Goal: Task Accomplishment & Management: Use online tool/utility

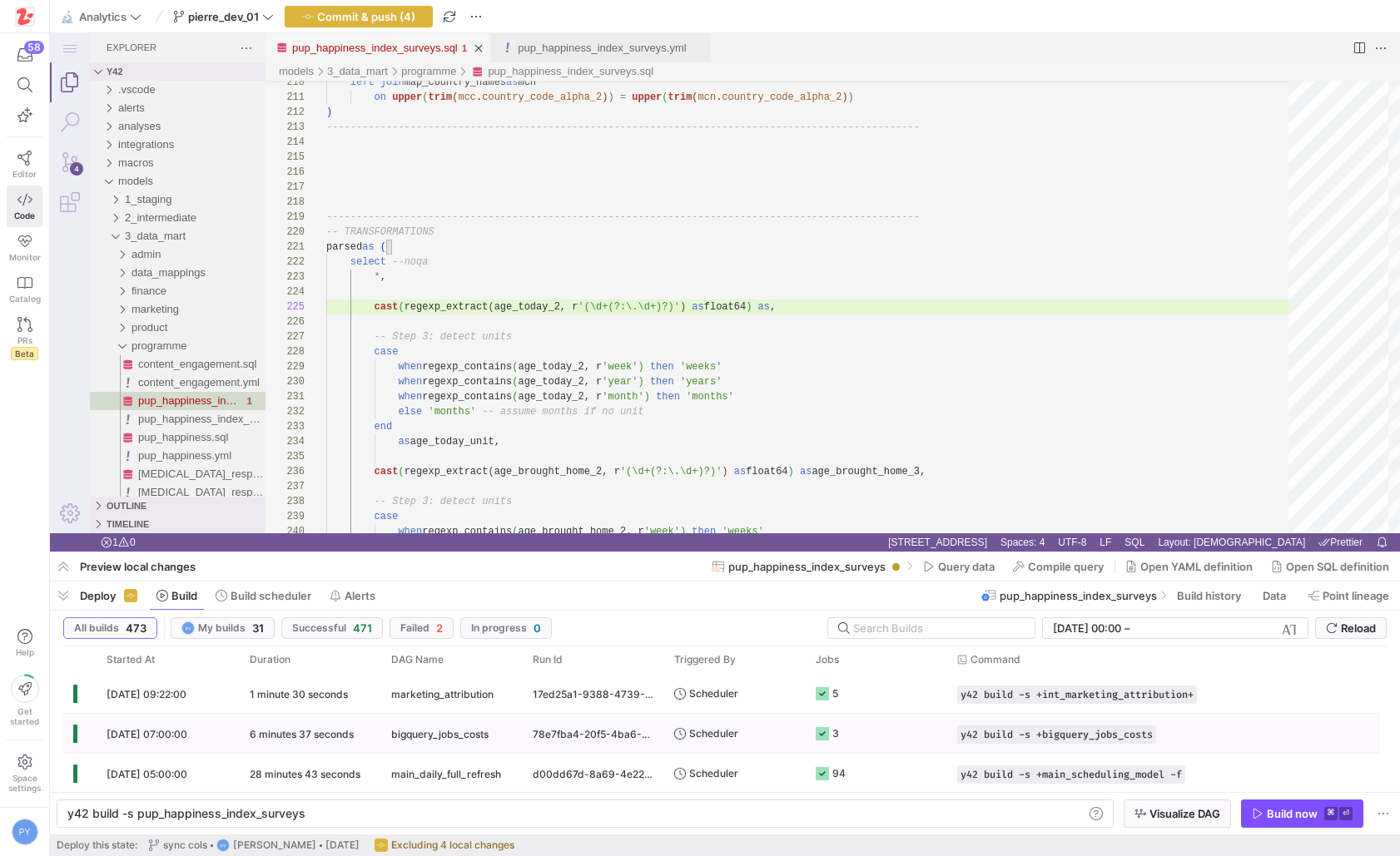
scroll to position [60, 463]
click at [58, 603] on span "button" at bounding box center [63, 595] width 27 height 28
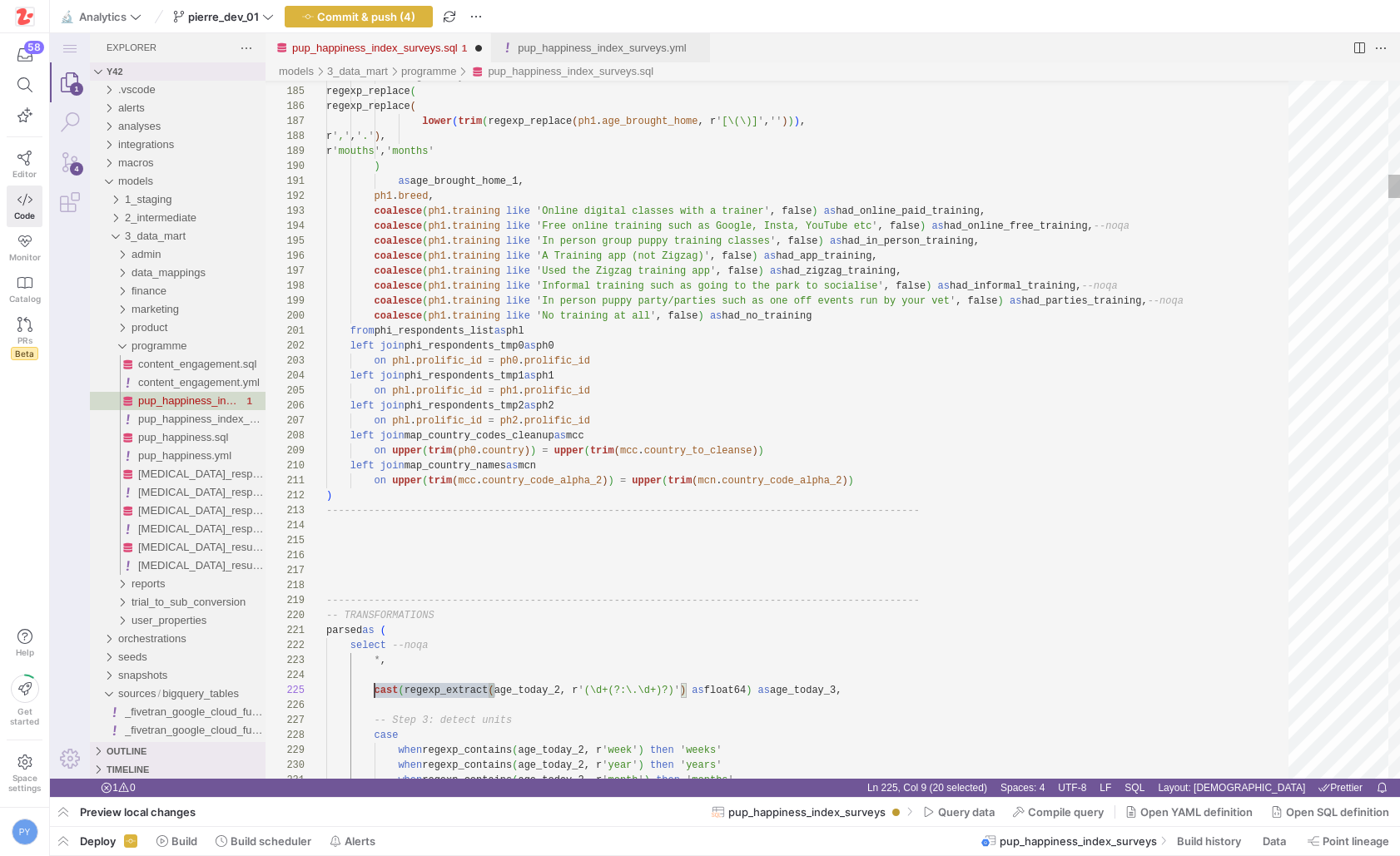
scroll to position [60, 48]
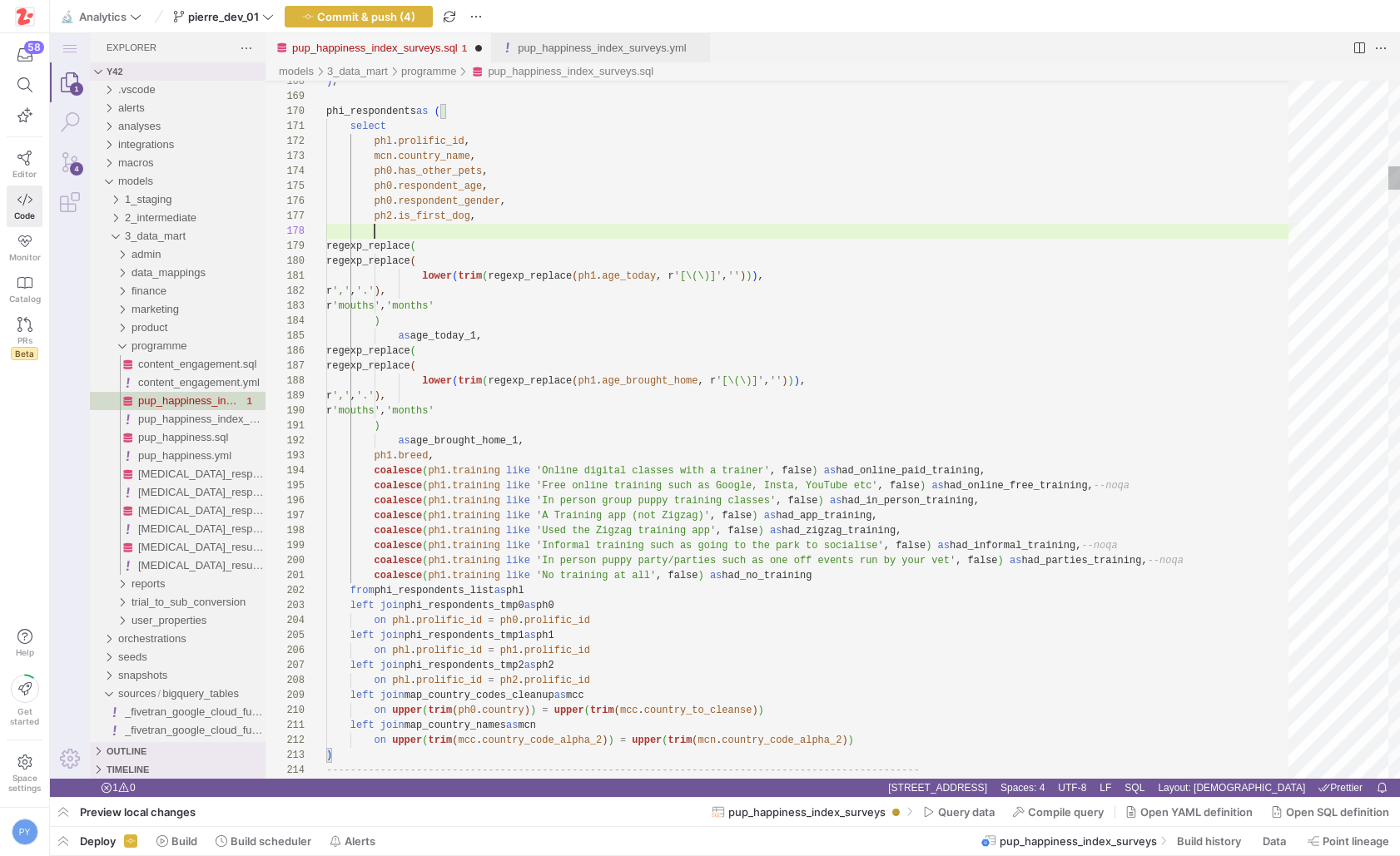
paste textarea "cast(regexp_extract("
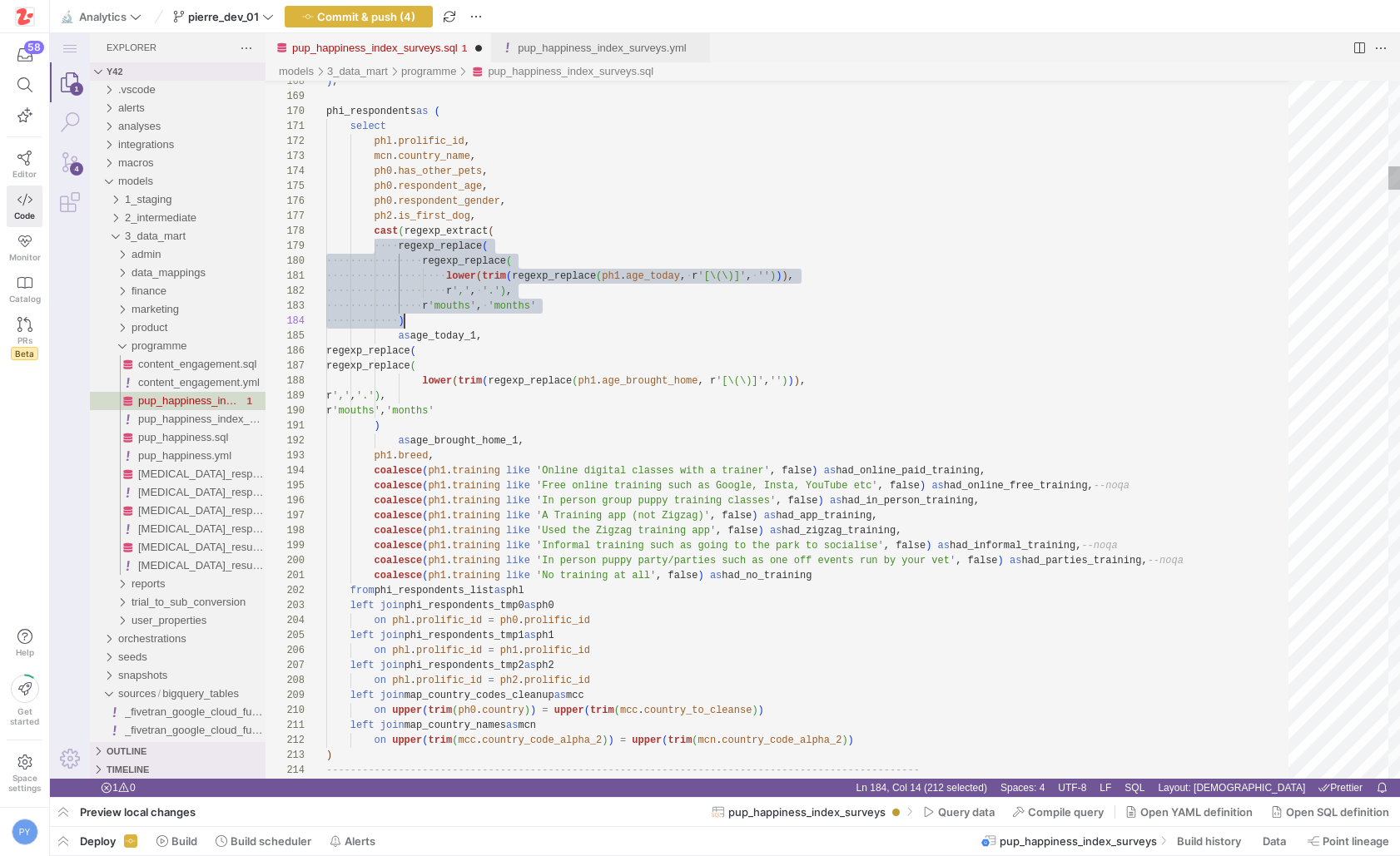
scroll to position [120, 78]
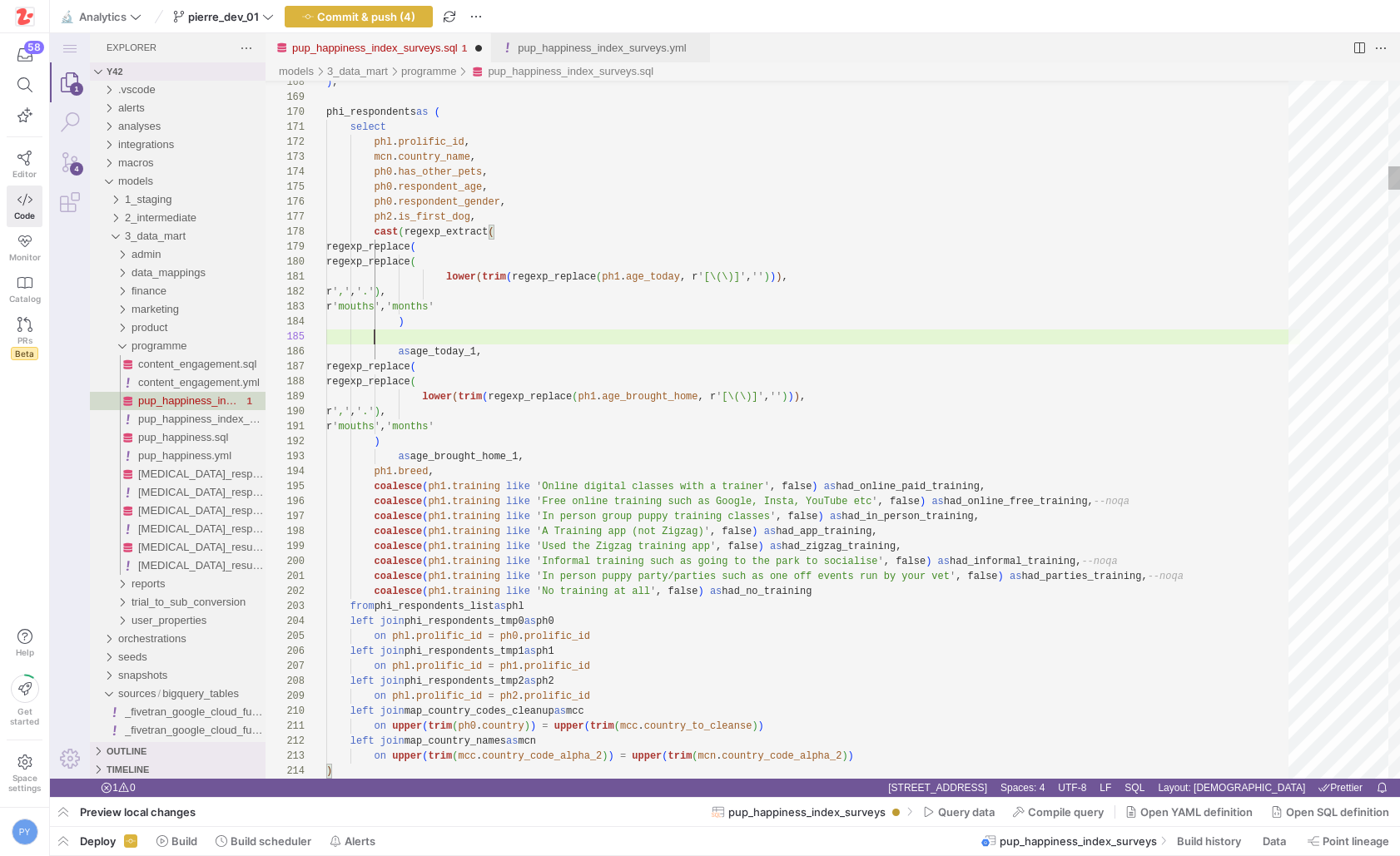
paste textarea "r'(\d+(?:\.\d+)?)') as float64)"
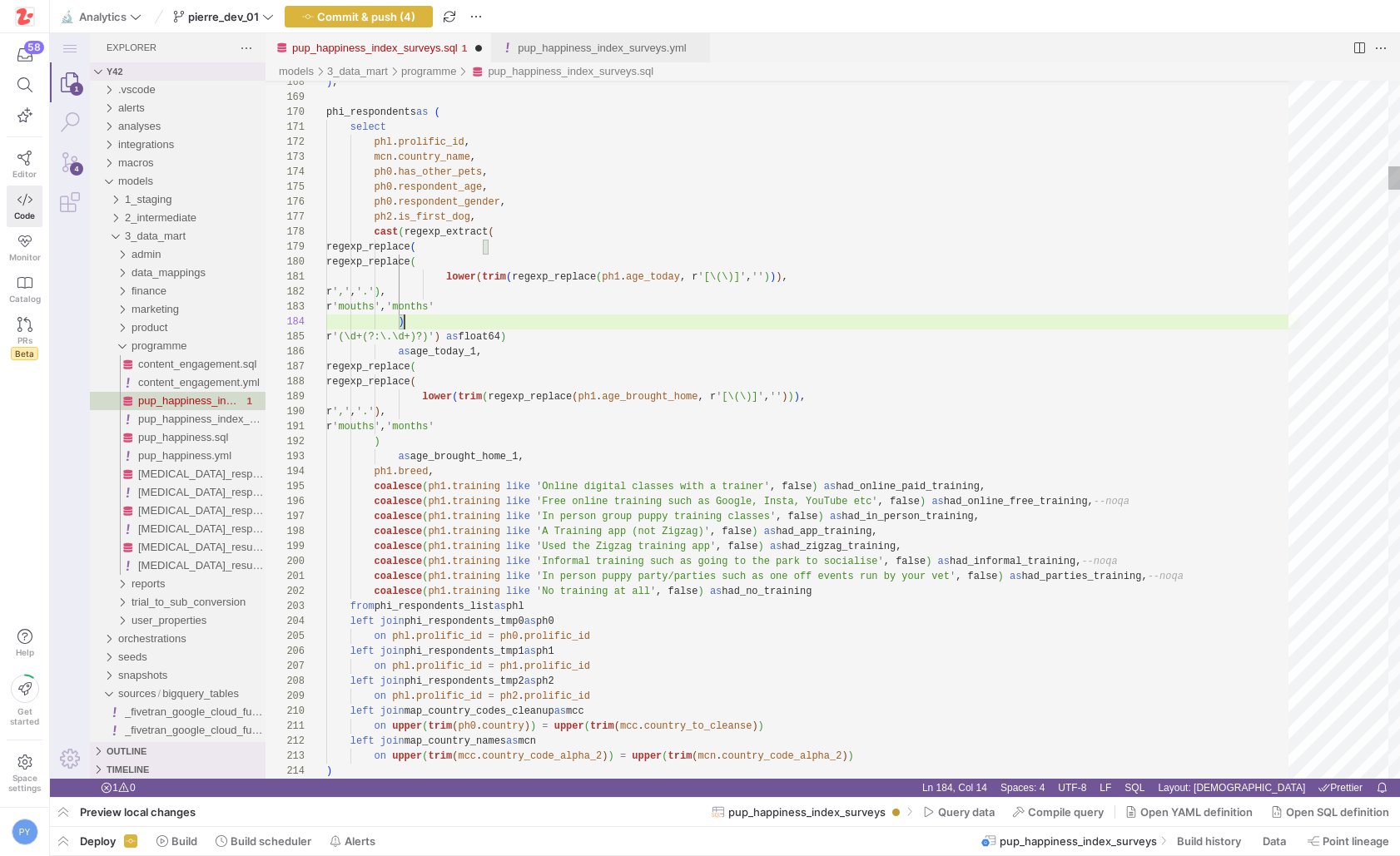
scroll to position [45, 84]
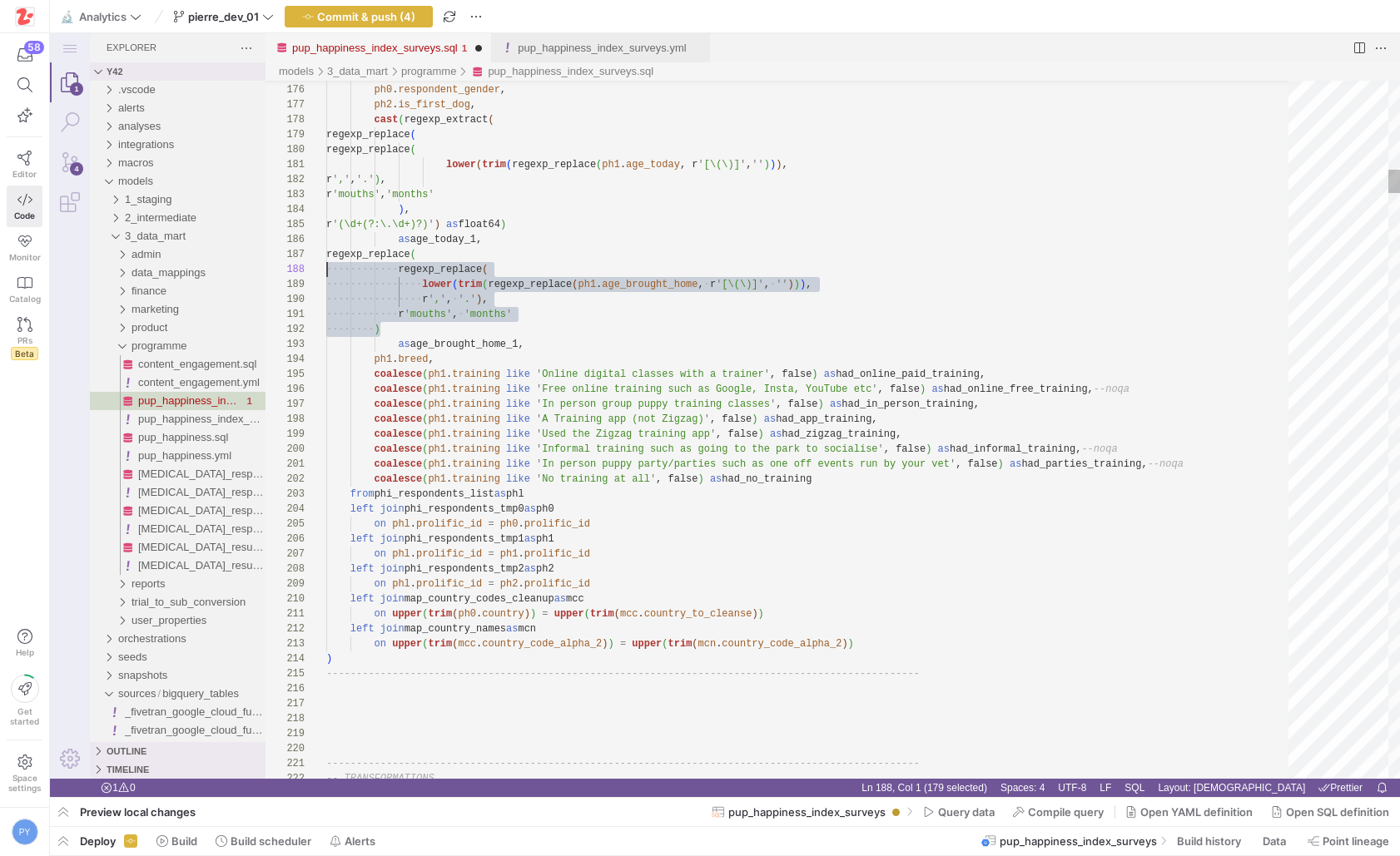
scroll to position [90, 0]
drag, startPoint x: 411, startPoint y: 326, endPoint x: 316, endPoint y: 255, distance: 118.6
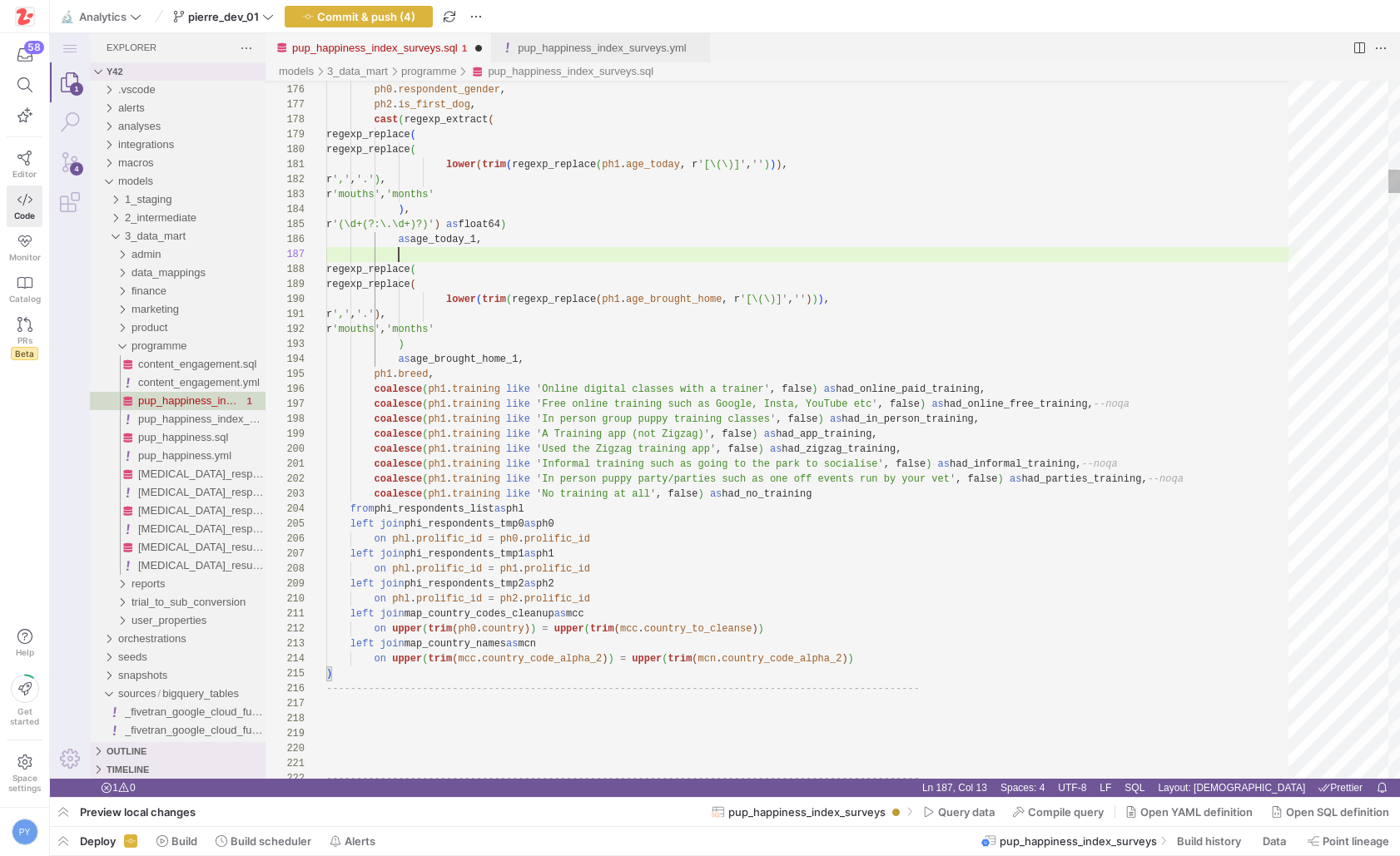
scroll to position [90, 48]
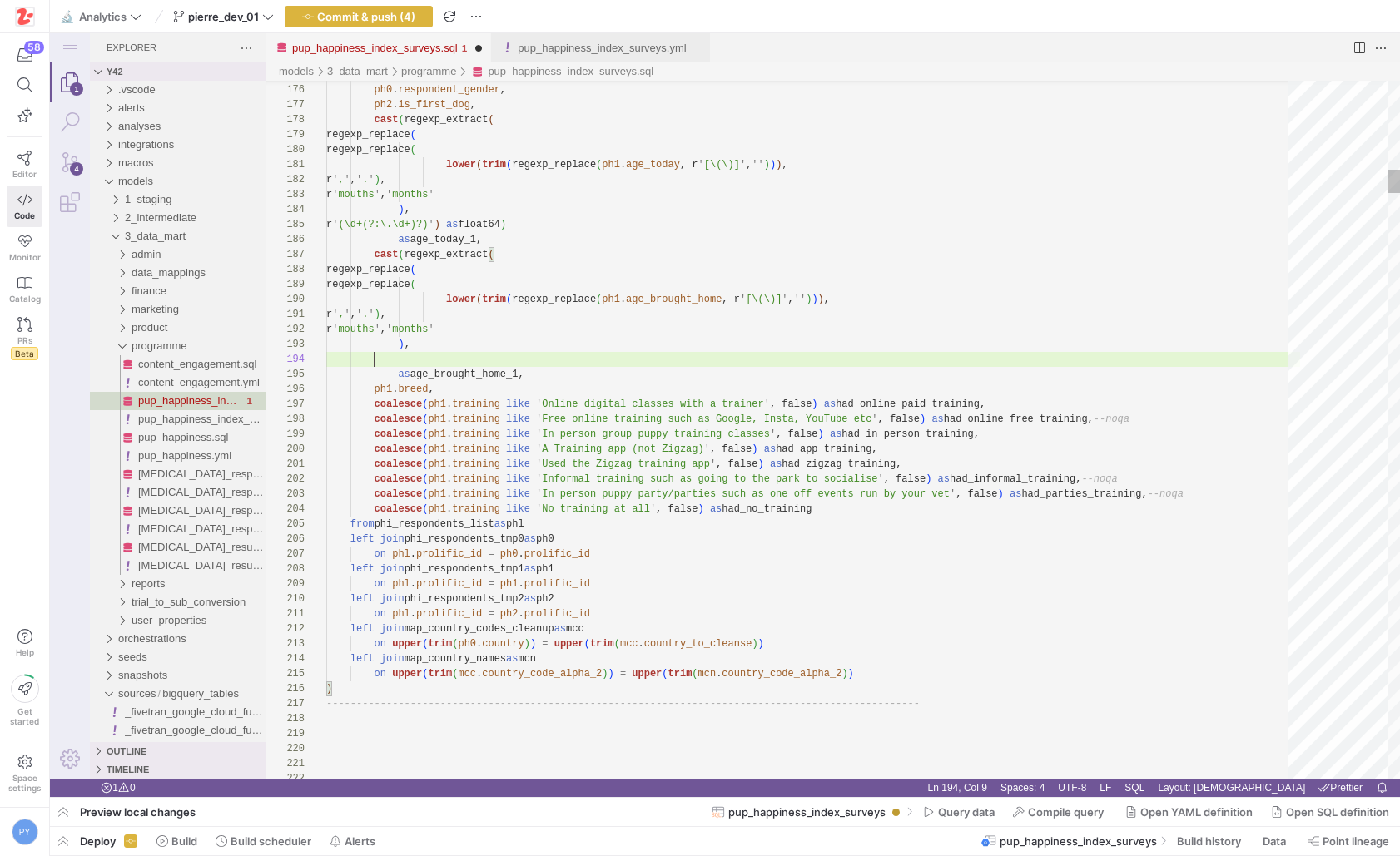
paste textarea "r'(\d+(?:\.\d+)?)') as float64)"
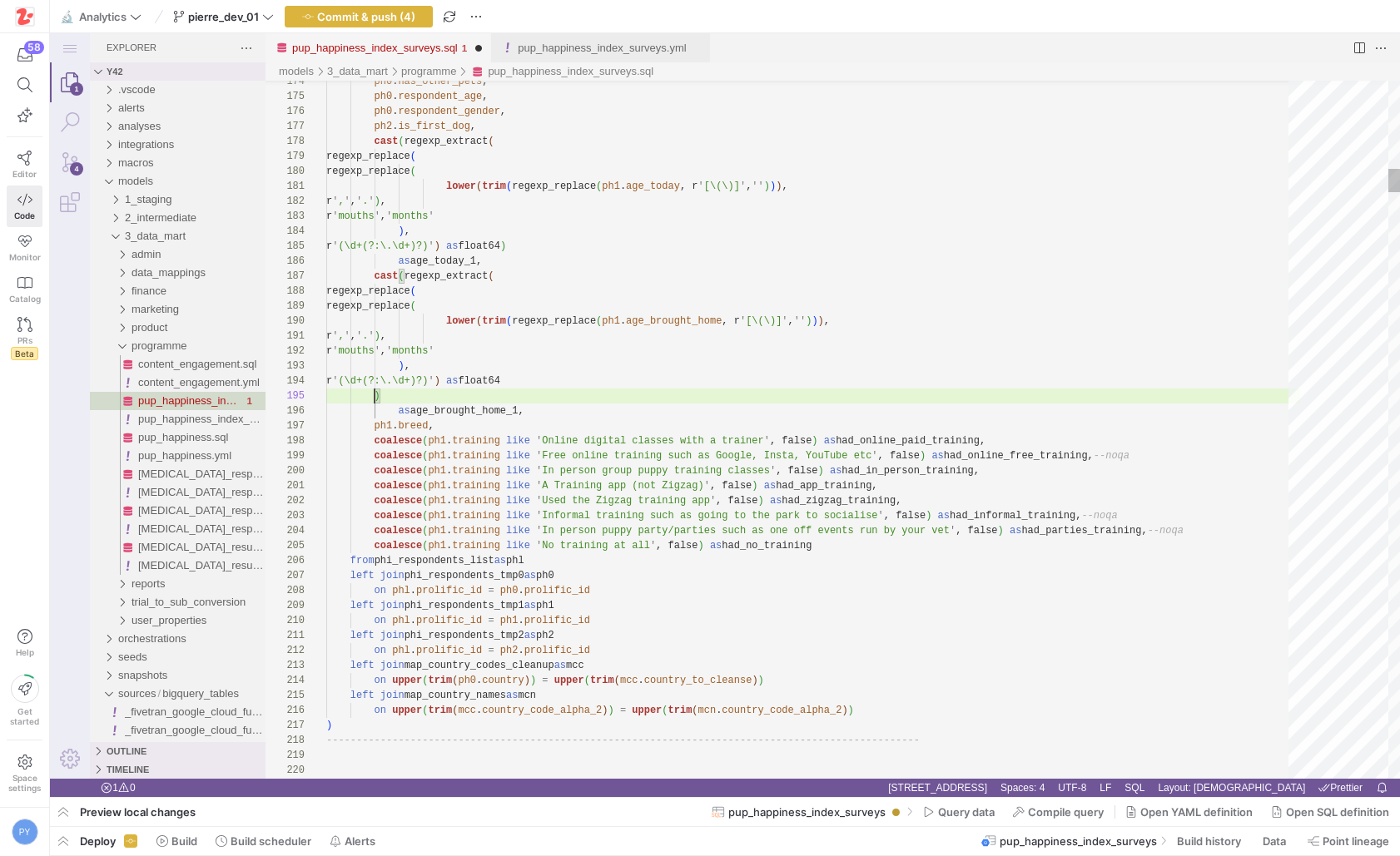
scroll to position [60, 48]
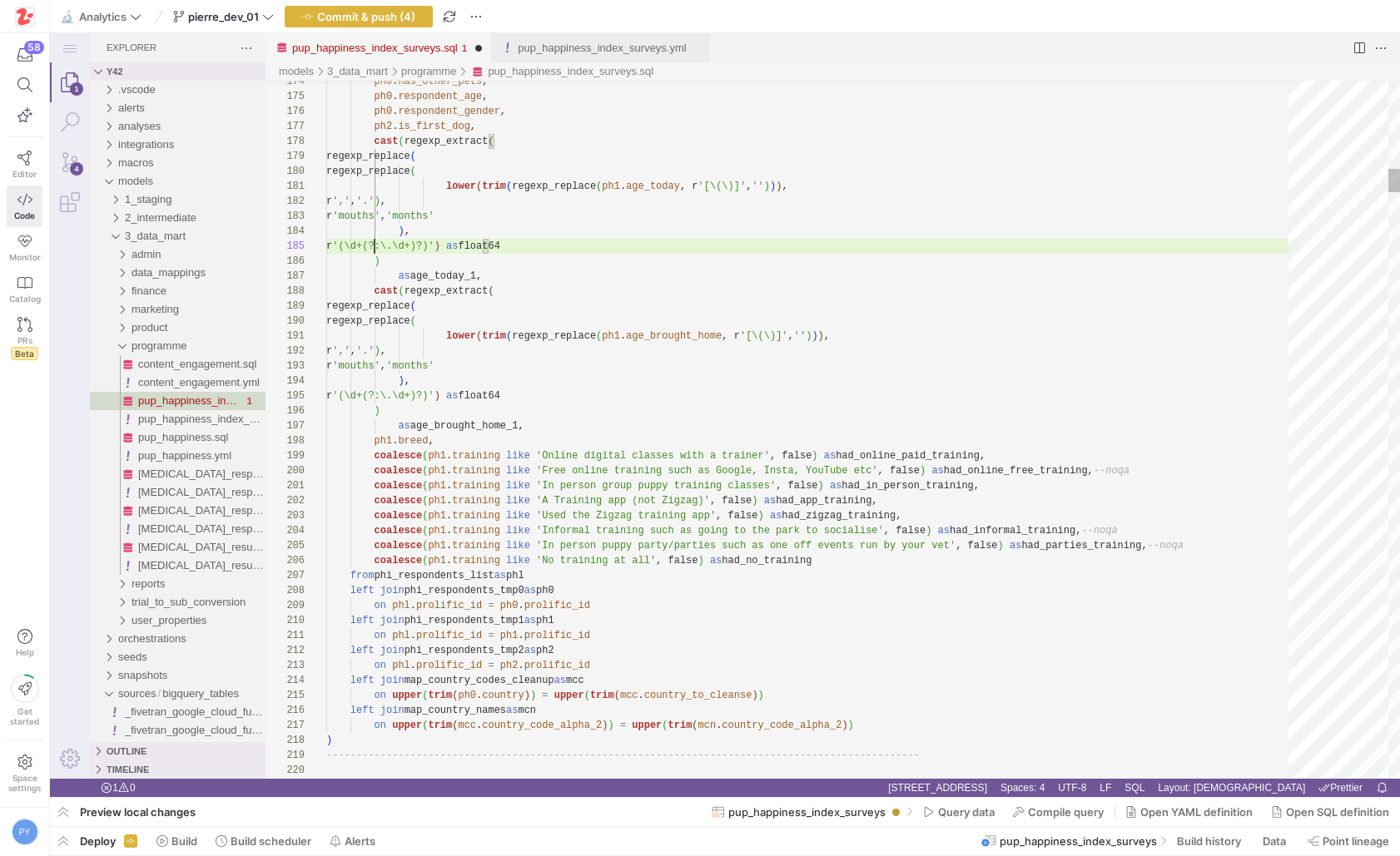
scroll to position [60, 73]
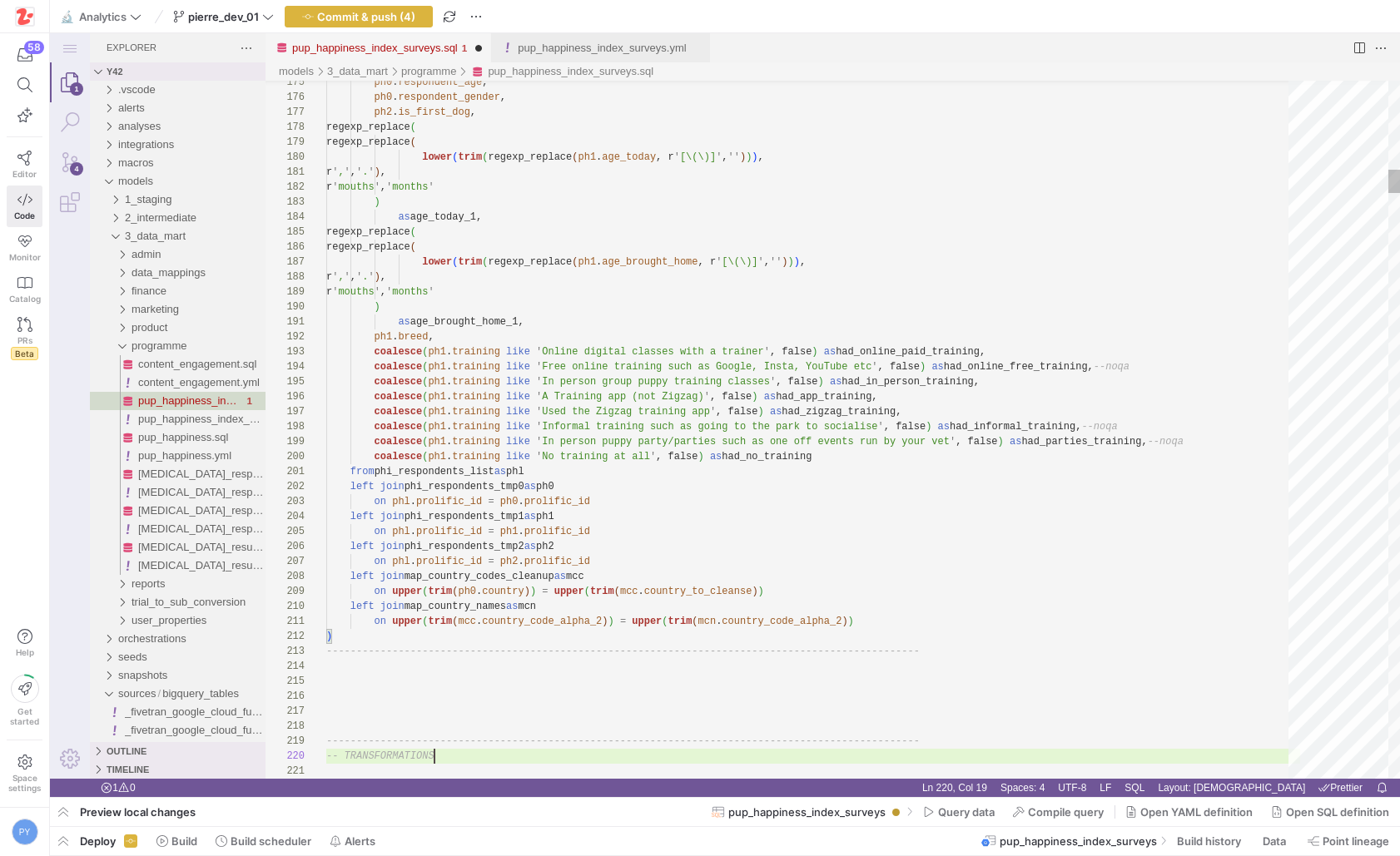
scroll to position [135, 108]
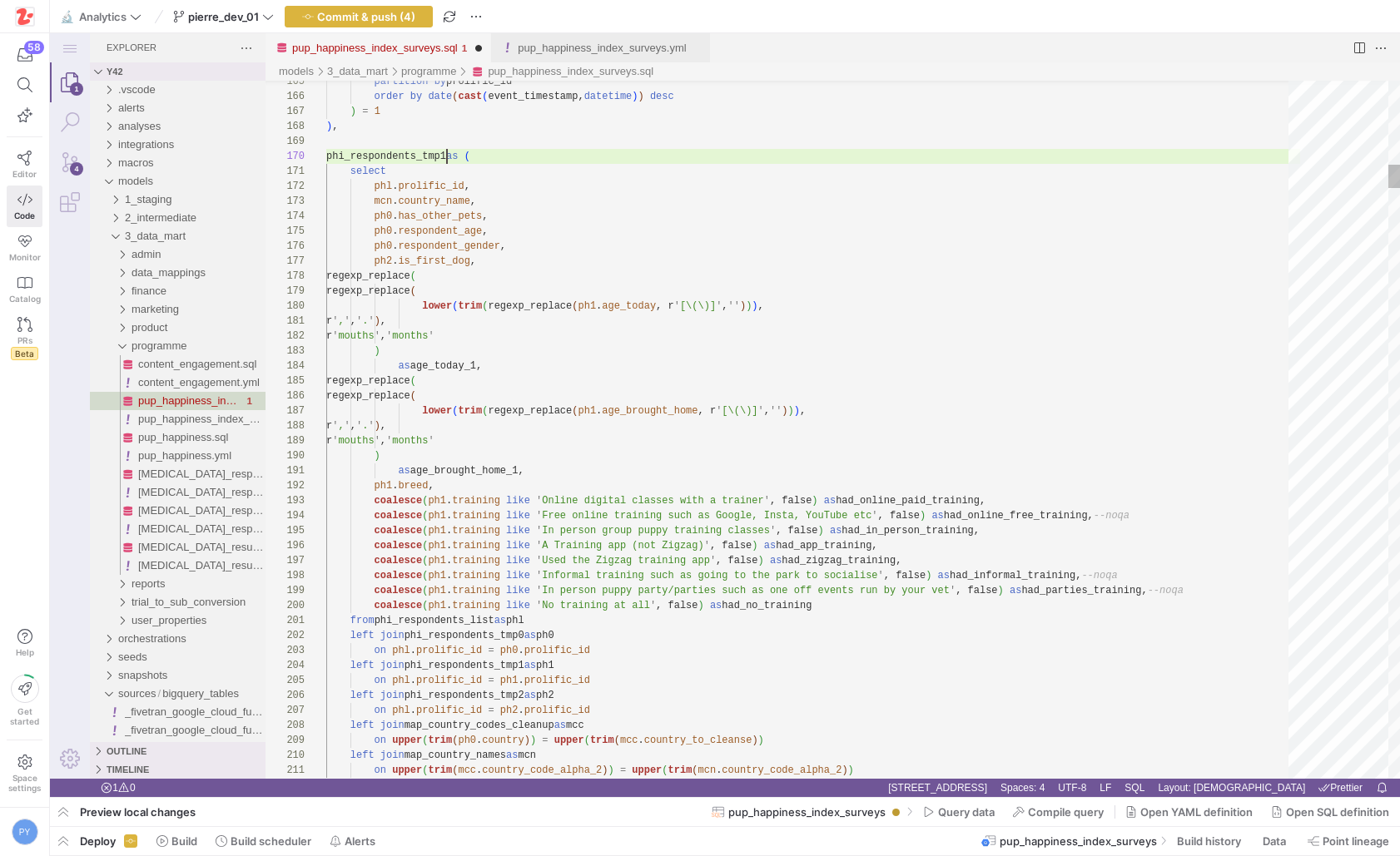
scroll to position [135, 121]
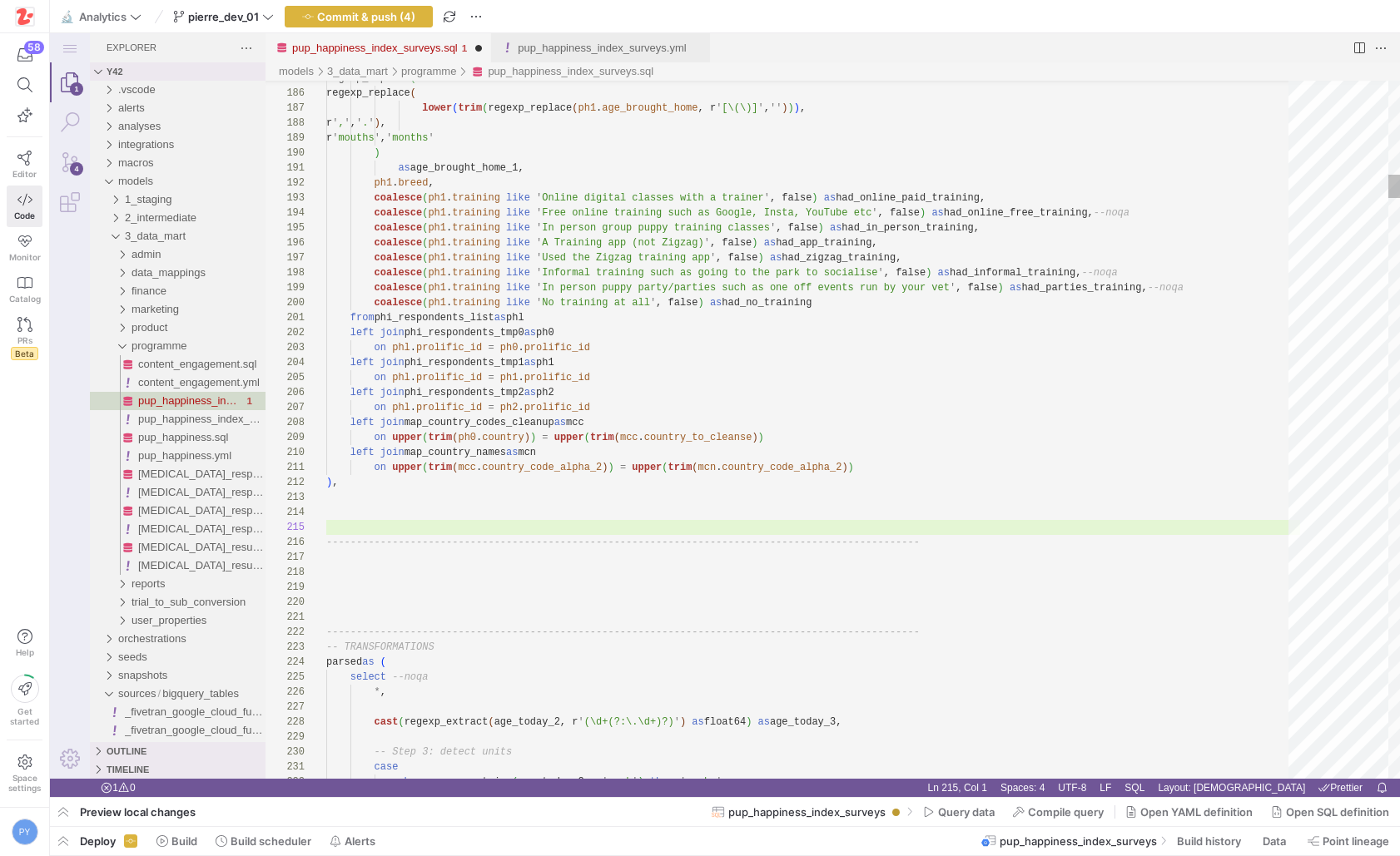
scroll to position [45, 0]
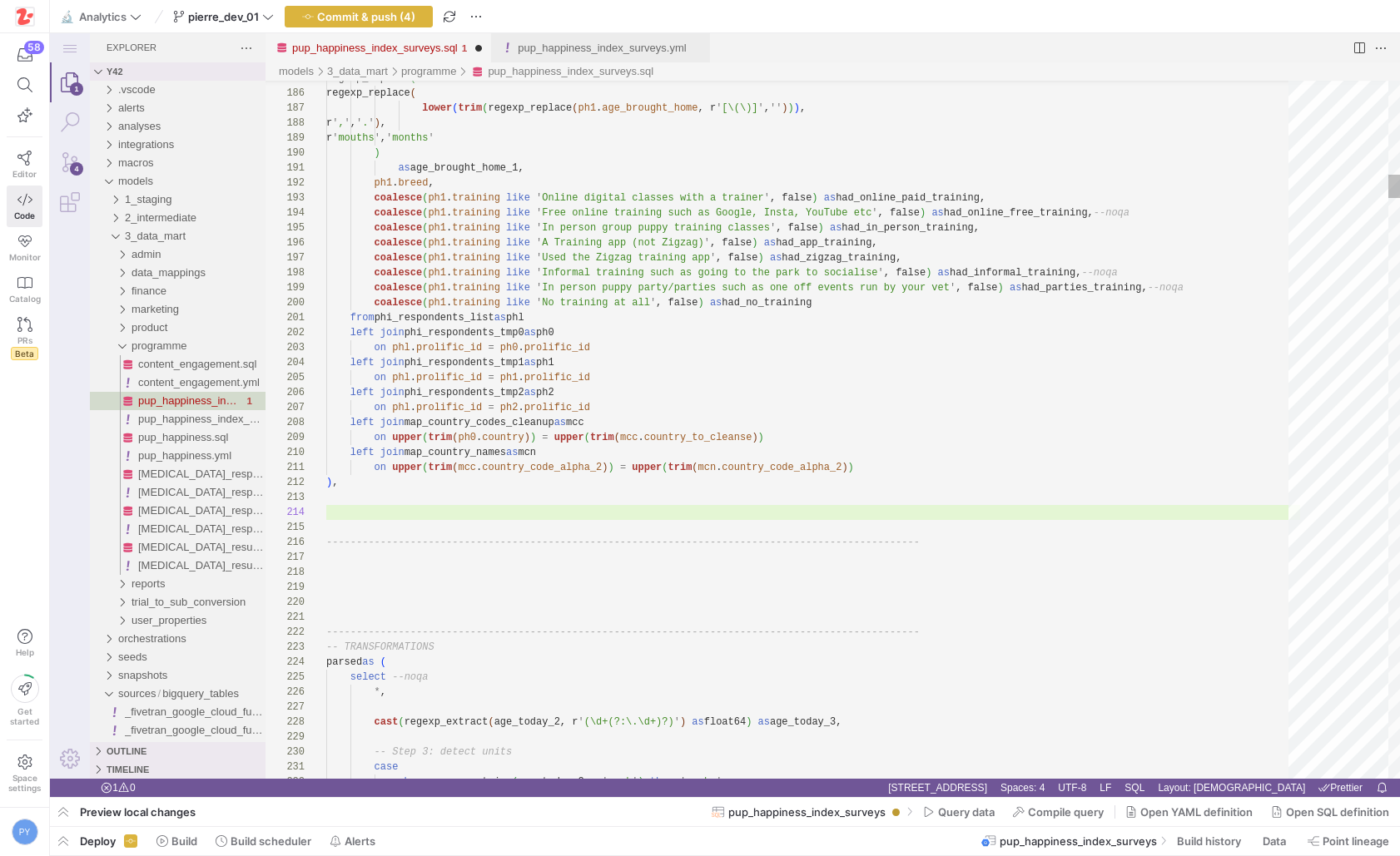
paste textarea "phi_respondents_tmp1"
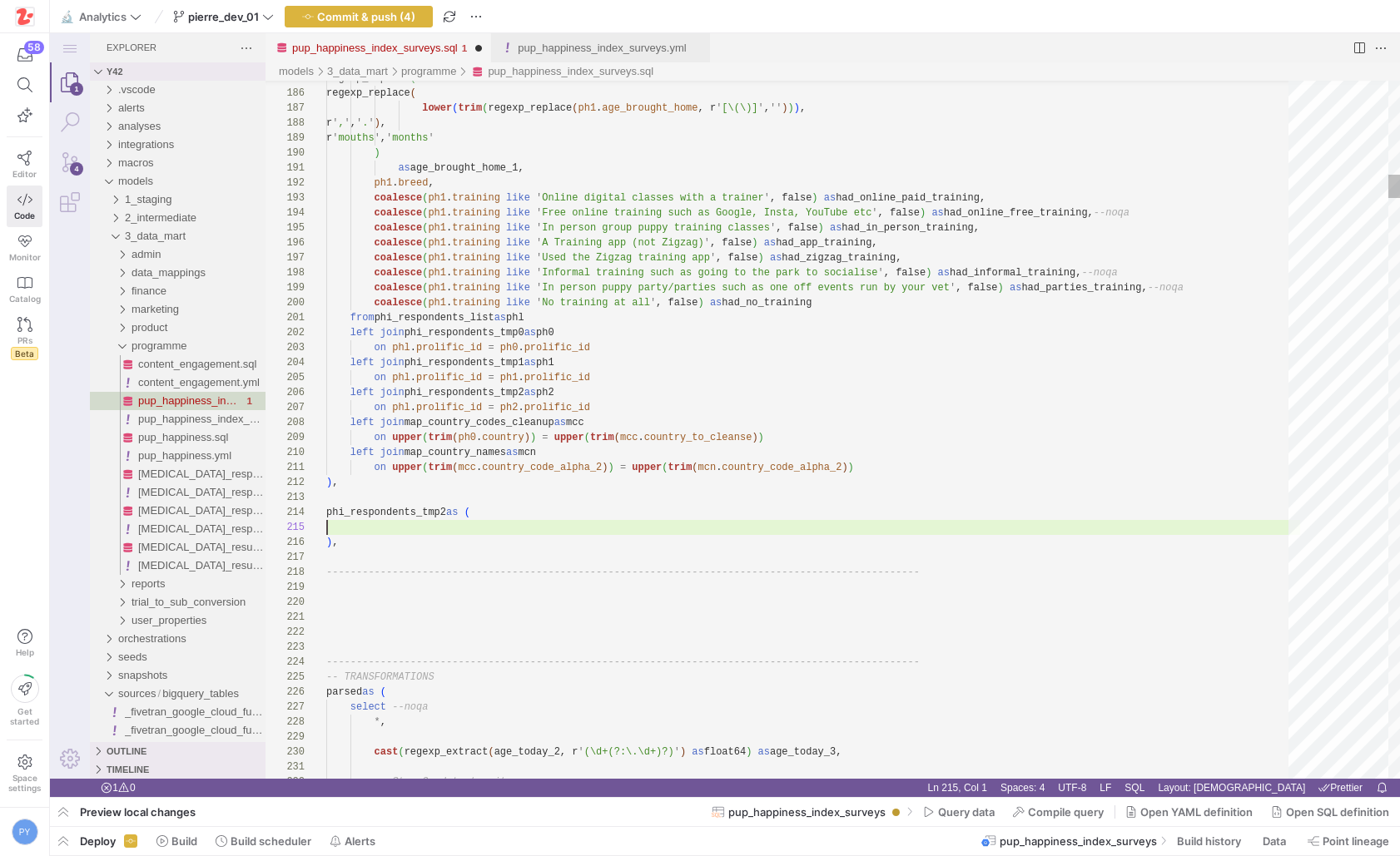
scroll to position [60, 0]
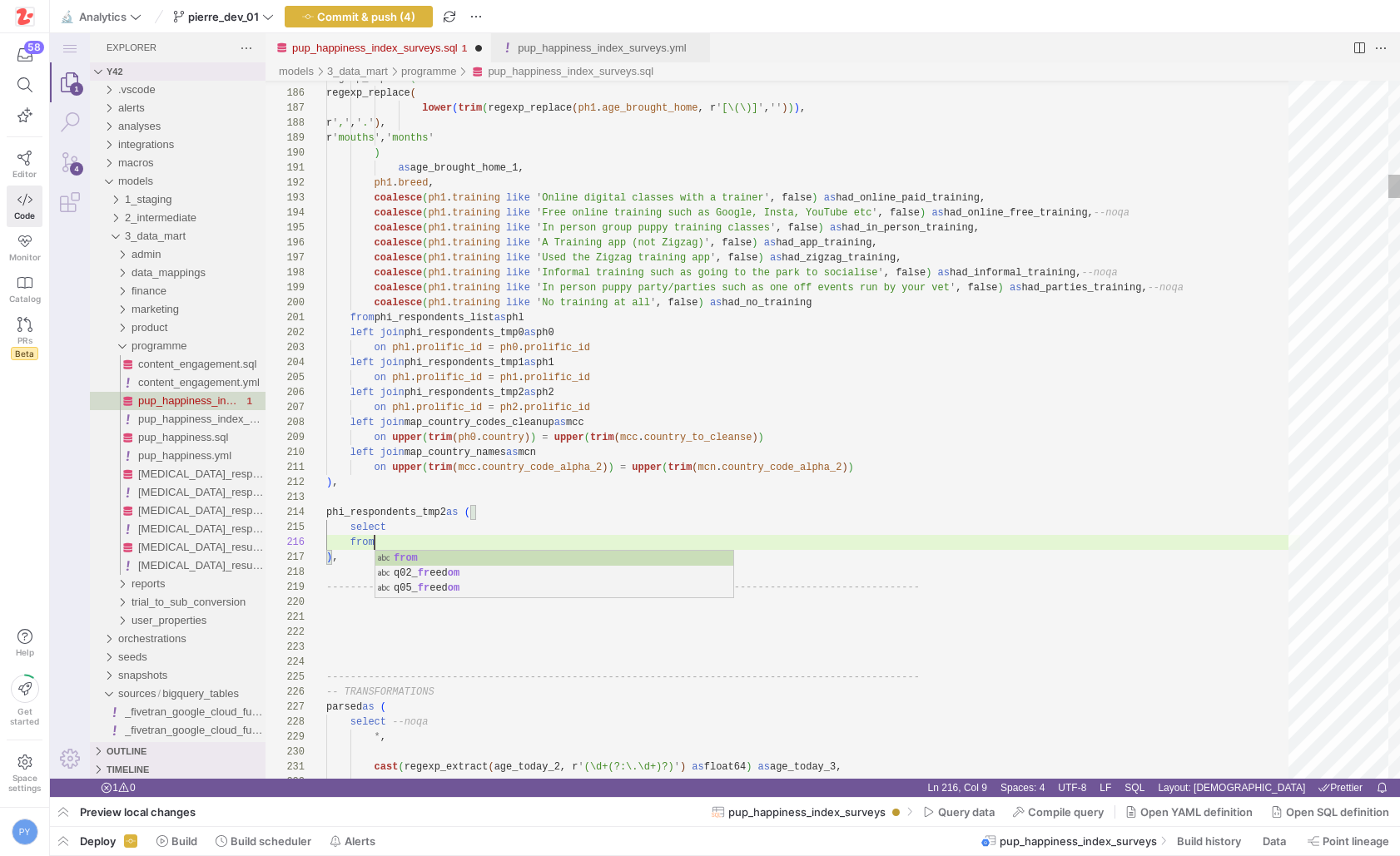
paste textarea "phi_respondents_tmp1"
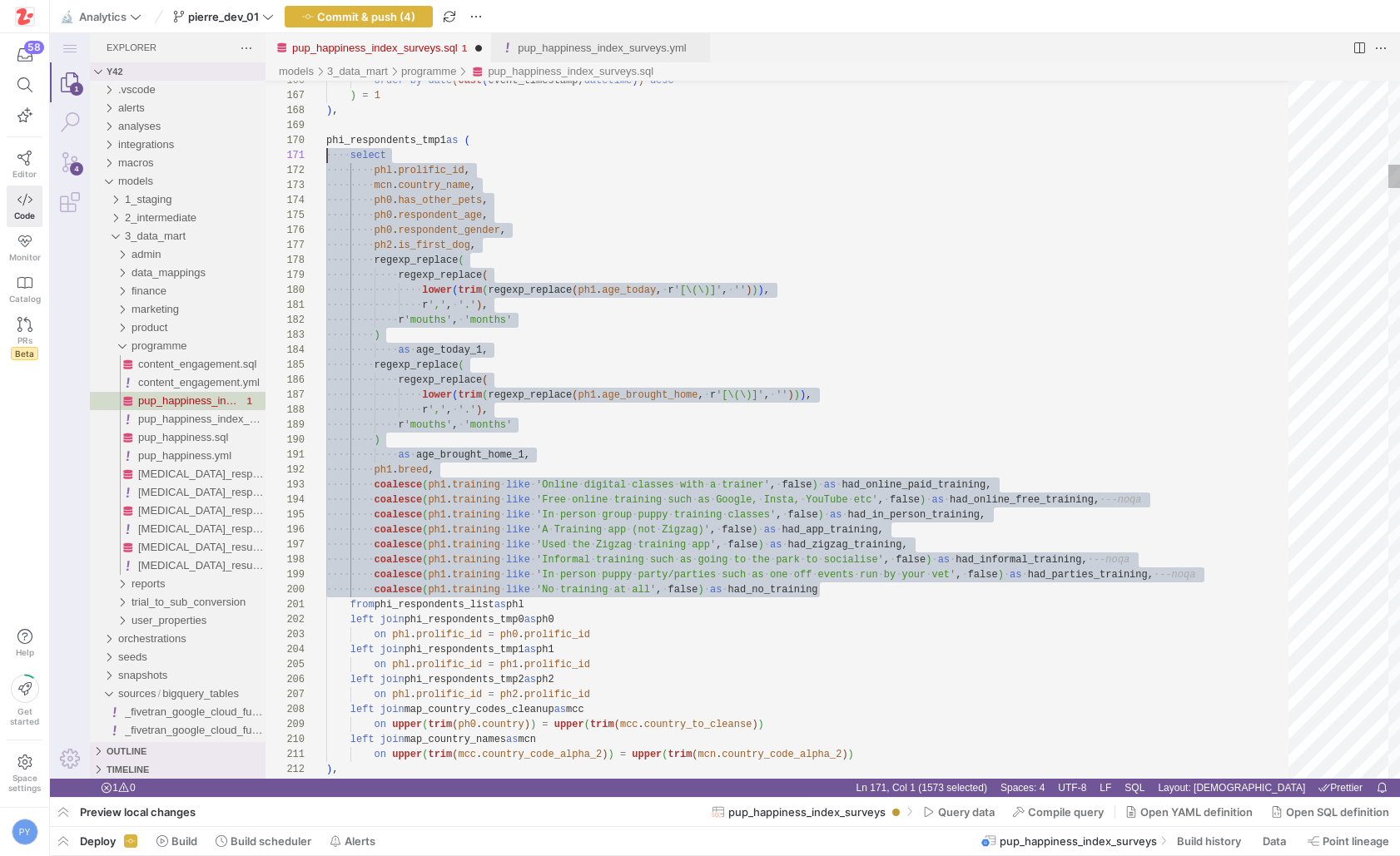
scroll to position [15, 0]
drag, startPoint x: 841, startPoint y: 589, endPoint x: 278, endPoint y: 173, distance: 700.0
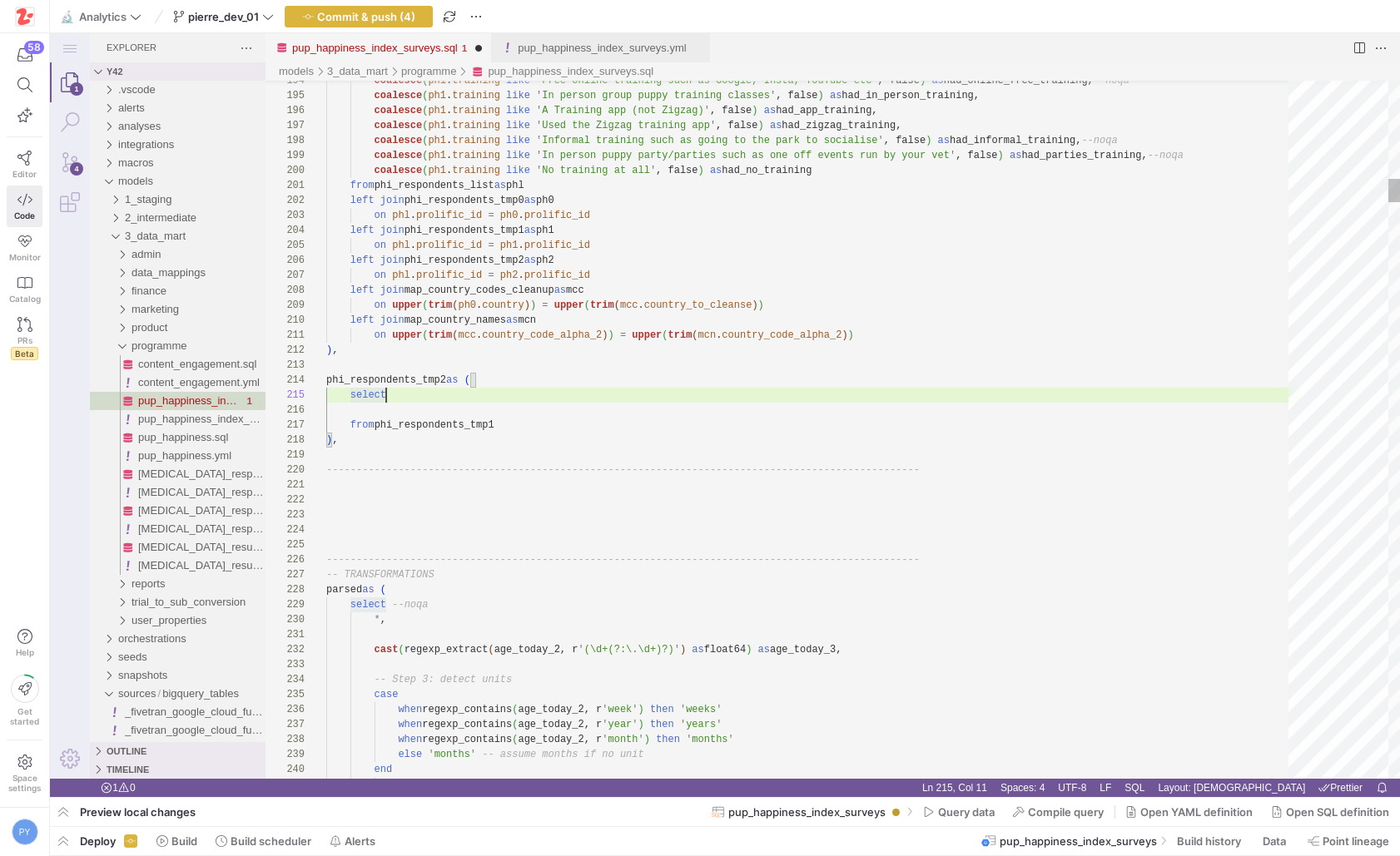
scroll to position [74, 48]
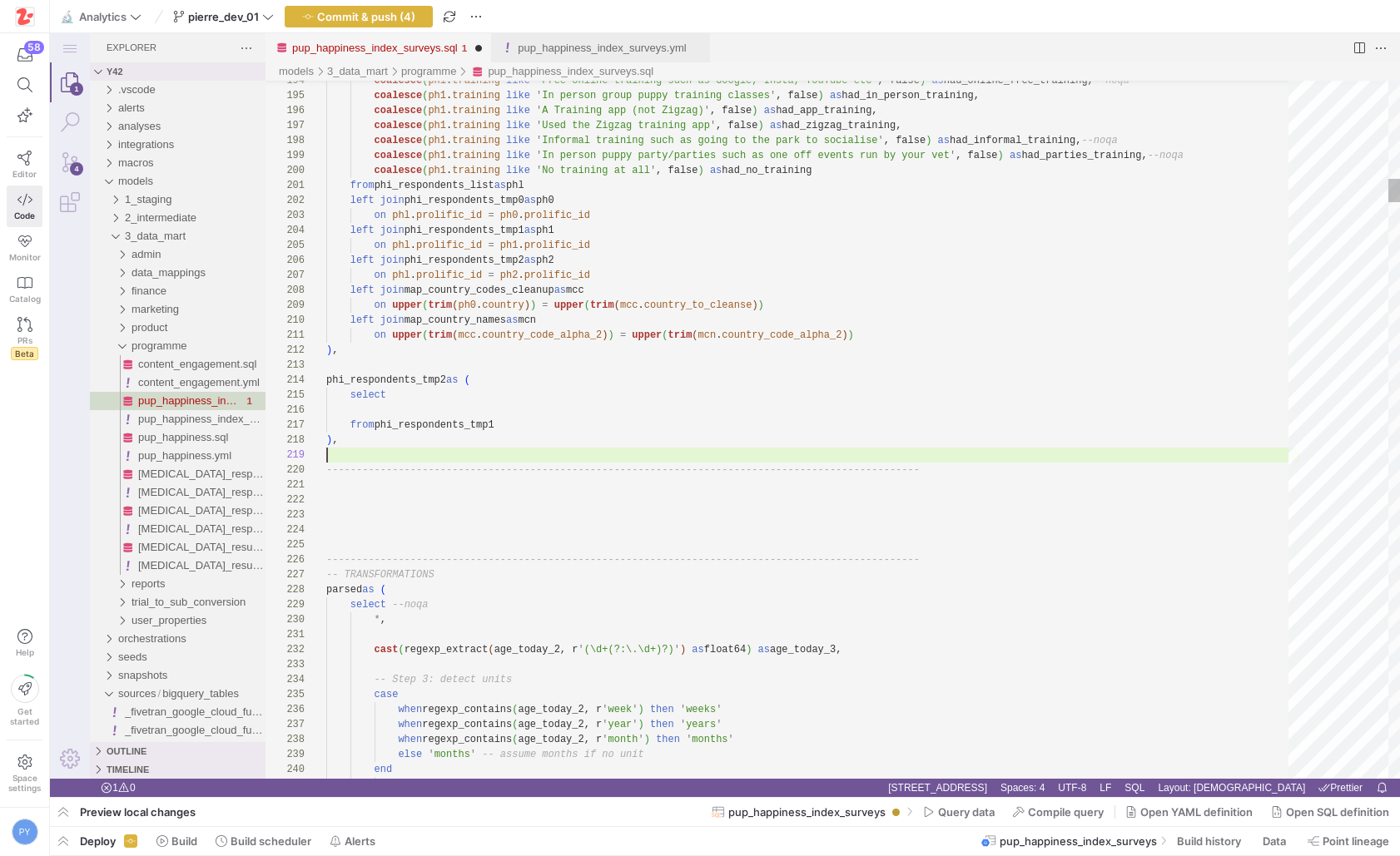
scroll to position [135, 0]
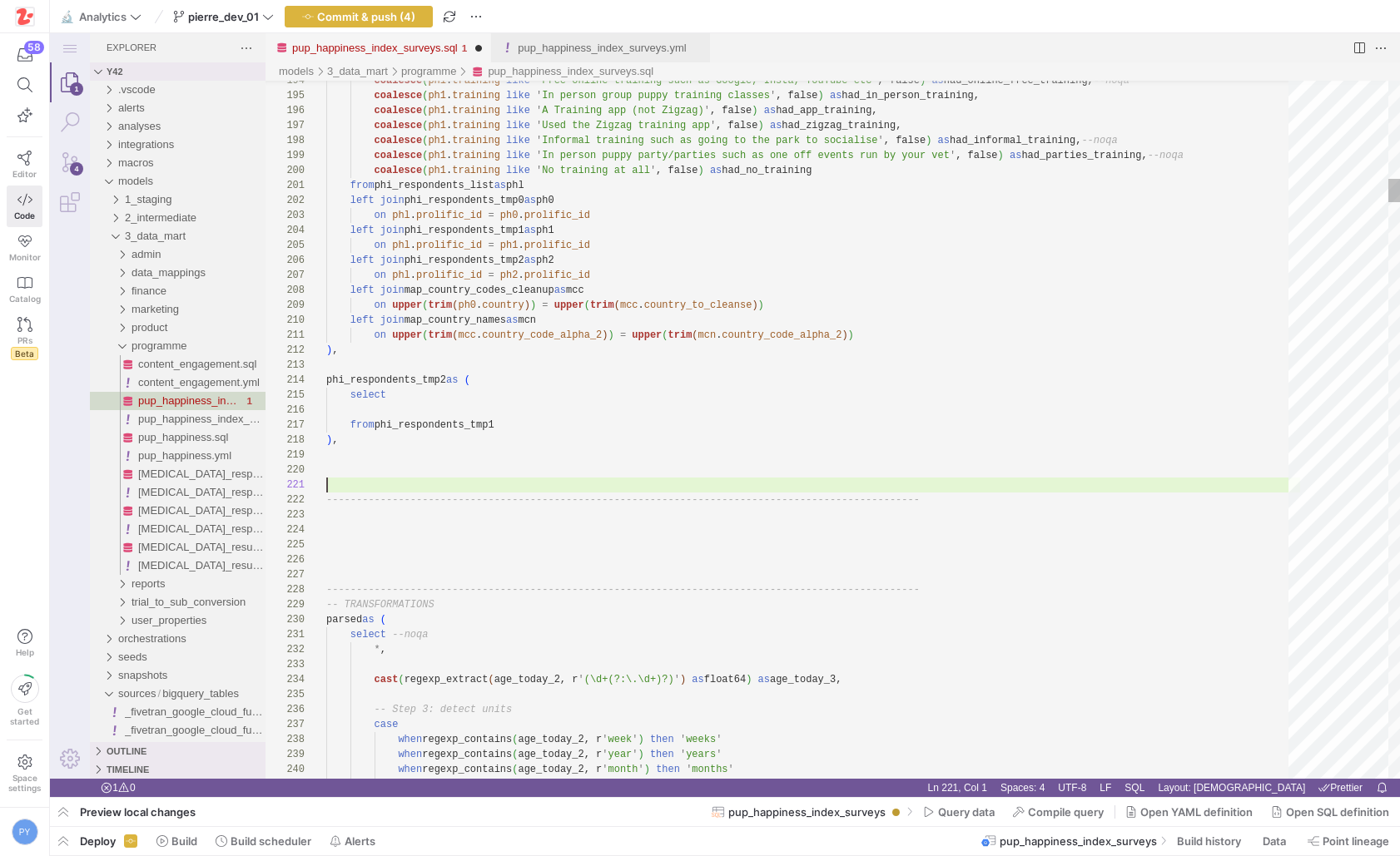
paste textarea "Zigzag)', false) as had_app_training, coalesce(ph1.training like 'Used the Zigz…"
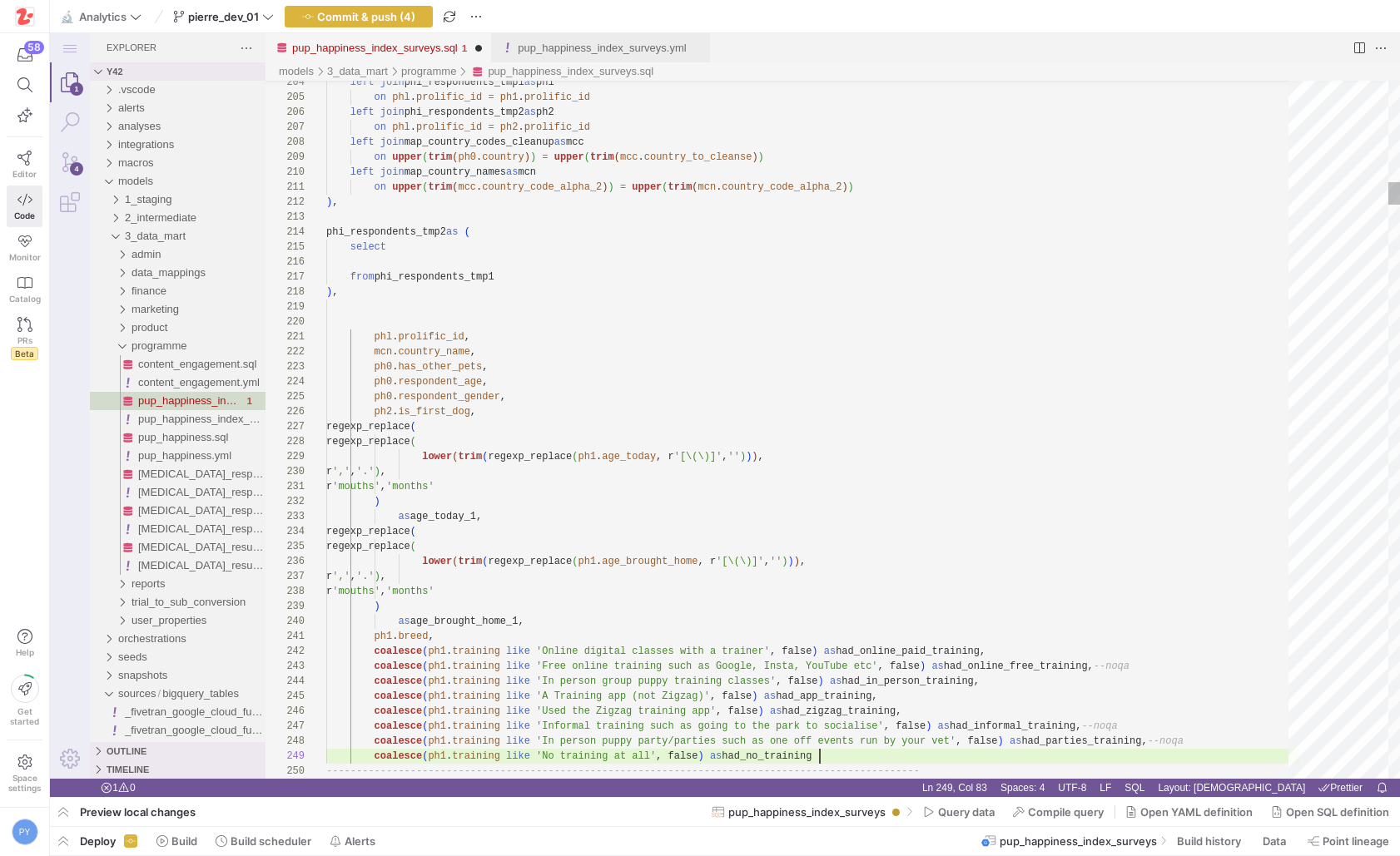
scroll to position [60, 493]
click at [731, 756] on span "had_no_training" at bounding box center [766, 756] width 90 height 12
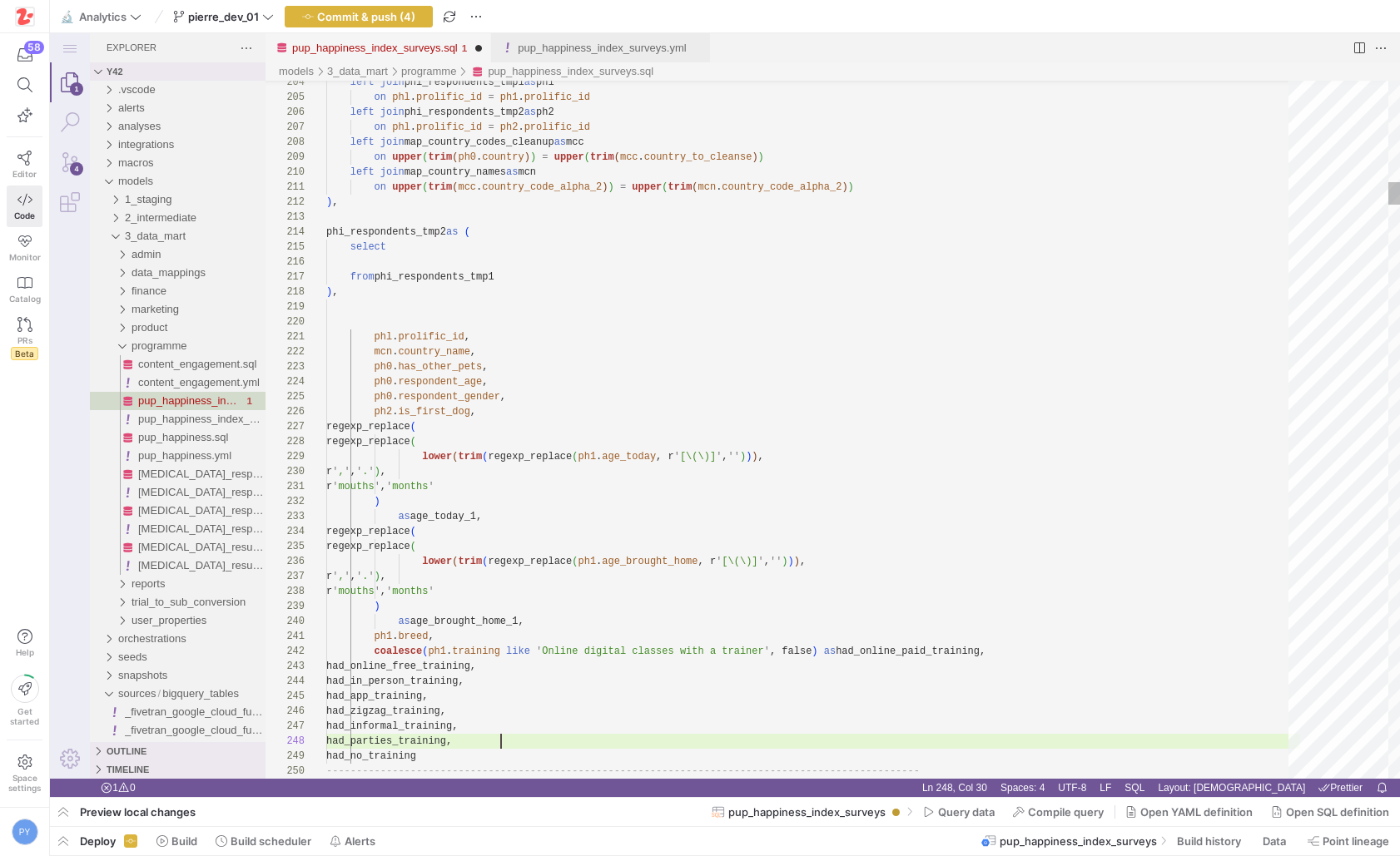
scroll to position [105, 175]
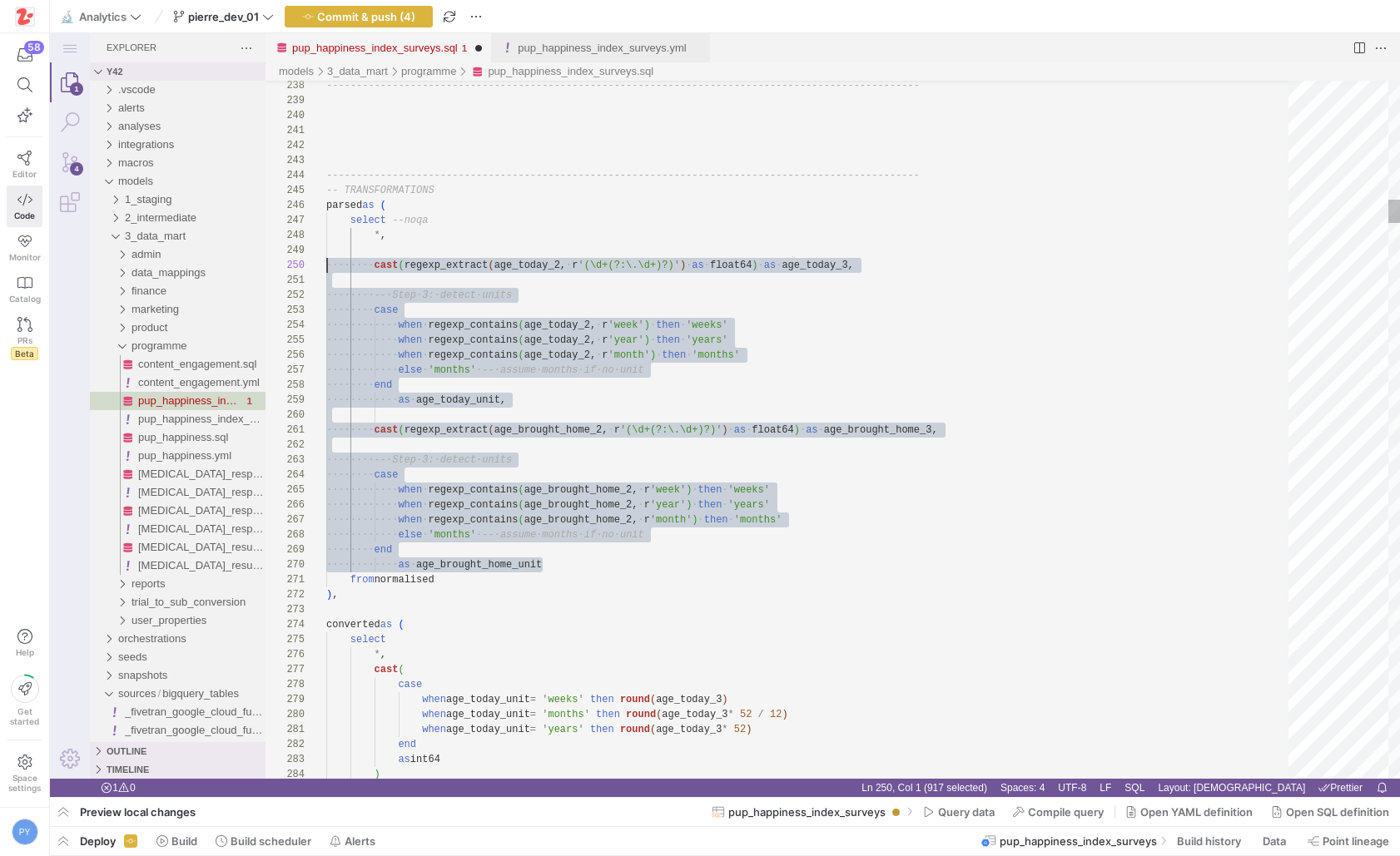
scroll to position [135, 0]
drag, startPoint x: 568, startPoint y: 568, endPoint x: 204, endPoint y: 258, distance: 478.1
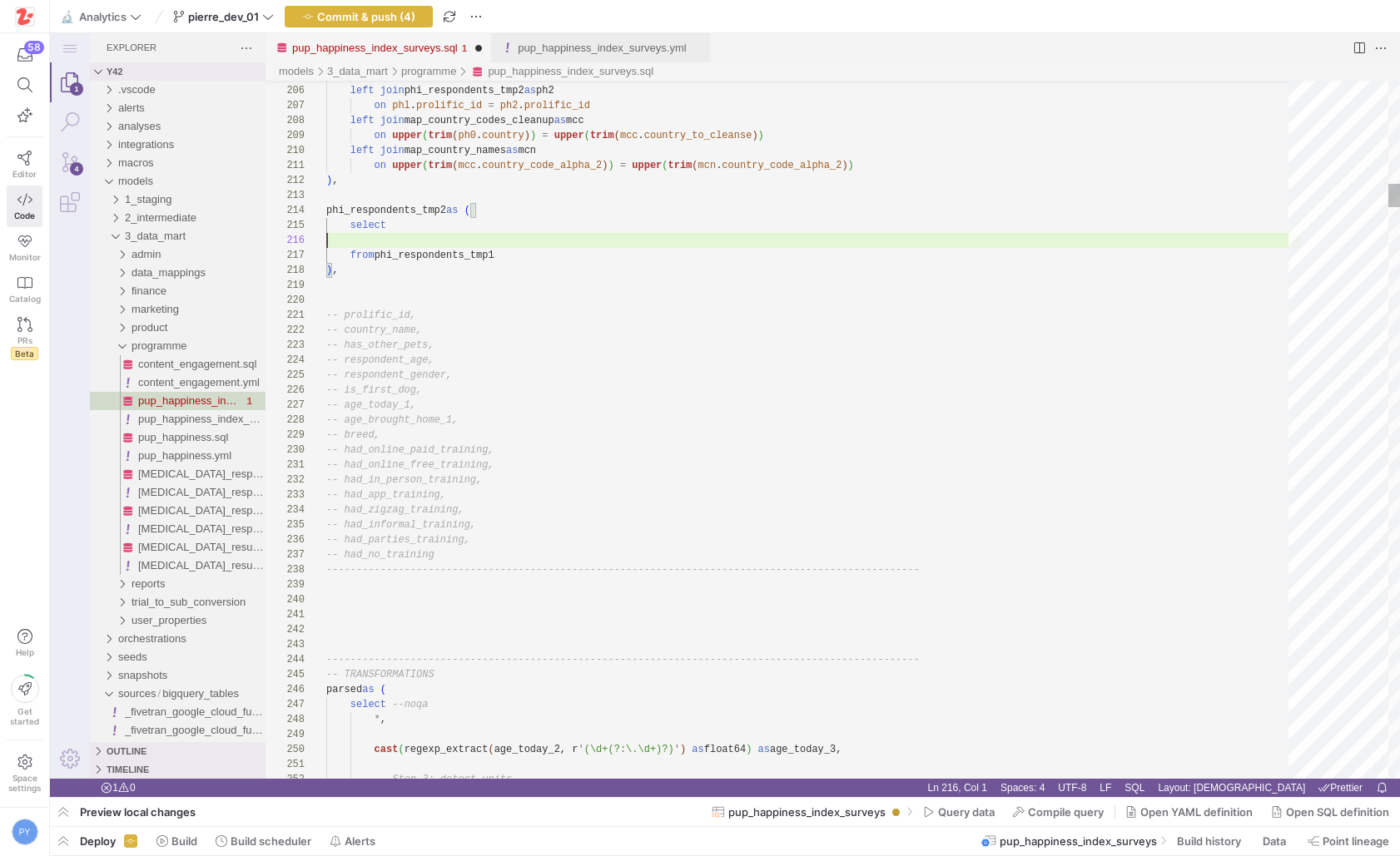
paste textarea "when regexp_contains(age_brought_home_2, r'week') then 'weeks' when regexp_cont…"
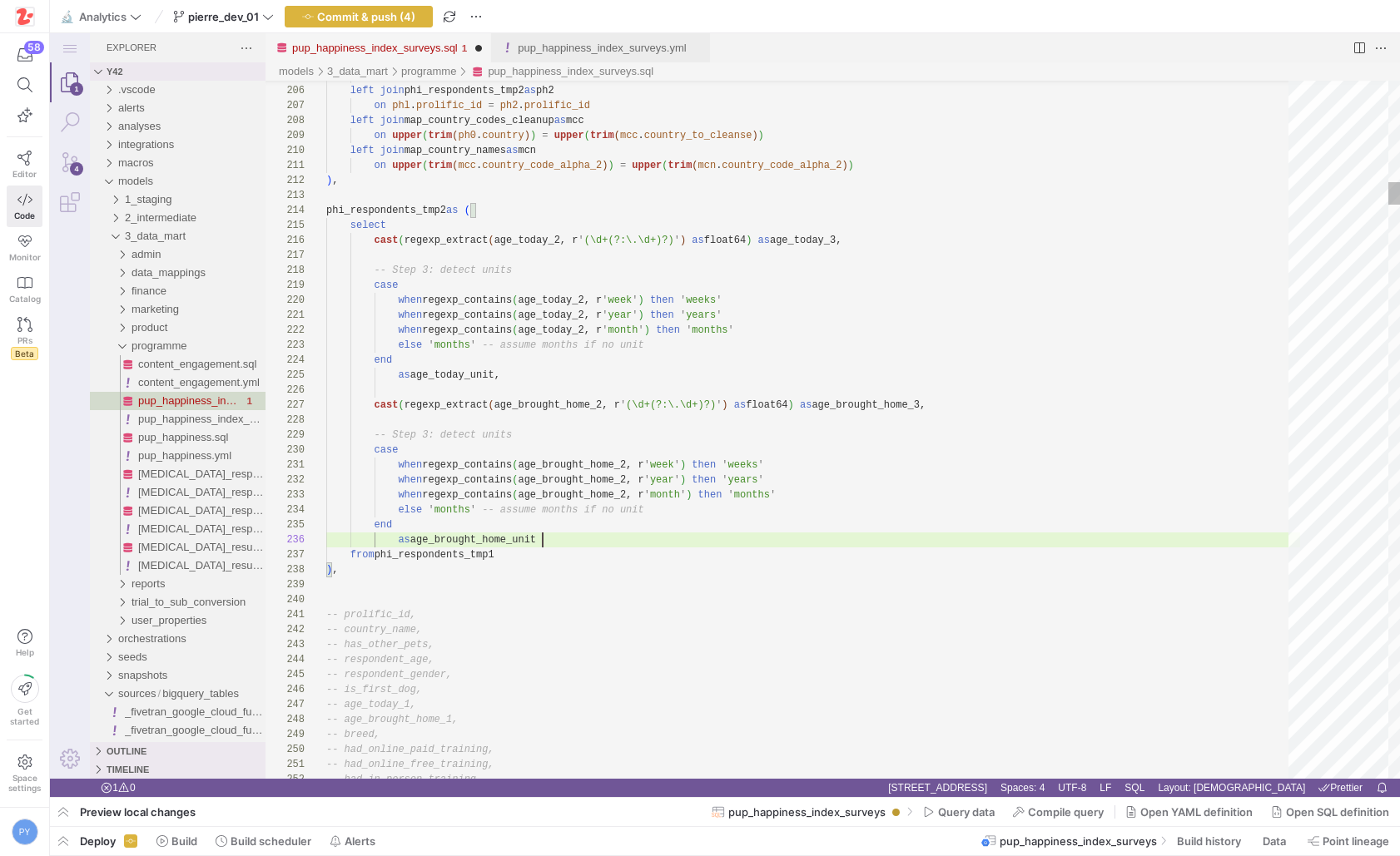
scroll to position [74, 216]
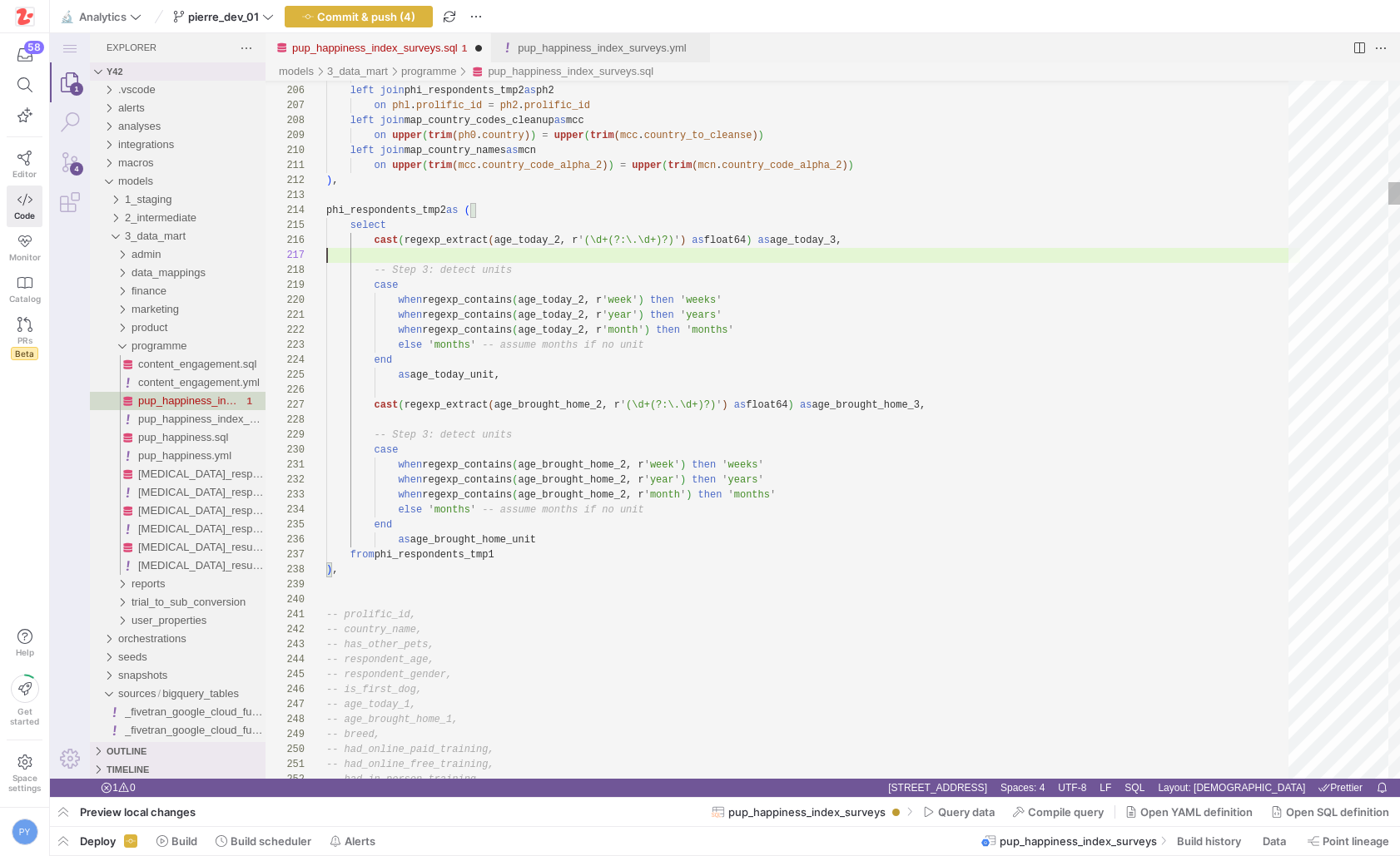
scroll to position [90, 0]
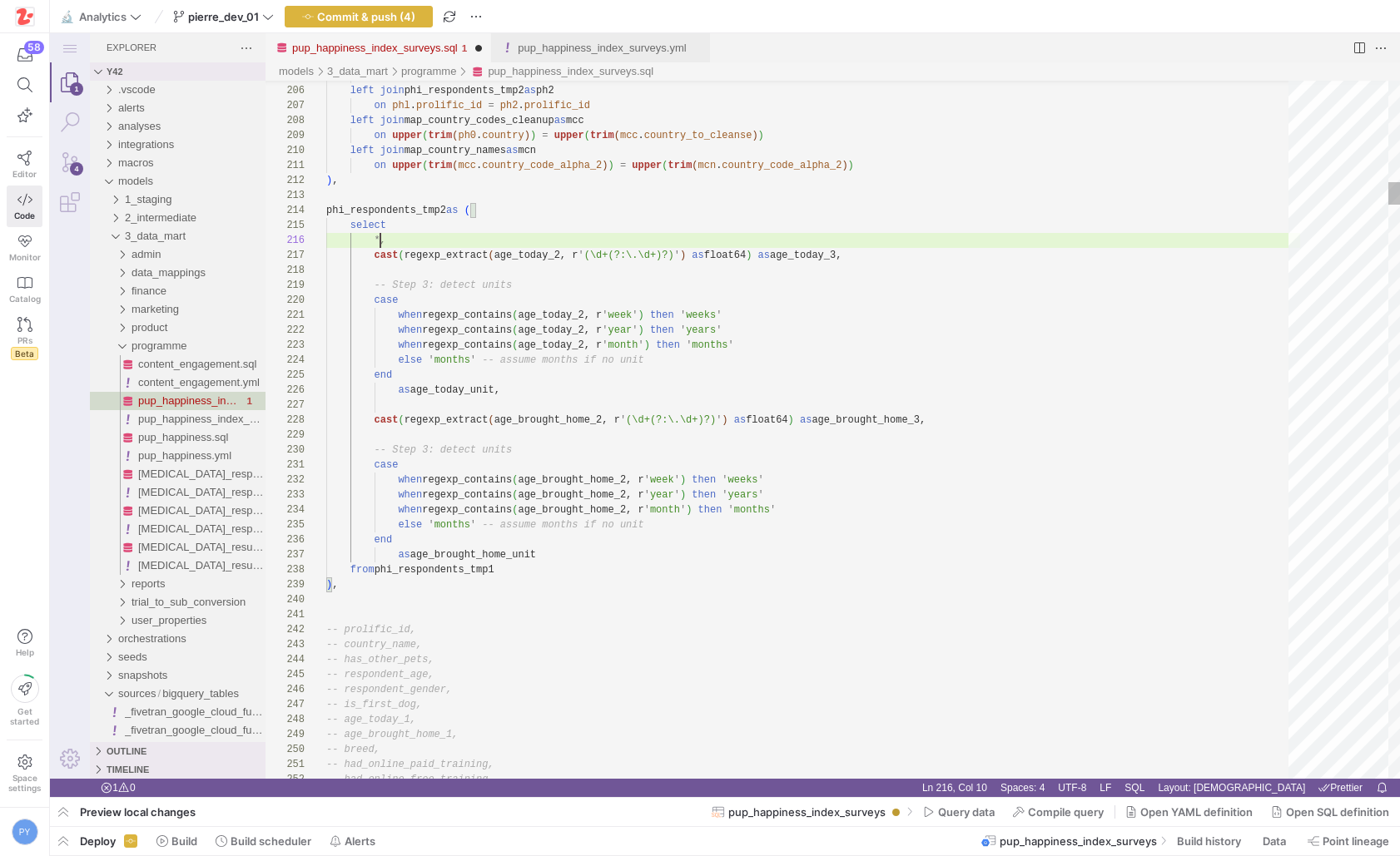
scroll to position [74, 60]
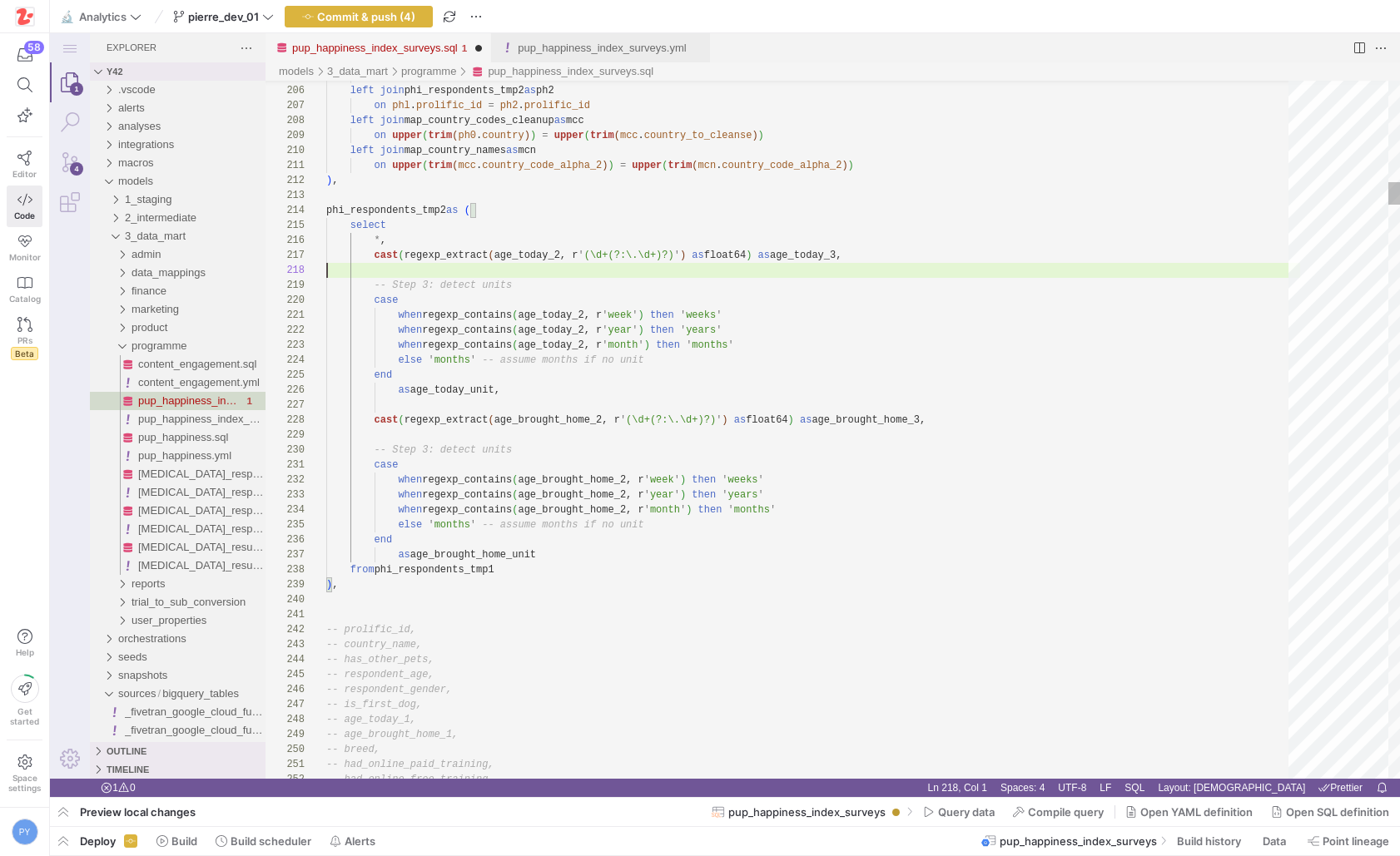
scroll to position [90, 235]
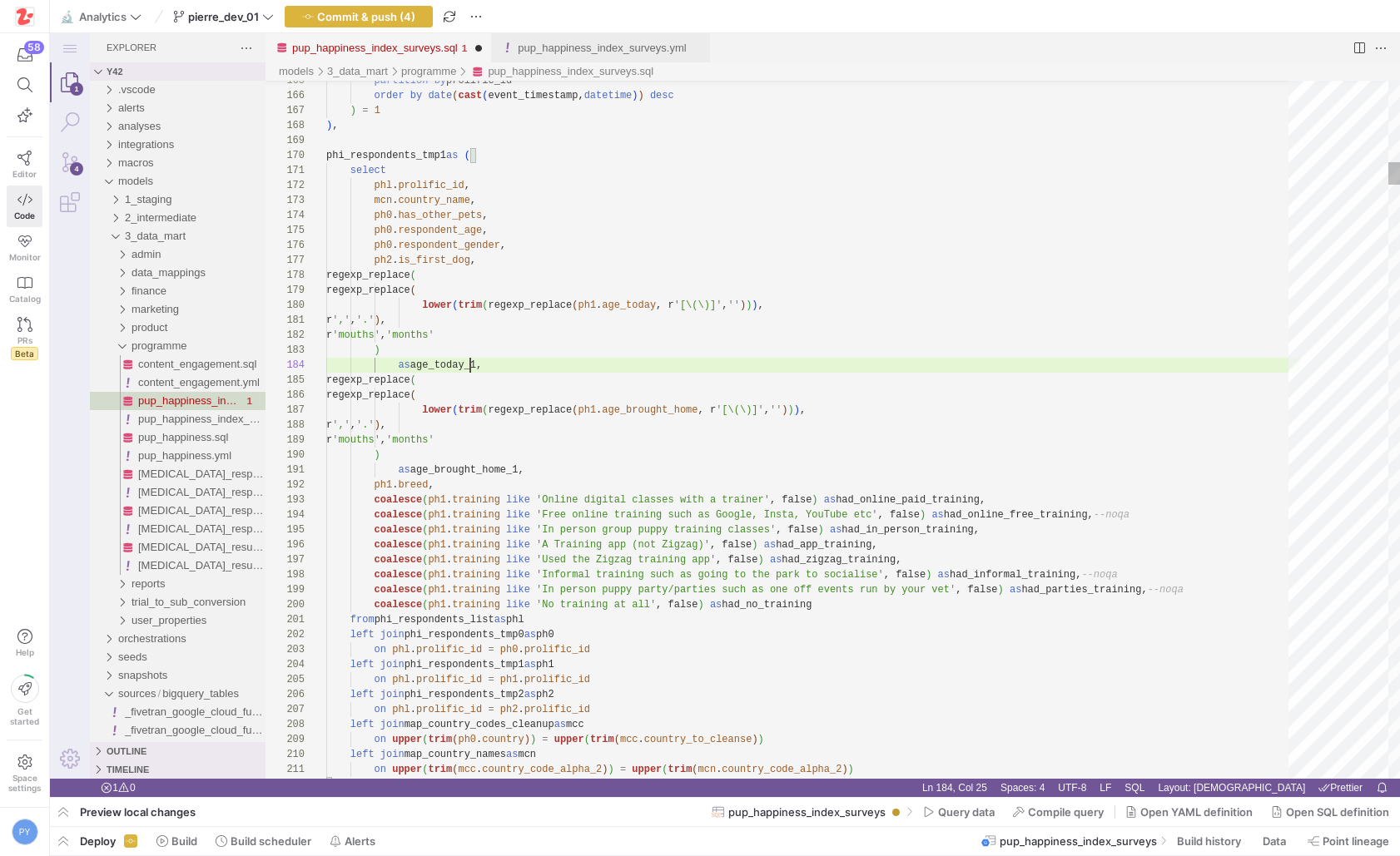
scroll to position [45, 156]
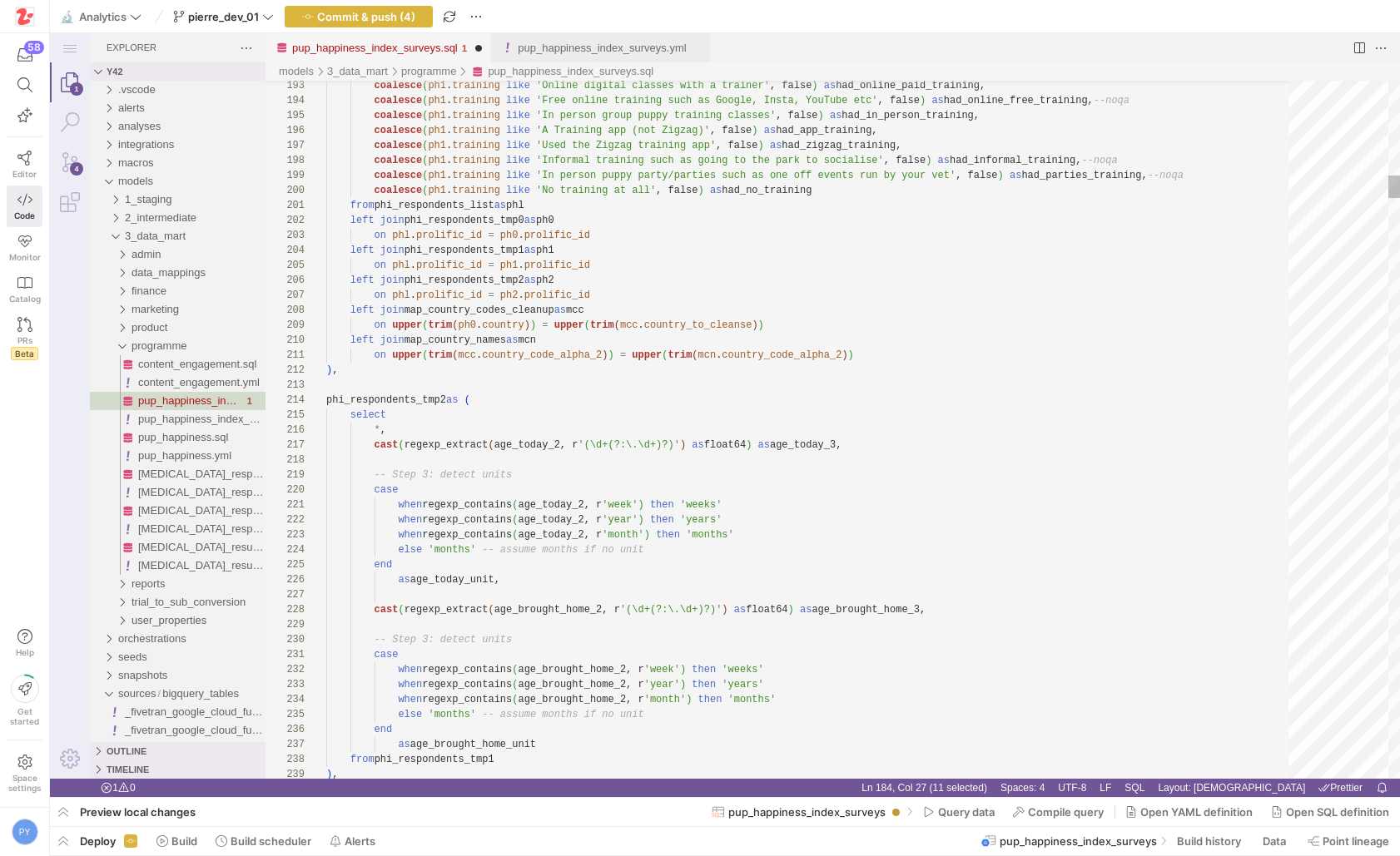
paste textarea "1"
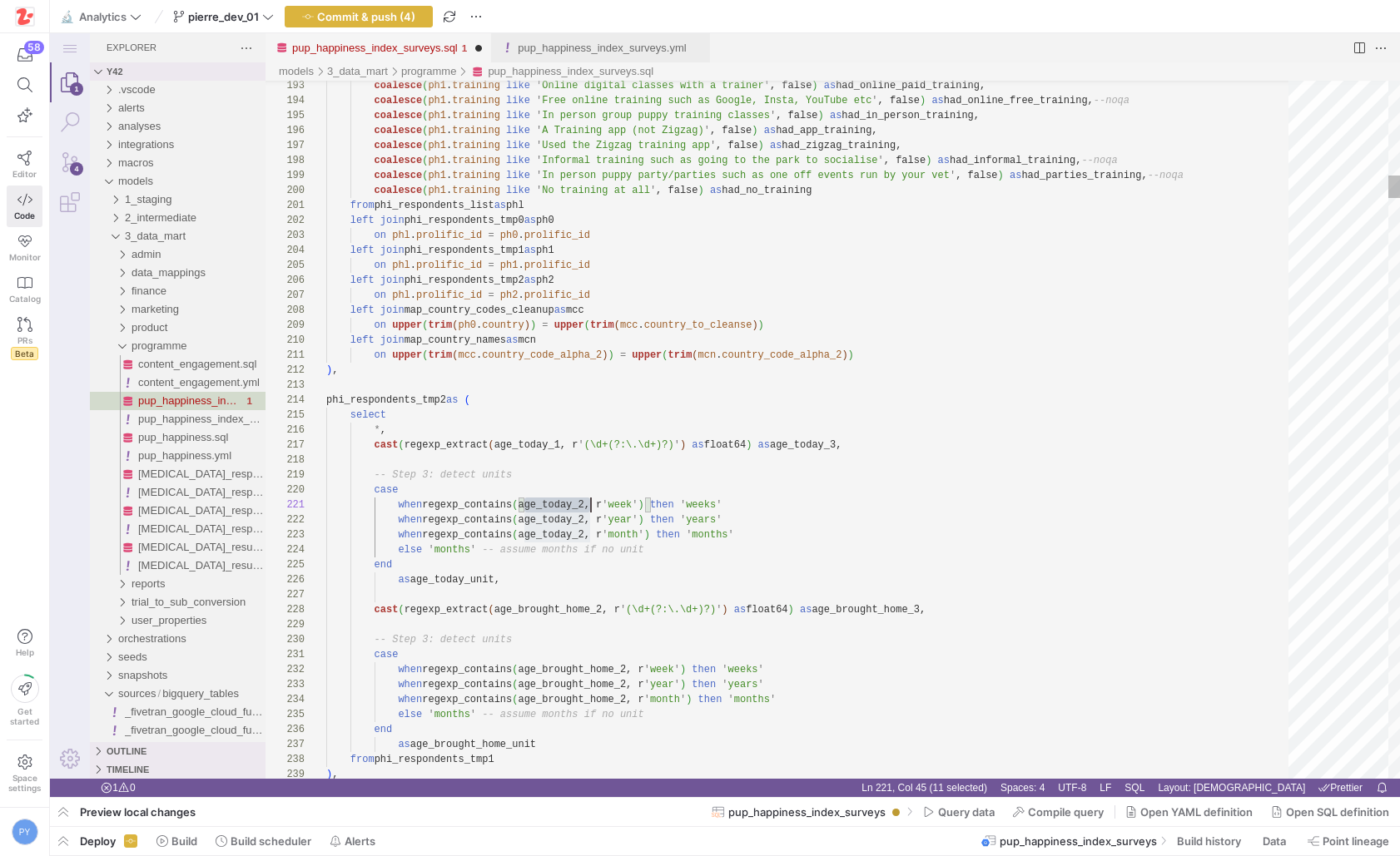
scroll to position [0, 264]
paste textarea "1"
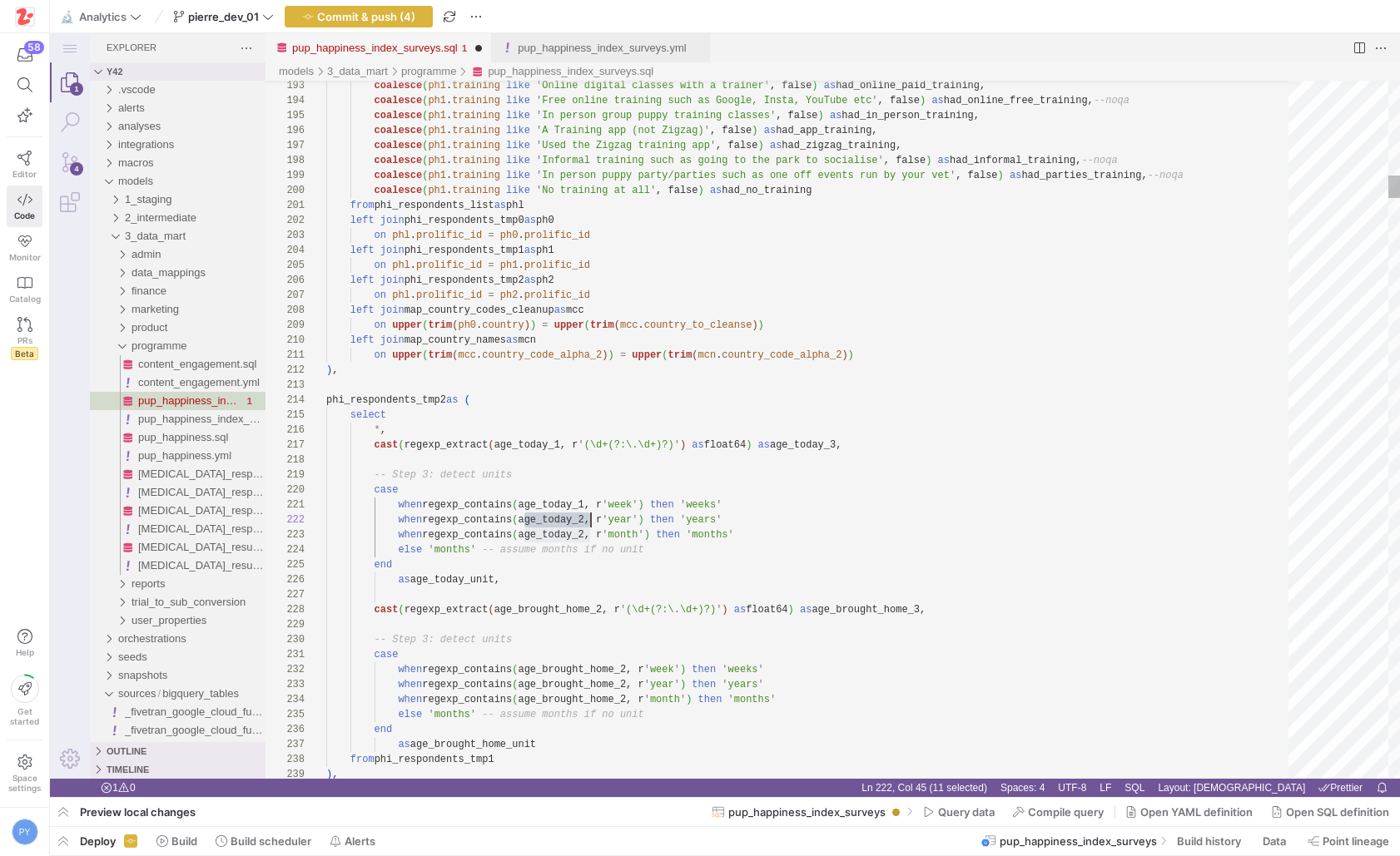
paste textarea "1"
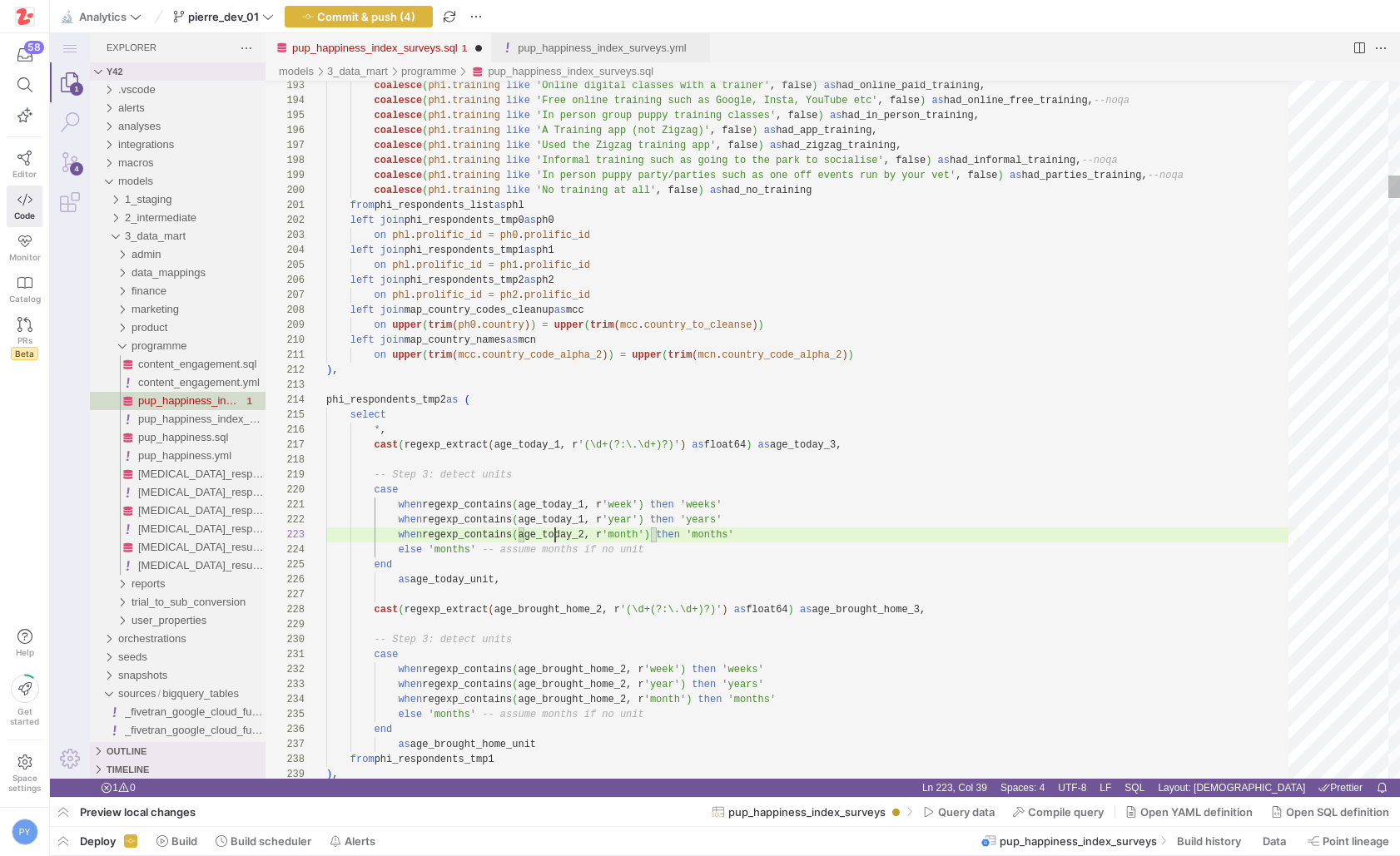
scroll to position [30, 264]
paste textarea "1"
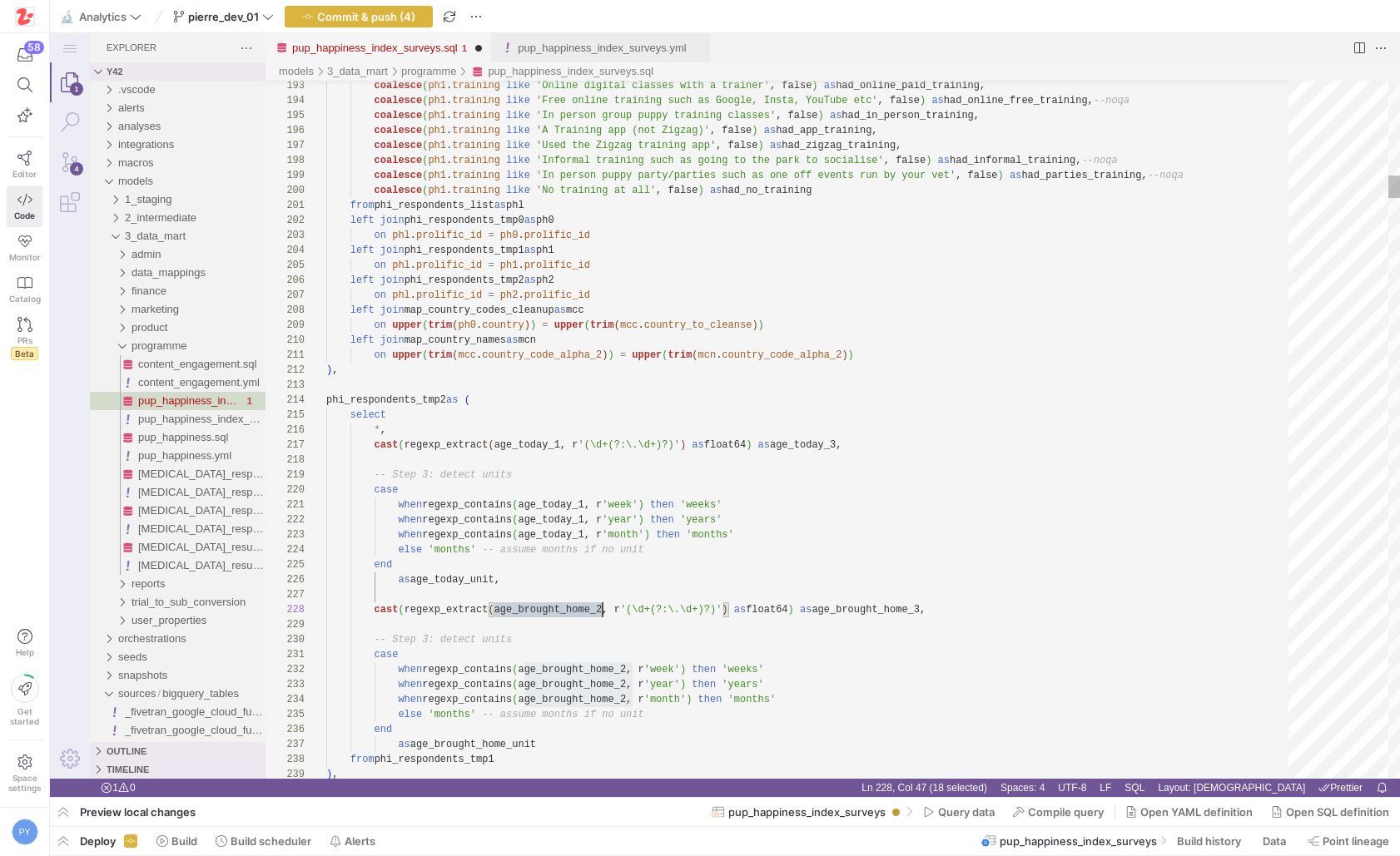
scroll to position [105, 276]
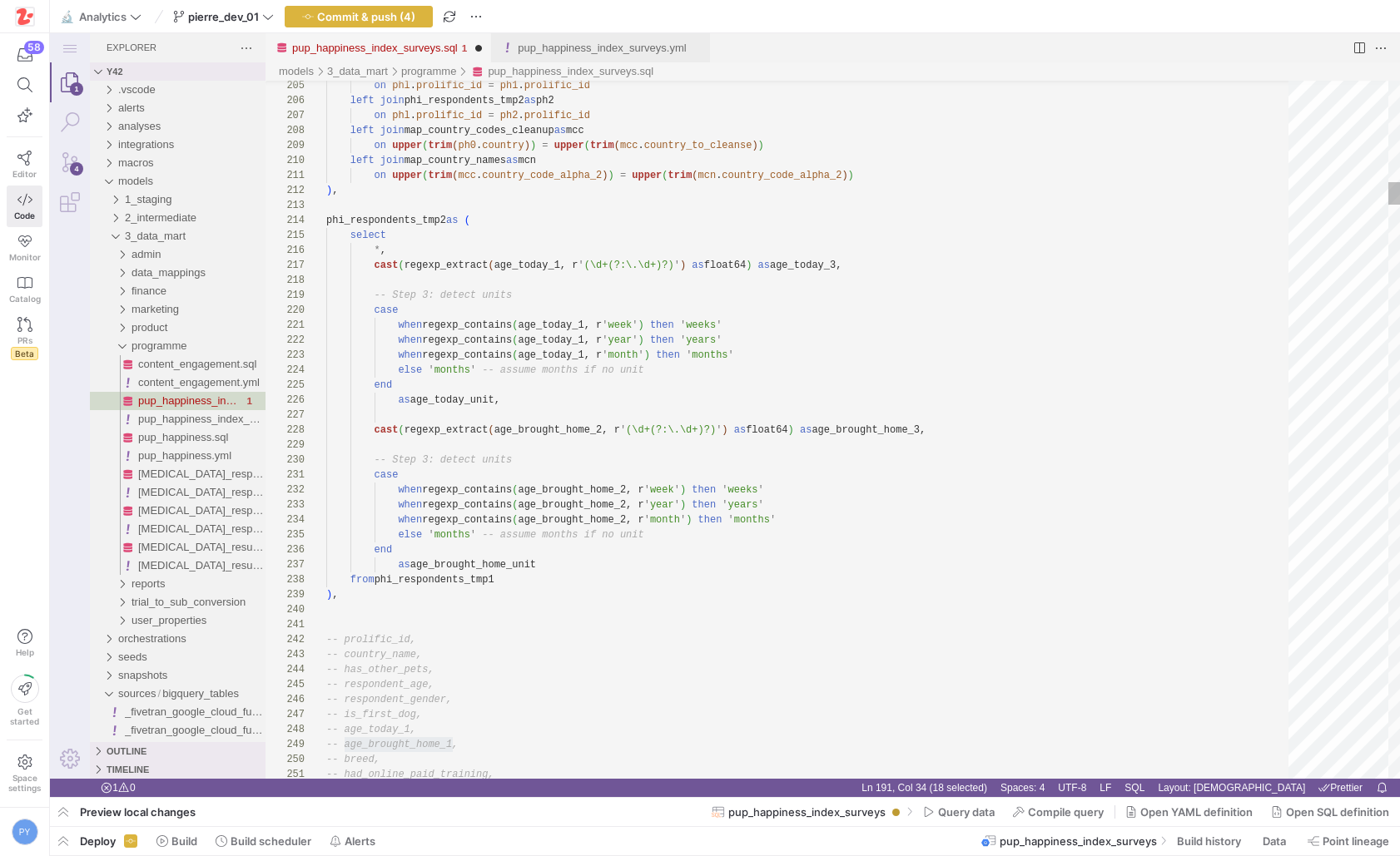
paste textarea "1"
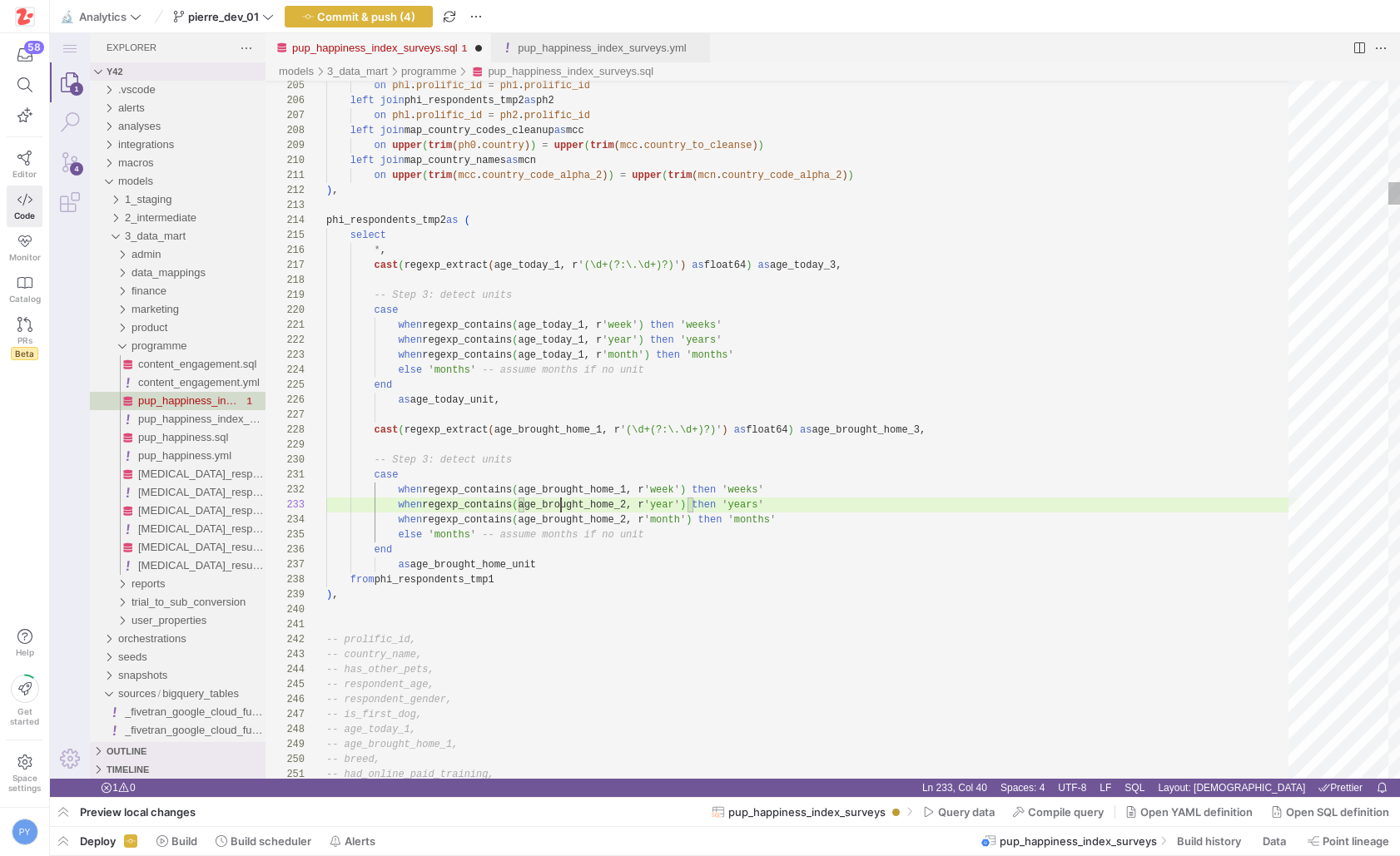
paste textarea "1"
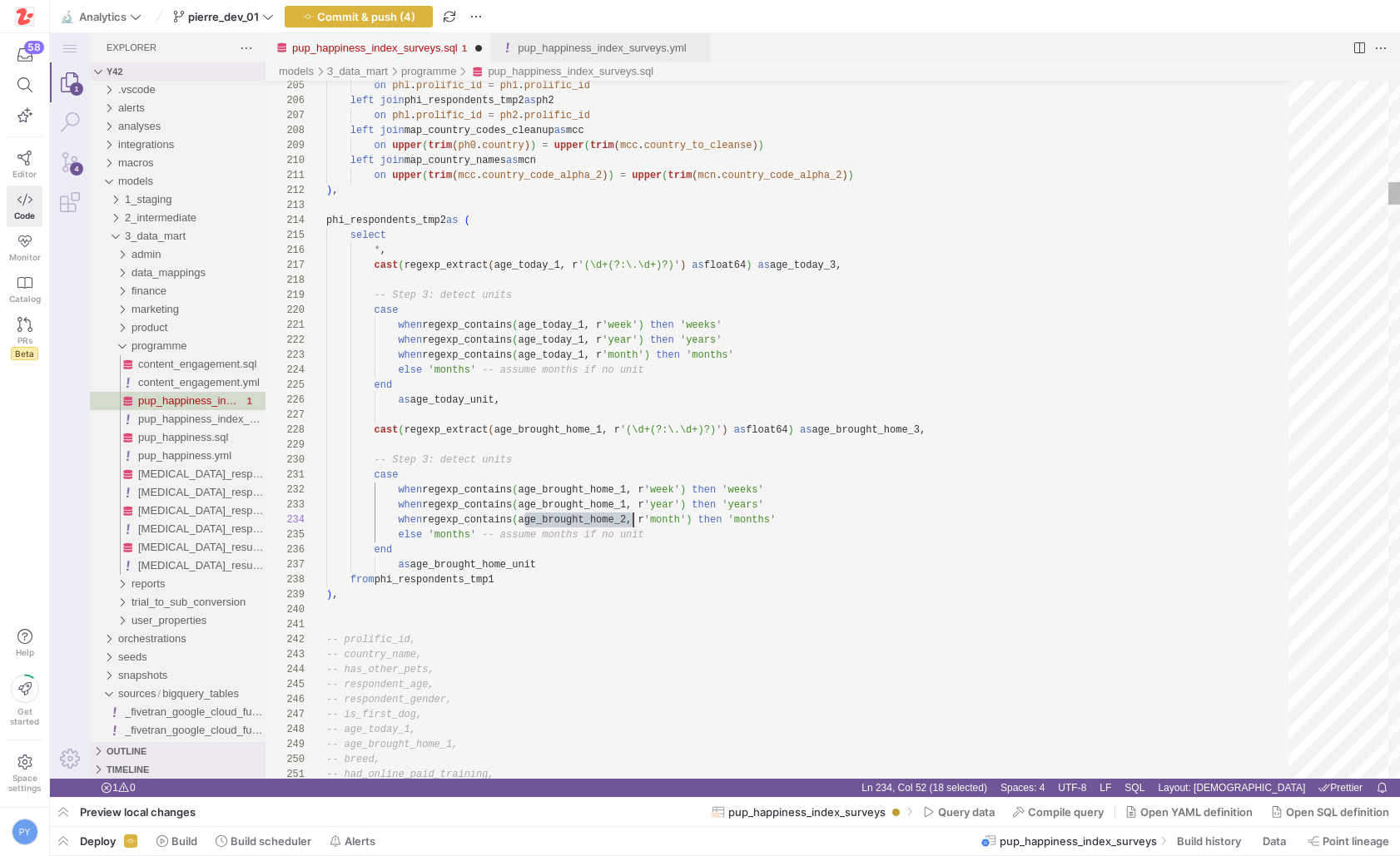
scroll to position [45, 307]
paste textarea "1"
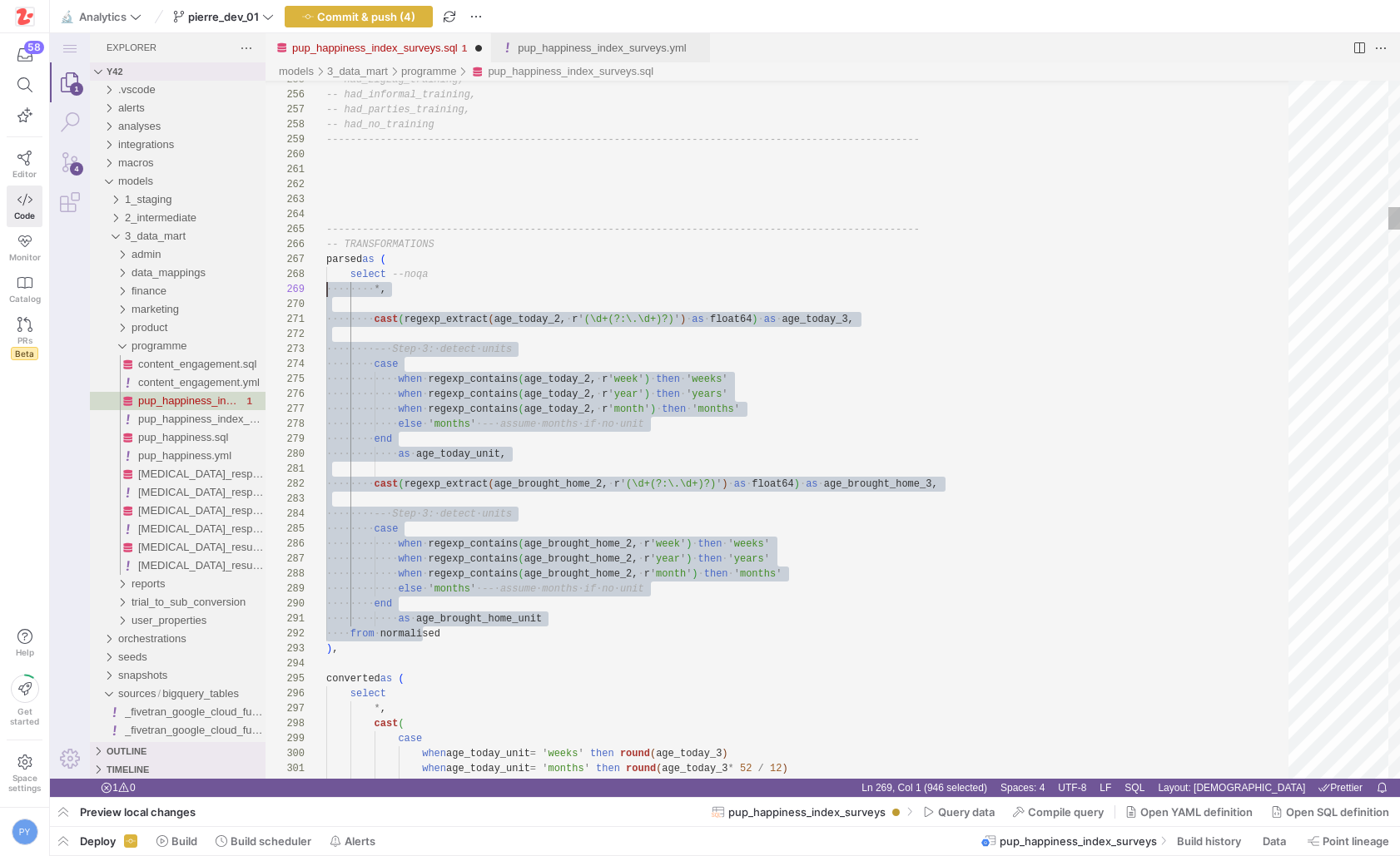
scroll to position [90, 0]
drag, startPoint x: 421, startPoint y: 640, endPoint x: 307, endPoint y: 258, distance: 398.6
click at [307, 258] on div "255 256 257 258 259 260 261 262 263 264 265 266 267 268 269 270 271 272 273 274…" at bounding box center [832, 430] width 1135 height 698
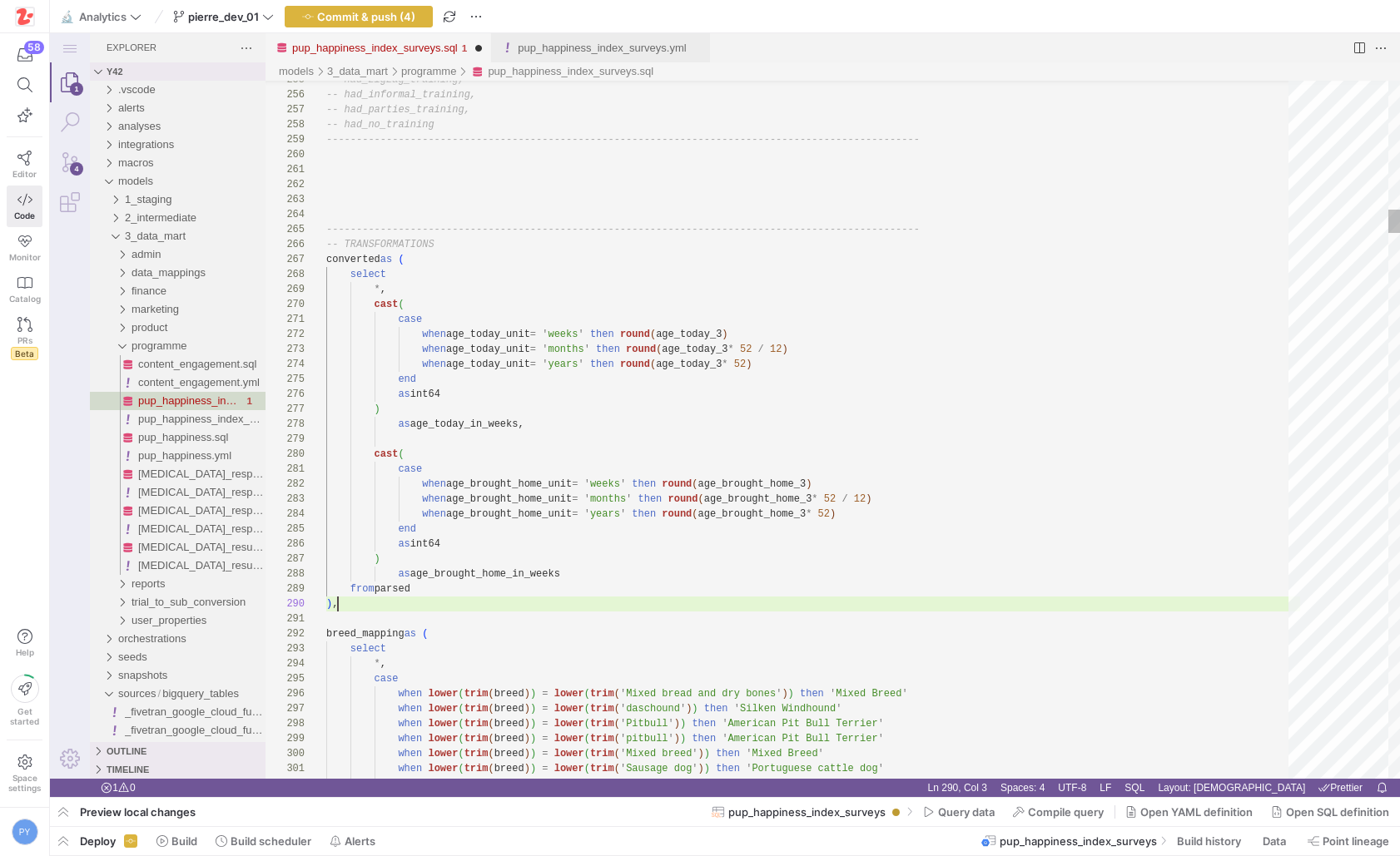
scroll to position [105, 35]
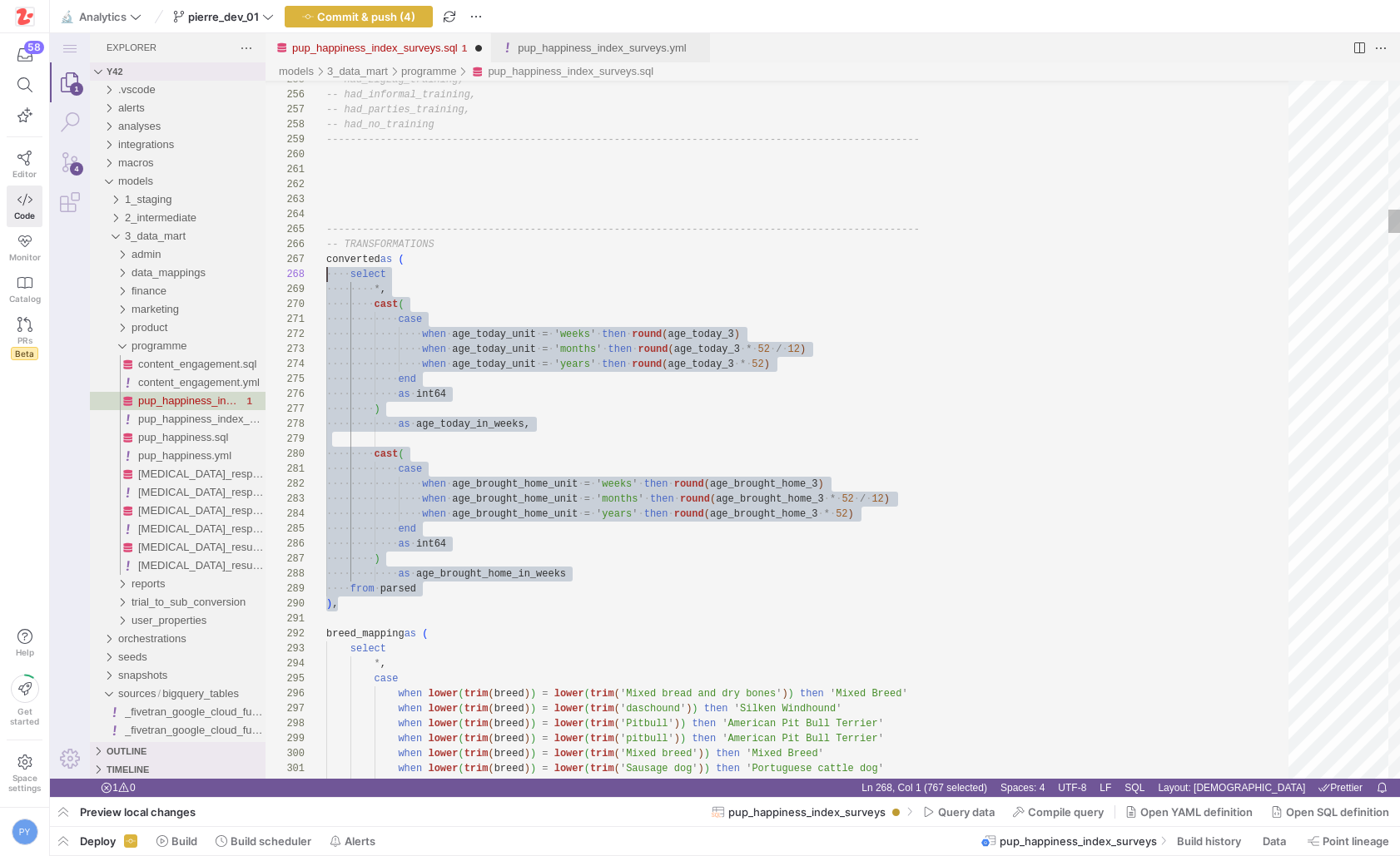
drag, startPoint x: 368, startPoint y: 607, endPoint x: 308, endPoint y: 266, distance: 346.2
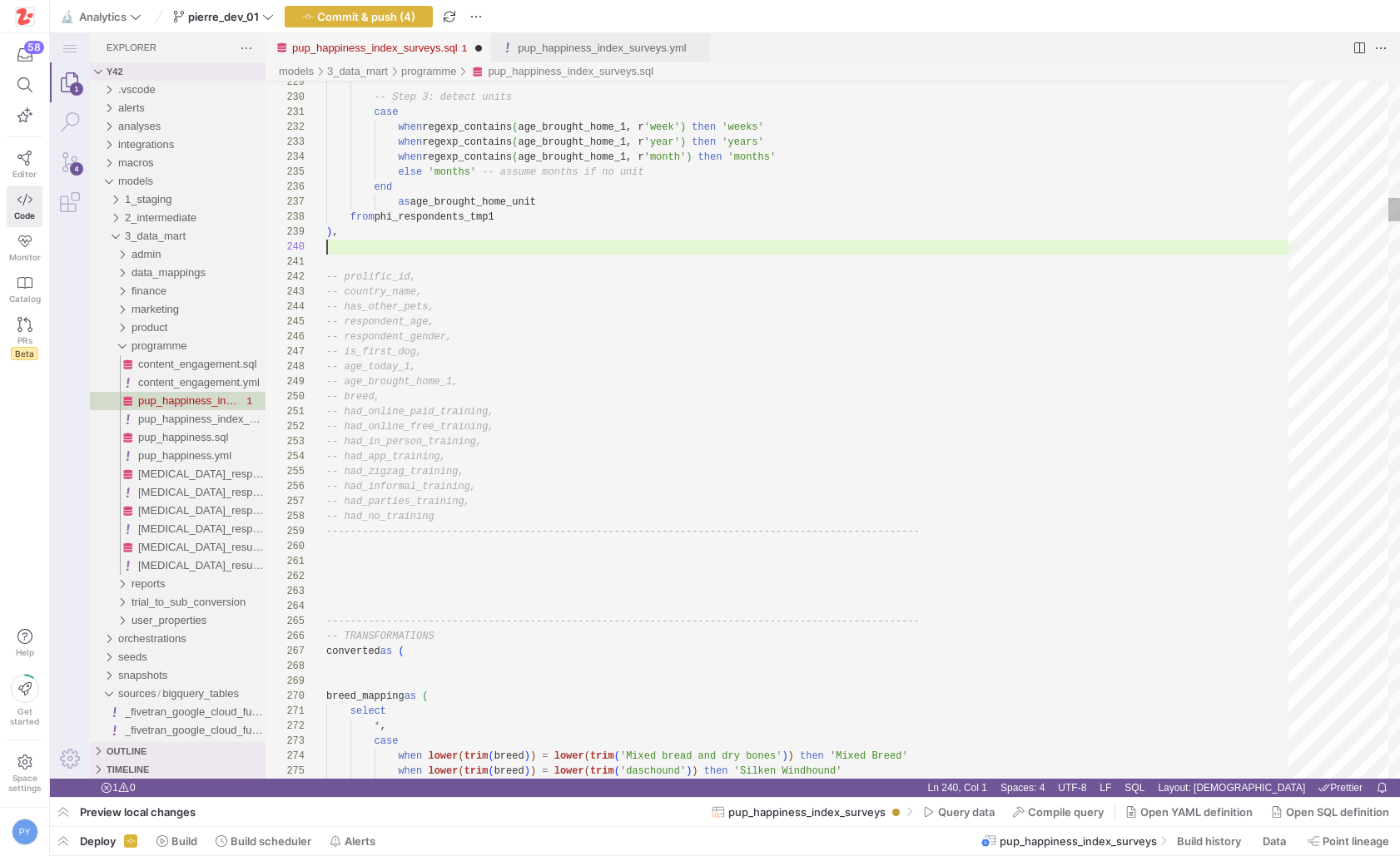
scroll to position [135, 0]
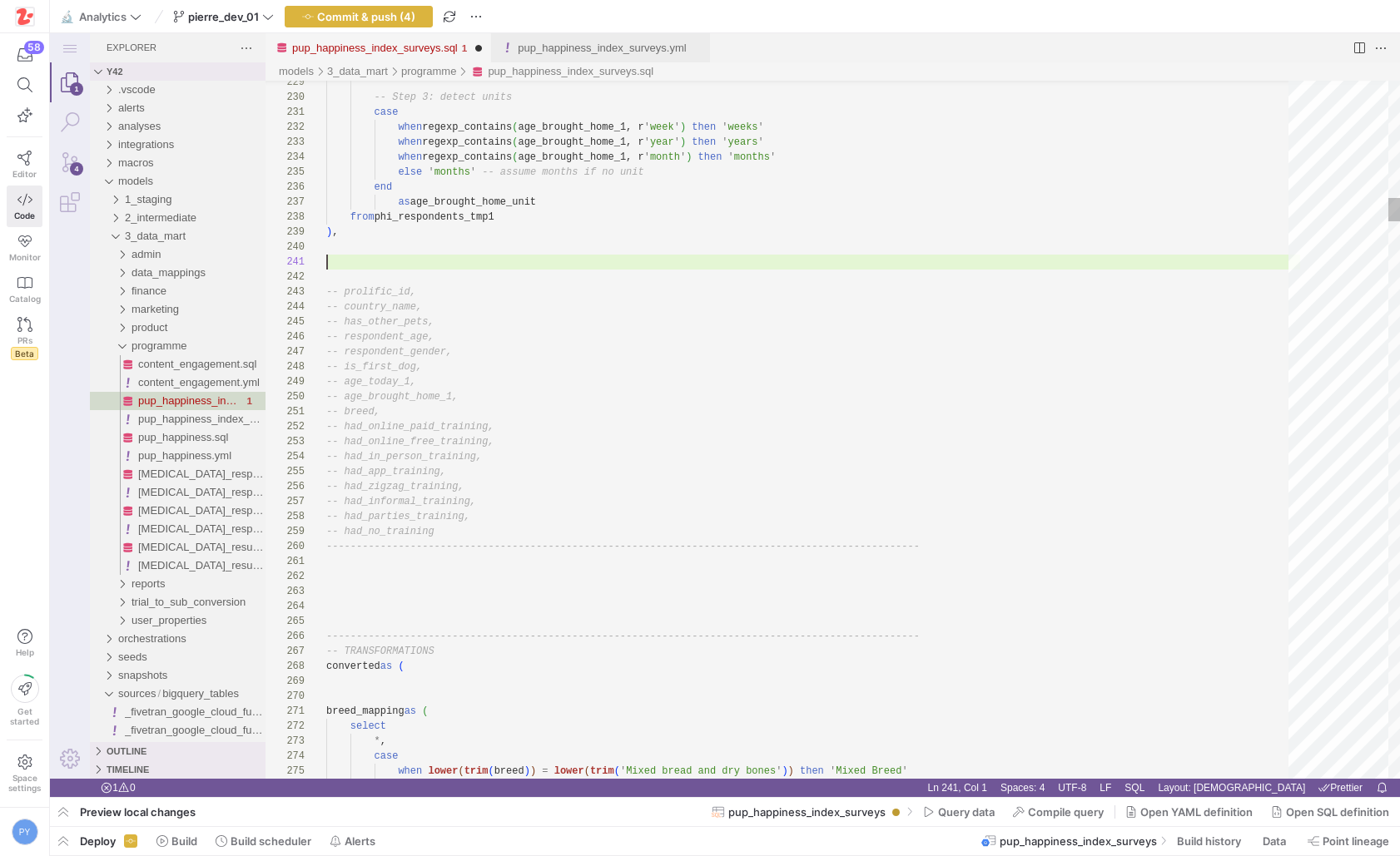
paste textarea "as age_brought_home_in_weeks from parsed ), -- prolific_id, -- country_name, --…"
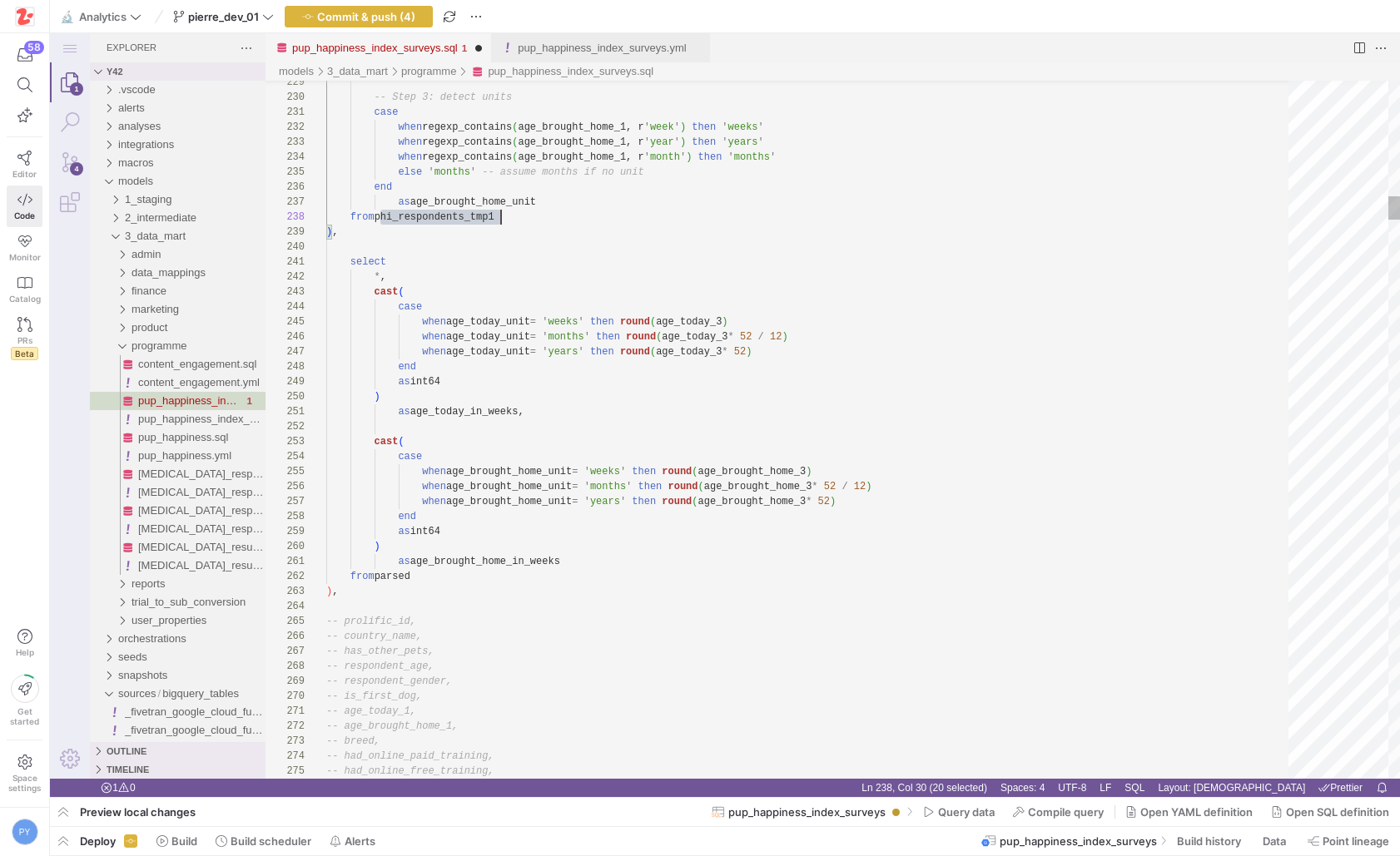
scroll to position [105, 175]
paste textarea "hi_respondents_tmp1"
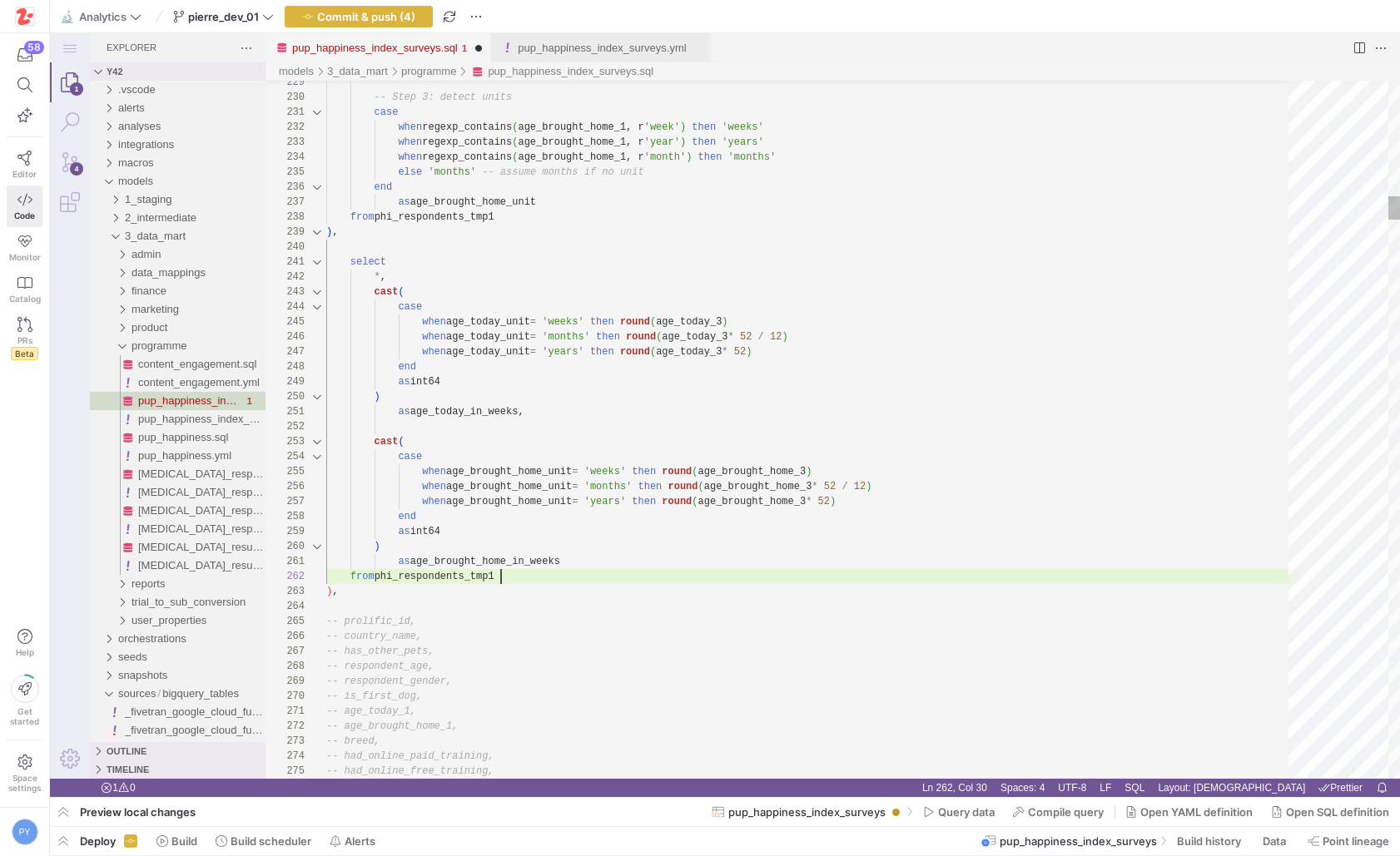
scroll to position [15, 175]
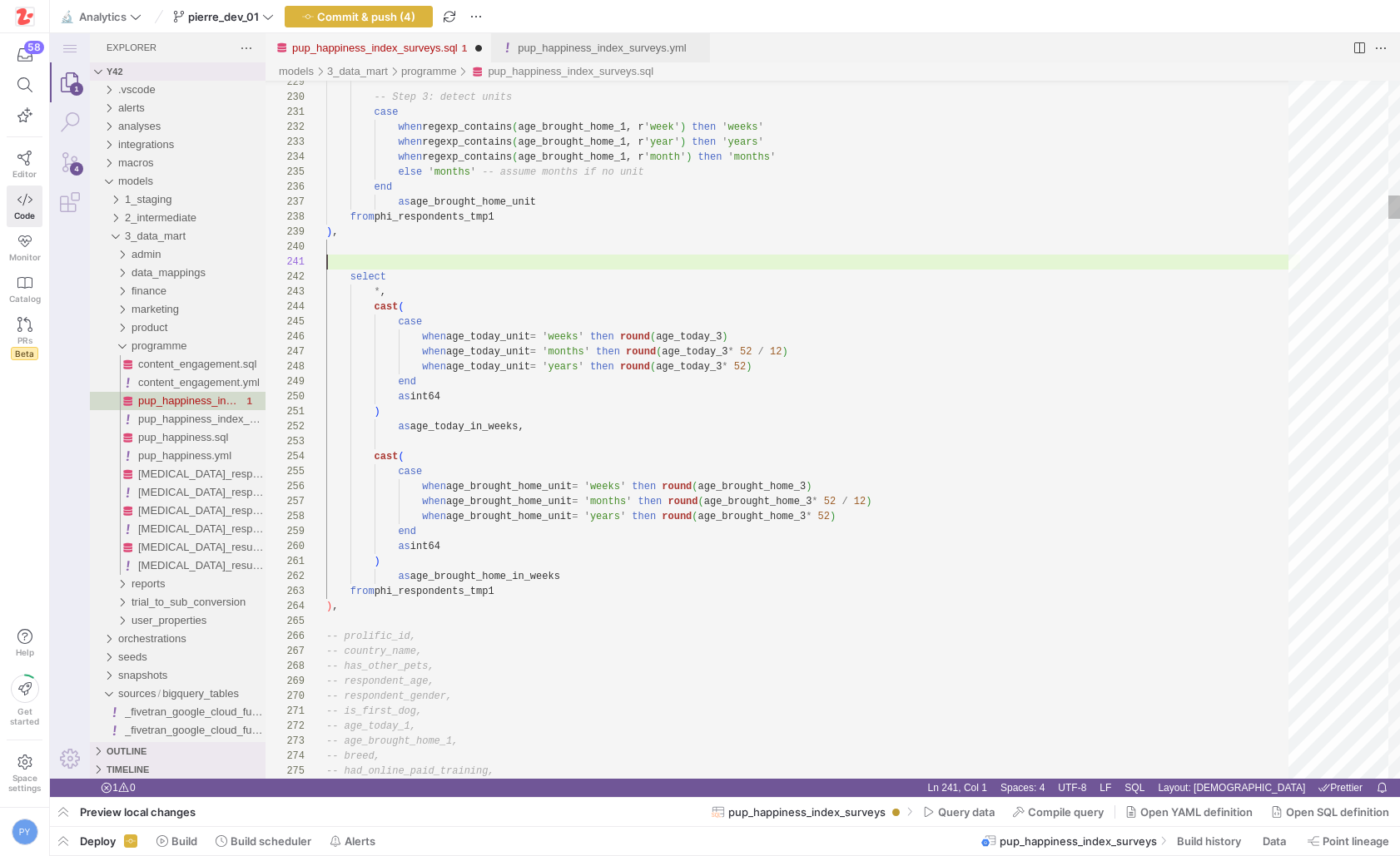
scroll to position [0, 0]
paste textarea "phi_respondents_tmp1"
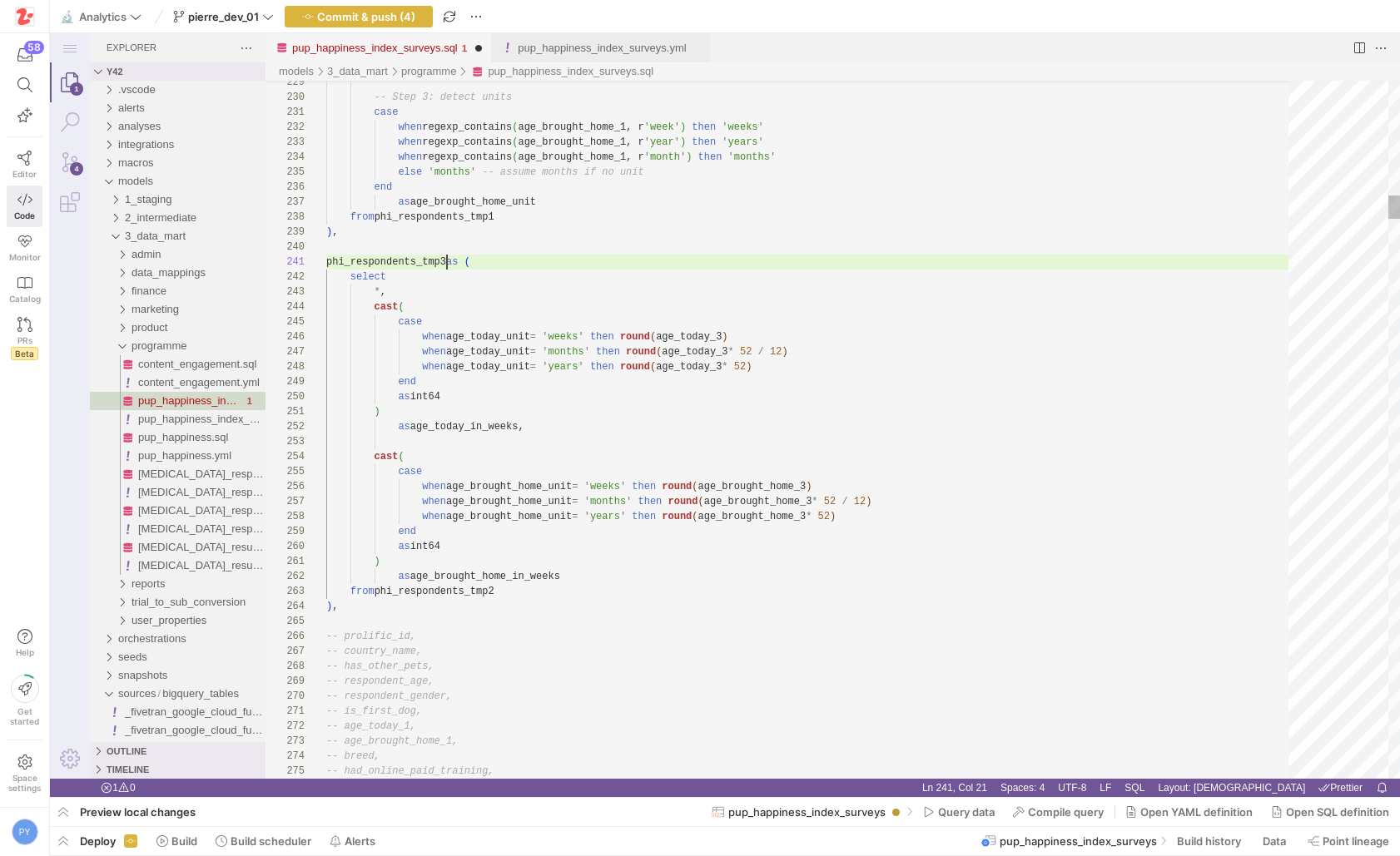
scroll to position [0, 121]
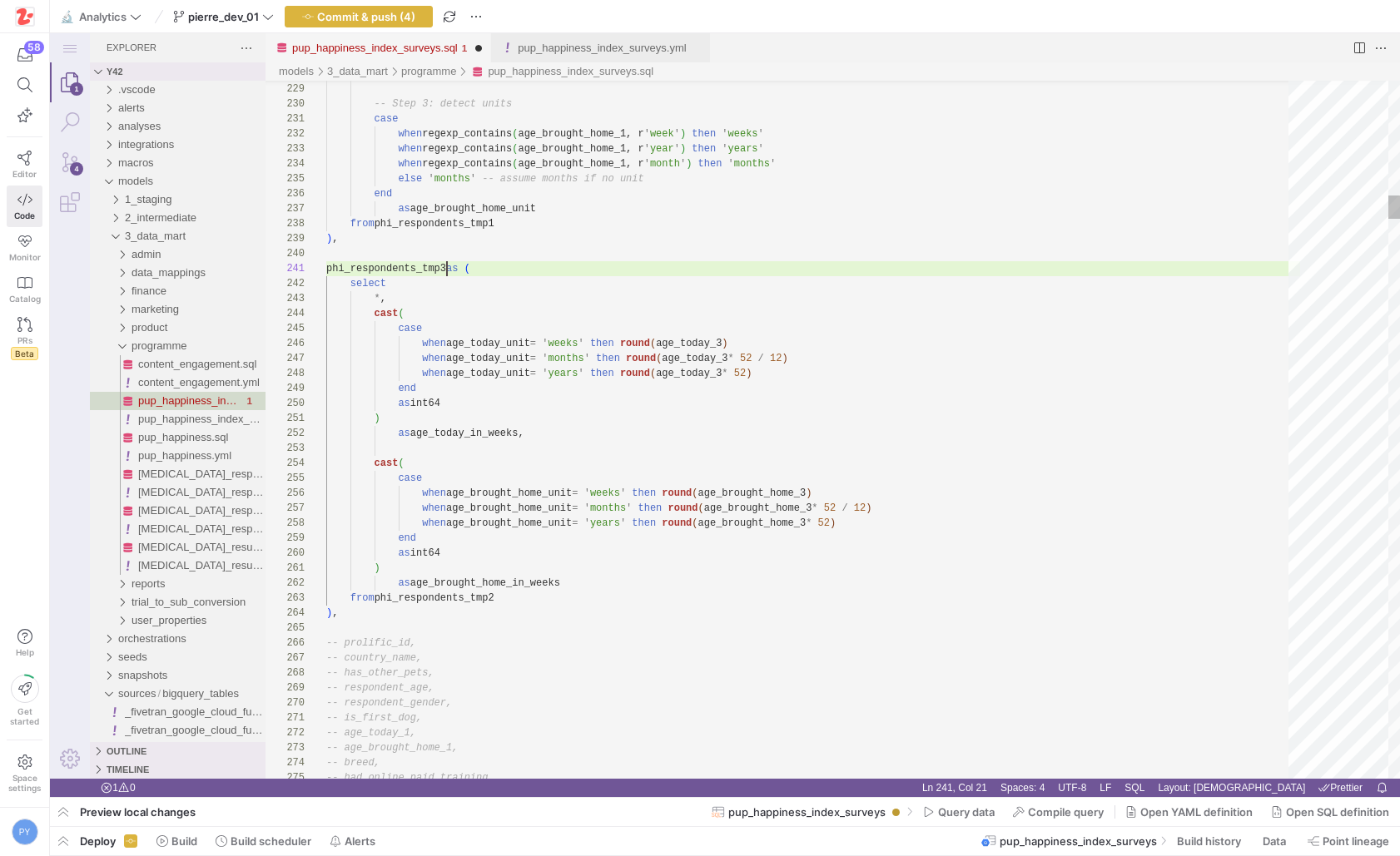
paste textarea "2"
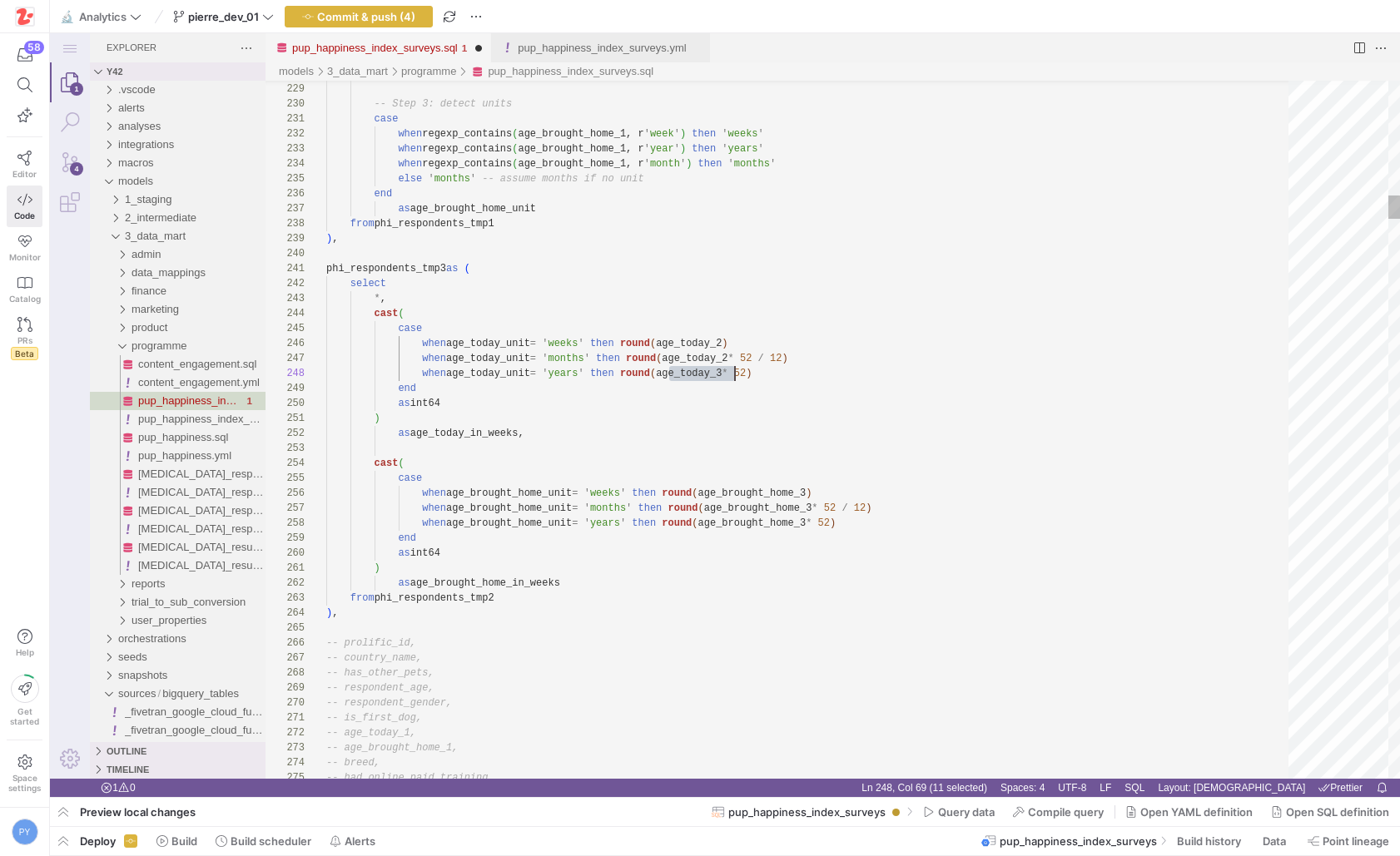
paste textarea "2"
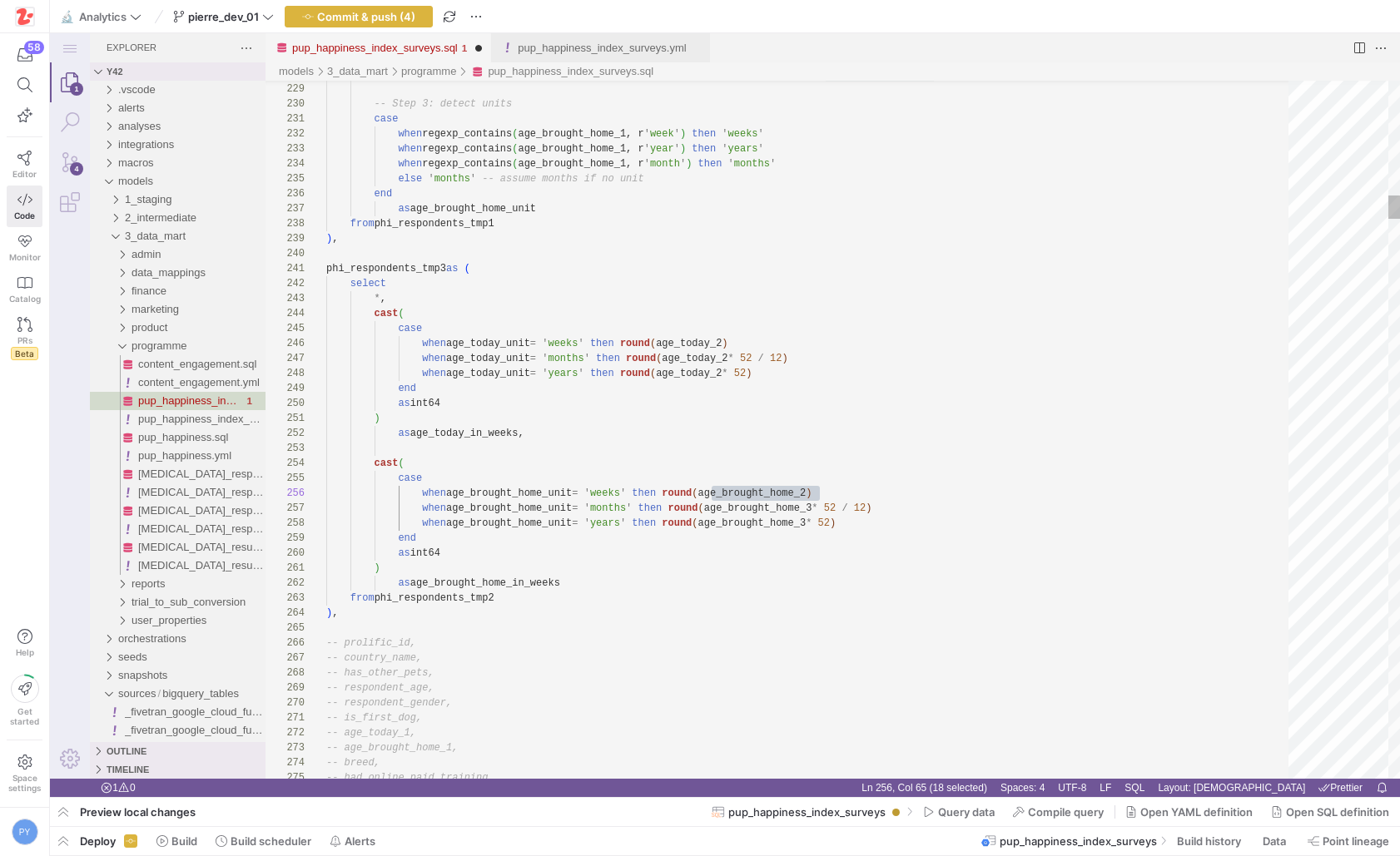
paste textarea "2"
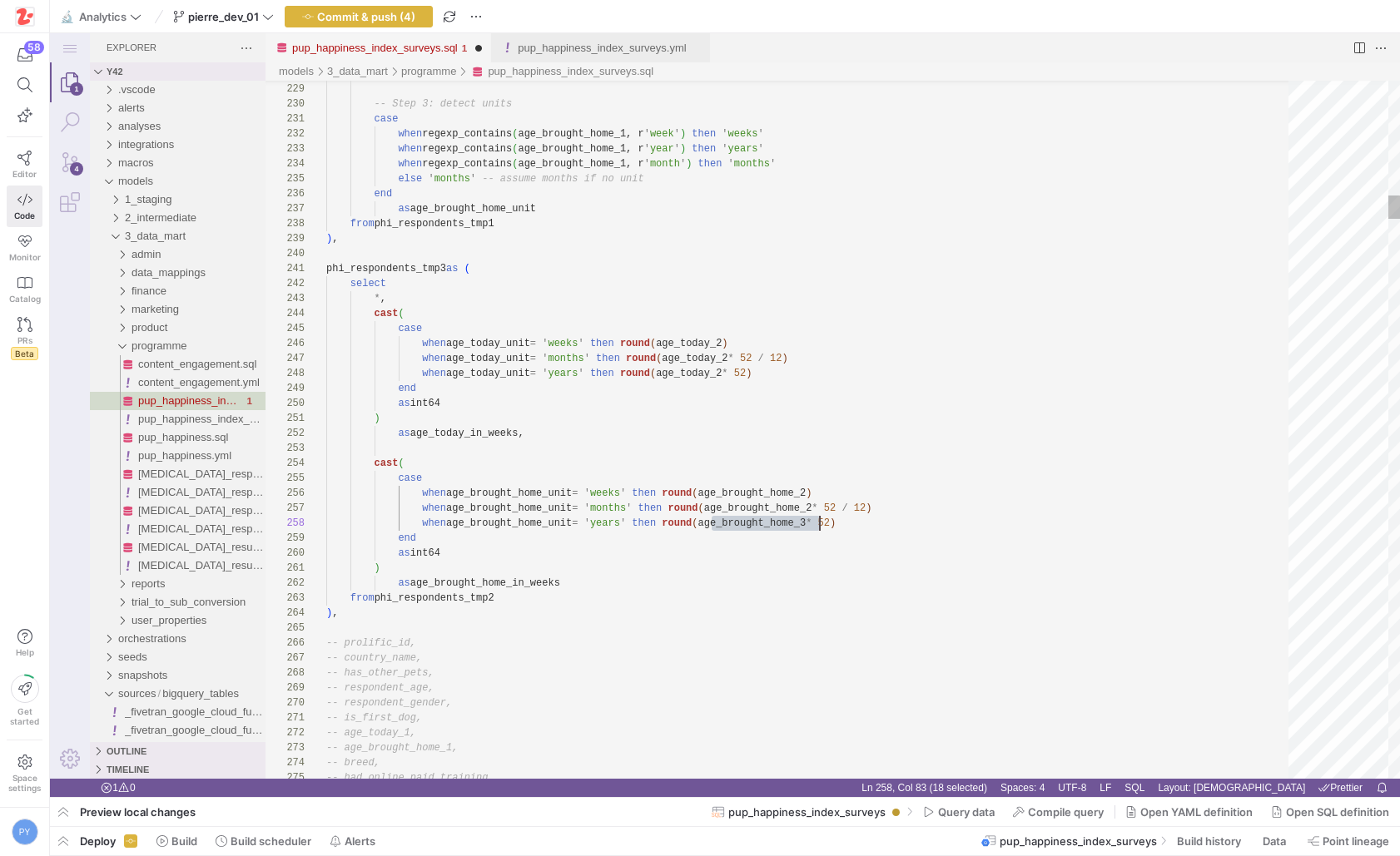
paste textarea "2"
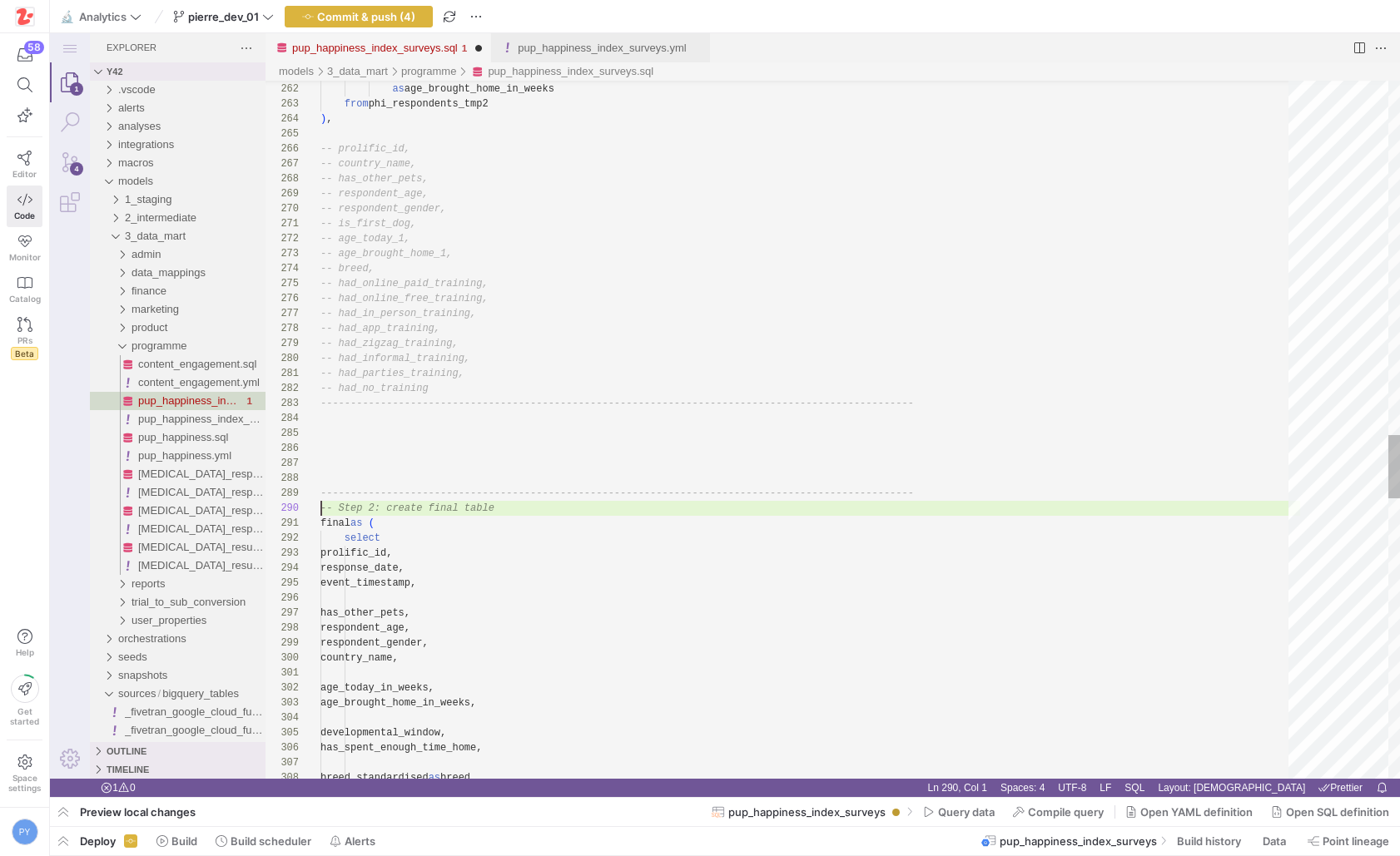
scroll to position [120, 594]
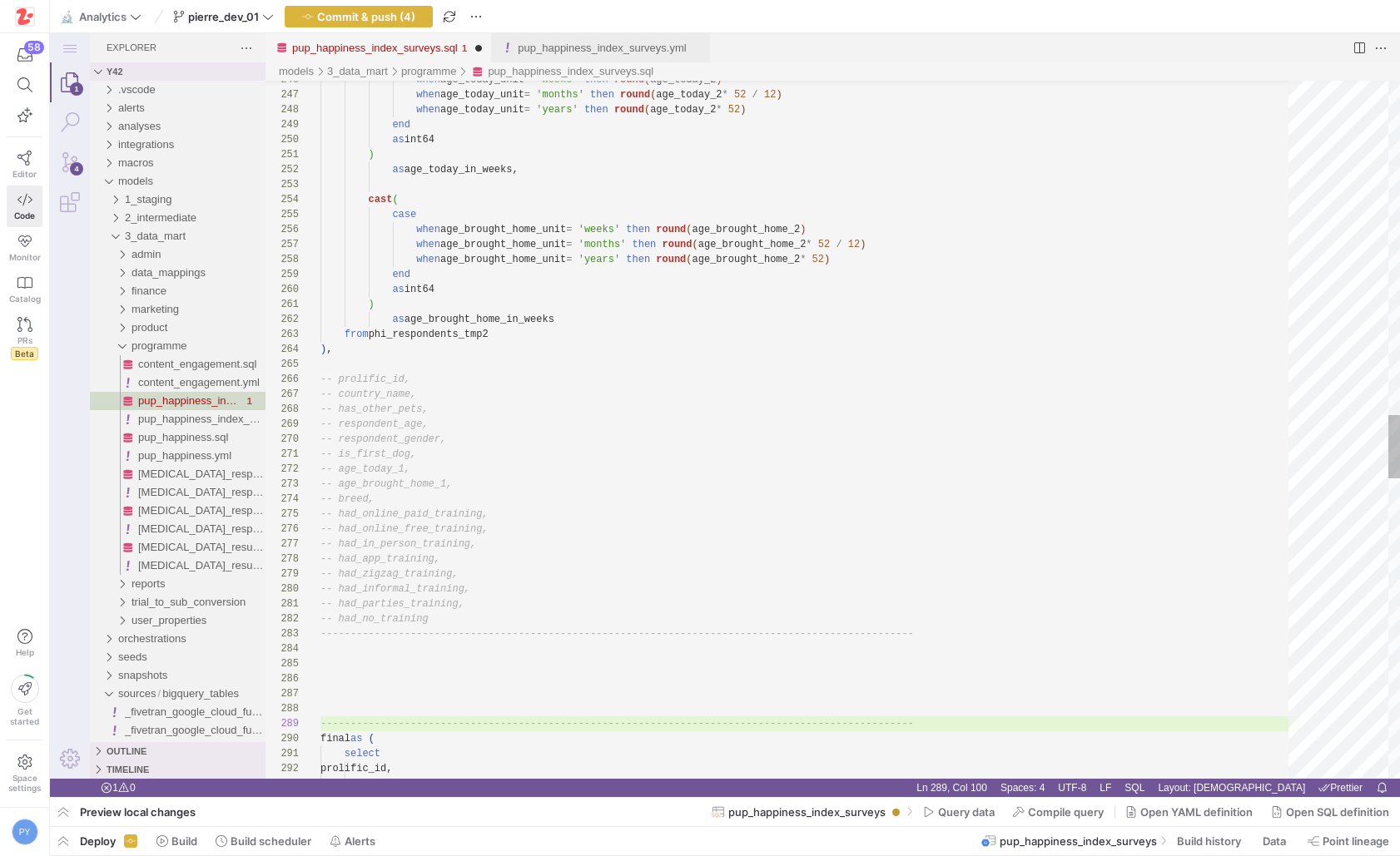
click at [359, 352] on div "final as ( select prolific_id, response_date, ---------------------------------…" at bounding box center [810, 242] width 979 height 7676
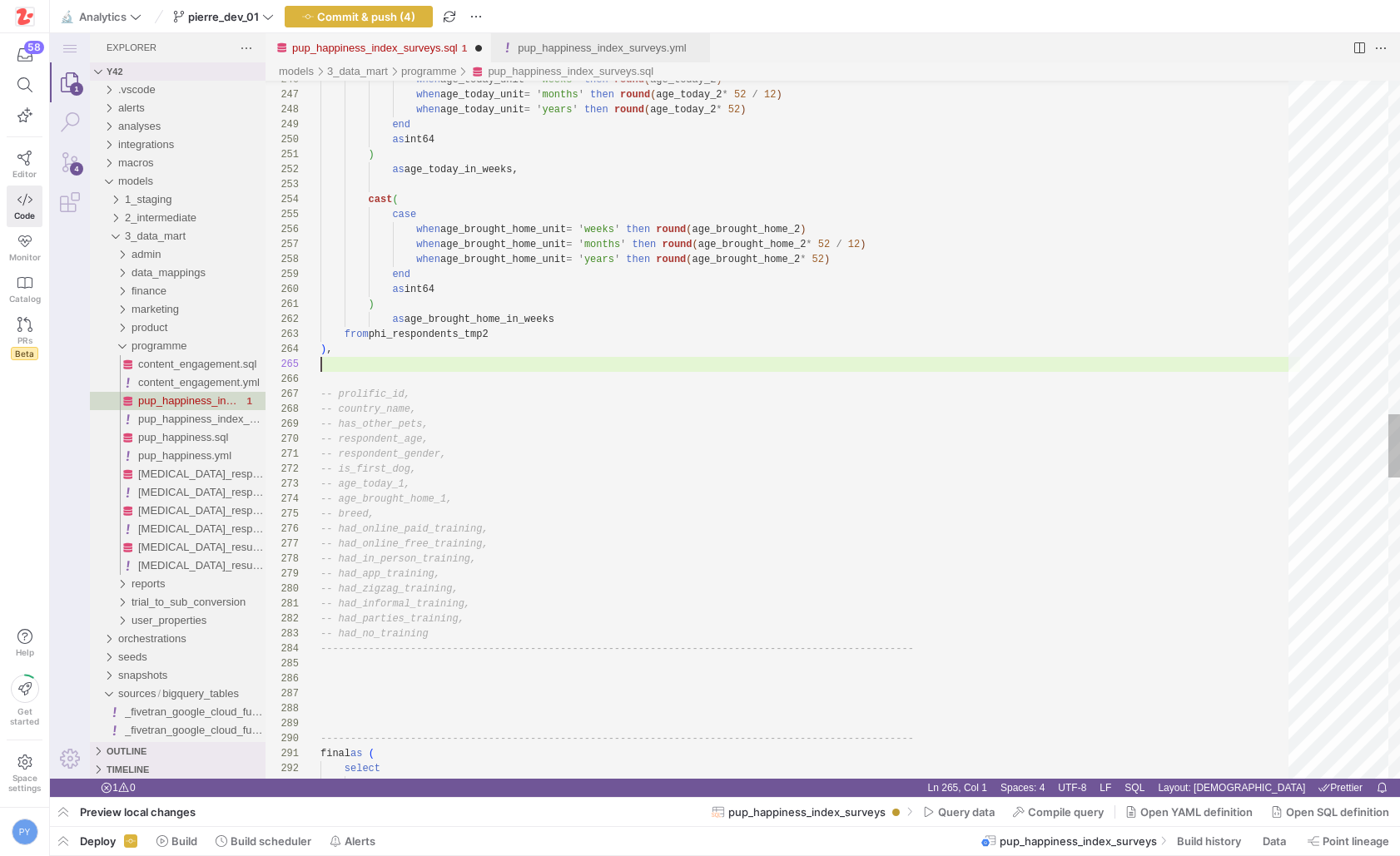
scroll to position [74, 0]
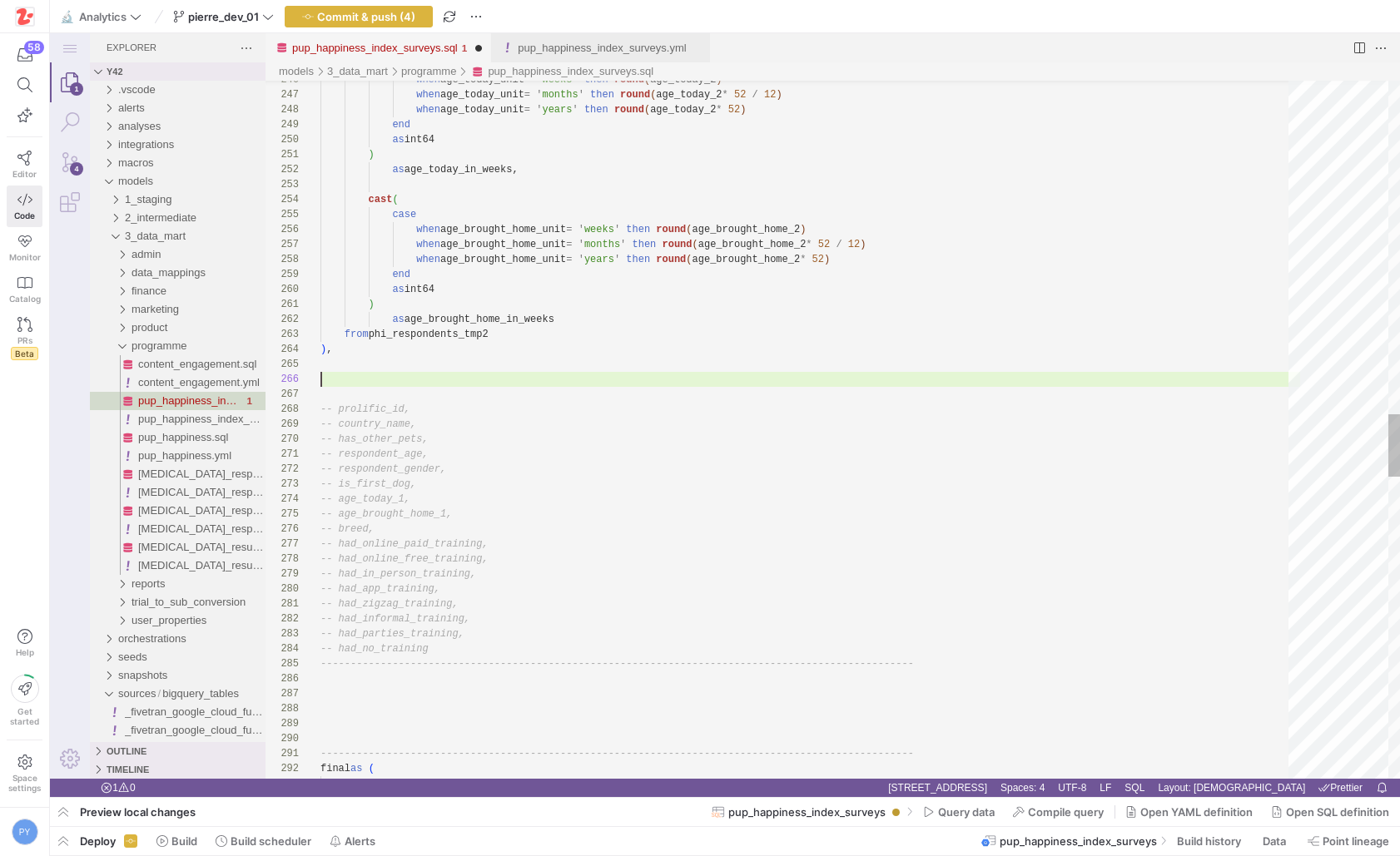
paste textarea "from breed_groups ), -- prolific_id, -- country_name, -- has_other_pets, -- res…"
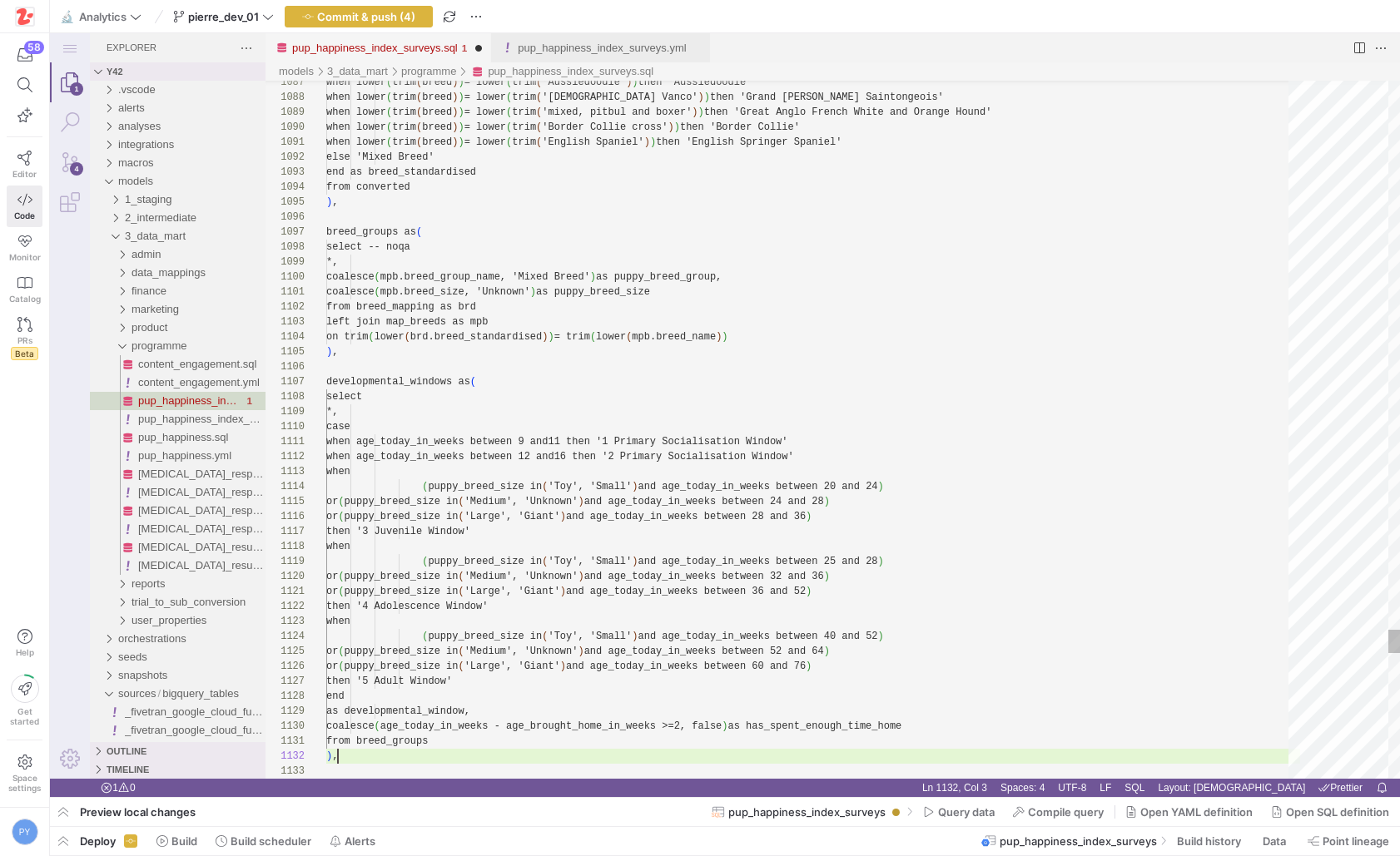
scroll to position [15, 12]
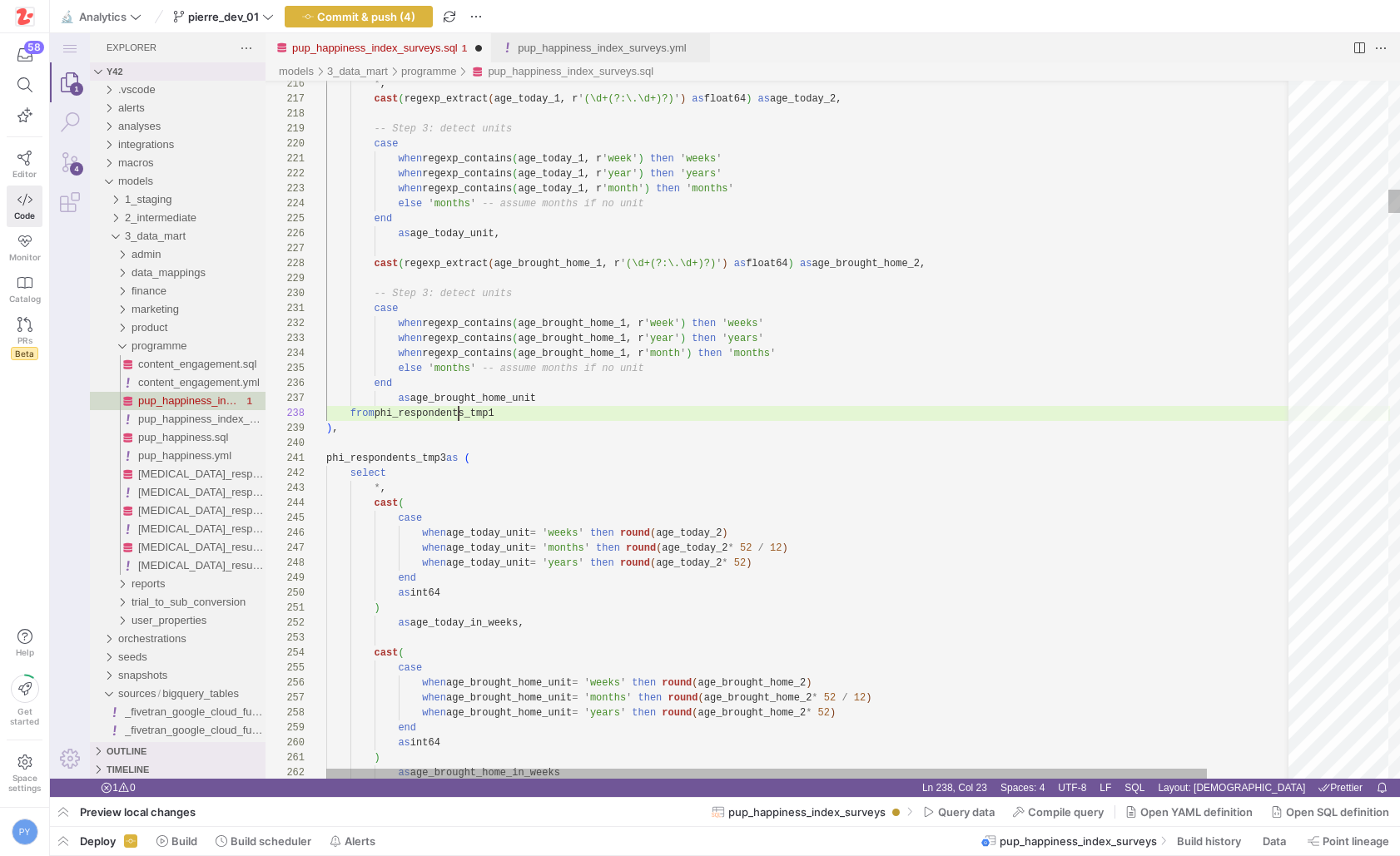
paste textarea "pup_happiness_index_surveys.sql"
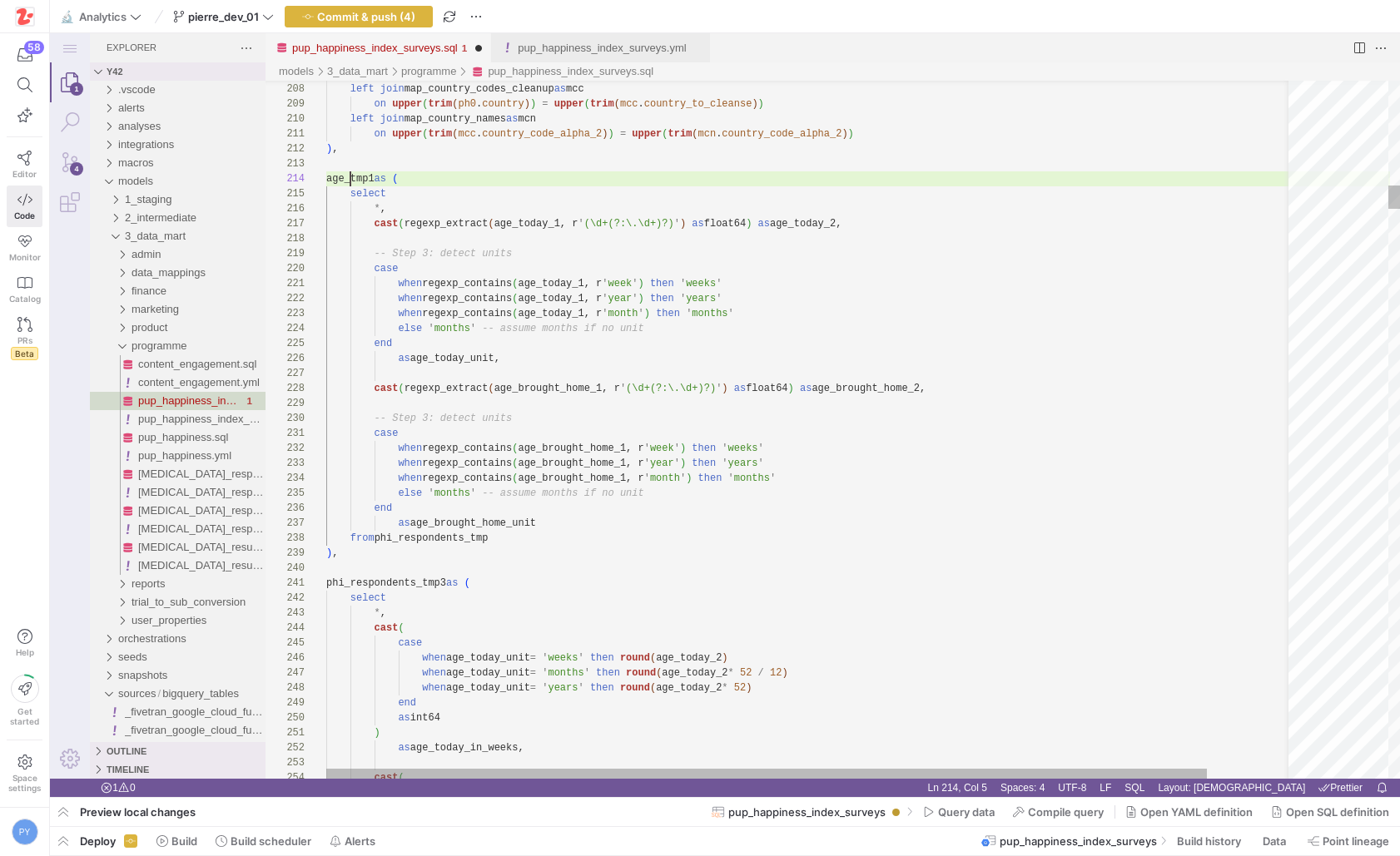
scroll to position [45, 48]
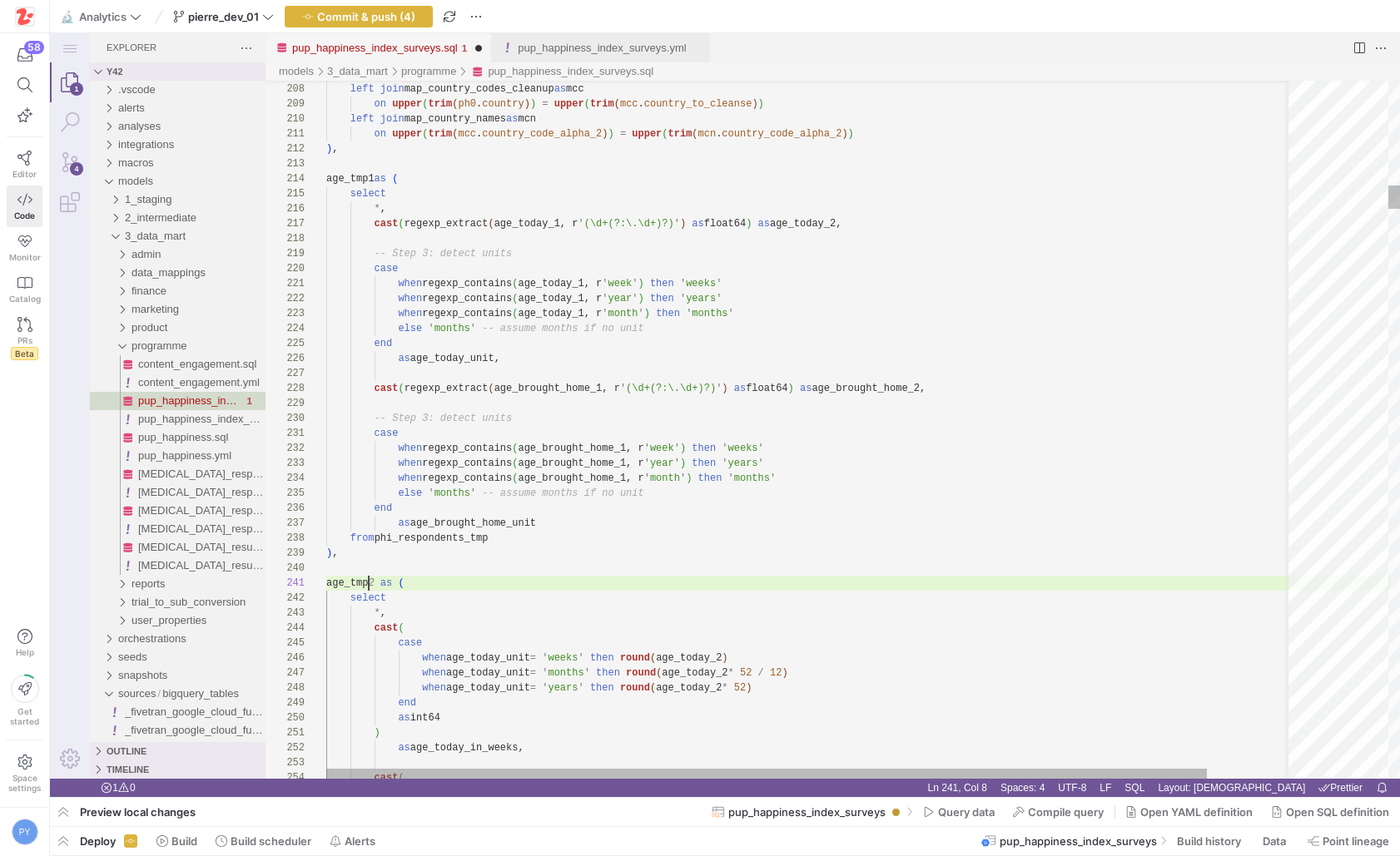
scroll to position [0, 48]
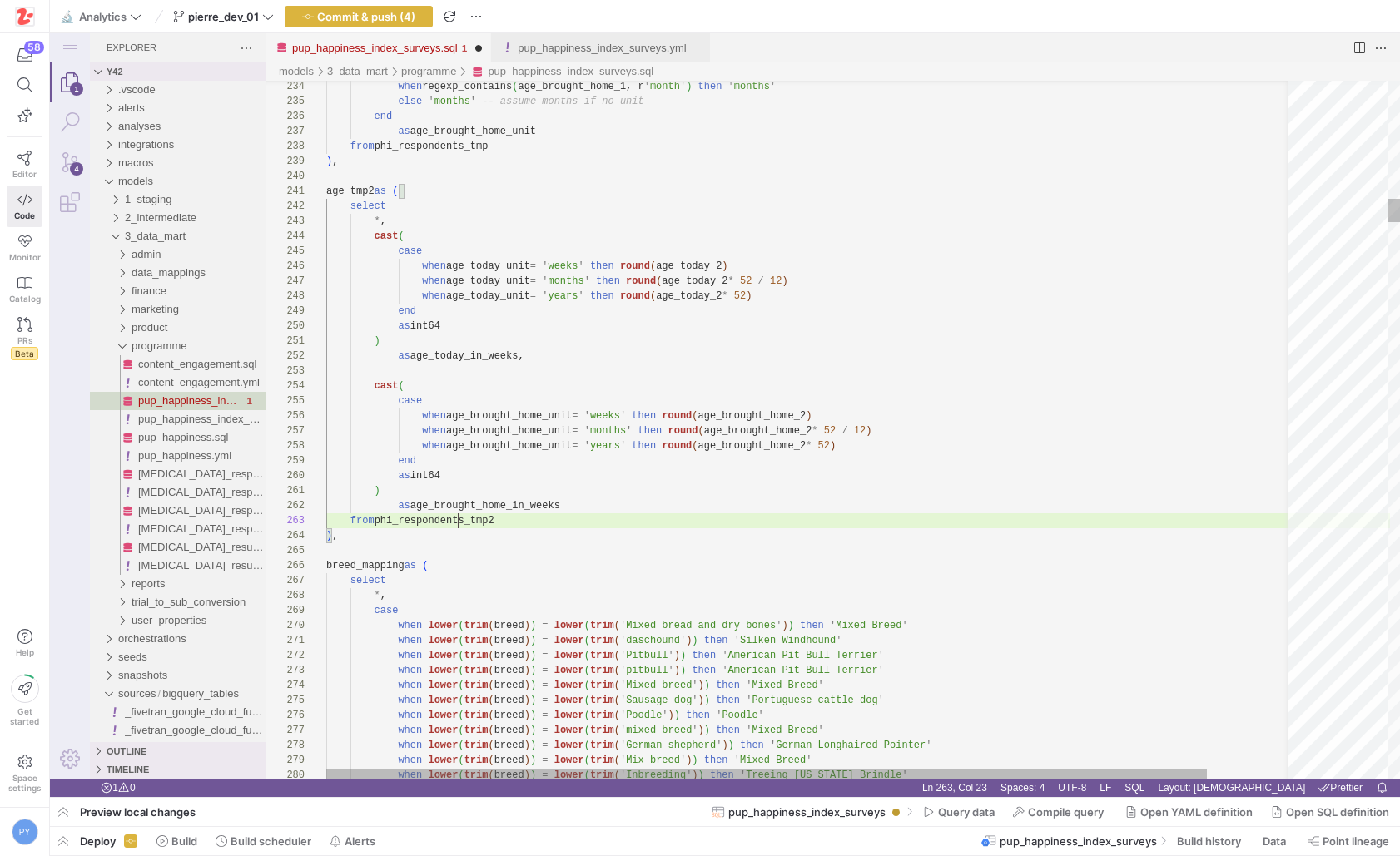
paste textarea "age_tmp1"
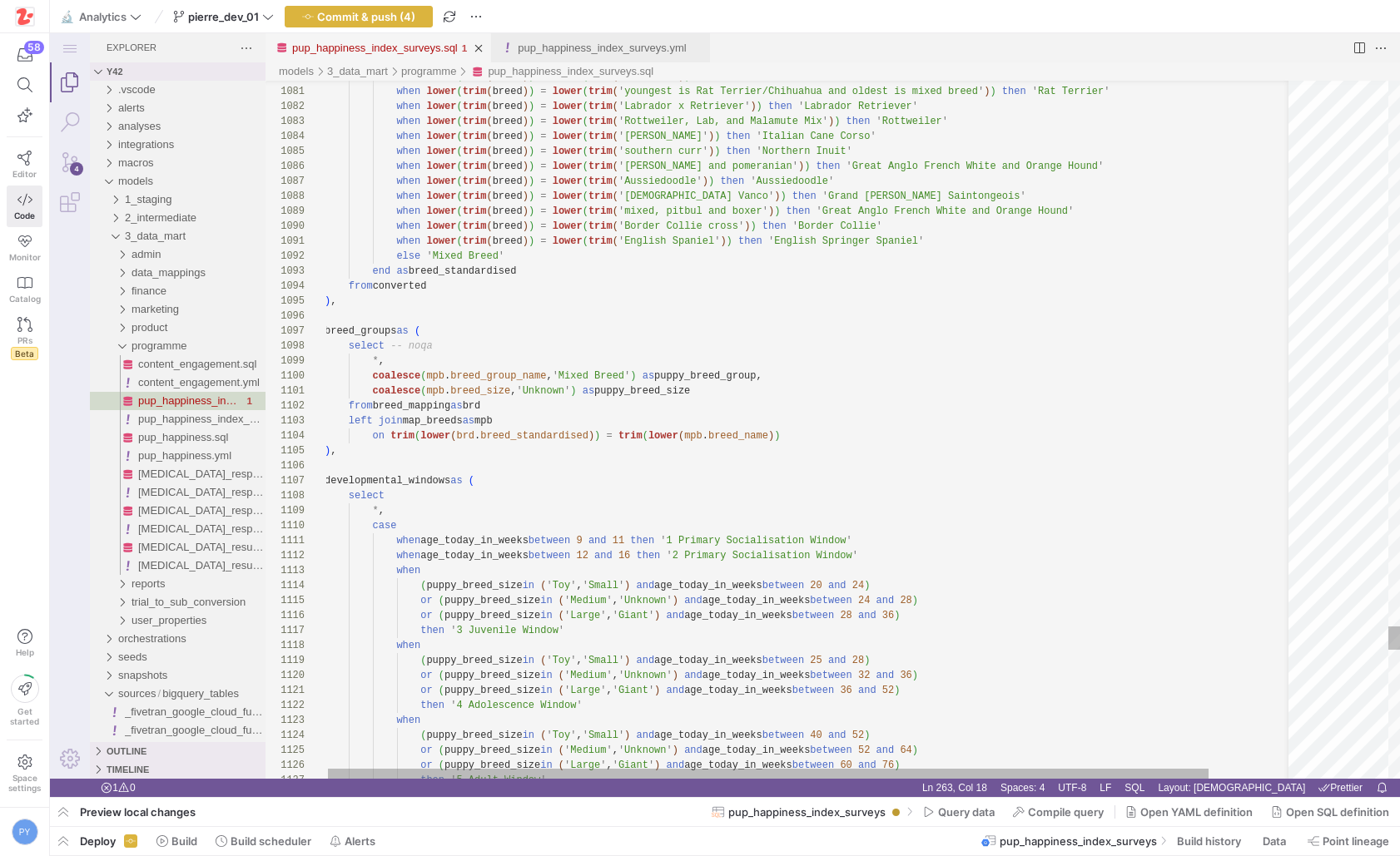
paste textarea "age_tmp1"
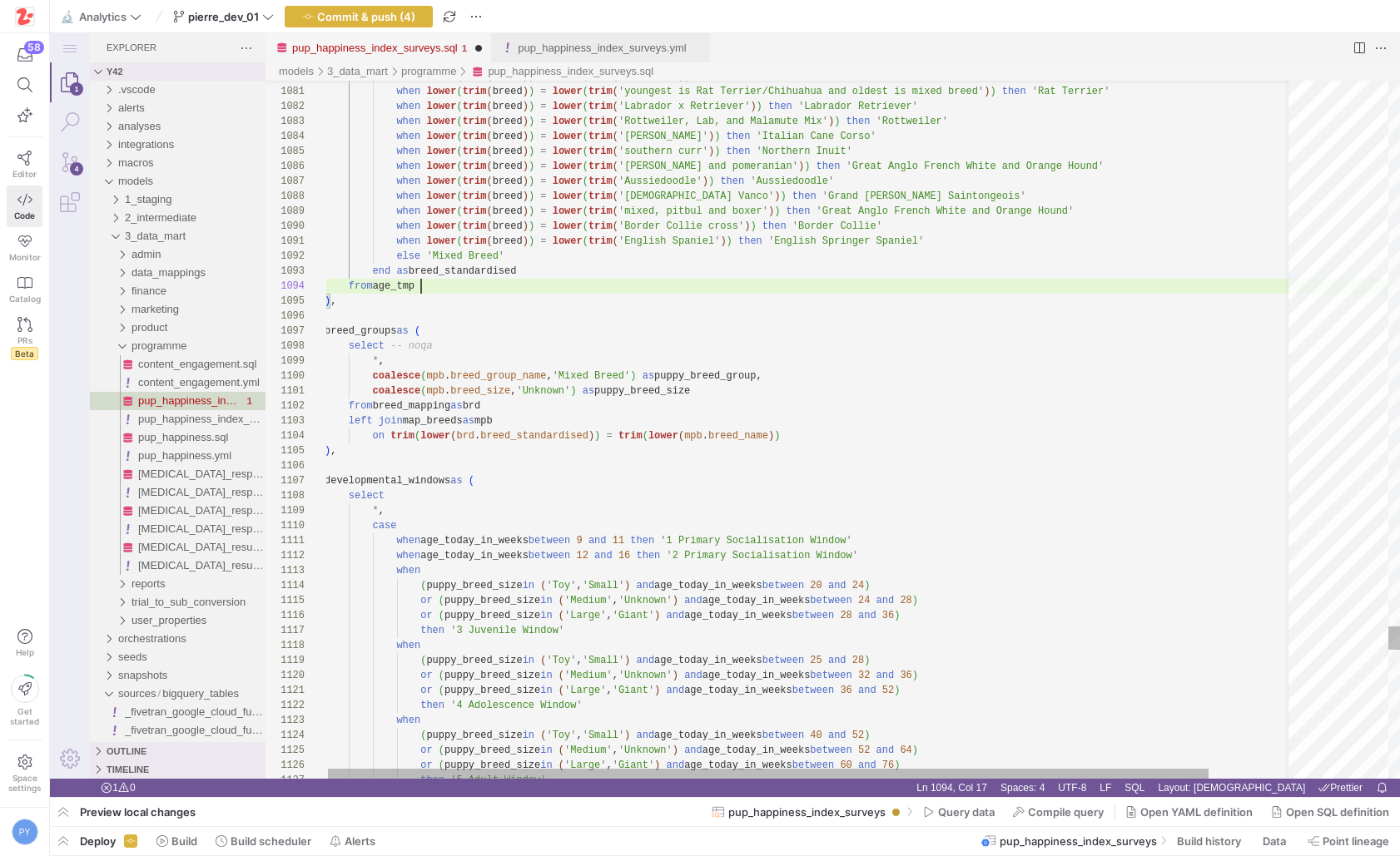
scroll to position [45, 102]
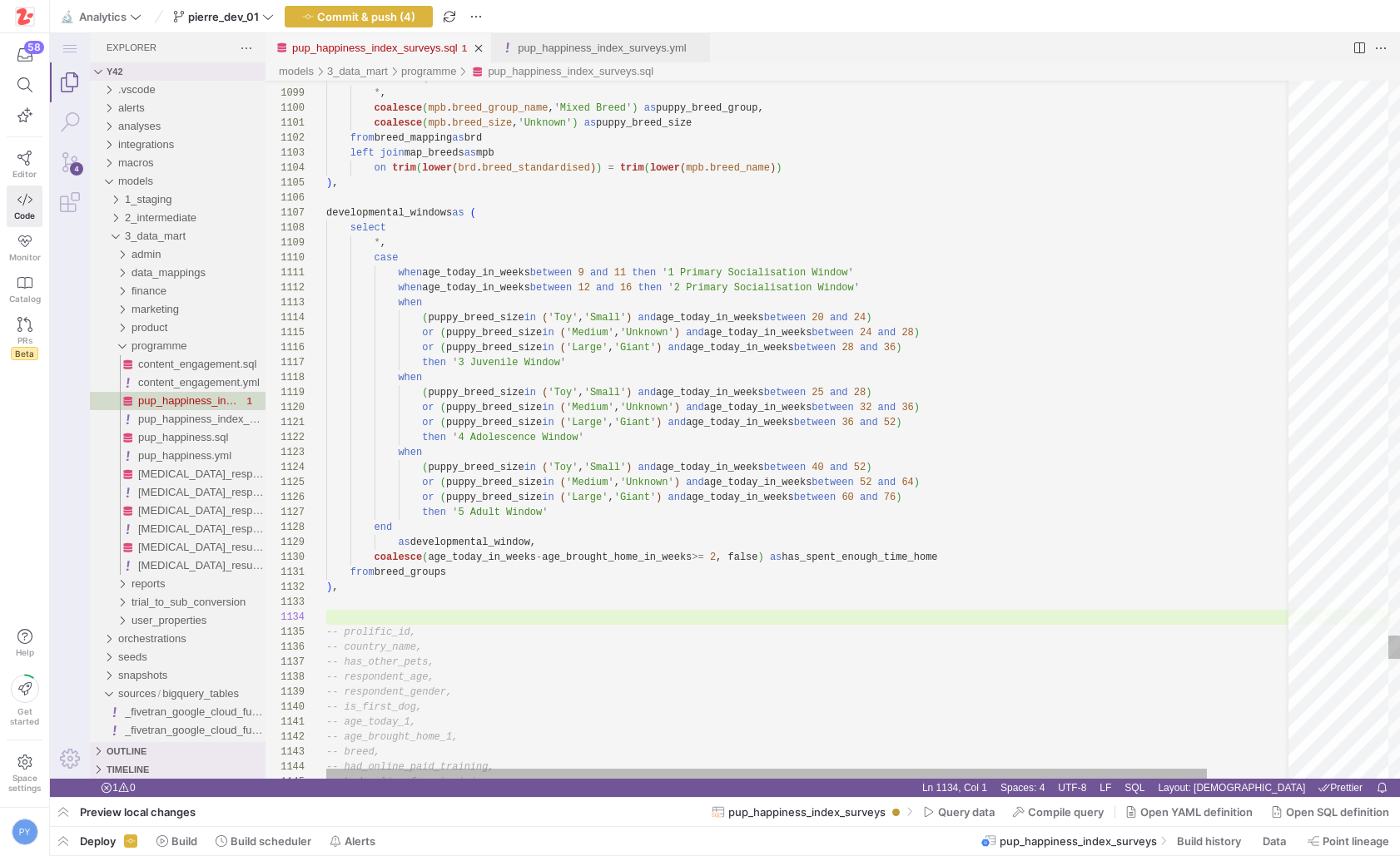
click at [927, 438] on div "then ' 4 Adolescence Window '" at bounding box center [857, 437] width 1064 height 15
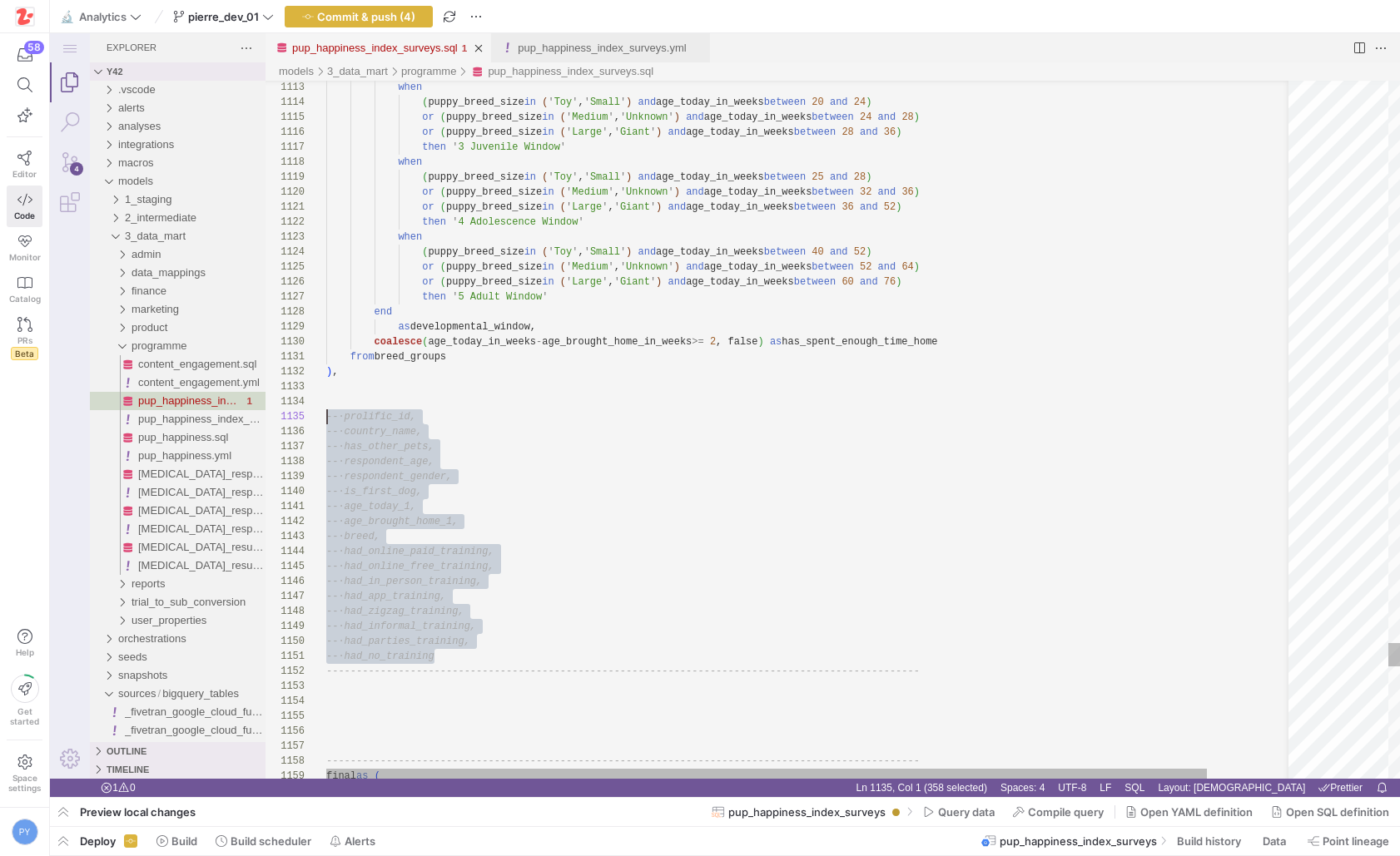
scroll to position [60, 0]
drag, startPoint x: 465, startPoint y: 652, endPoint x: 295, endPoint y: 421, distance: 286.8
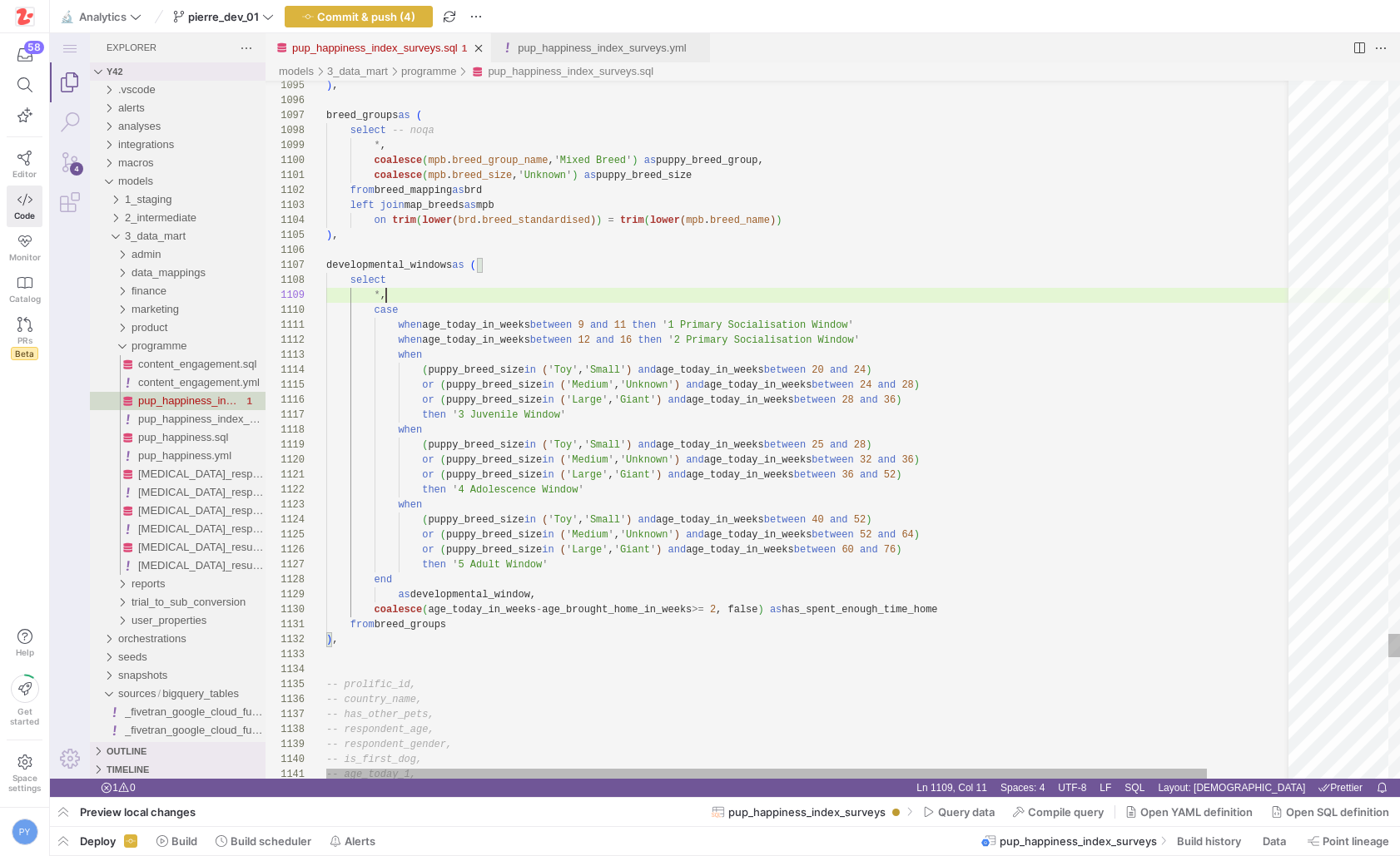
scroll to position [120, 0]
paste textarea "-- had_app_training, -- had_zigzag_training, -- had_informal_training, -- had_p…"
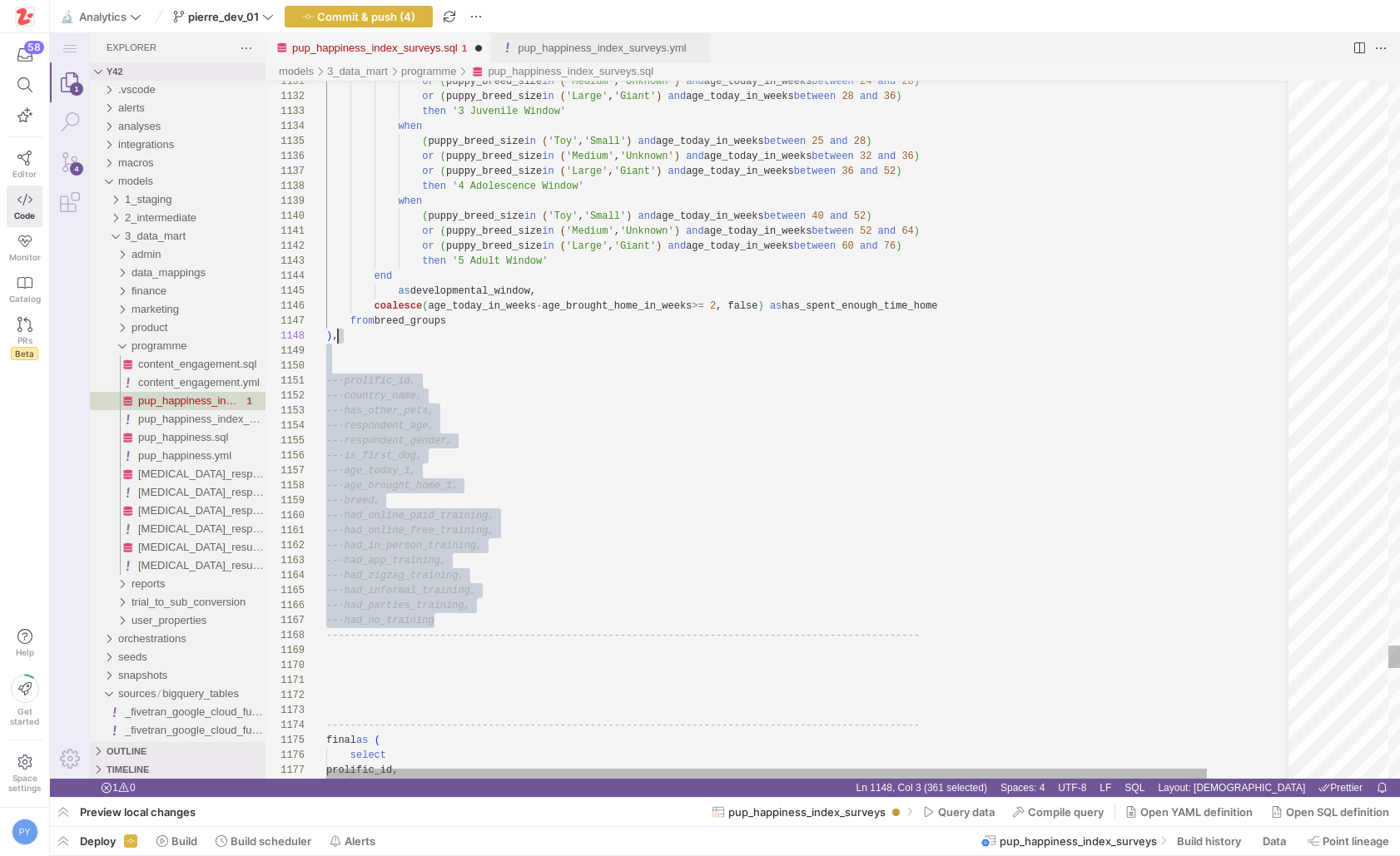
scroll to position [105, 12]
drag, startPoint x: 447, startPoint y: 633, endPoint x: 431, endPoint y: 341, distance: 292.4
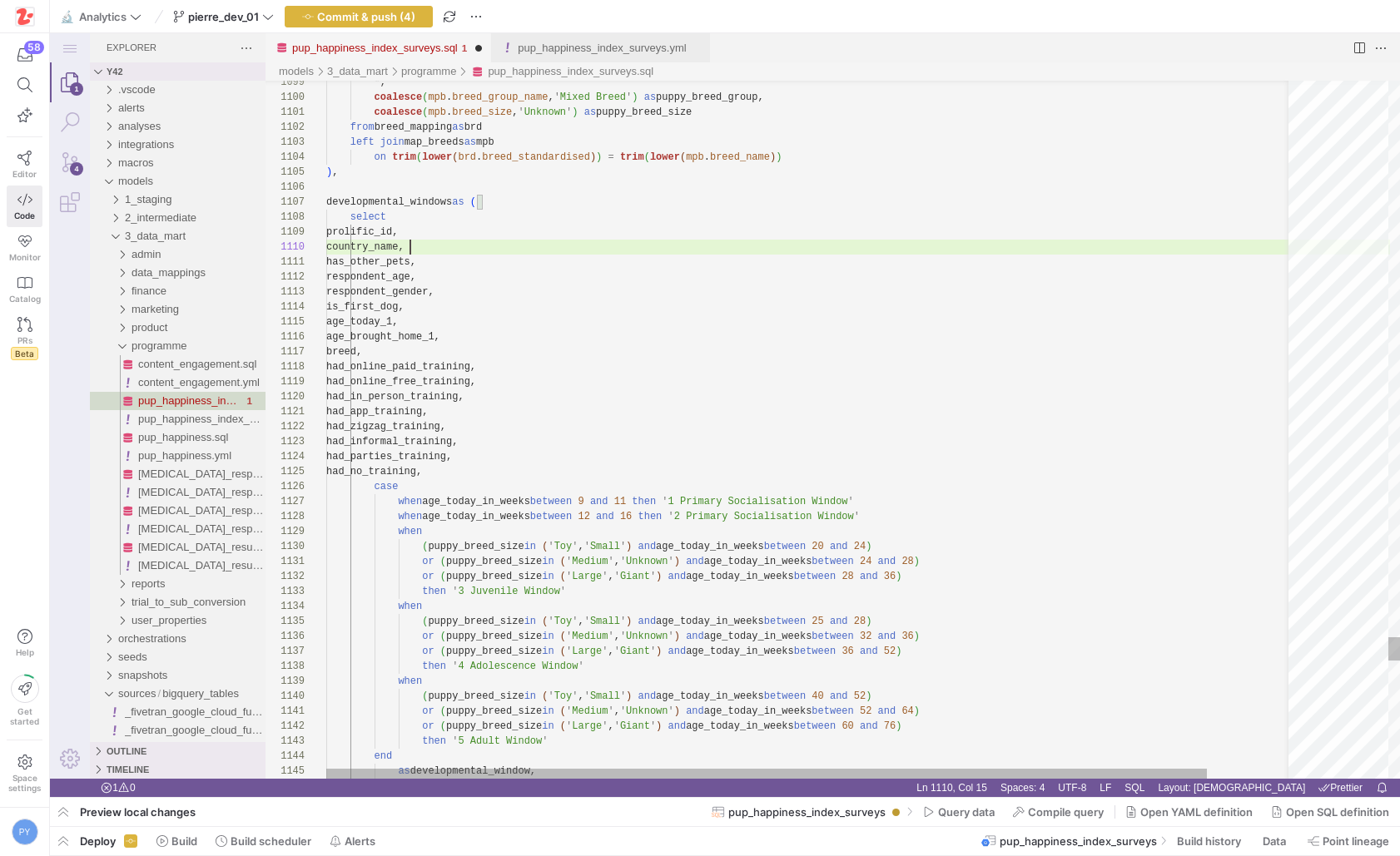
scroll to position [135, 121]
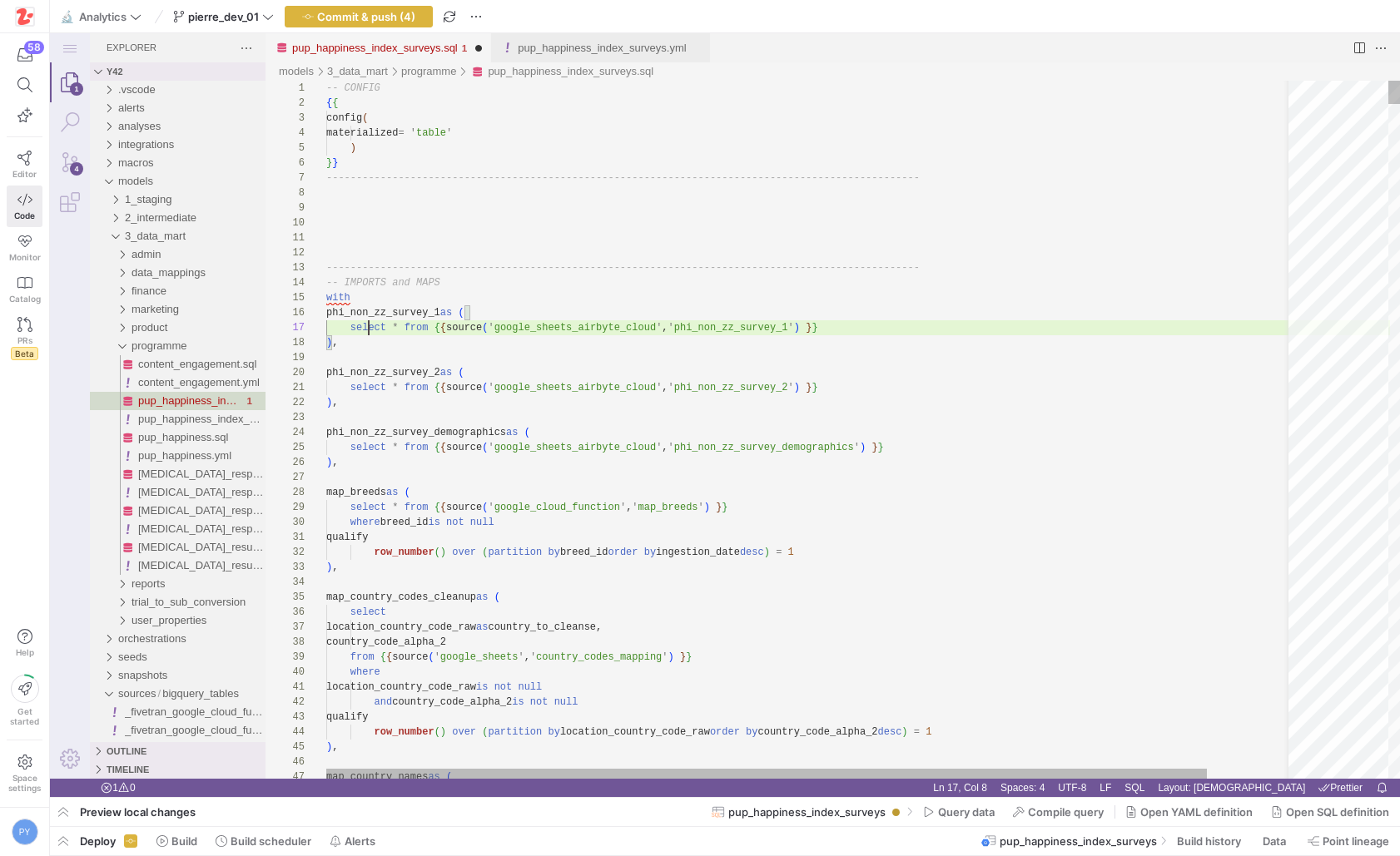
scroll to position [90, 43]
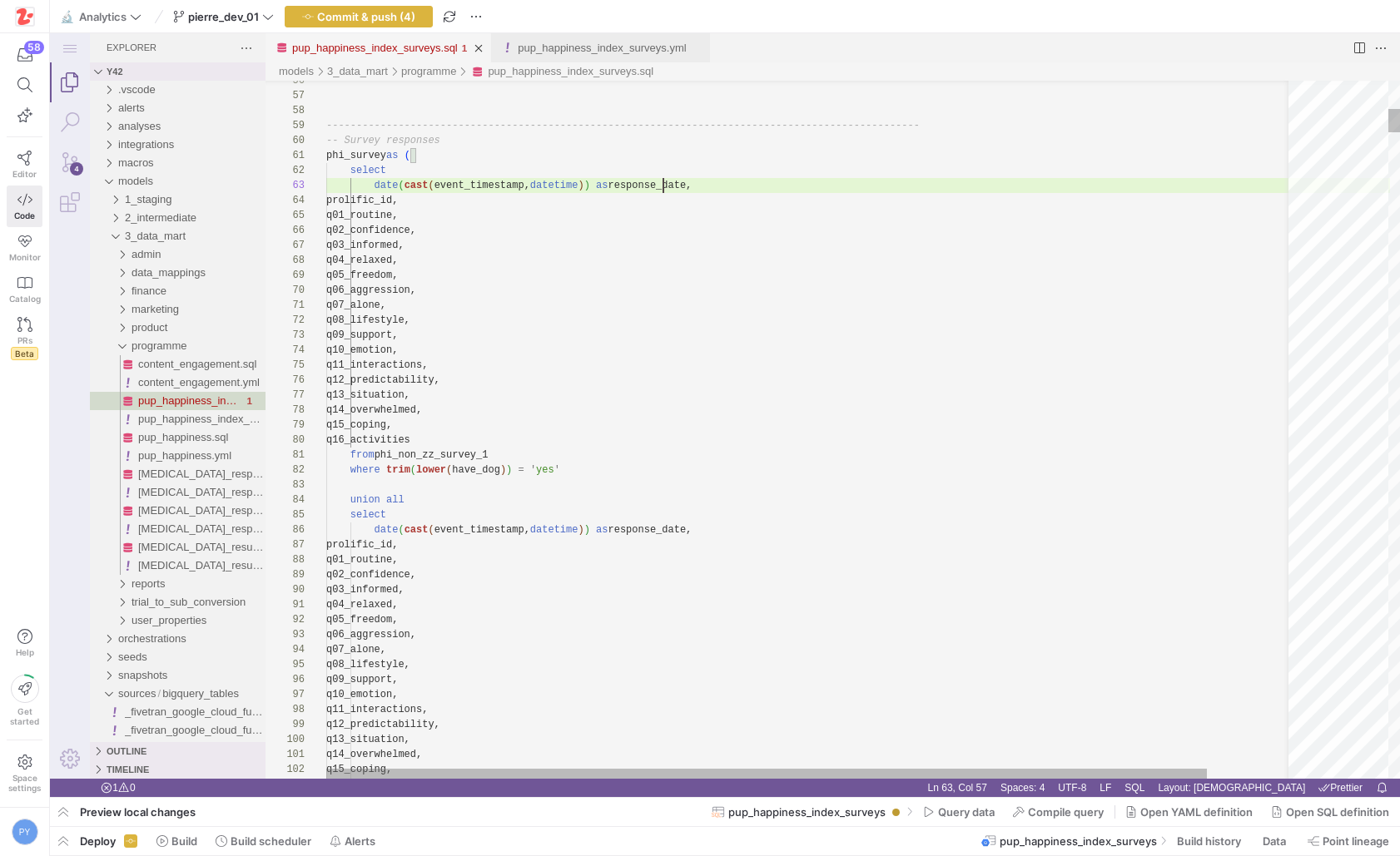
scroll to position [30, 337]
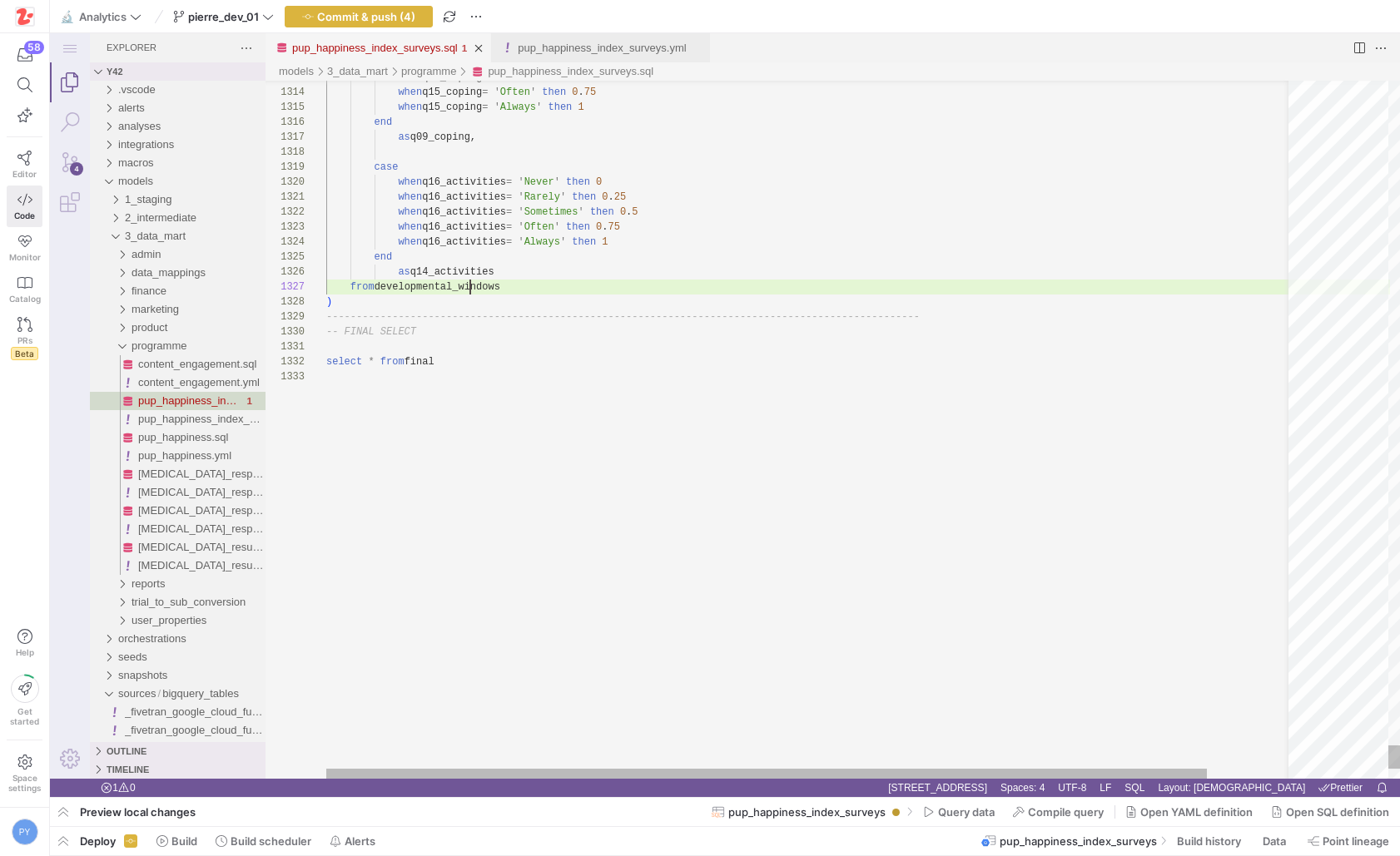
scroll to position [90, 181]
paste textarea "phi_survey"
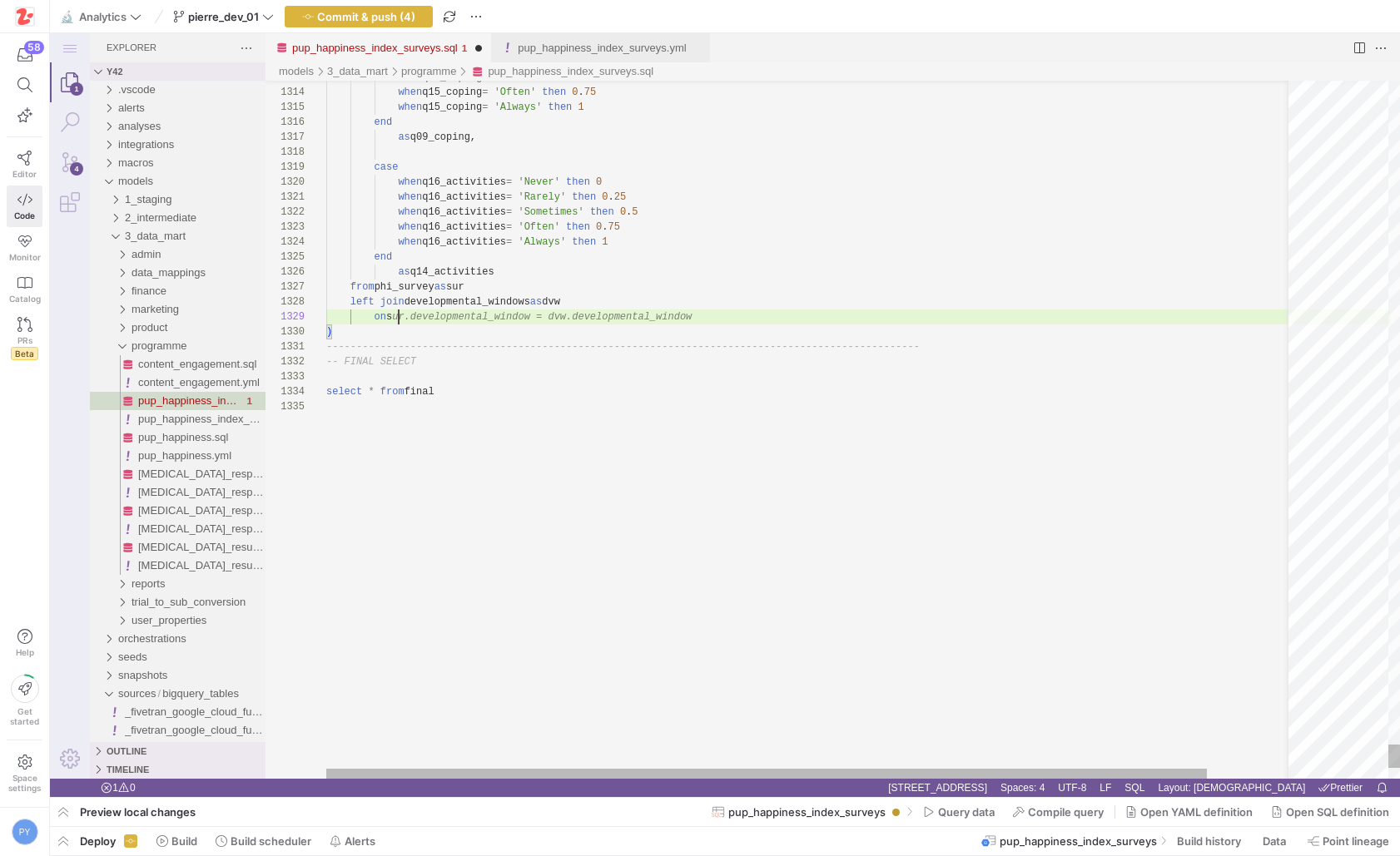
scroll to position [120, 73]
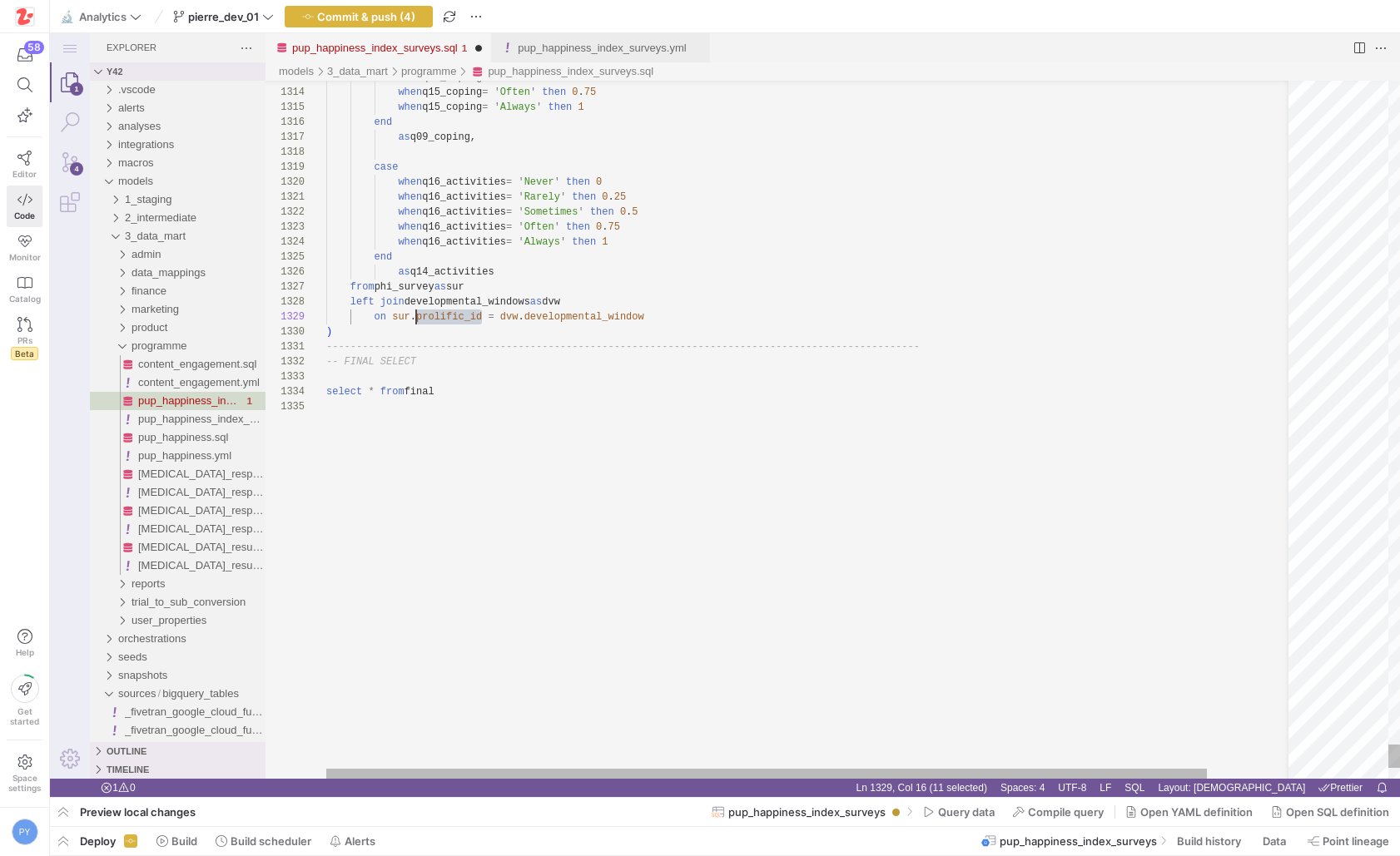
scroll to position [120, 90]
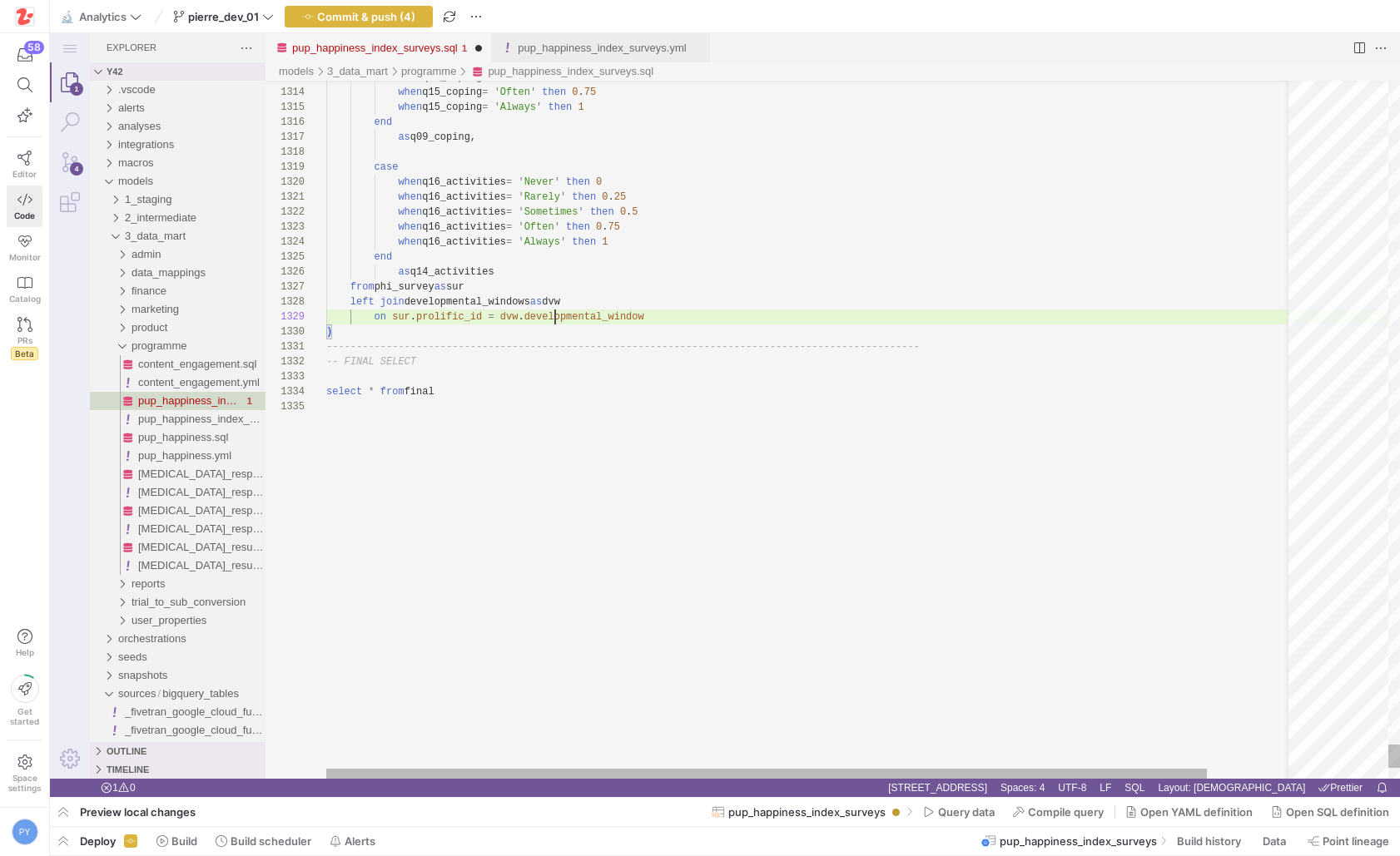
paste textarea "prolific_id"
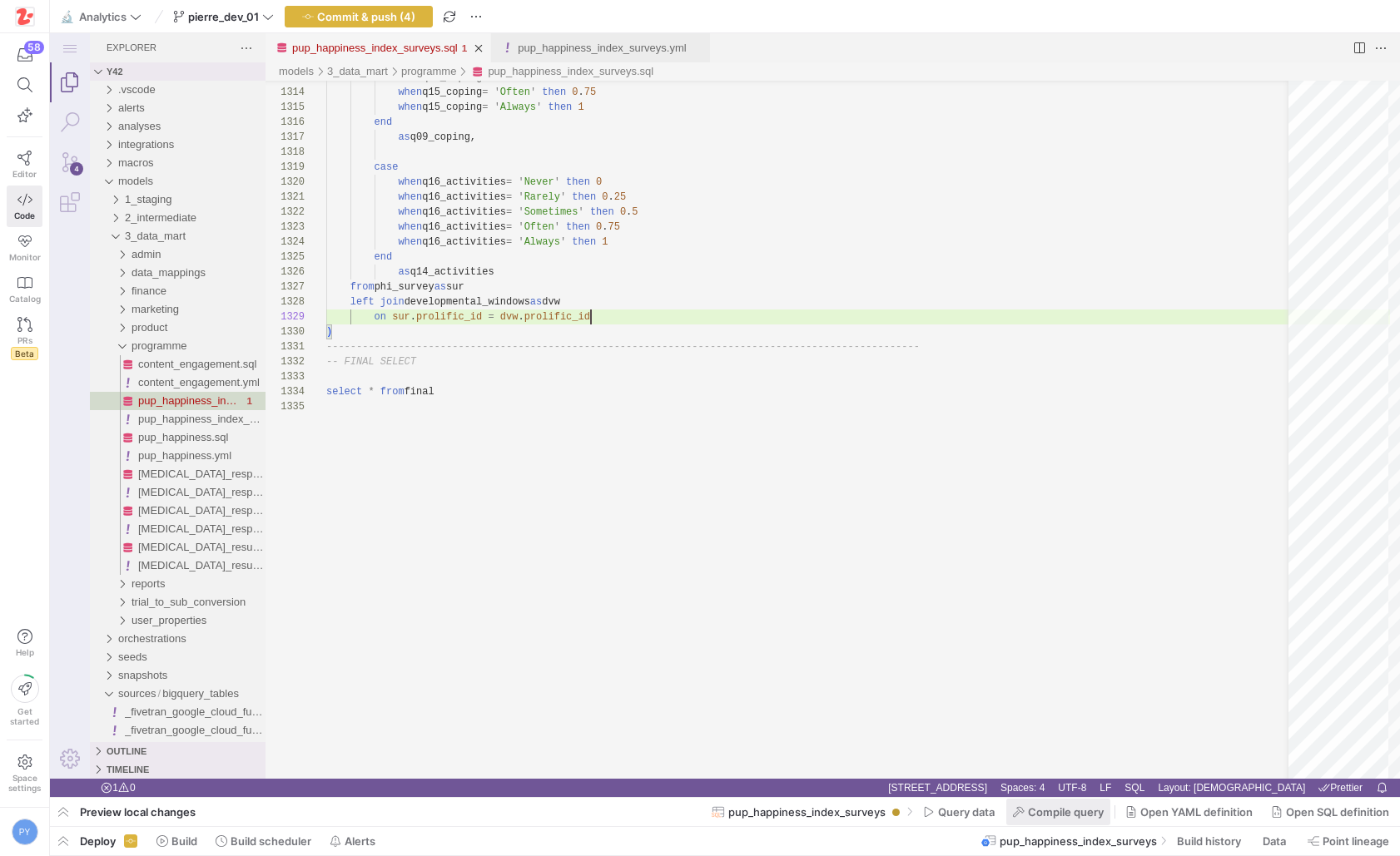
type textarea "when q16_activities = 'Rarely' then 0.25 when q16_activities = 'Sometimes' then…"
click at [1017, 805] on span "Compile query" at bounding box center [1057, 811] width 90 height 13
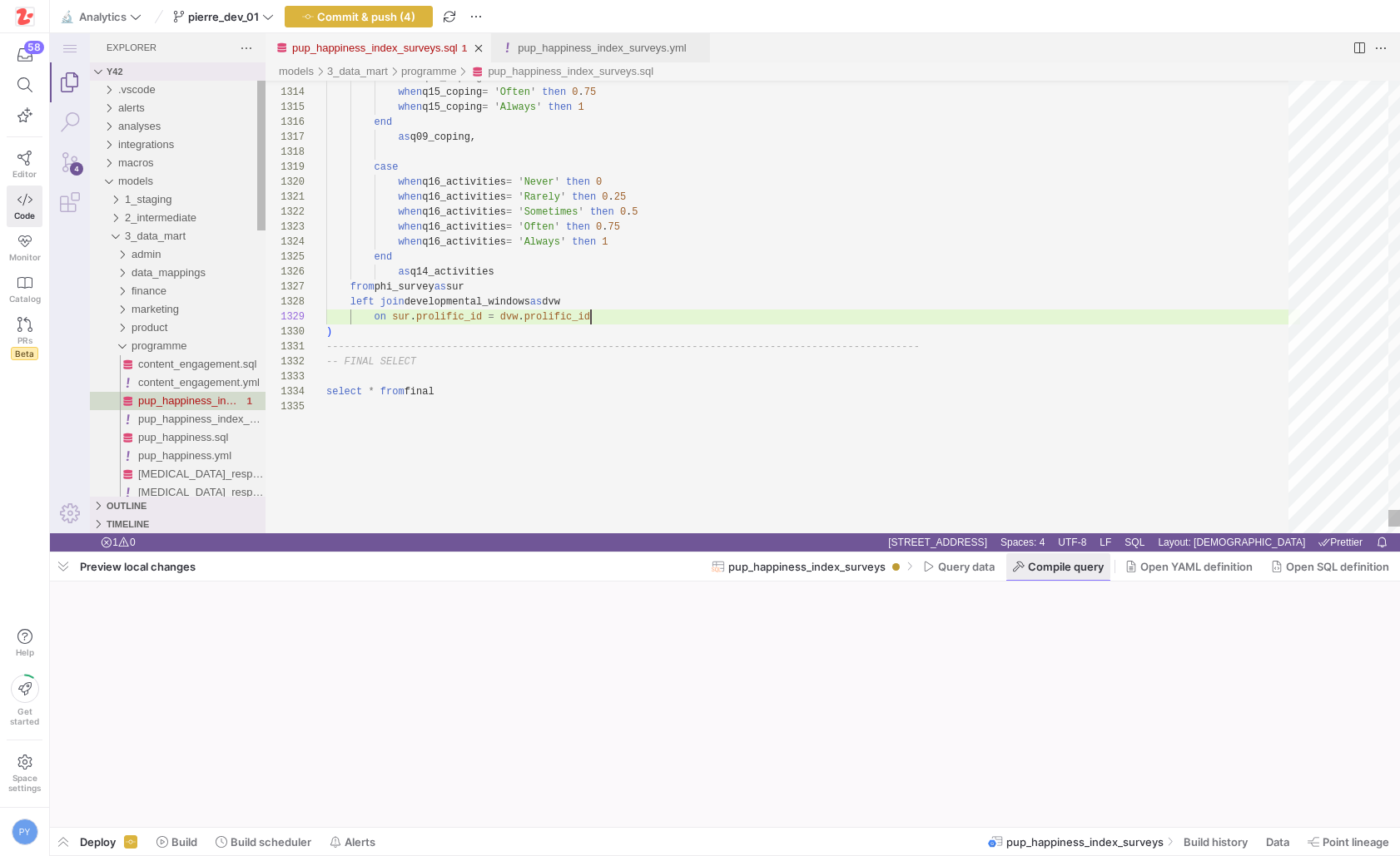
scroll to position [120, 264]
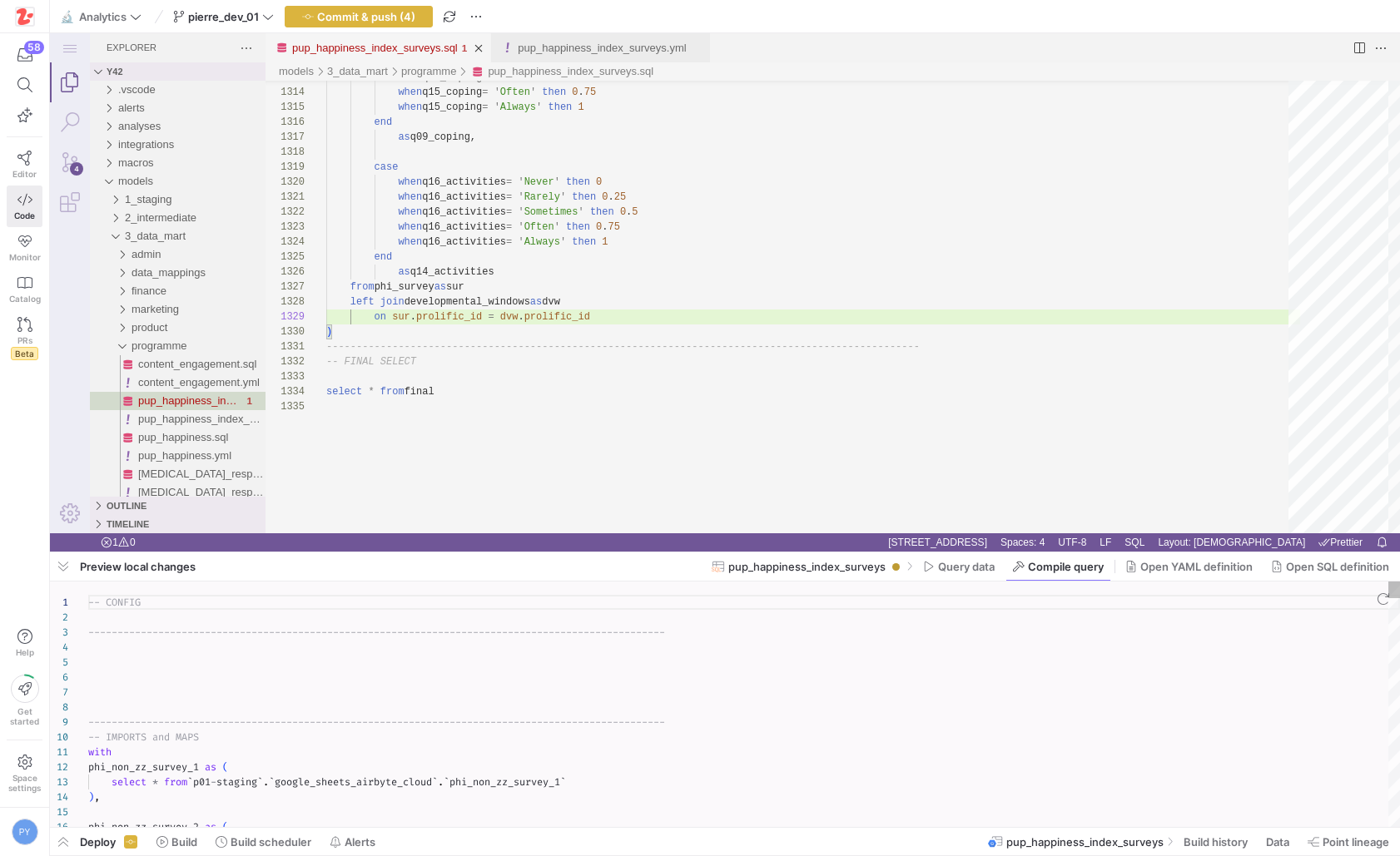
type textarea "-- CONFIG ---------------------------------------------------------------------…"
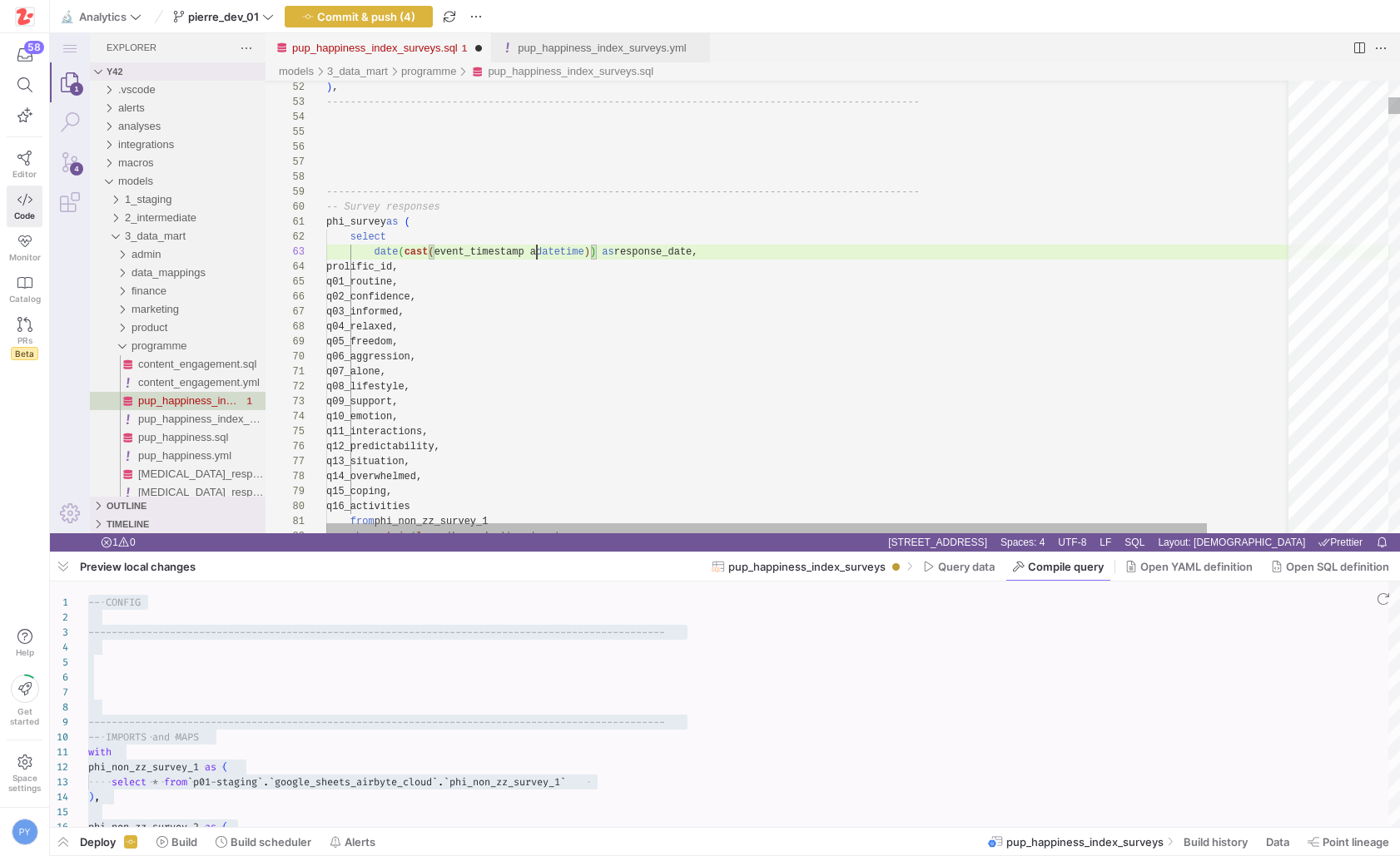
scroll to position [30, 216]
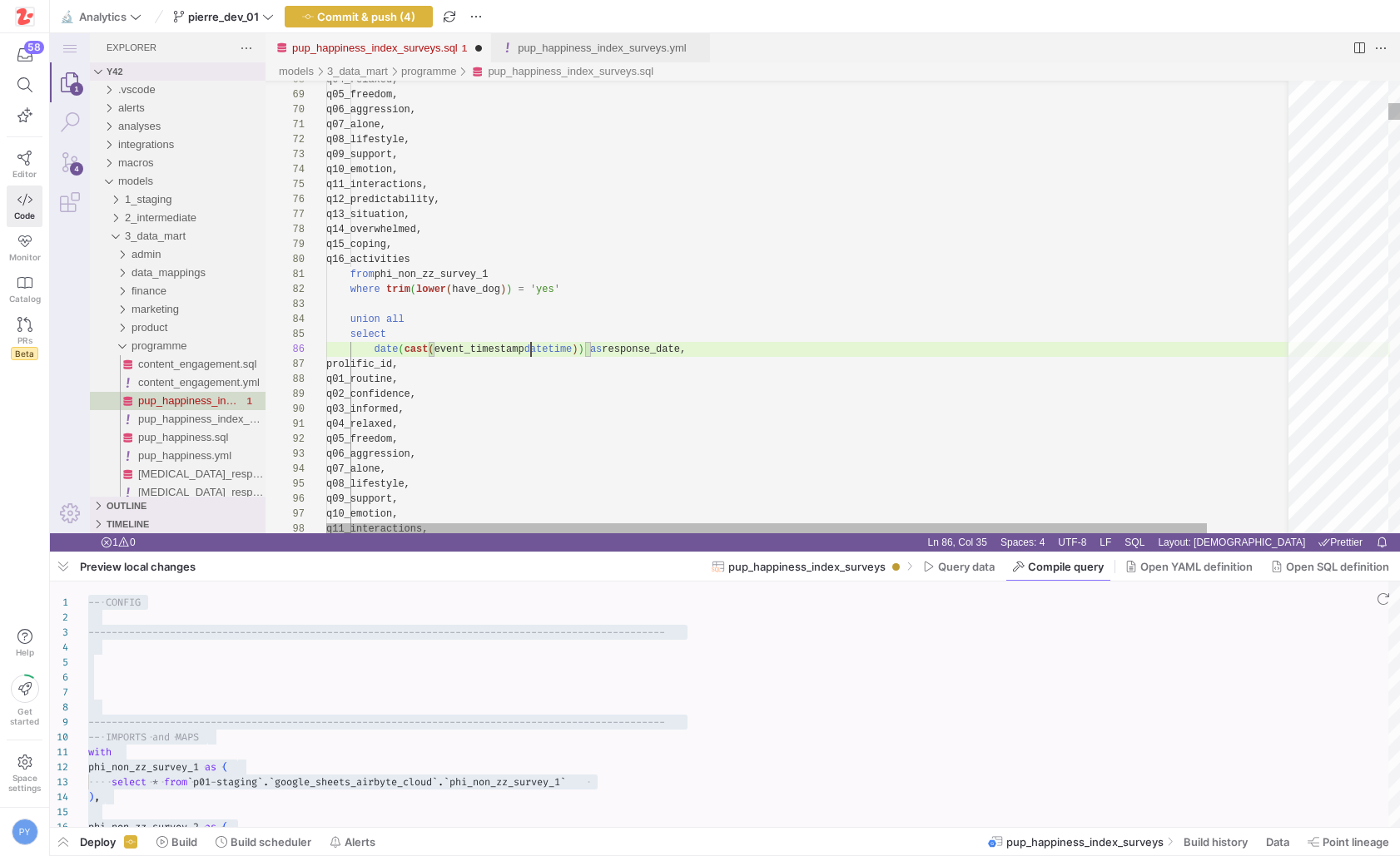
scroll to position [74, 216]
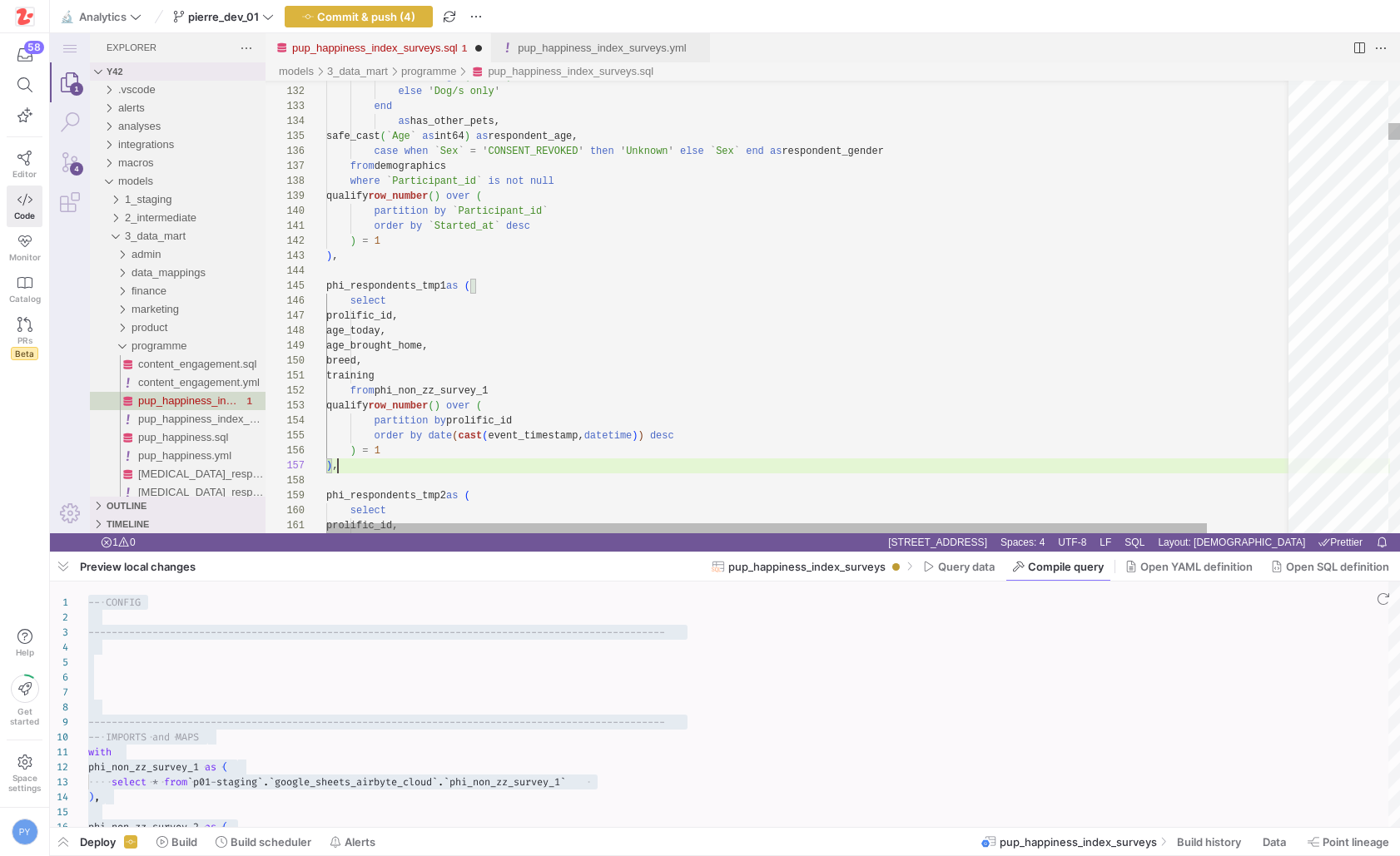
scroll to position [90, 12]
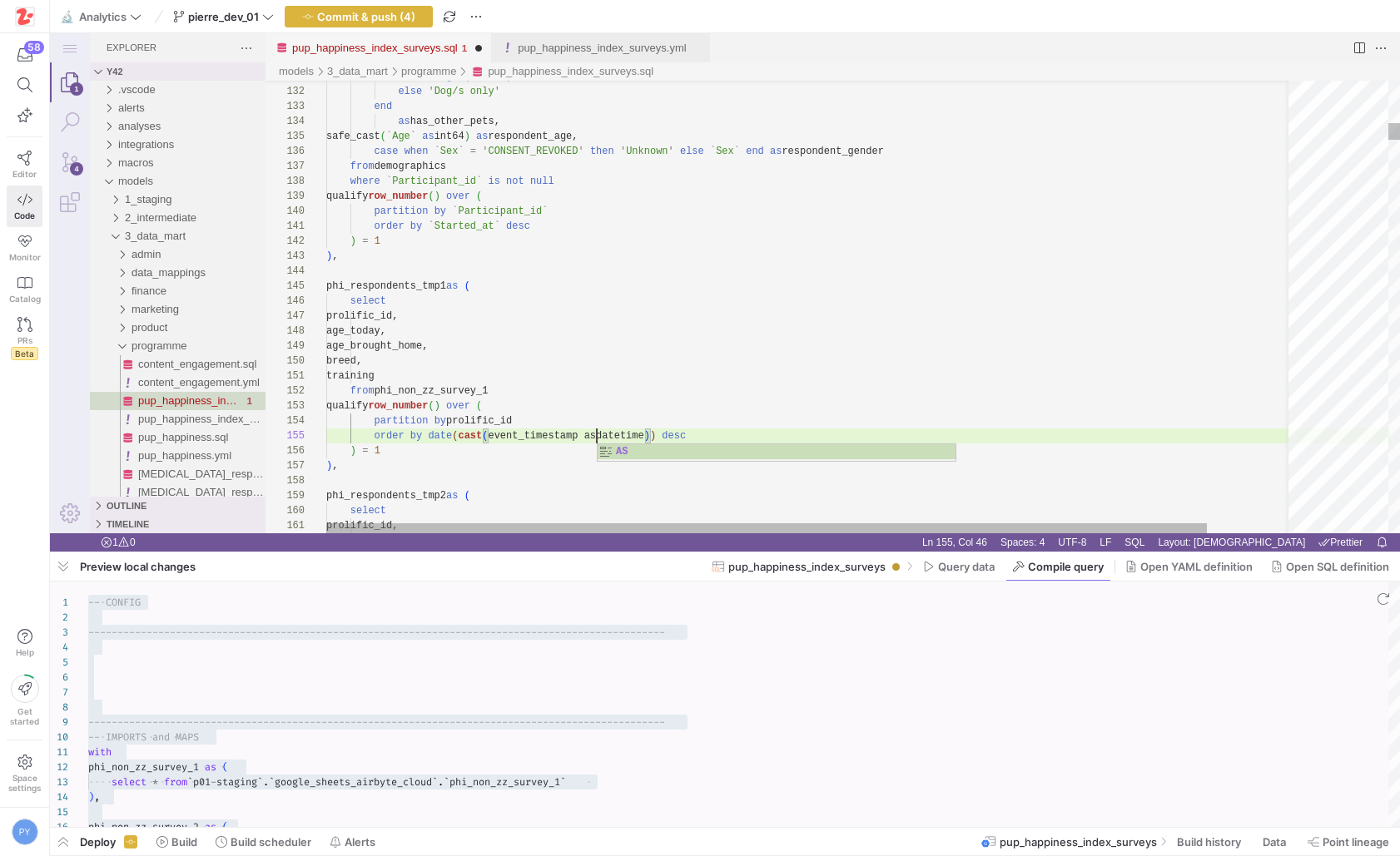
scroll to position [60, 276]
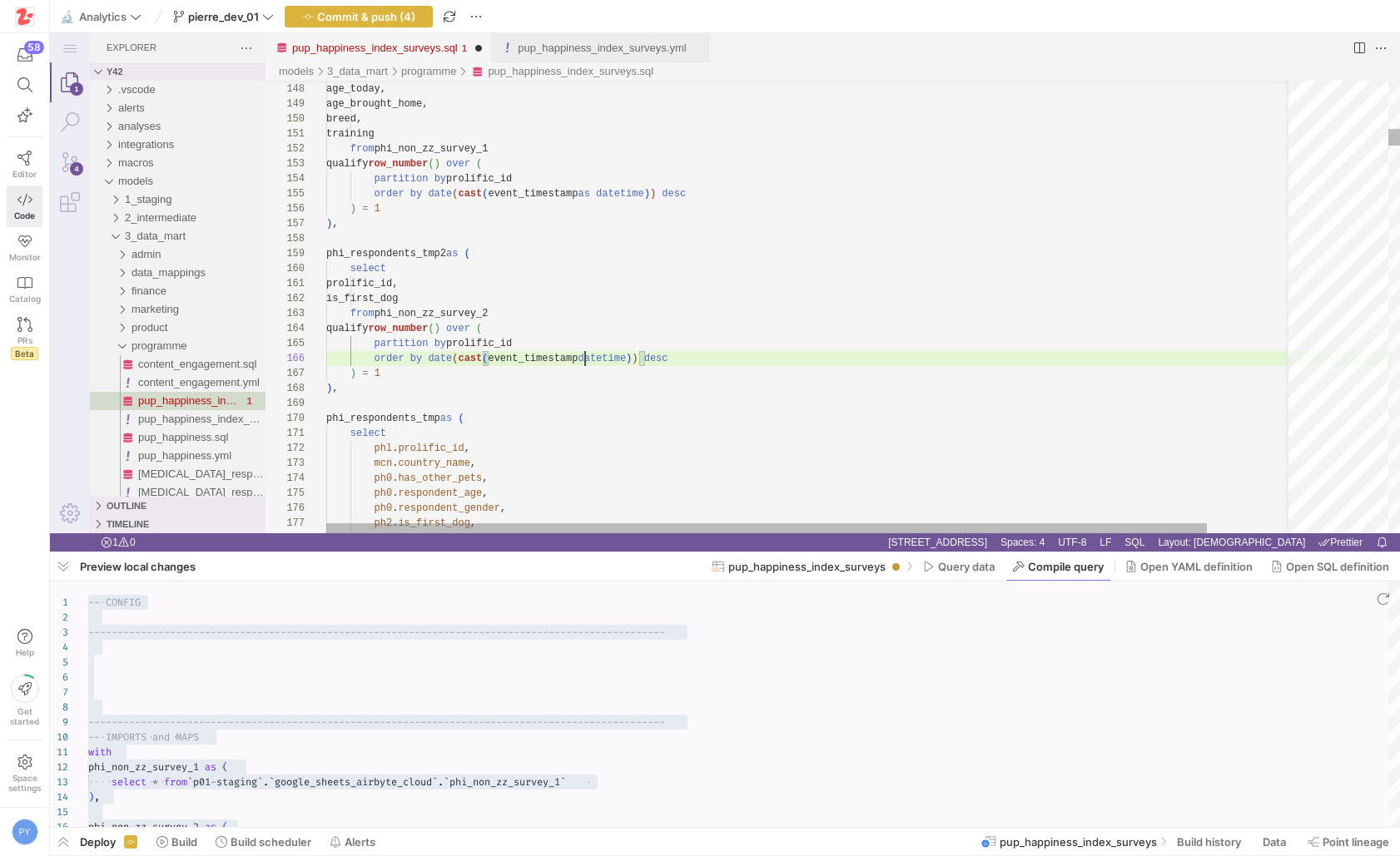
scroll to position [74, 271]
type textarea "prolific_id, is_first_dog from phi_non_zz_survey_2 qualify row_number() over ( …"
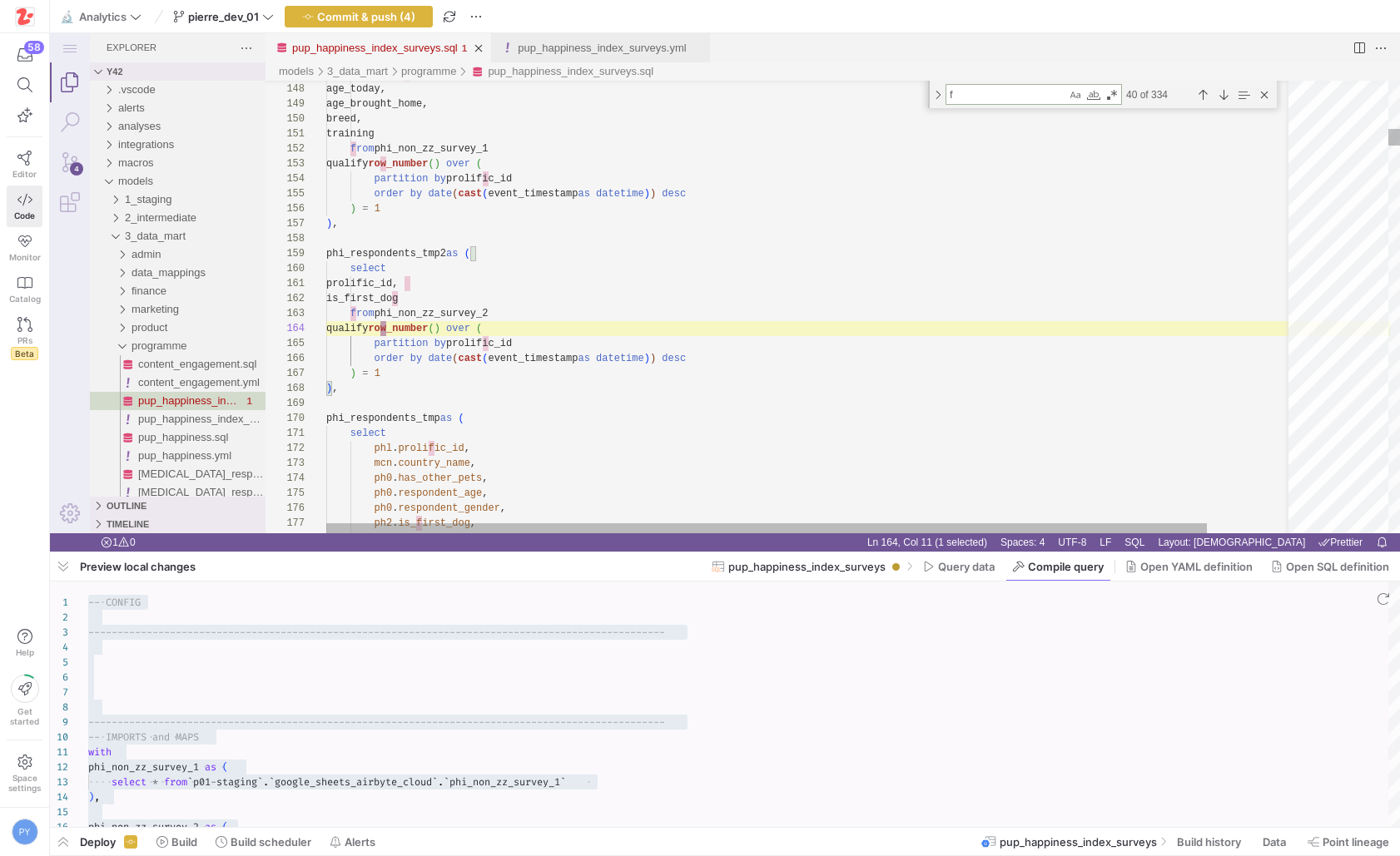
type textarea "fr"
type textarea "as age_brought_home_1, ph1.breed, coalesce(ph1.training like 'Online digital cl…"
type textarea "fro"
type textarea "from phi_respondents_list as phl left join phi_respondents_tmp0 as ph0 on phl.p…"
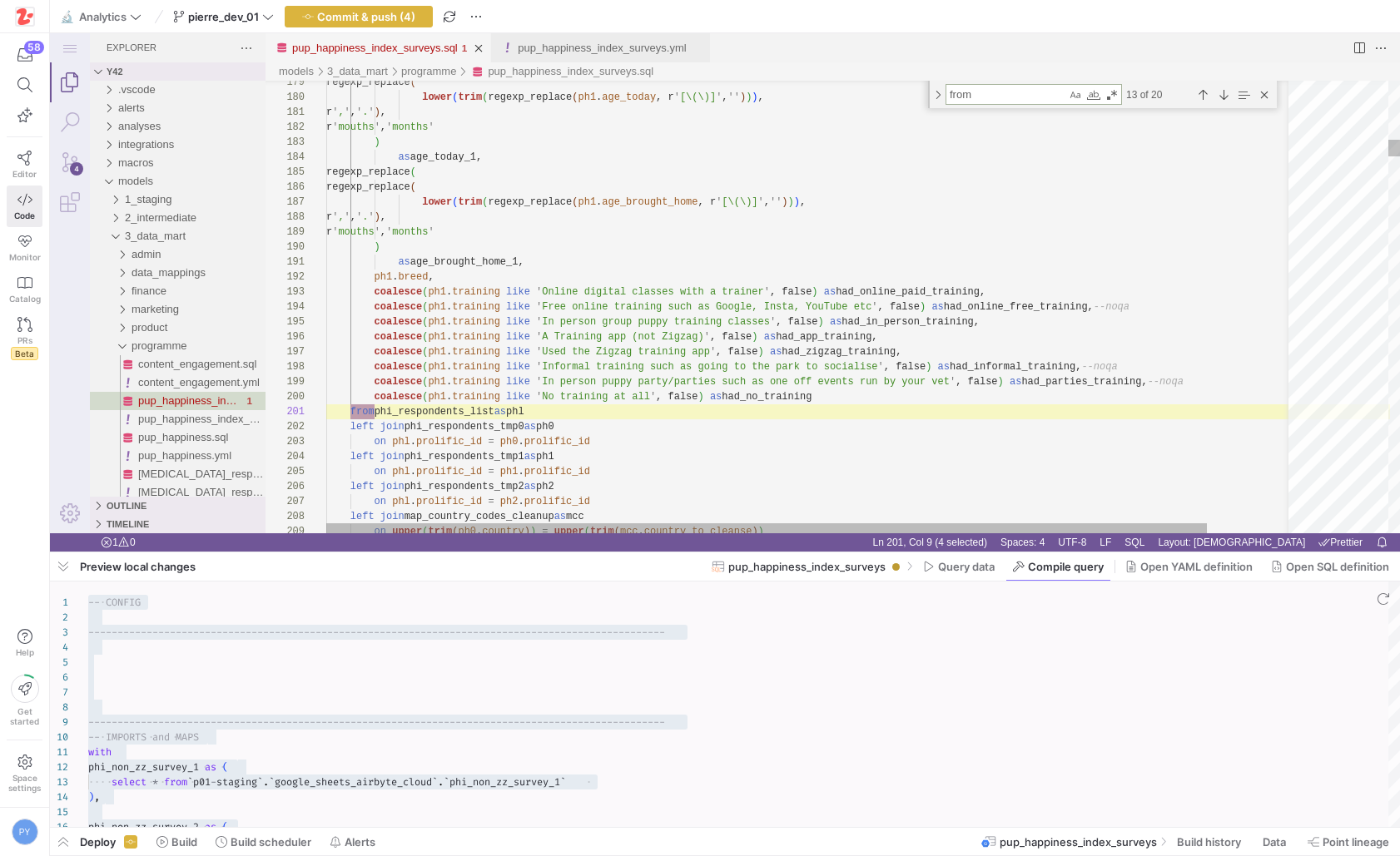
type textarea "from"
type textarea "when length(`Pets`) > 3 then 'Other Pet/s' else 'Dog/s only' end as has_other_p…"
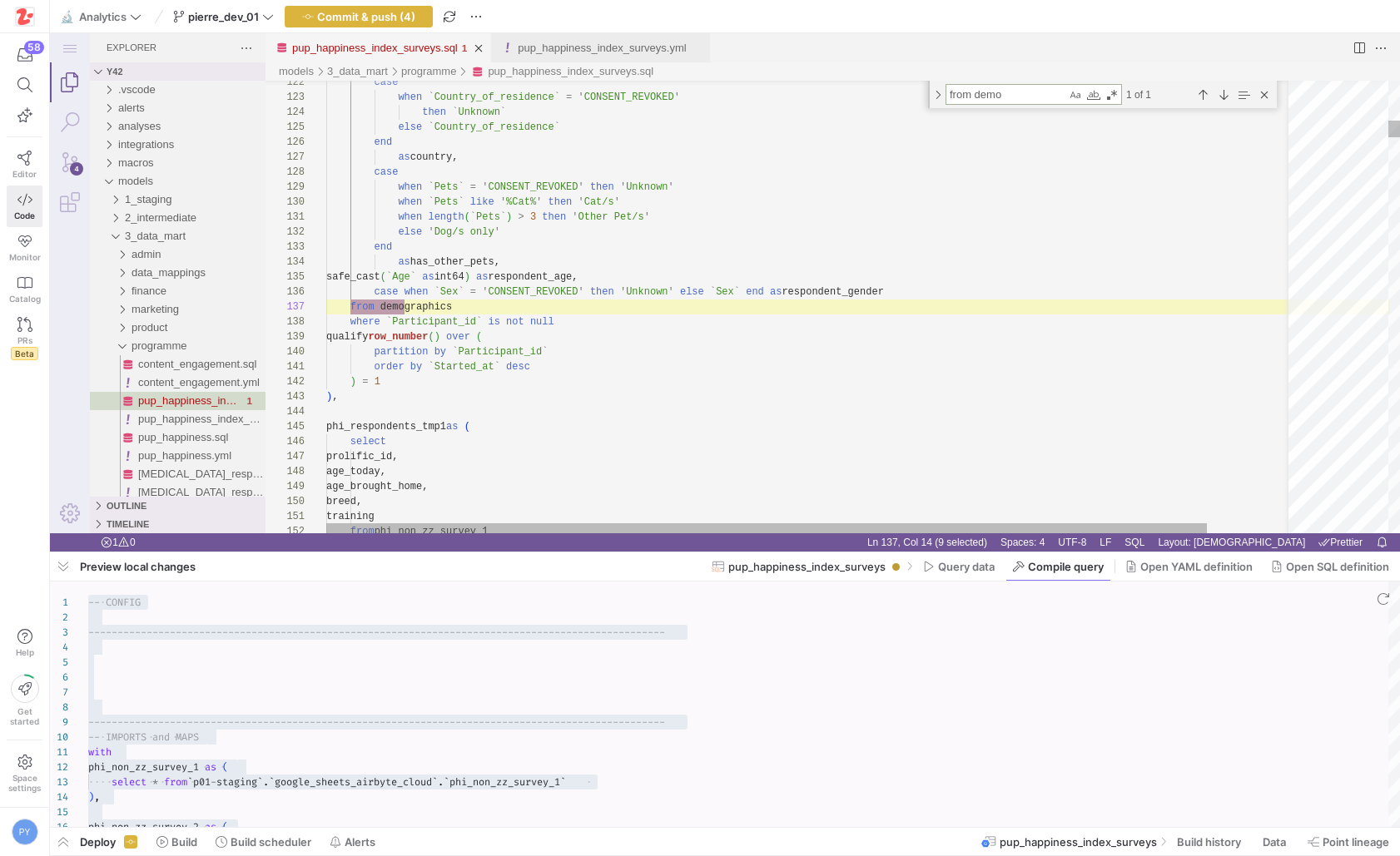
scroll to position [150, 78]
type textarea "from demo"
paste textarea "phi_non_zz_survey_"
type textarea "when length(`Pets`) > 3 then 'Other Pet/s' else 'Dog/s only' end as has_other_p…"
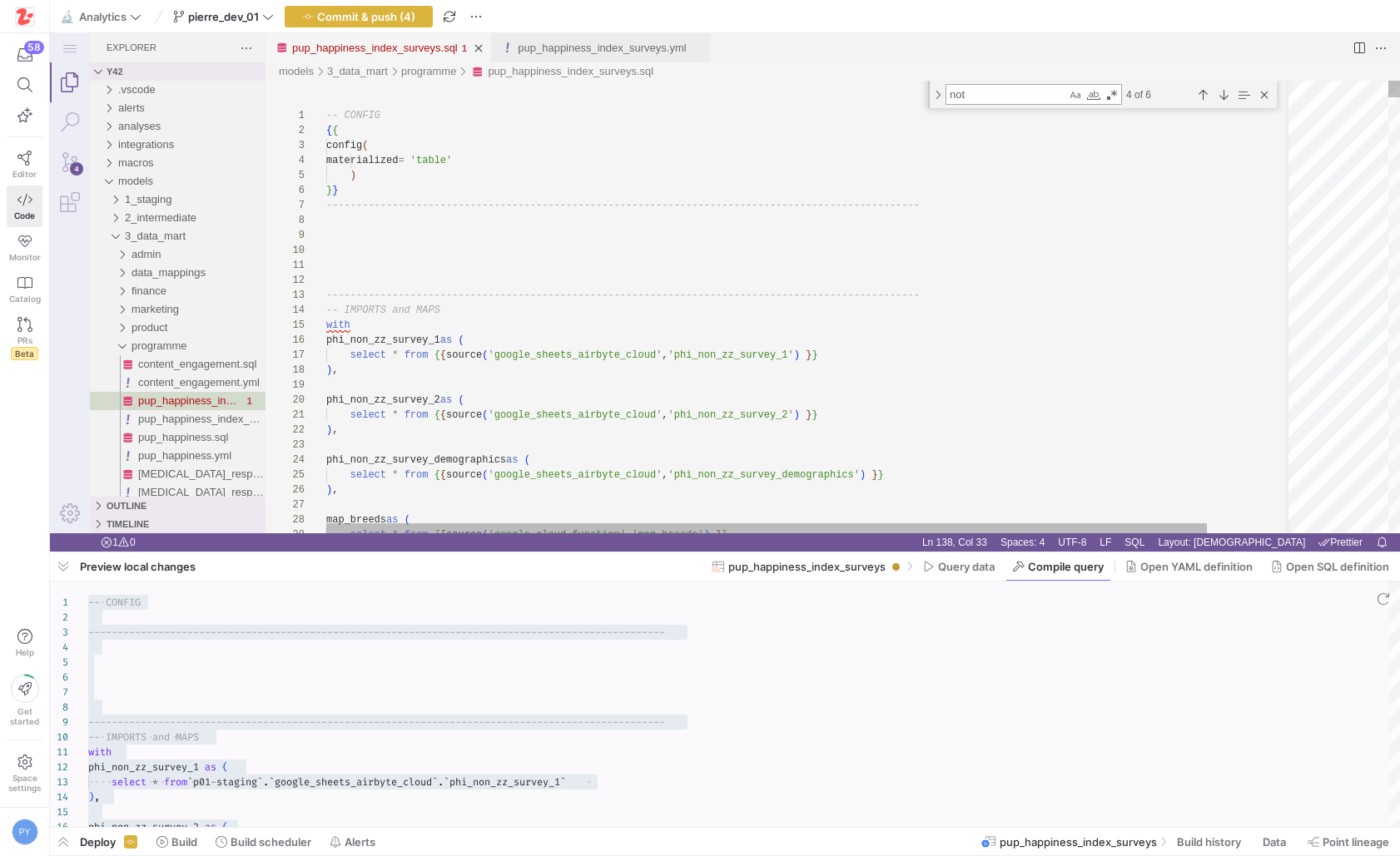
type textarea "`"
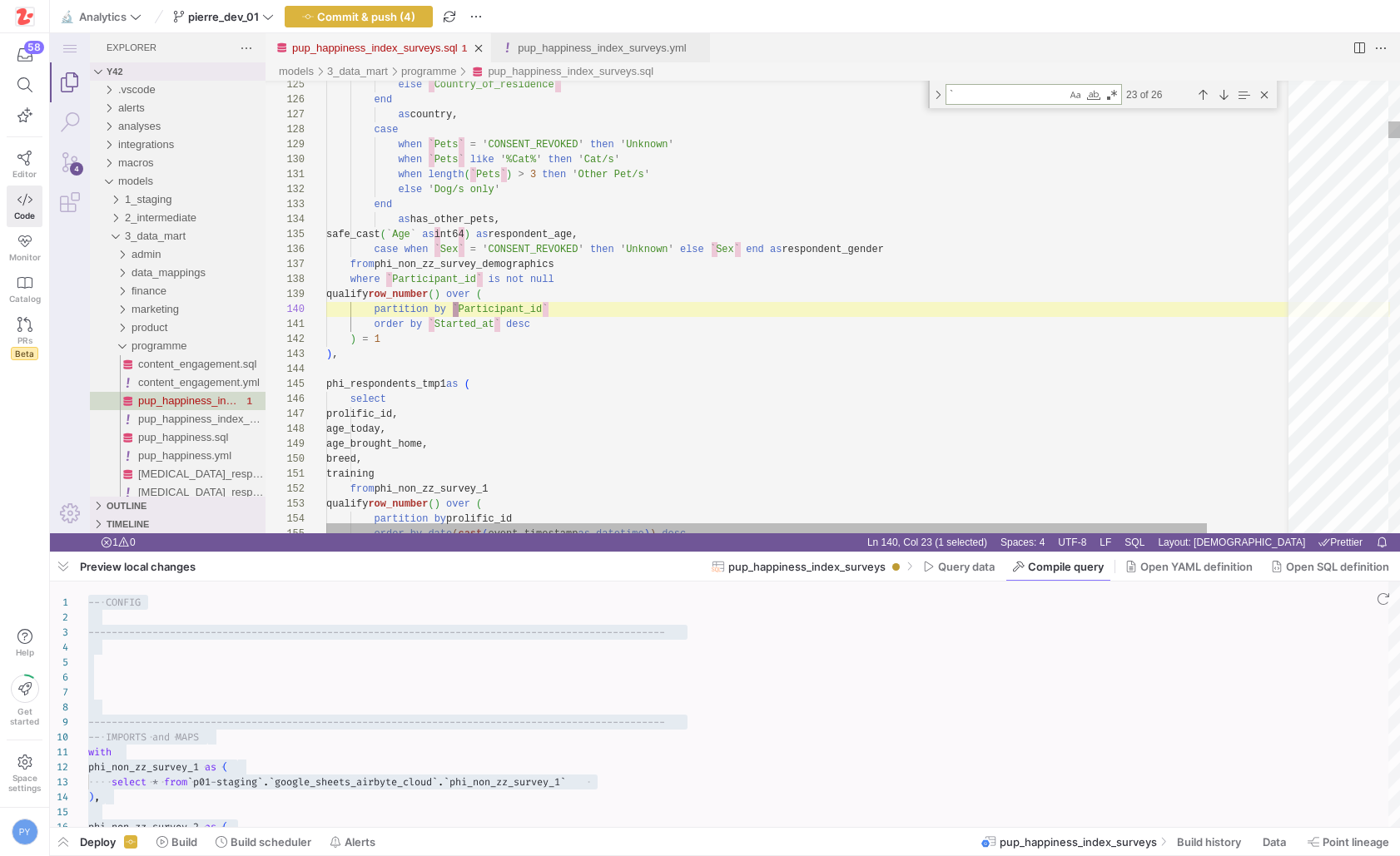
type textarea "`Participant_id` as prolific_id, case when `Country_of_residence` = 'CONSENT_RE…"
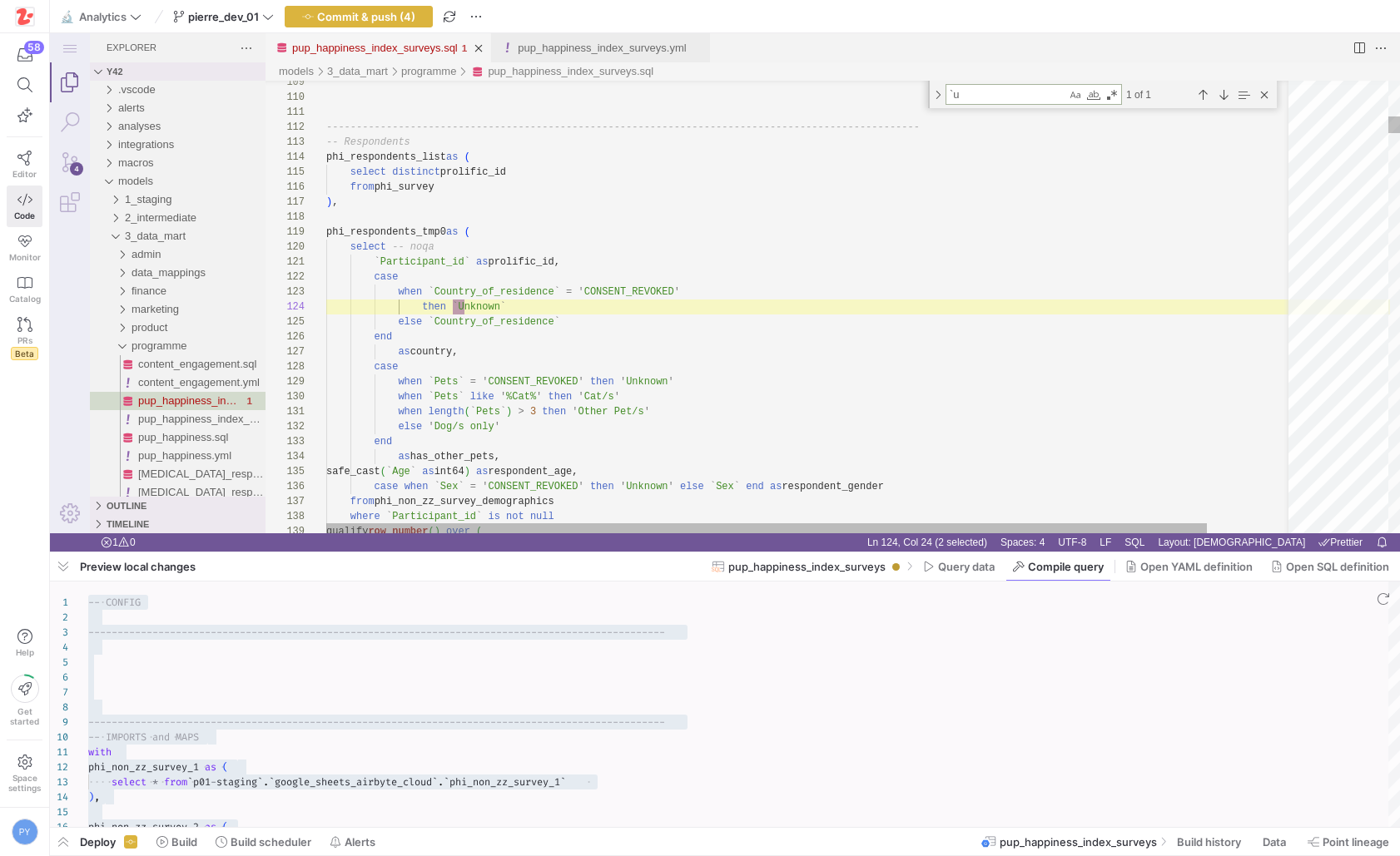
type textarea "`u"
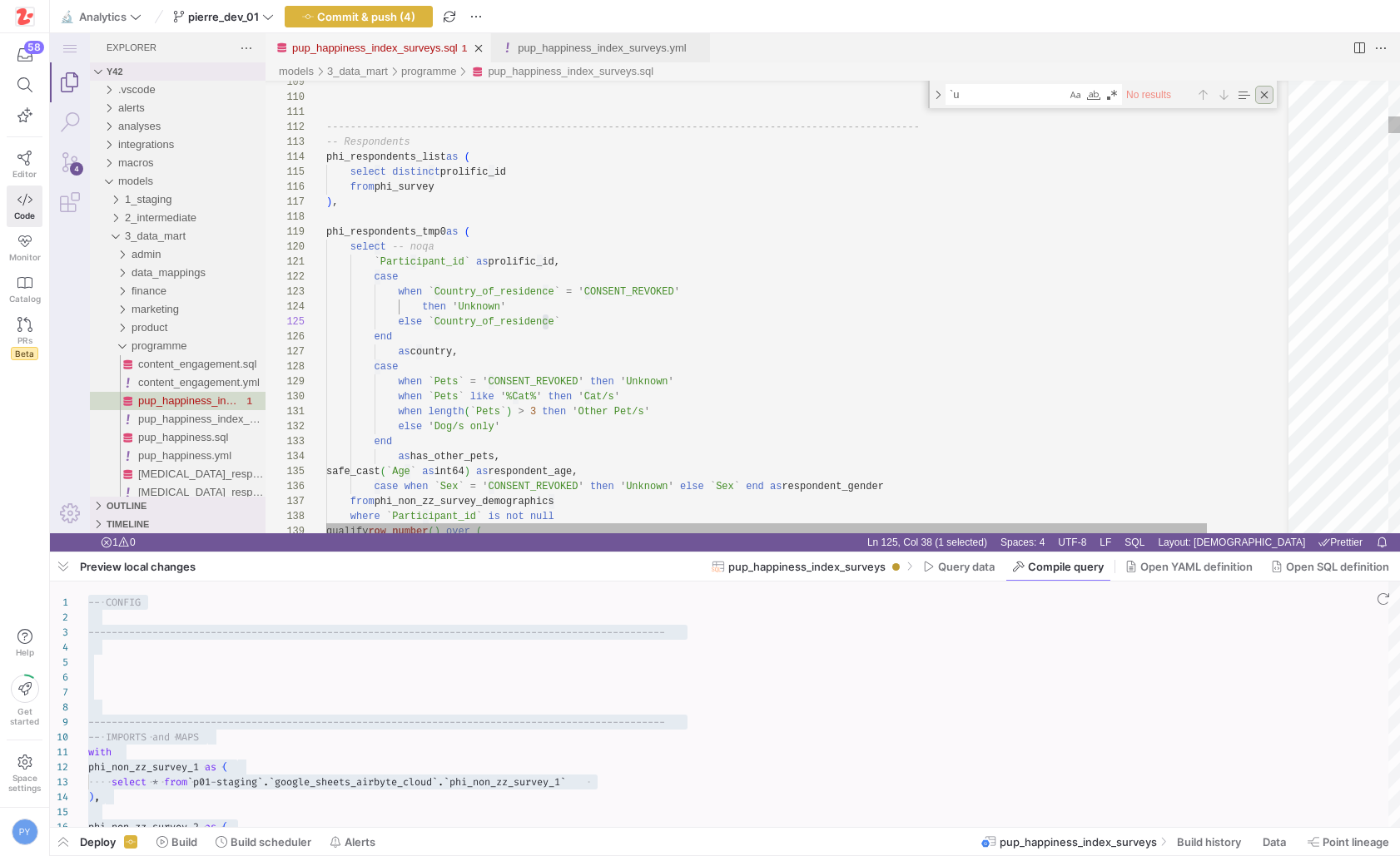
click at [1260, 97] on div "Close (Escape)" at bounding box center [1264, 95] width 19 height 19
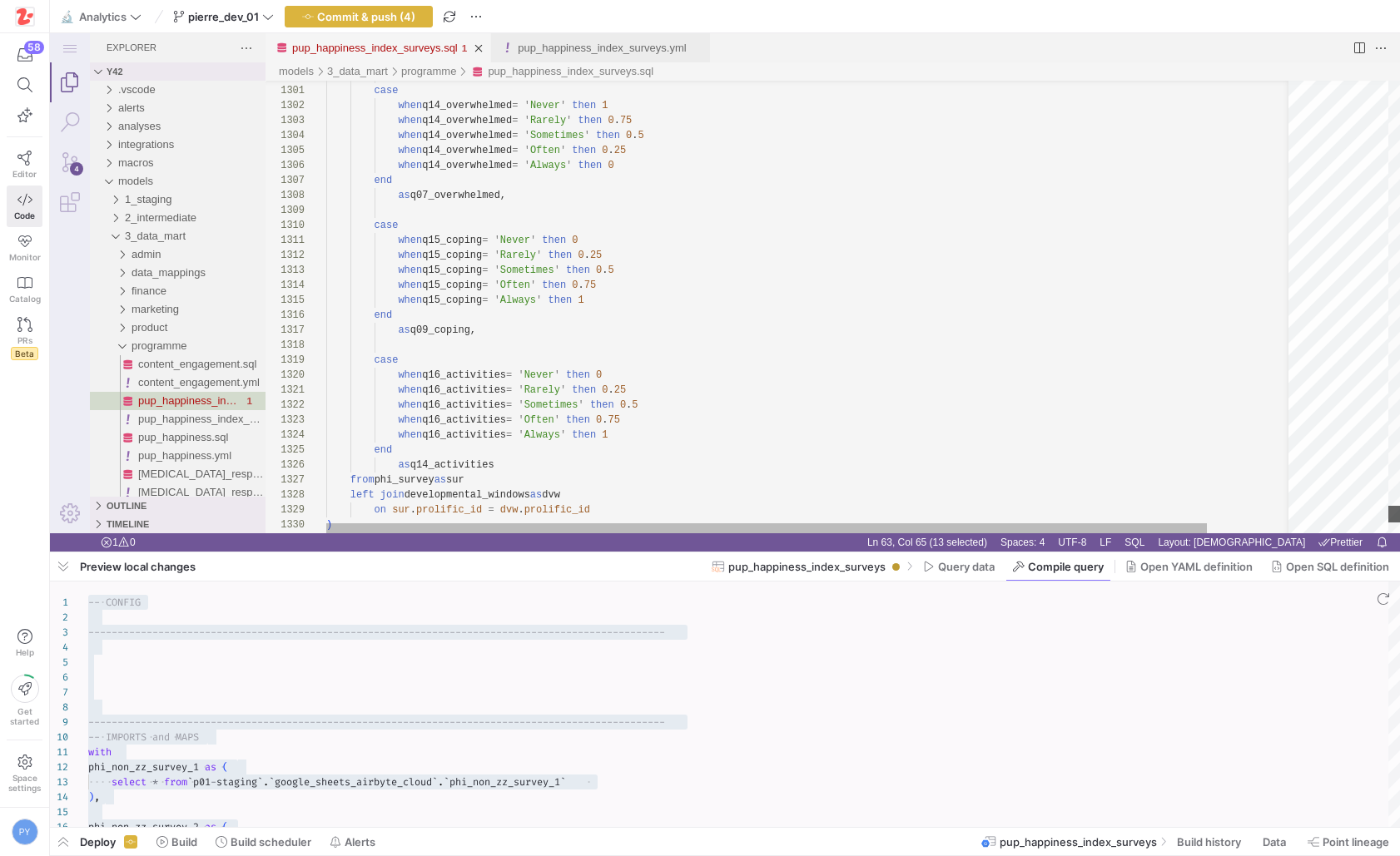
click at [1396, 518] on div "pup_happiness_index_surveys.sql" at bounding box center [1393, 515] width 12 height 17
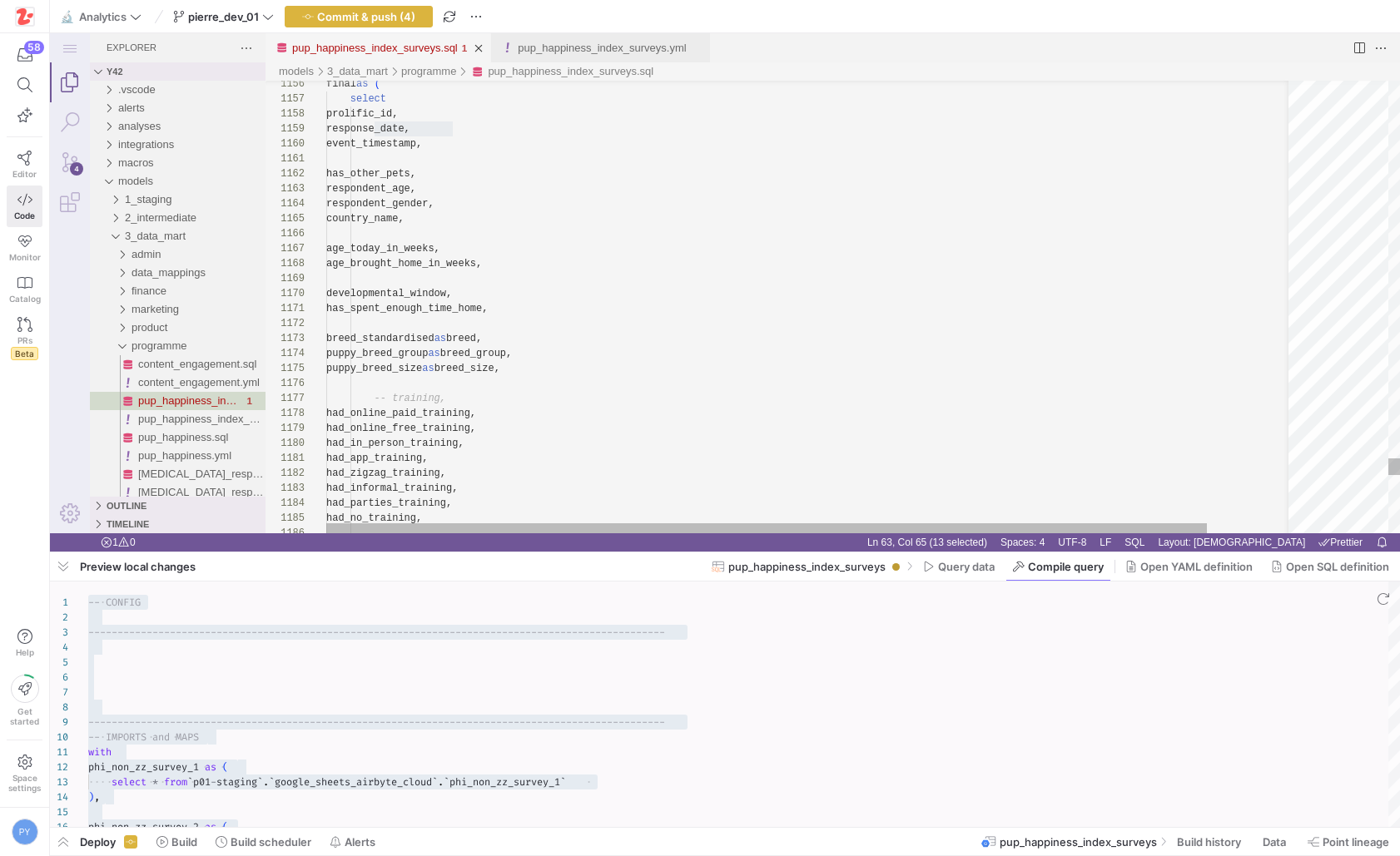
paste textarea "response_date"
type textarea "-------------------------------------------------------------------------------…"
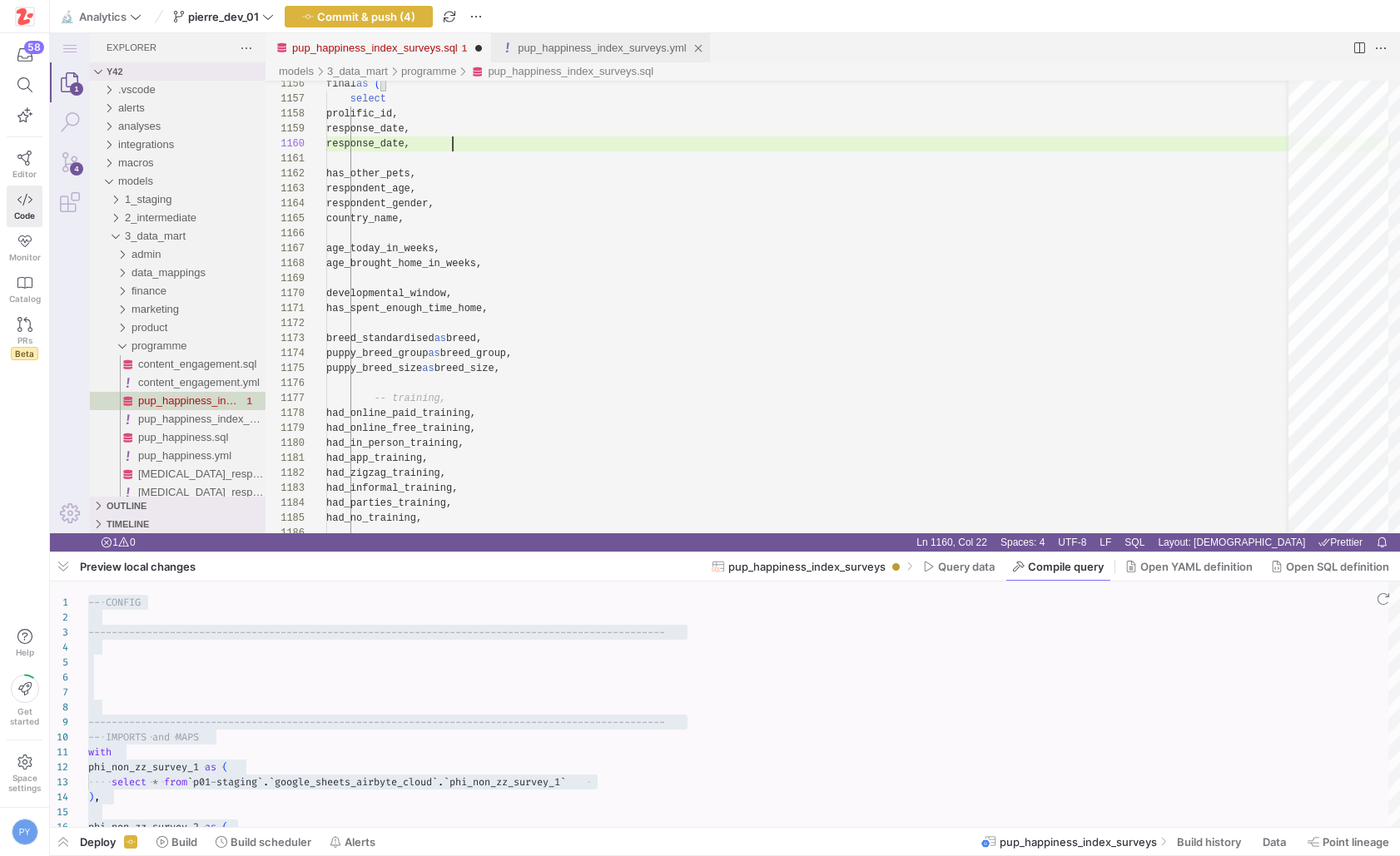
click at [571, 49] on link "pup_happiness_index_surveys.yml" at bounding box center [601, 47] width 168 height 12
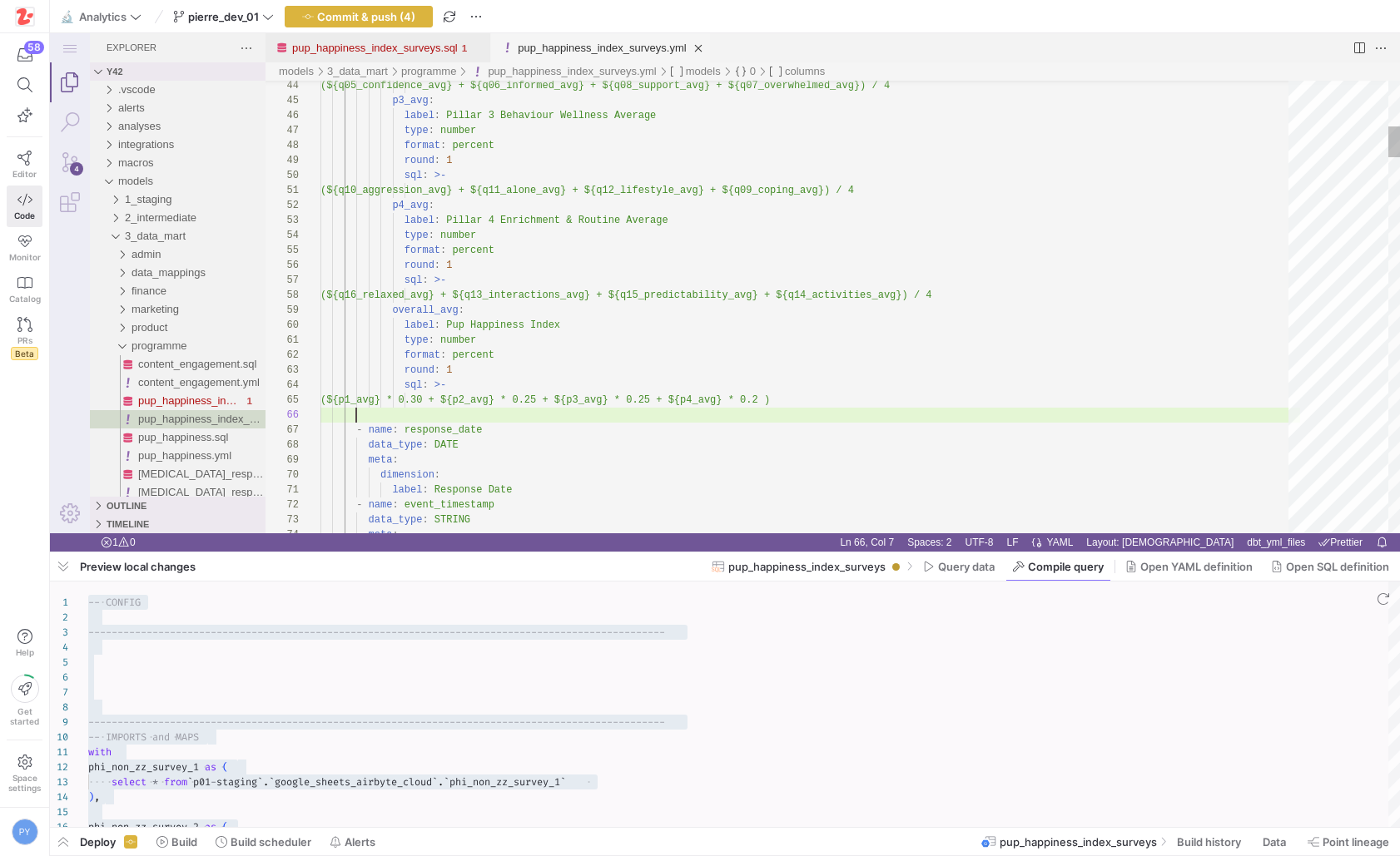
scroll to position [74, 35]
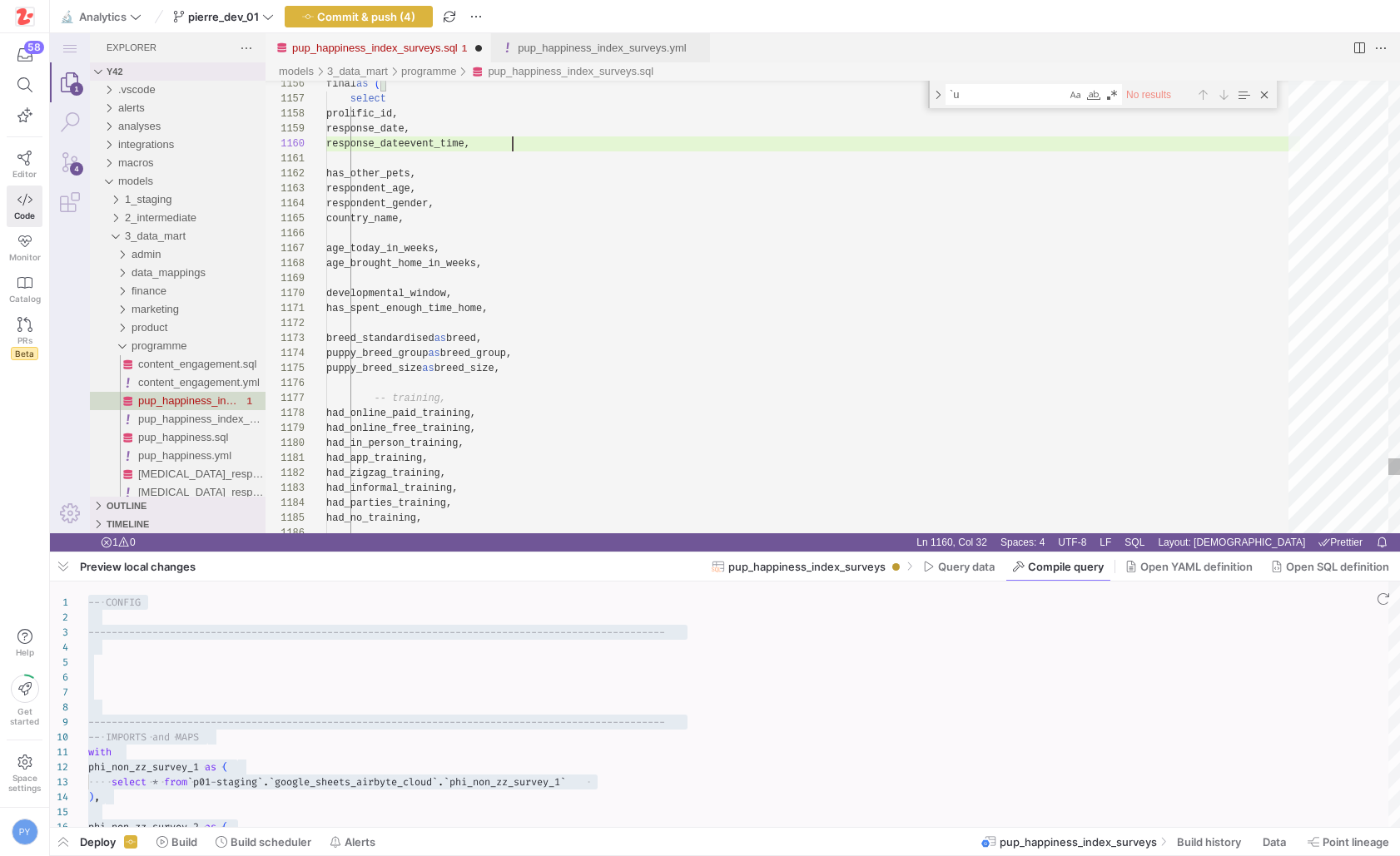
type textarea "-------------------------------------------------------------------------------…"
click at [572, 43] on link "pup_happiness_index_surveys.yml" at bounding box center [601, 47] width 168 height 12
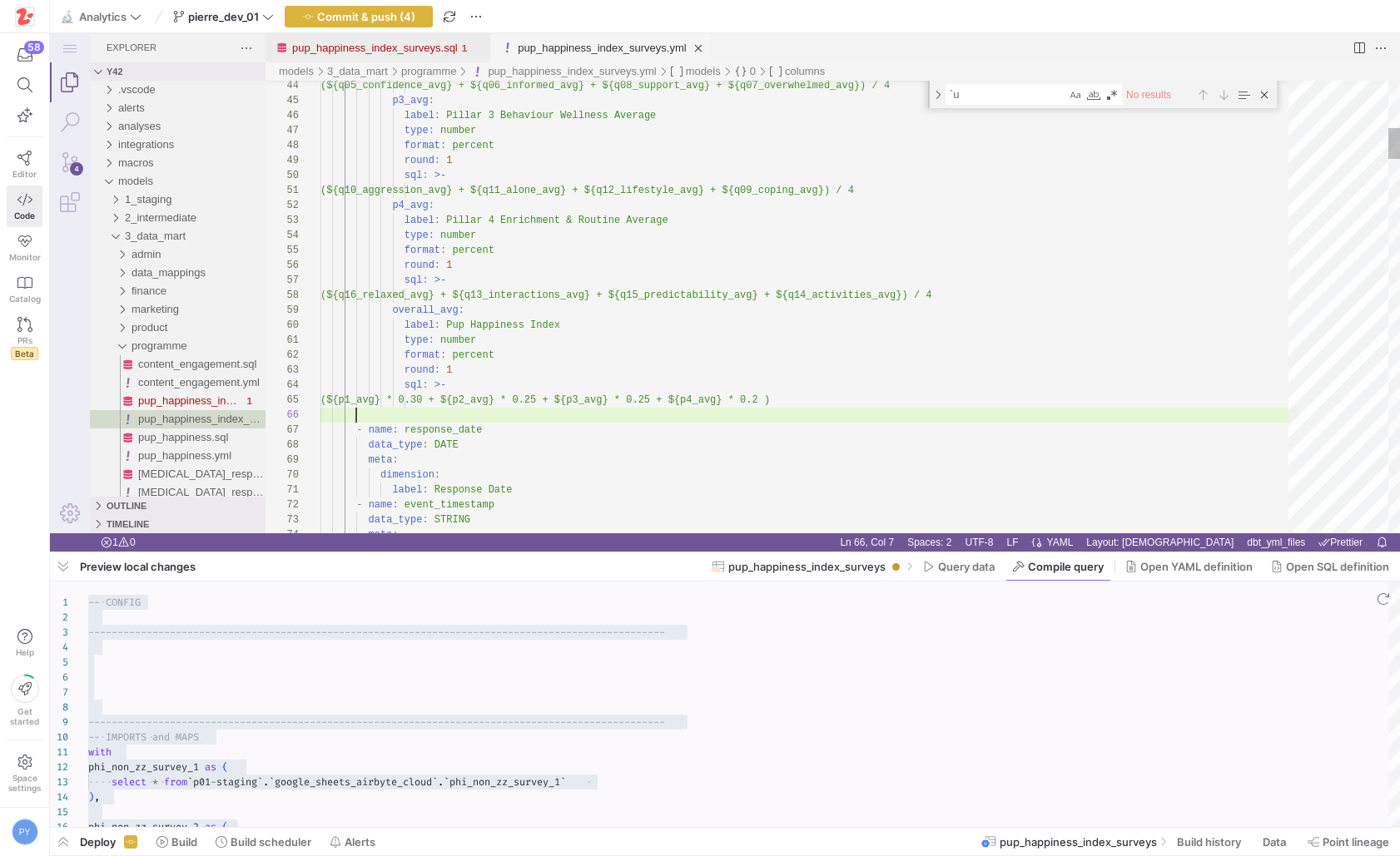
type textarea "format: percent round: 1 sql: >- (${q05_confidence_avg} + ${q06_informed_avg} +…"
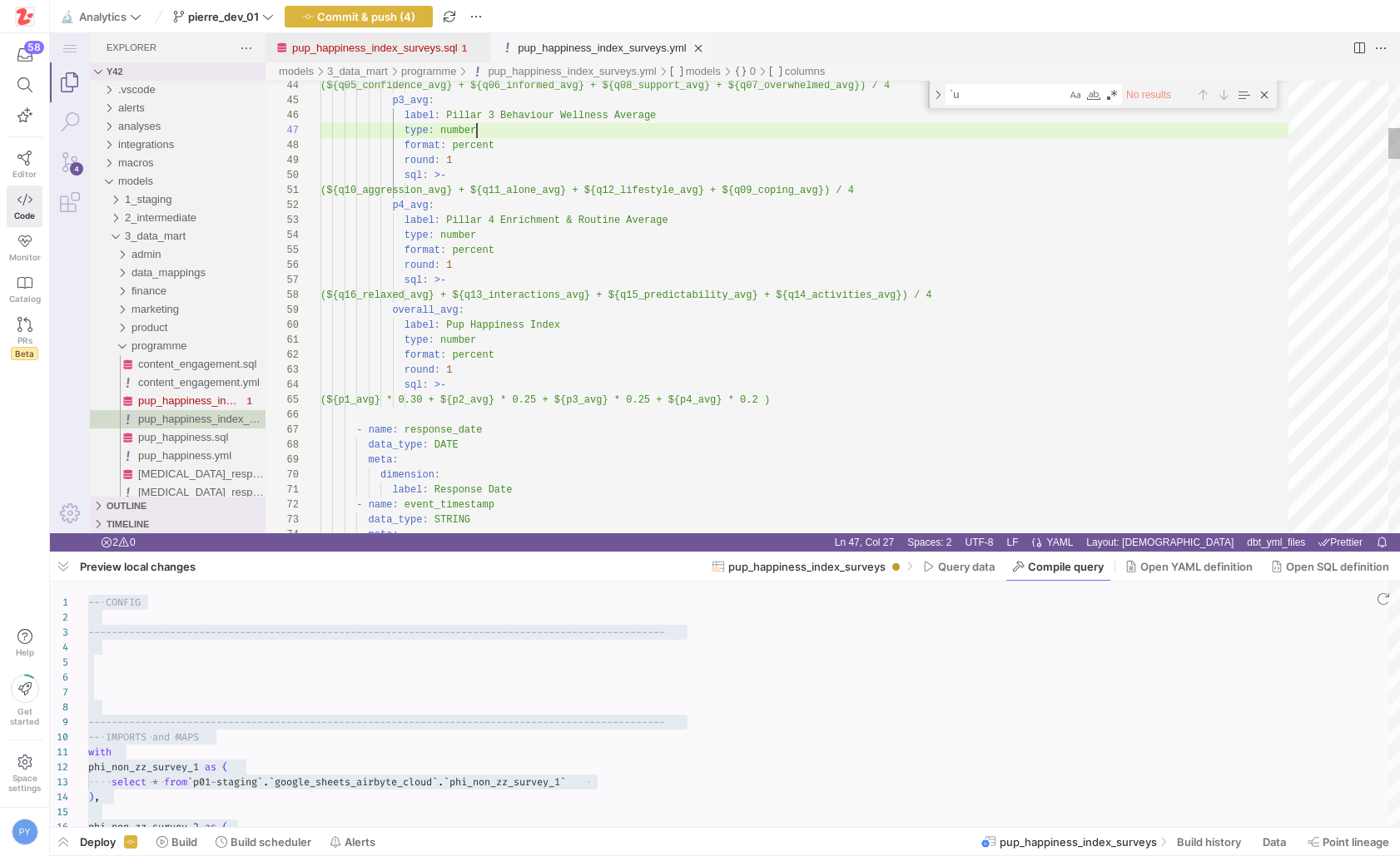
type textarea "e"
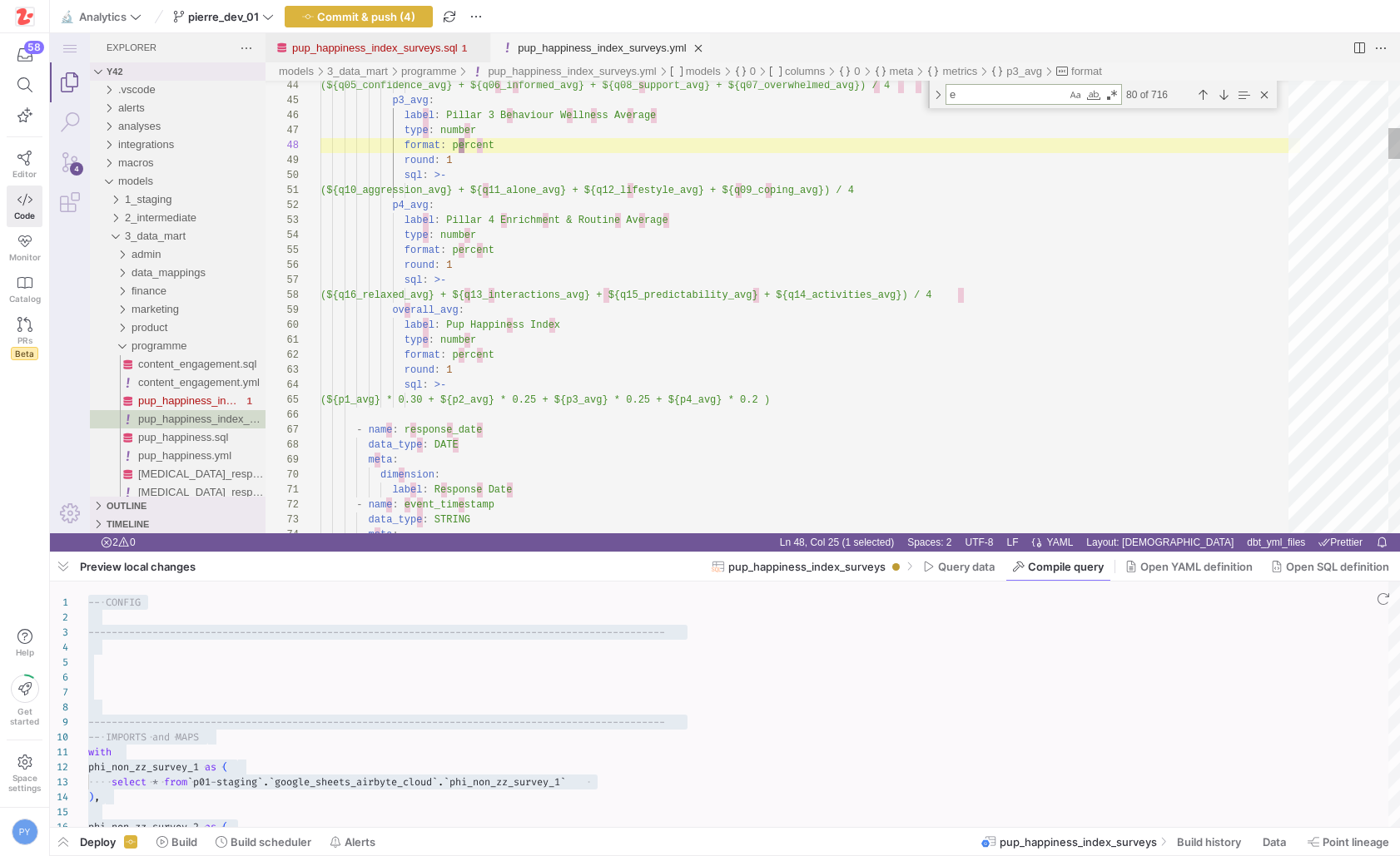
type textarea "label: Response Date - name: event_timestamp data_type: STRING meta: dimension:…"
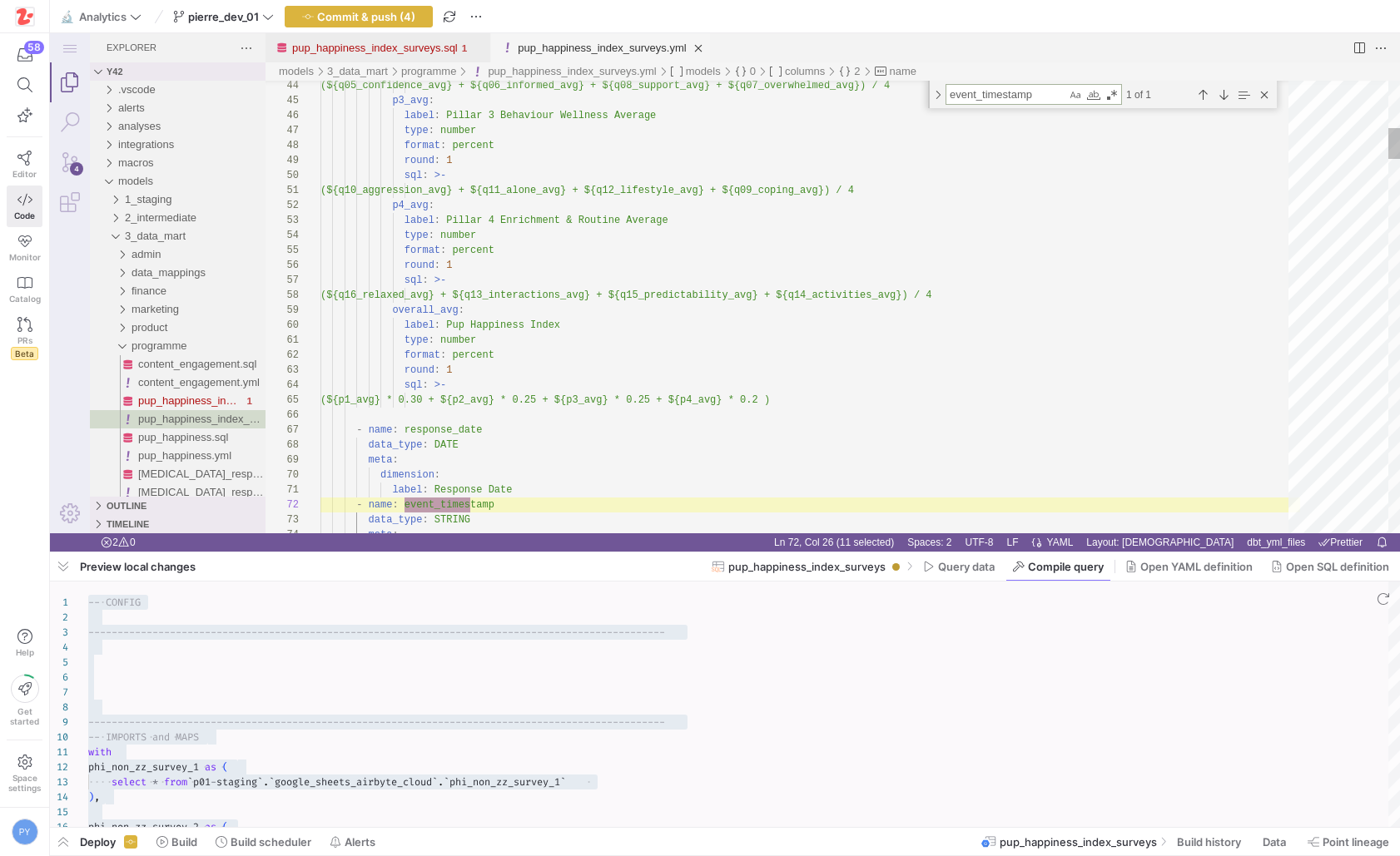
scroll to position [150, 175]
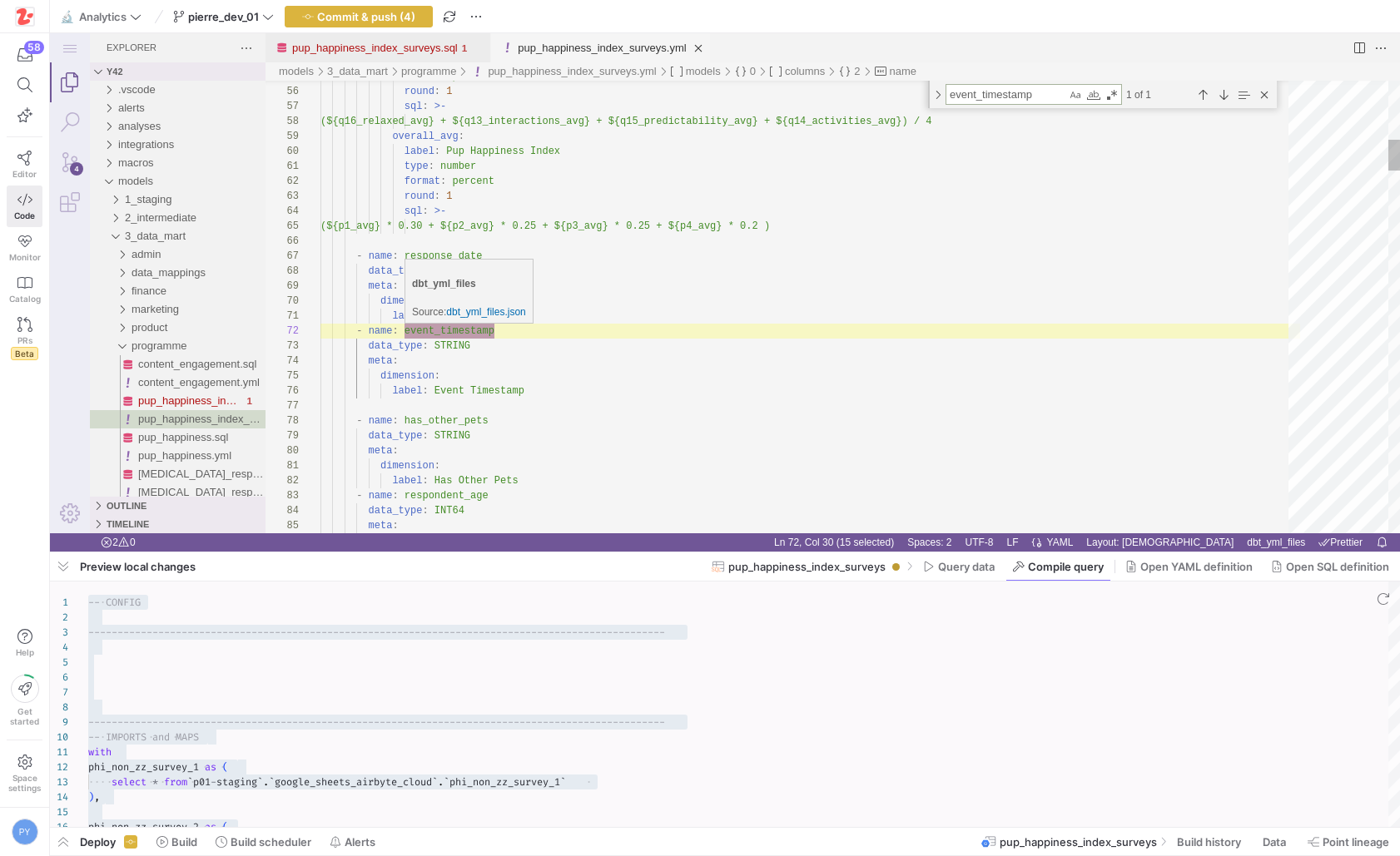
type textarea "event_timestamp"
paste textarea "response_date"
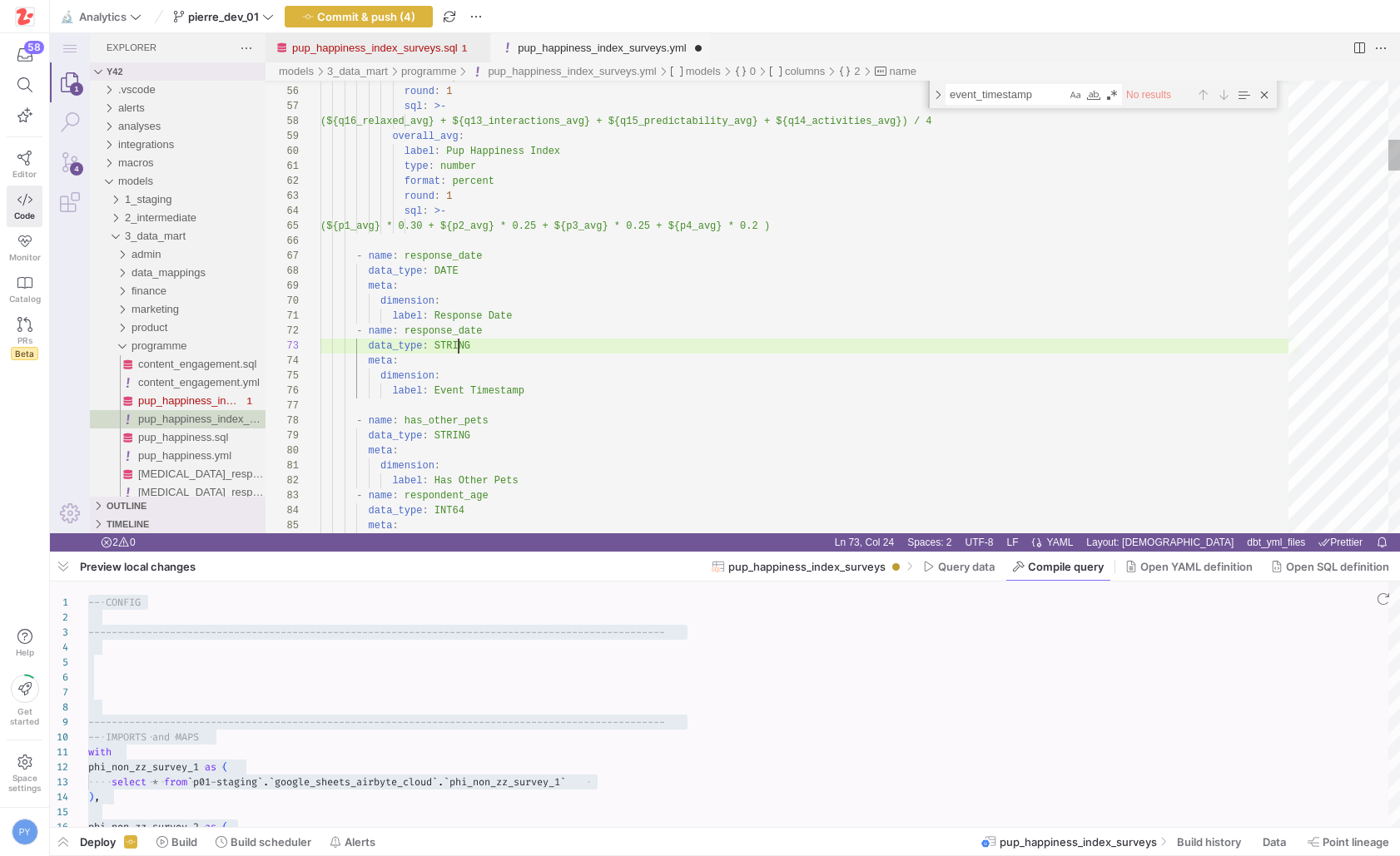
scroll to position [30, 151]
type textarea "label: Response Date - name: response_date data_type: DATE meta: dimension: lab…"
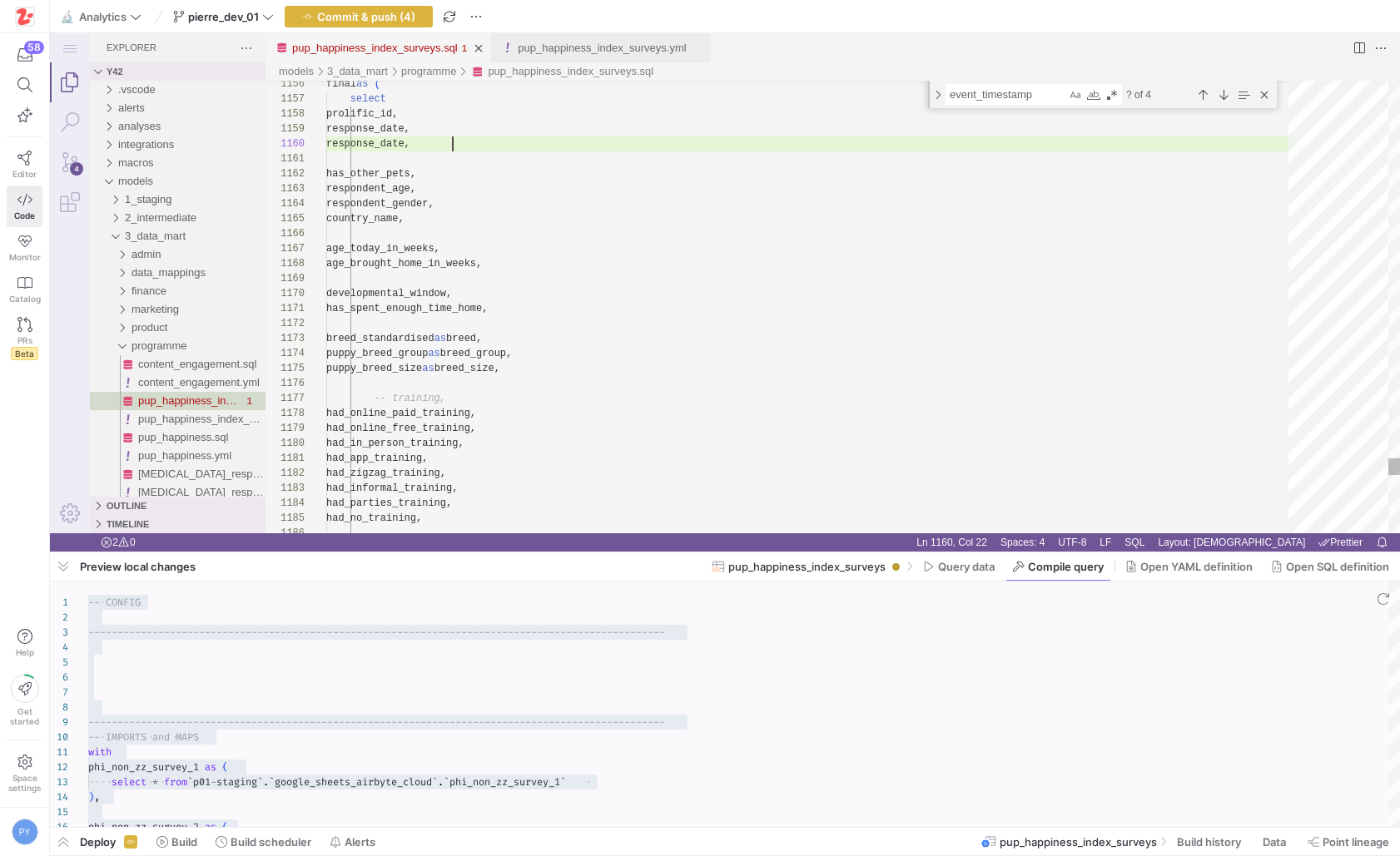
scroll to position [135, 127]
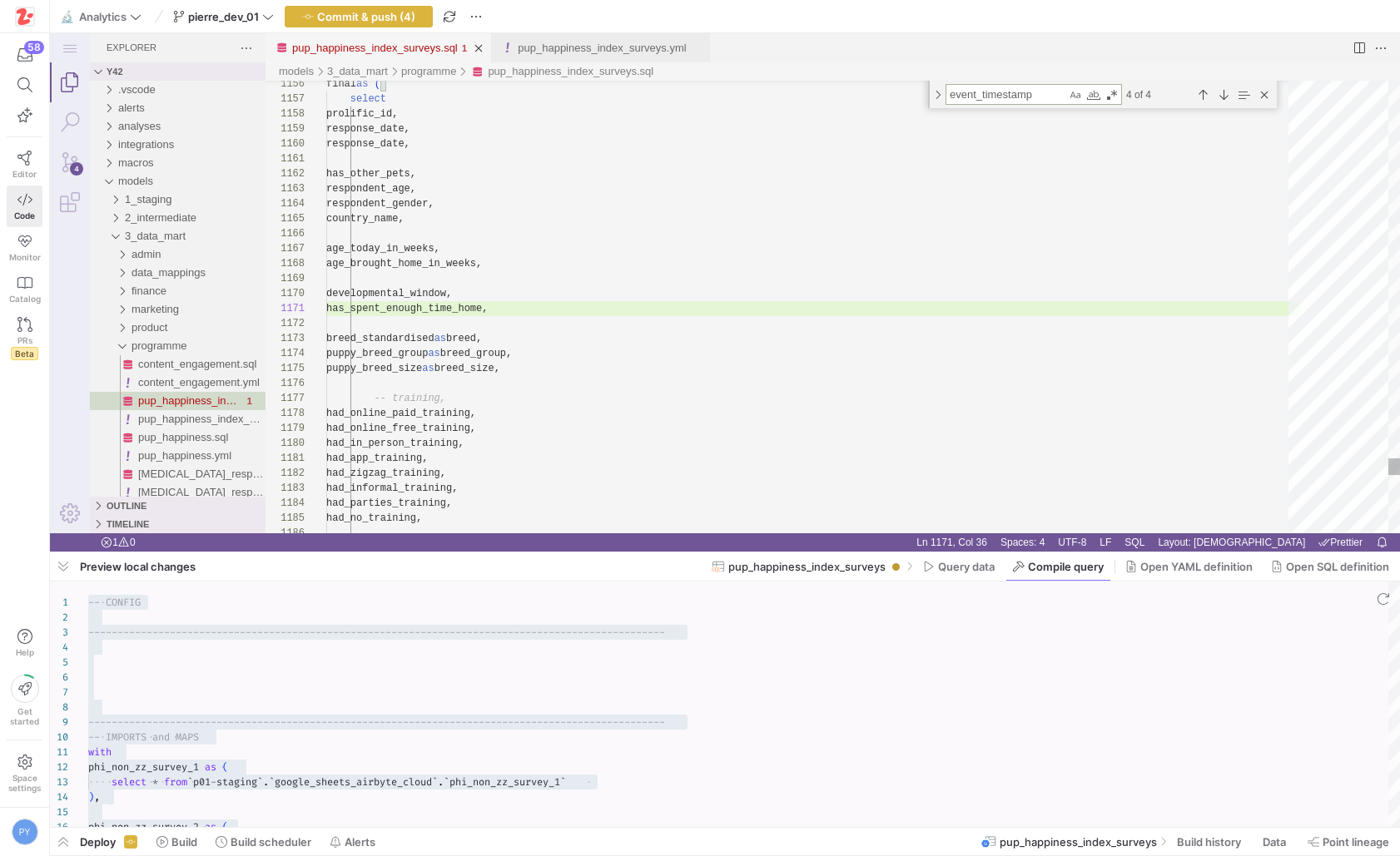
paste textarea "age_today_in_weeks"
type textarea ") as age_today_in_weeks, cast( case when age_brought_home_unit = 'weeks' then r…"
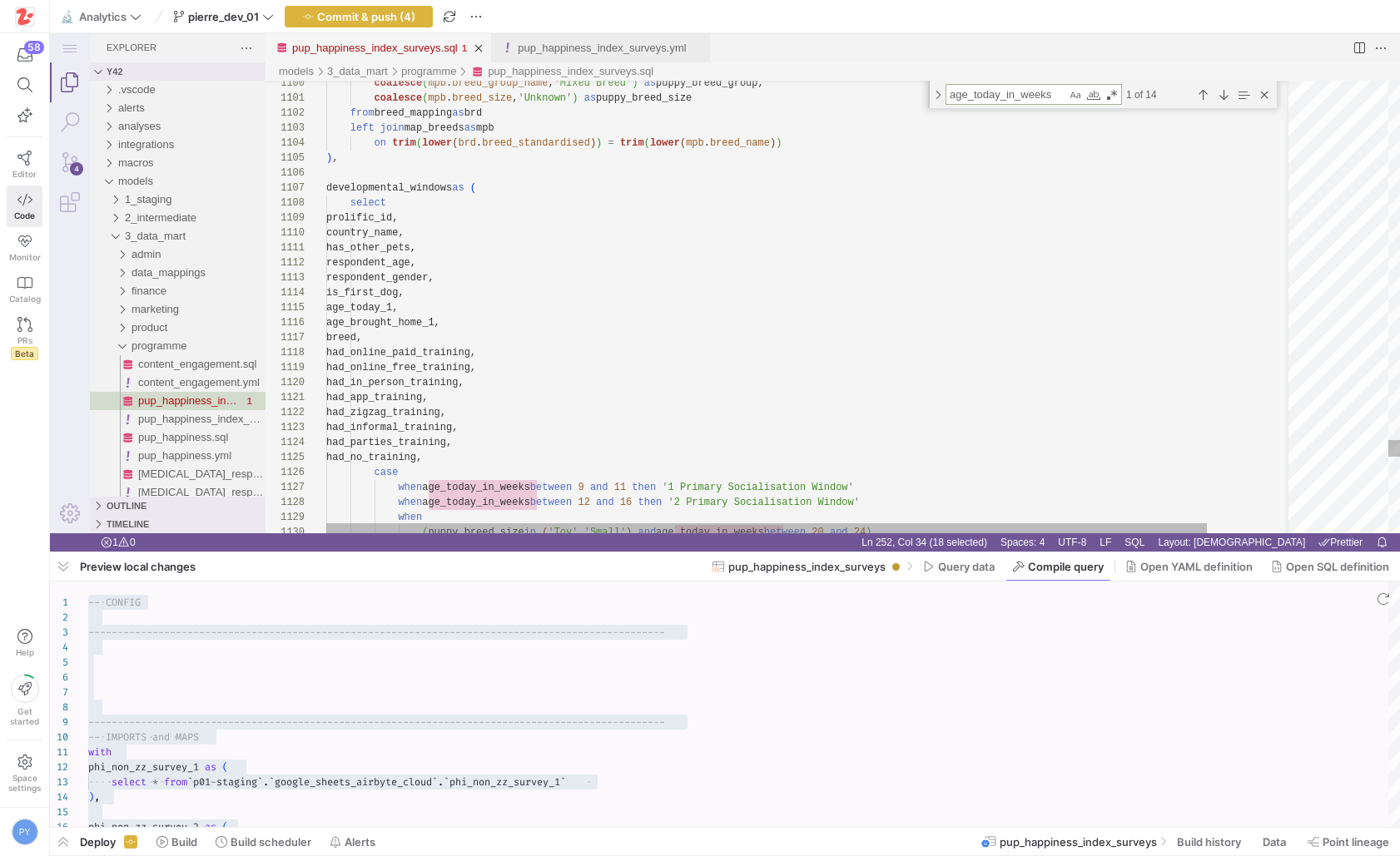
type textarea "age_today_in_weeks"
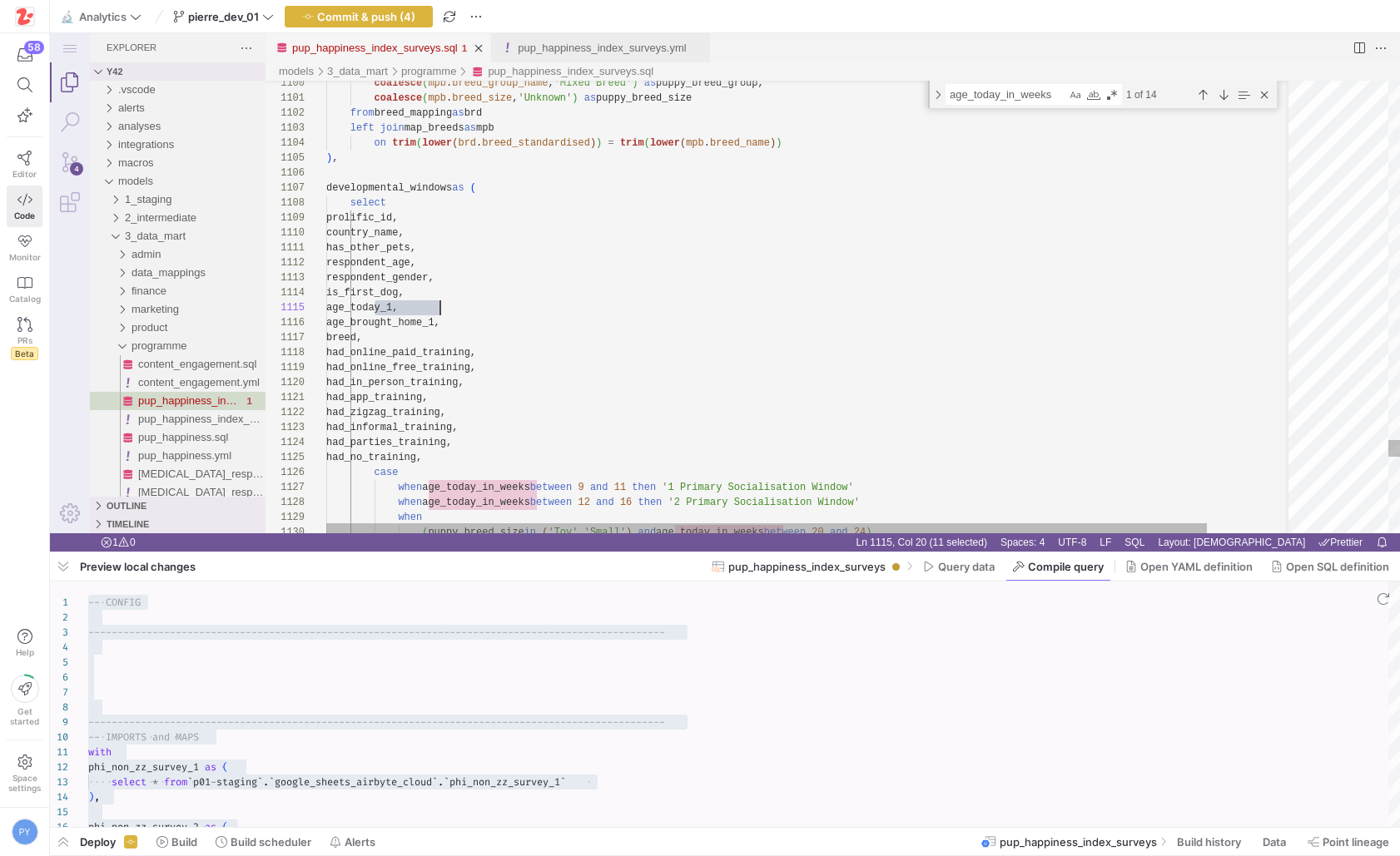
paste textarea "in_weeks"
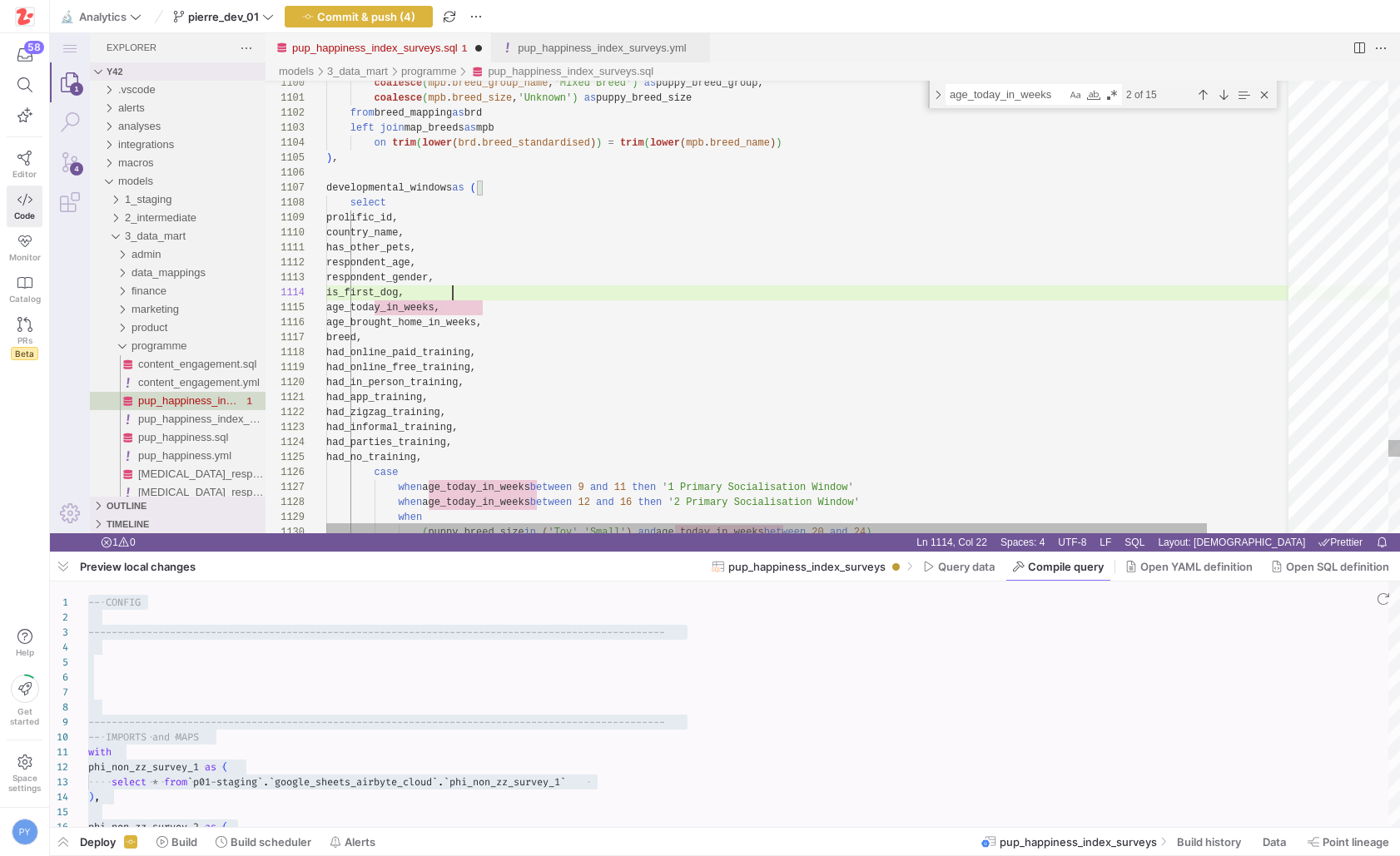
scroll to position [45, 127]
type textarea "has_other_pets, respondent_age, respondent_gender, is_first_dog, age_today_in_w…"
click at [1034, 560] on span "Compile query" at bounding box center [1065, 567] width 75 height 13
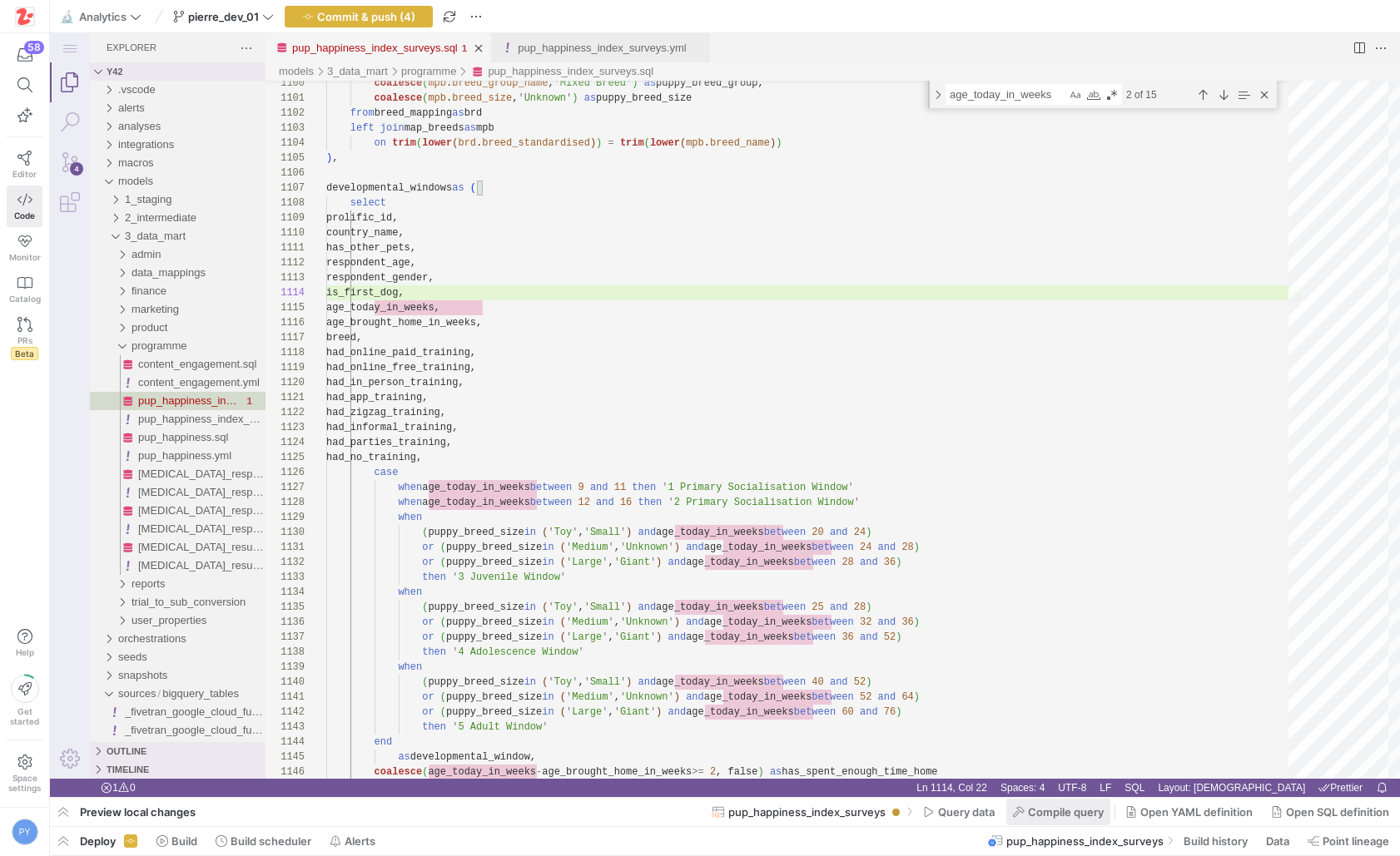
click at [1043, 813] on span "Compile query" at bounding box center [1065, 811] width 75 height 13
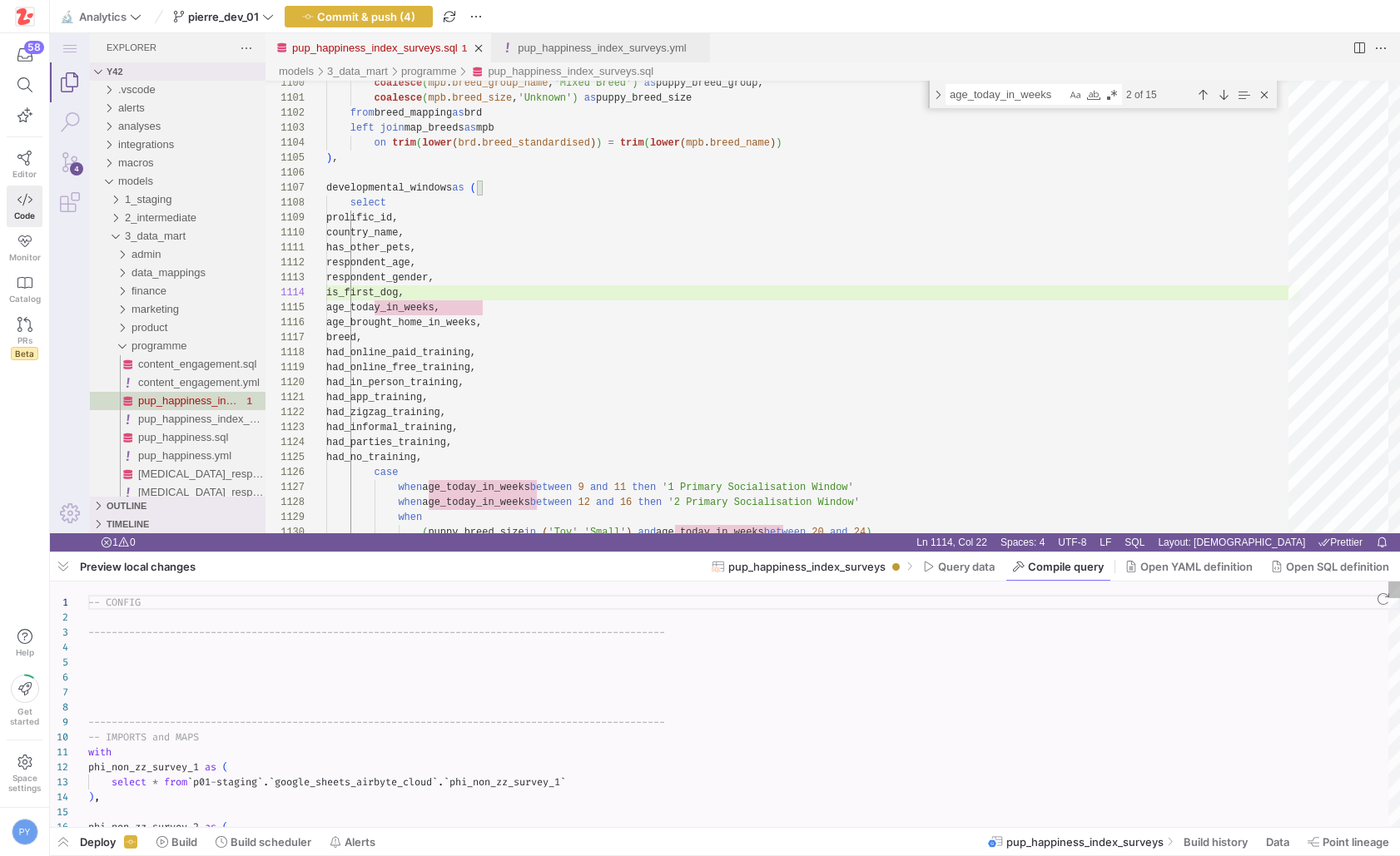
scroll to position [150, 0]
type textarea "-- CONFIG ---------------------------------------------------------------------…"
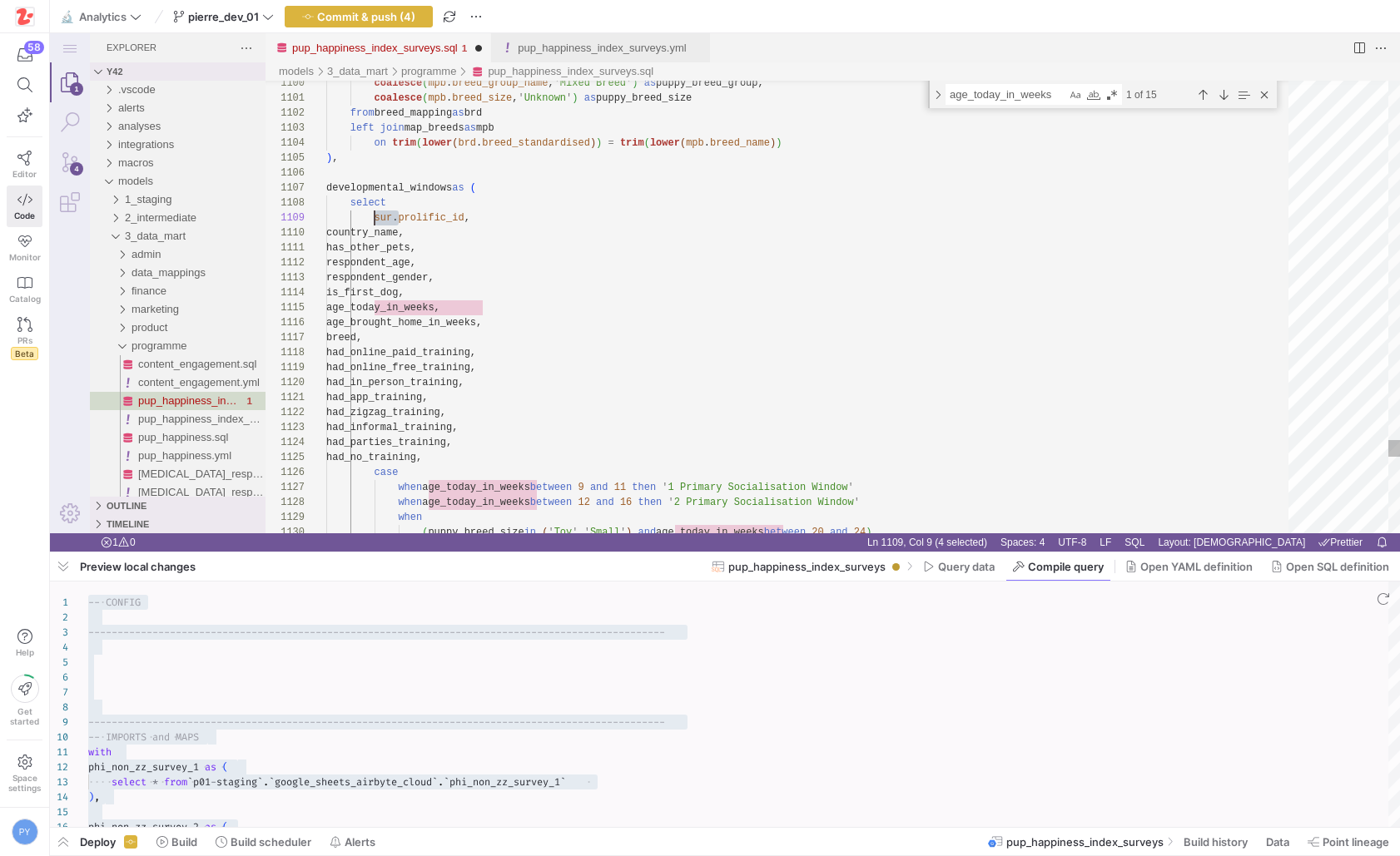
scroll to position [120, 48]
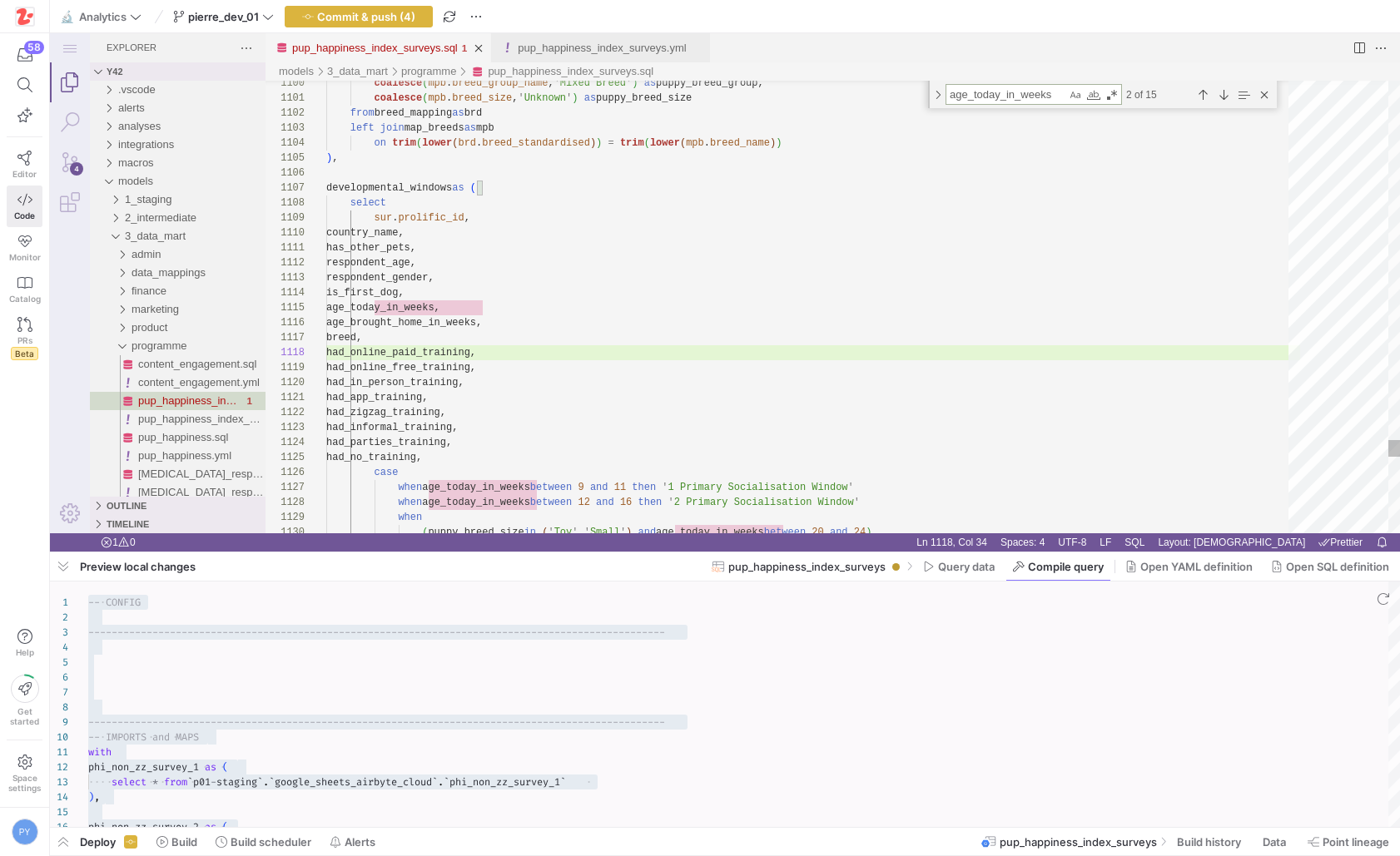
paste textarea "breed_standardised"
type textarea "has_spent_enough_time_home, breed_standardised as breed, puppy_breed_group as b…"
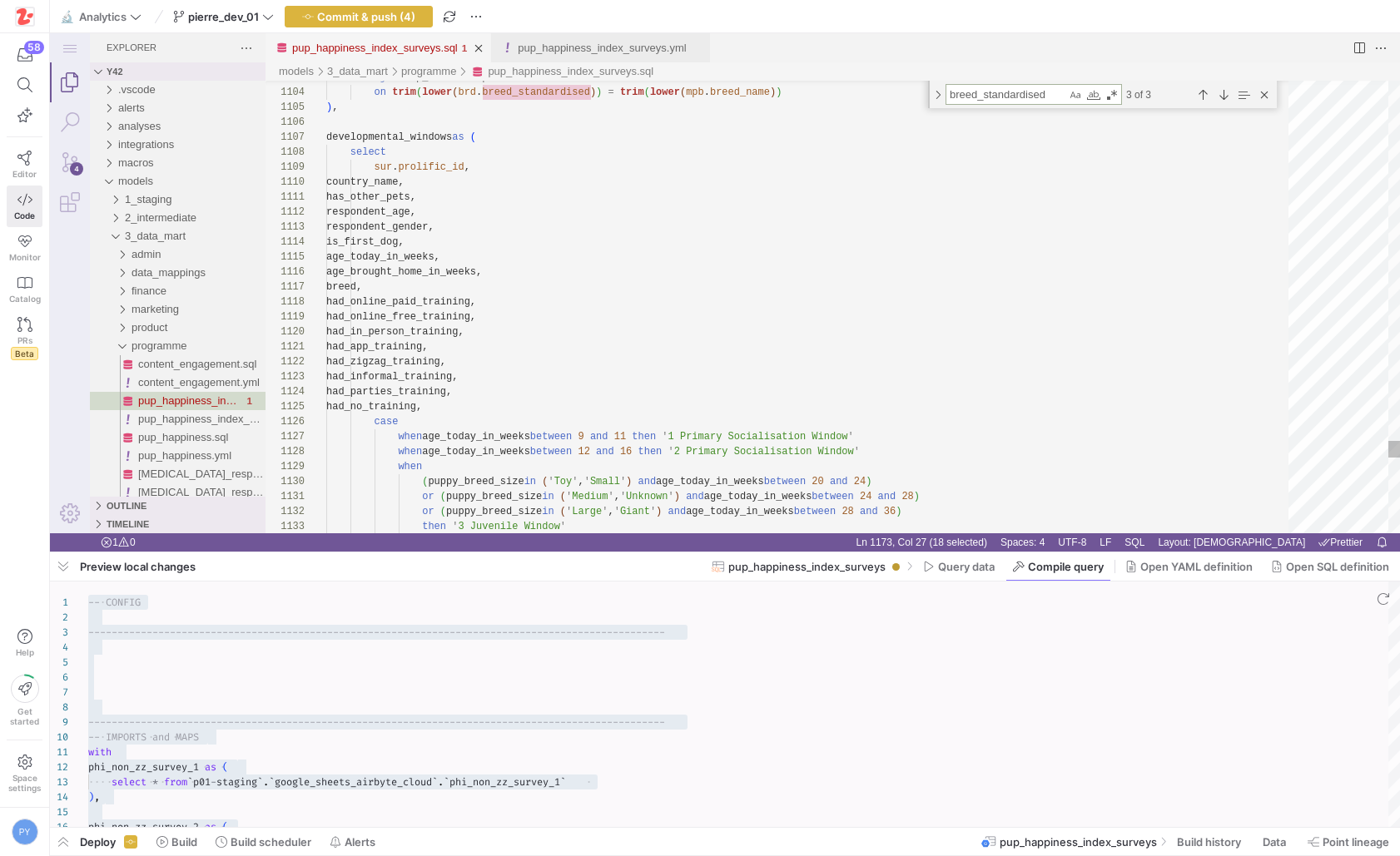
type textarea "breed_standardised"
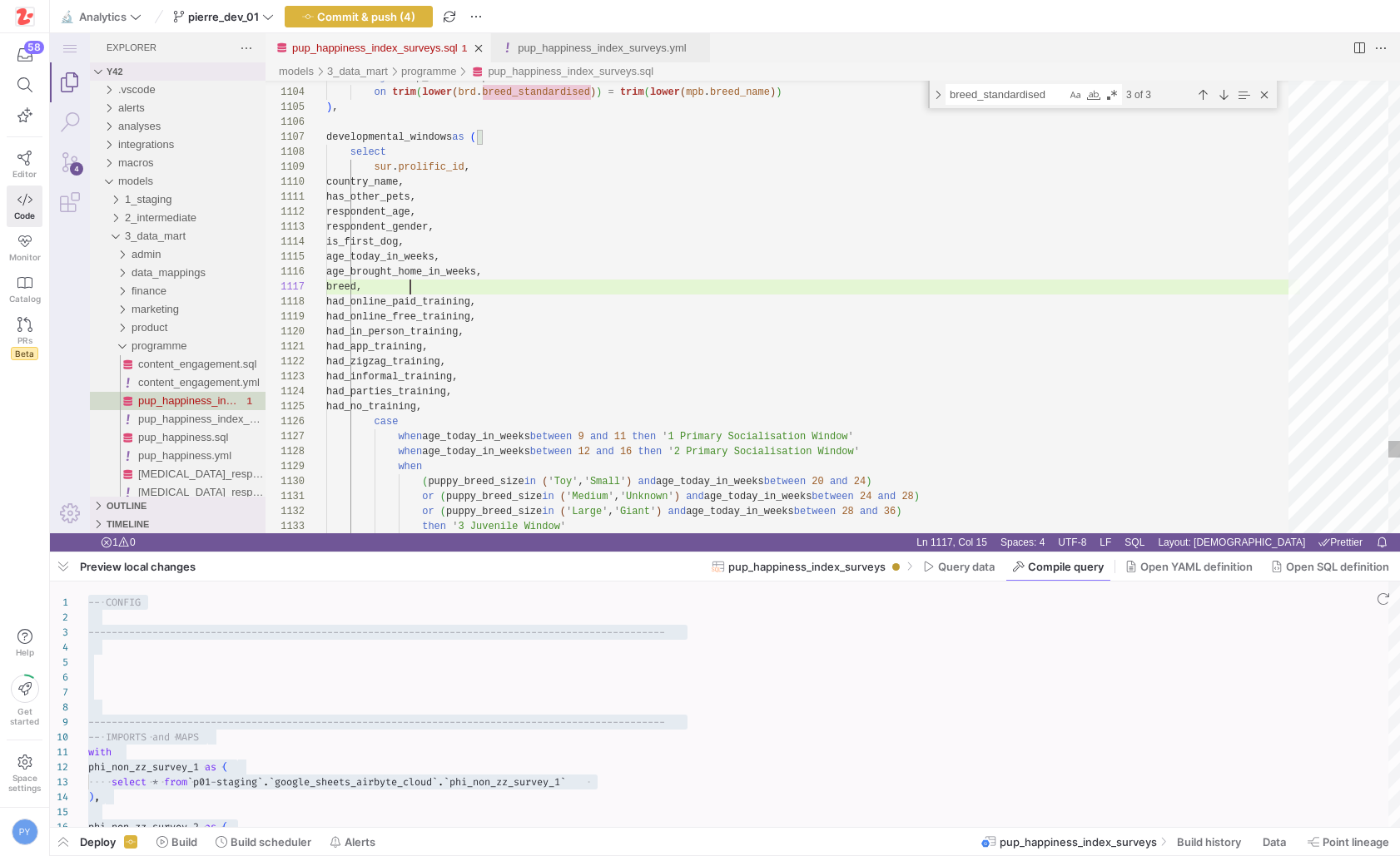
paste textarea "breed_standardised"
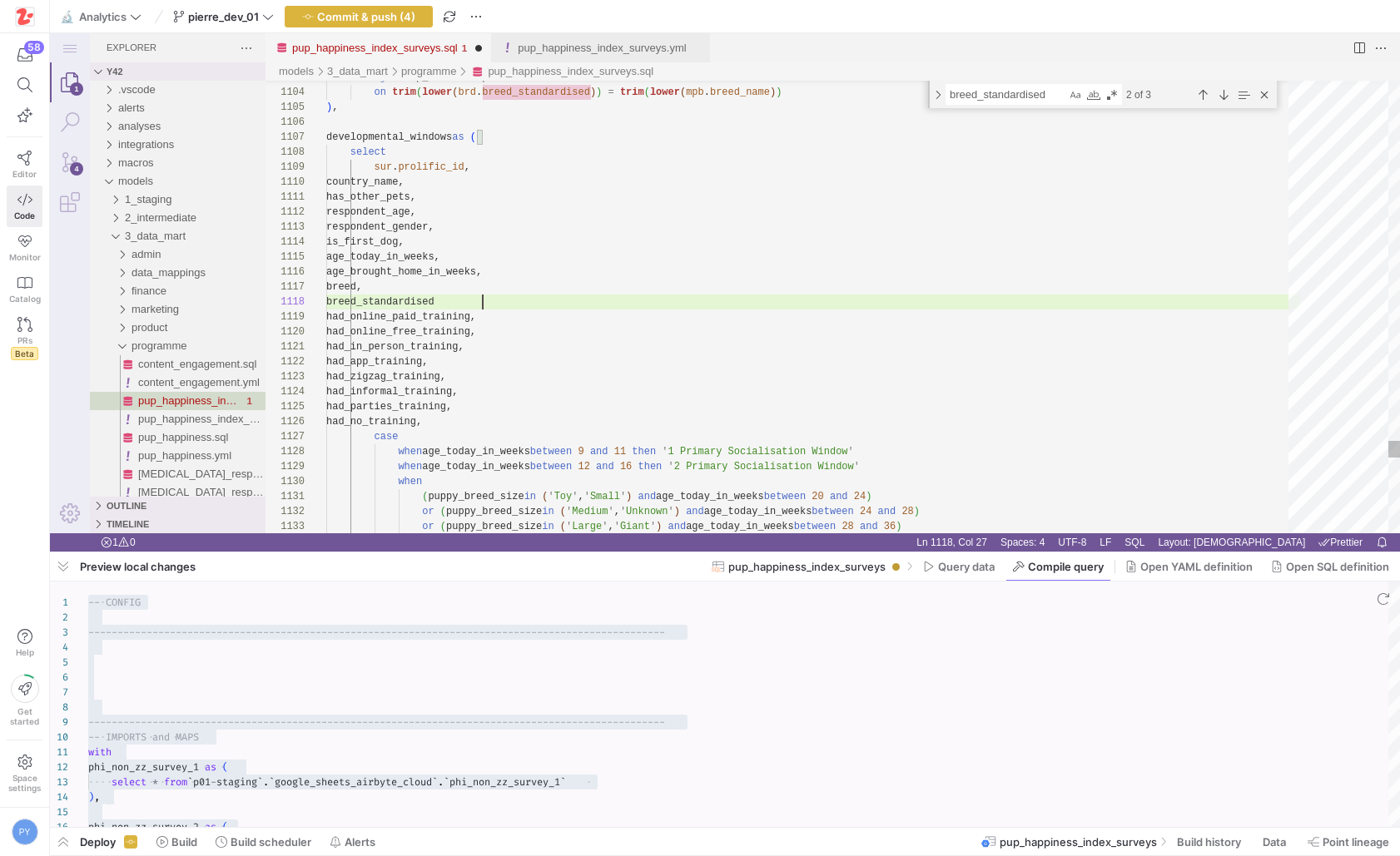
scroll to position [105, 162]
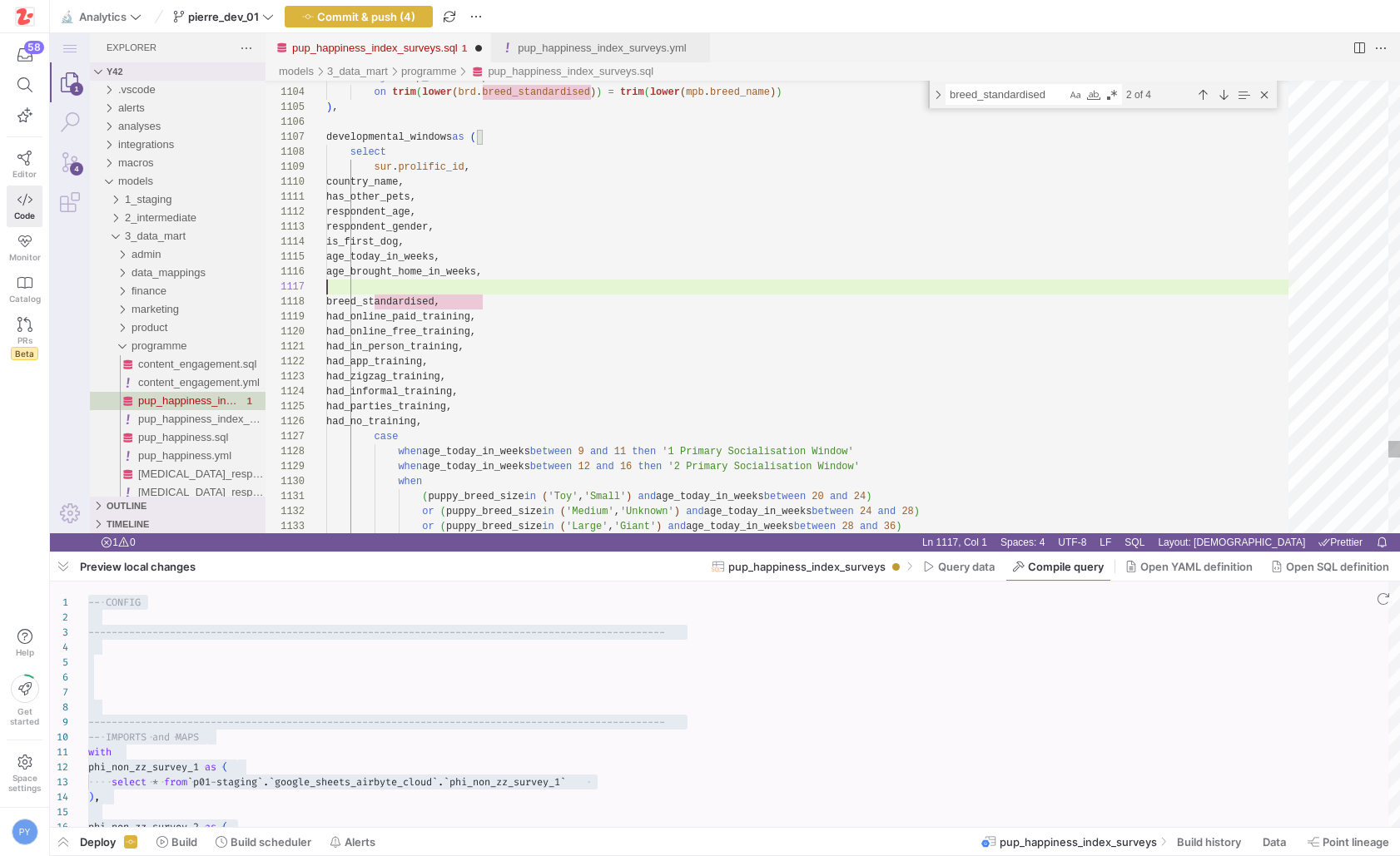
scroll to position [74, 204]
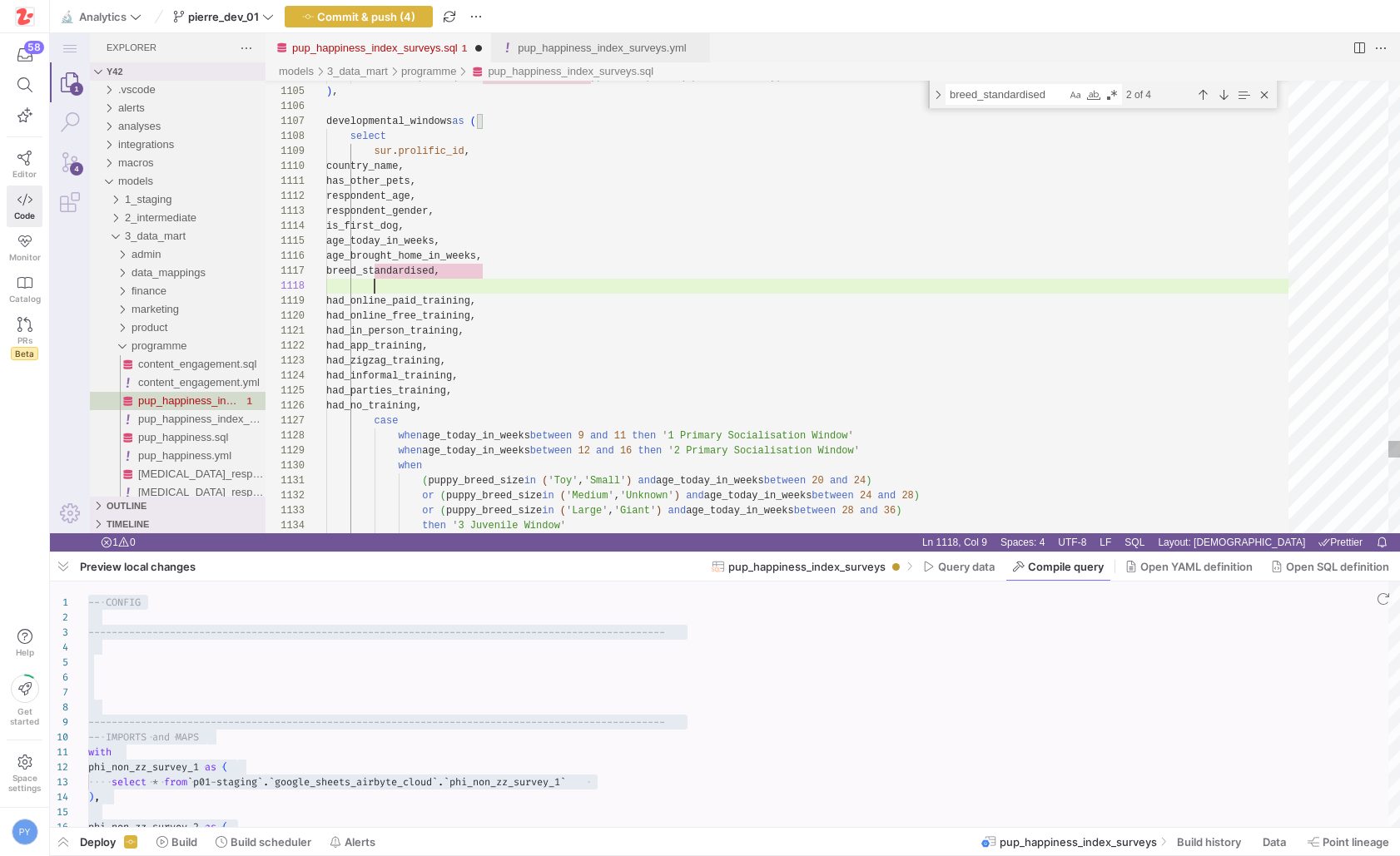
paste textarea "puppy_breed_group"
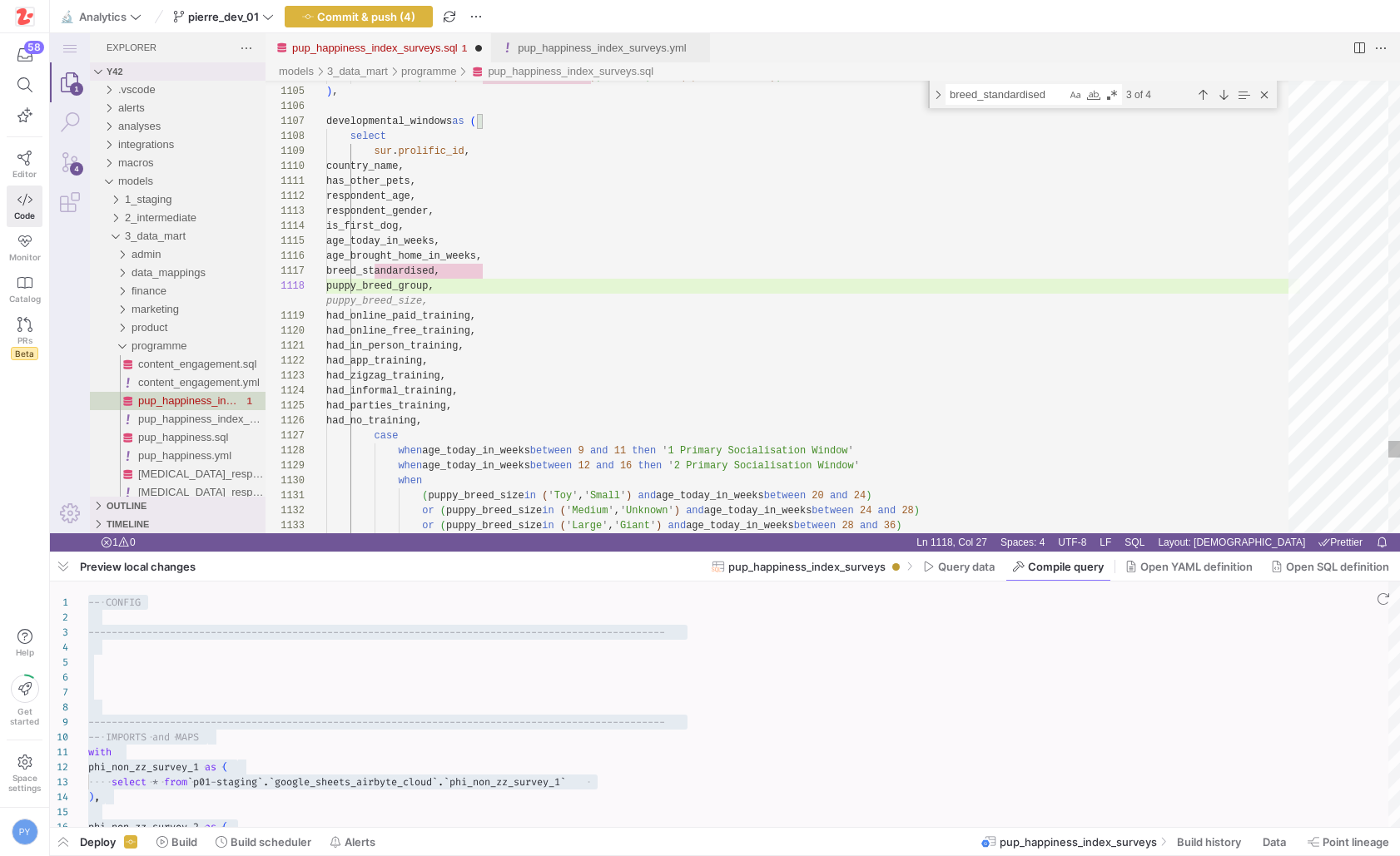
scroll to position [120, 48]
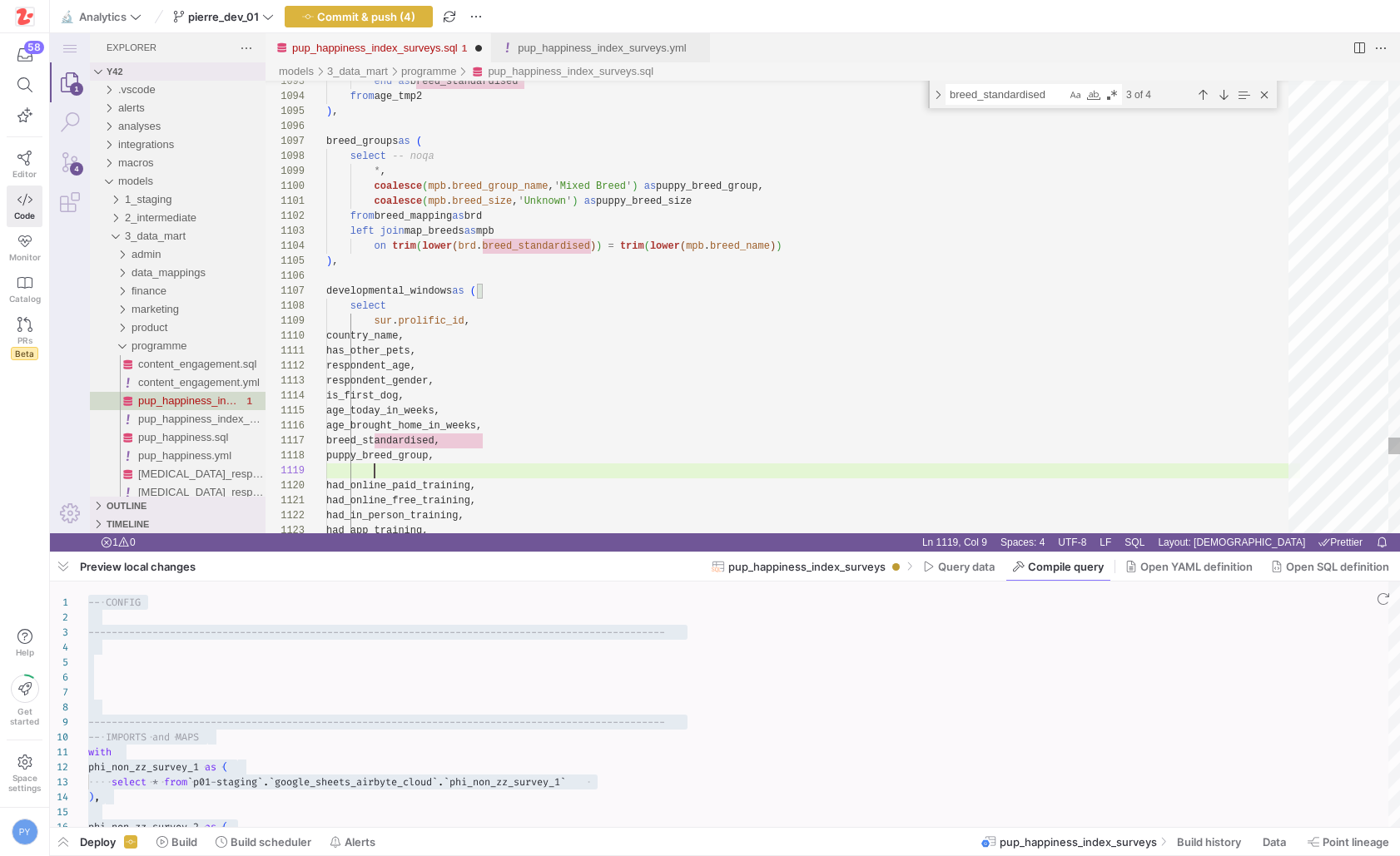
paste textarea "puppy_breed_size"
type textarea "has_other_pets, respondent_age, respondent_gender, is_first_dog, age_today_in_w…"
click at [1042, 562] on span "Compile query" at bounding box center [1065, 567] width 75 height 13
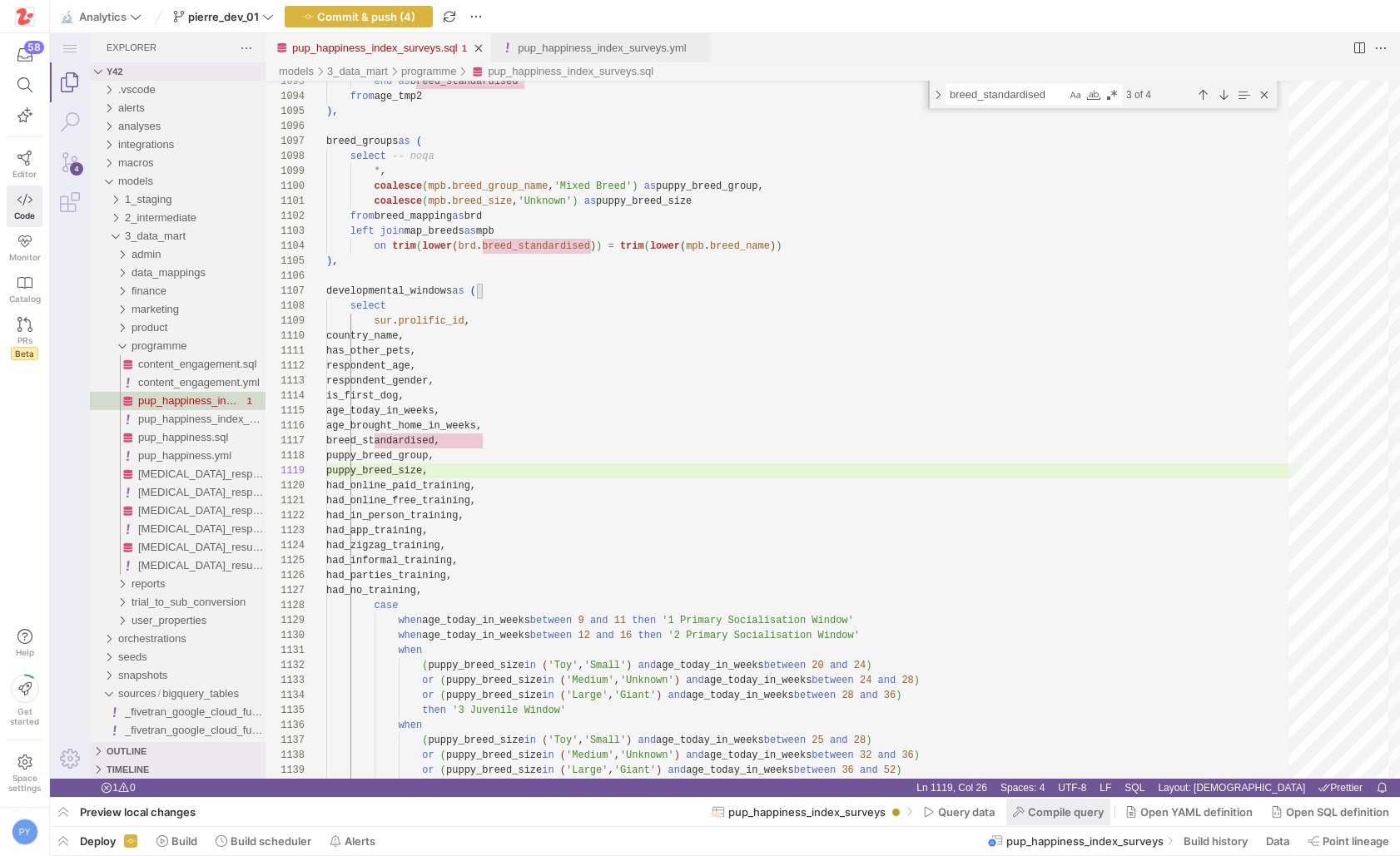
click at [1057, 811] on span "Compile query" at bounding box center [1065, 811] width 75 height 13
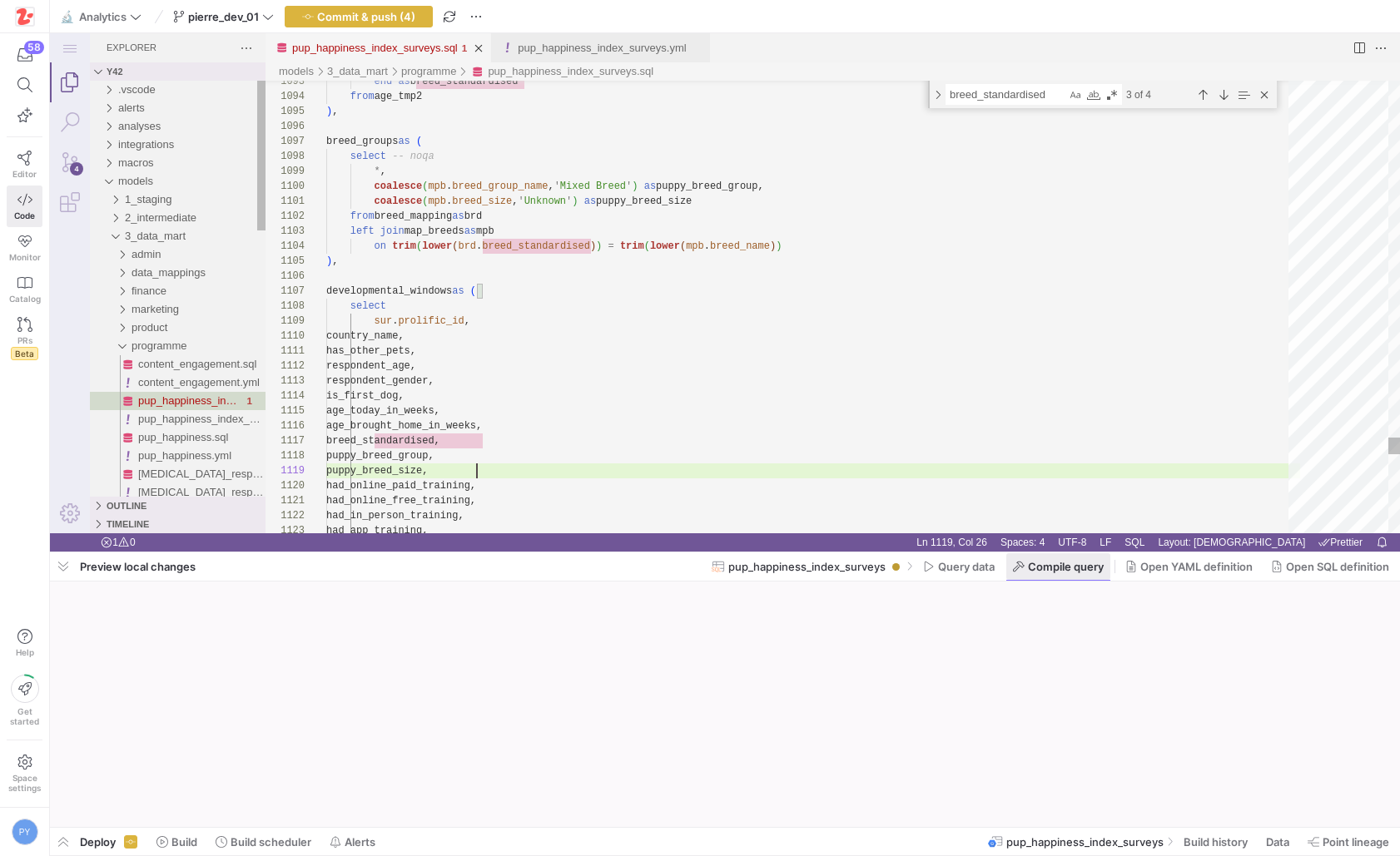
scroll to position [120, 151]
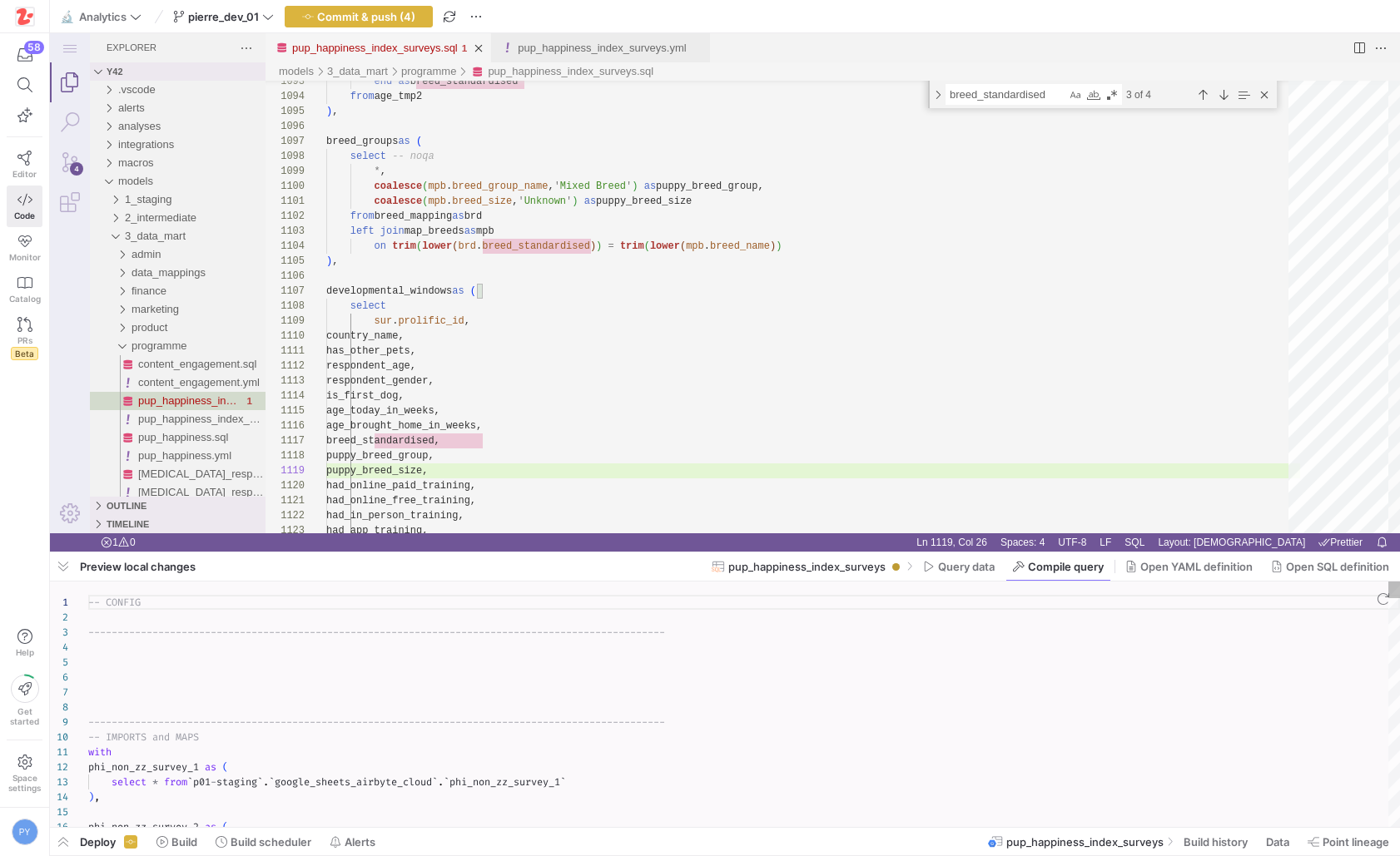
type textarea "-- CONFIG ---------------------------------------------------------------------…"
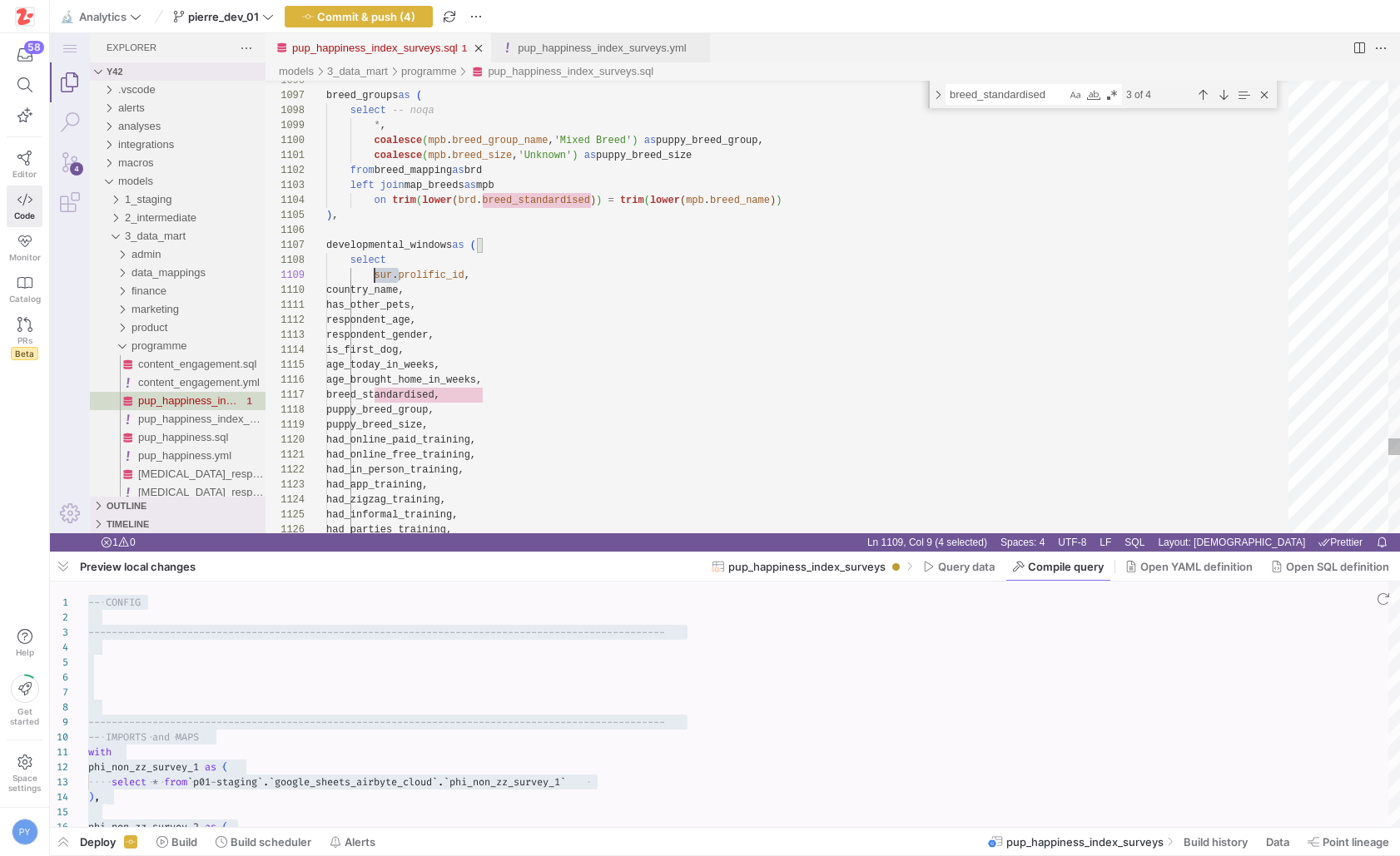
scroll to position [120, 48]
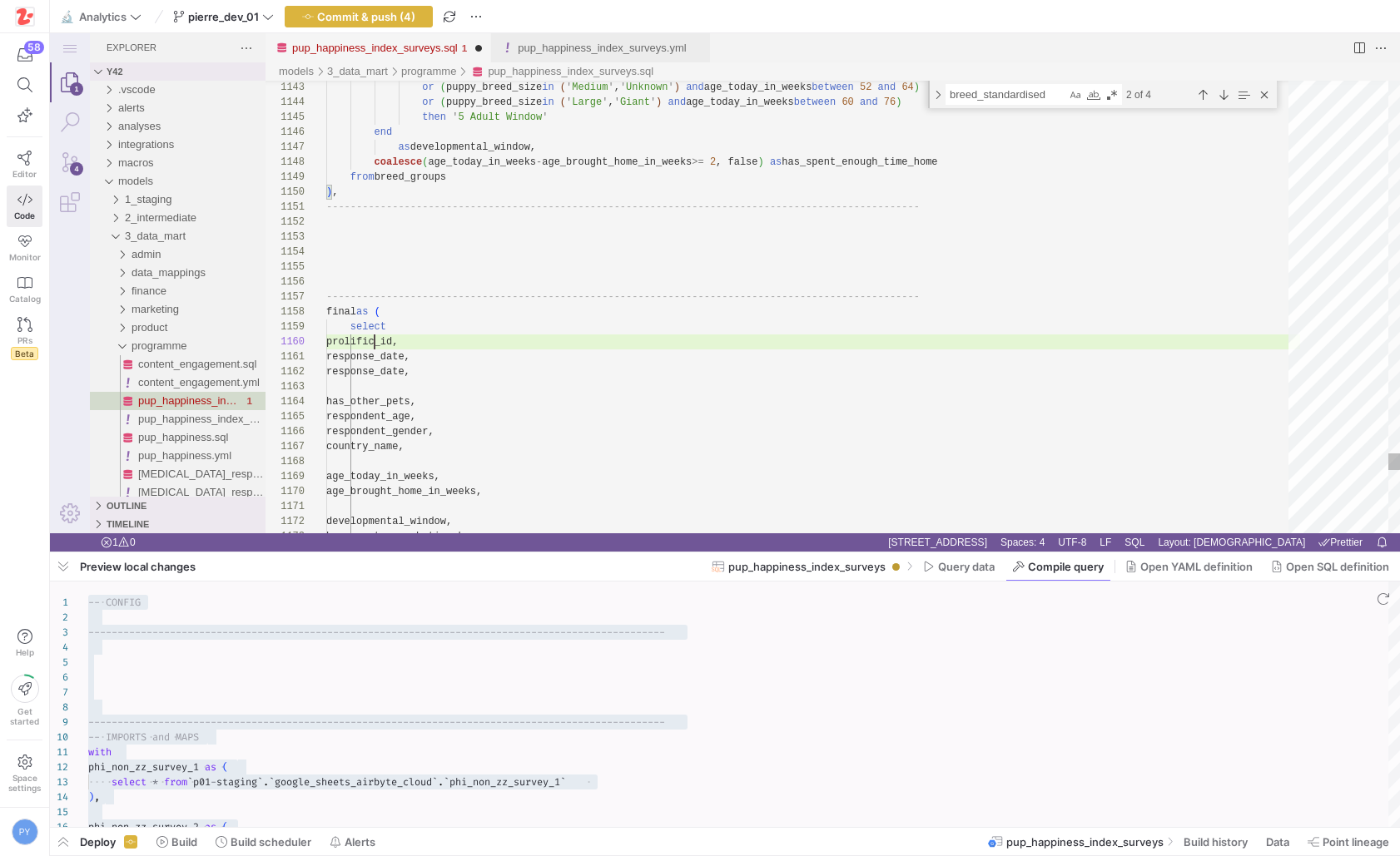
paste textarea "sur."
type textarea "-------------------------------------------------------------------------------…"
click at [1022, 561] on span "Compile query" at bounding box center [1057, 567] width 90 height 13
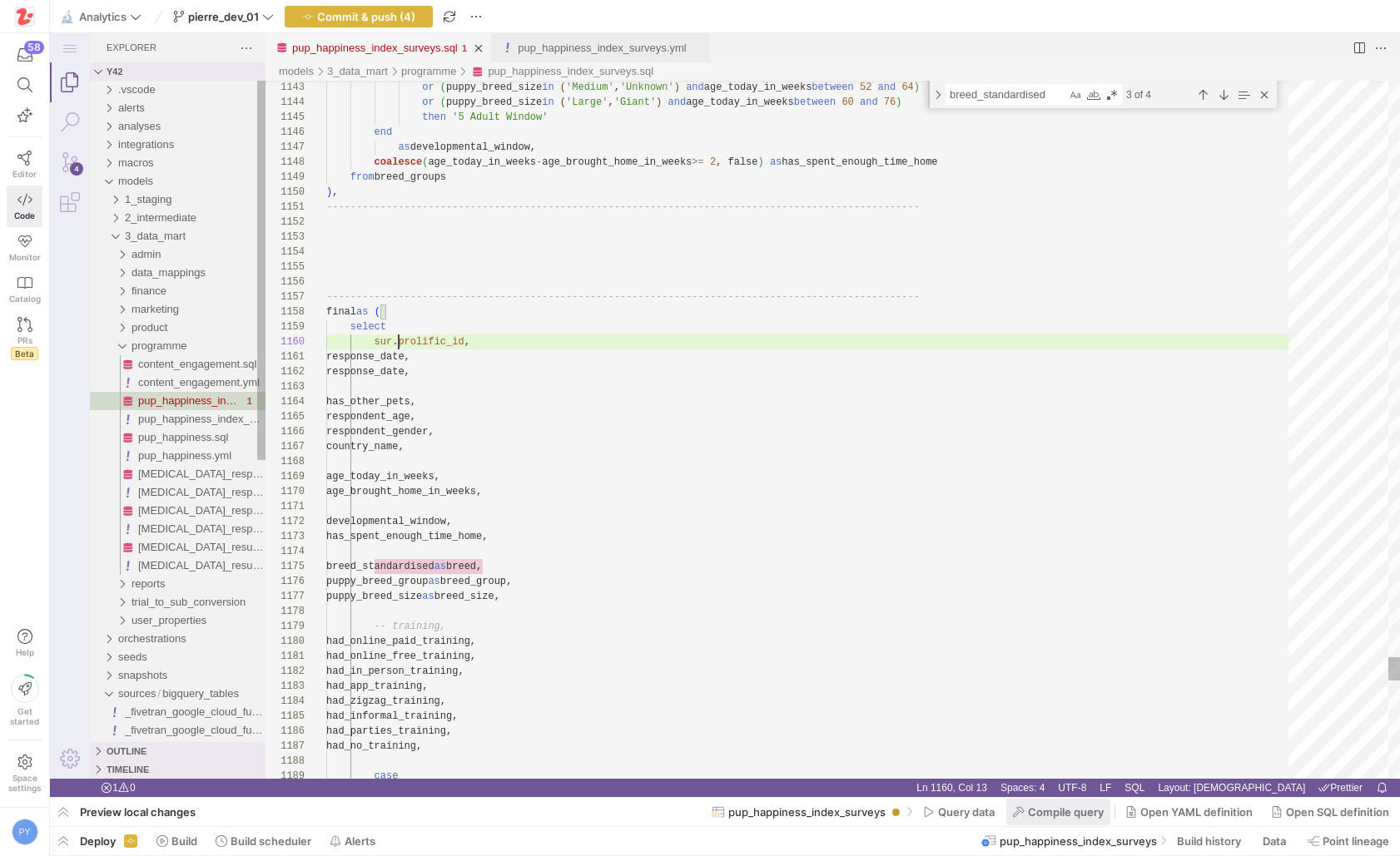
scroll to position [135, 73]
click at [967, 809] on span "Query data" at bounding box center [966, 811] width 57 height 13
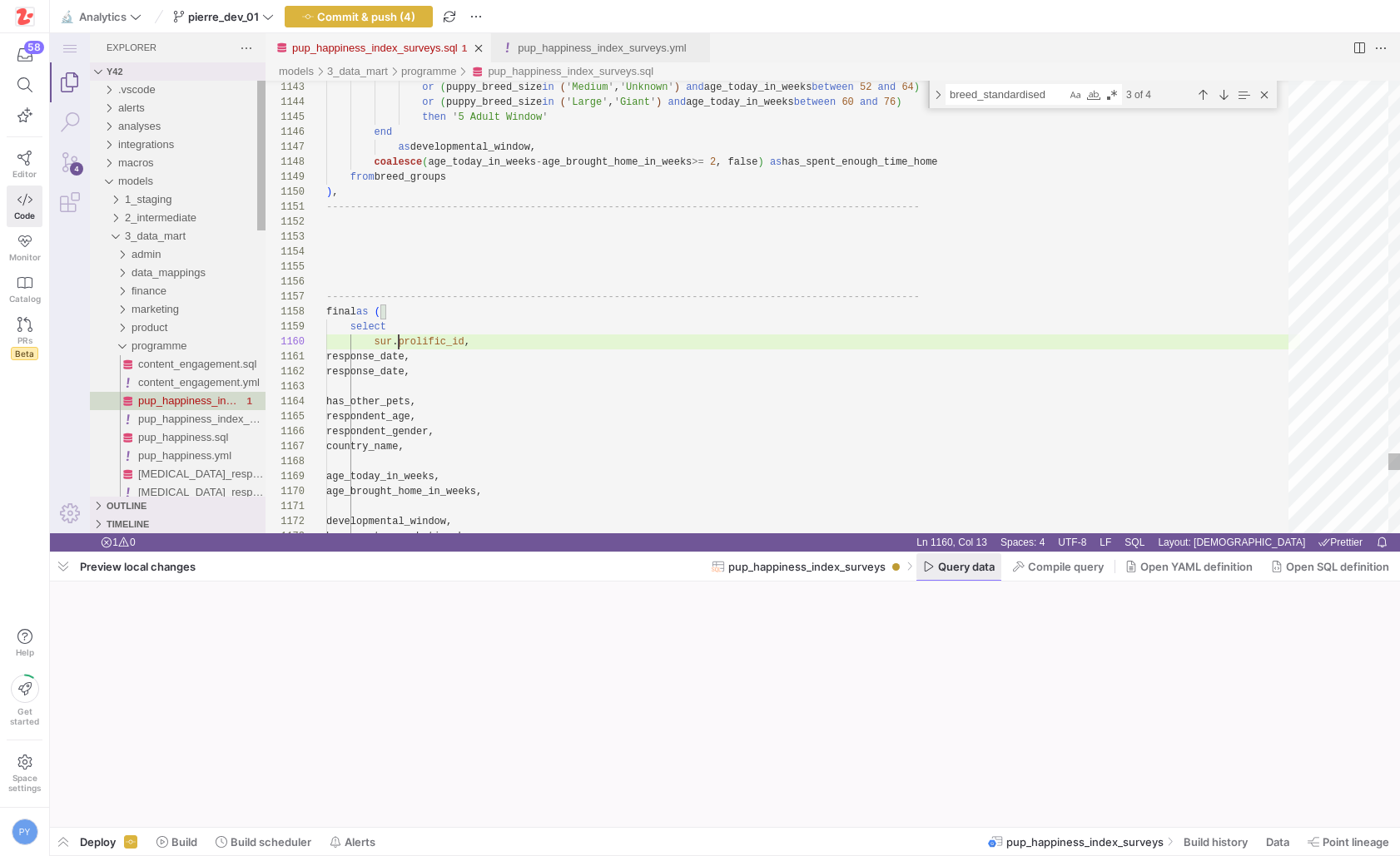
scroll to position [135, 73]
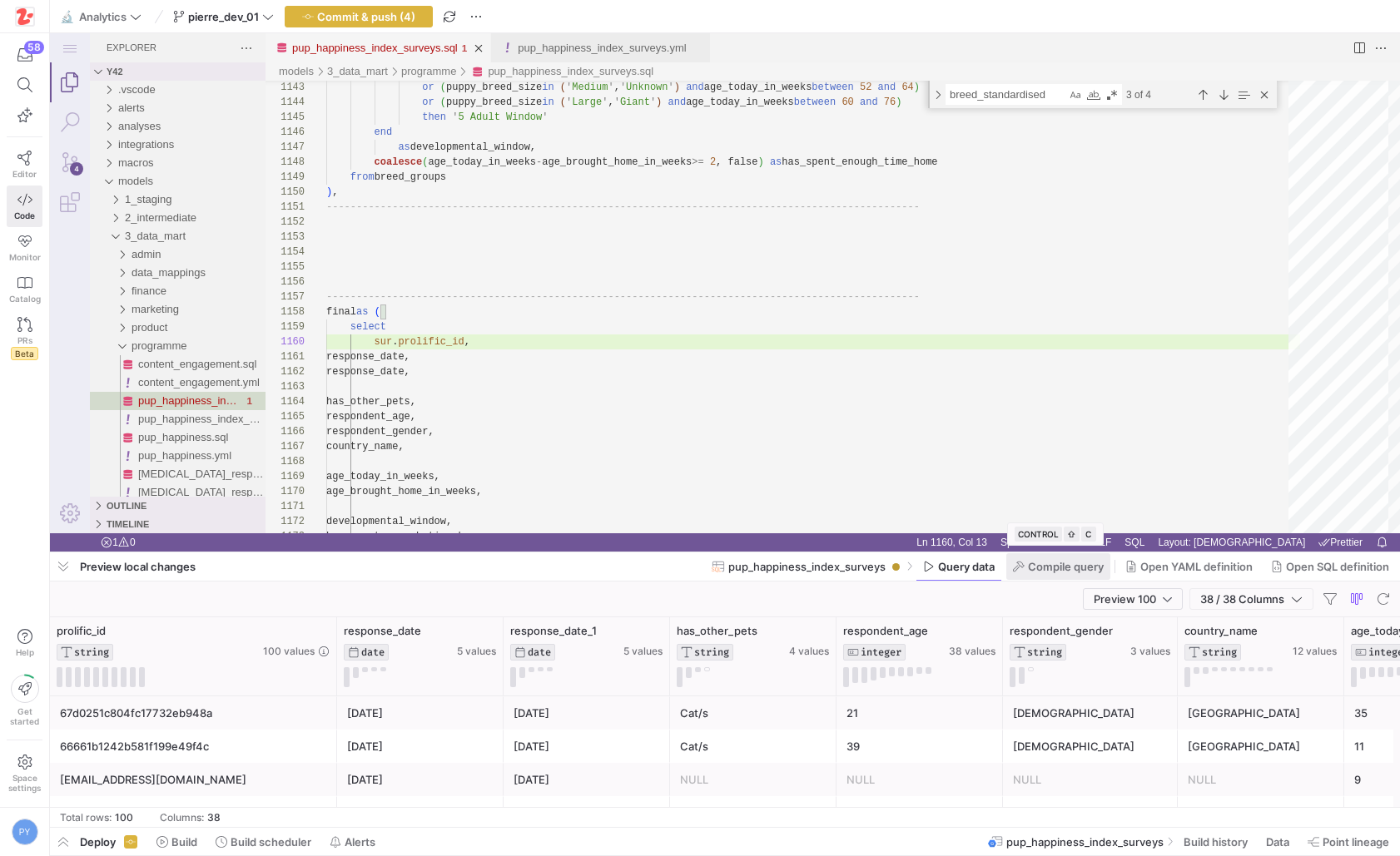
click at [1032, 563] on span "Compile query" at bounding box center [1065, 567] width 75 height 13
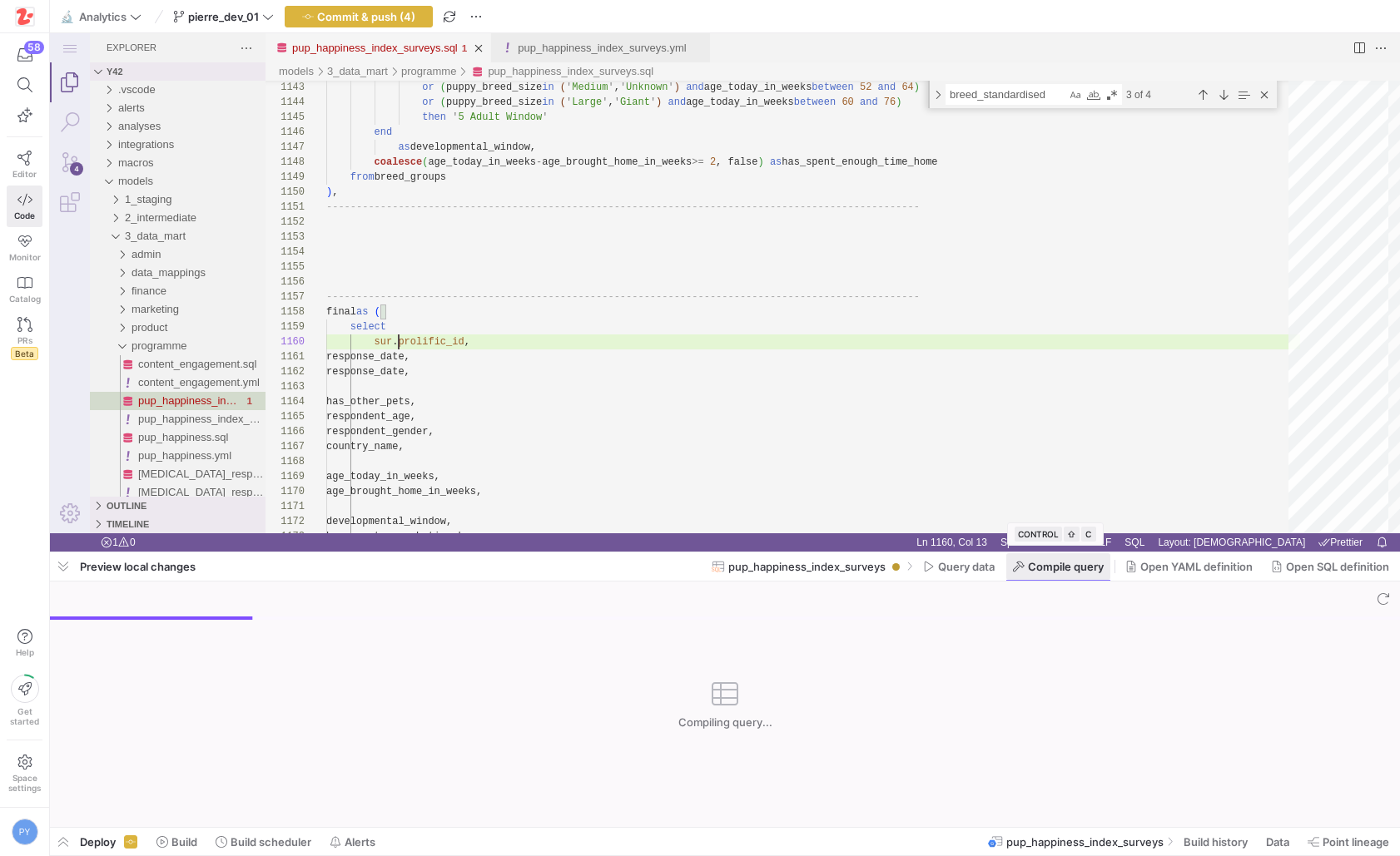
scroll to position [135, 73]
click at [823, 675] on div "Compiling query..." at bounding box center [725, 704] width 1350 height 246
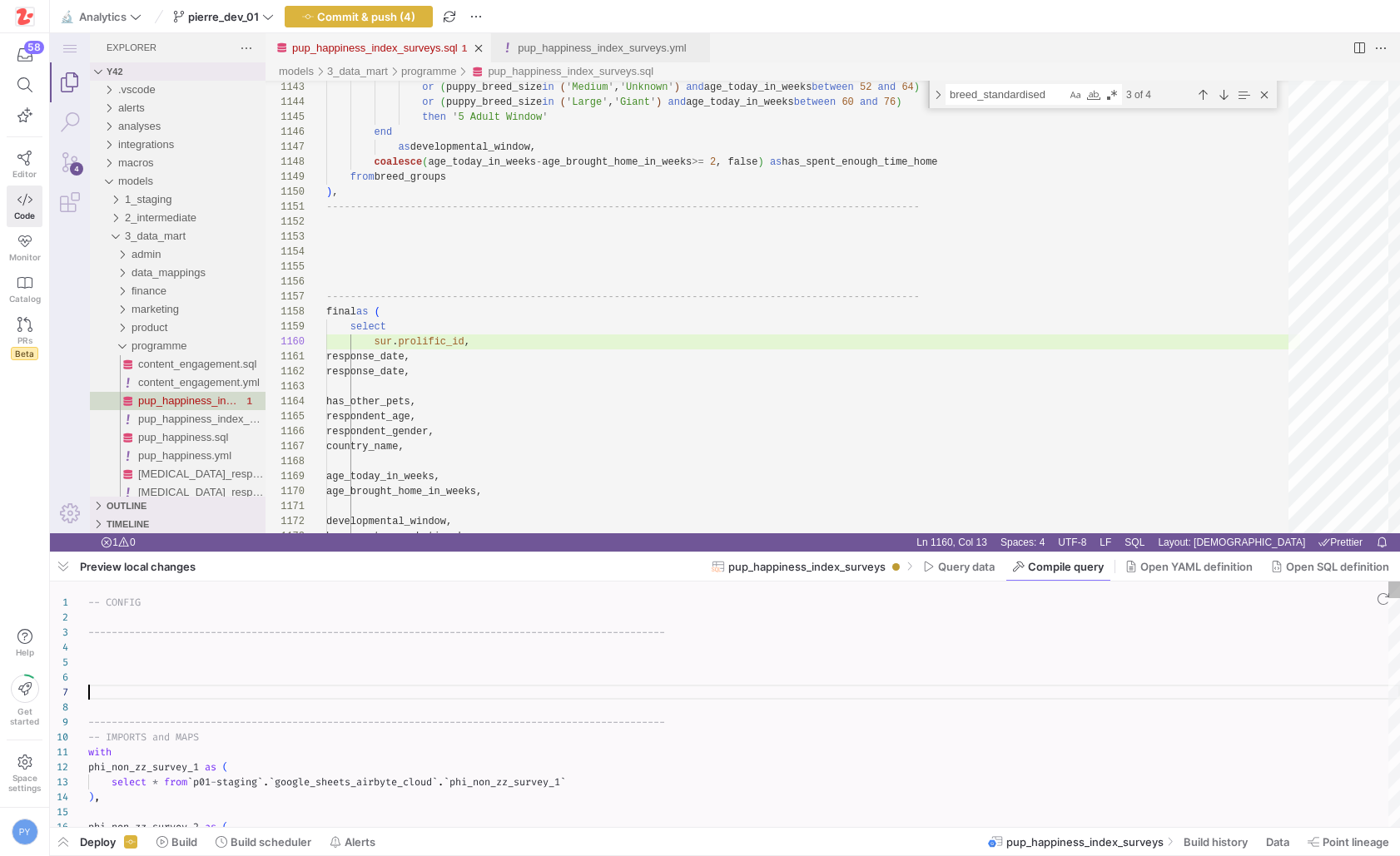
type textarea "-- CONFIG ---------------------------------------------------------------------…"
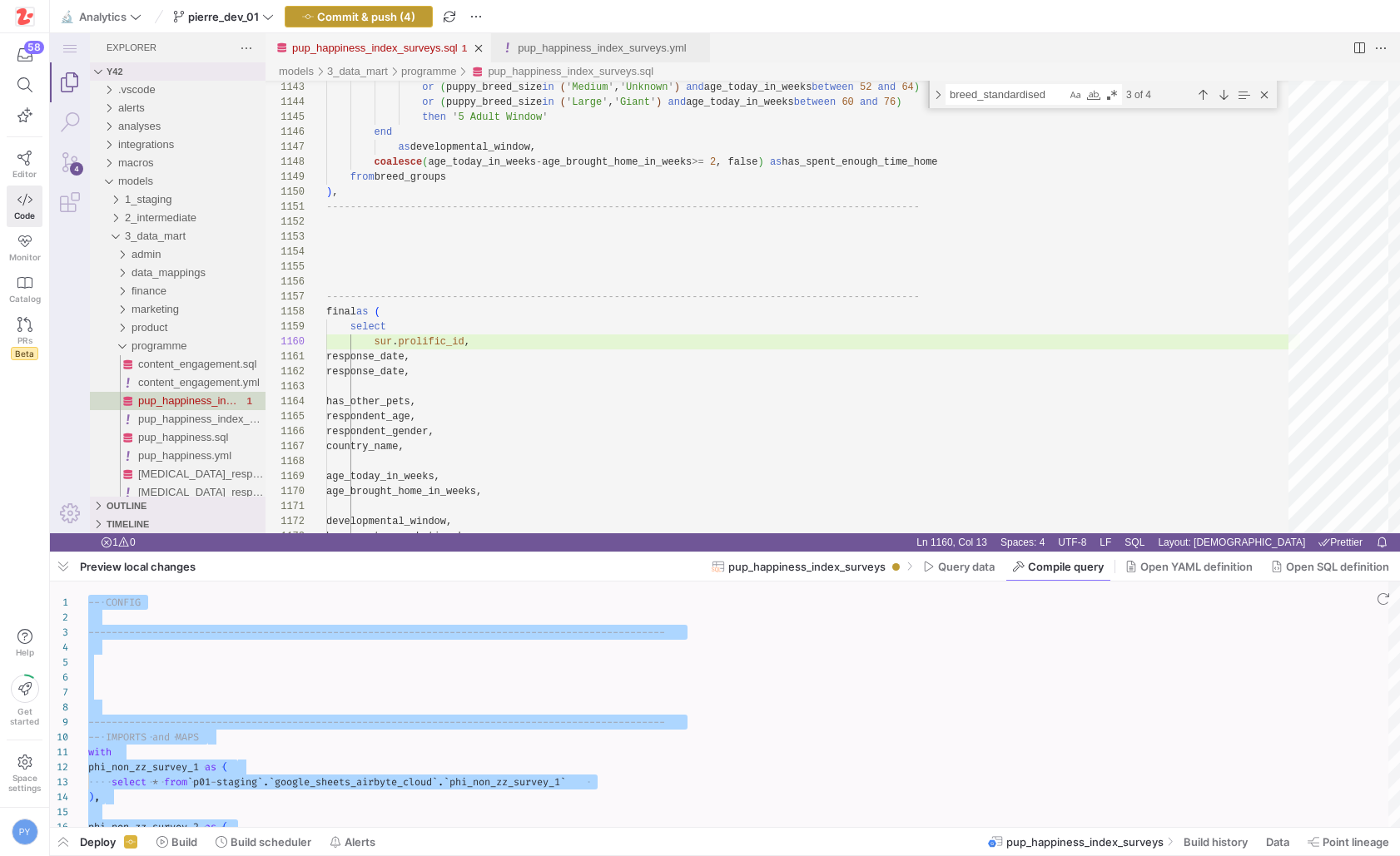
click at [389, 18] on span "Commit & push (4)" at bounding box center [367, 17] width 99 height 13
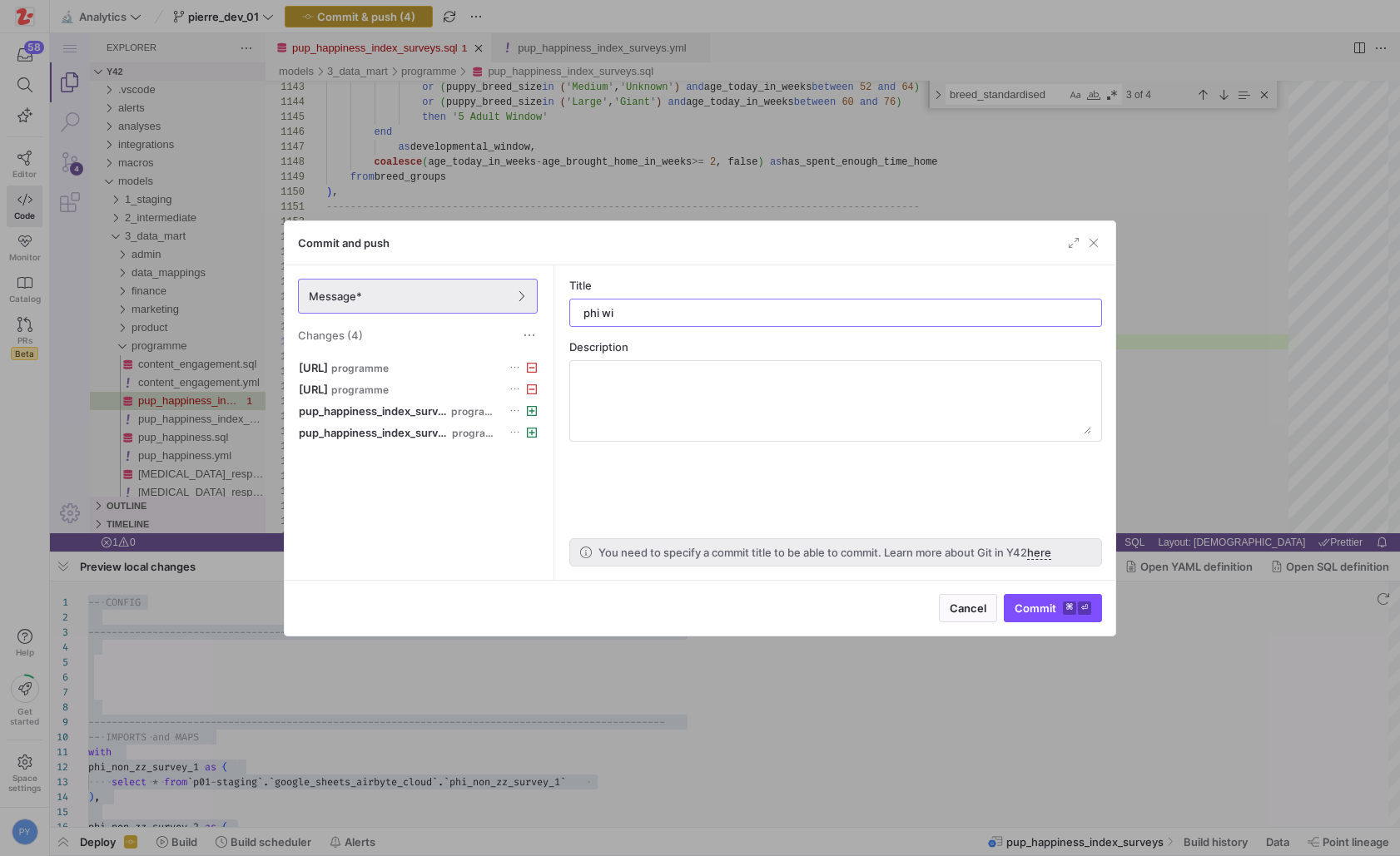
type input "phi wip"
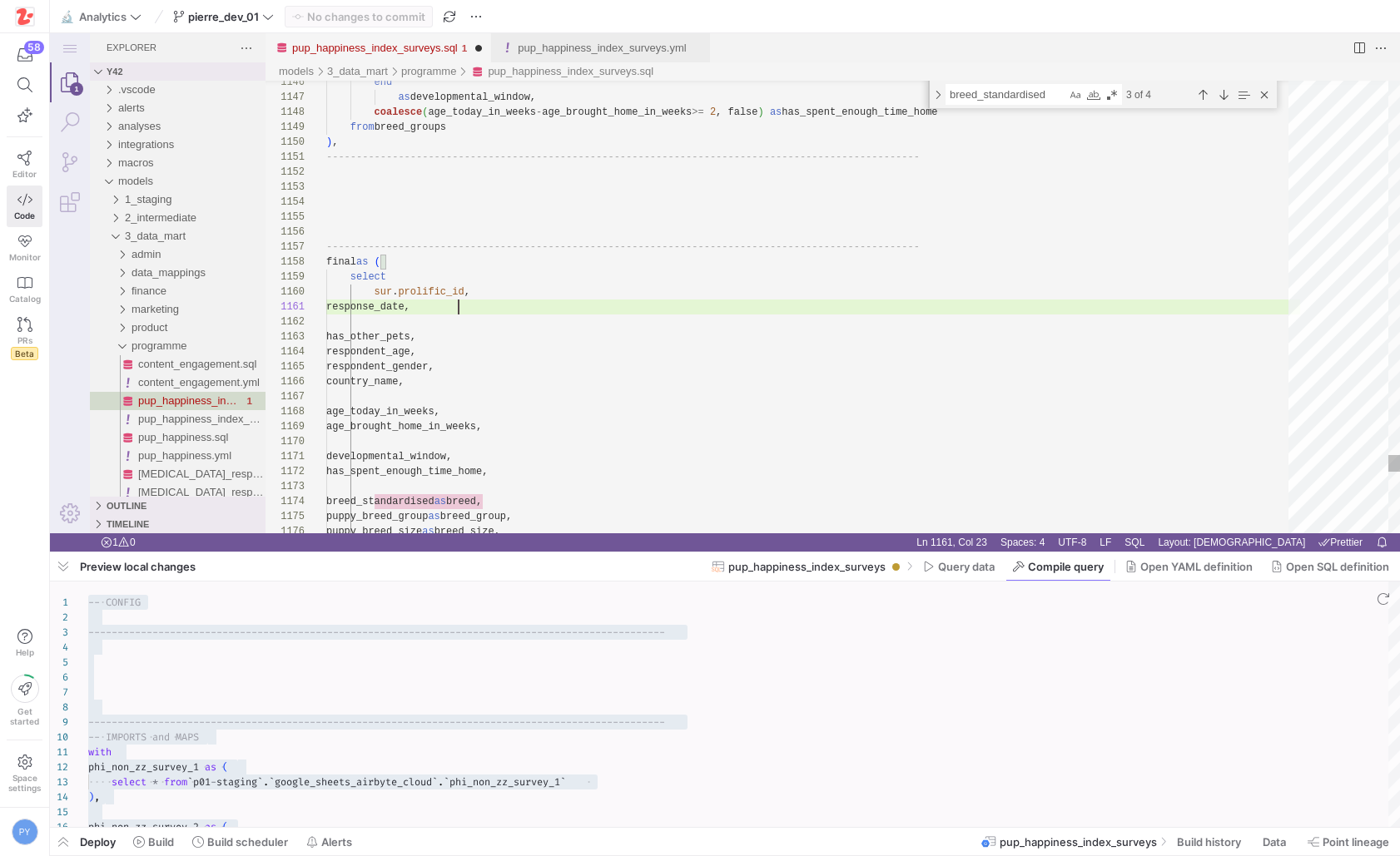
scroll to position [0, 132]
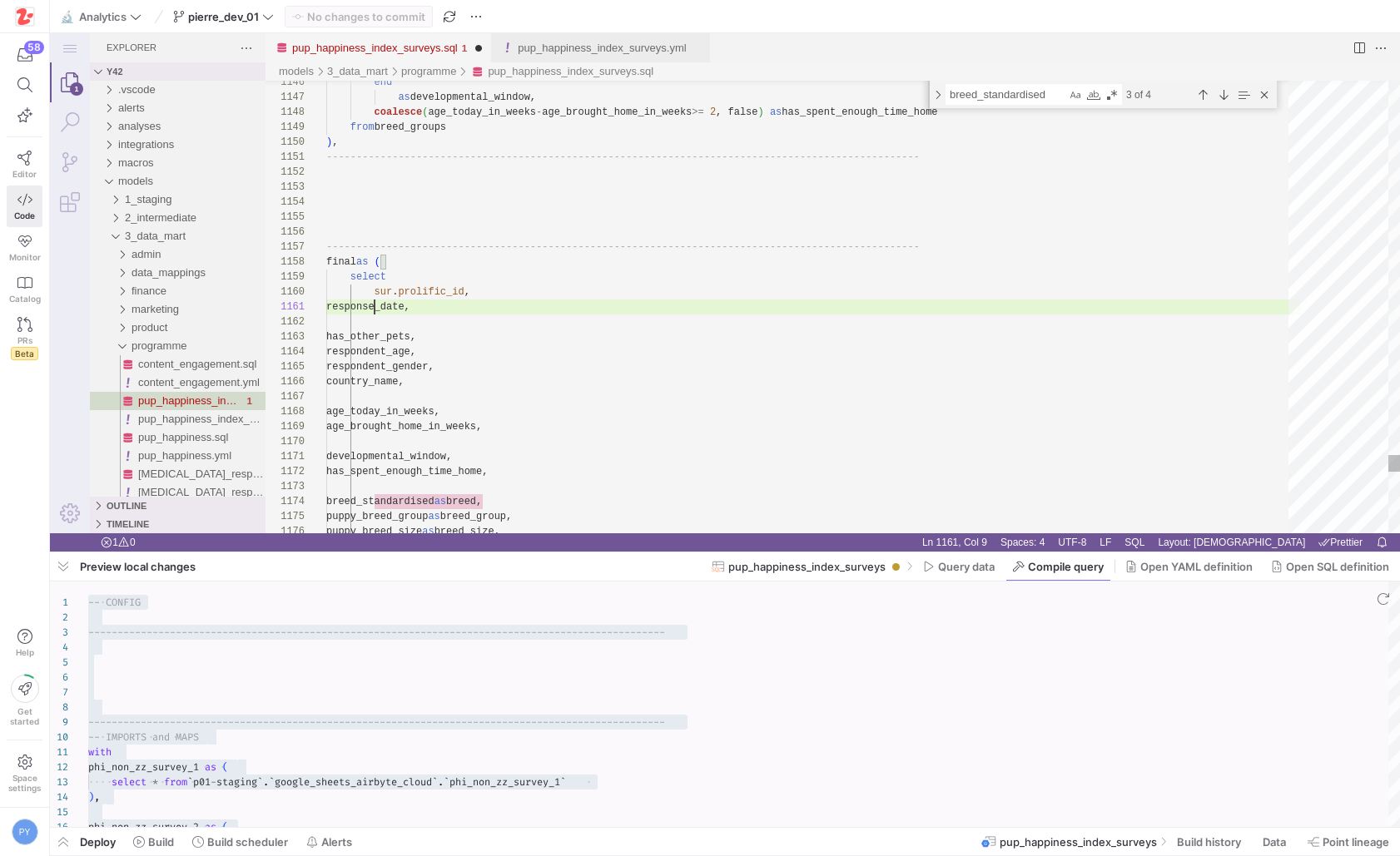
scroll to position [0, 48]
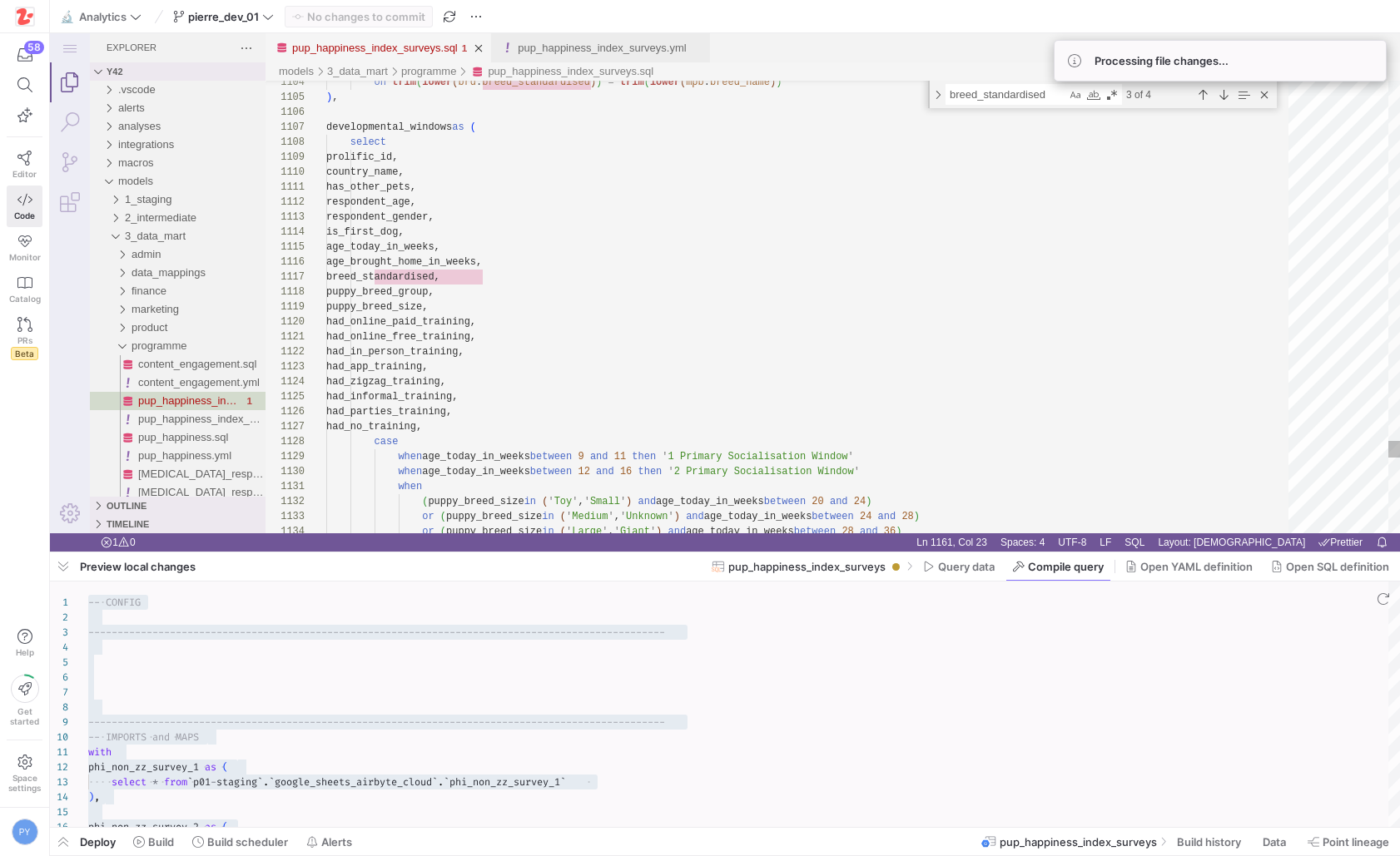
type textarea "coalesce(mpb.breed_size, 'Unknown') as puppy_breed_size from breed_mapping as b…"
click at [911, 171] on div "country_name," at bounding box center [813, 172] width 974 height 15
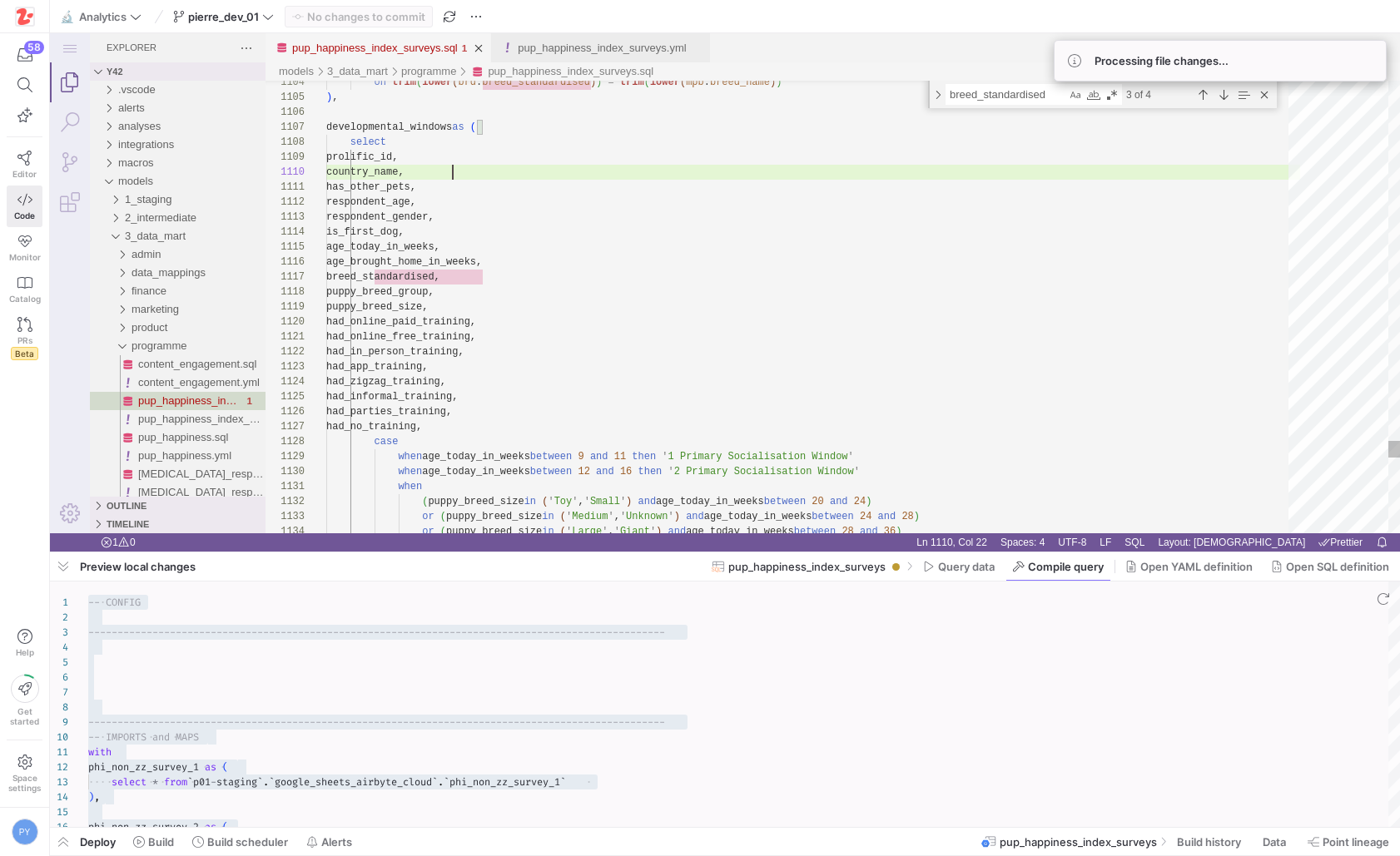
scroll to position [135, 127]
click at [369, 19] on div "No changes to commit" at bounding box center [358, 16] width 148 height 21
click at [452, 20] on span "button" at bounding box center [449, 16] width 20 height 20
click at [20, 825] on div "PY" at bounding box center [25, 832] width 27 height 27
click at [48, 799] on span "Sign out" at bounding box center [54, 800] width 43 height 13
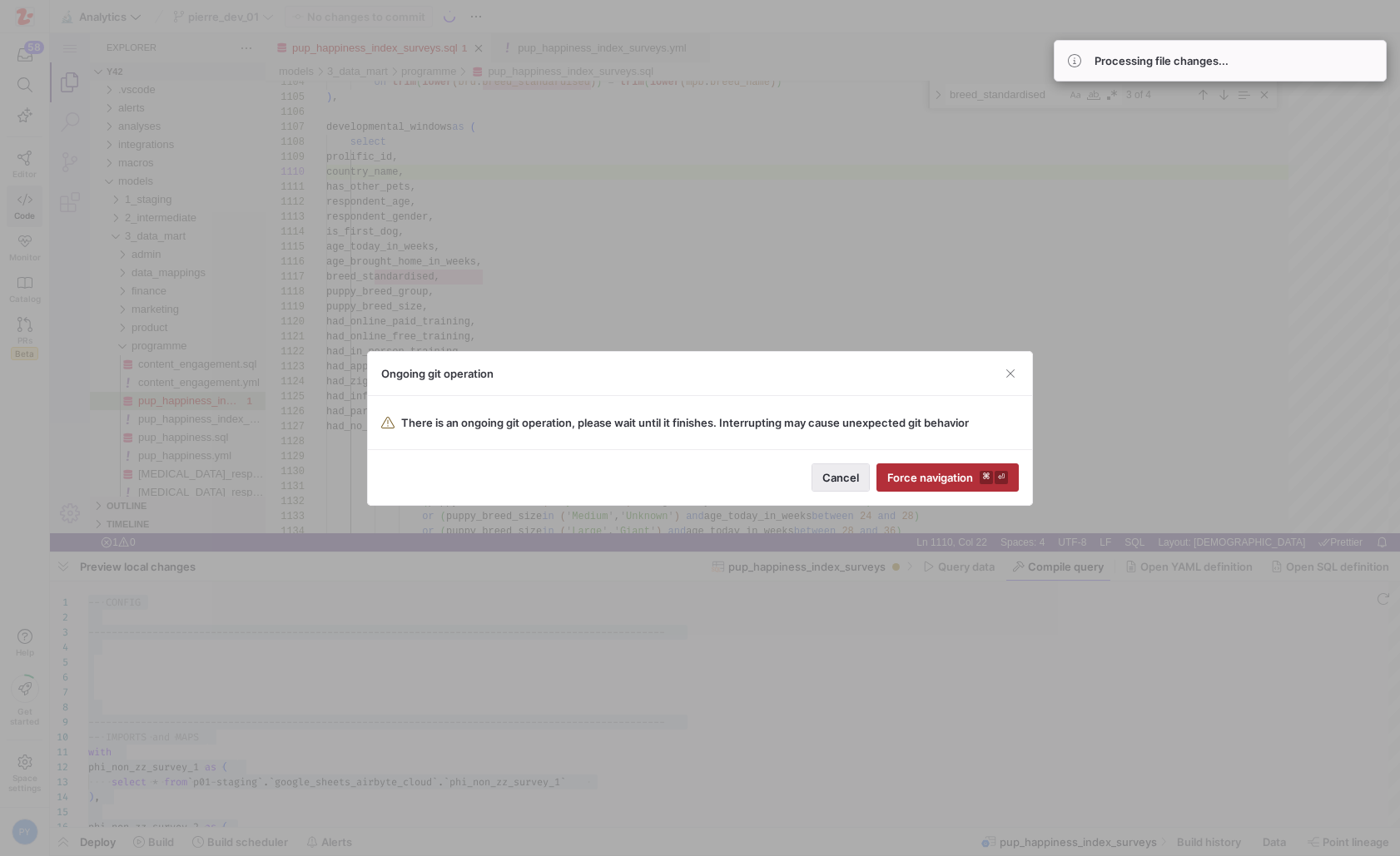
click at [847, 487] on span "button" at bounding box center [841, 477] width 57 height 27
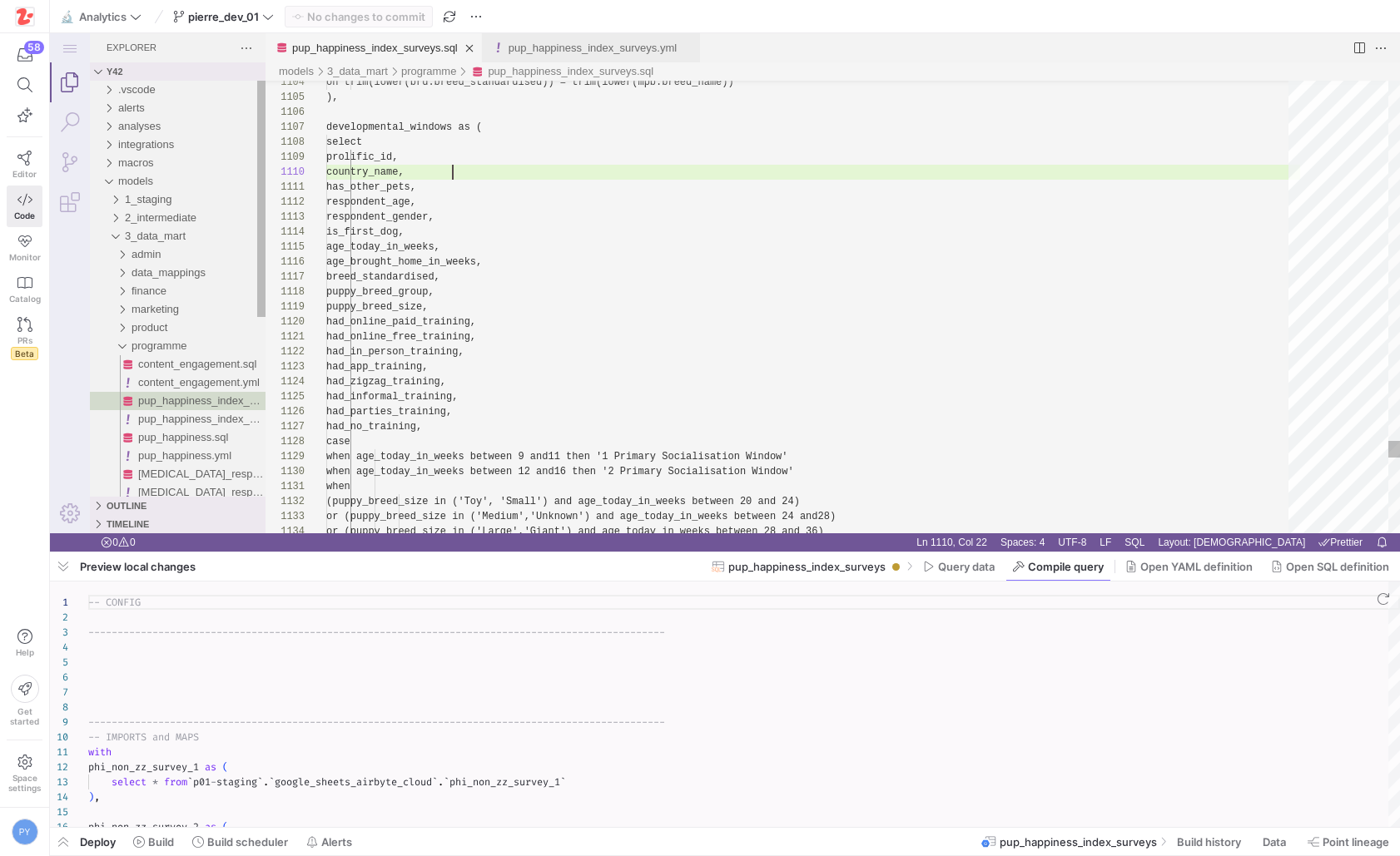
scroll to position [135, 127]
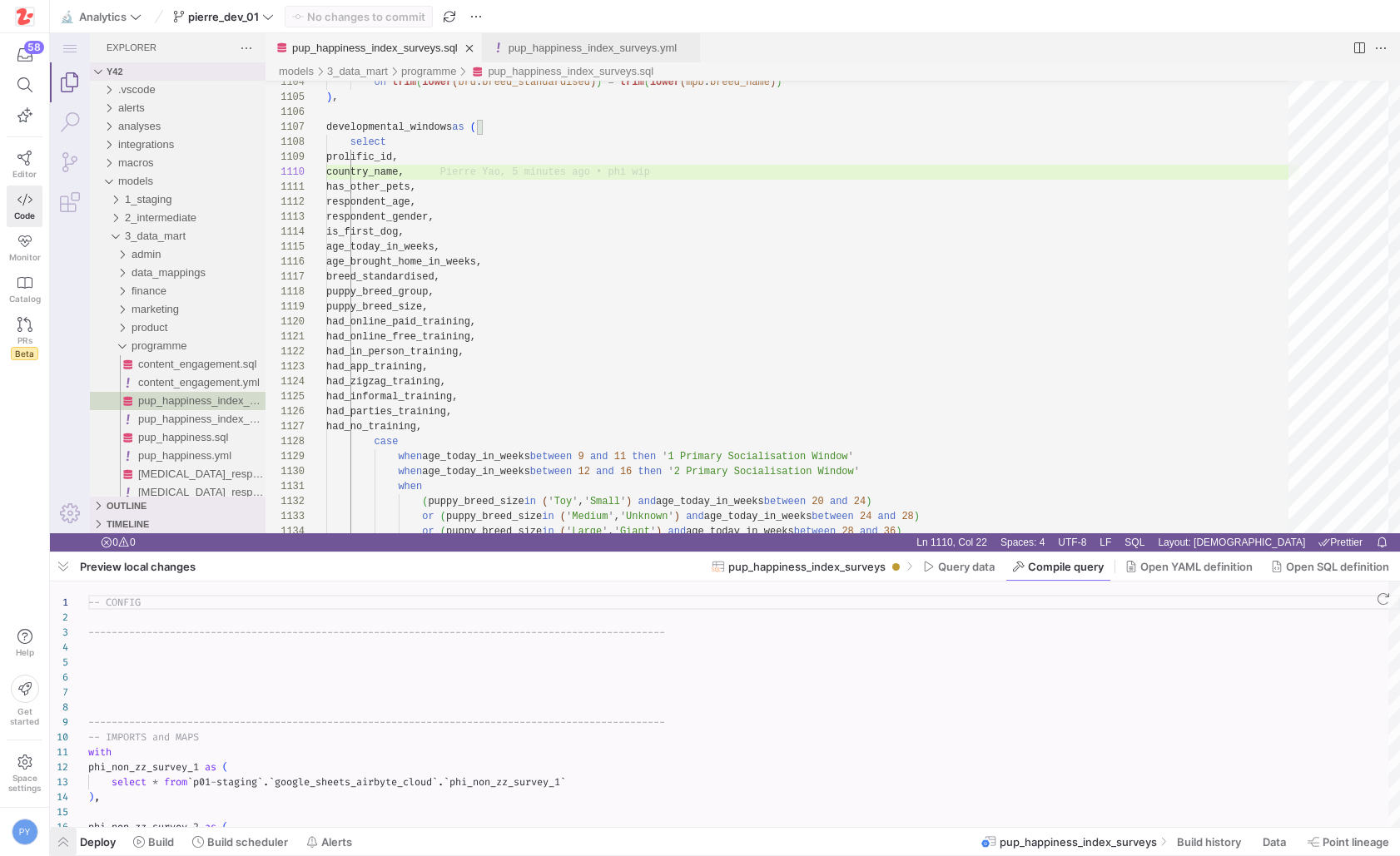
click at [72, 845] on span "button" at bounding box center [63, 842] width 27 height 28
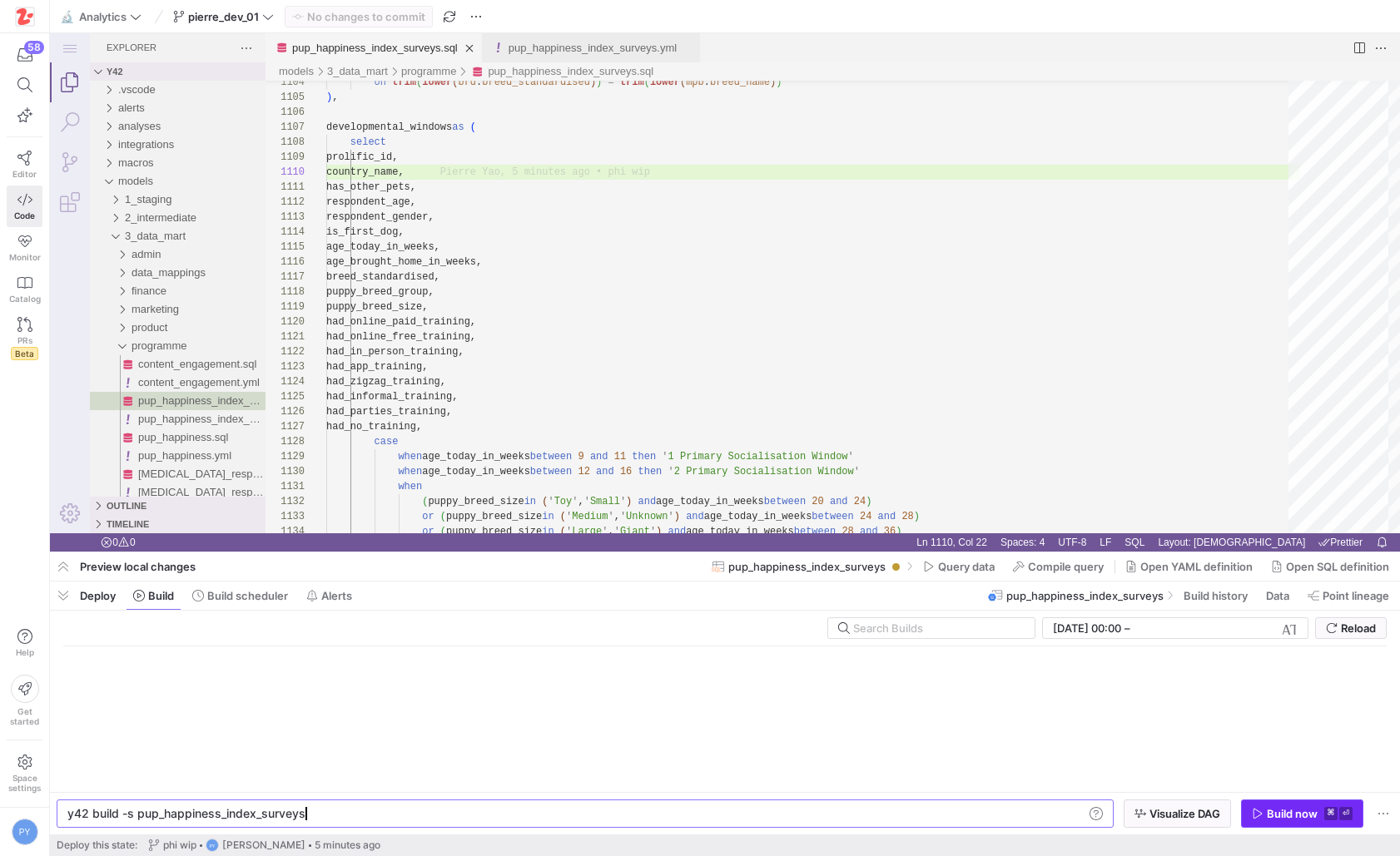
click at [1291, 813] on div "Build now" at bounding box center [1292, 813] width 51 height 13
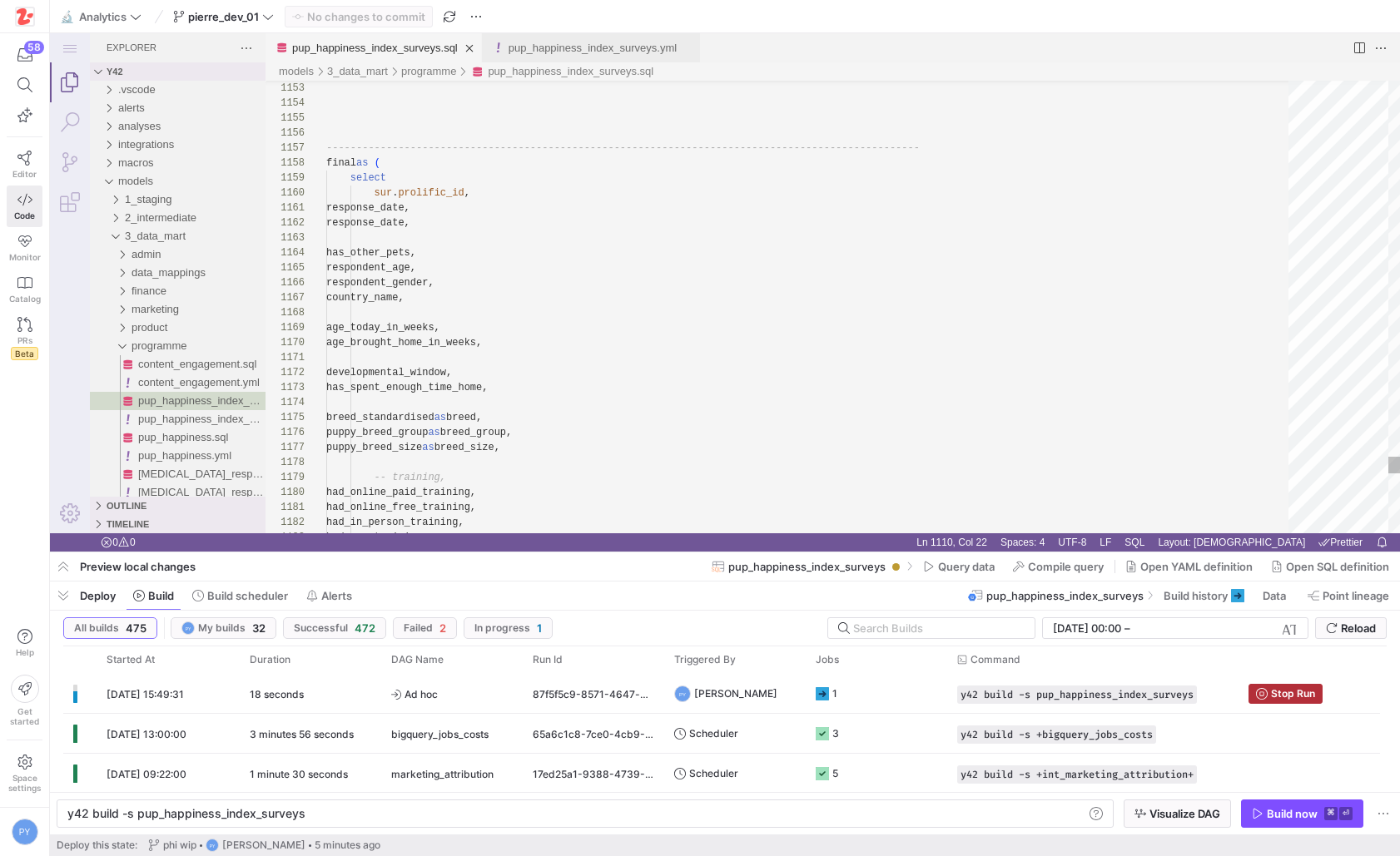
type textarea "-------------------------------------------------------------------------------…"
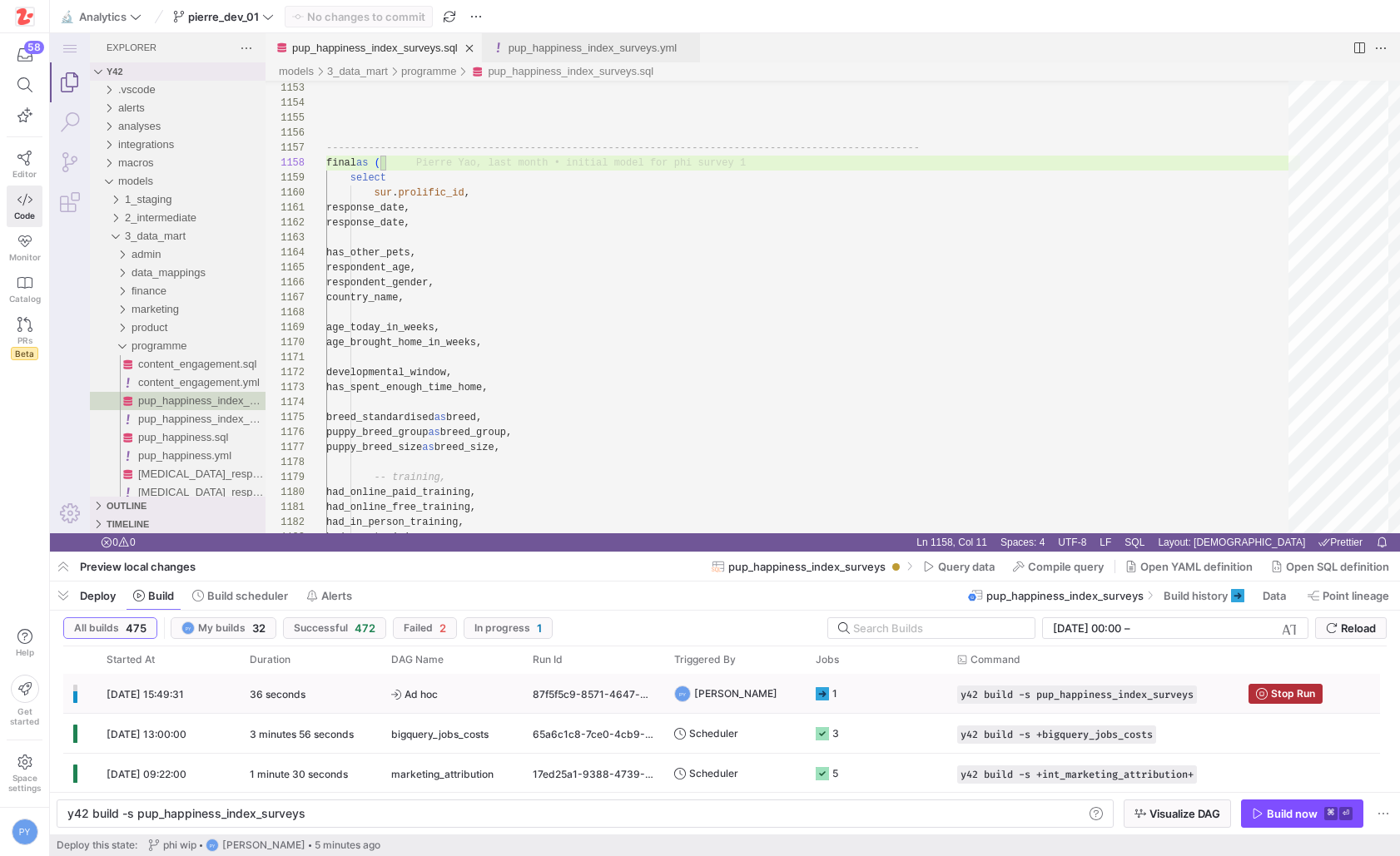
click at [465, 690] on span "Ad hoc" at bounding box center [451, 694] width 122 height 39
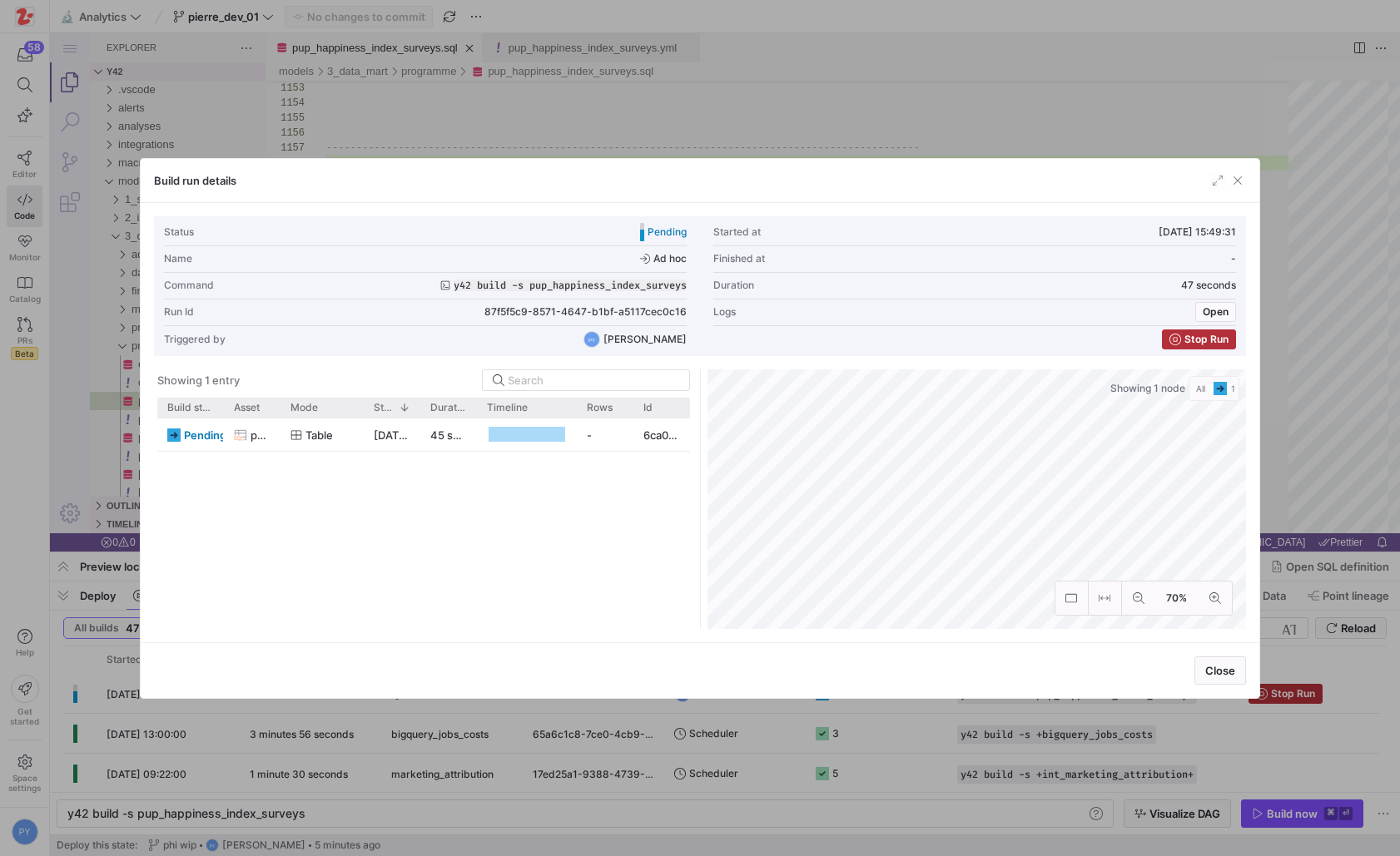
click at [119, 743] on div at bounding box center [700, 428] width 1400 height 856
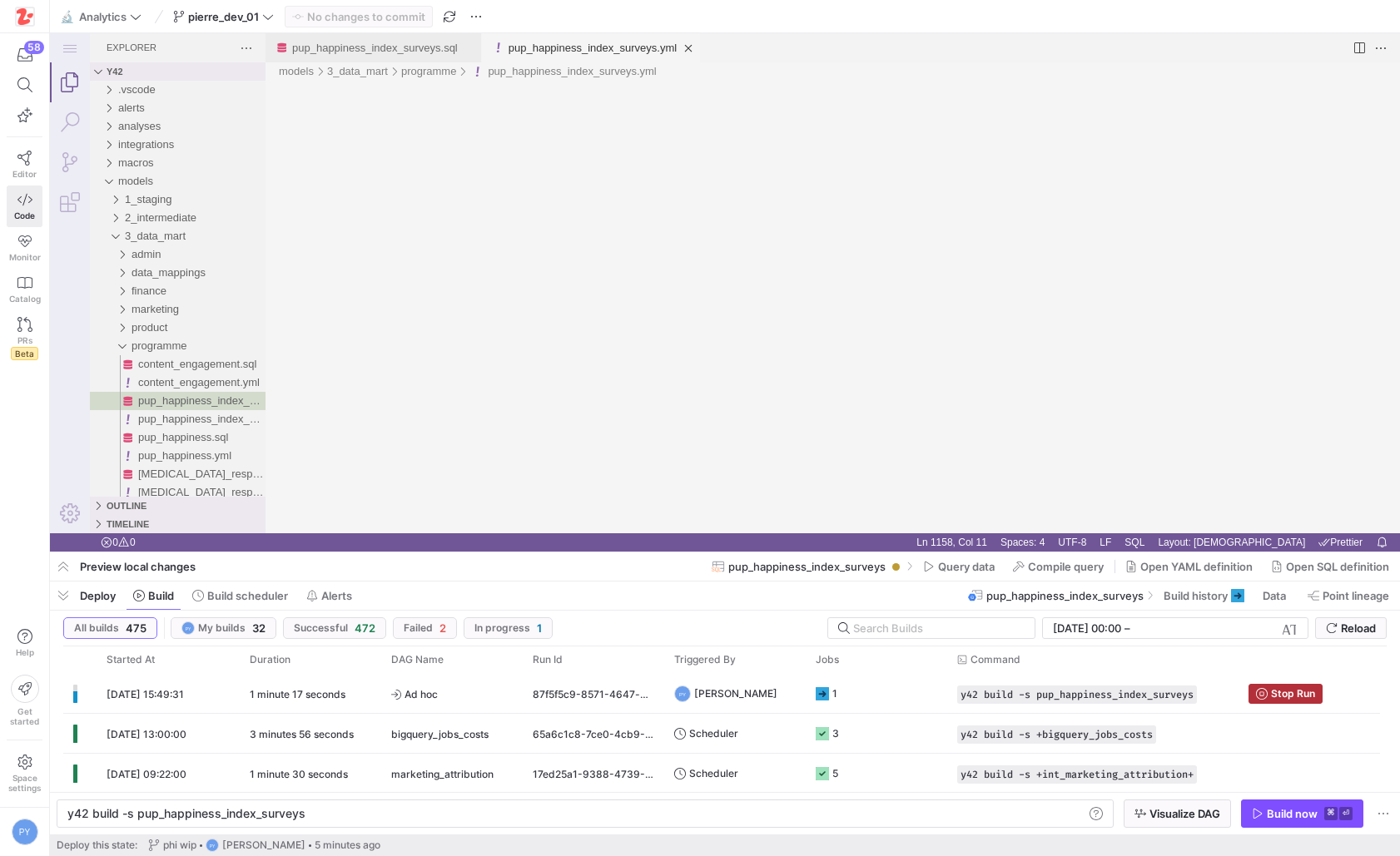
click at [587, 48] on link "pup_happiness_index_surveys.yml" at bounding box center [592, 47] width 168 height 12
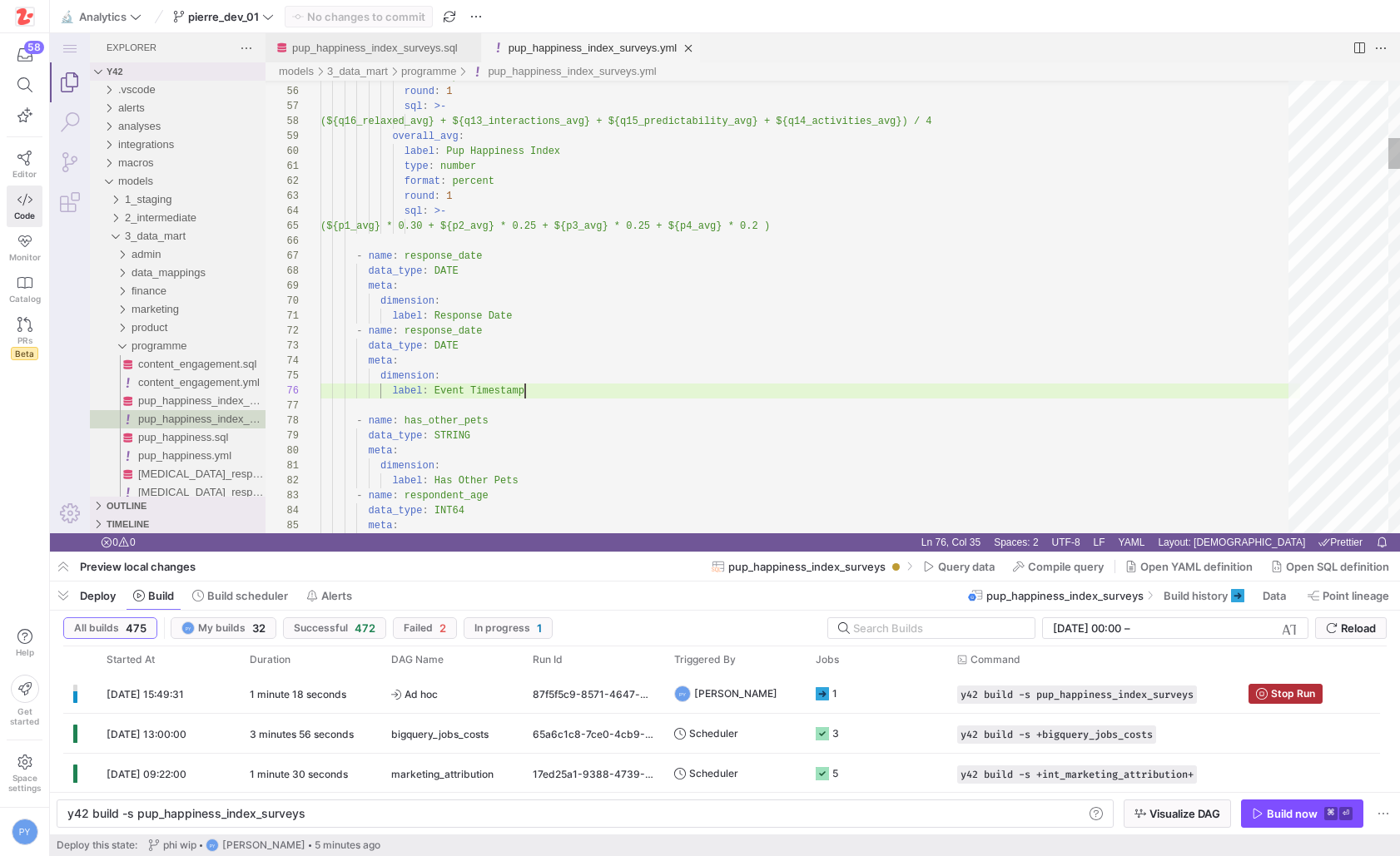
scroll to position [74, 204]
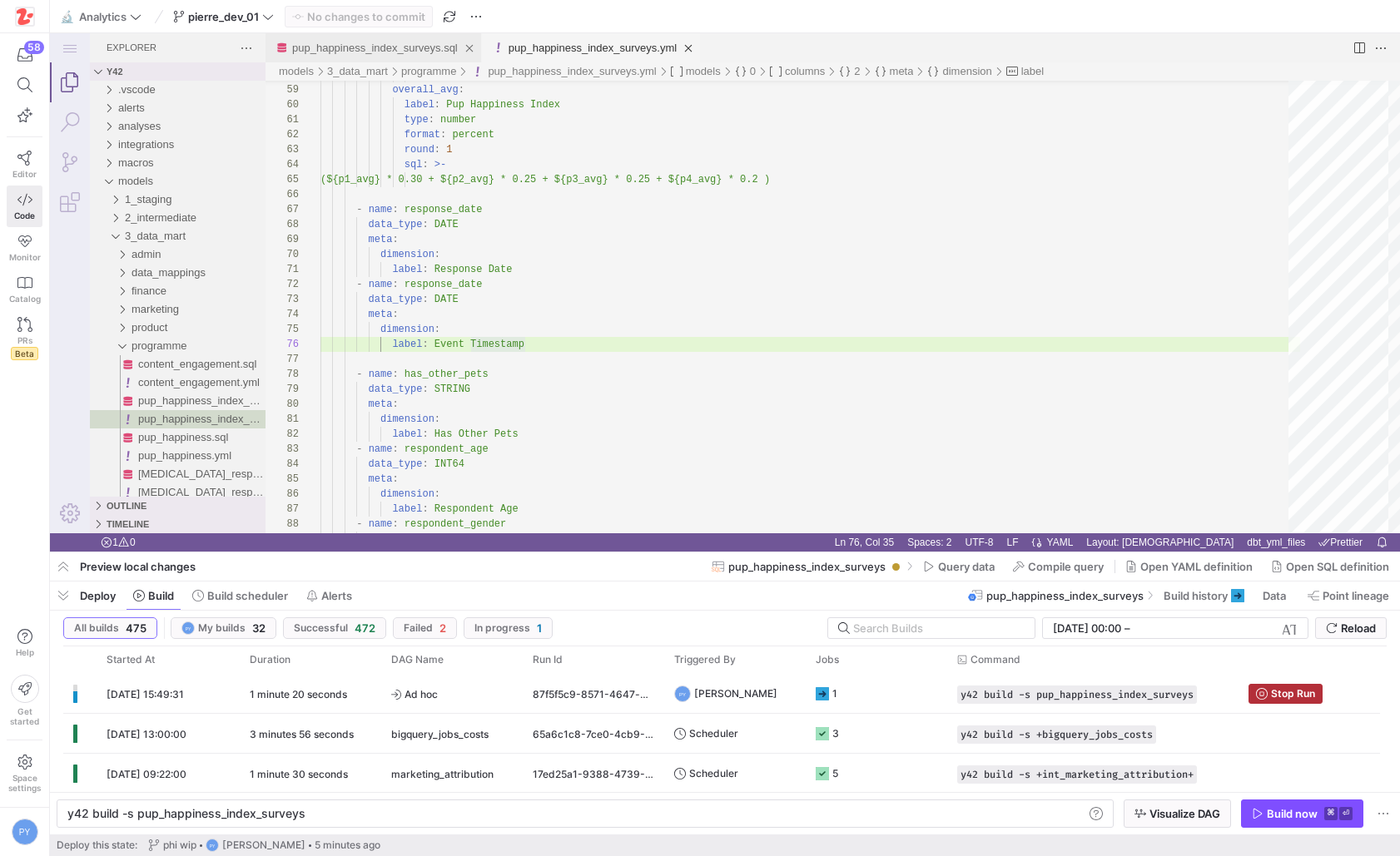
click at [415, 57] on div "pup_happiness_index_surveys.sql" at bounding box center [375, 47] width 166 height 29
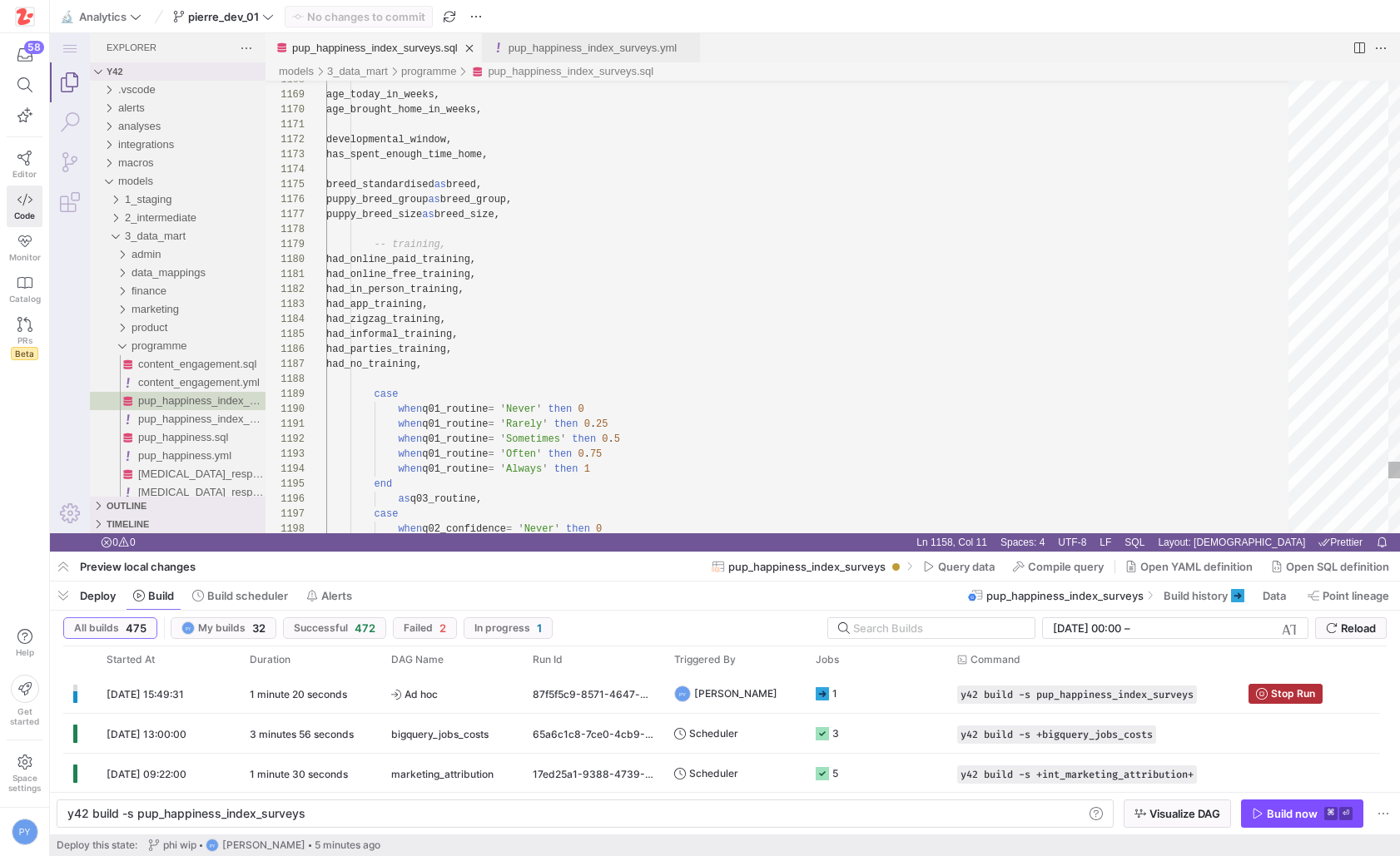
scroll to position [0, 59]
click at [373, 688] on div "1 minute 29 seconds" at bounding box center [310, 693] width 141 height 39
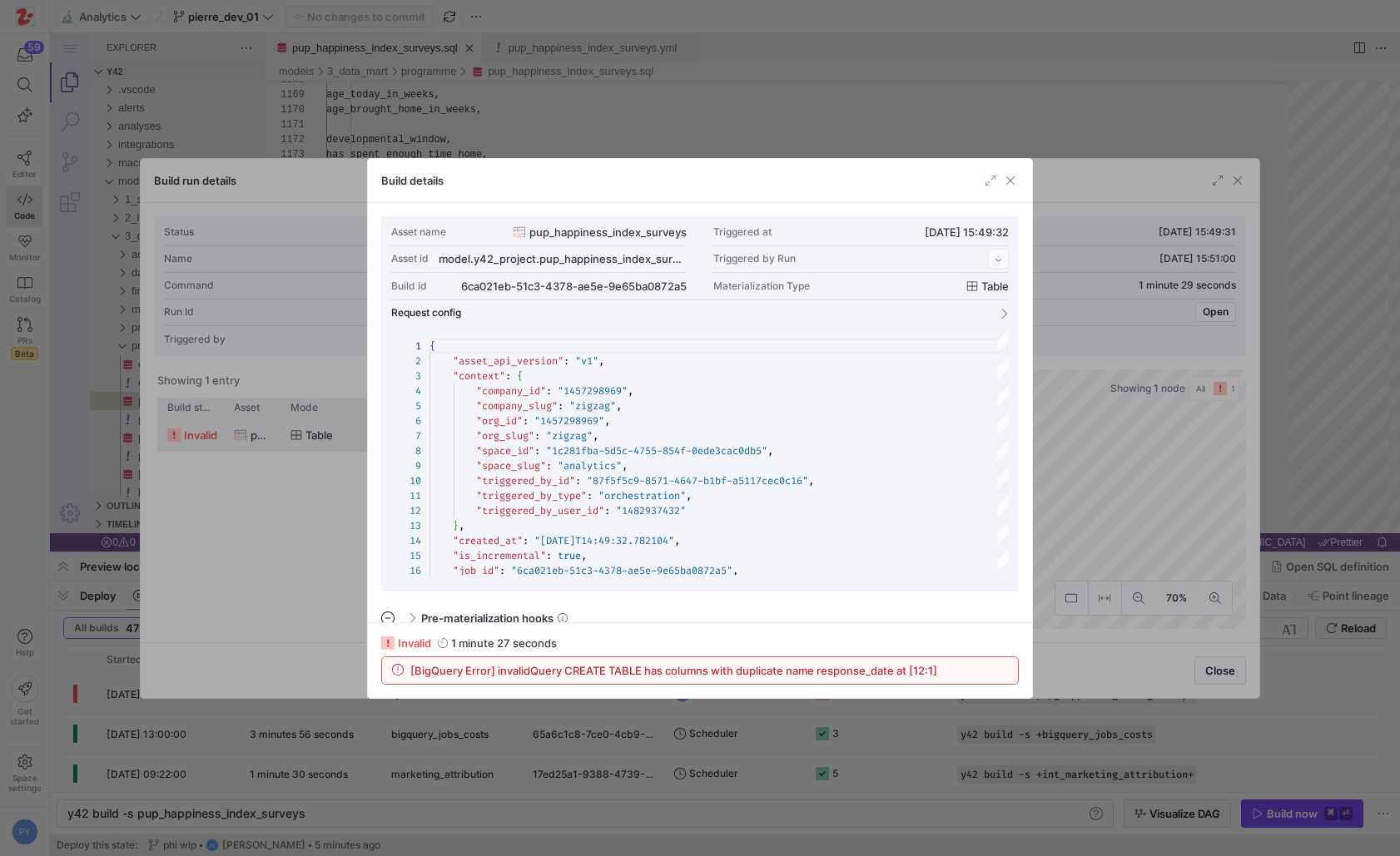
scroll to position [150, 0]
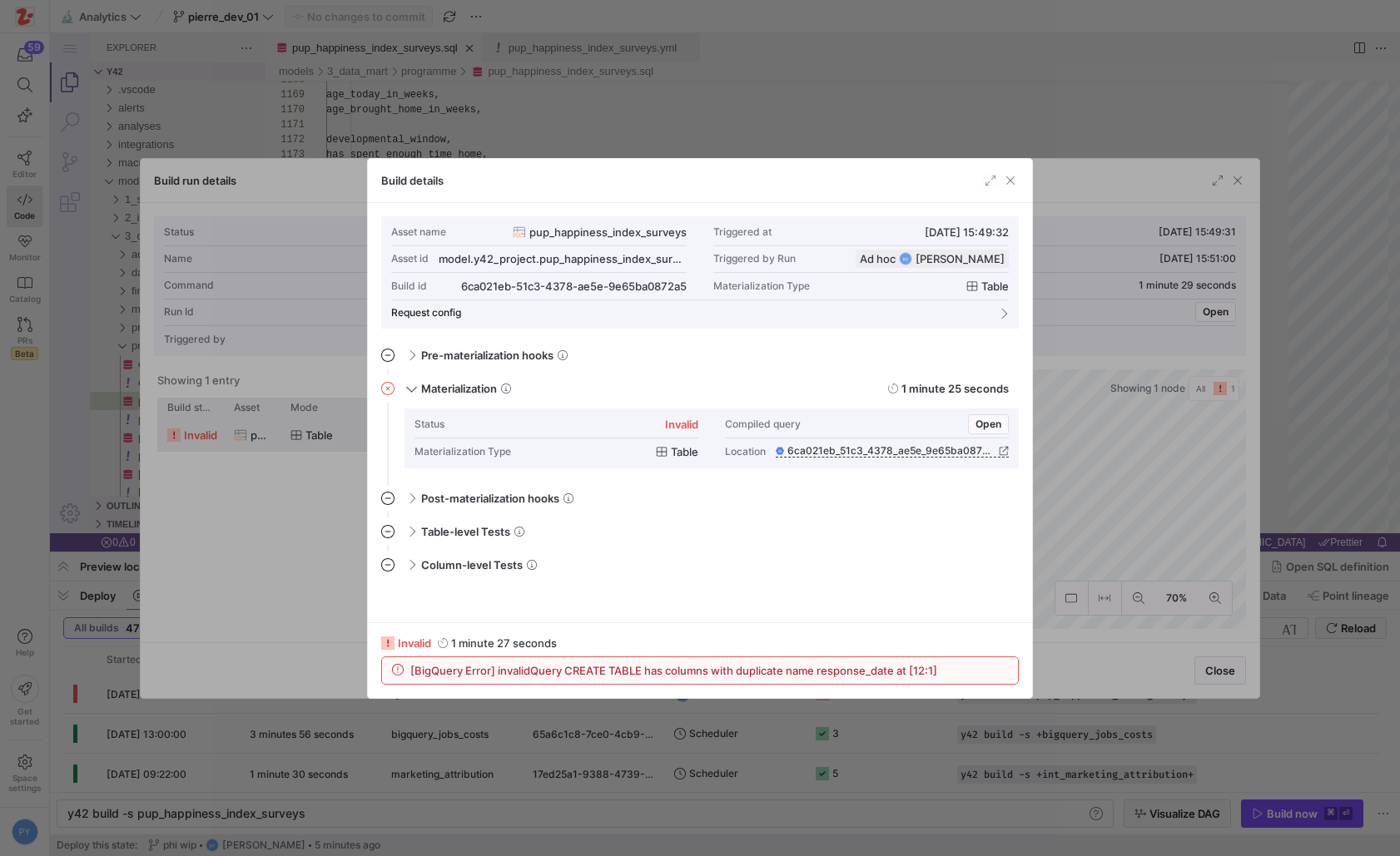
click at [711, 673] on span "[BigQuery Error] invalidQuery CREATE TABLE has columns with duplicate name resp…" at bounding box center [674, 670] width 527 height 13
click at [777, 674] on span "[BigQuery Error] invalidQuery CREATE TABLE has columns with duplicate name resp…" at bounding box center [674, 670] width 527 height 13
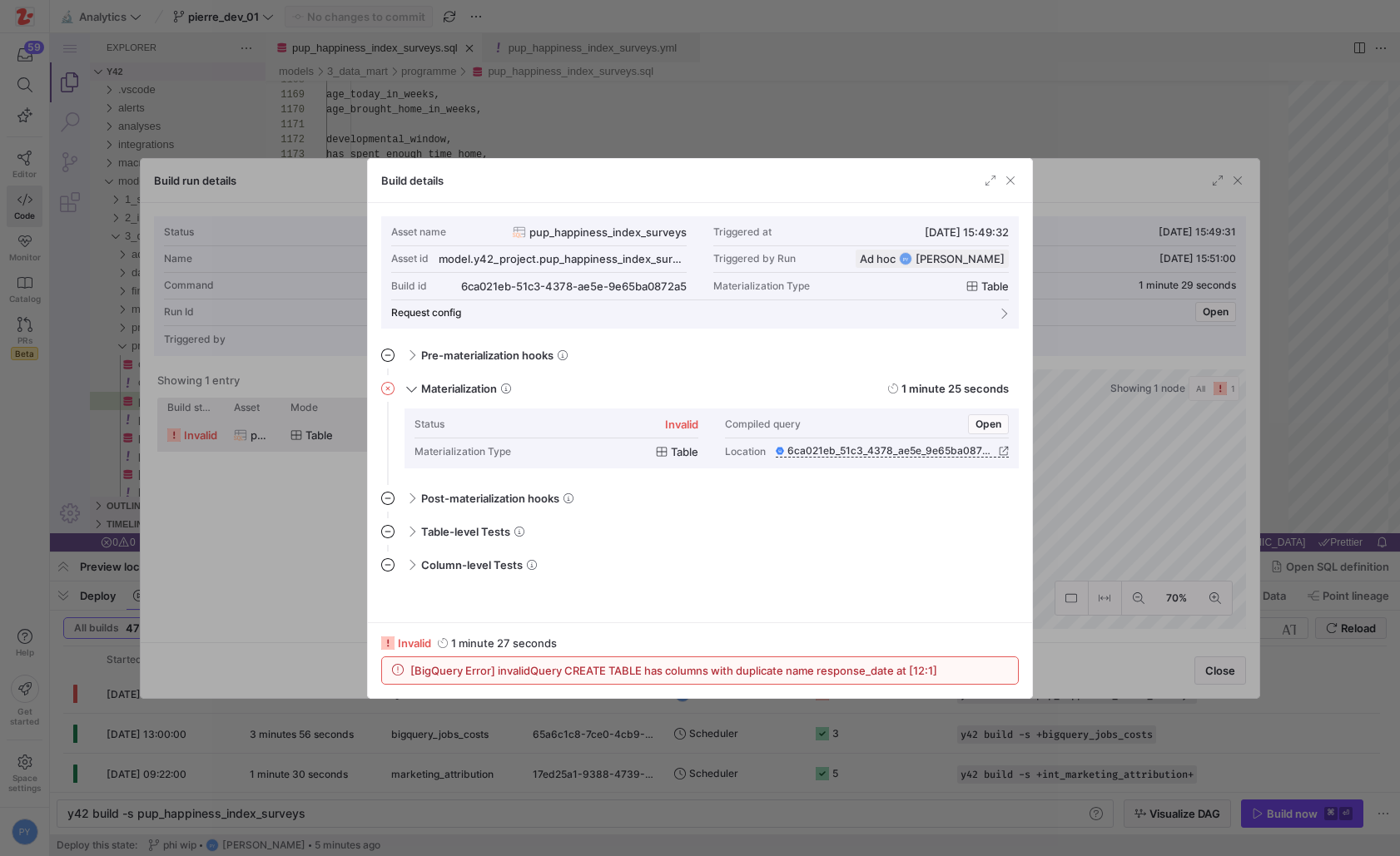
click at [837, 674] on span "[BigQuery Error] invalidQuery CREATE TABLE has columns with duplicate name resp…" at bounding box center [674, 670] width 527 height 13
copy span "response_date"
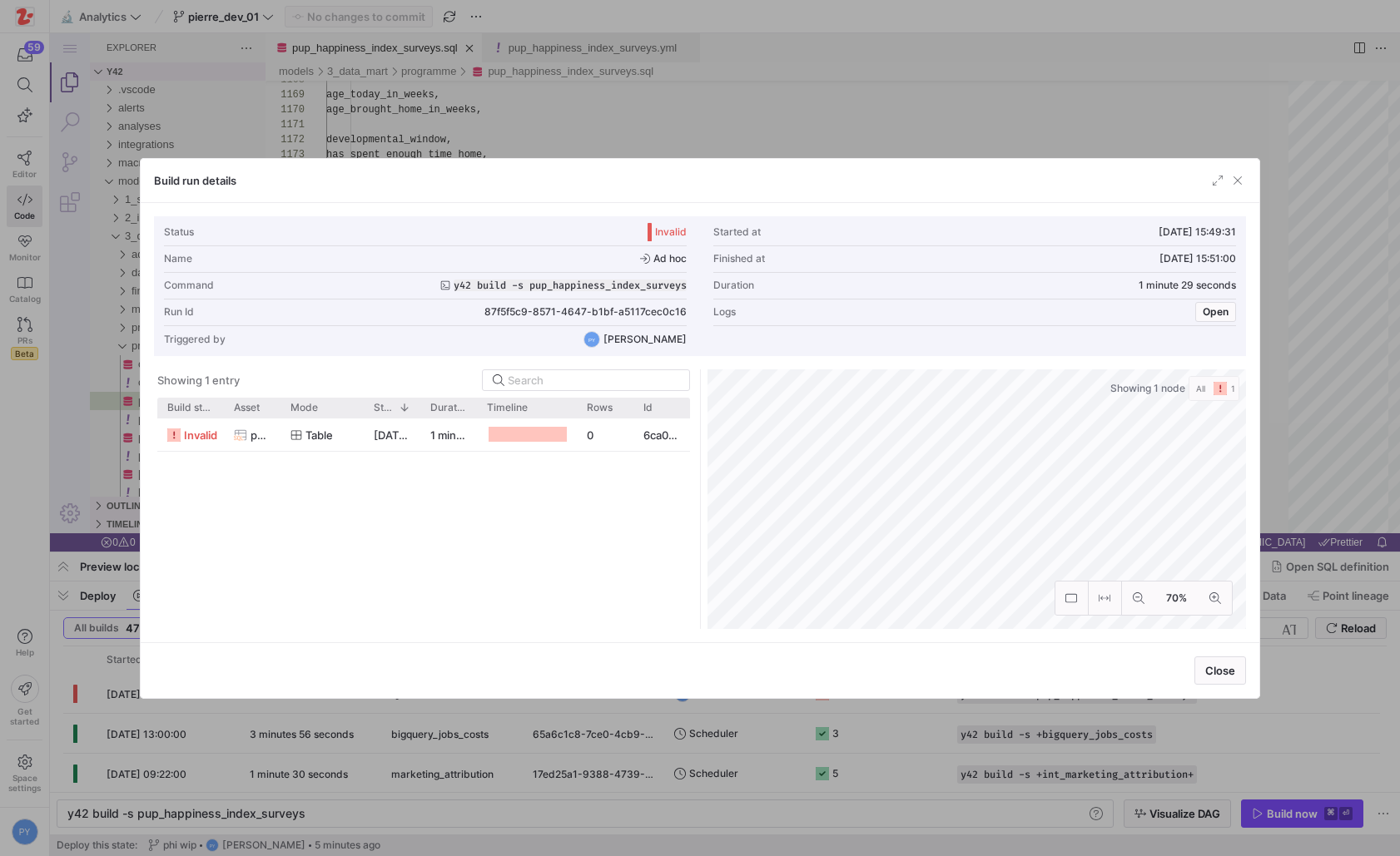
click at [704, 126] on div at bounding box center [700, 428] width 1400 height 856
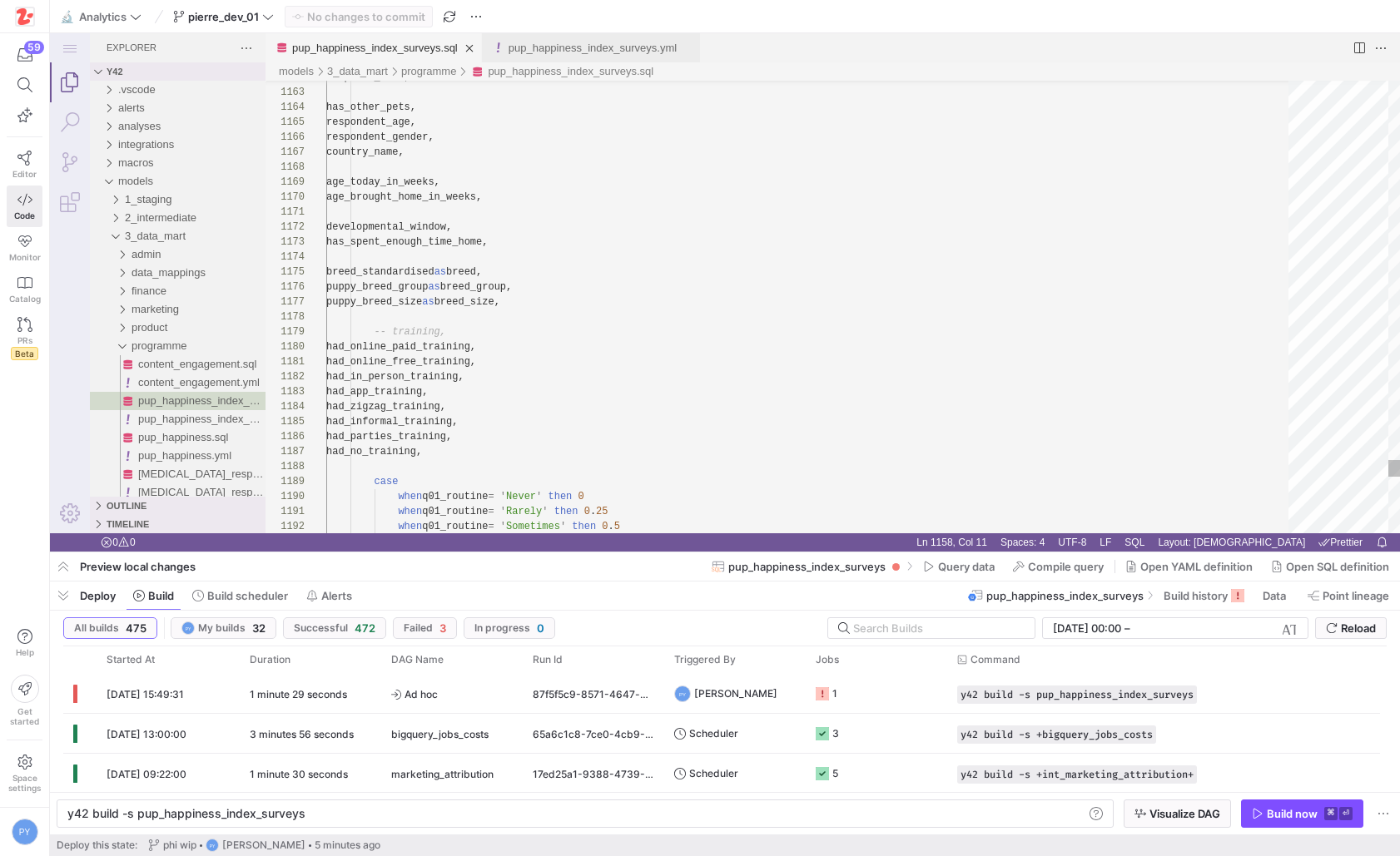
scroll to position [105, 60]
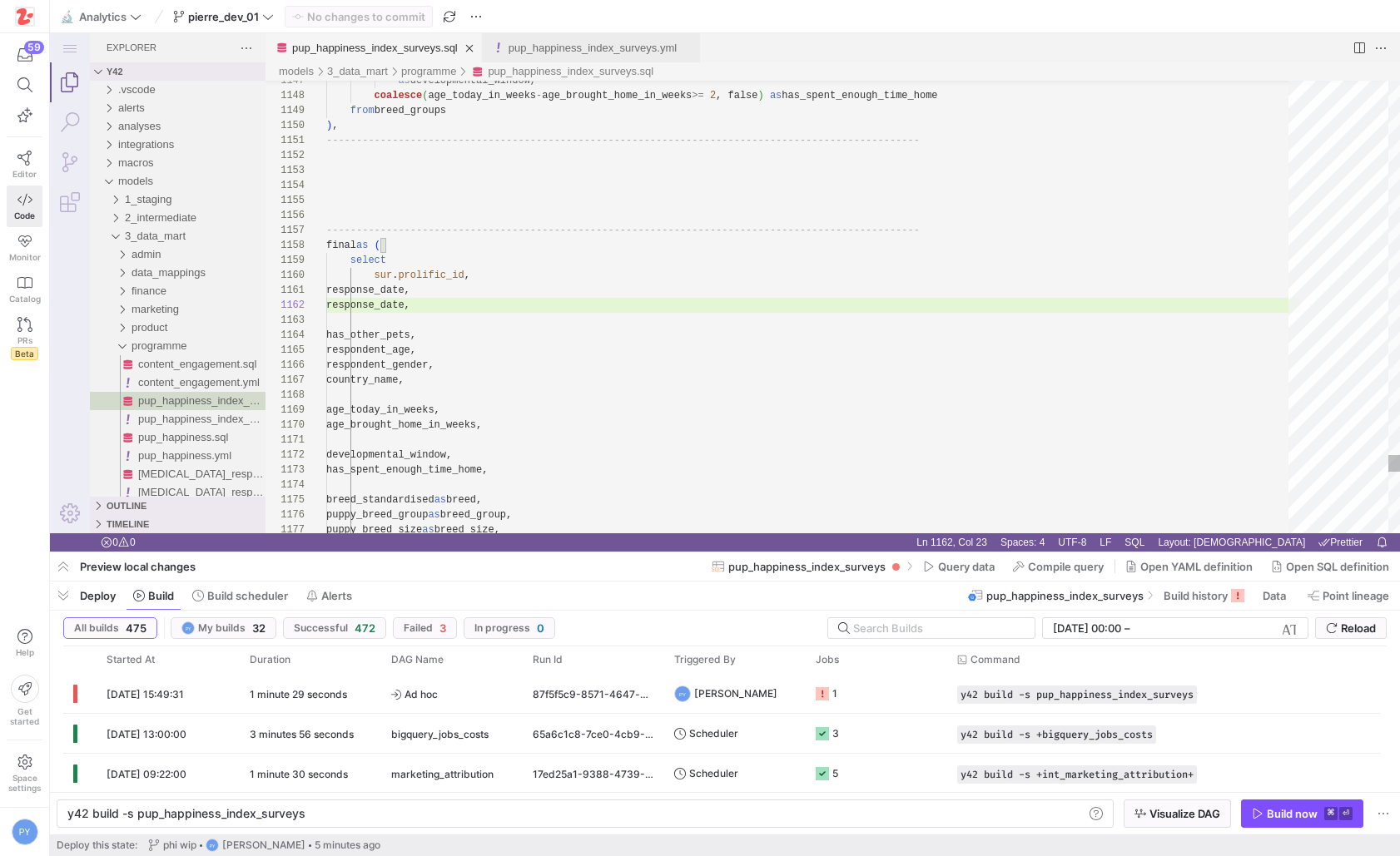
scroll to position [15, 0]
type textarea "response_date, has_other_pets, respondent_age, respondent_gender, country_name,…"
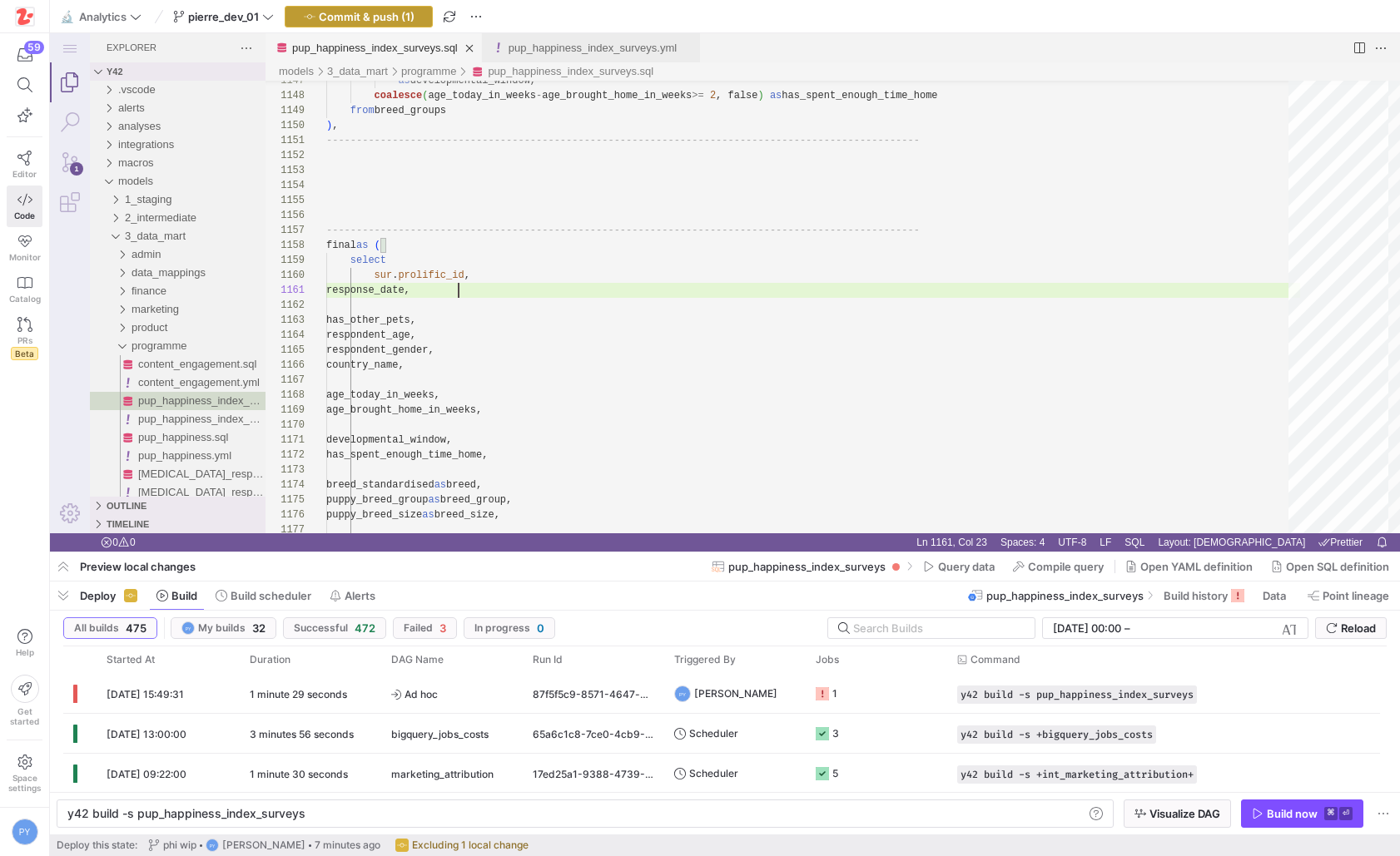
click at [359, 11] on span "Commit & push (1)" at bounding box center [366, 17] width 96 height 13
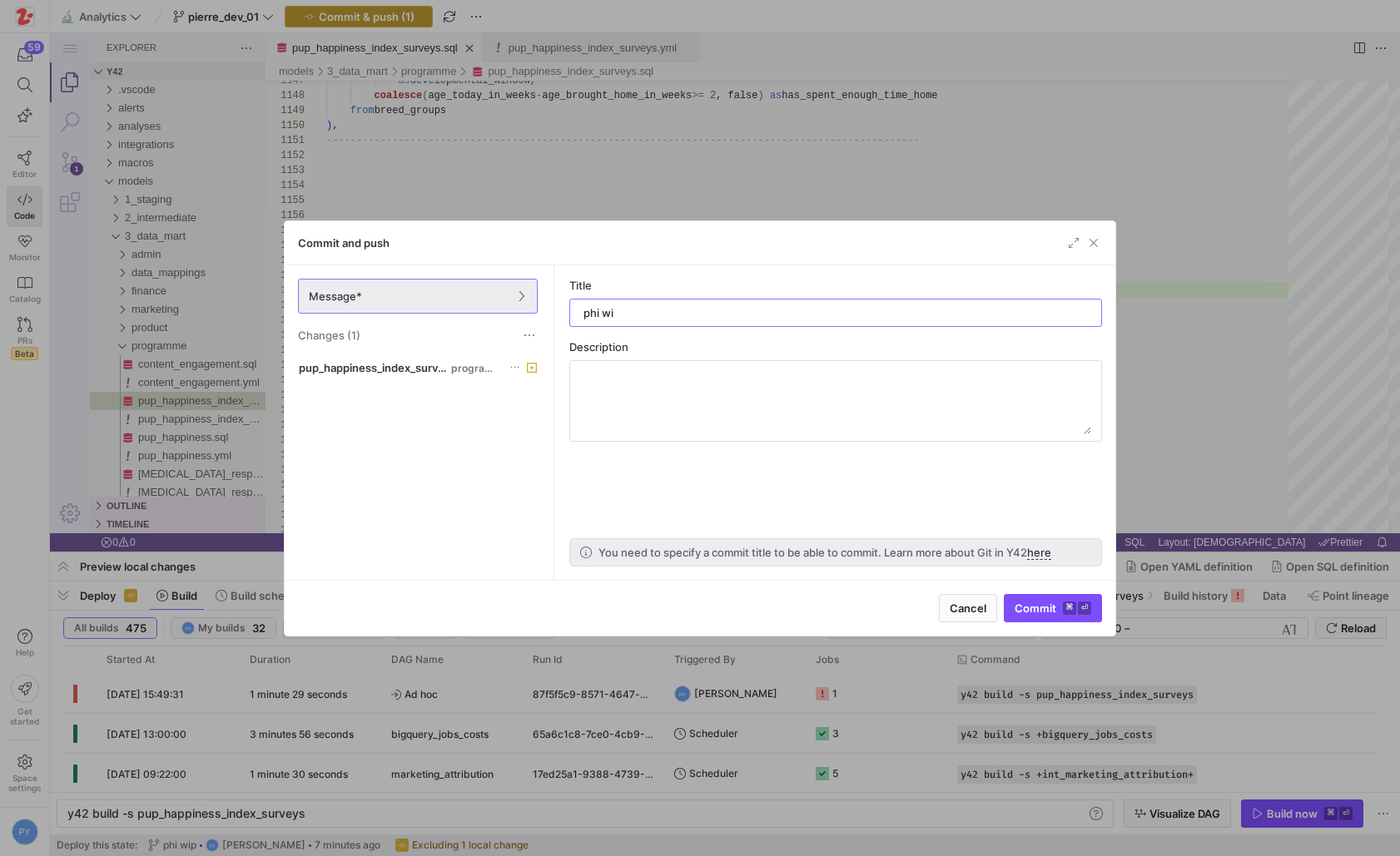
type input "phi wip"
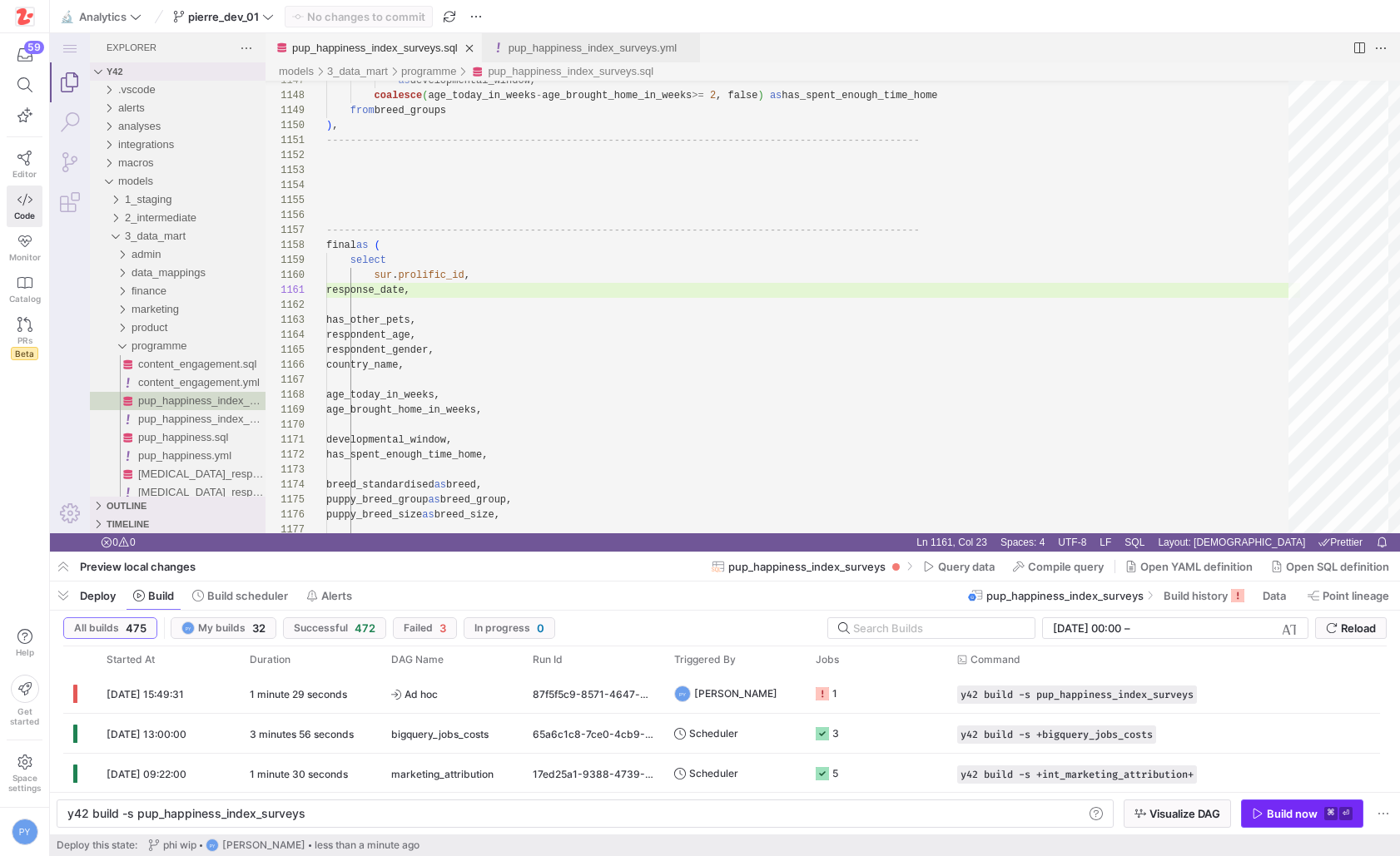
click at [1269, 809] on div "Build now" at bounding box center [1292, 813] width 51 height 13
click at [272, 19] on icon at bounding box center [268, 17] width 12 height 12
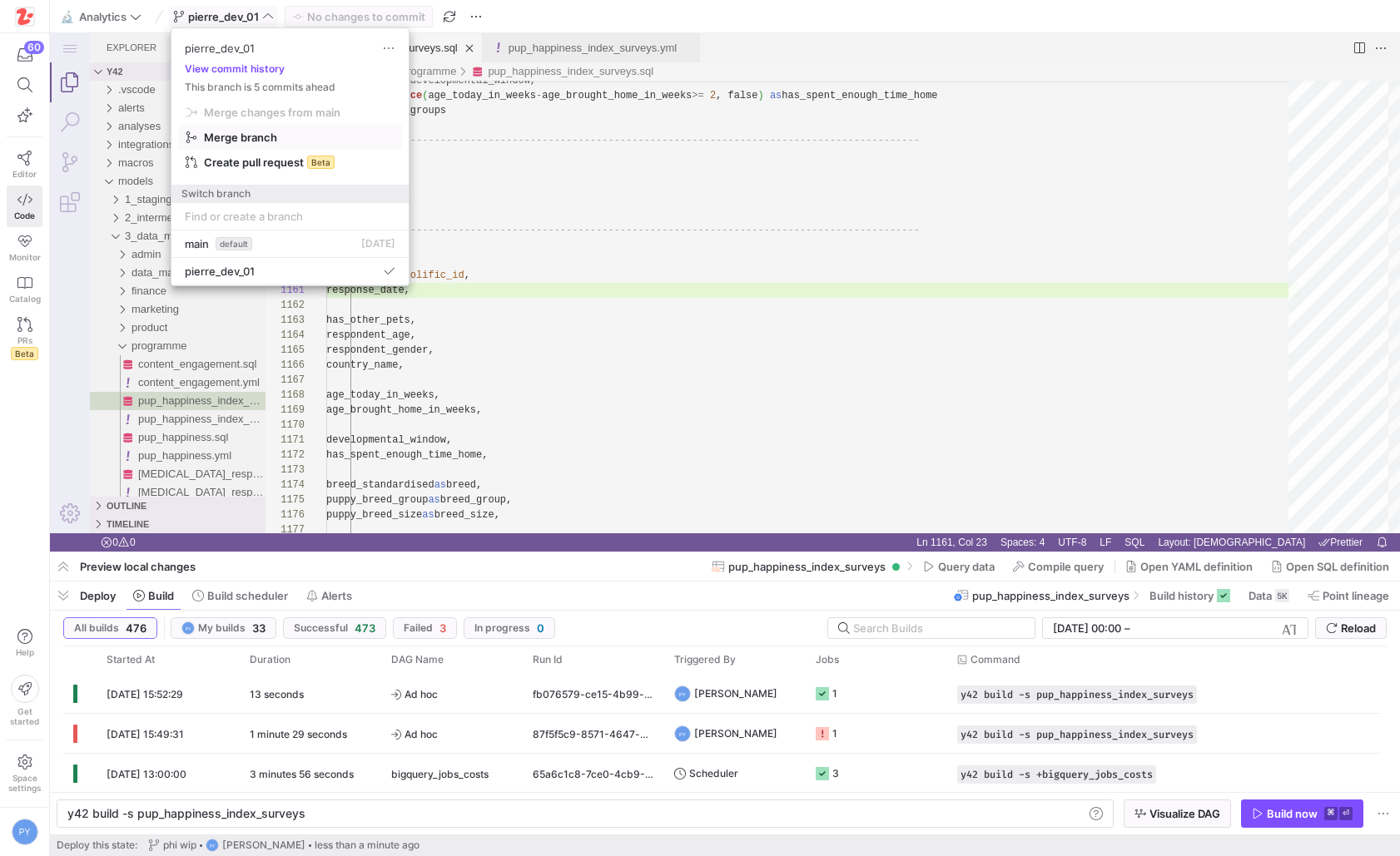
click at [279, 133] on span "Merge branch" at bounding box center [289, 137] width 209 height 13
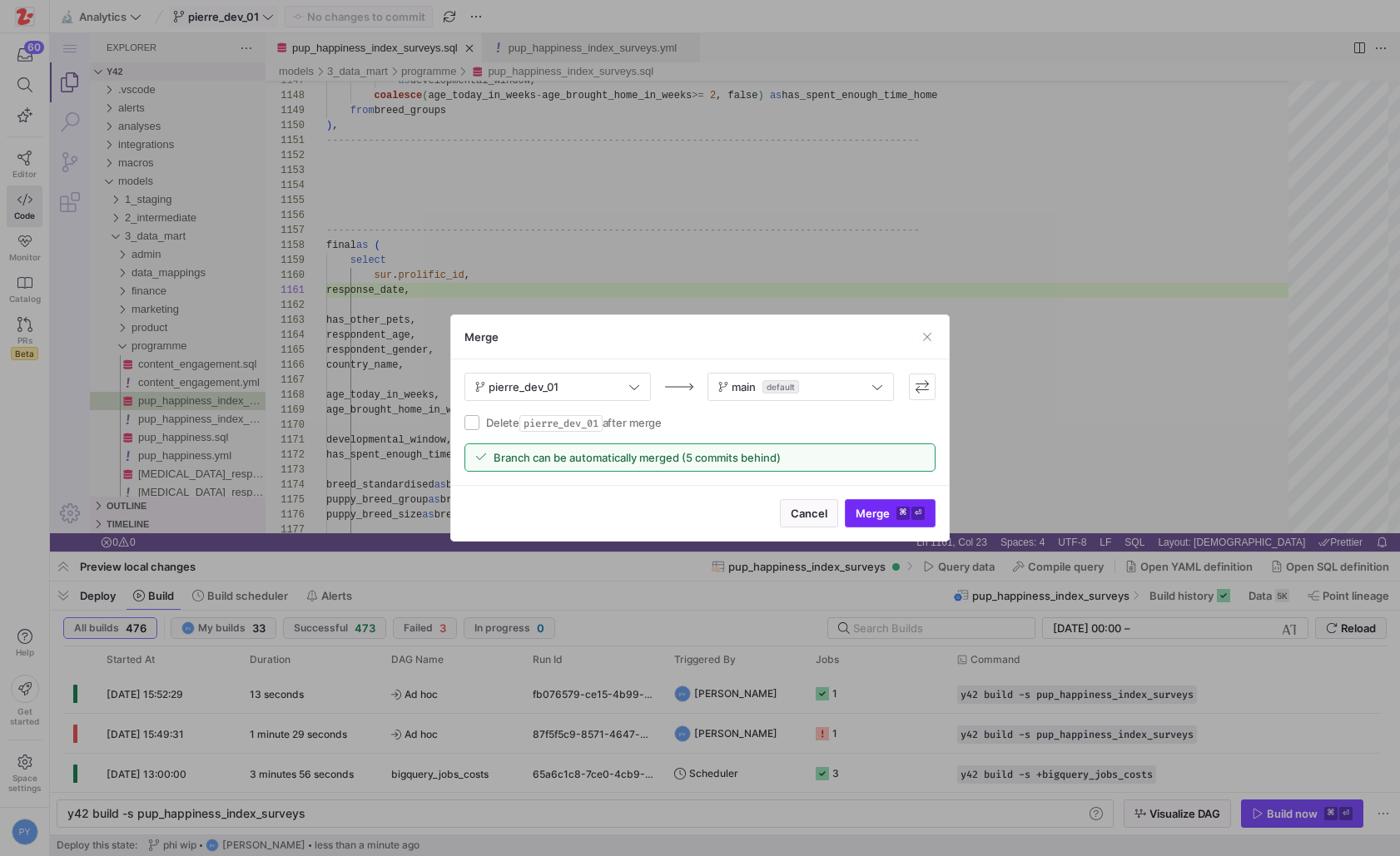
click at [884, 514] on span "Merge ⌘ ⏎" at bounding box center [890, 514] width 69 height 13
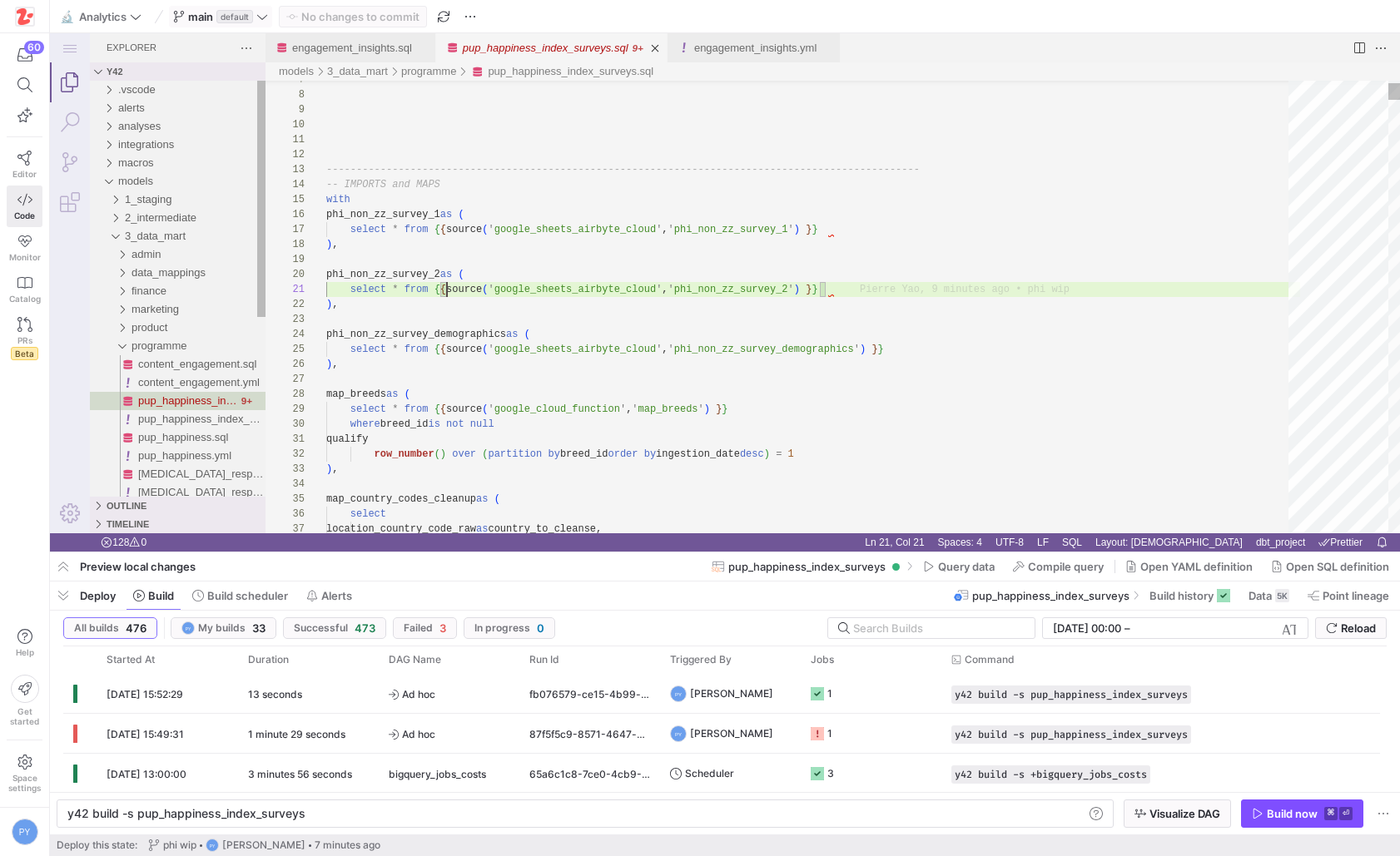
scroll to position [0, 121]
click at [1325, 810] on kbd "⌘" at bounding box center [1330, 813] width 13 height 13
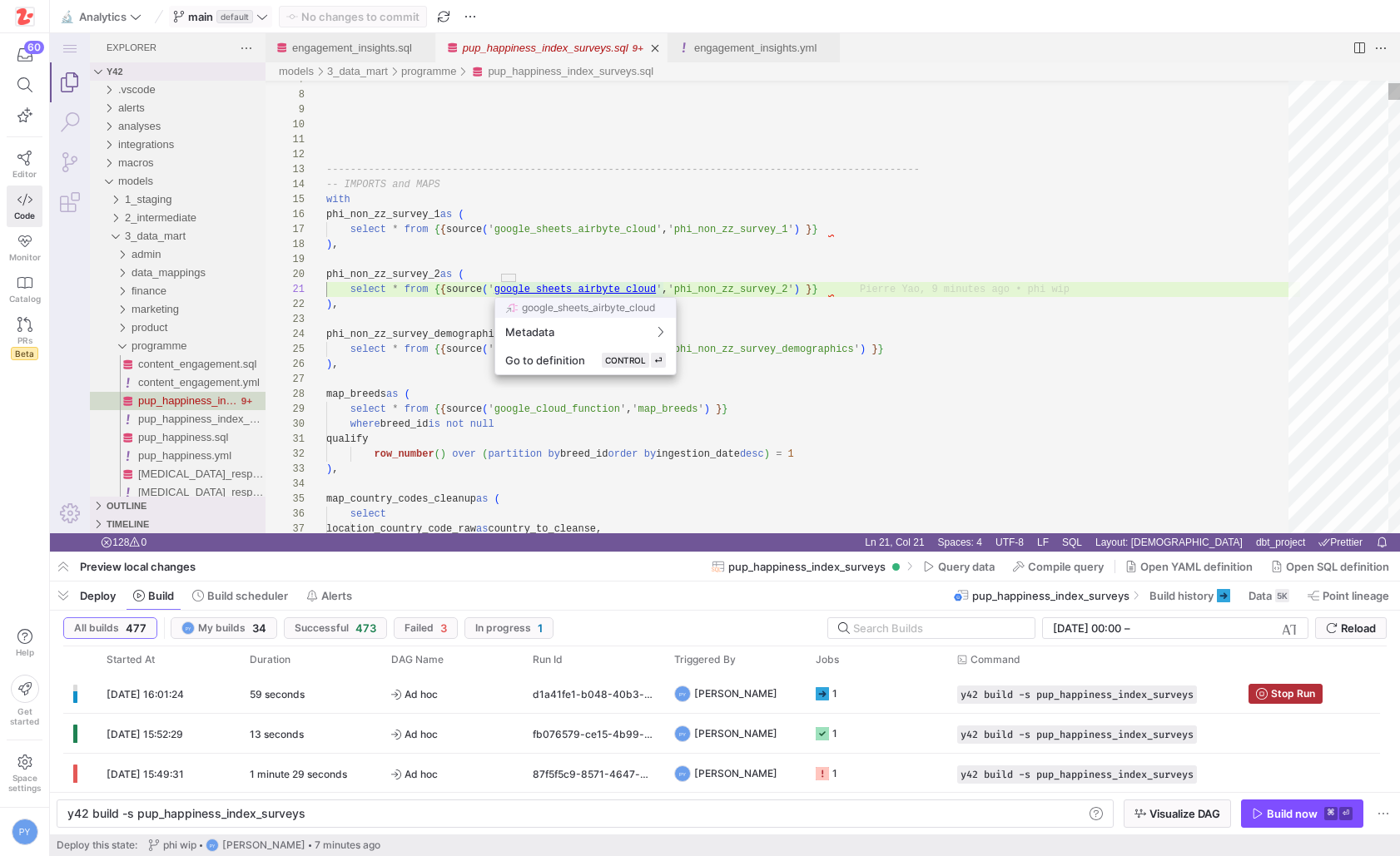
click at [323, 694] on div at bounding box center [700, 428] width 1400 height 856
click at [323, 694] on div "59 seconds" at bounding box center [310, 693] width 141 height 39
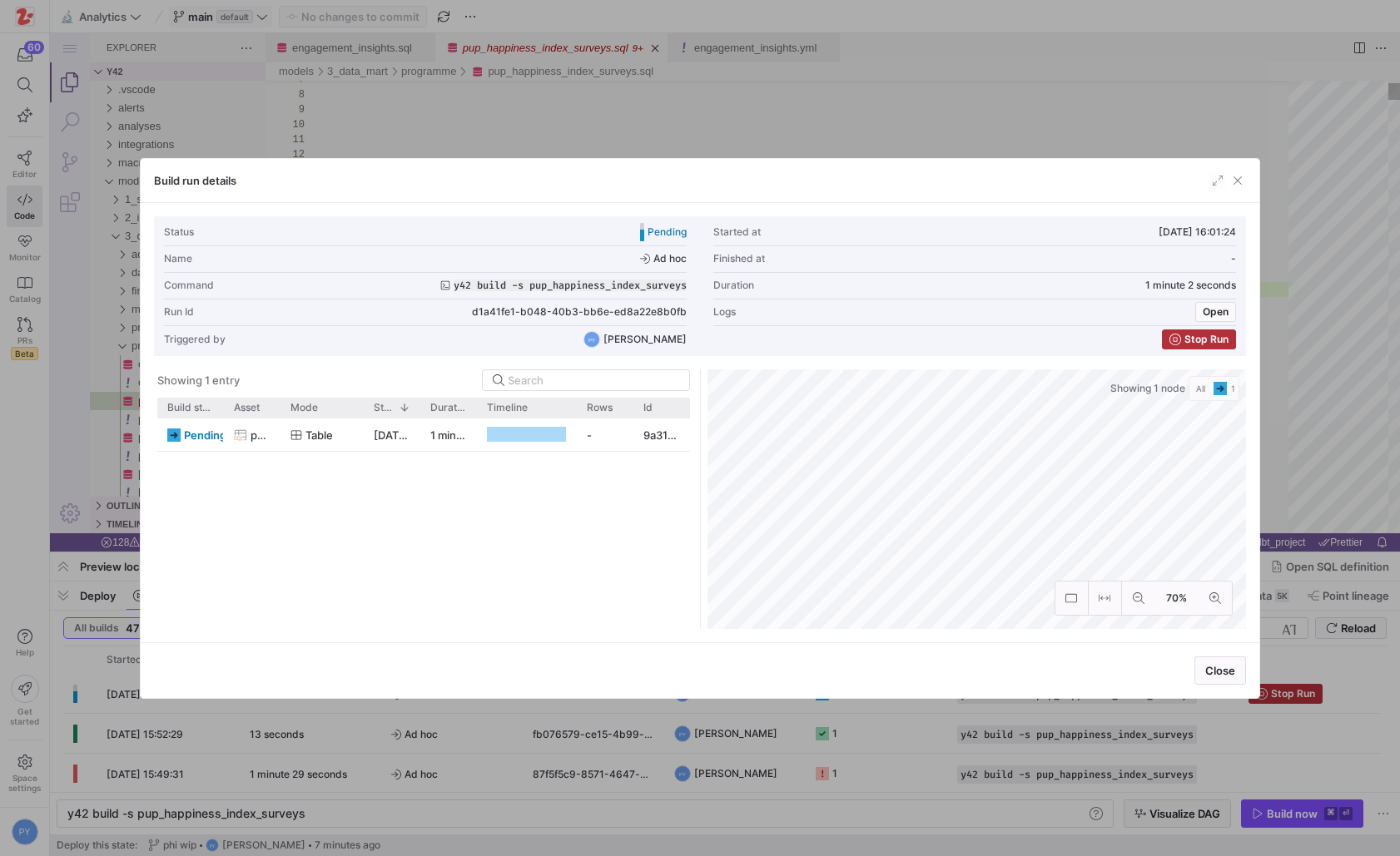
click at [450, 747] on div at bounding box center [700, 428] width 1400 height 856
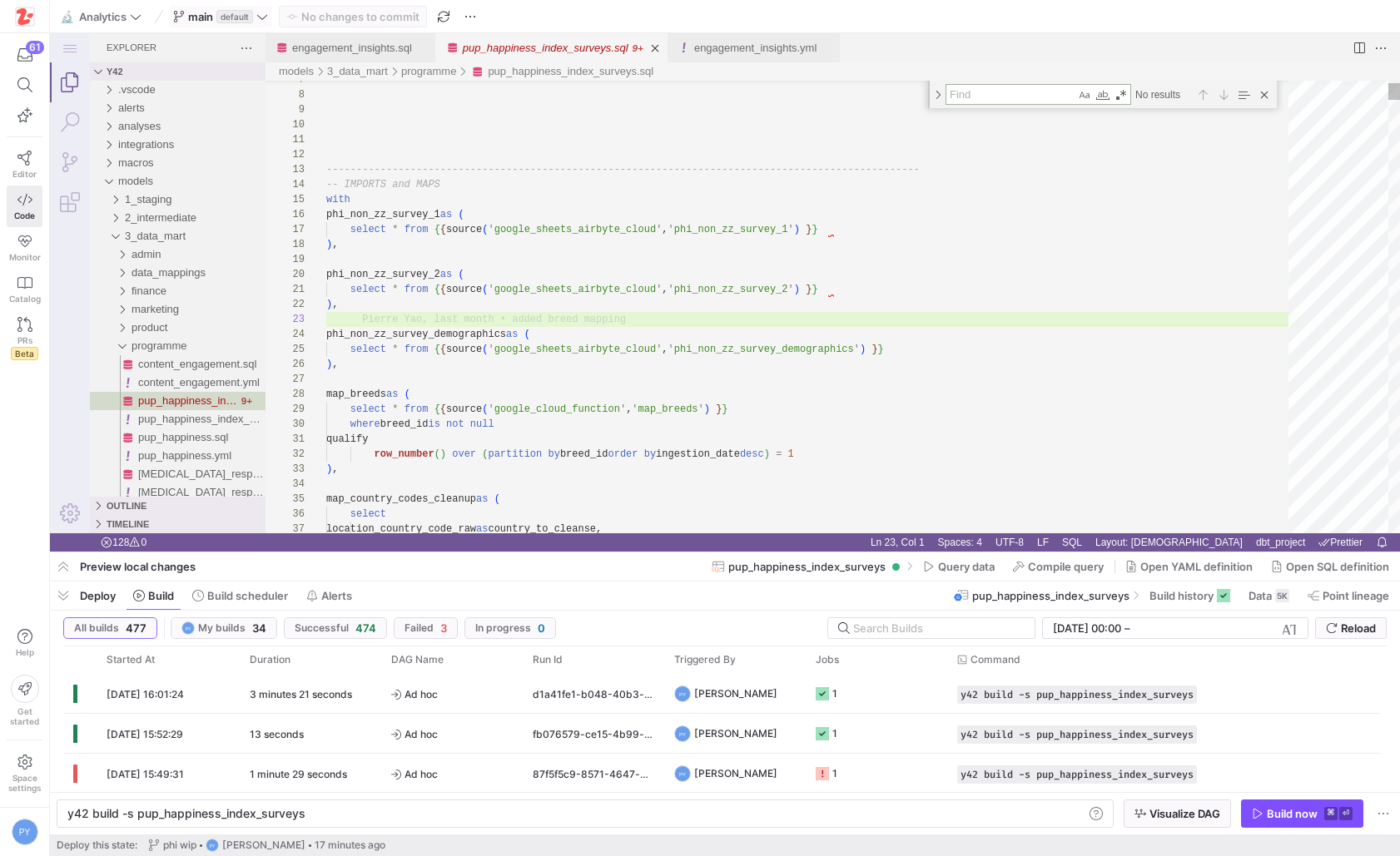
type textarea "qualify row_number() over (partition by breed_id order by ingestion_date desc) …"
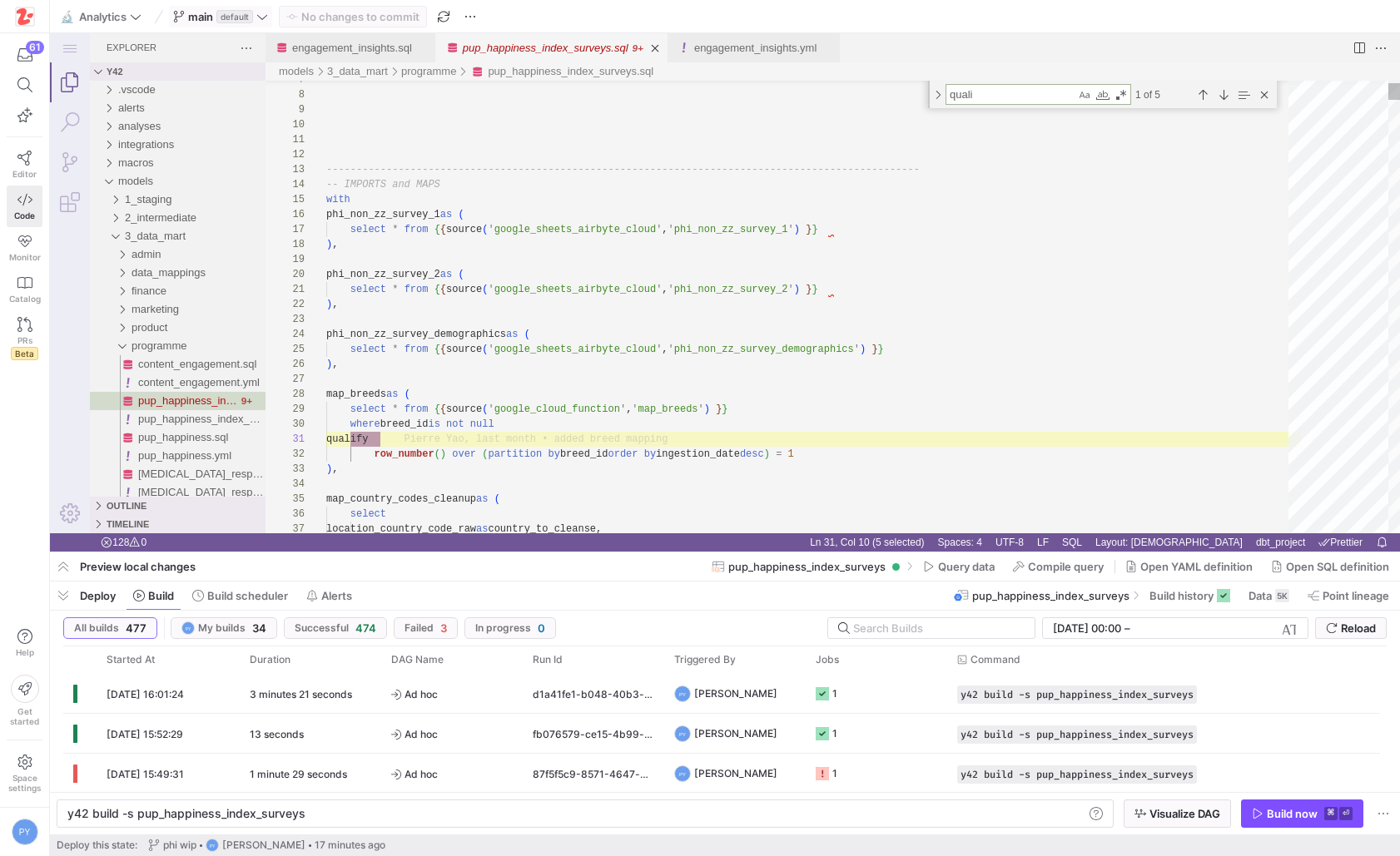
scroll to position [150, 54]
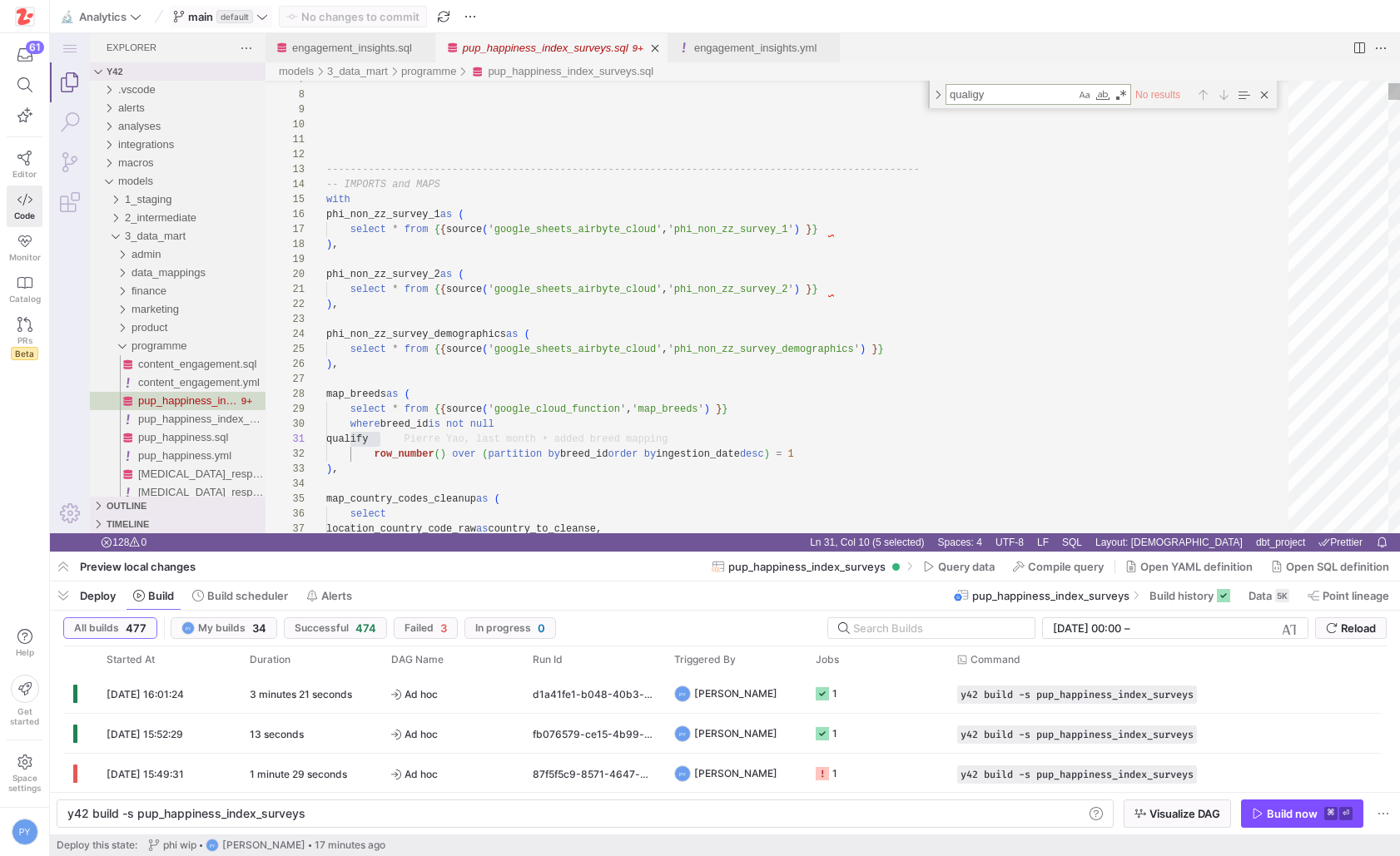
type textarea "qualigy"
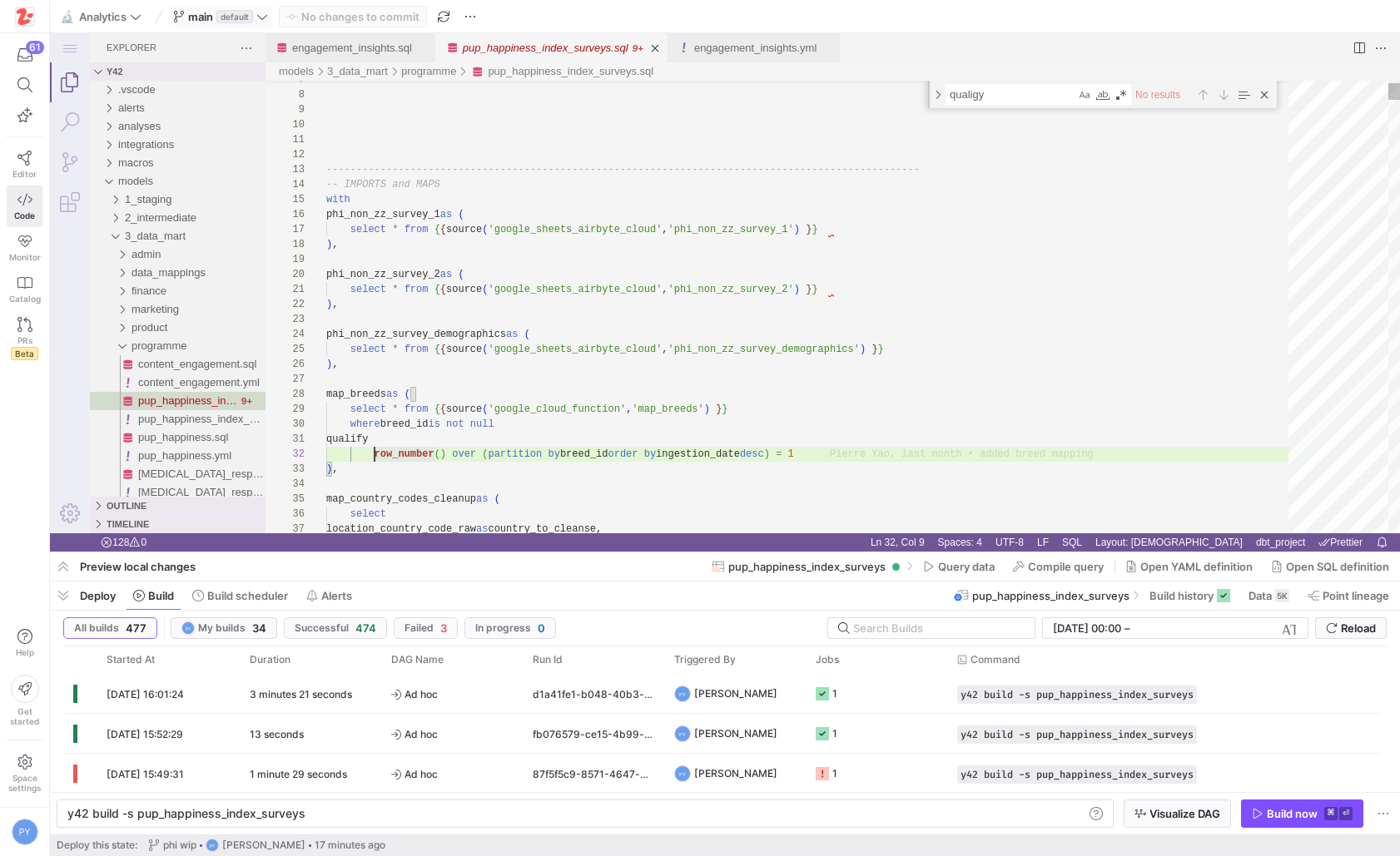
scroll to position [15, 491]
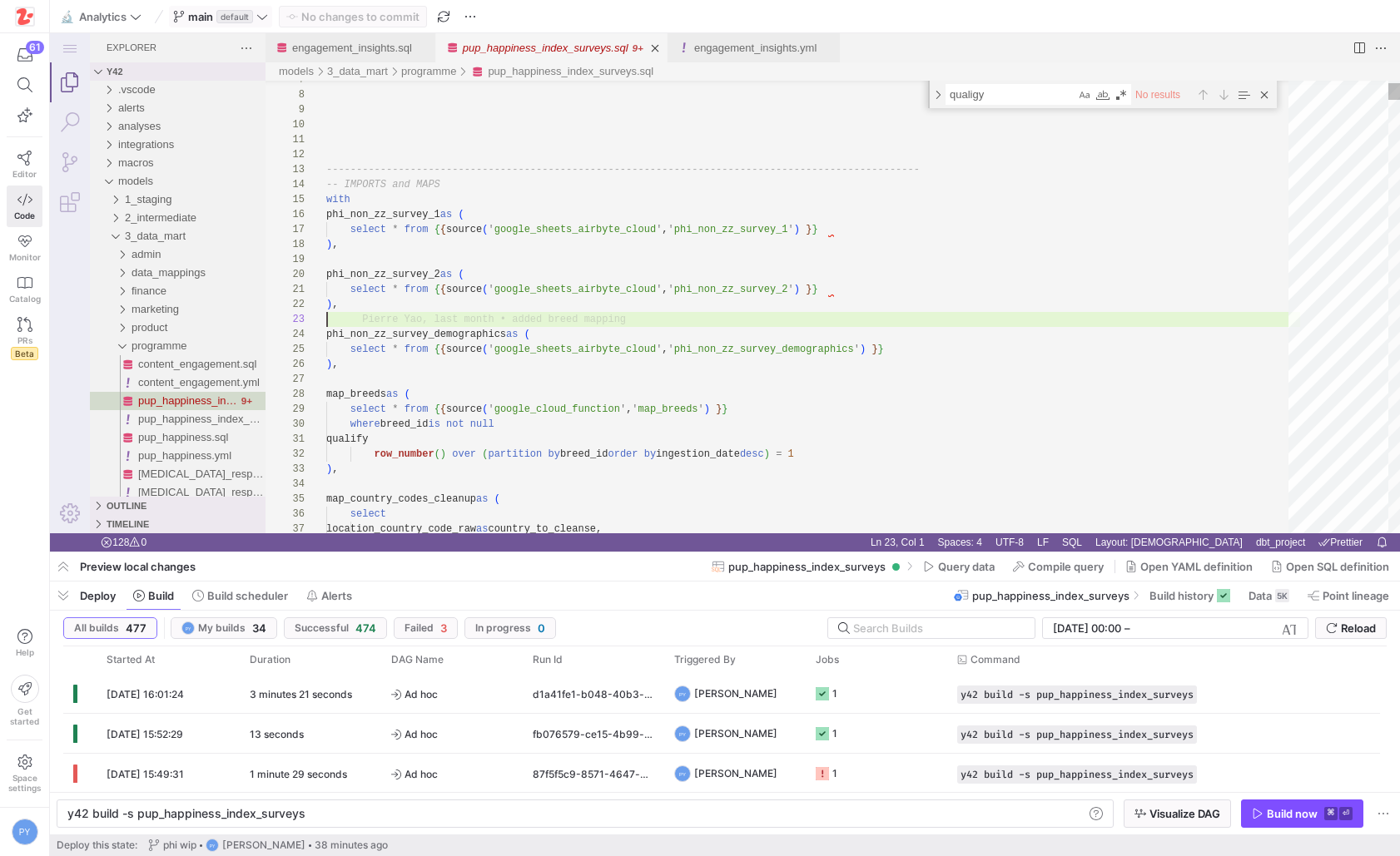
type textarea "-- CONFIG {{ config( materialized = 'table' ) }} ------------------------------…"
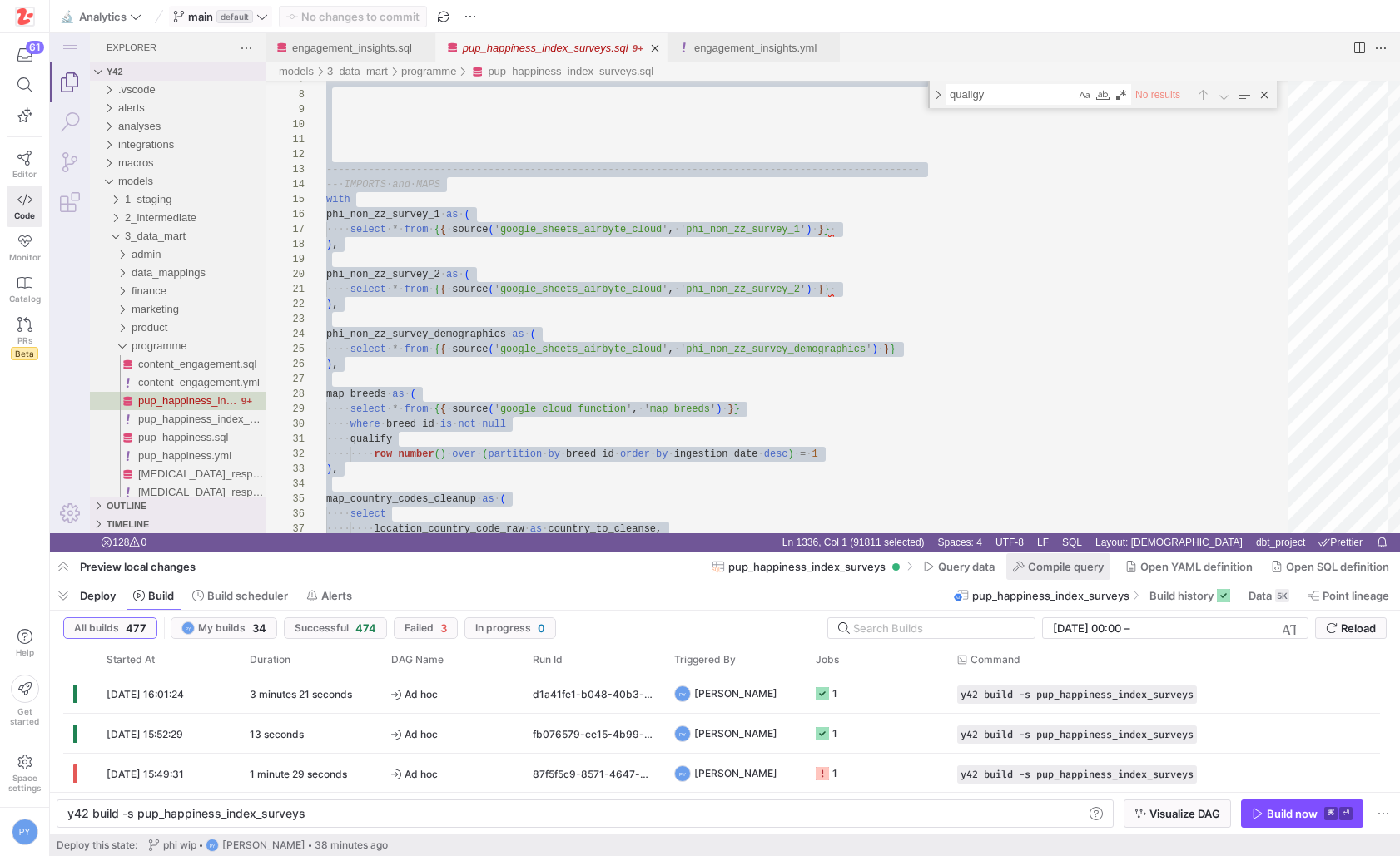
click at [1055, 567] on span "Compile query" at bounding box center [1065, 567] width 75 height 13
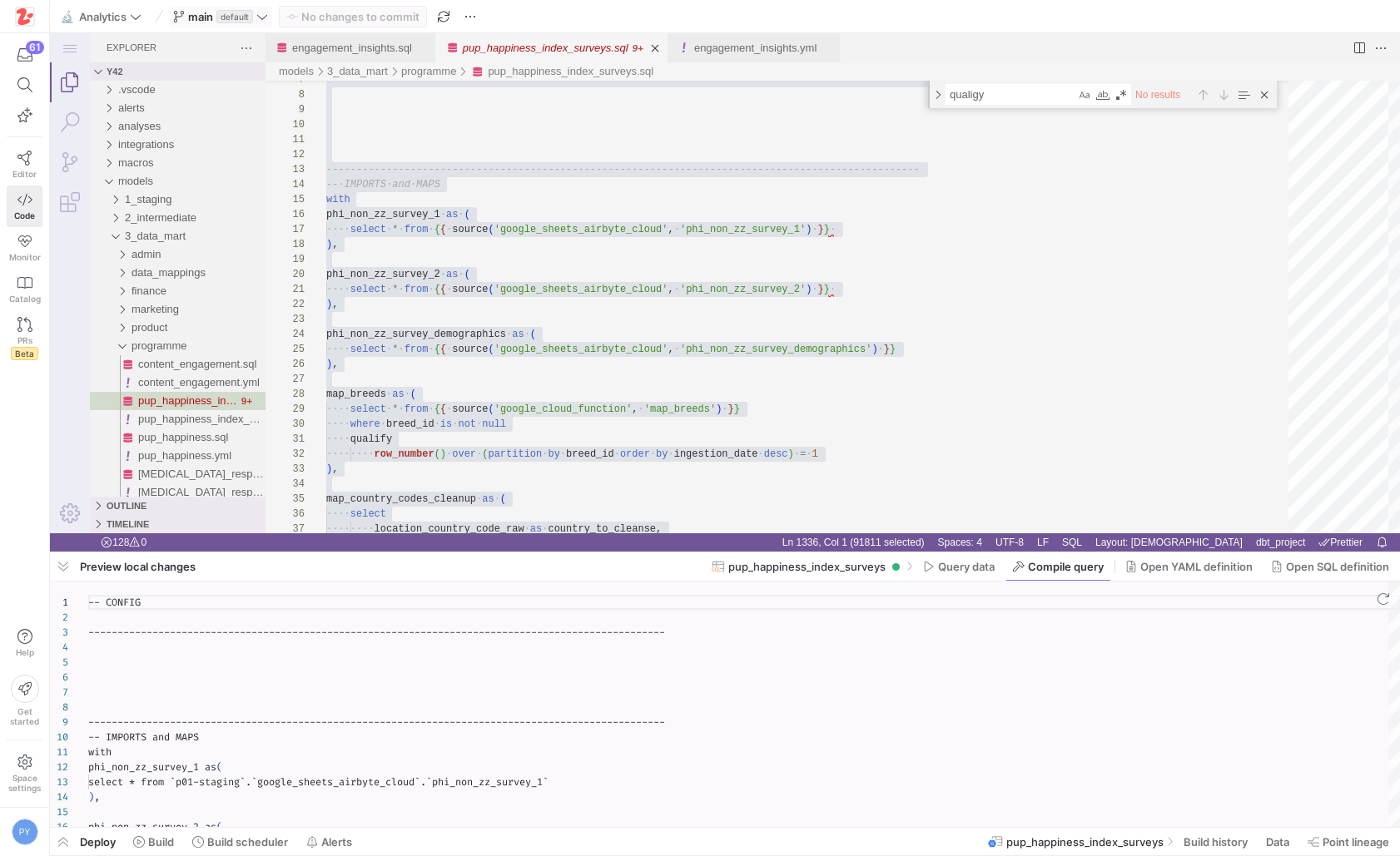
scroll to position [150, 0]
type textarea "-- CONFIG ---------------------------------------------------------------------…"
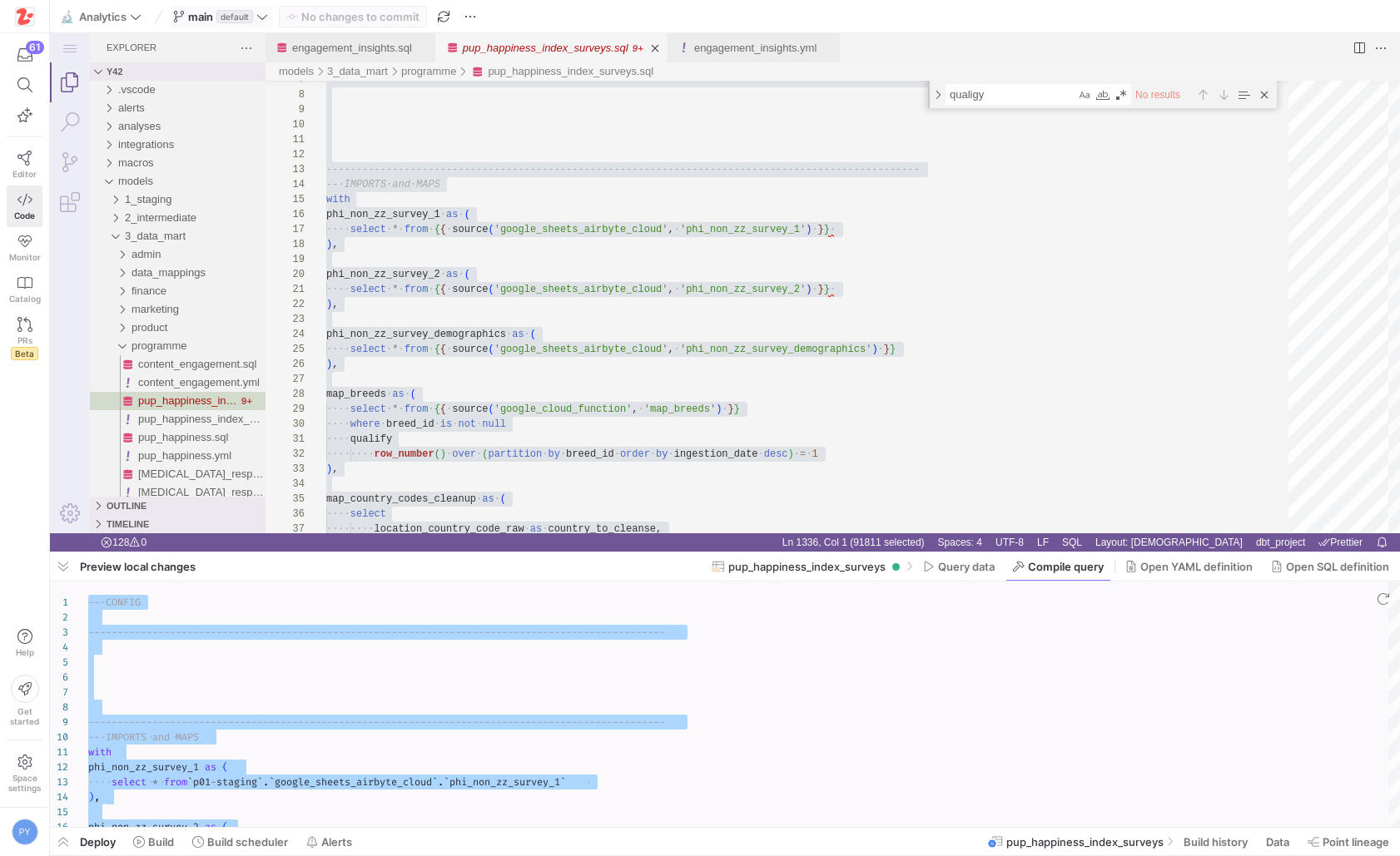
click at [255, 13] on span "main default" at bounding box center [221, 17] width 95 height 13
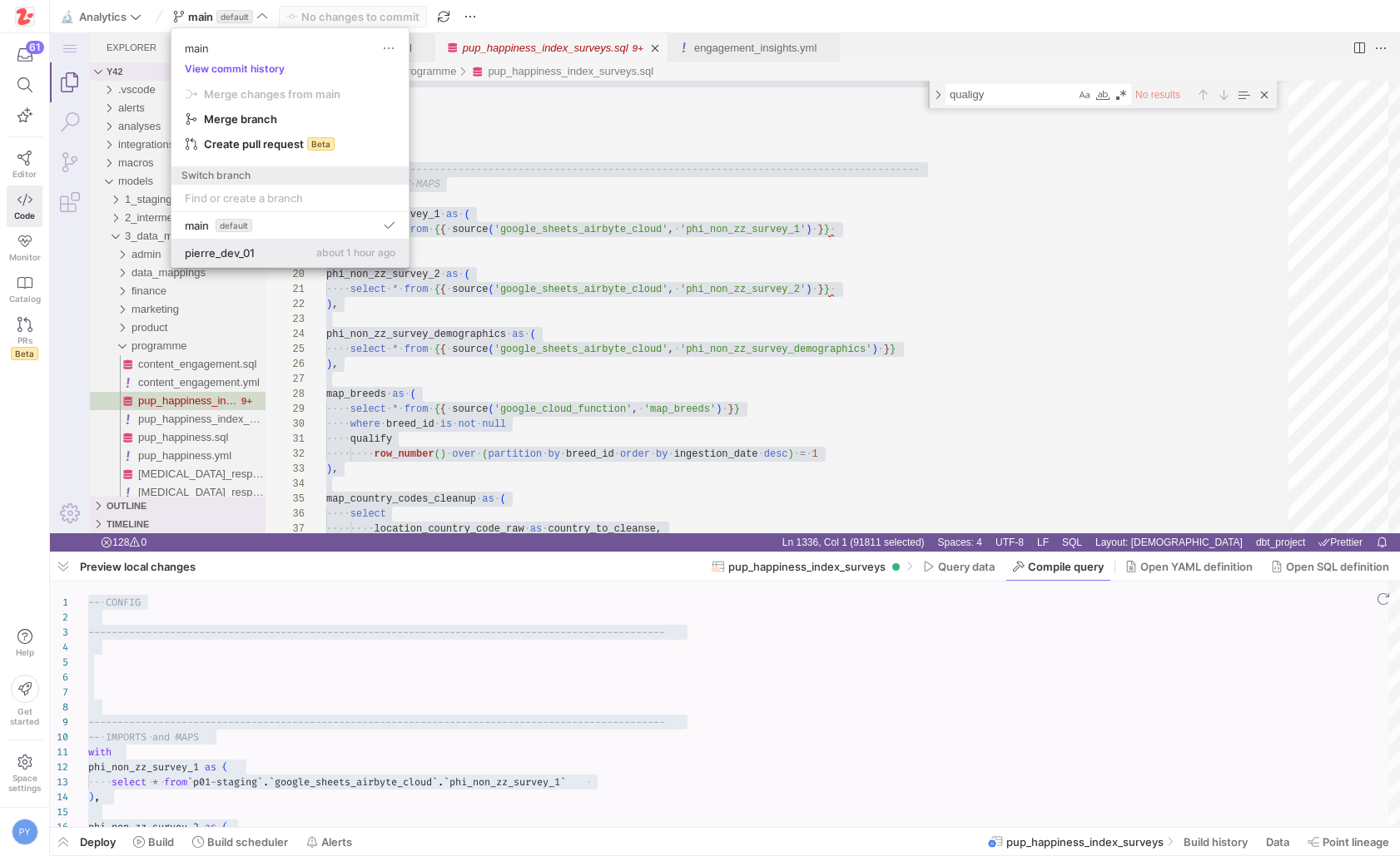
click at [244, 249] on span "pierre_dev_01" at bounding box center [219, 253] width 70 height 13
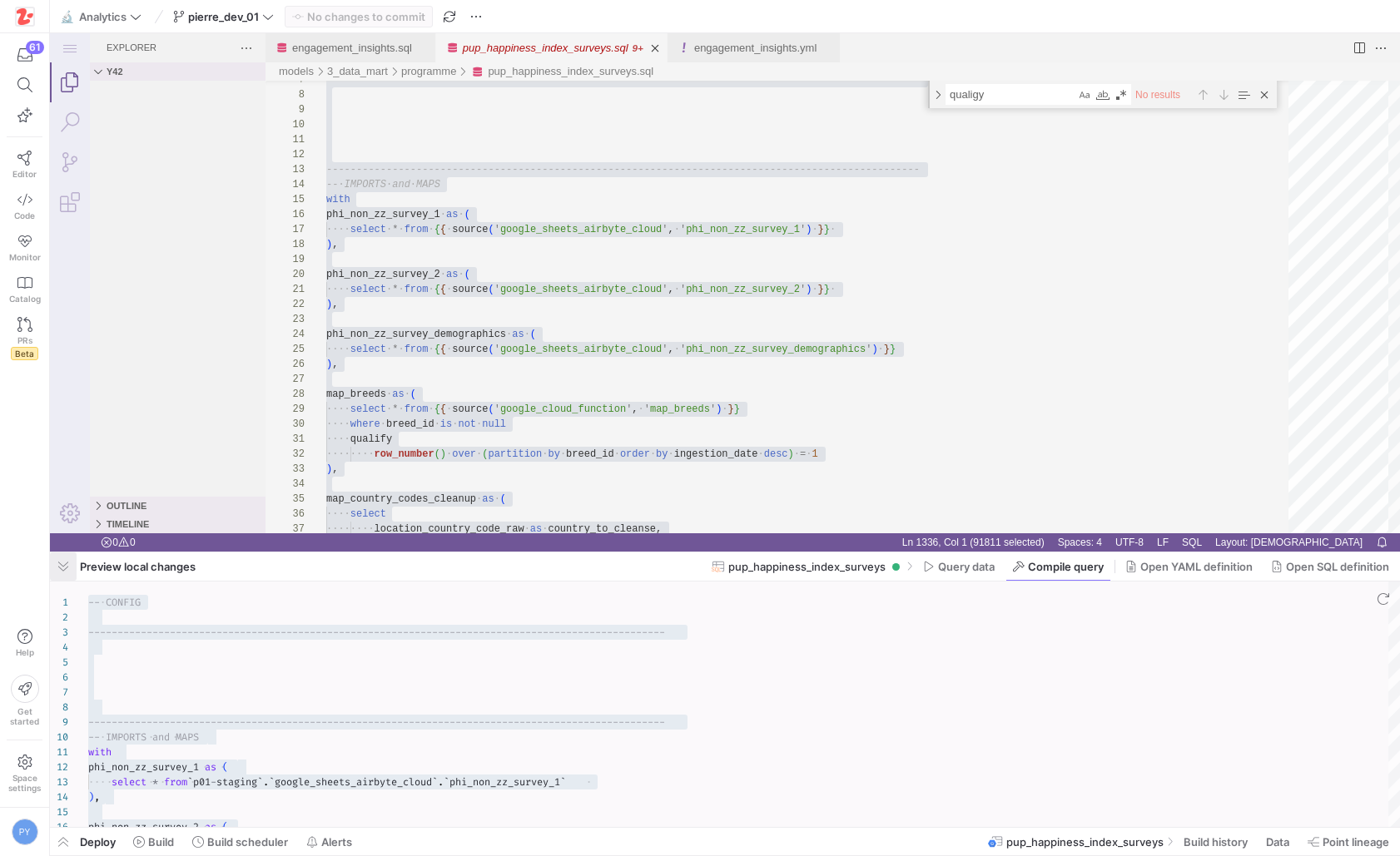
click at [62, 567] on span "button" at bounding box center [63, 567] width 27 height 28
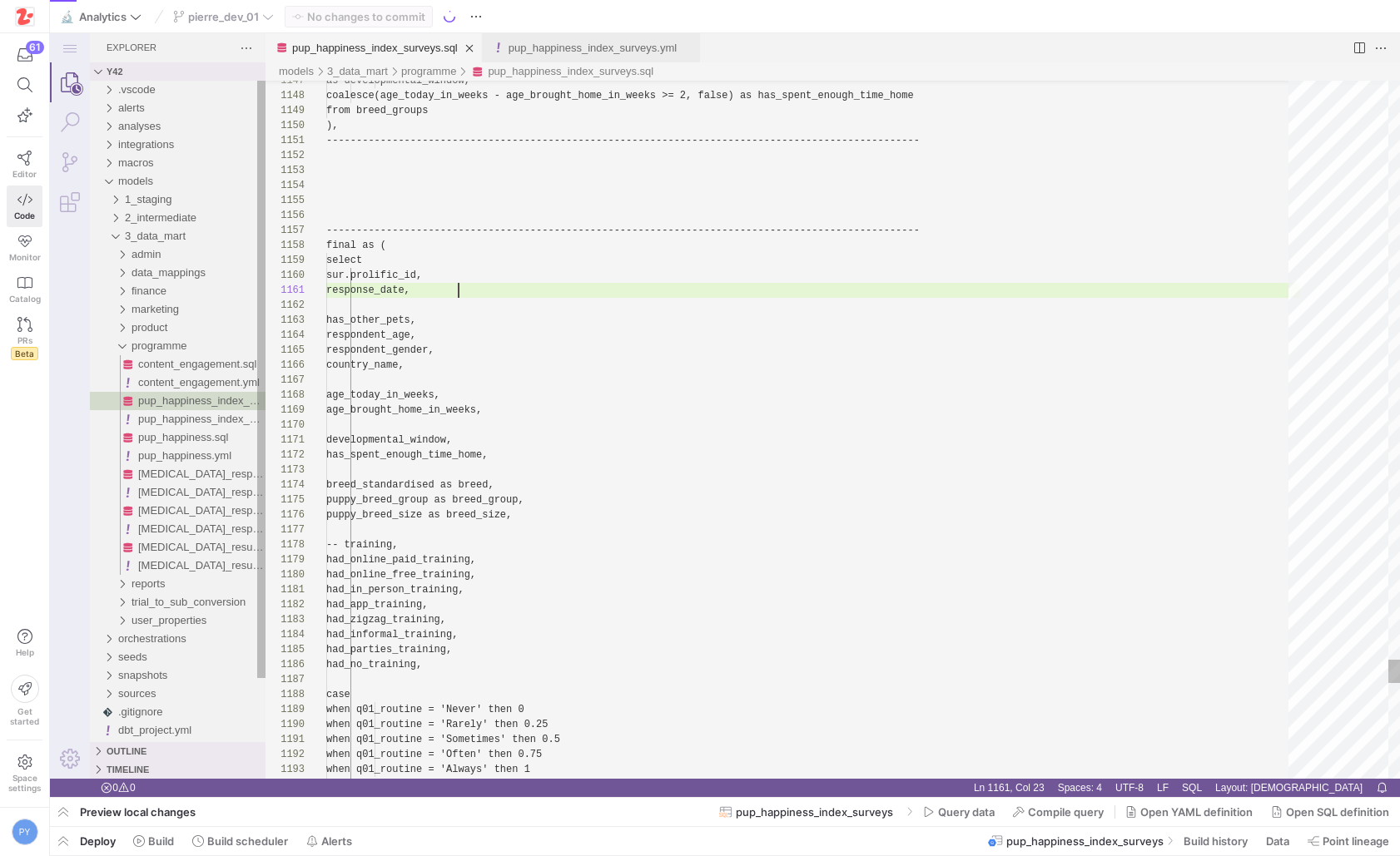
scroll to position [0, 132]
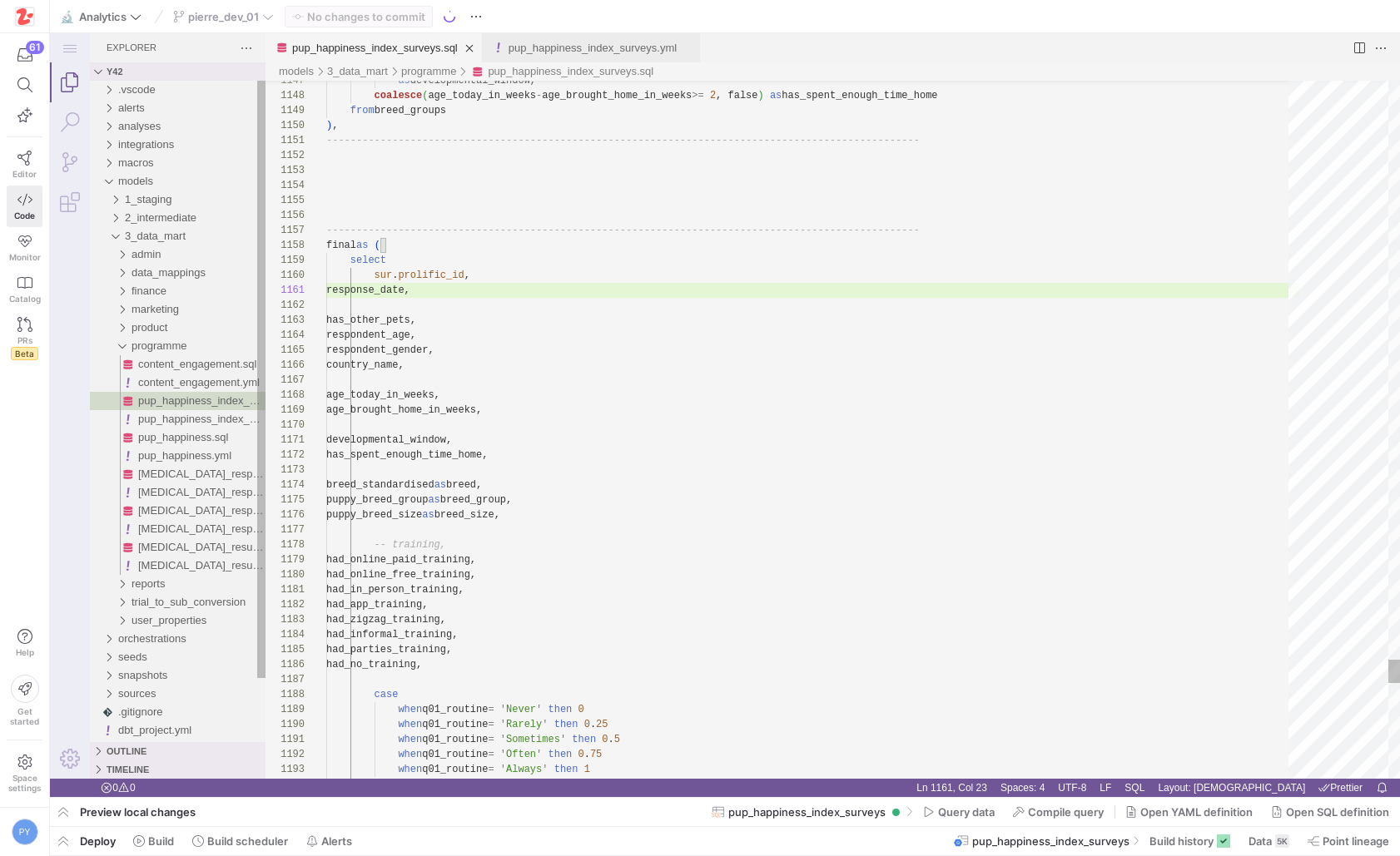
type textarea "developmental_window, has_spent_enough_time_home, breed_standardised as breed, …"
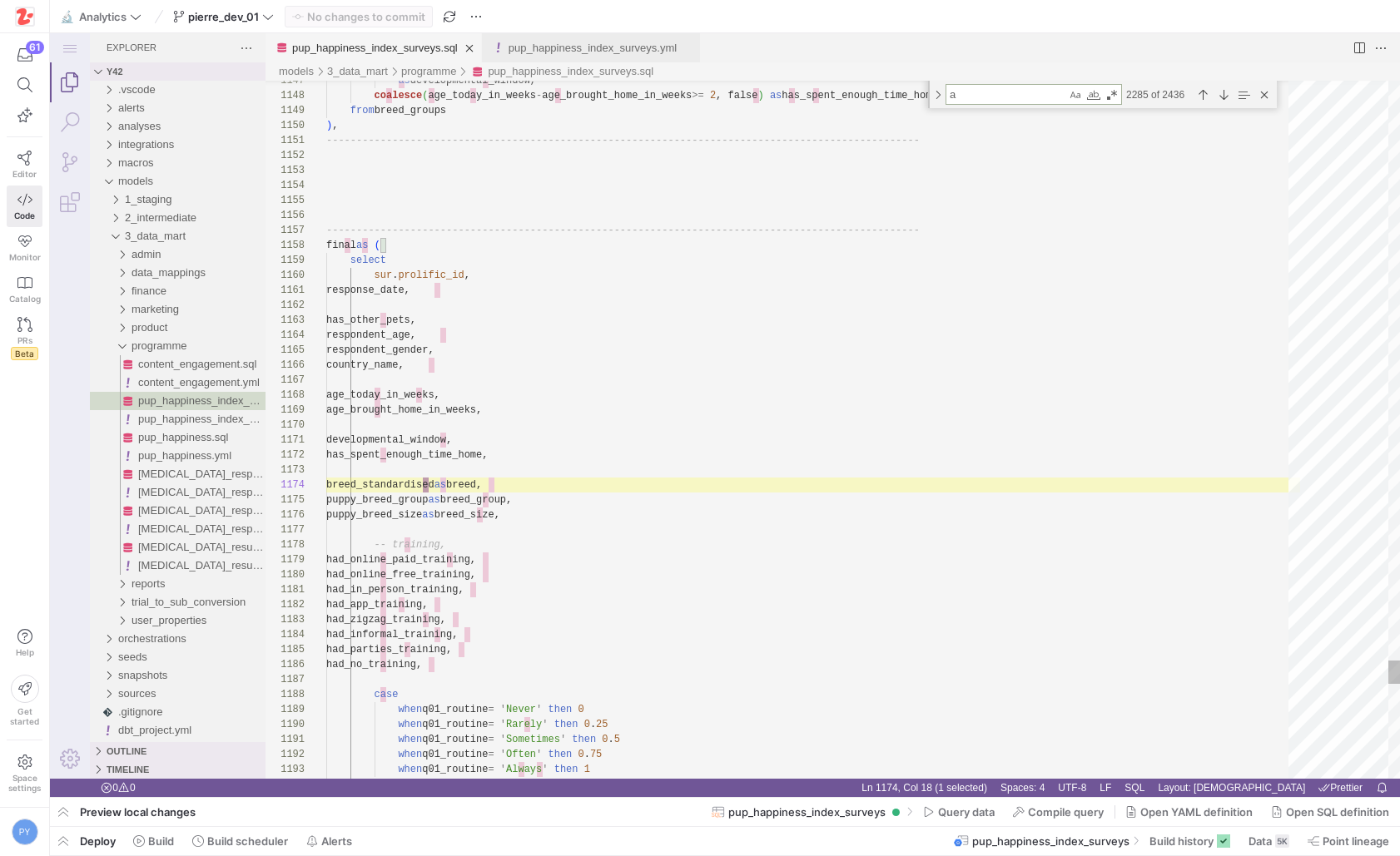
type textarea "ag"
type textarea "when length(`Pets`) > 3 then 'Other Pet/s' else 'Dog/s only' end as has_other_p…"
type textarea "age"
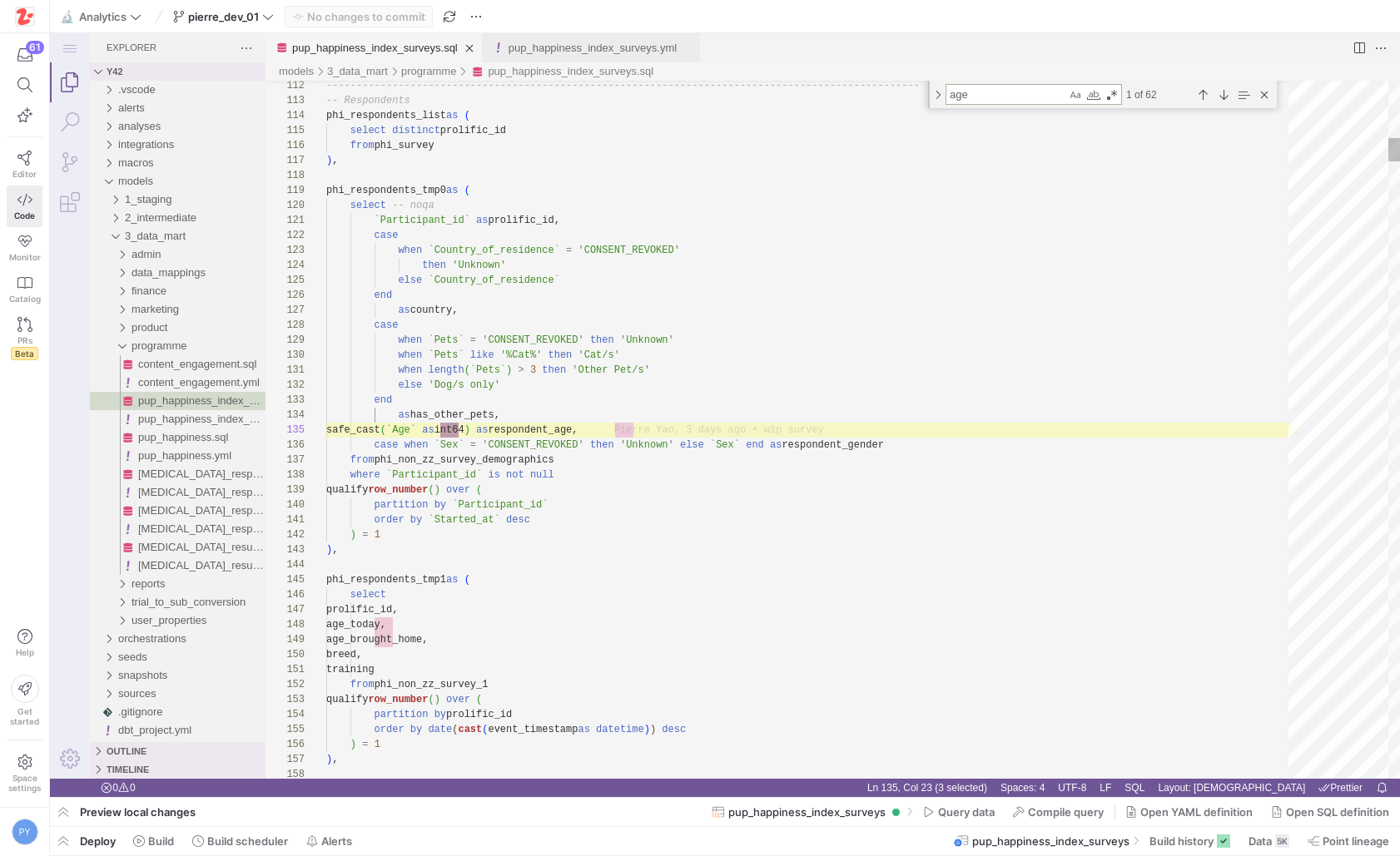
type textarea "order by `Started_at` desc ) = 1 ), phi_respondents_tmp1 as ( select prolific_i…"
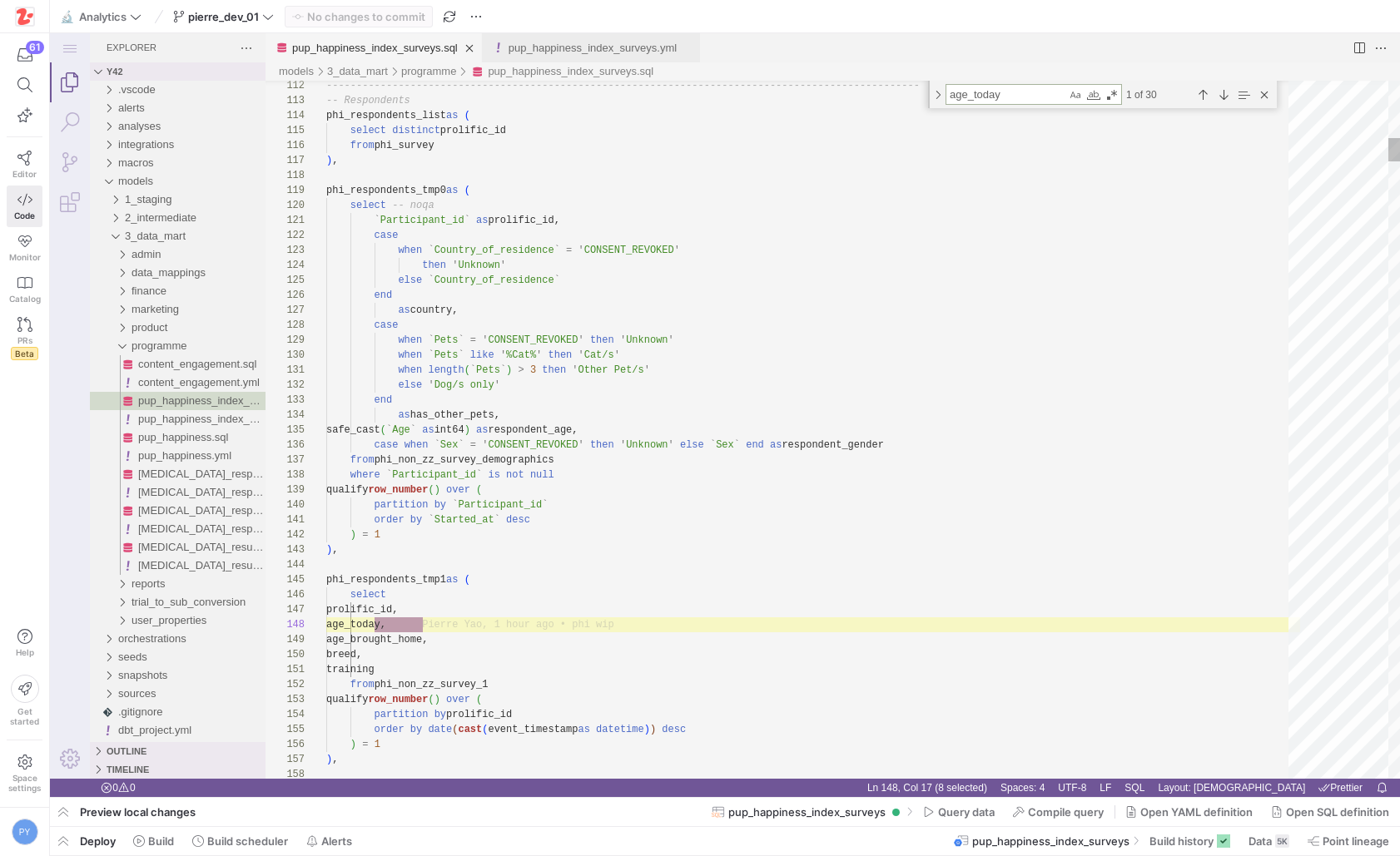
scroll to position [150, 102]
type textarea "age_today"
click at [1229, 93] on div "Next Match (Enter)" at bounding box center [1223, 95] width 19 height 19
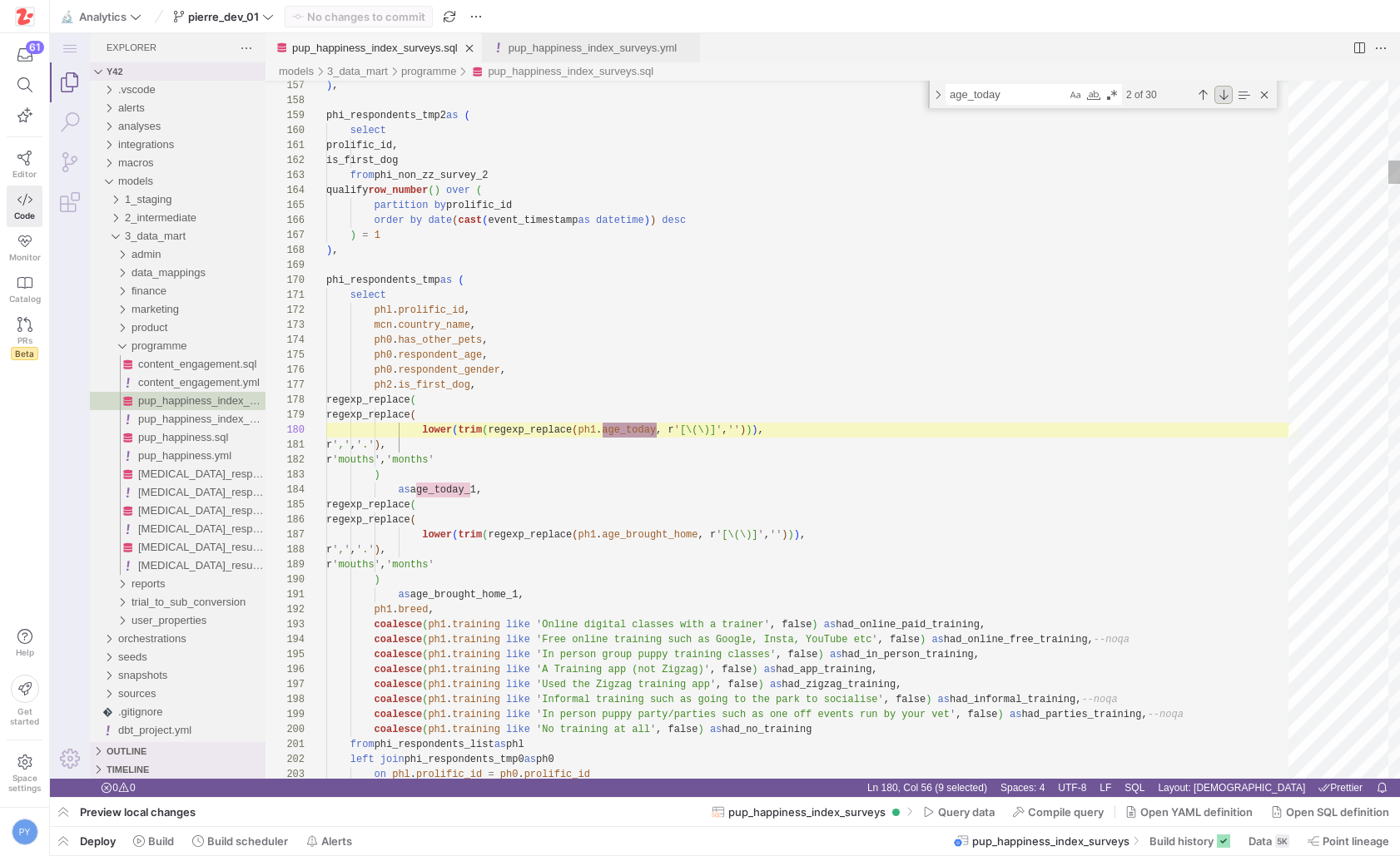
scroll to position [150, 330]
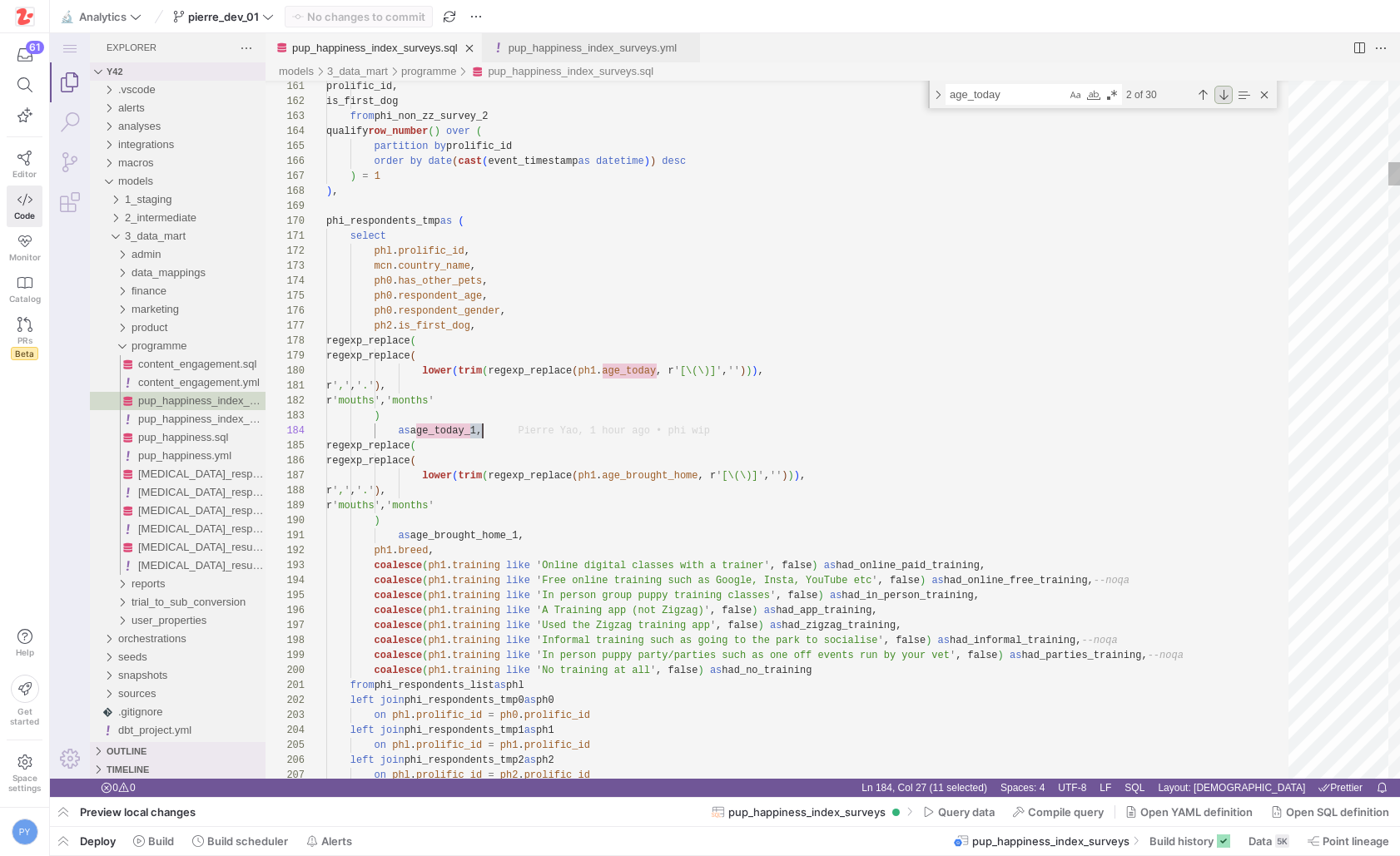
click at [1222, 99] on div "Next Match (Enter)" at bounding box center [1223, 95] width 19 height 19
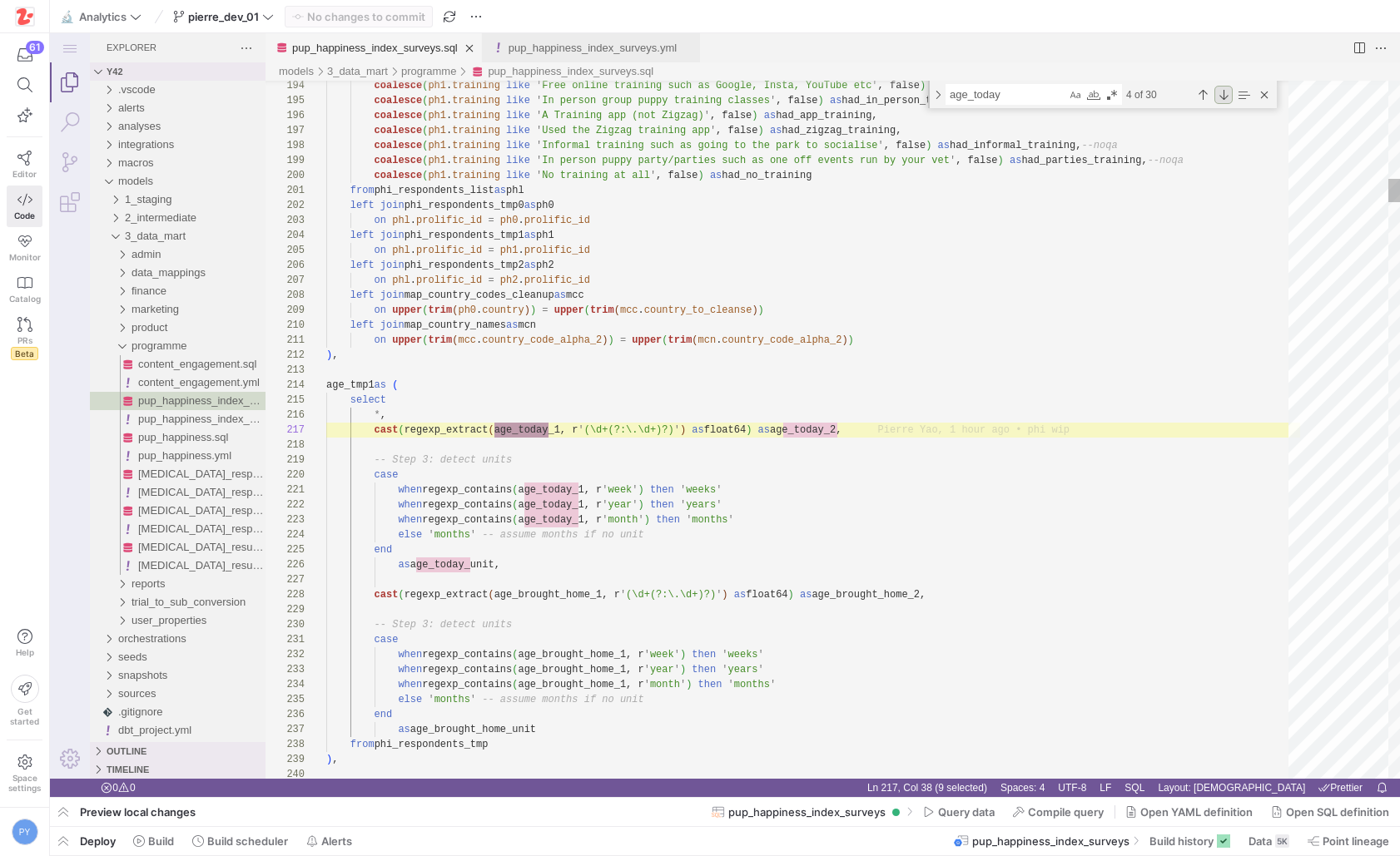
click at [1222, 99] on div "Next Match (Enter)" at bounding box center [1223, 95] width 19 height 19
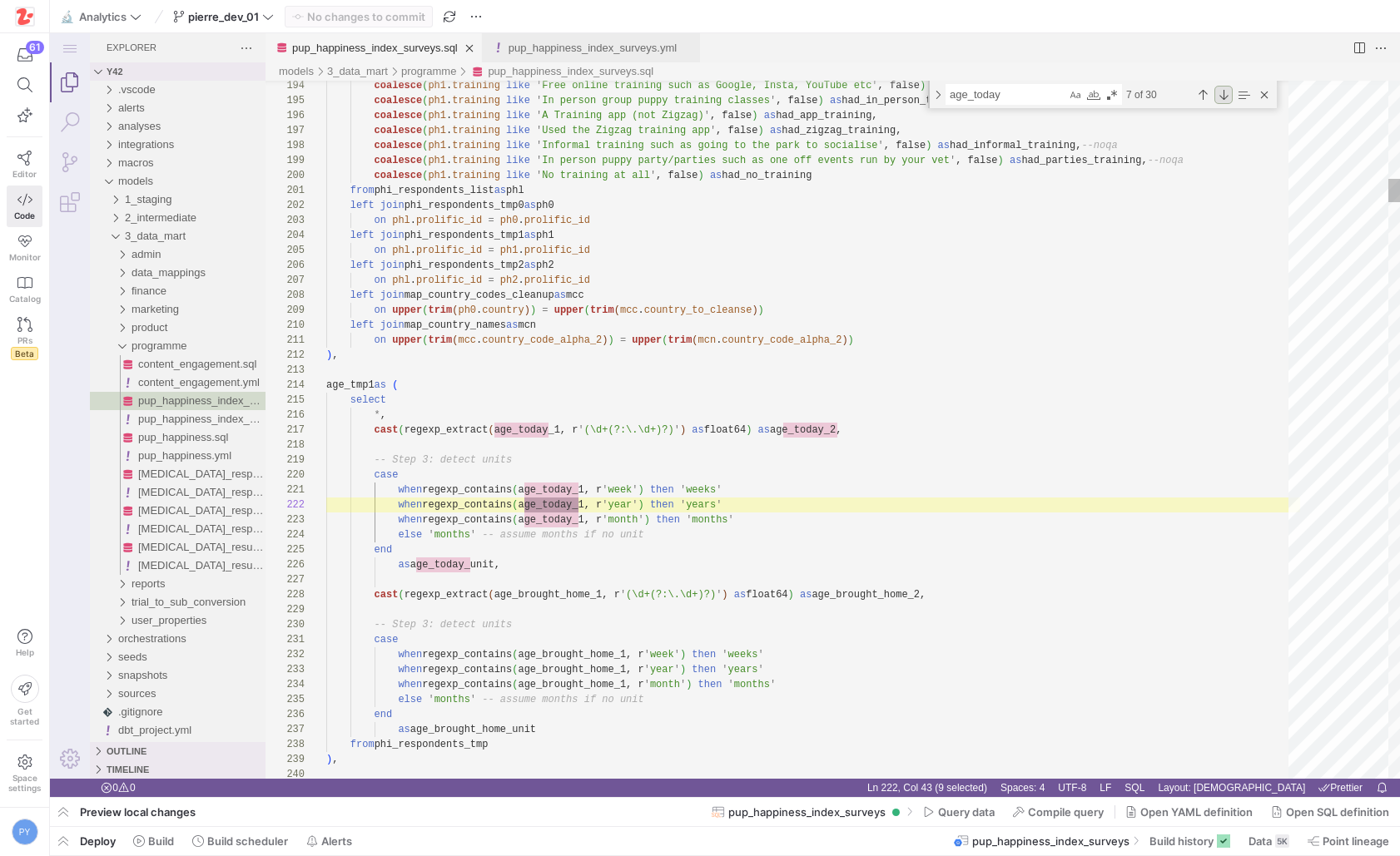
click at [1222, 99] on div "Next Match (Enter)" at bounding box center [1223, 95] width 19 height 19
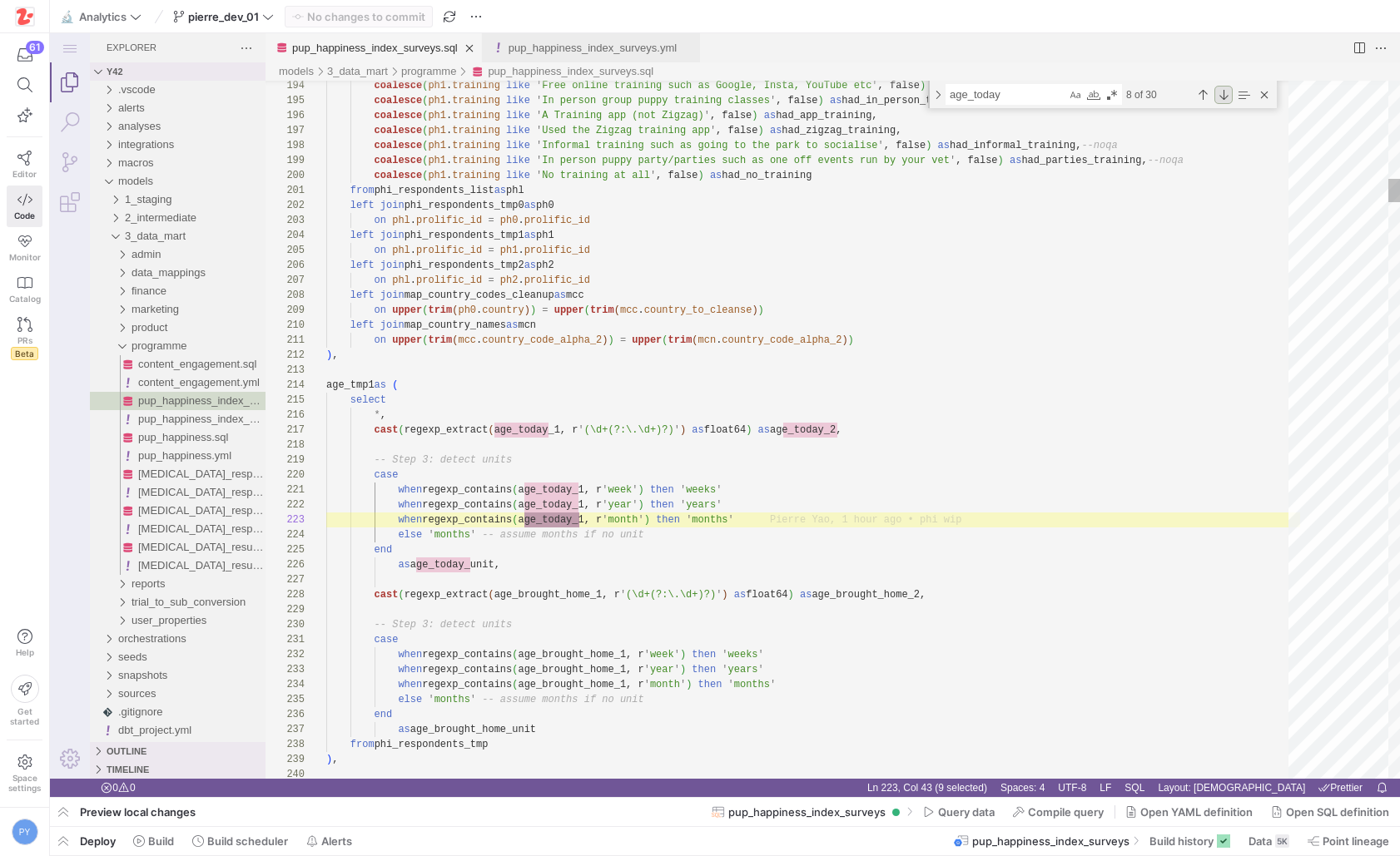
click at [1222, 99] on div "Next Match (Enter)" at bounding box center [1223, 95] width 19 height 19
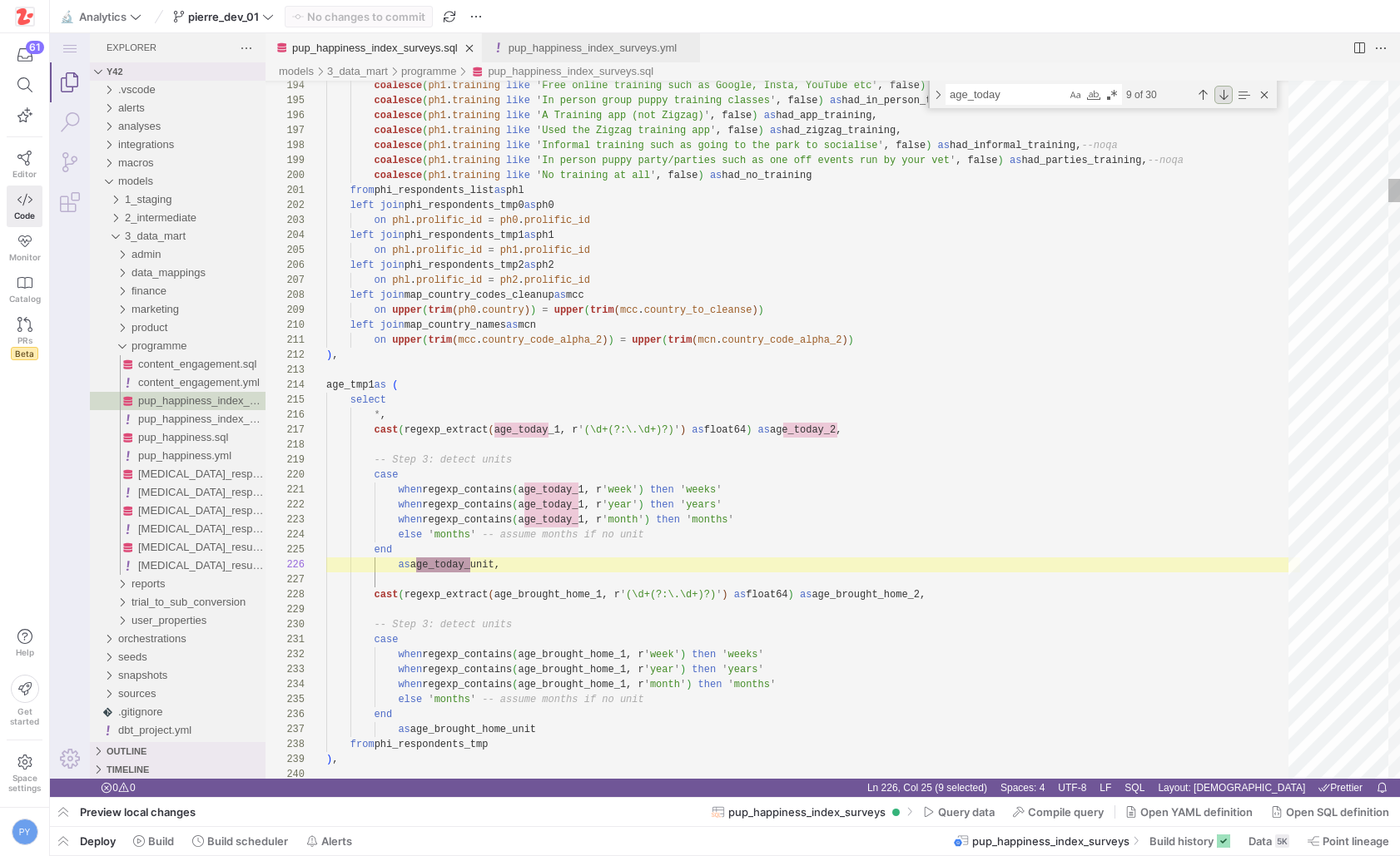
click at [1222, 99] on div "Next Match (Enter)" at bounding box center [1223, 95] width 19 height 19
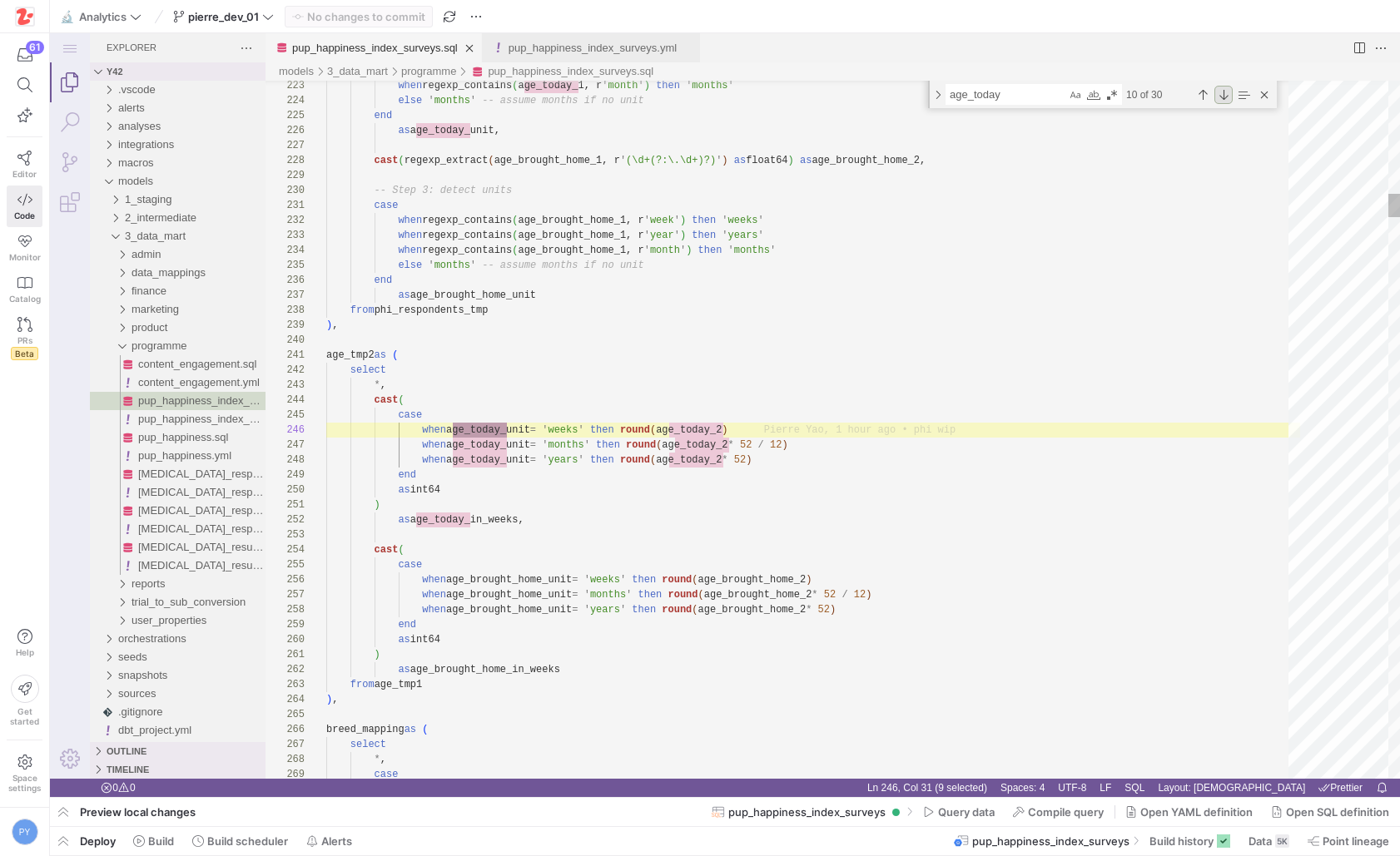
click at [1222, 99] on div "Next Match (Enter)" at bounding box center [1223, 95] width 19 height 19
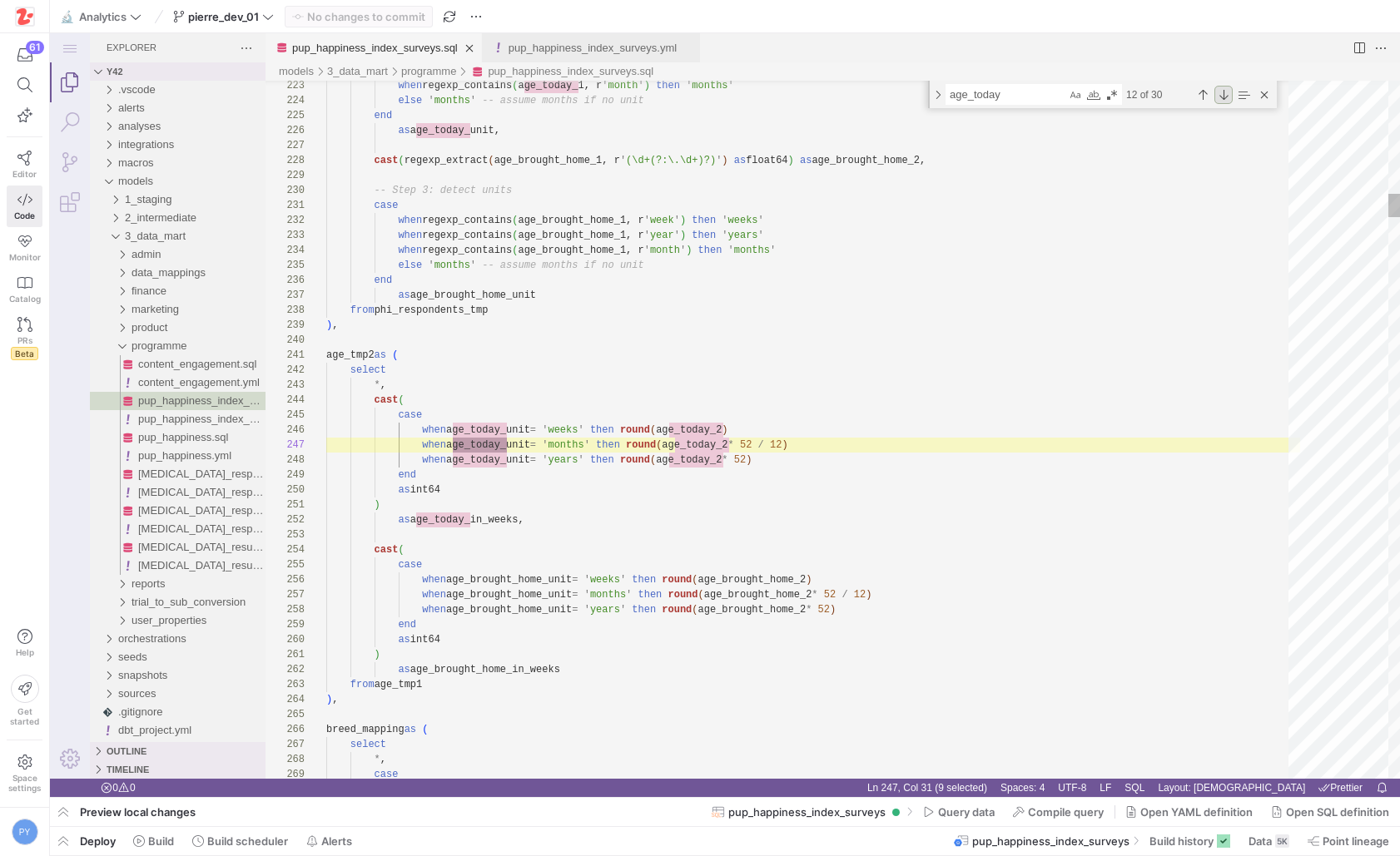
click at [1222, 99] on div "Next Match (Enter)" at bounding box center [1223, 95] width 19 height 19
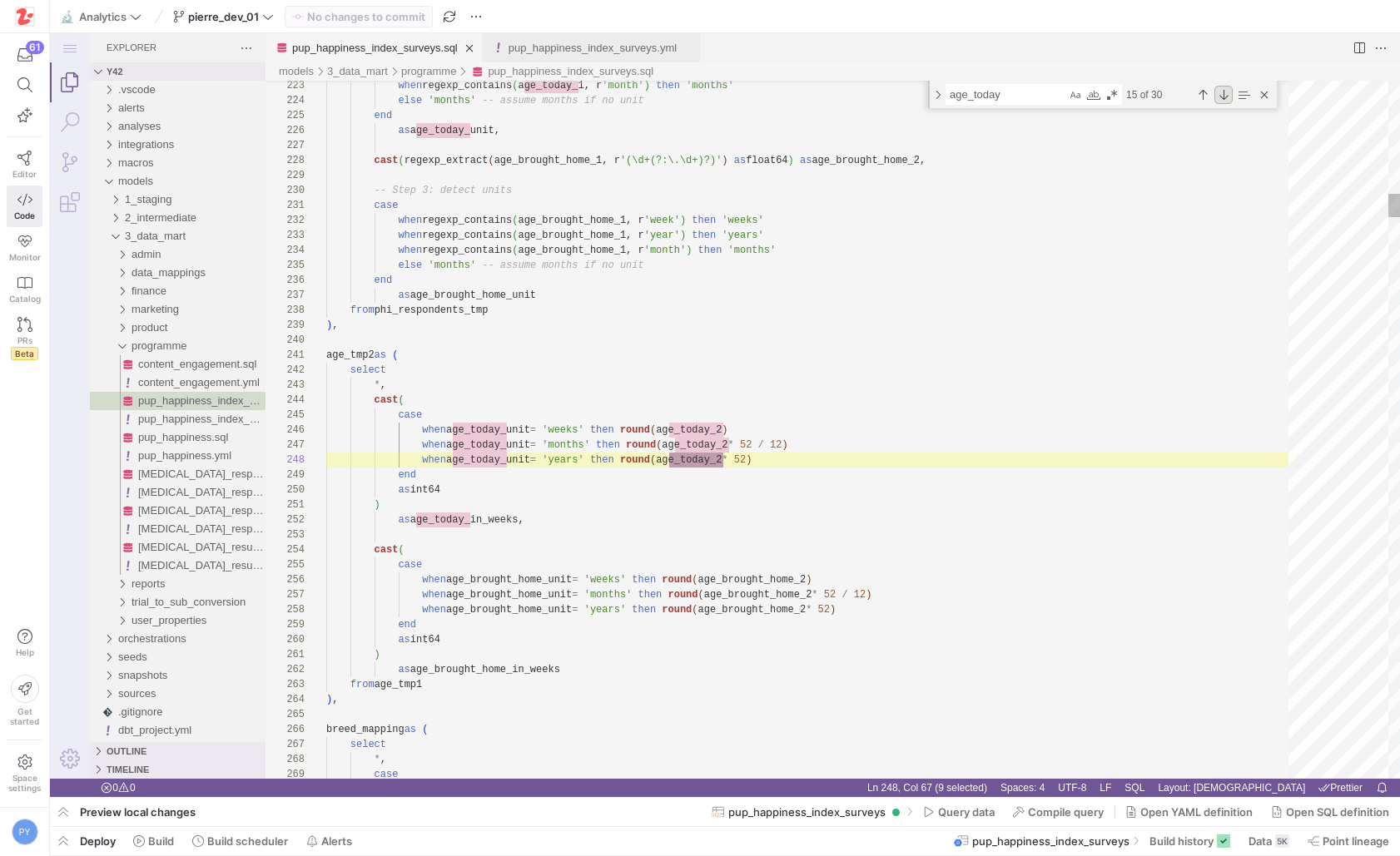
click at [1222, 99] on div "Next Match (Enter)" at bounding box center [1223, 95] width 19 height 19
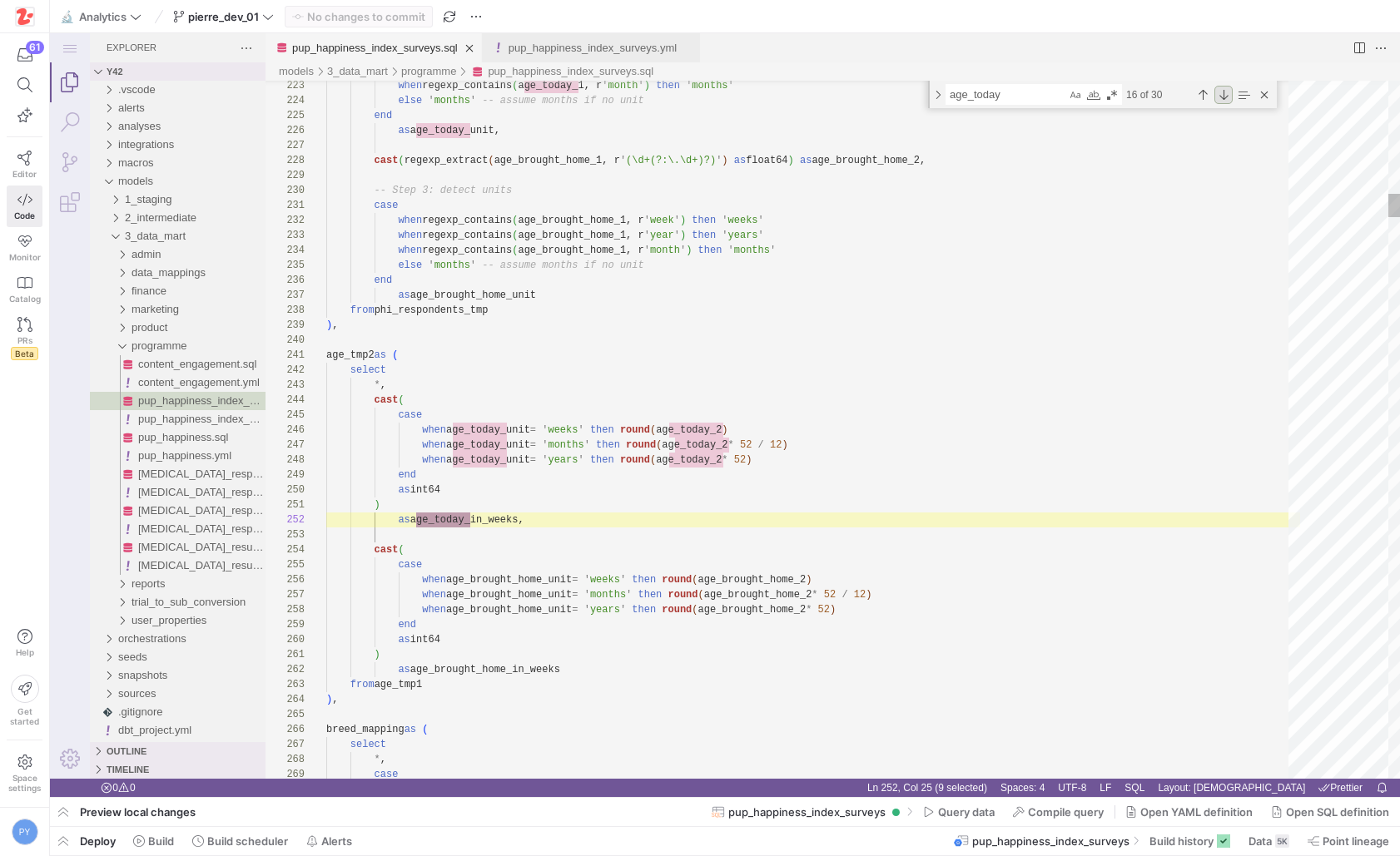
click at [1222, 99] on div "Next Match (Enter)" at bounding box center [1223, 95] width 19 height 19
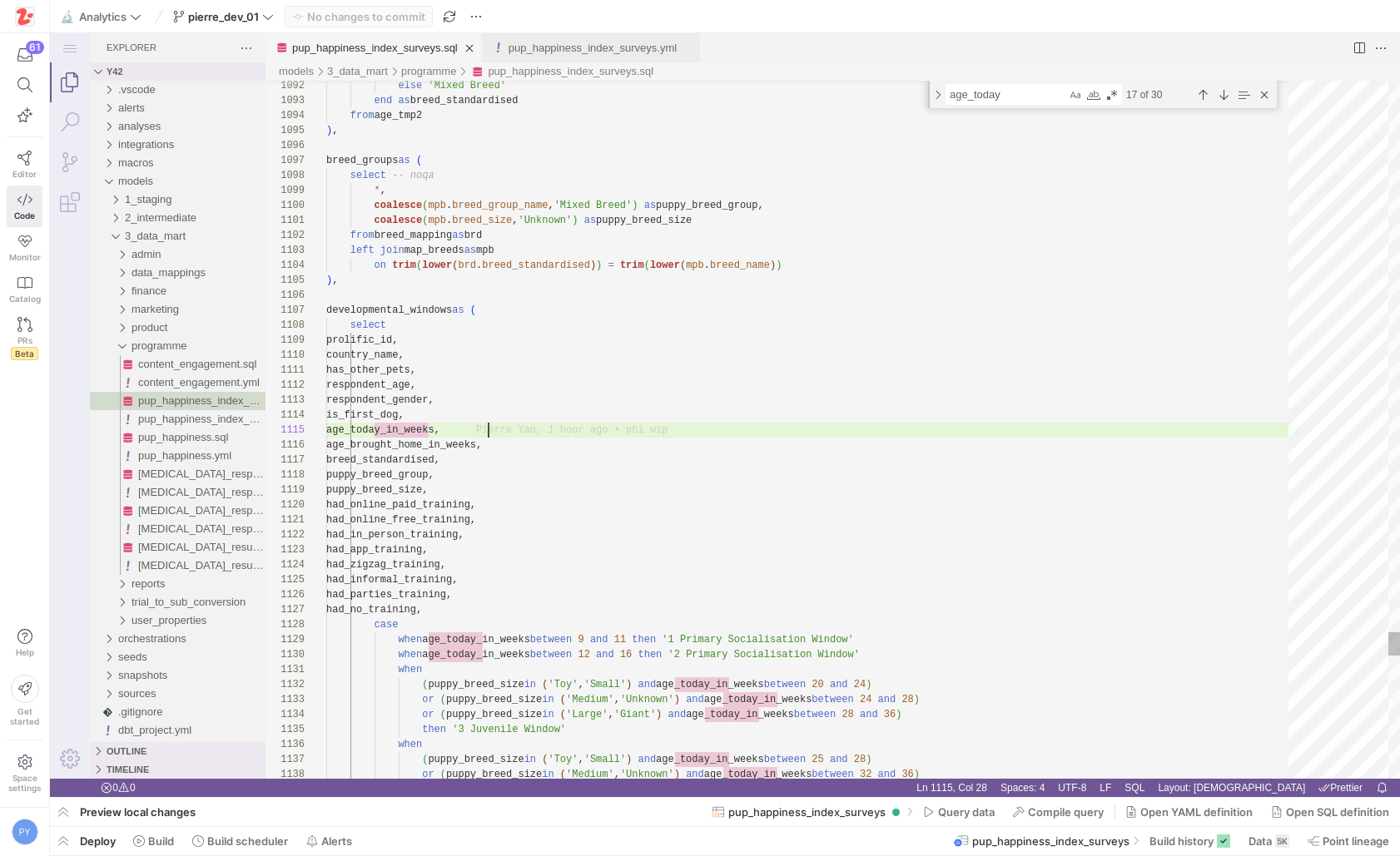
scroll to position [60, 162]
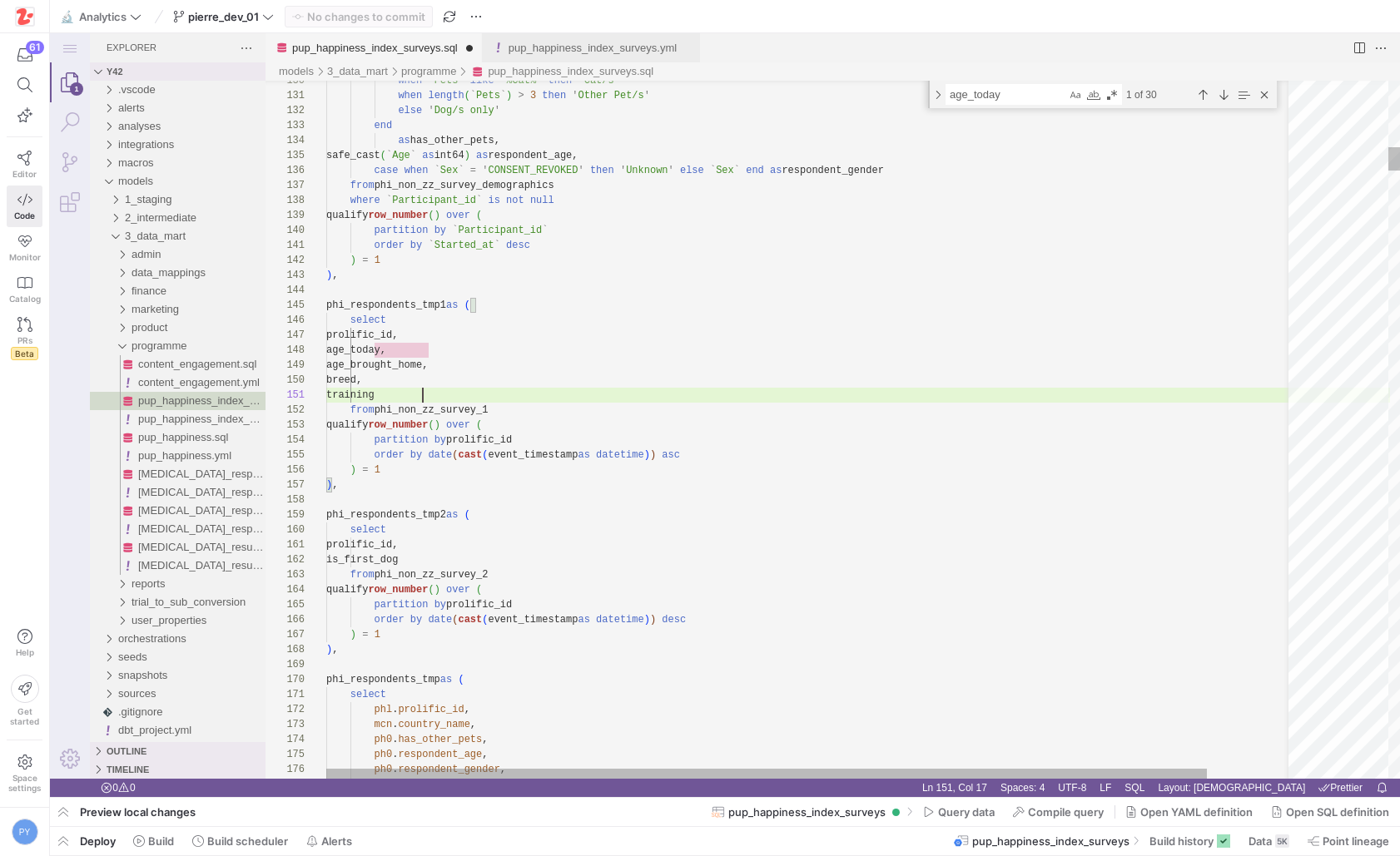
scroll to position [0, 97]
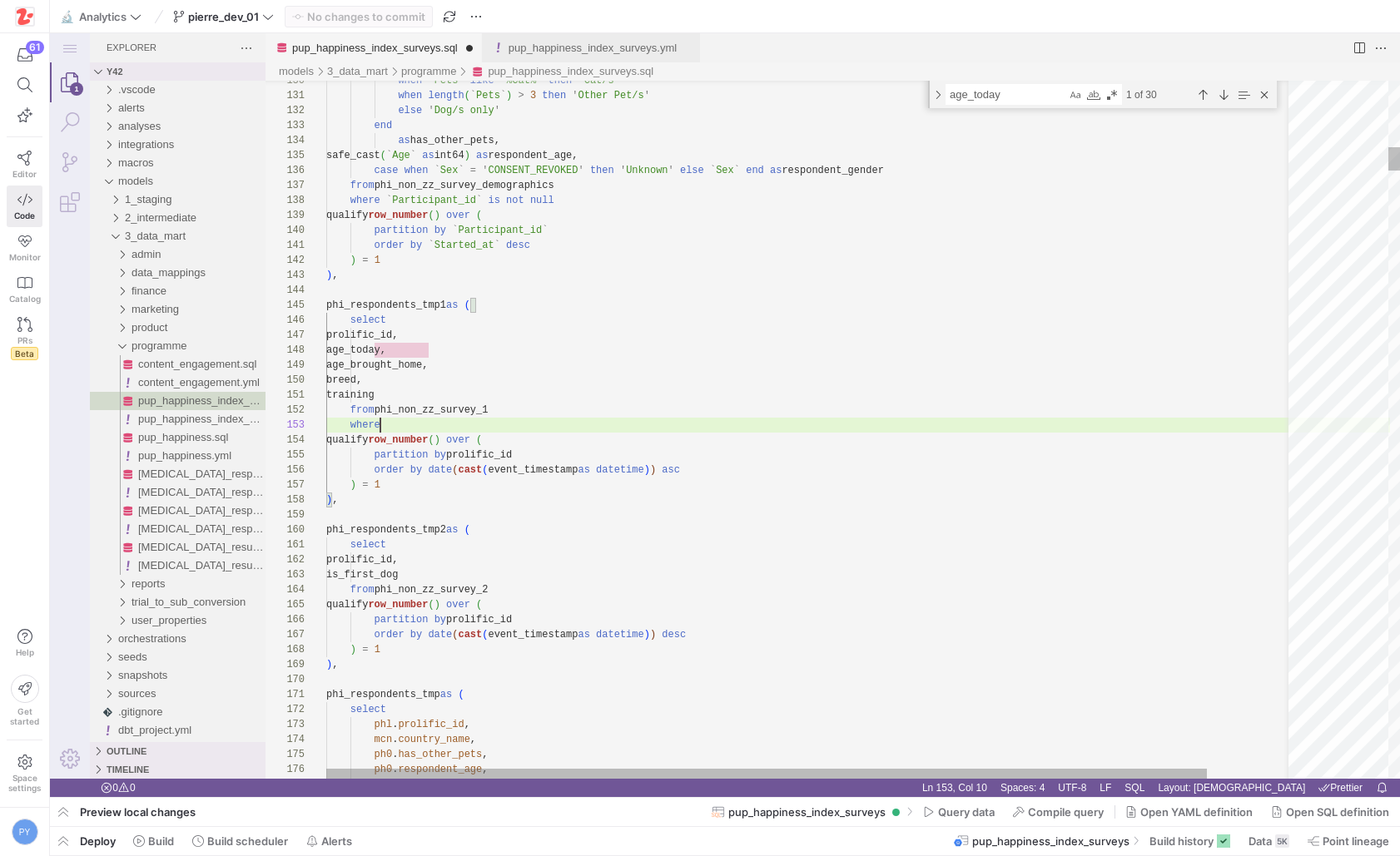
paste textarea "age_today"
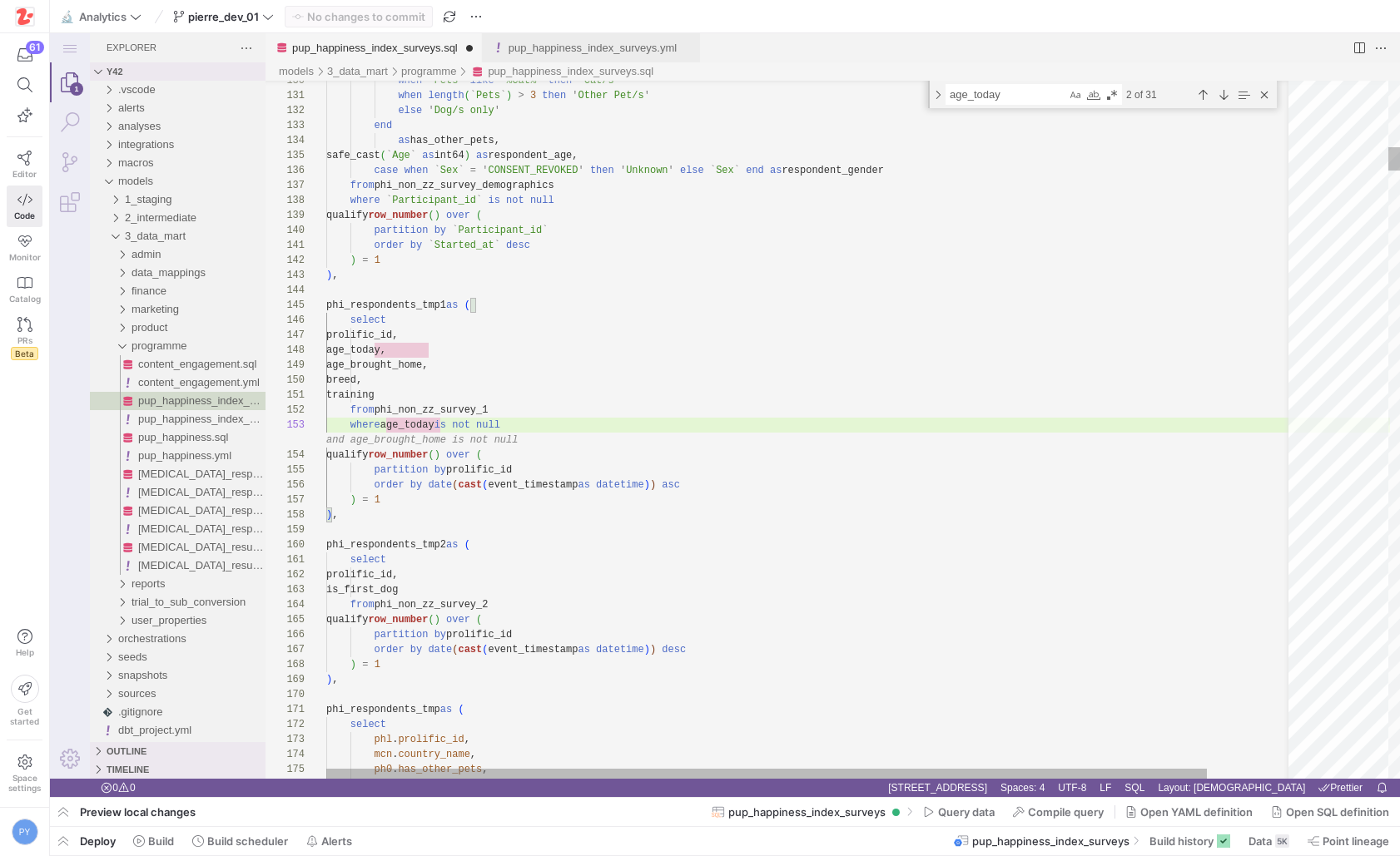
scroll to position [45, 186]
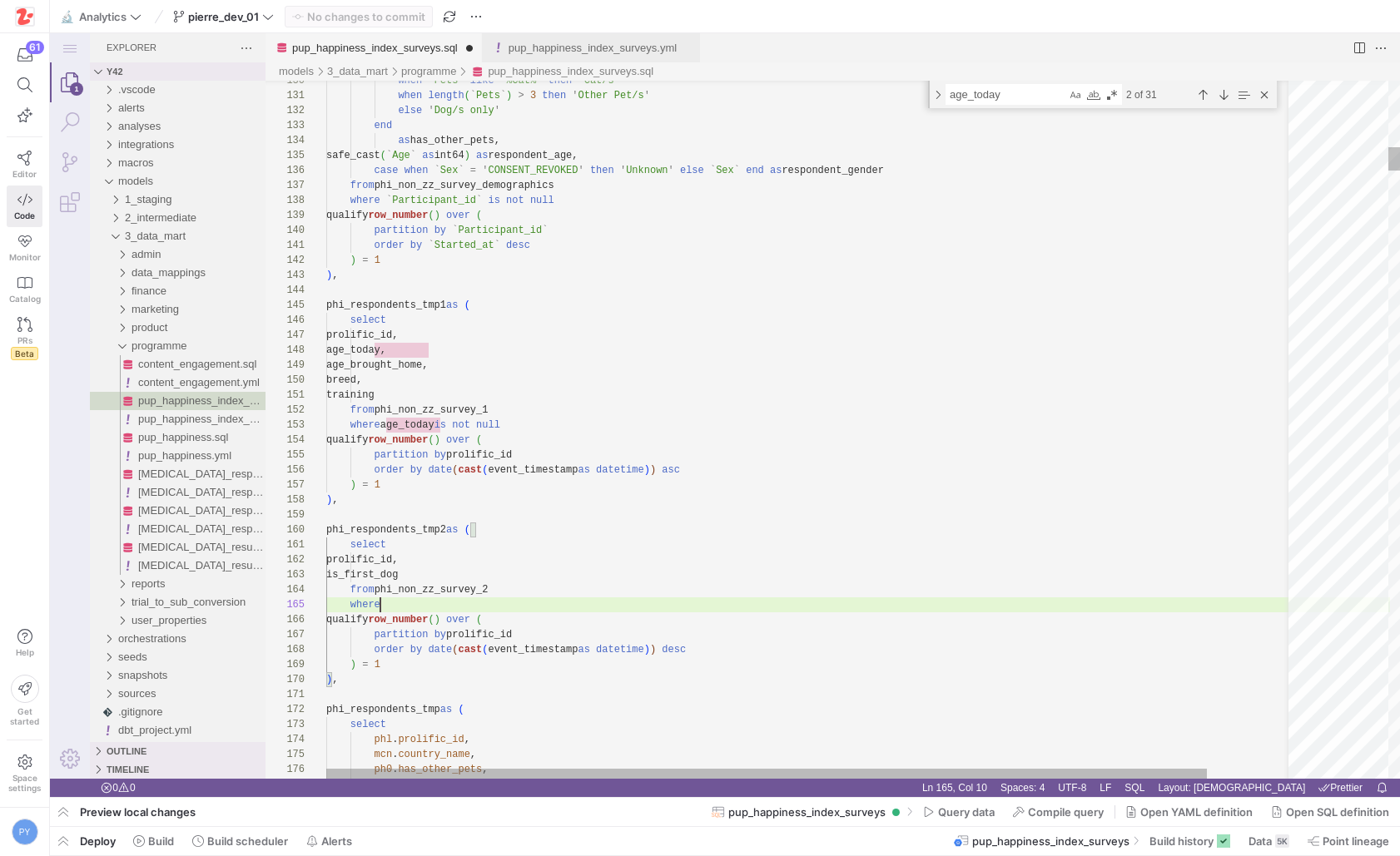
paste textarea "is_first_dog"
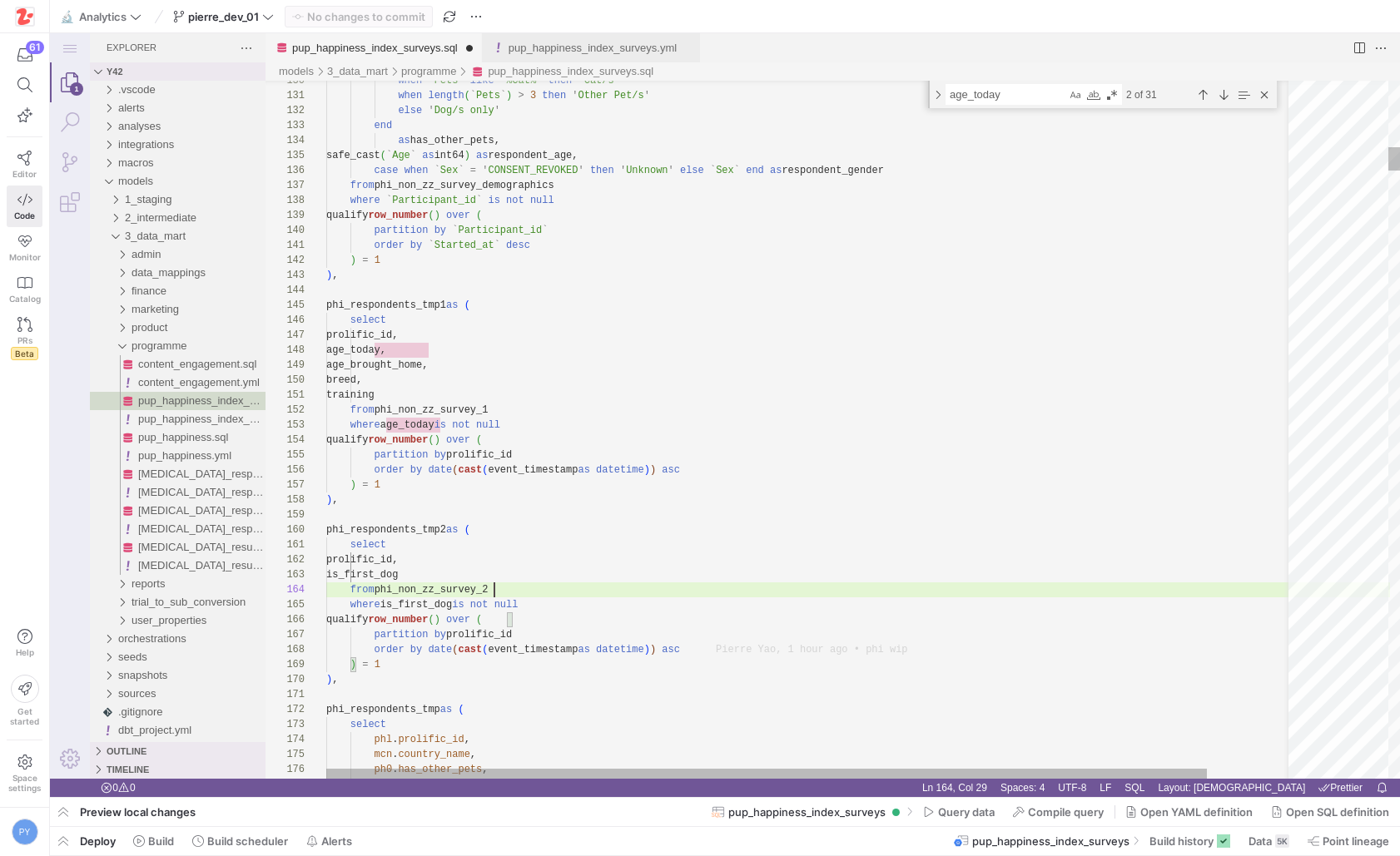
click at [1226, 90] on div "Next Match (Enter)" at bounding box center [1223, 95] width 19 height 19
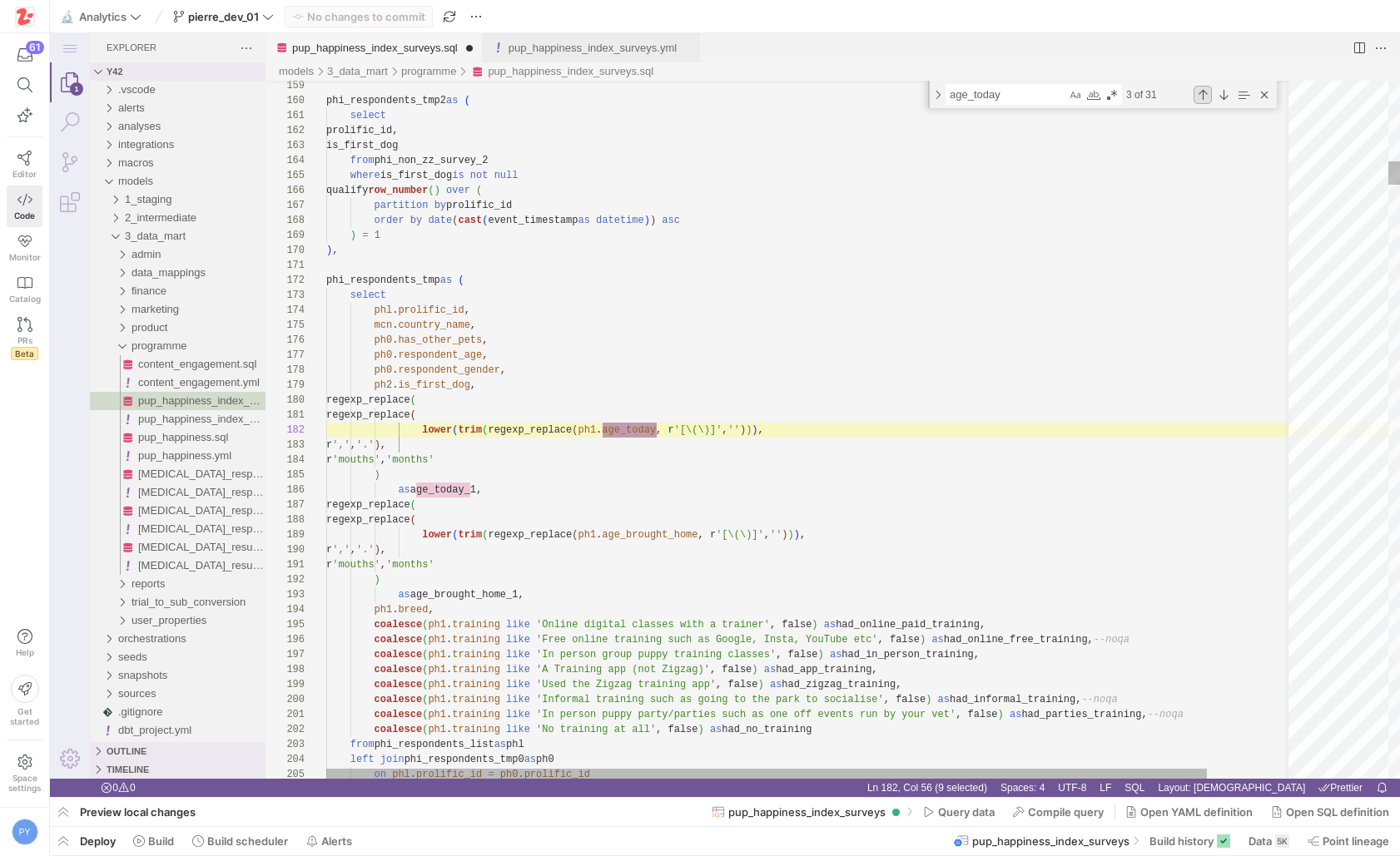
click at [1211, 100] on div "Previous Match (⇧Enter)" at bounding box center [1203, 95] width 19 height 19
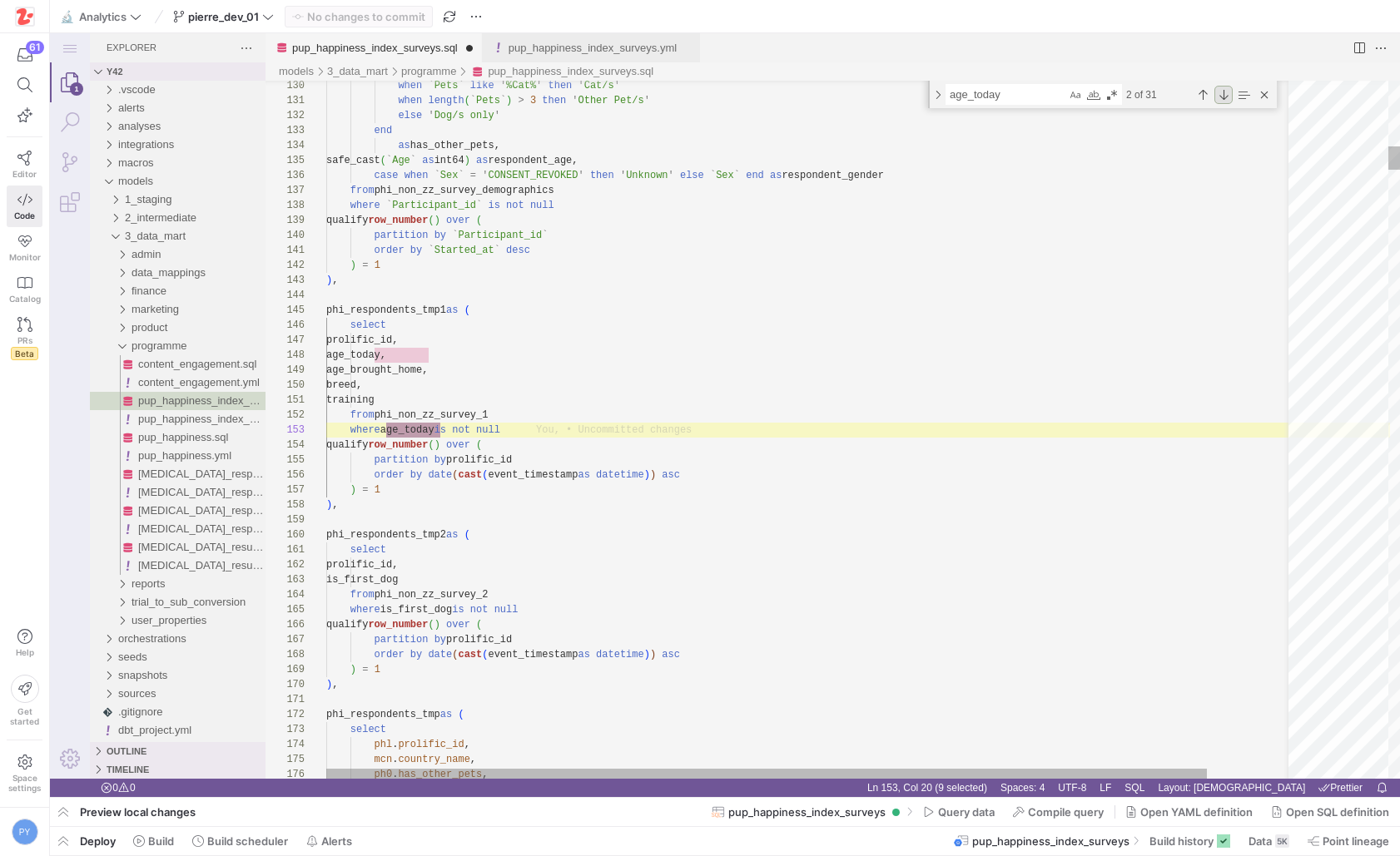
click at [1225, 97] on div "Next Match (Enter)" at bounding box center [1223, 95] width 19 height 19
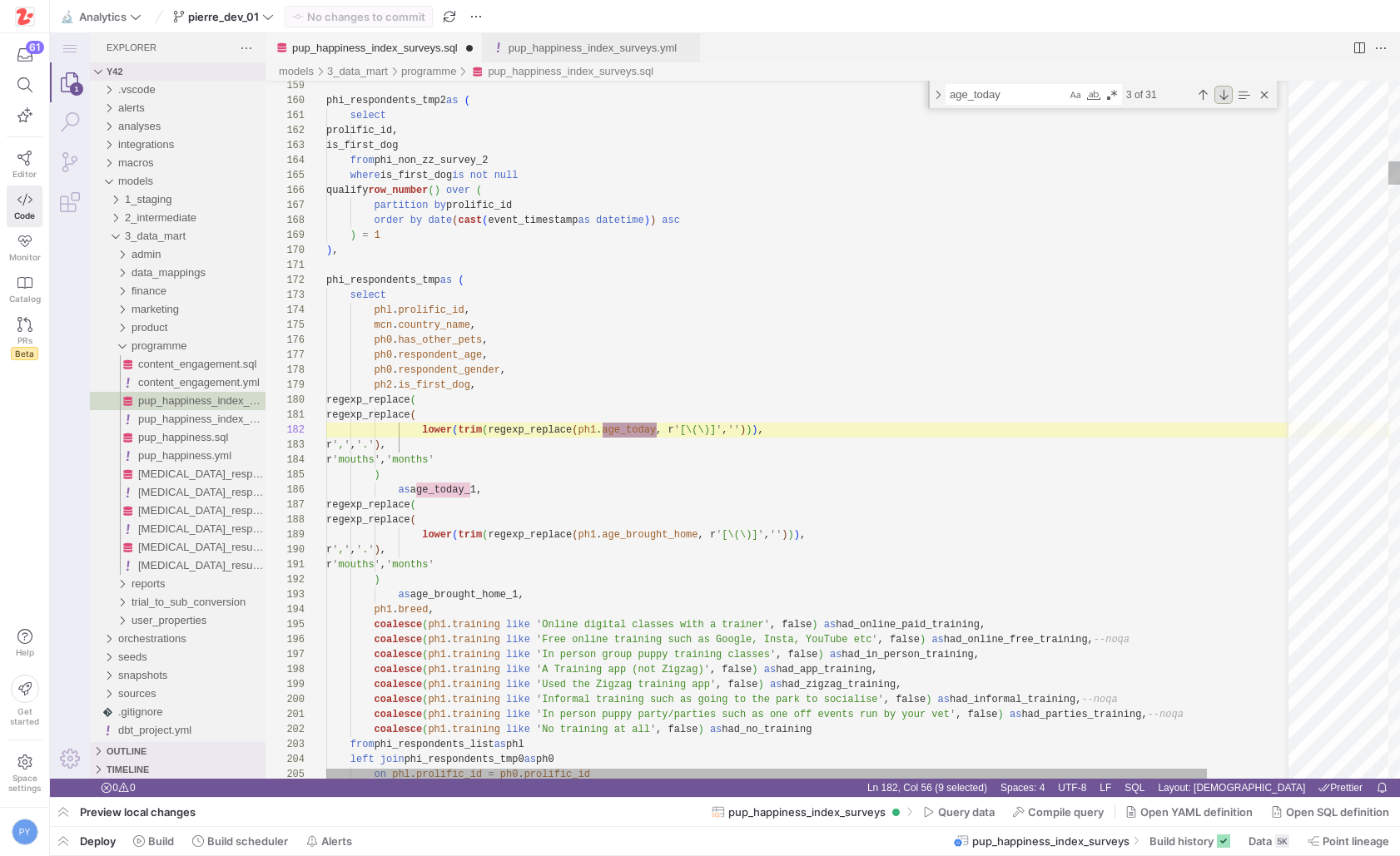
scroll to position [0, 330]
click at [1206, 97] on div "Previous Match (⇧Enter)" at bounding box center [1203, 95] width 19 height 19
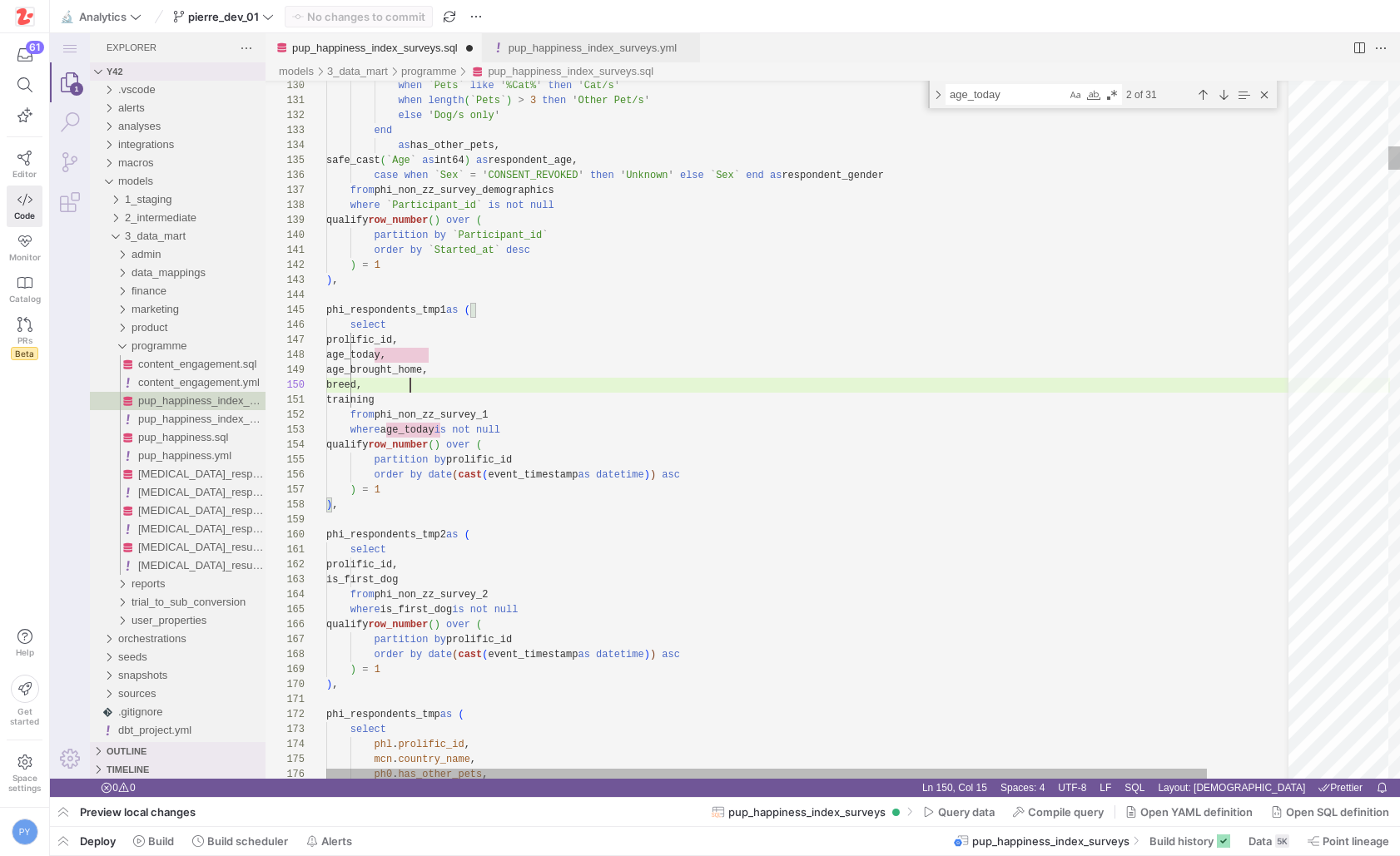
scroll to position [135, 84]
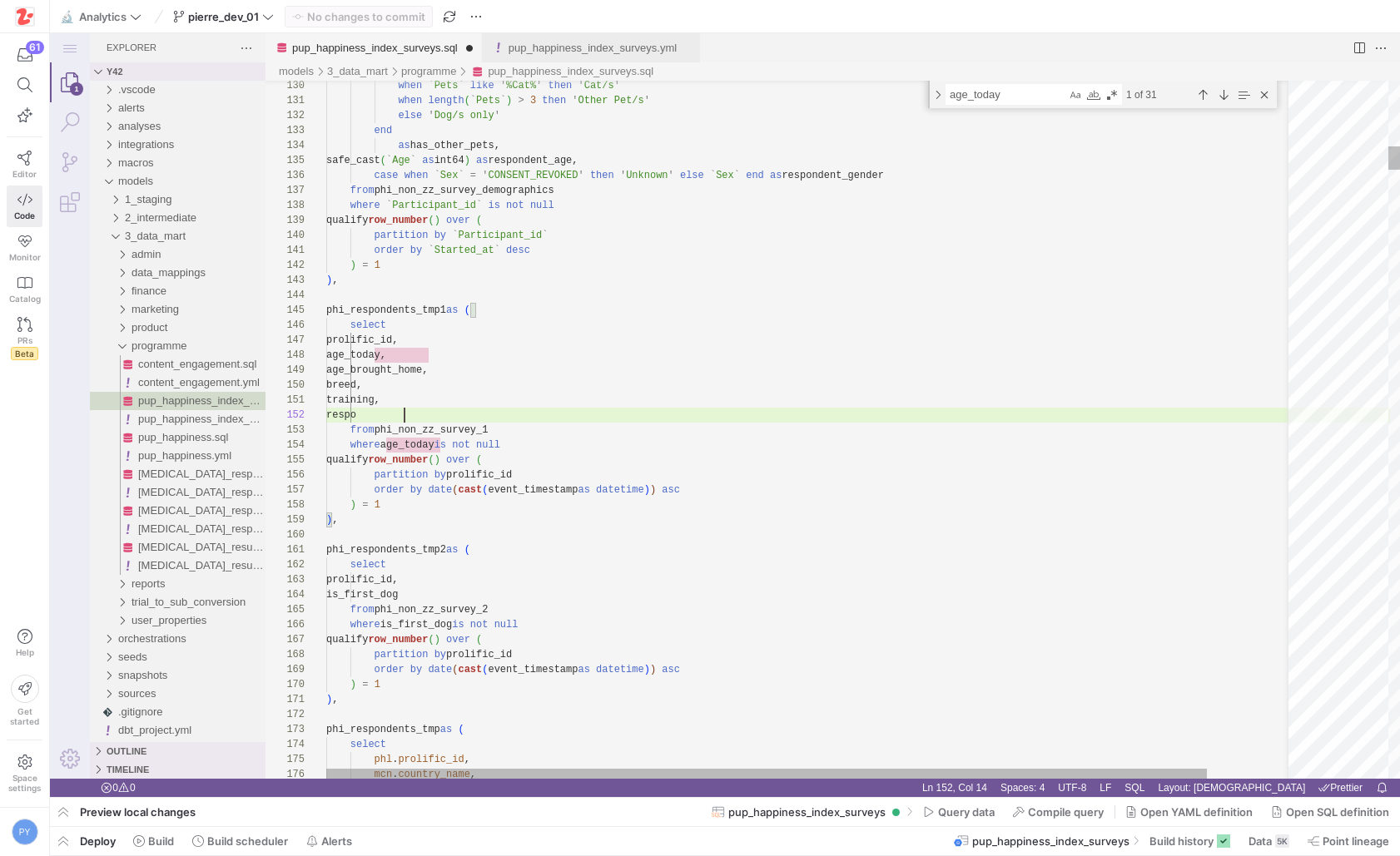
scroll to position [15, 84]
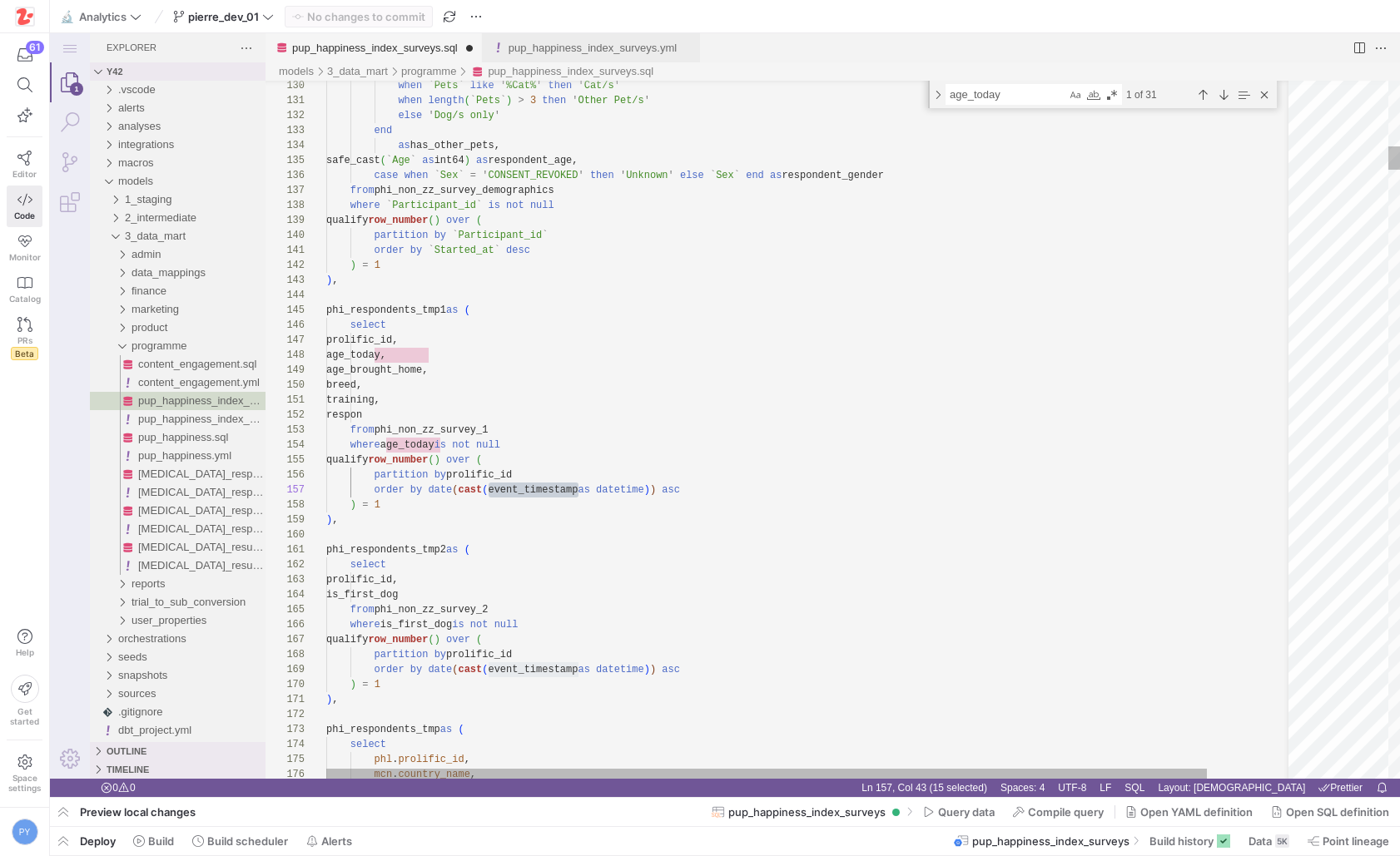
paste textarea "event_timestamp"
drag, startPoint x: 427, startPoint y: 486, endPoint x: 663, endPoint y: 488, distance: 236.0
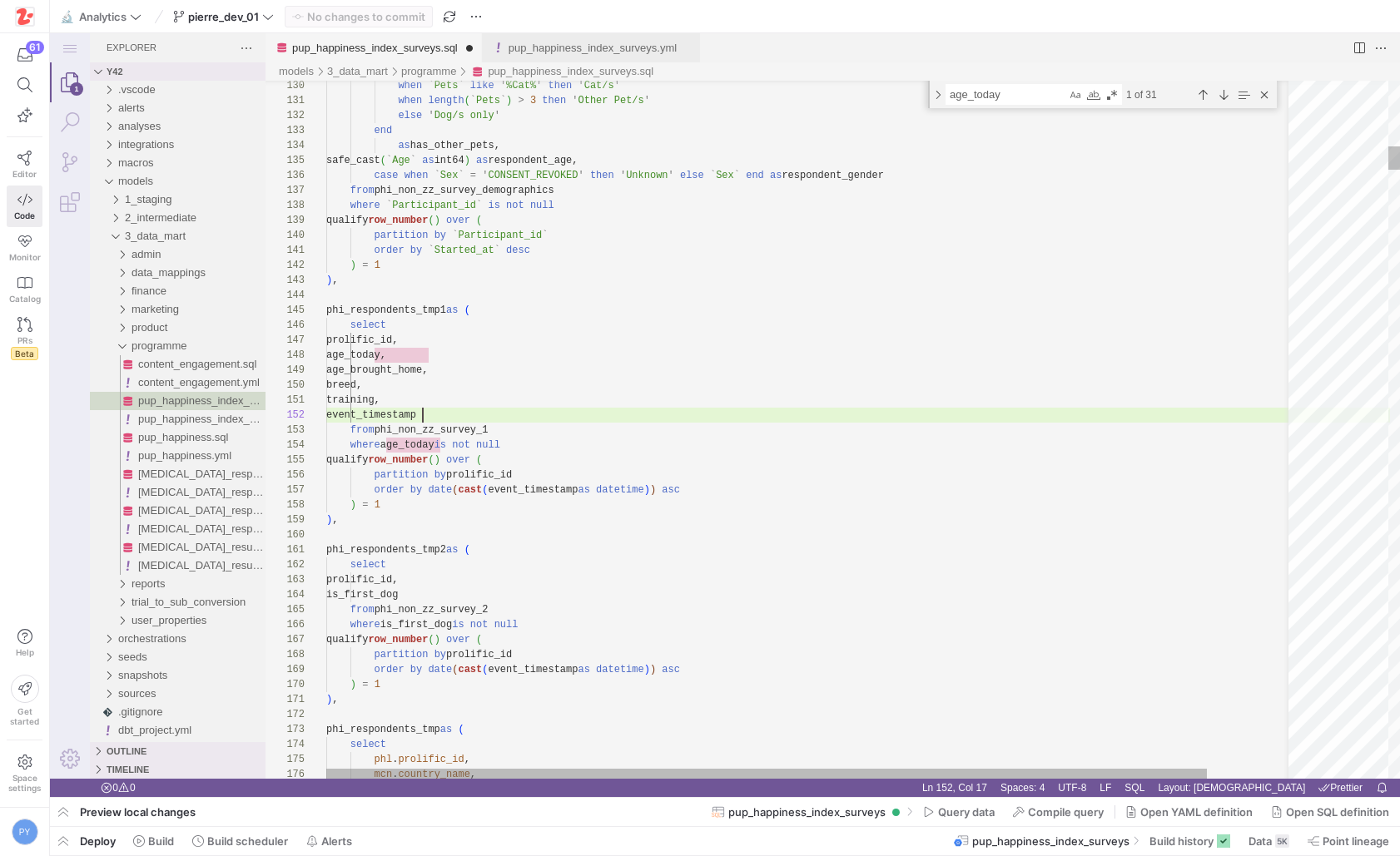
paste textarea "date(cast(event_timestamp as datetime))"
click at [1219, 92] on div "Next Match (Enter)" at bounding box center [1223, 95] width 19 height 19
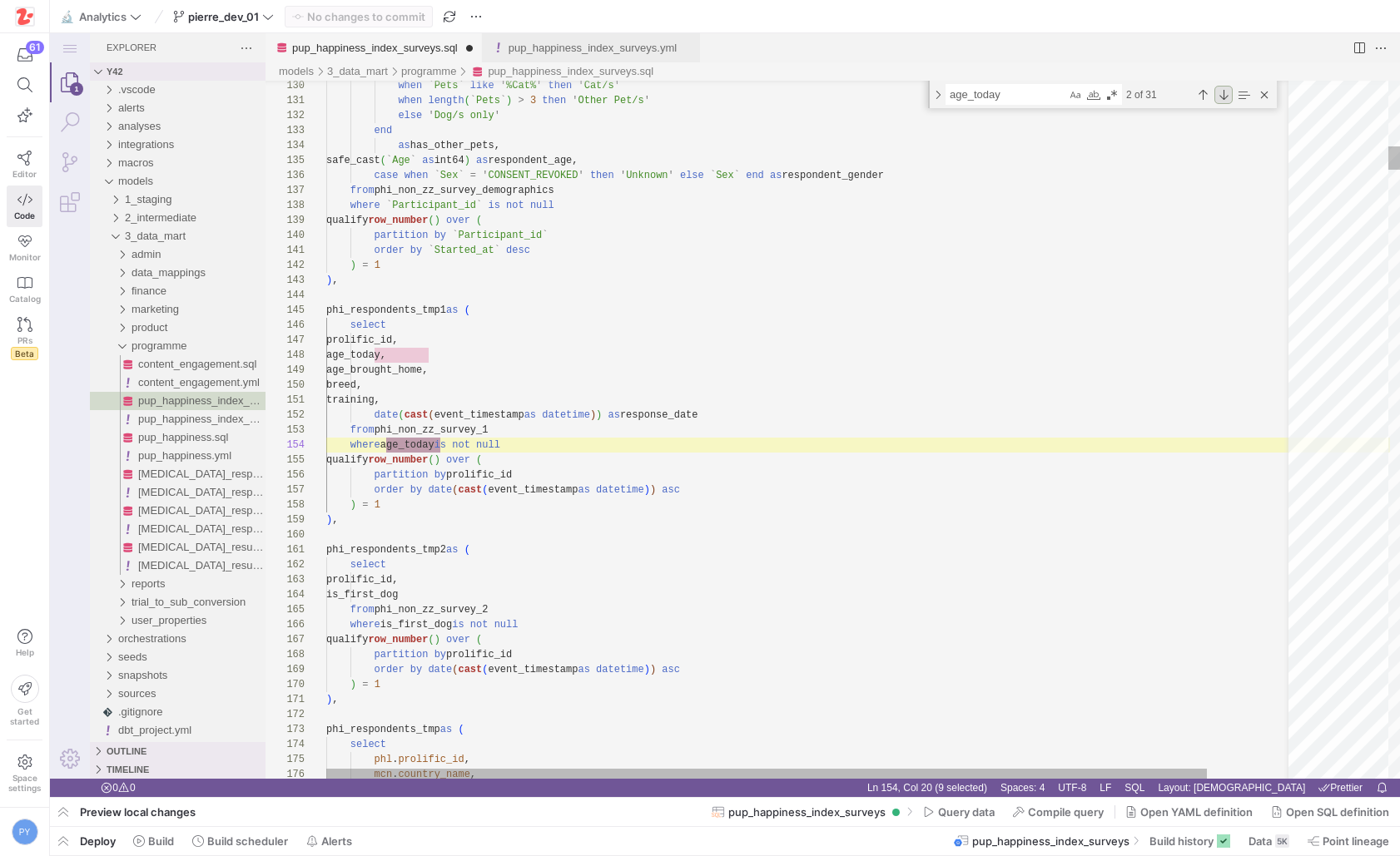
scroll to position [15, 114]
click at [1219, 92] on div "Next Match (Enter)" at bounding box center [1223, 95] width 19 height 19
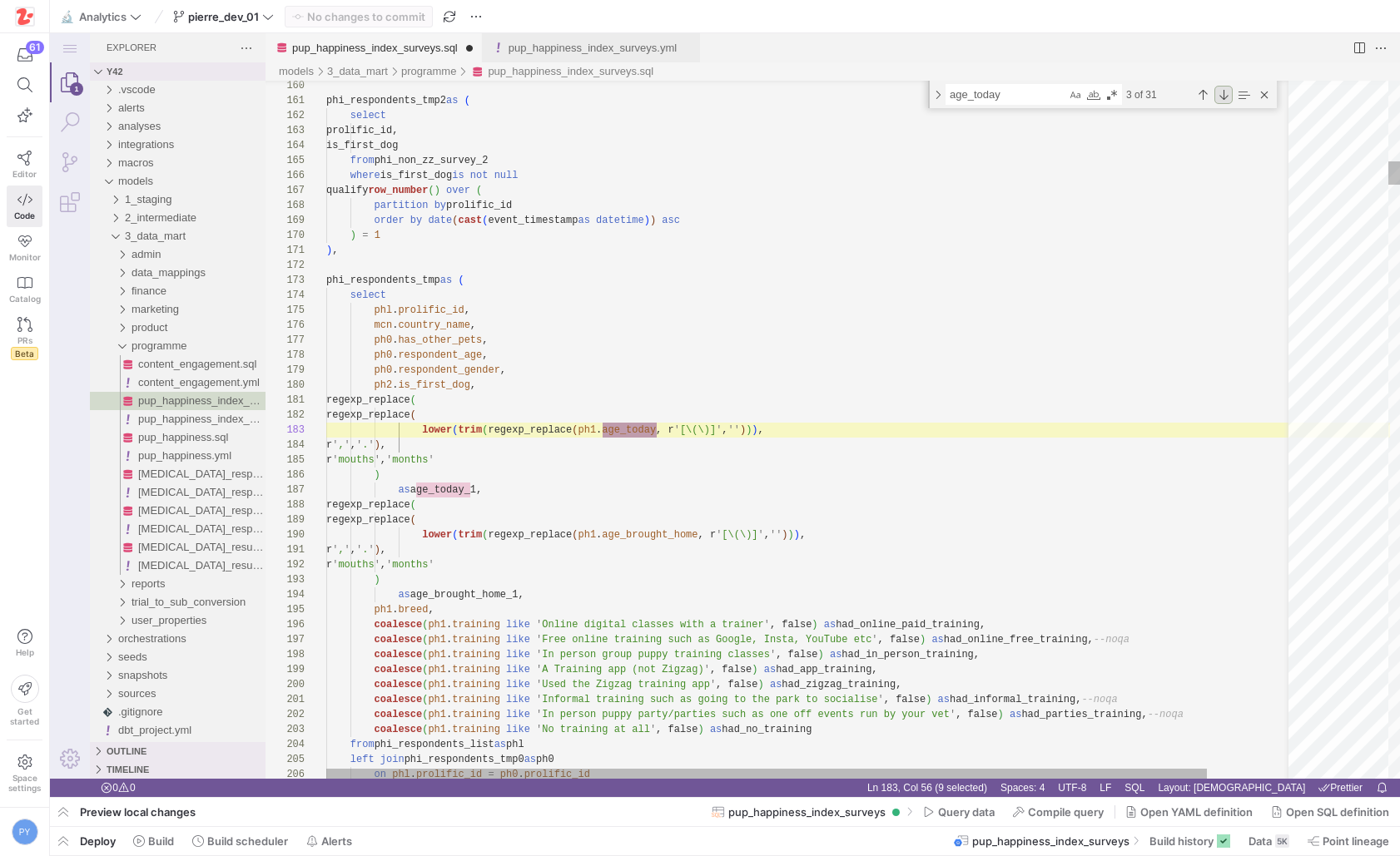
click at [1219, 91] on div "Next Match (Enter)" at bounding box center [1223, 95] width 19 height 19
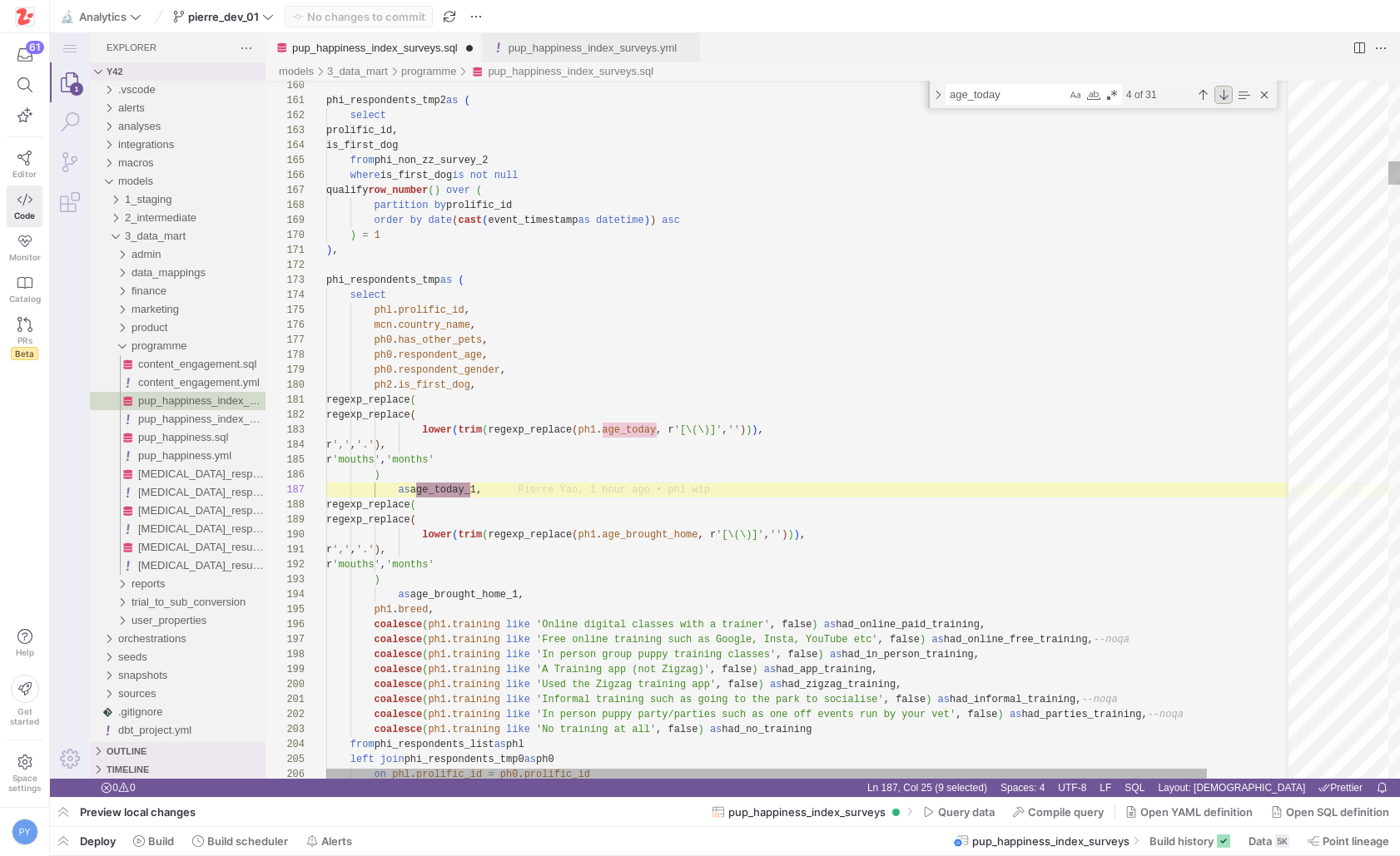
click at [1219, 91] on div "Next Match (Enter)" at bounding box center [1223, 95] width 19 height 19
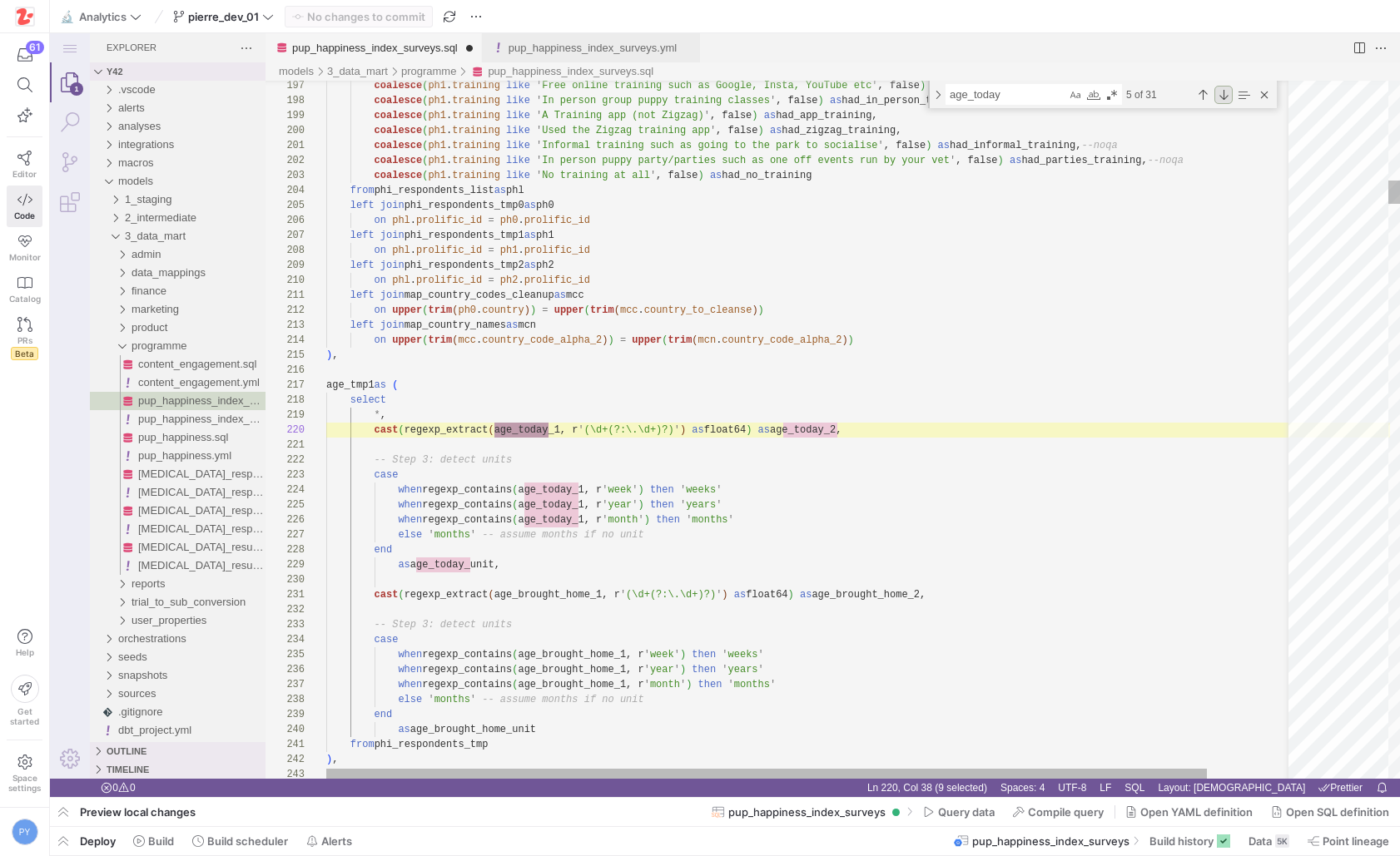
click at [1219, 91] on div "Next Match (Enter)" at bounding box center [1223, 95] width 19 height 19
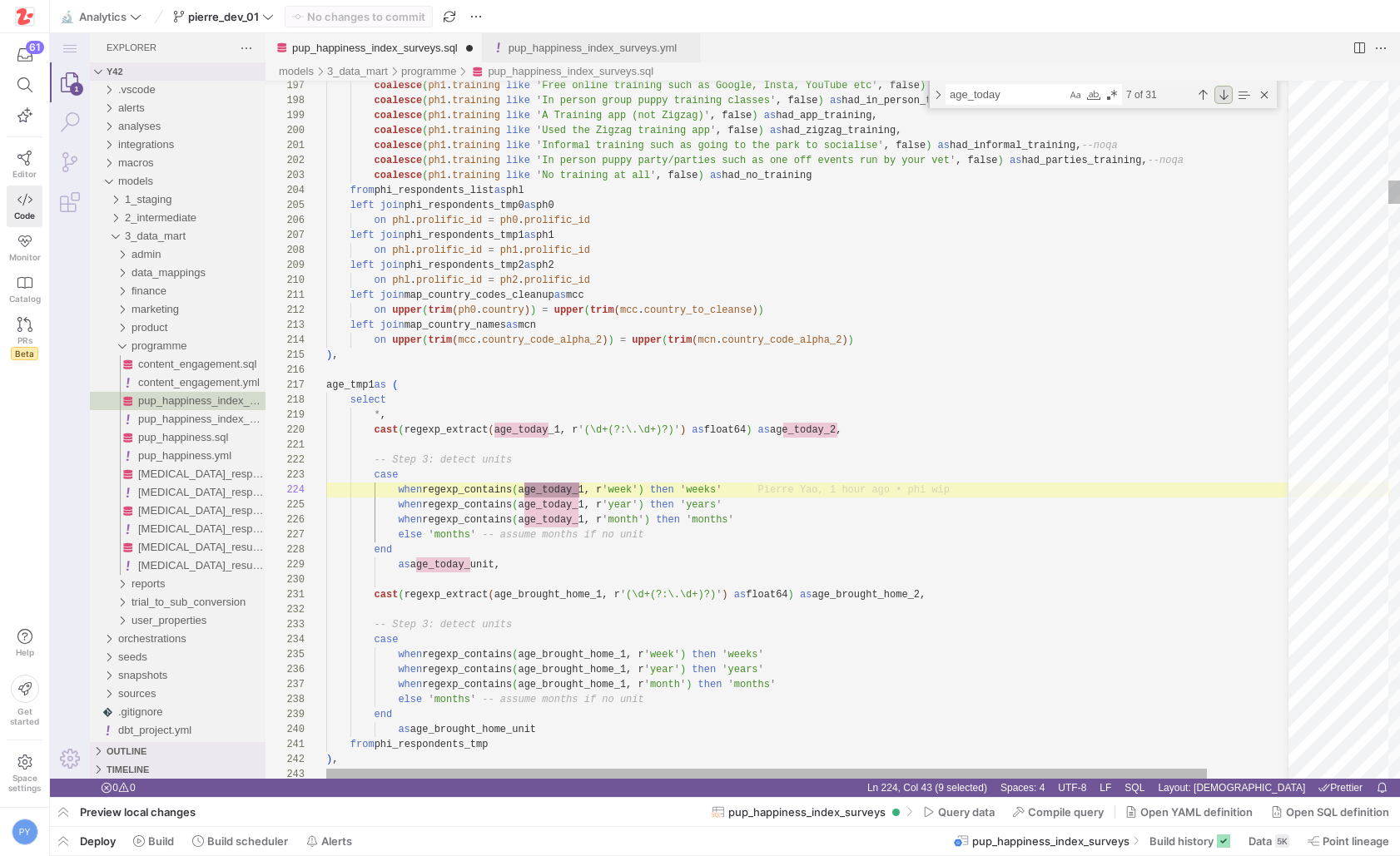
click at [1219, 91] on div "Next Match (Enter)" at bounding box center [1223, 95] width 19 height 19
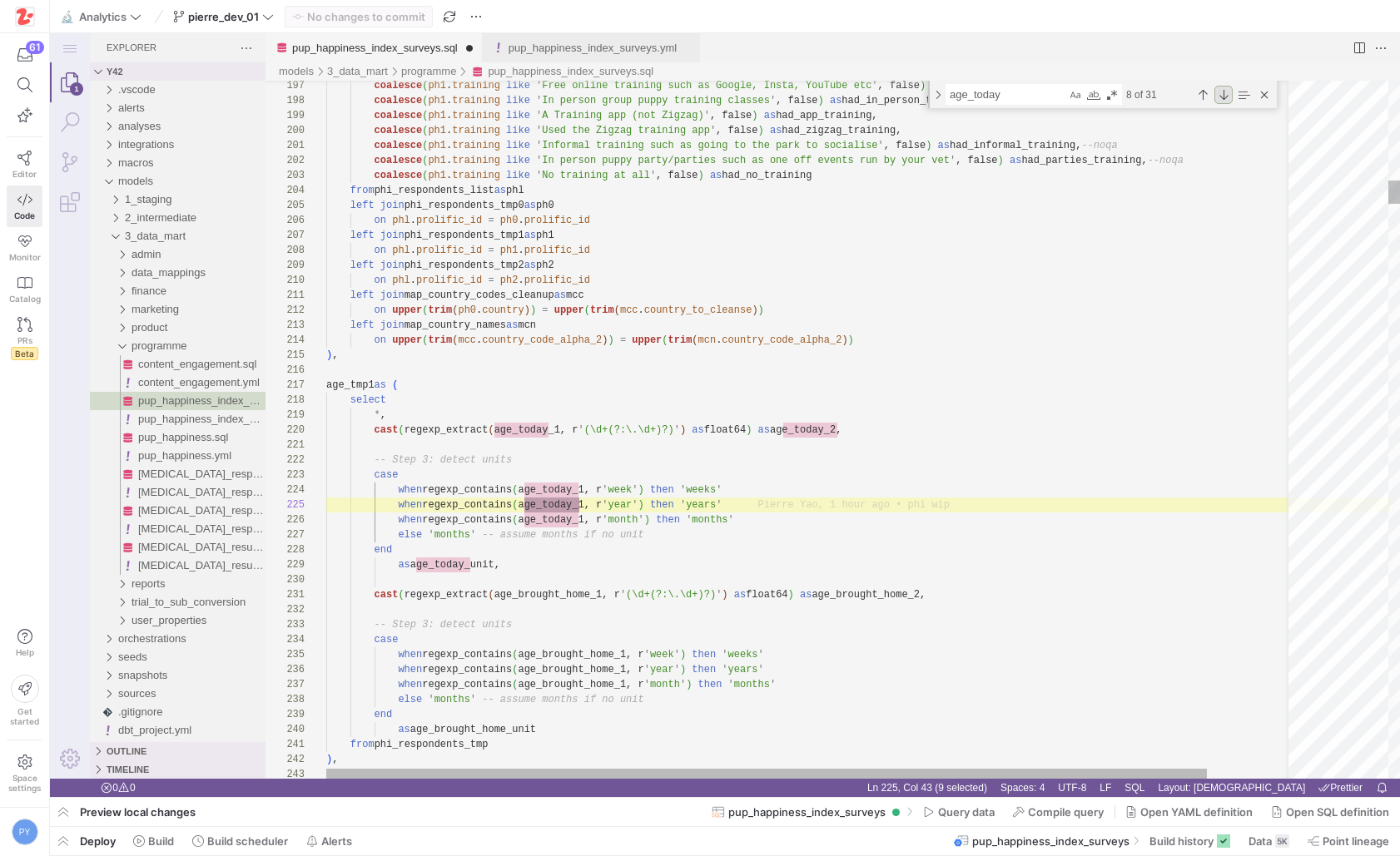
click at [1219, 91] on div "Next Match (Enter)" at bounding box center [1223, 95] width 19 height 19
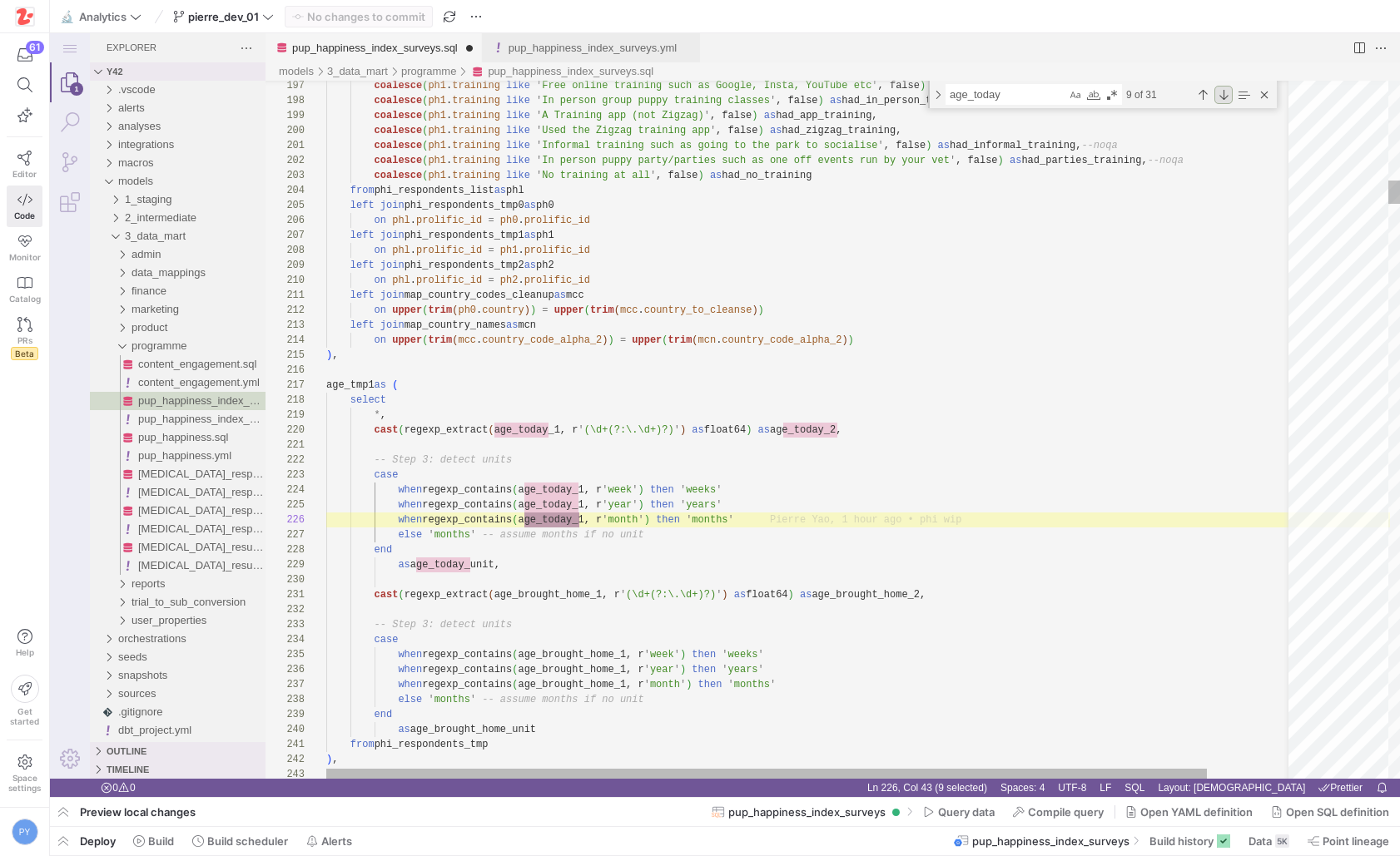
click at [1219, 91] on div "Next Match (Enter)" at bounding box center [1223, 95] width 19 height 19
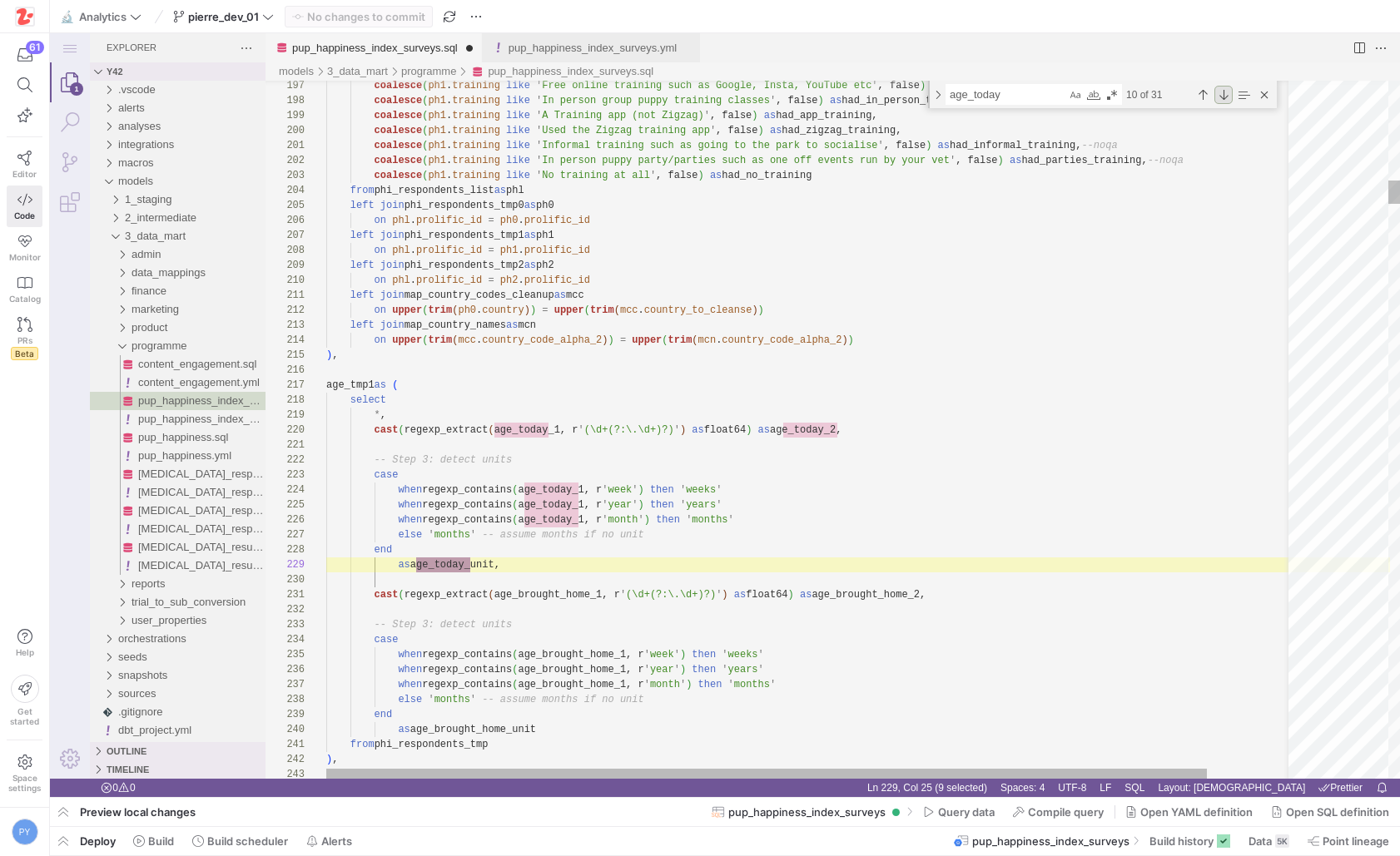
click at [1219, 91] on div "Next Match (Enter)" at bounding box center [1223, 95] width 19 height 19
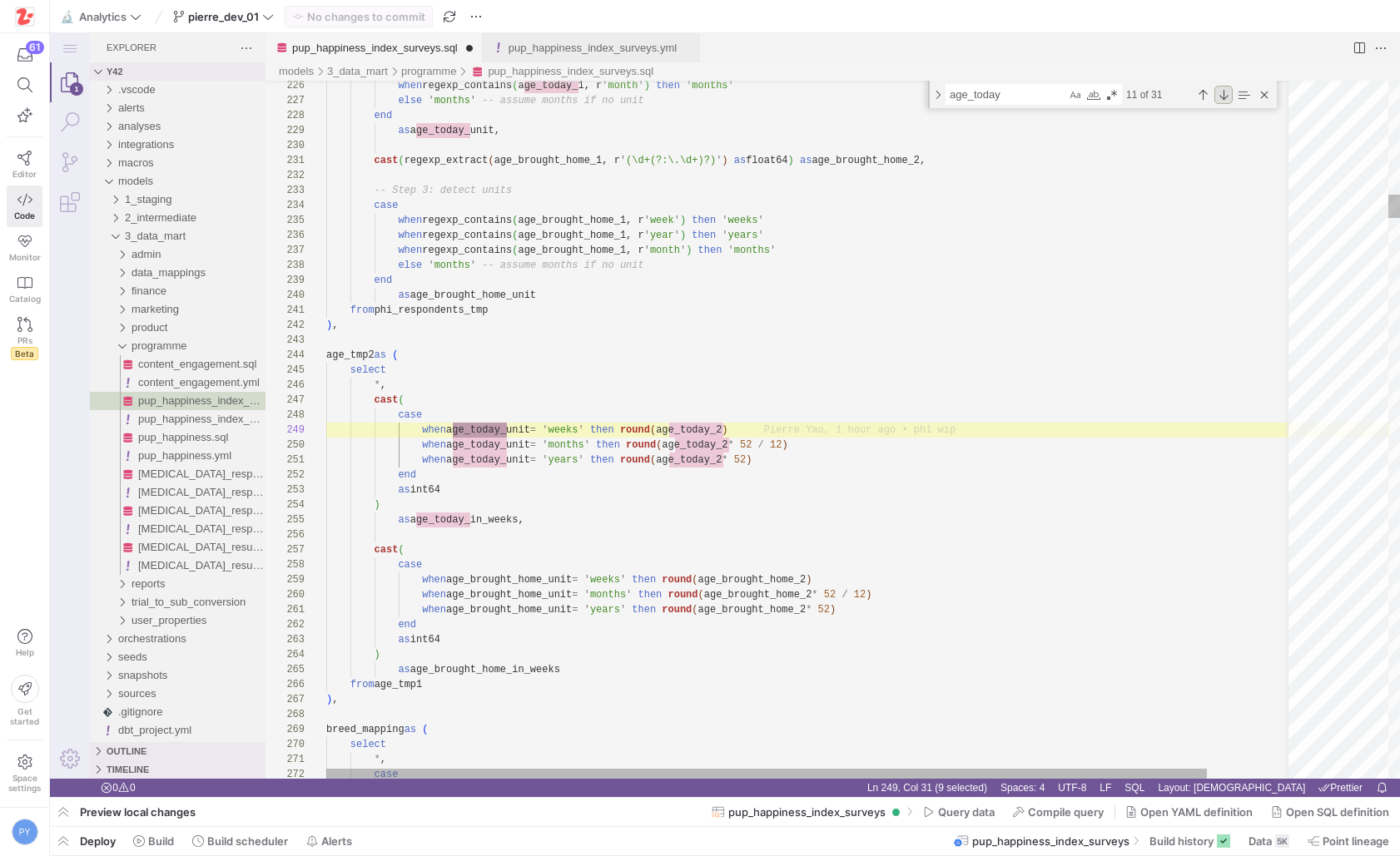
click at [1219, 91] on div "Next Match (Enter)" at bounding box center [1223, 95] width 19 height 19
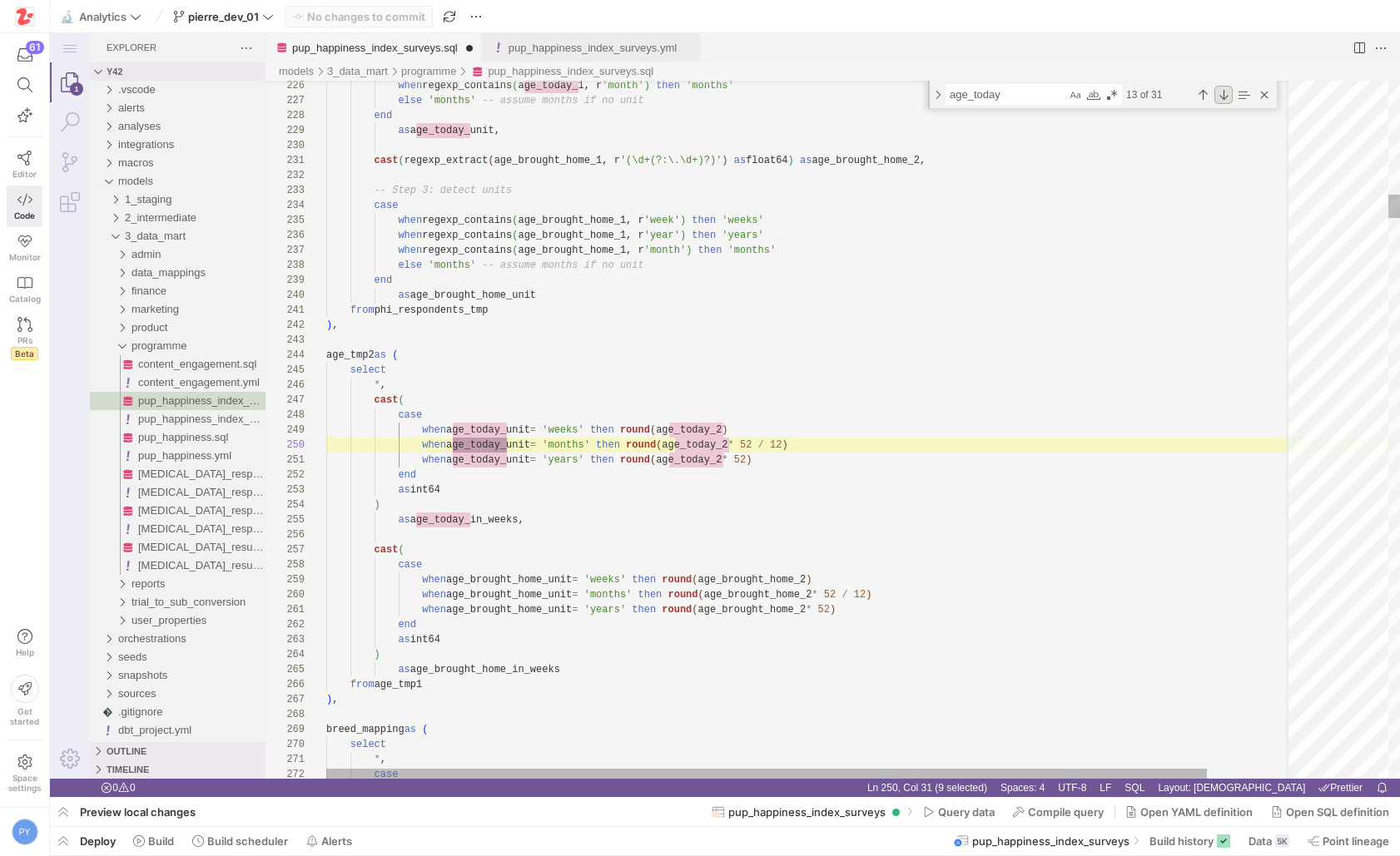
click at [1219, 91] on div "Next Match (Enter)" at bounding box center [1223, 95] width 19 height 19
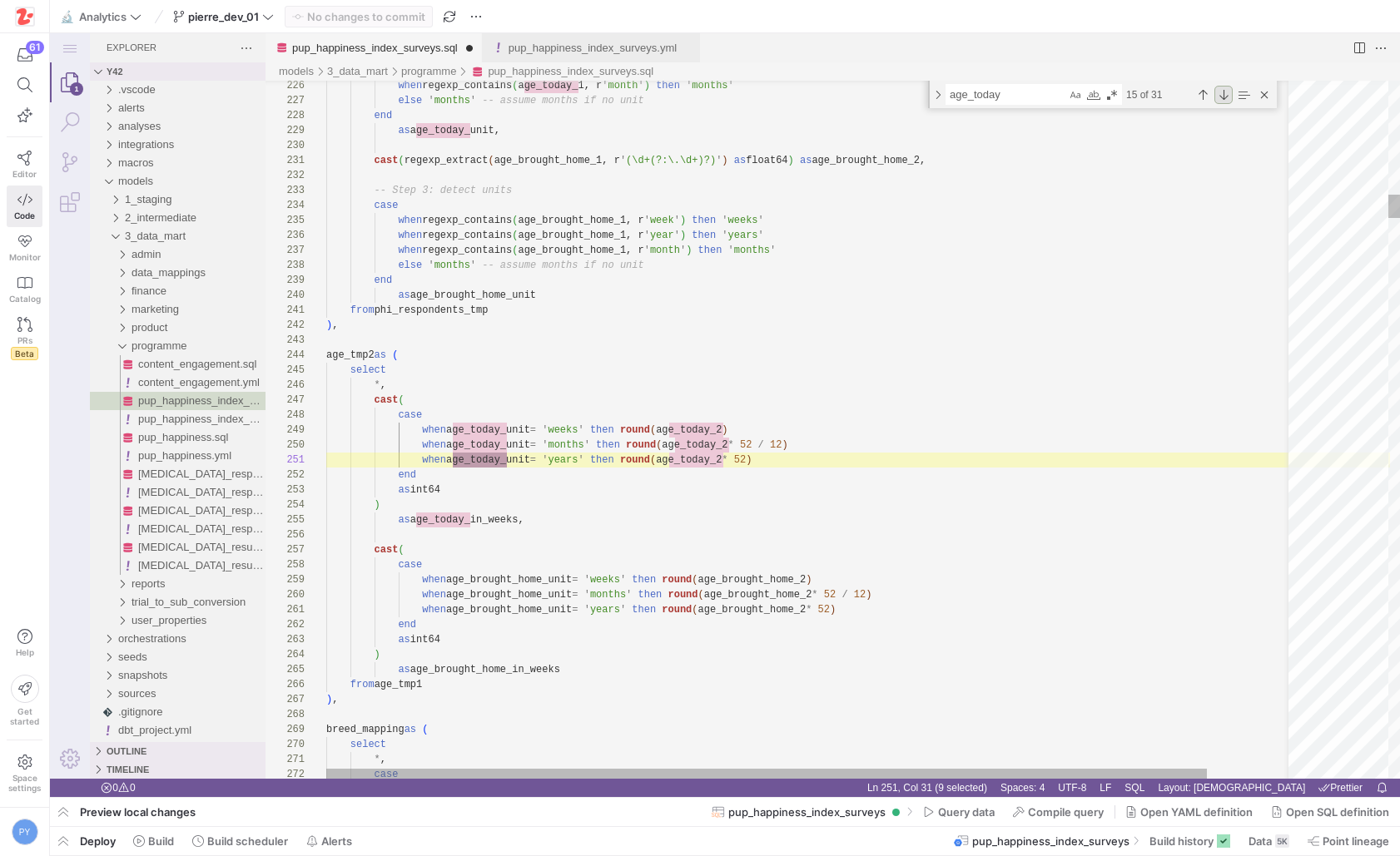
click at [1219, 91] on div "Next Match (Enter)" at bounding box center [1223, 95] width 19 height 19
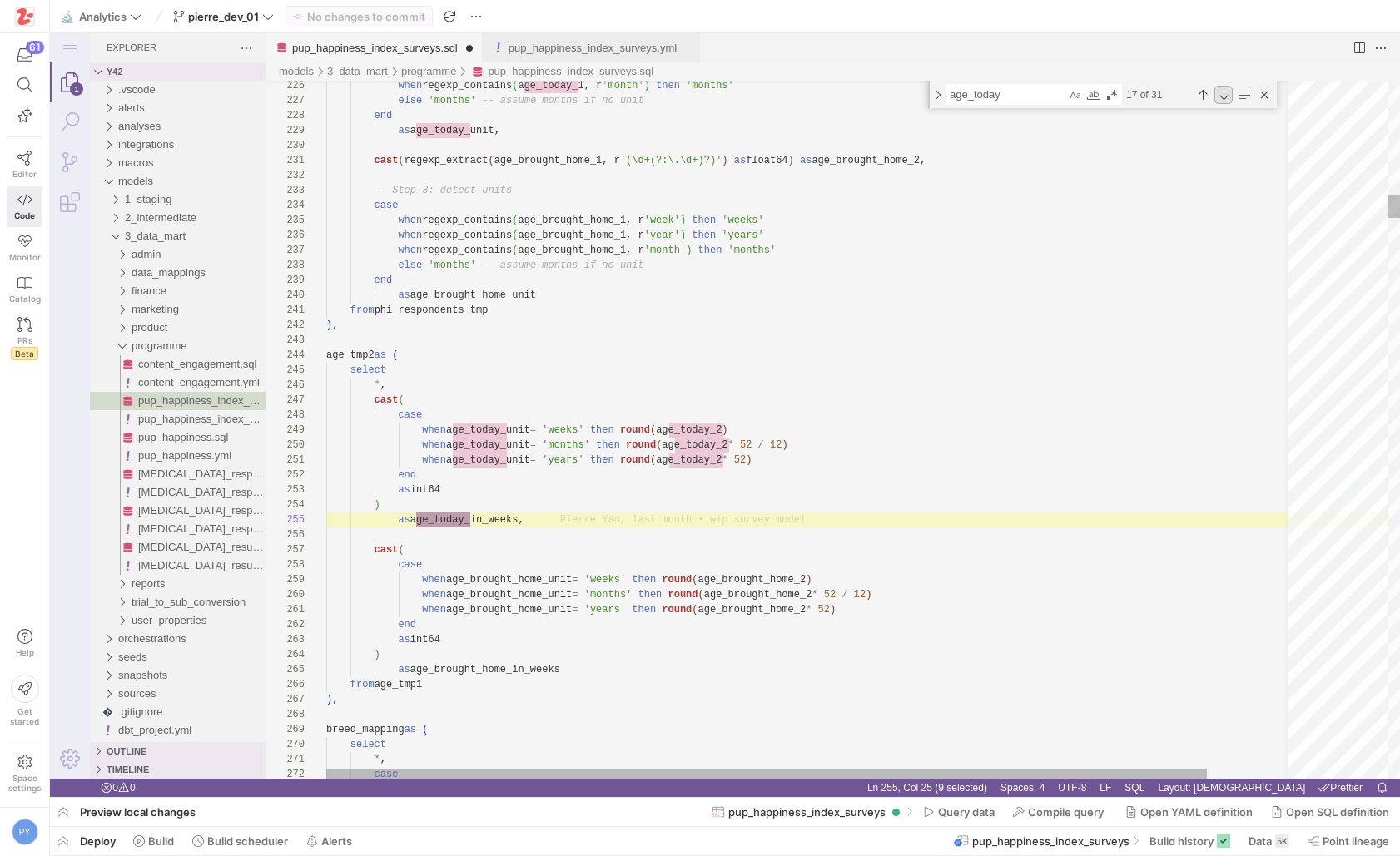
click at [1219, 91] on div "Next Match (Enter)" at bounding box center [1223, 95] width 19 height 19
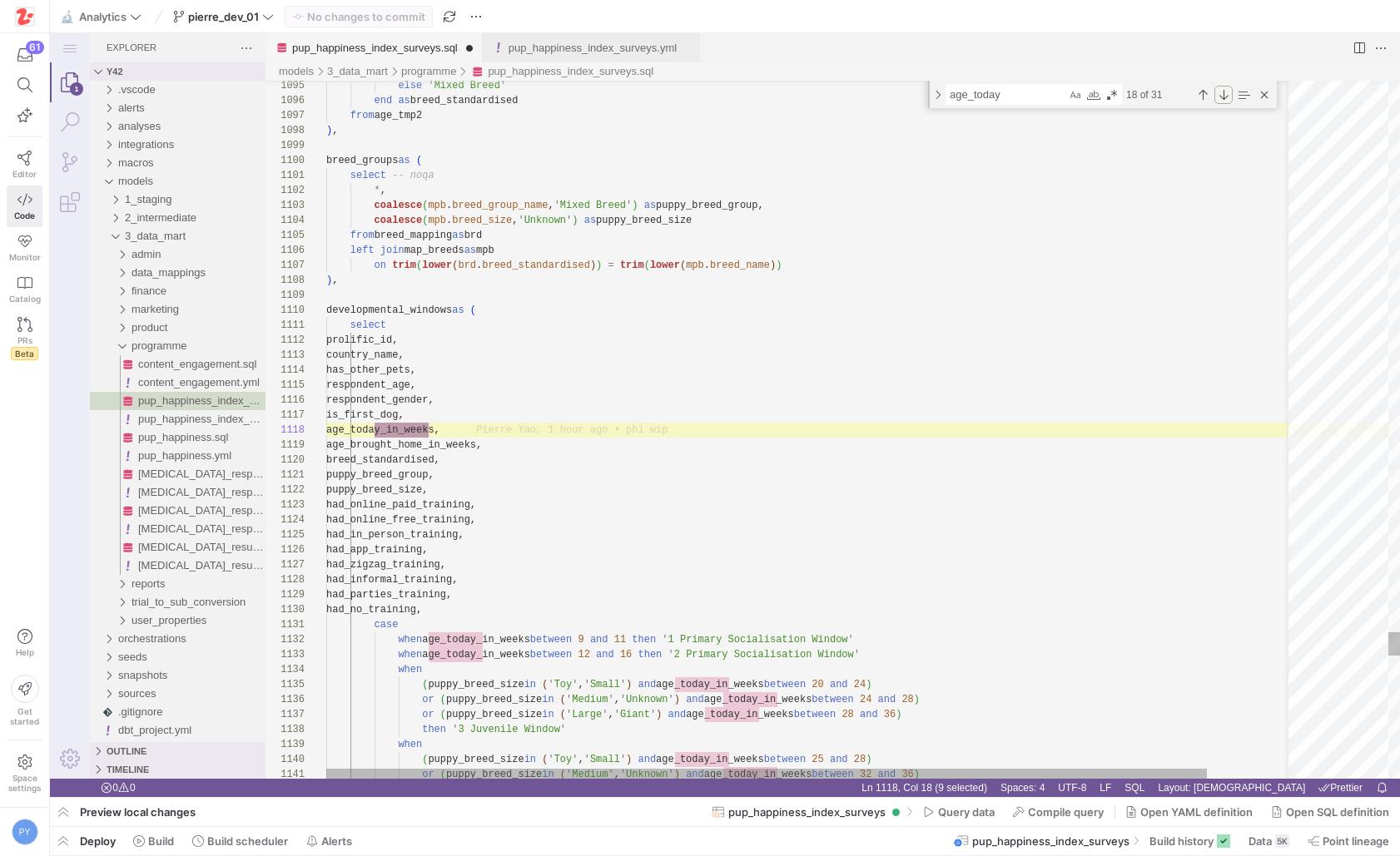
drag, startPoint x: 1219, startPoint y: 91, endPoint x: 496, endPoint y: 416, distance: 792.7
click at [496, 416] on div "1095 1096 1097 1098 1099 1100 1101 1102 1103 1104 1105 1106 1107 1108 1109 1110…" at bounding box center [832, 430] width 1135 height 698
paste textarea "response_date"
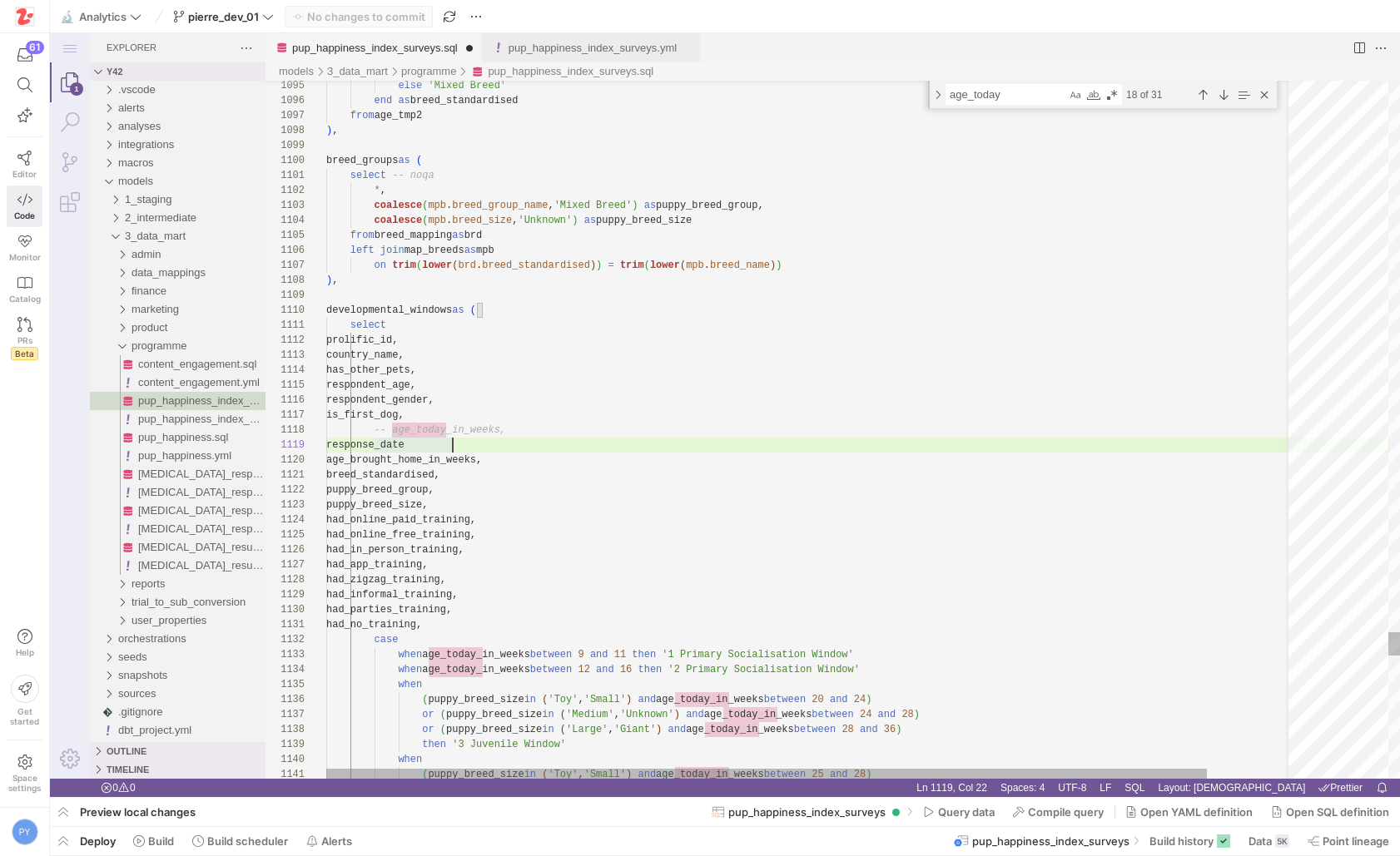
paste textarea "age_today_in_weeks"
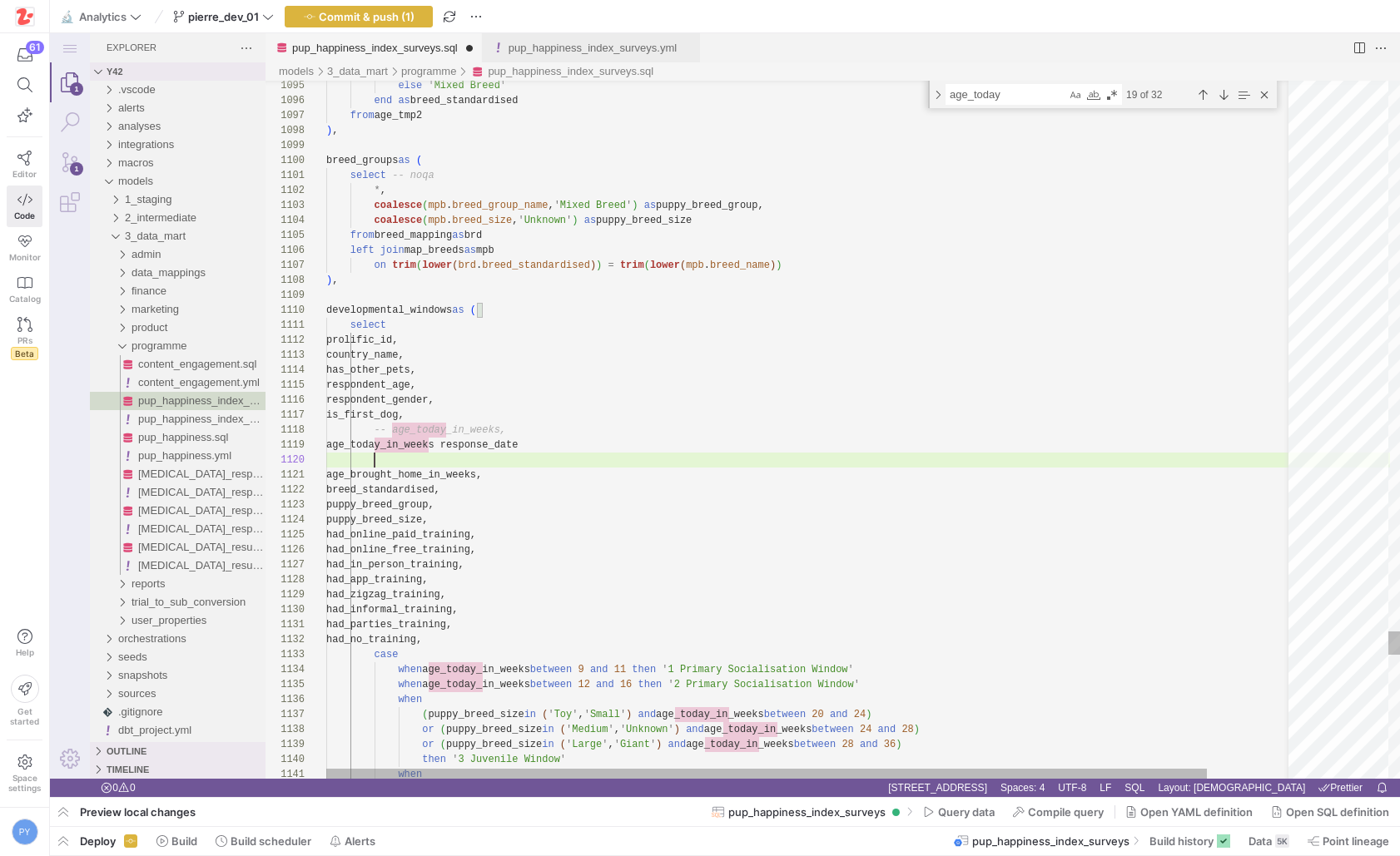
paste textarea "DATE_SUB(date_of_age, INTERVAL age_in_weeks WEEK) AS estimated_birthdate"
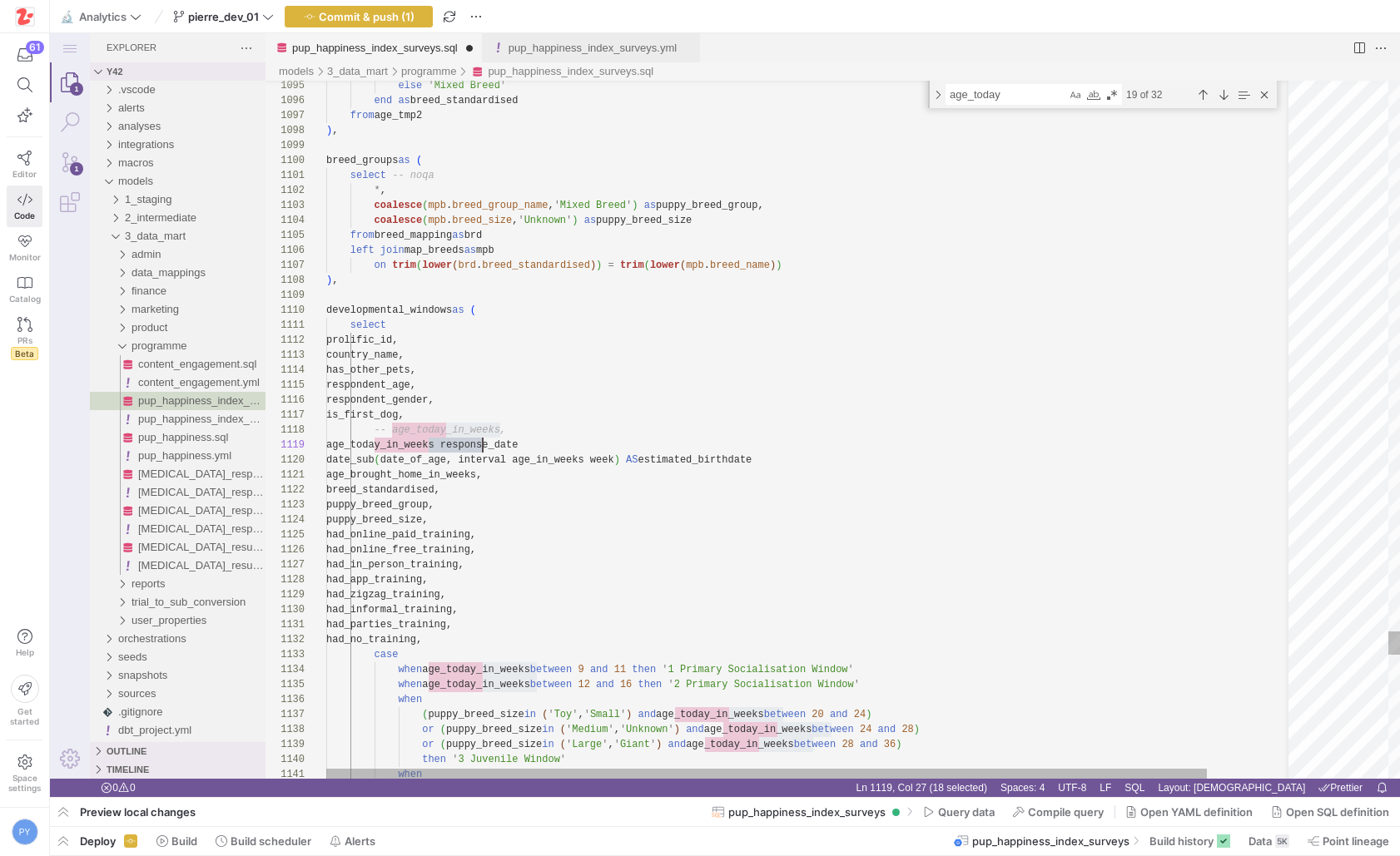
scroll to position [120, 156]
paste textarea "age_today_in_weeks"
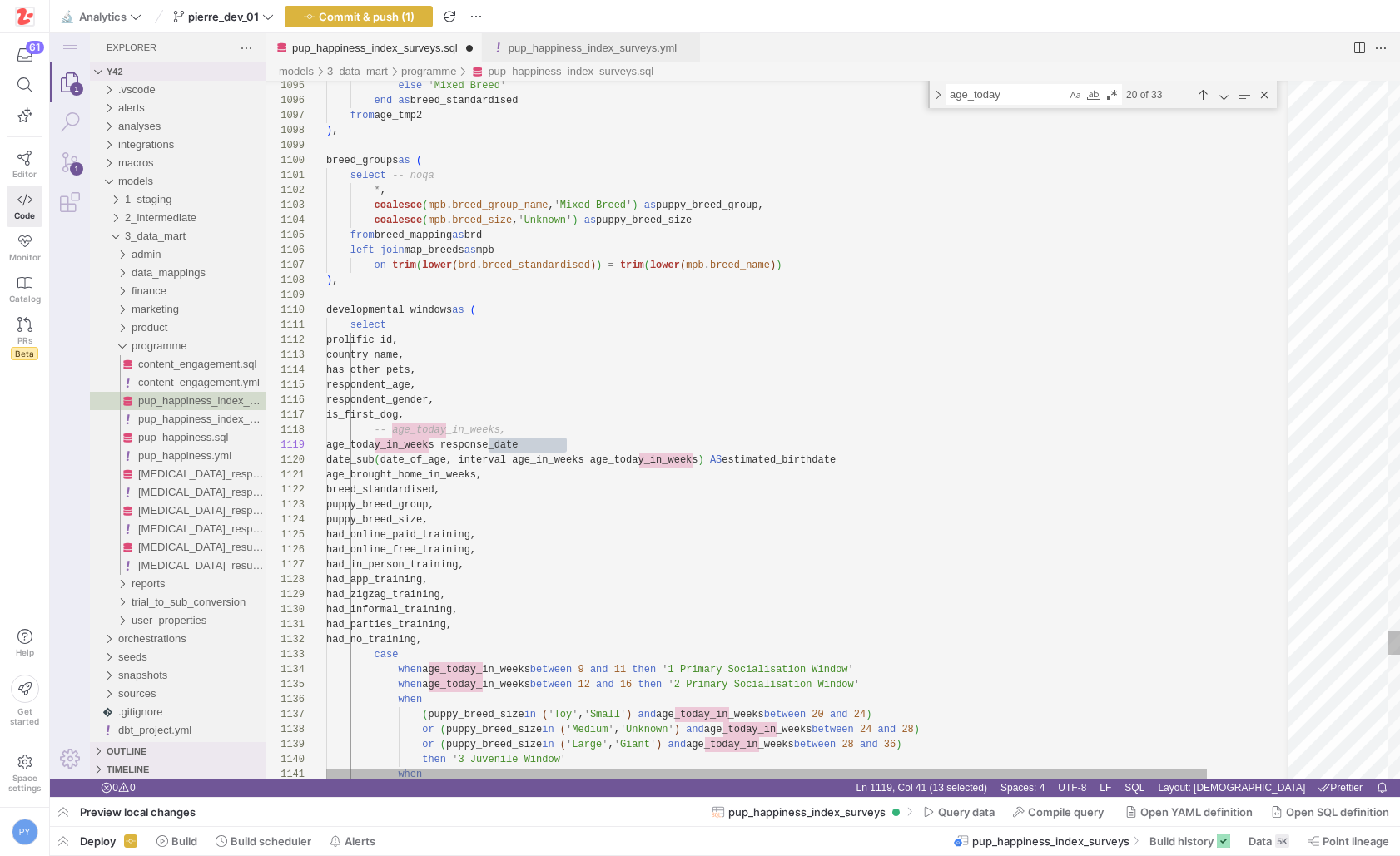
paste textarea "response_dat"
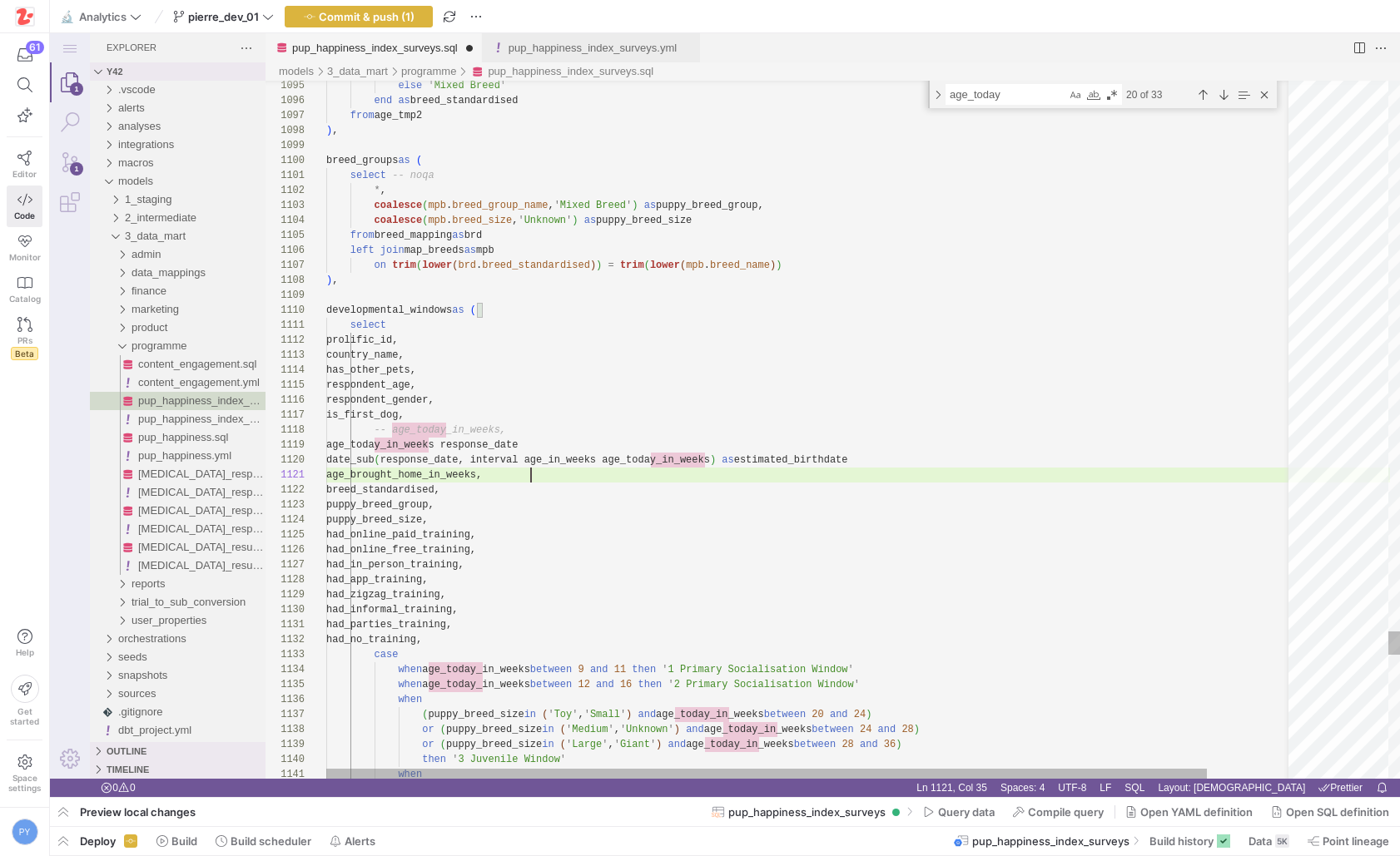
scroll to position [0, 204]
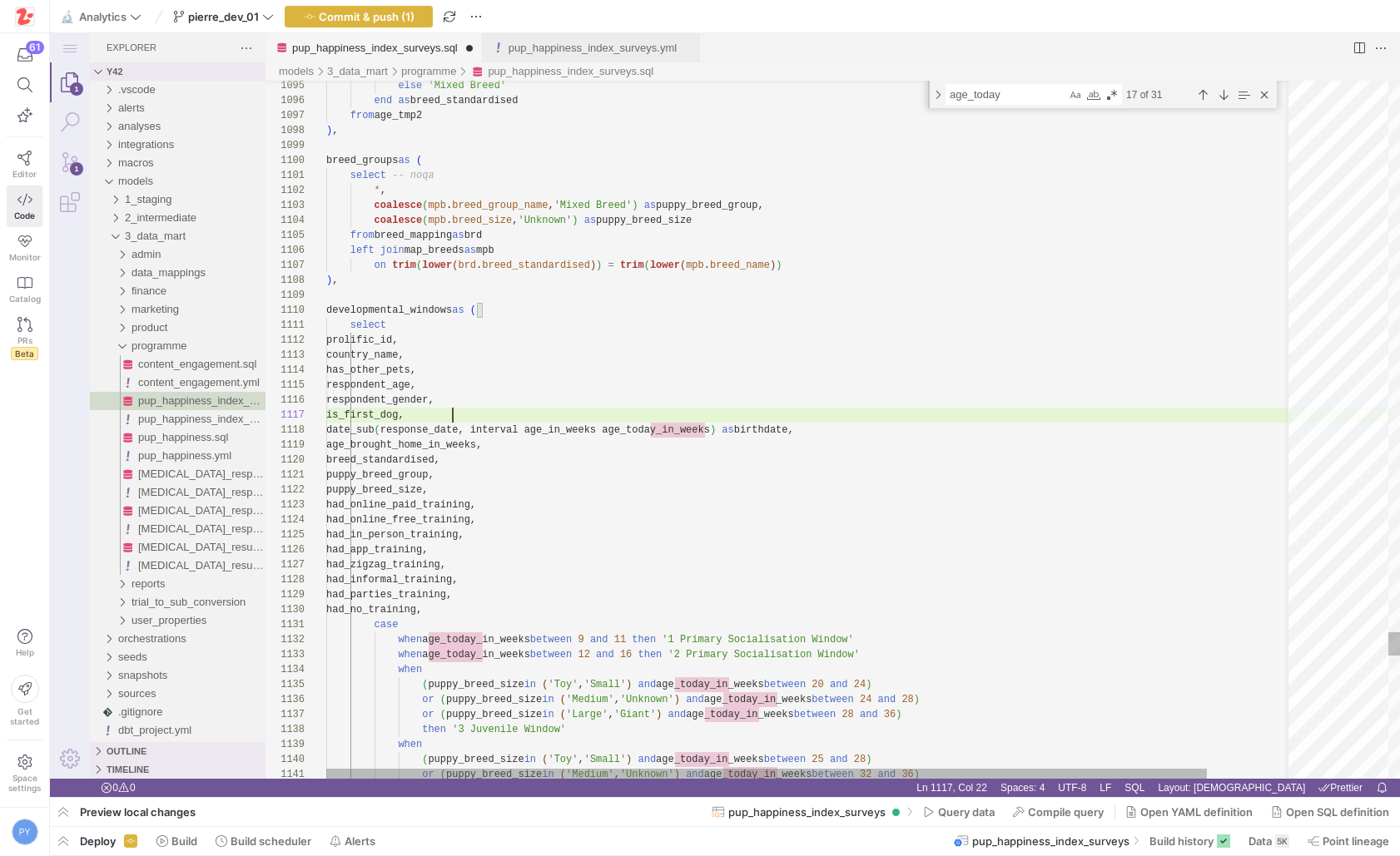
scroll to position [90, 127]
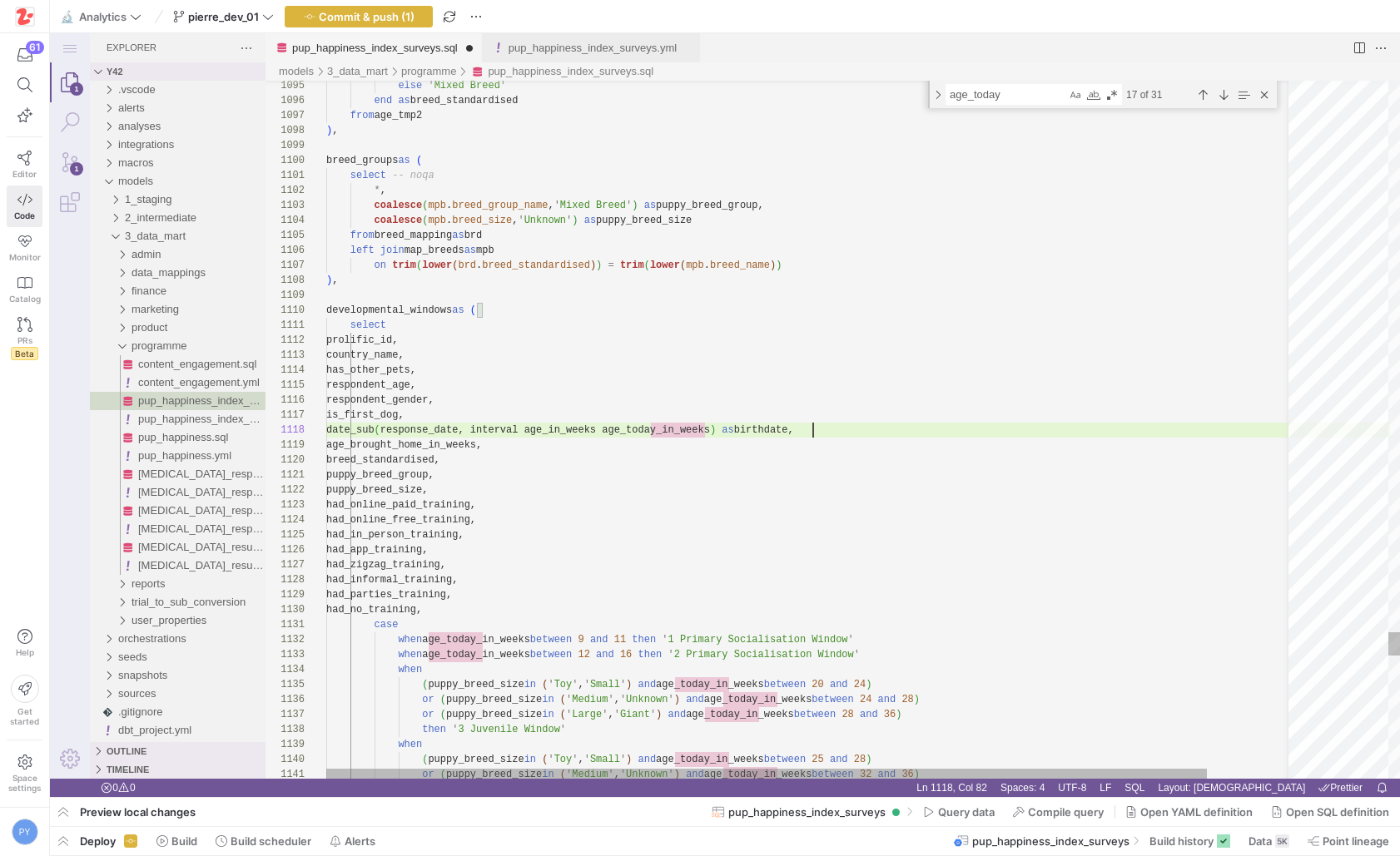
scroll to position [105, 517]
click at [1225, 97] on div "Next Match (Enter)" at bounding box center [1223, 95] width 19 height 19
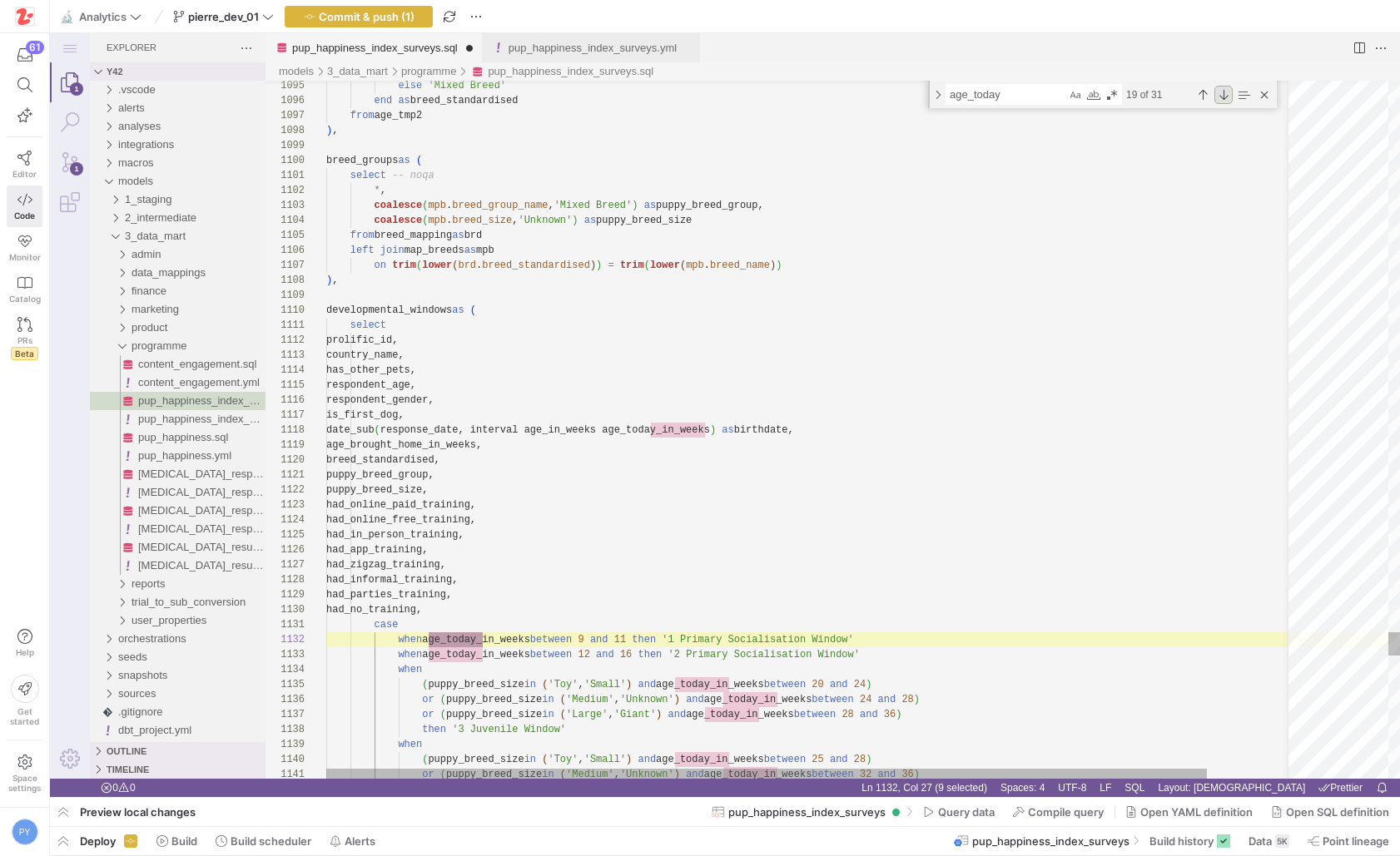
click at [1225, 97] on div "Next Match (Enter)" at bounding box center [1223, 95] width 19 height 19
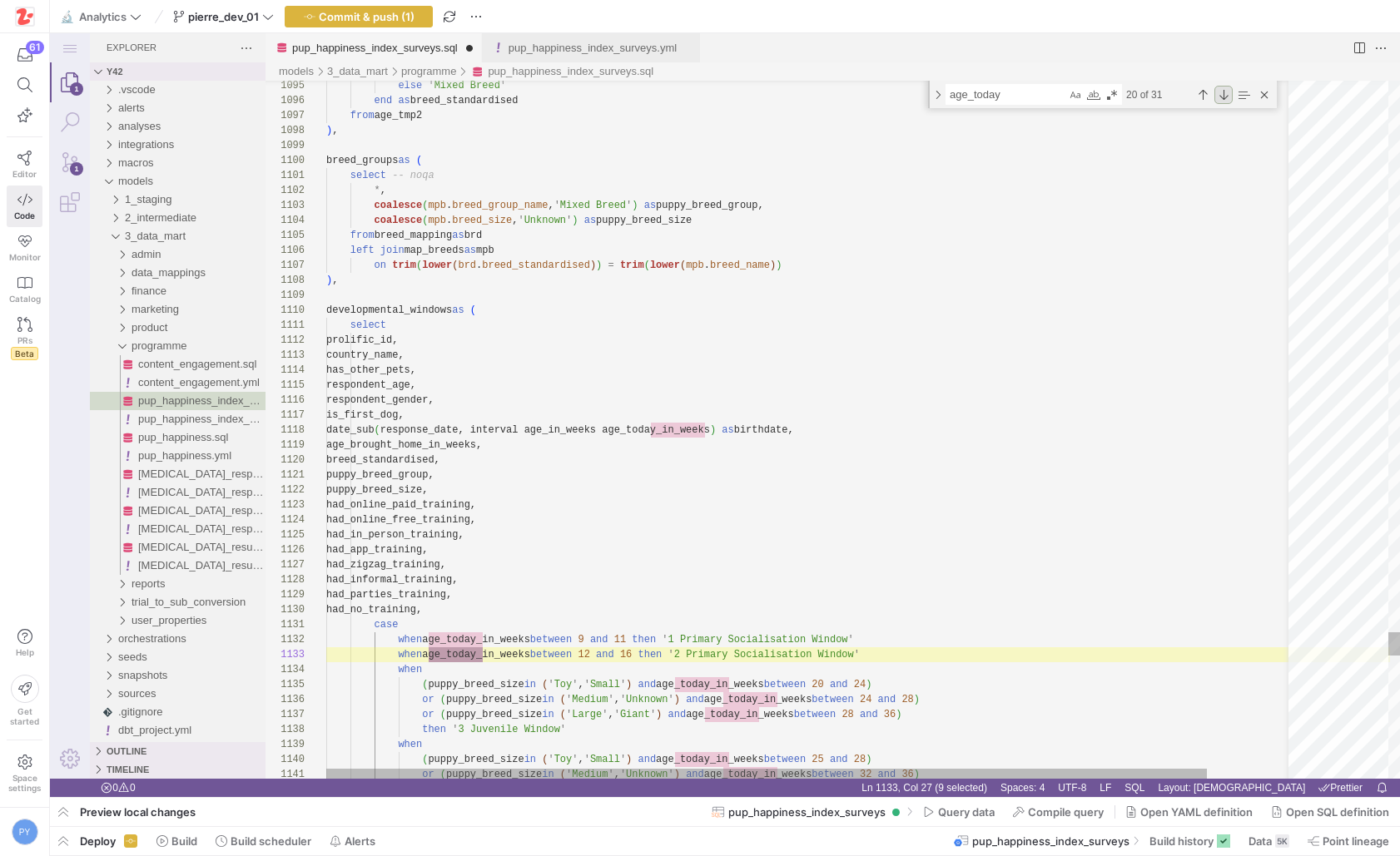
click at [1225, 97] on div "Next Match (Enter)" at bounding box center [1223, 95] width 19 height 19
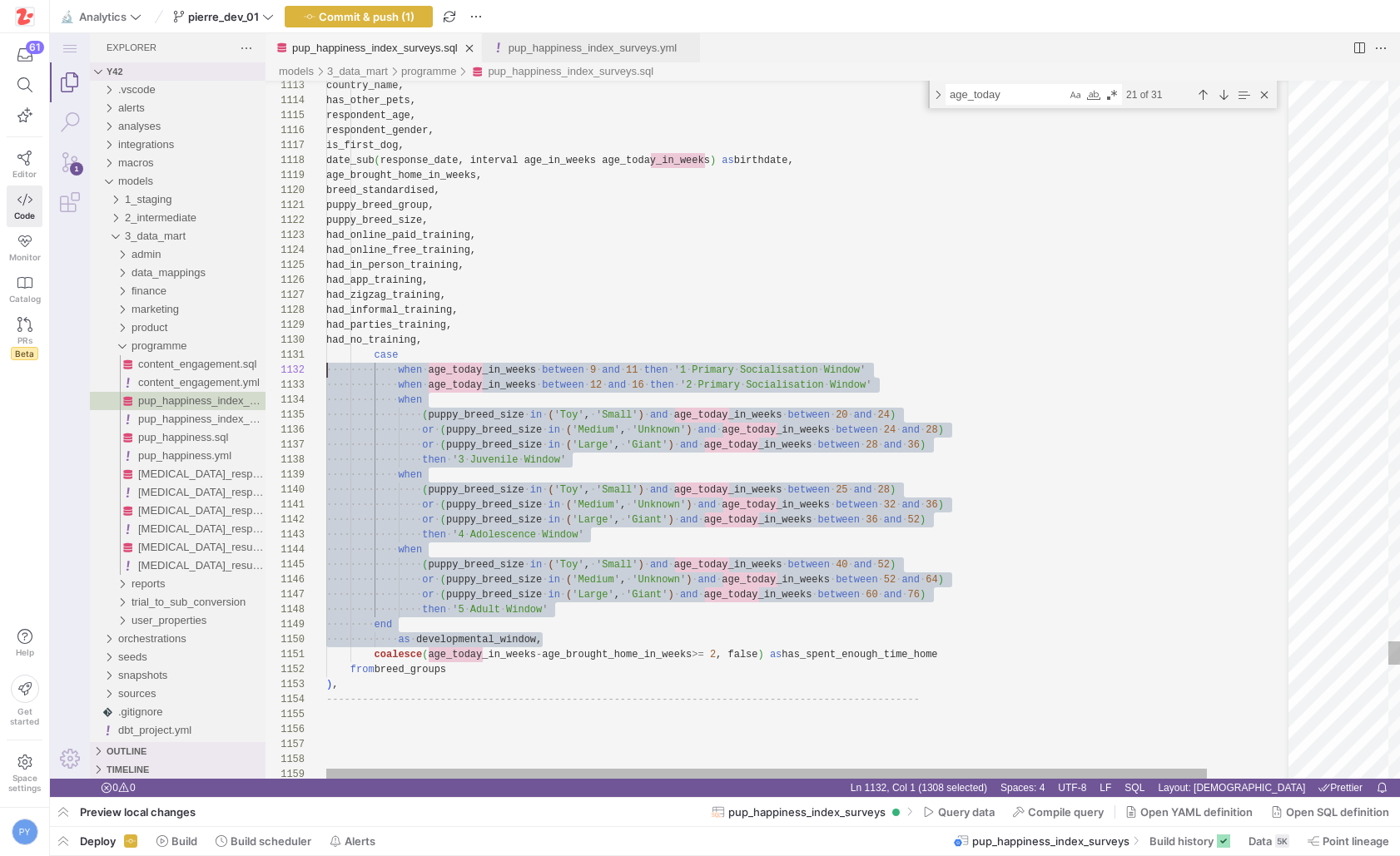
scroll to position [0, 0]
drag, startPoint x: 559, startPoint y: 643, endPoint x: 261, endPoint y: 354, distance: 415.1
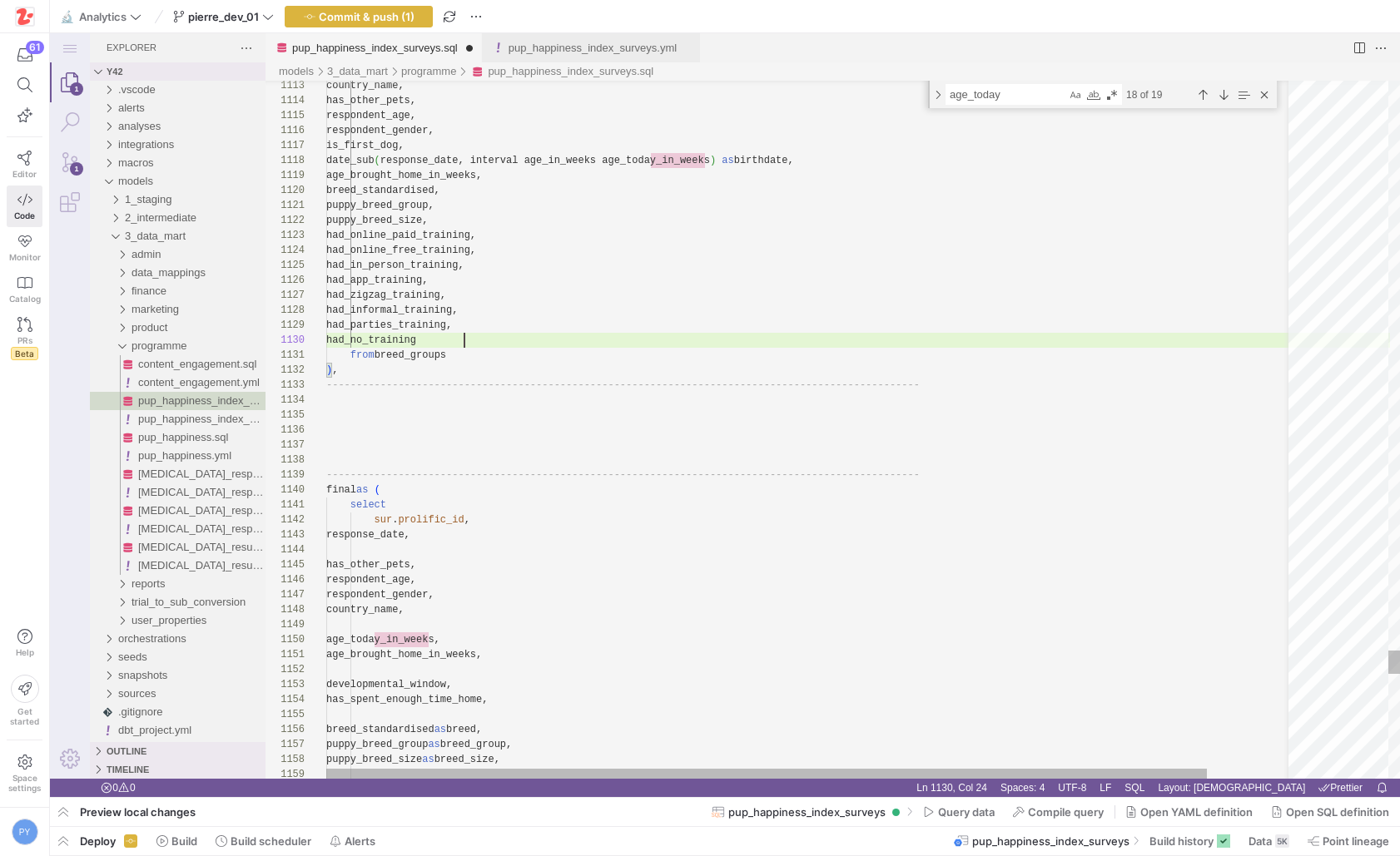
scroll to position [135, 138]
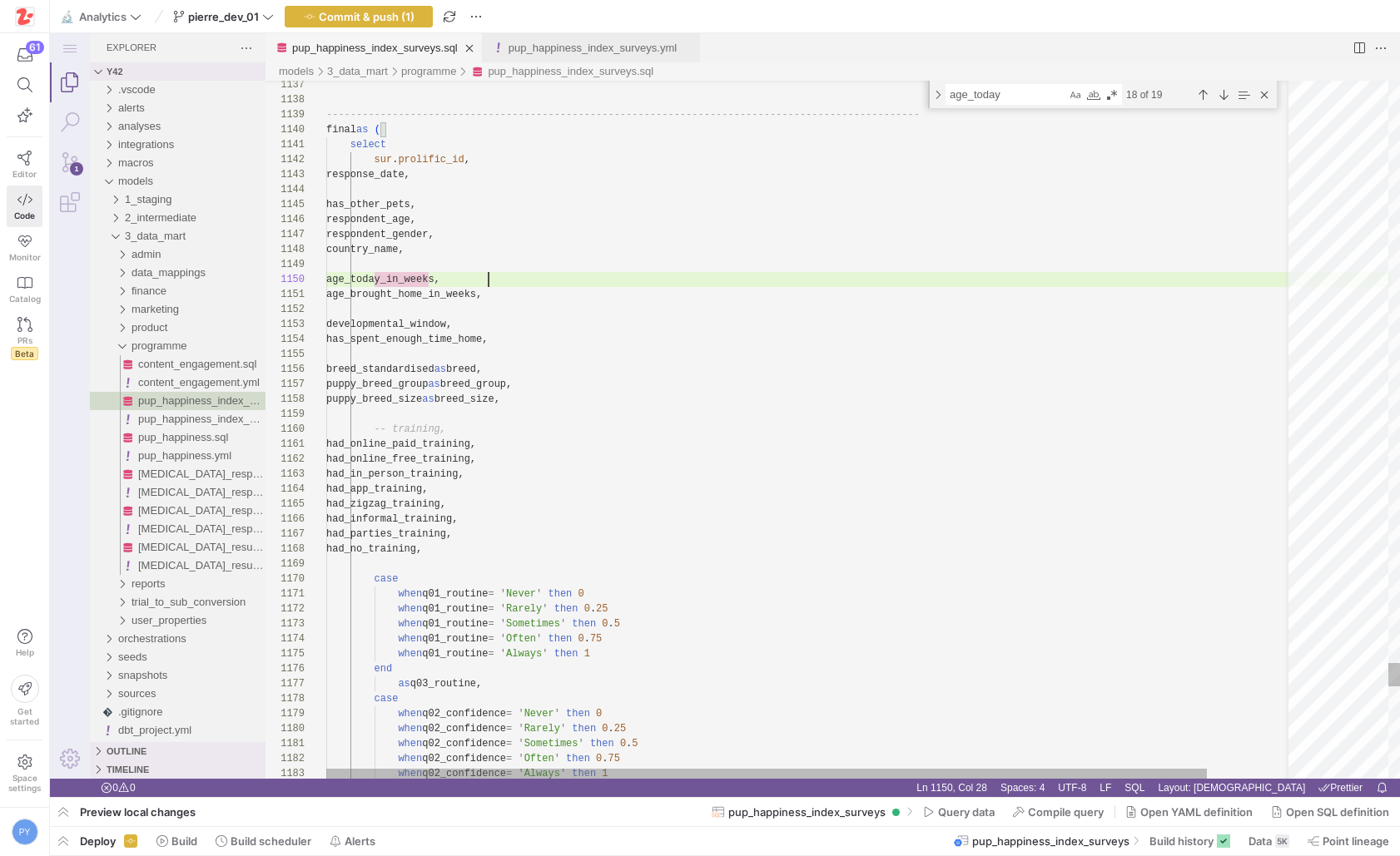
scroll to position [135, 180]
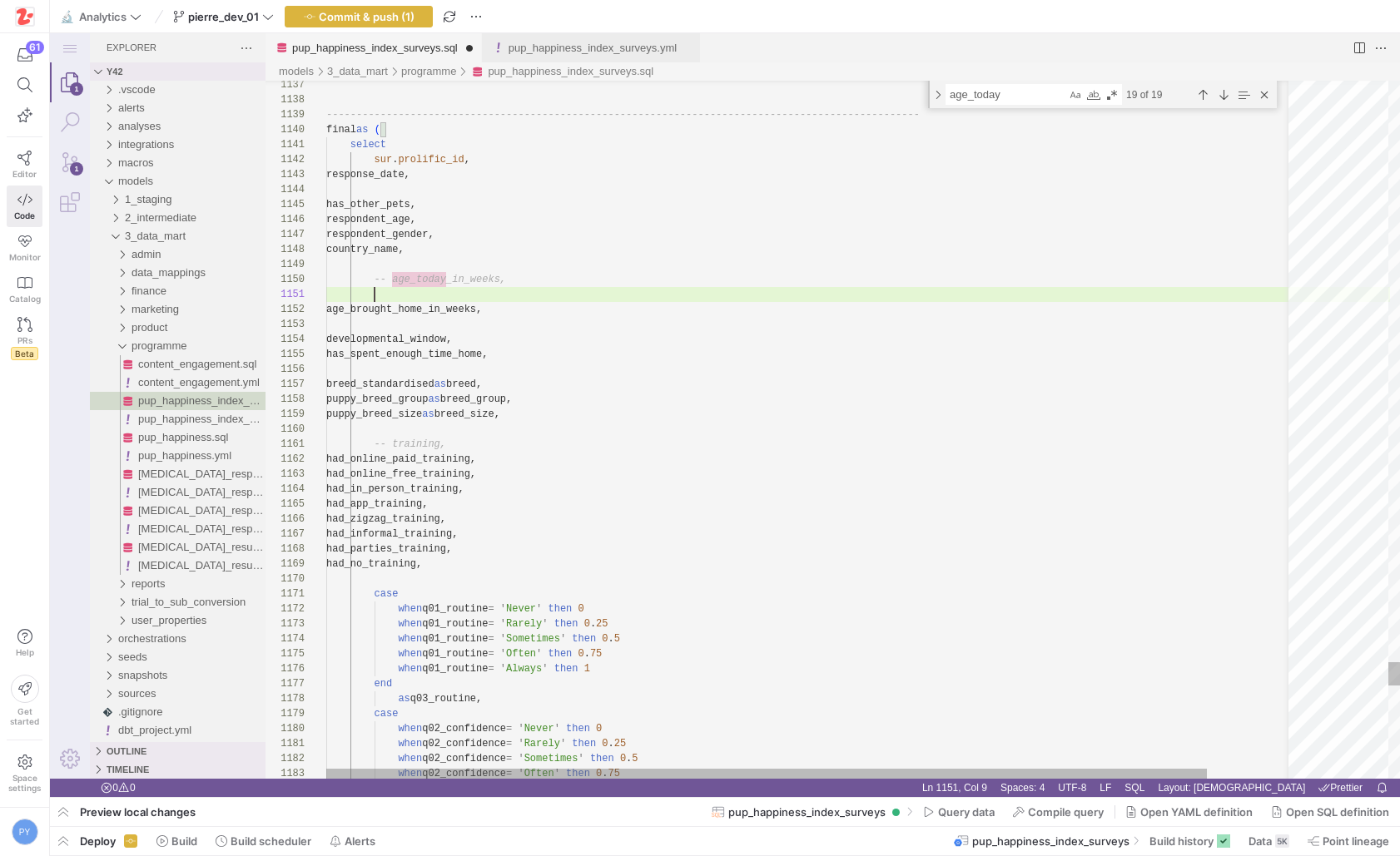
paste textarea "coalesce(age_today_in_weeks - age_brought_home_in_weeks >= 2, false) as has_spe…"
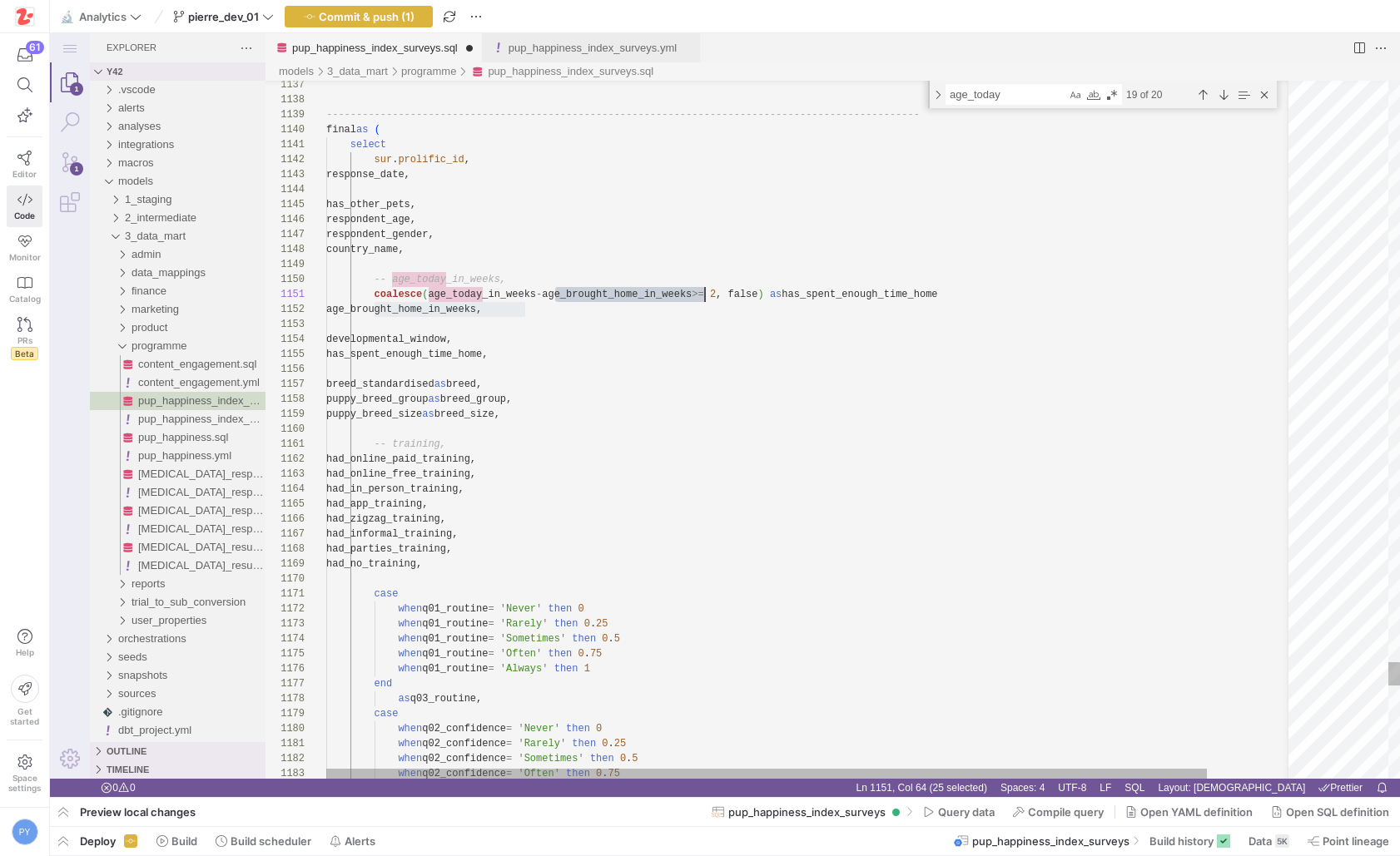
paste textarea "DATE_DIFF(end_date, start_date, DAY) / 7"
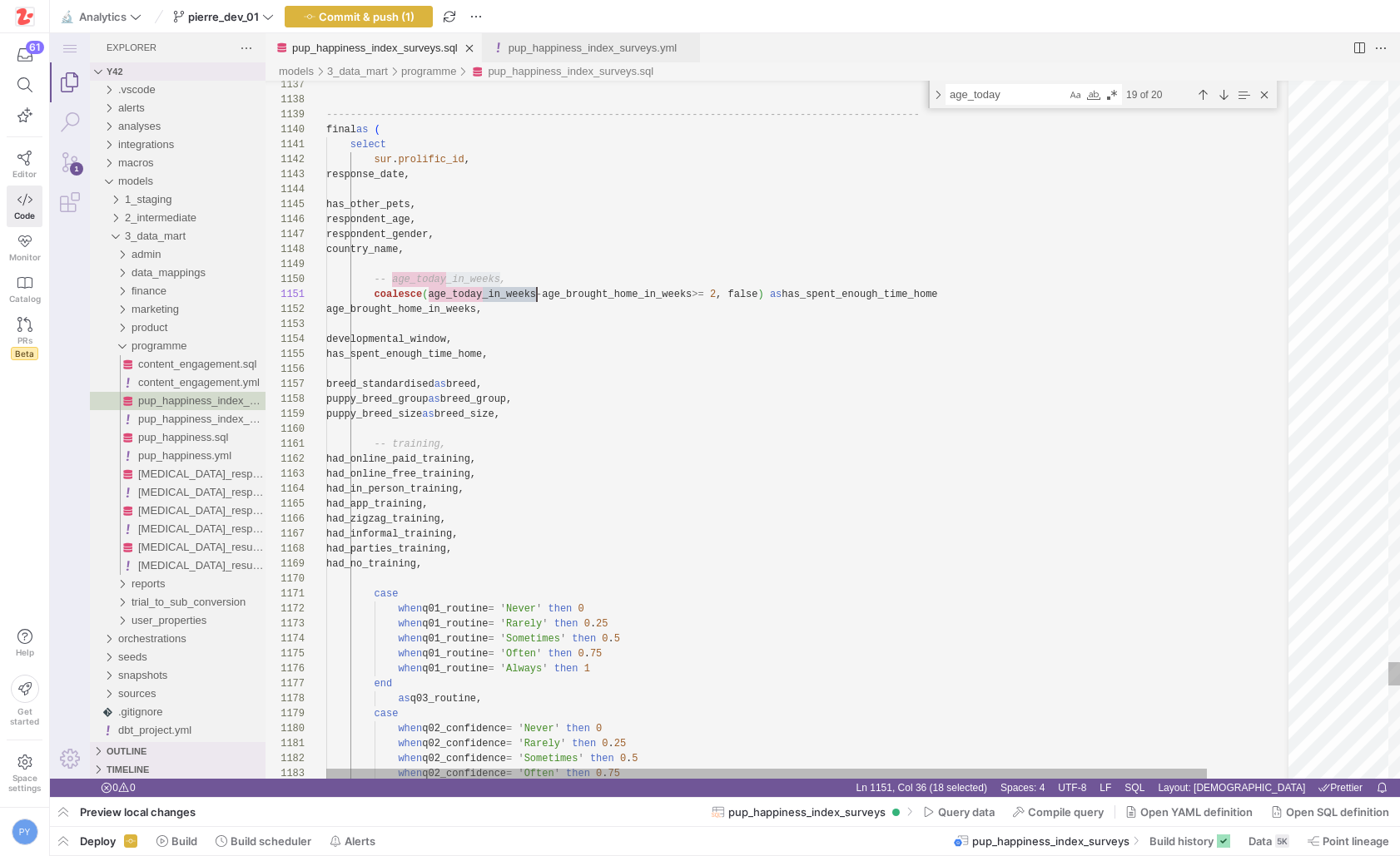
scroll to position [0, 343]
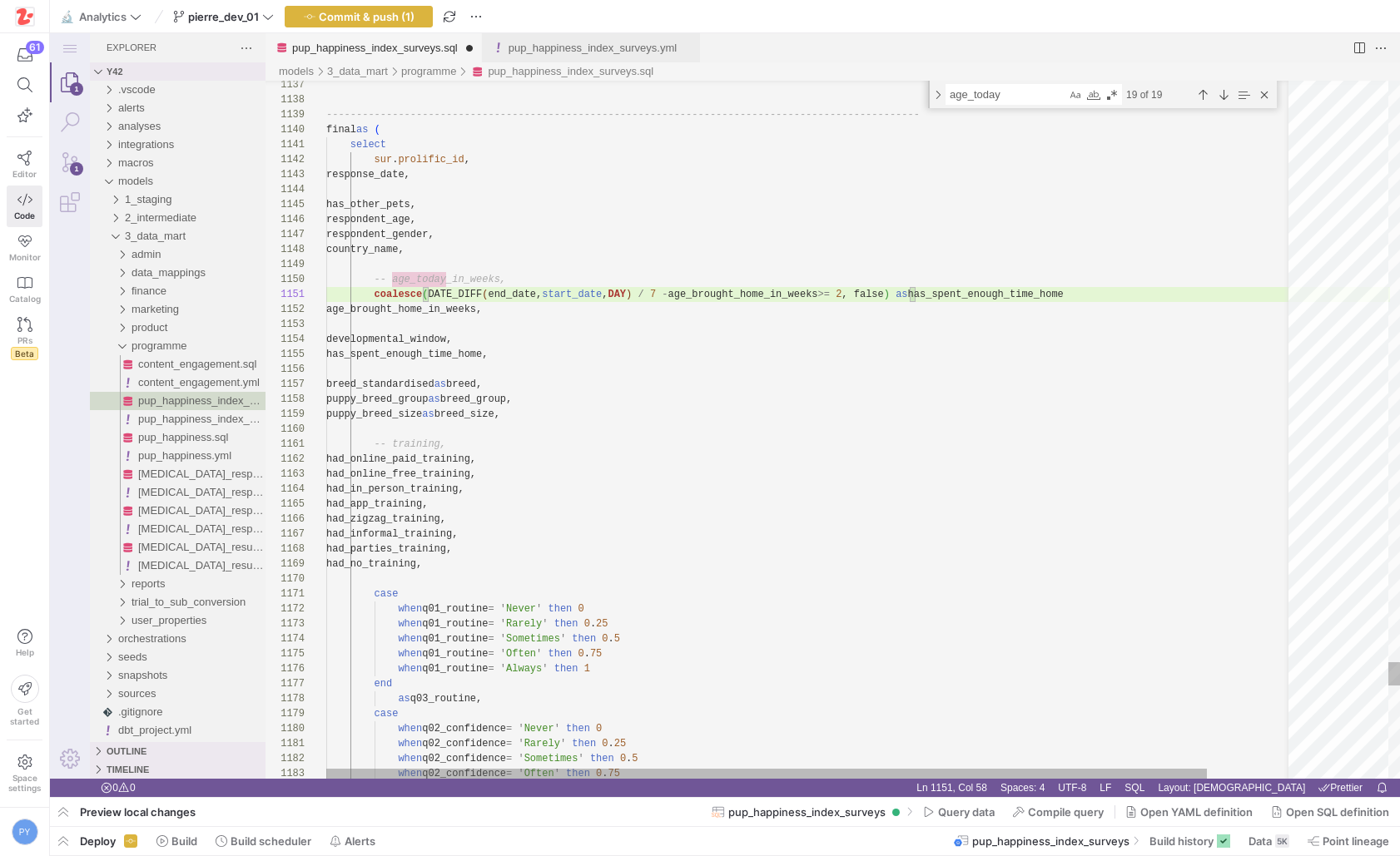
click at [567, 298] on div "1137 1138 1139 1140 1141 1142 1143 1144 1145 1146 1147 1148 1149 1150 1152 1153…" at bounding box center [832, 430] width 1135 height 698
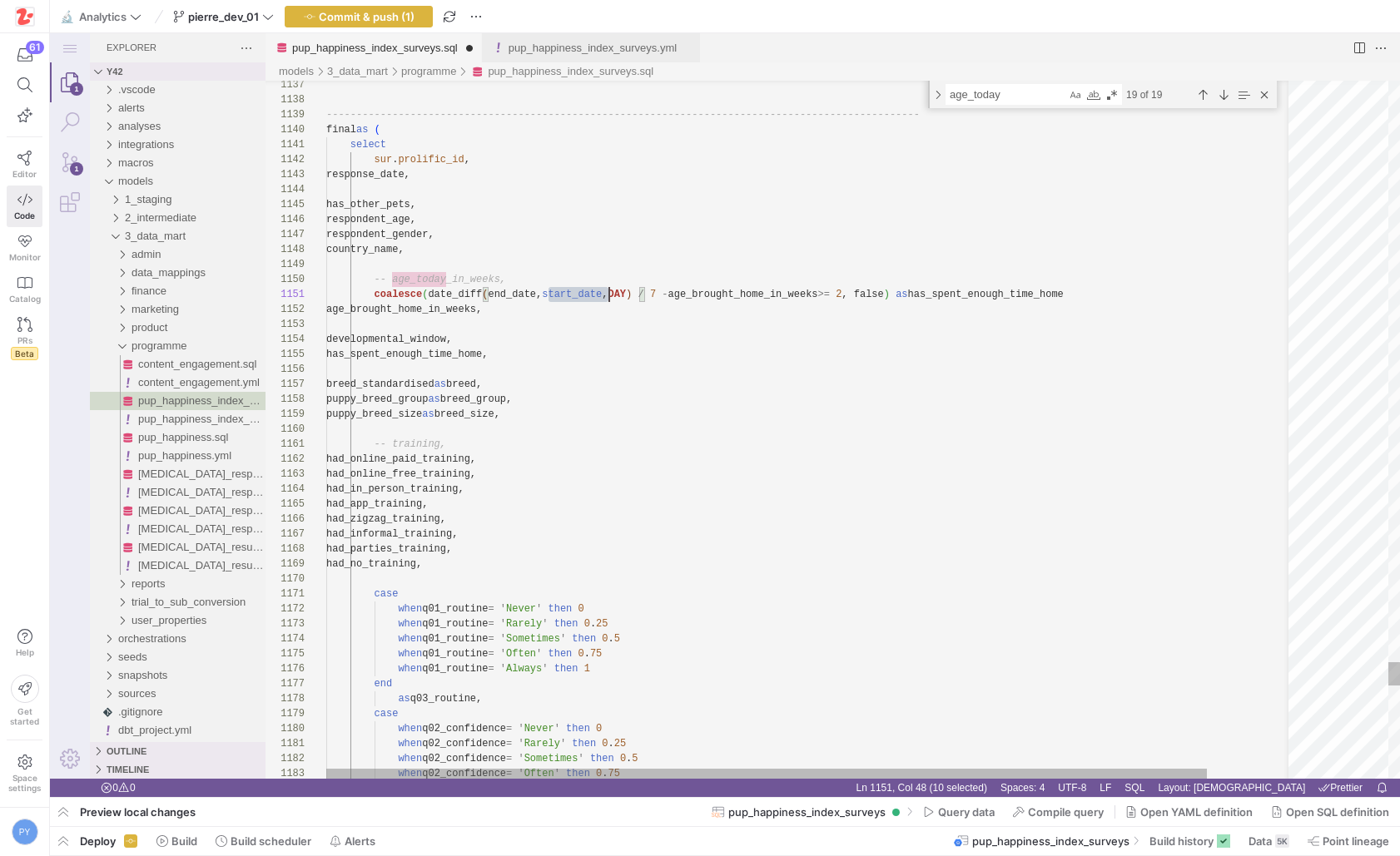
scroll to position [0, 283]
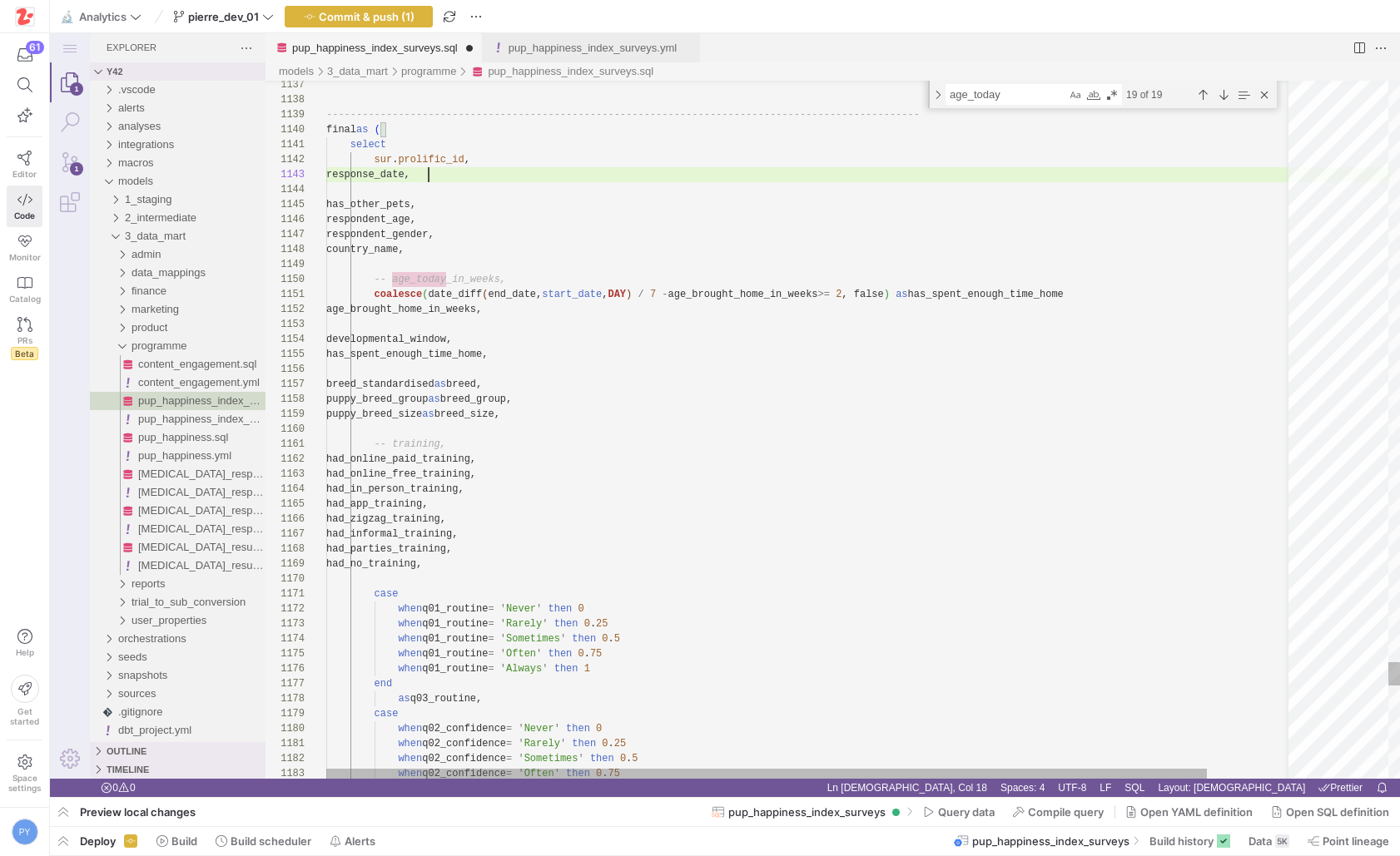
scroll to position [30, 127]
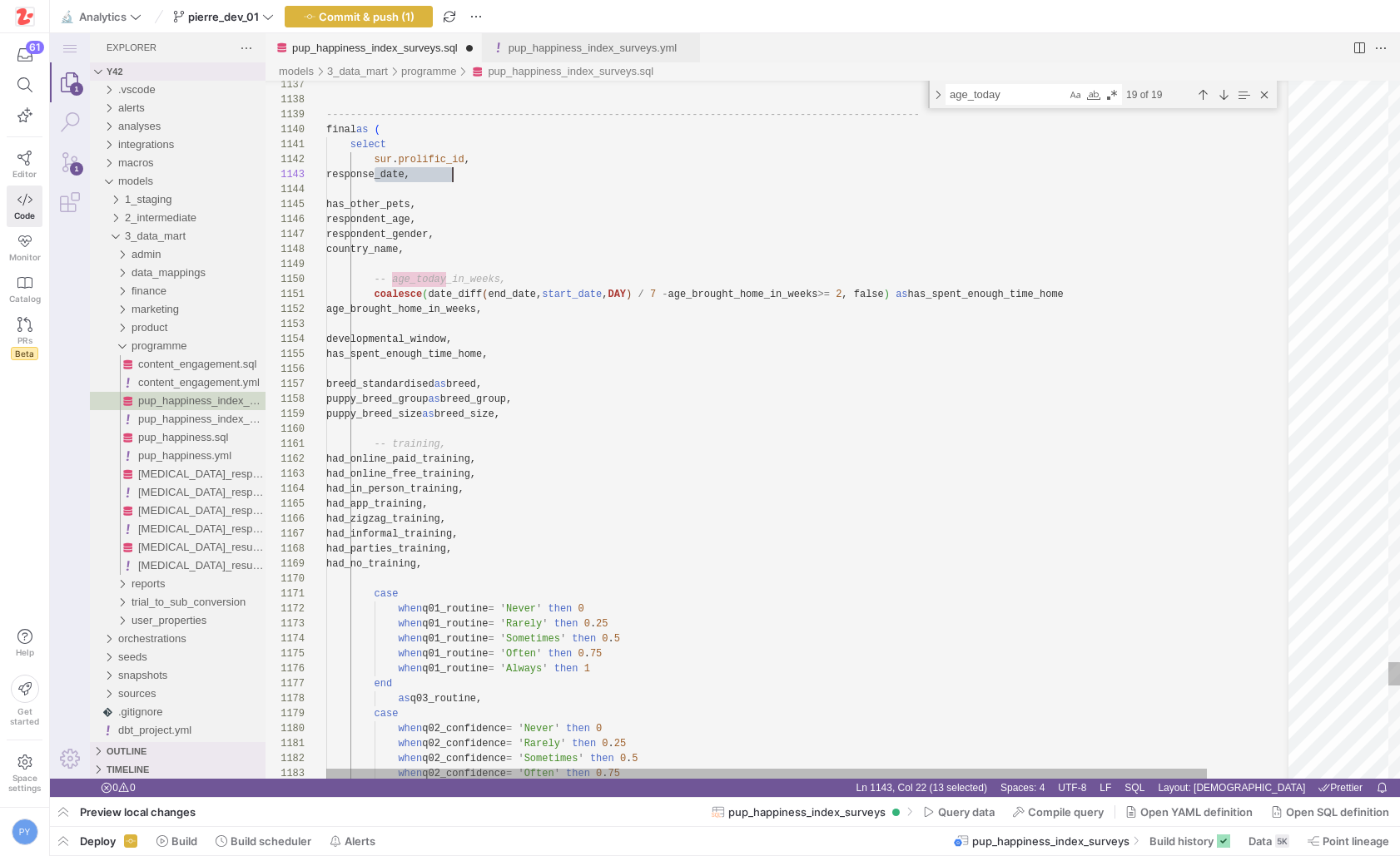
paste textarea "response"
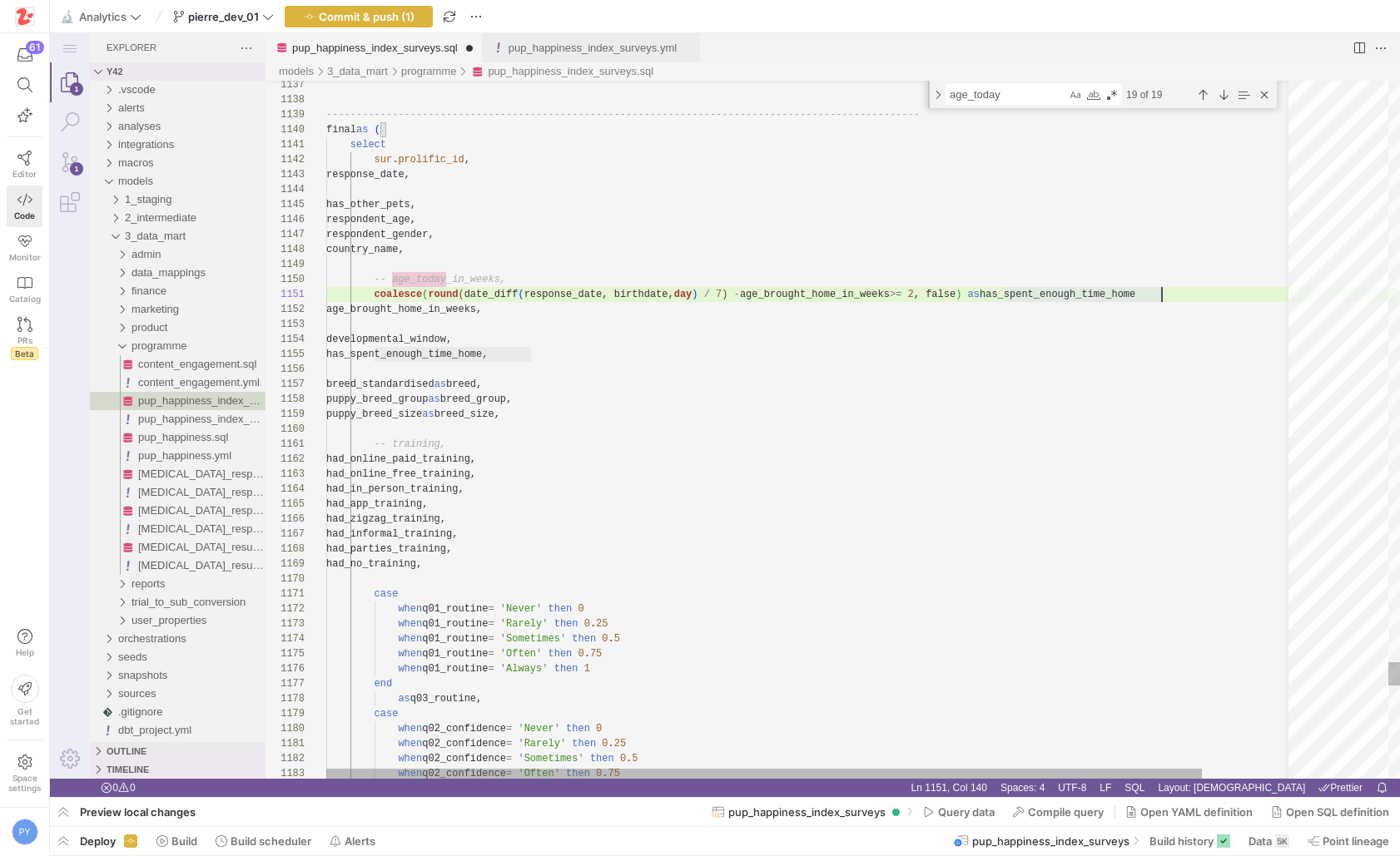
scroll to position [0, 841]
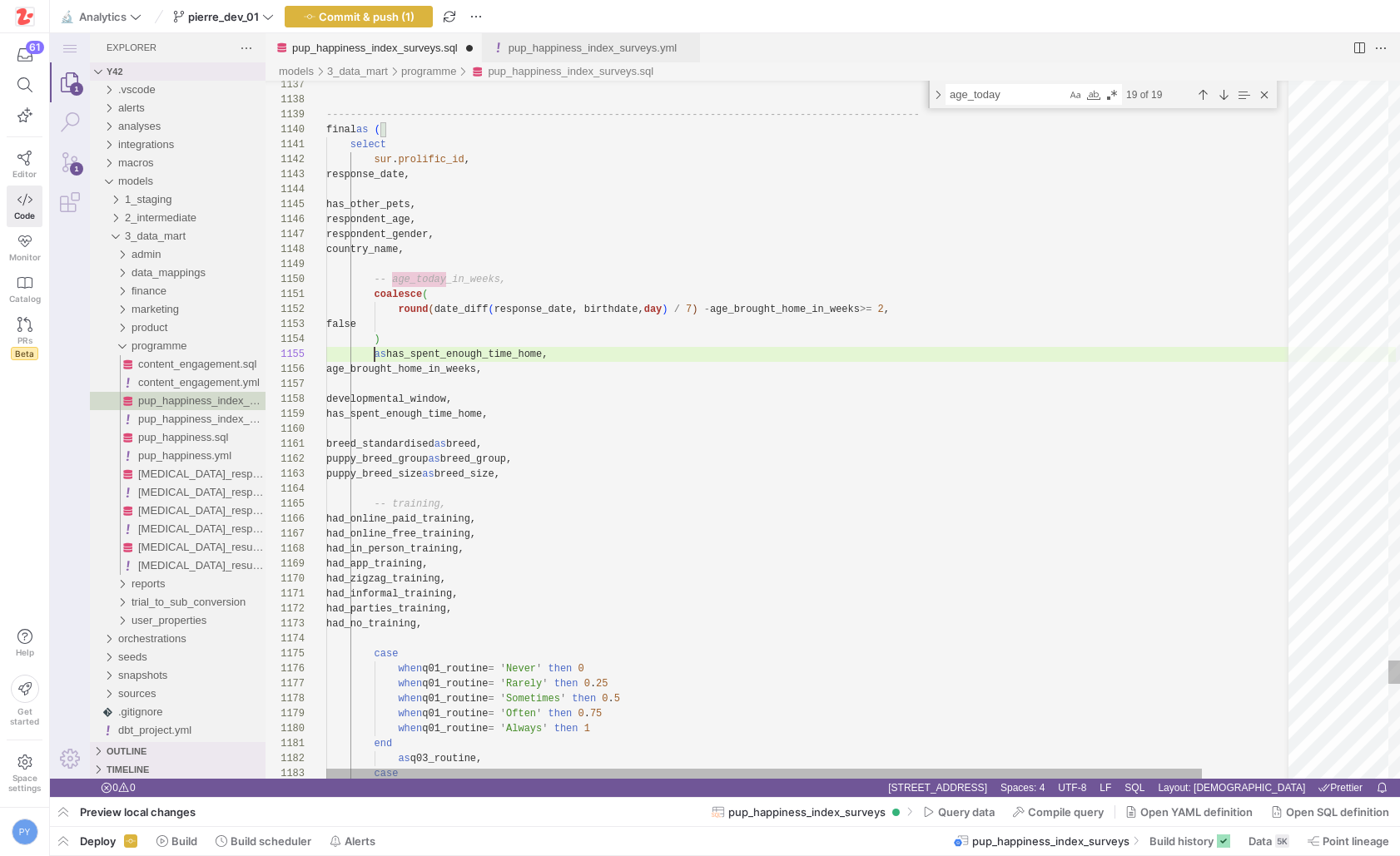
scroll to position [60, 73]
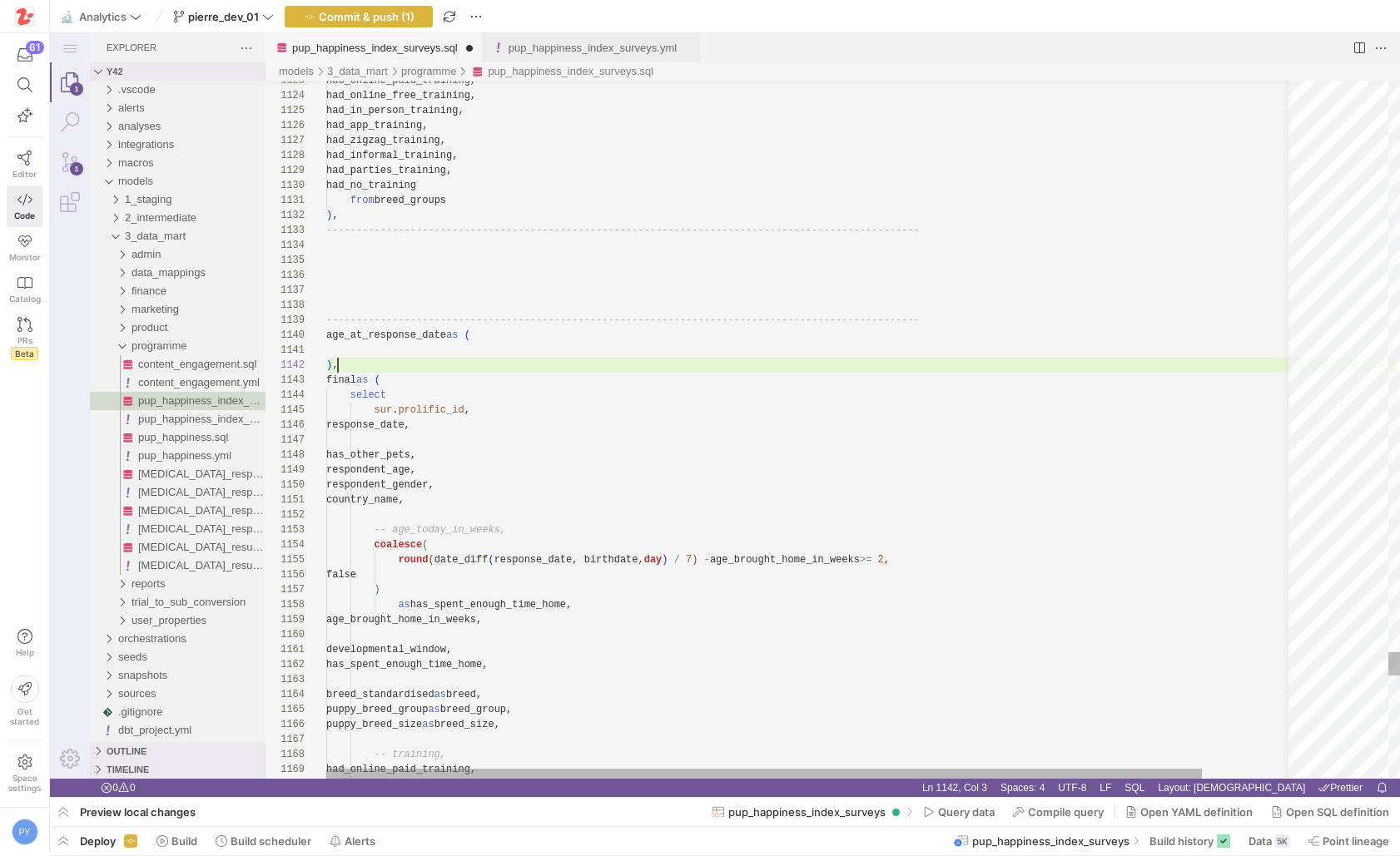
scroll to position [30, 0]
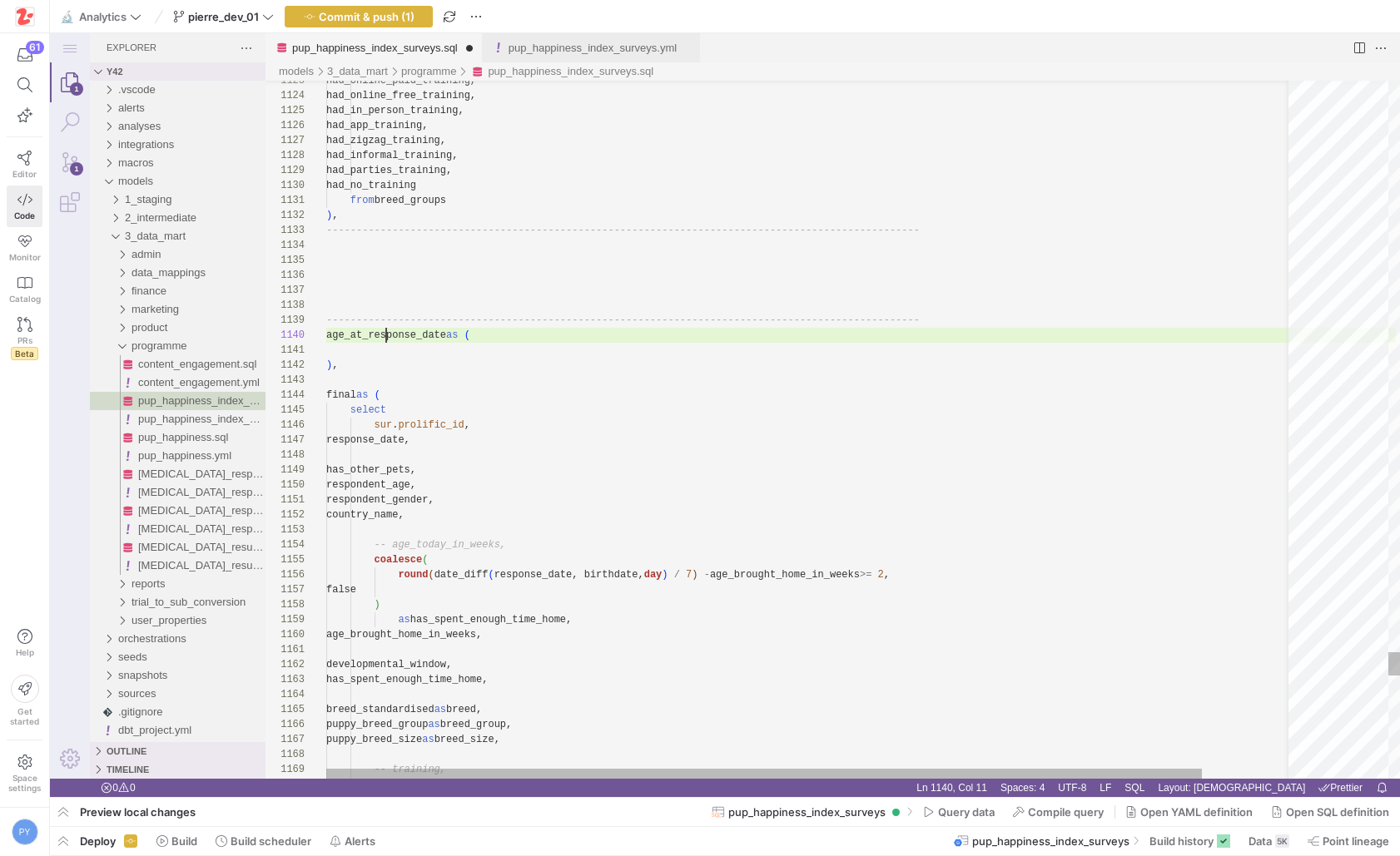
scroll to position [135, 121]
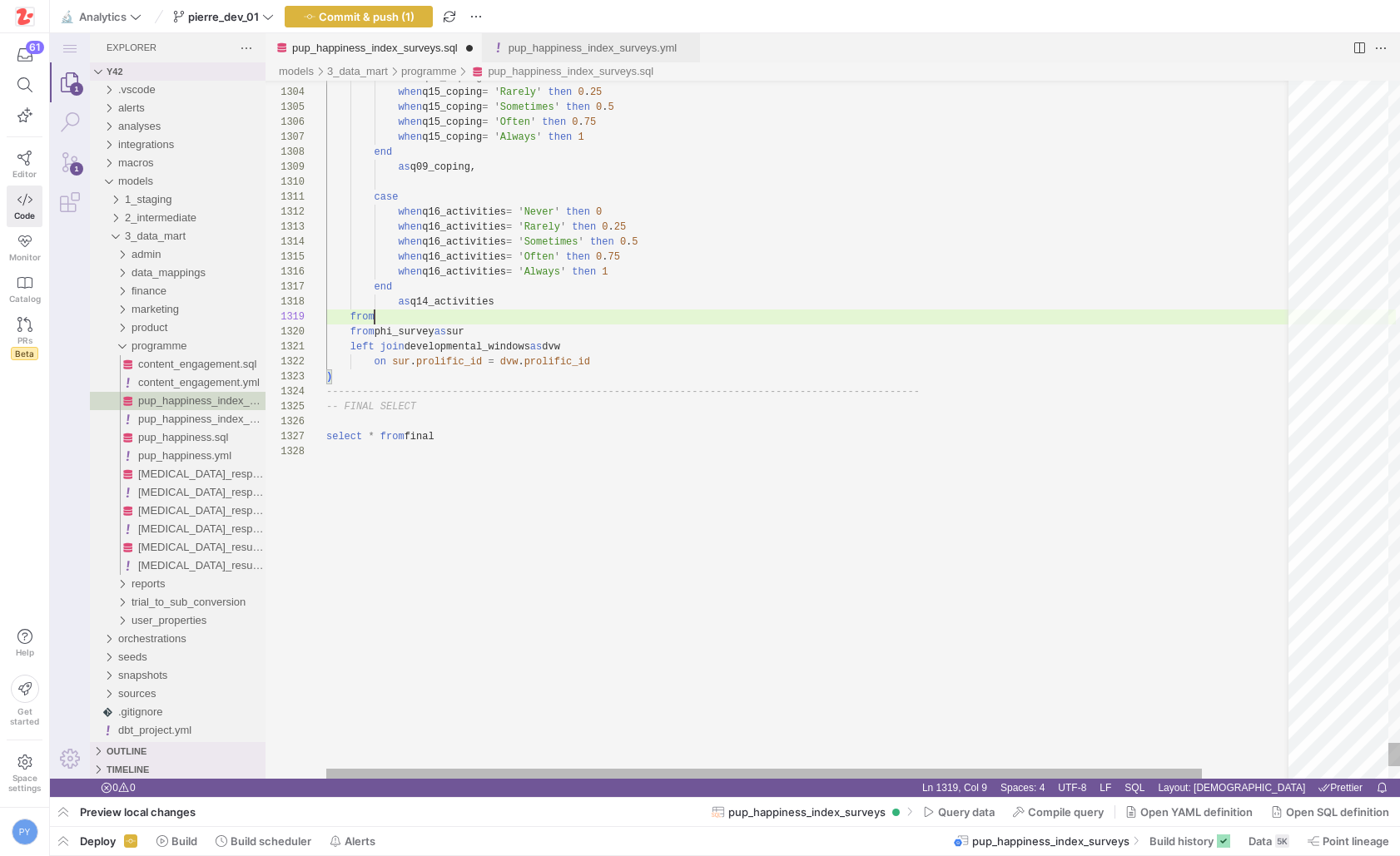
paste textarea "age_at_response_date"
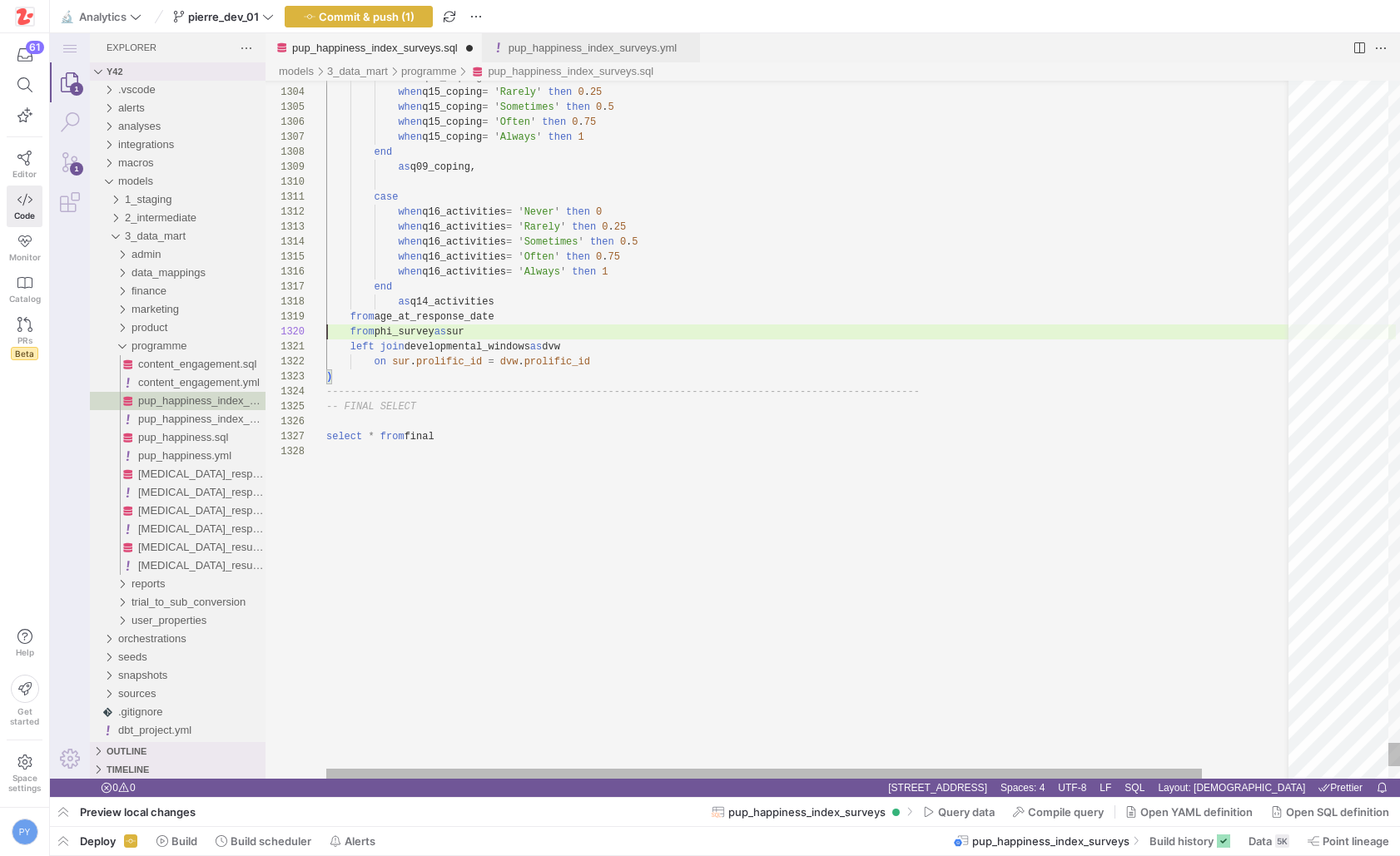
scroll to position [135, 0]
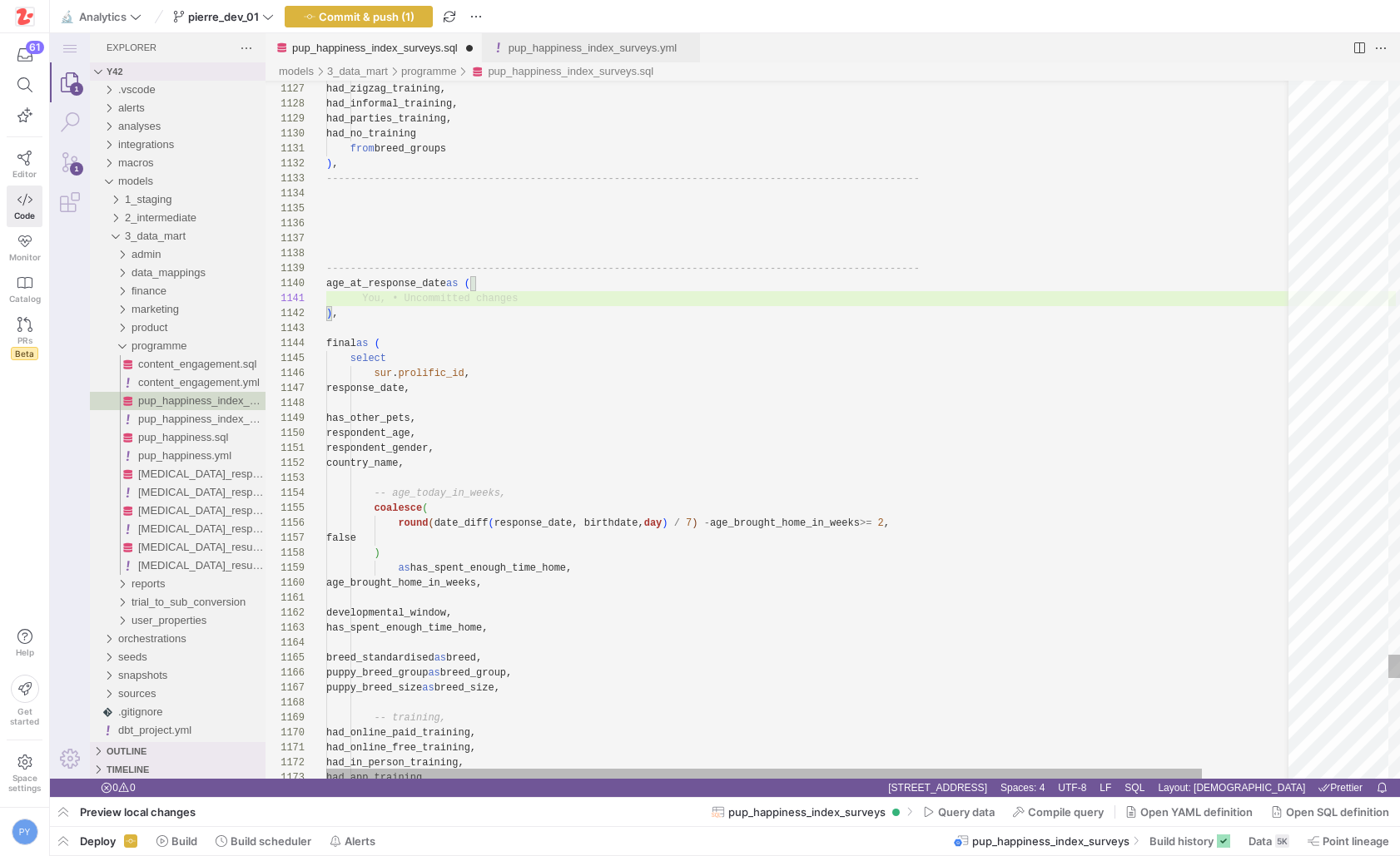
paste textarea "from phi_survey as sur left join developmental_windows as dvw on sur.prolific_i…"
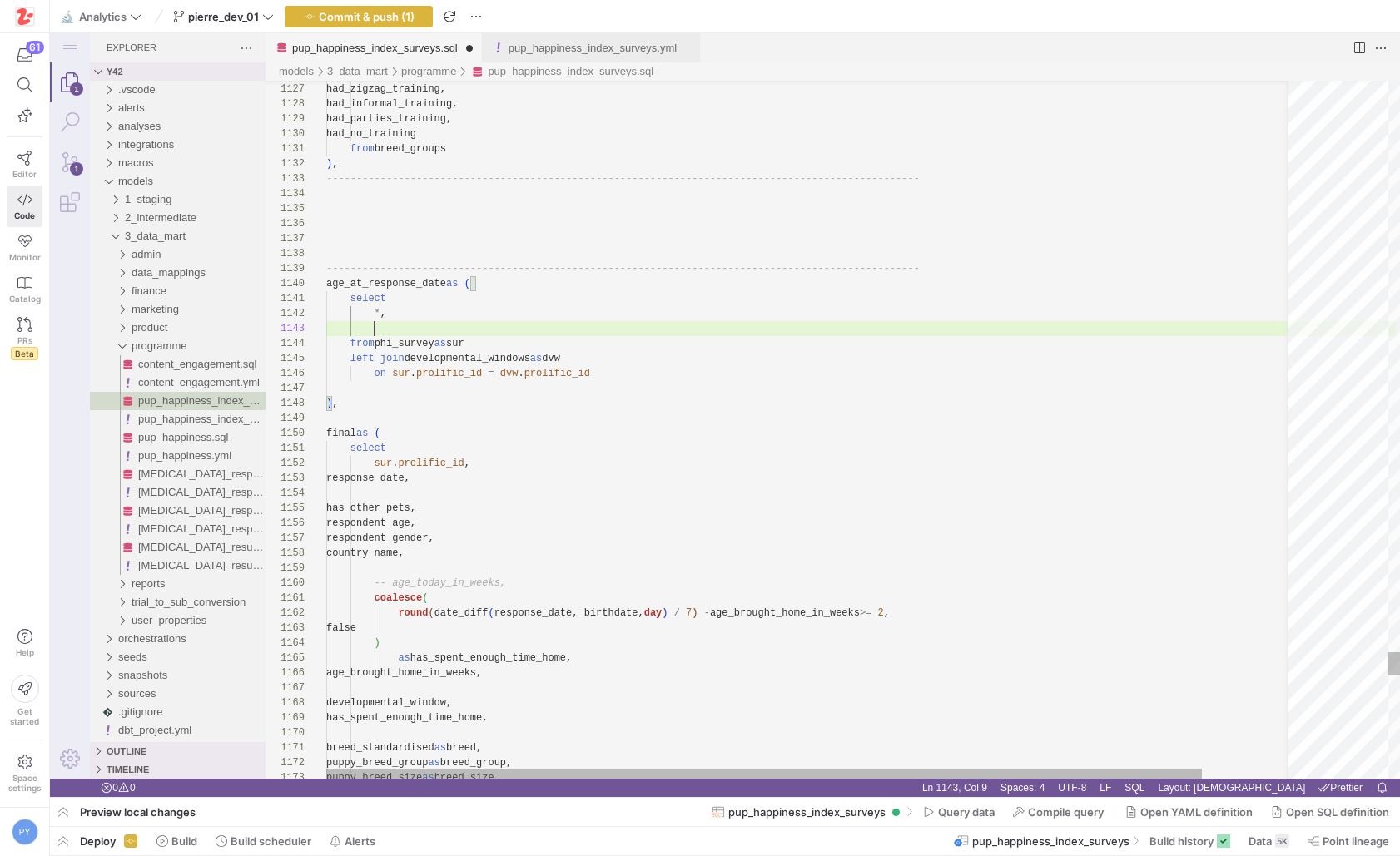
scroll to position [30, 48]
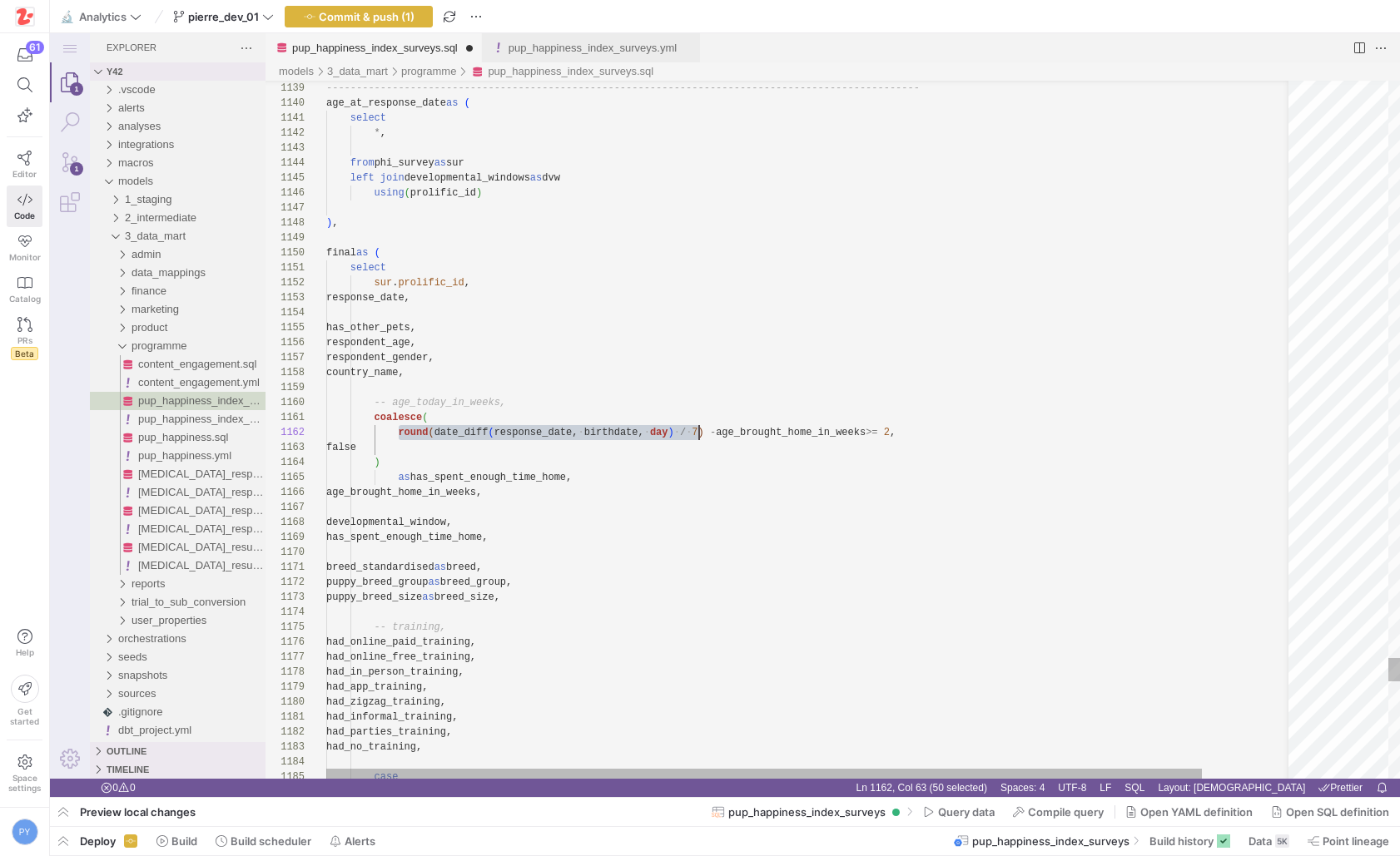
scroll to position [15, 379]
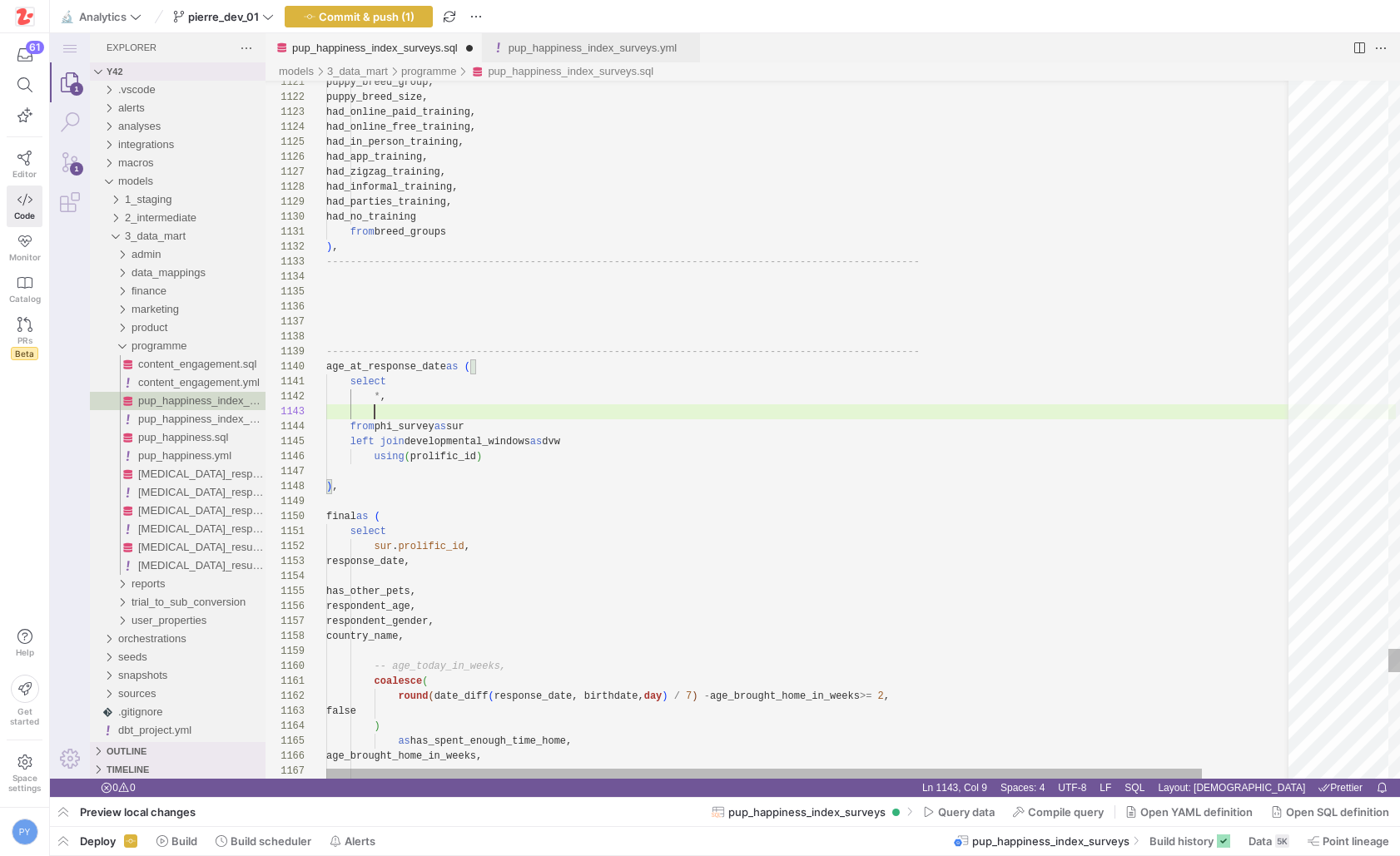
paste textarea "round(date_diff(response_date, birthdate, day) / 7)"
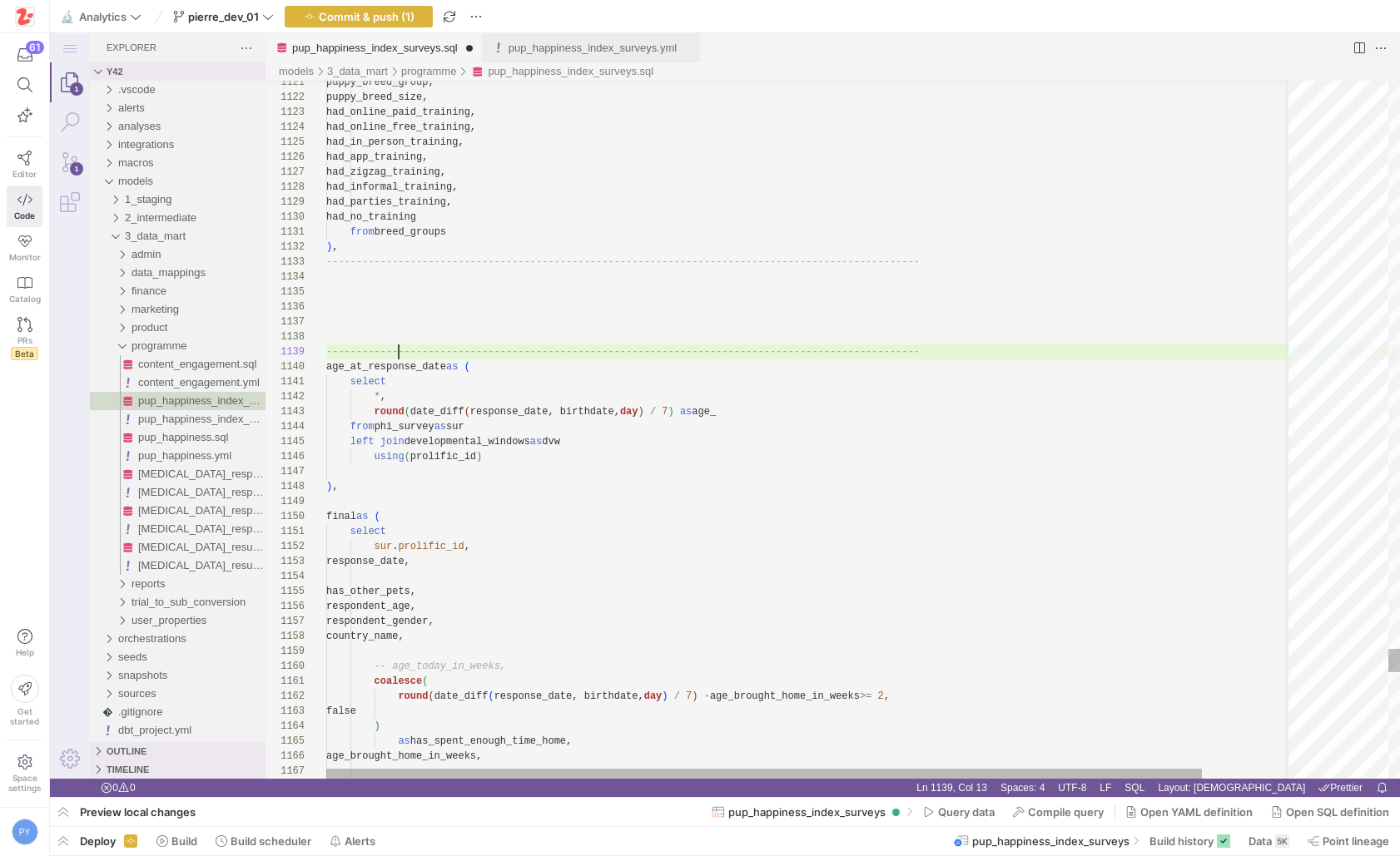
scroll to position [120, 0]
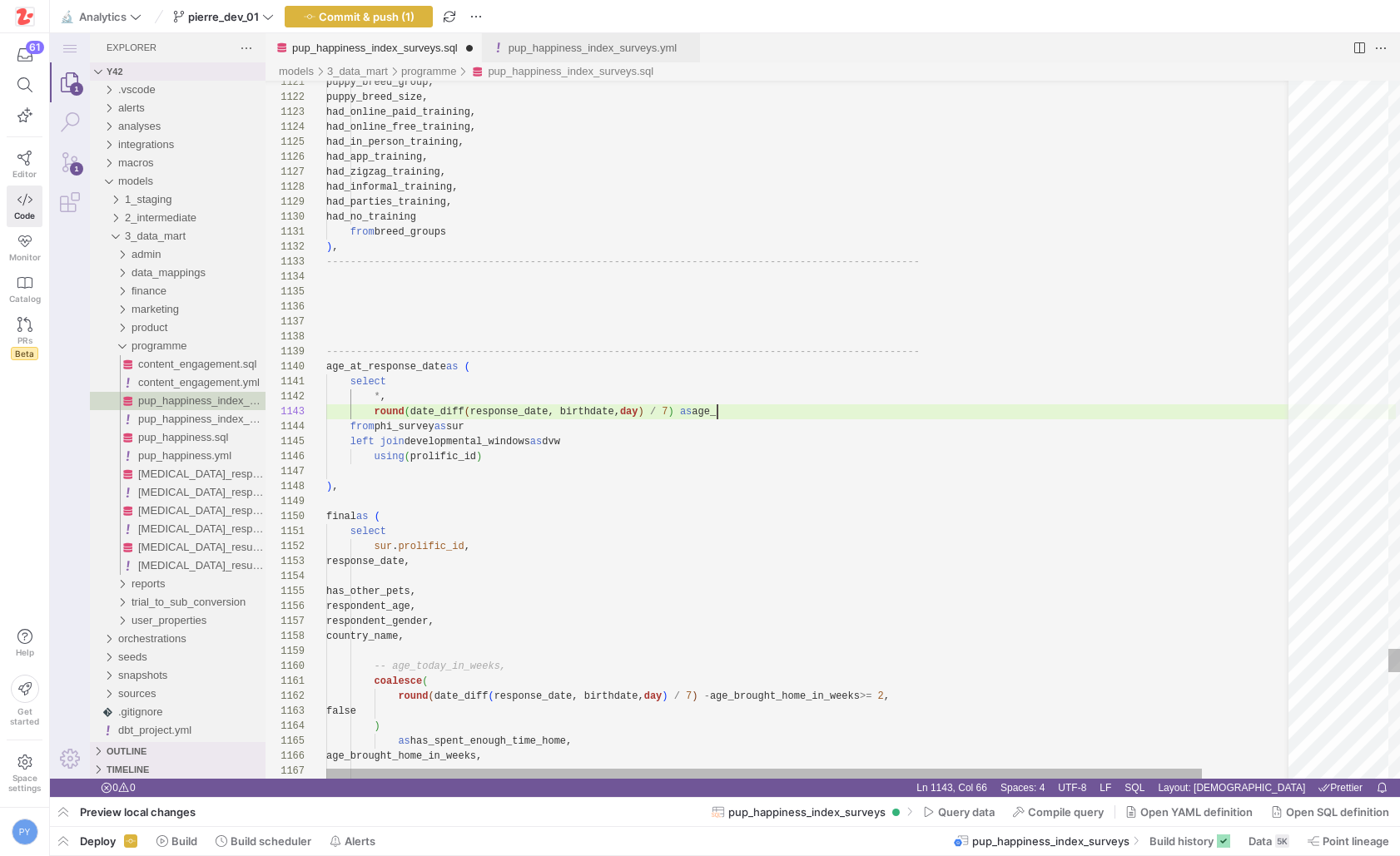
paste textarea "at_response_date"
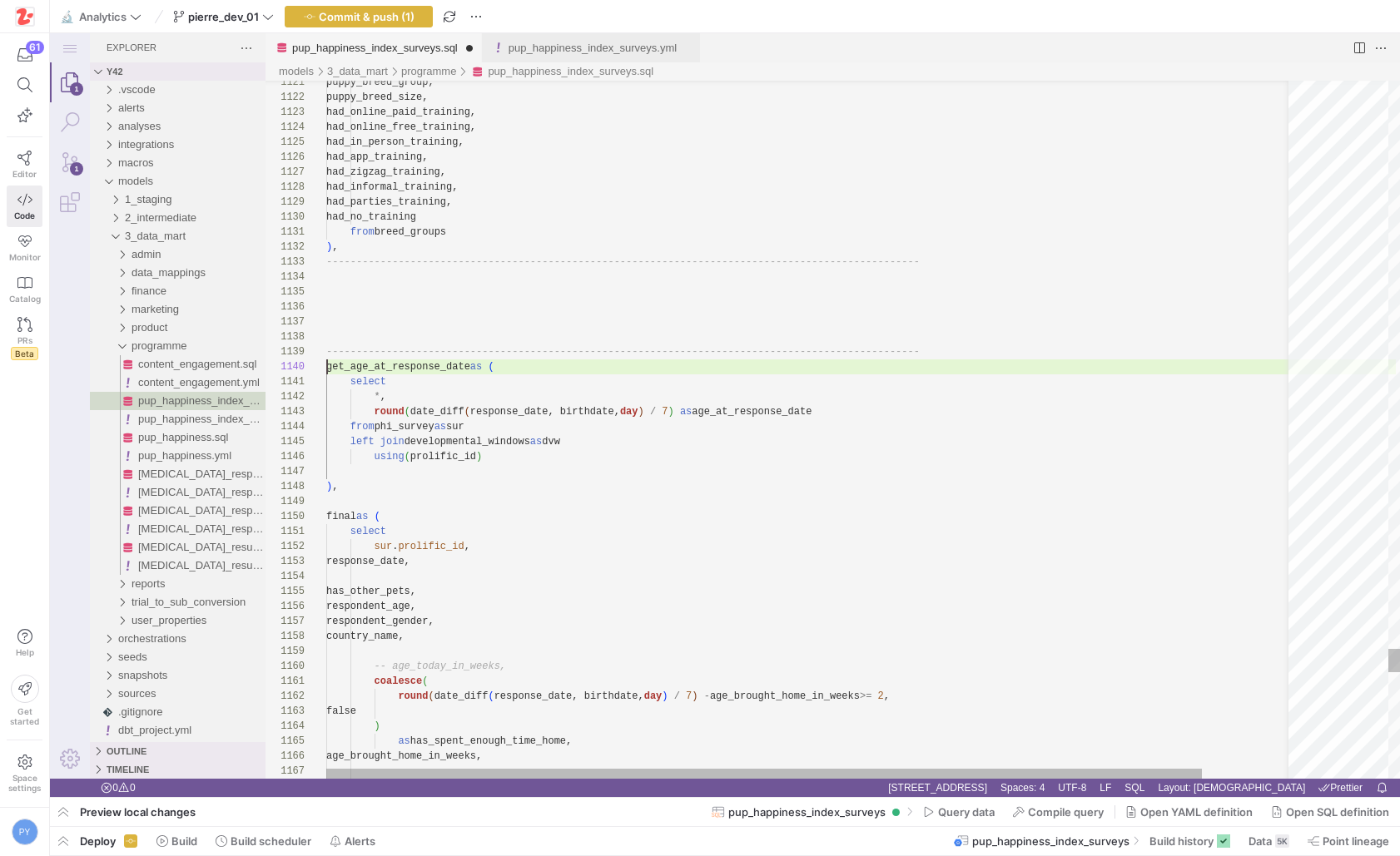
scroll to position [135, 144]
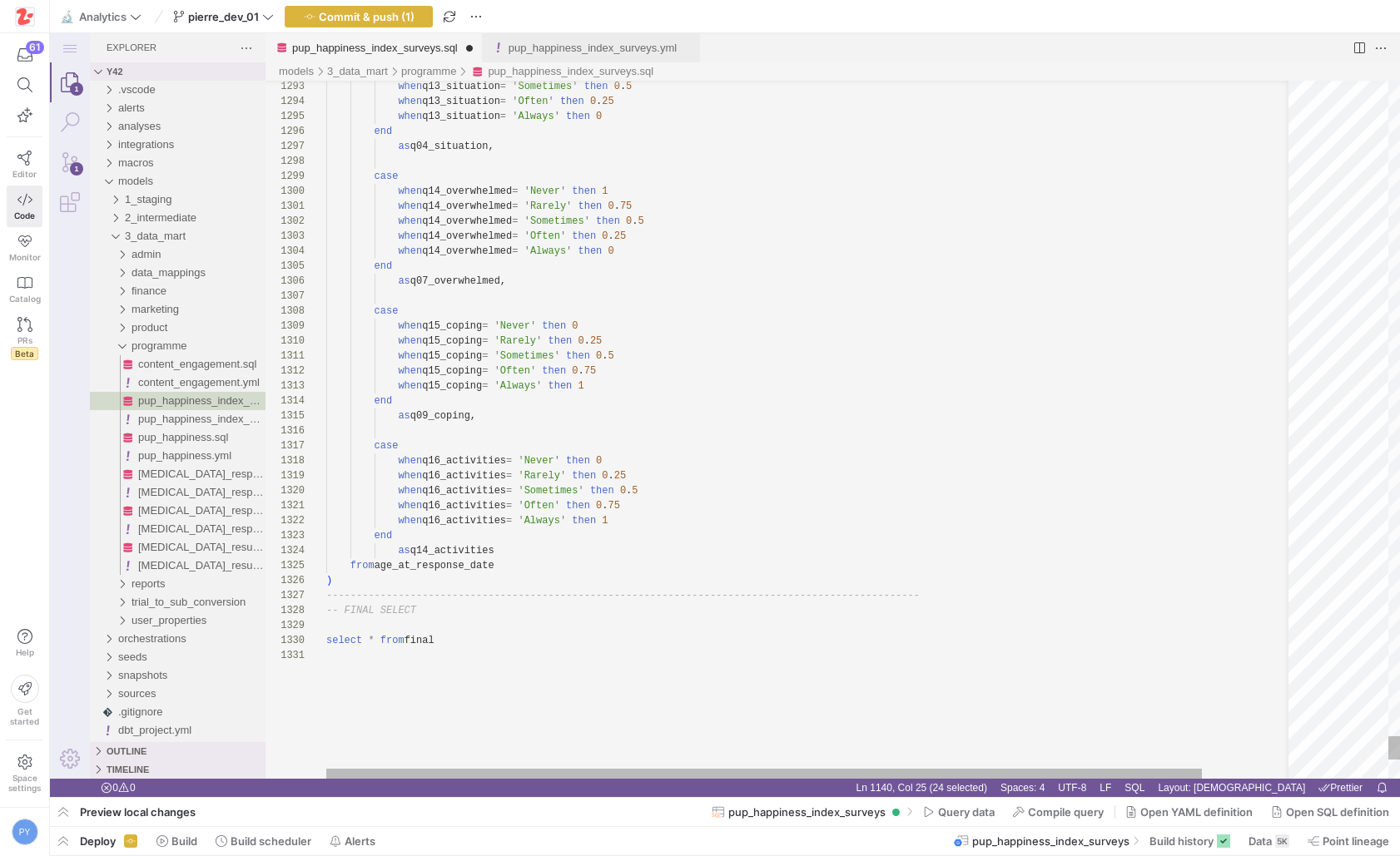
paste textarea "get_"
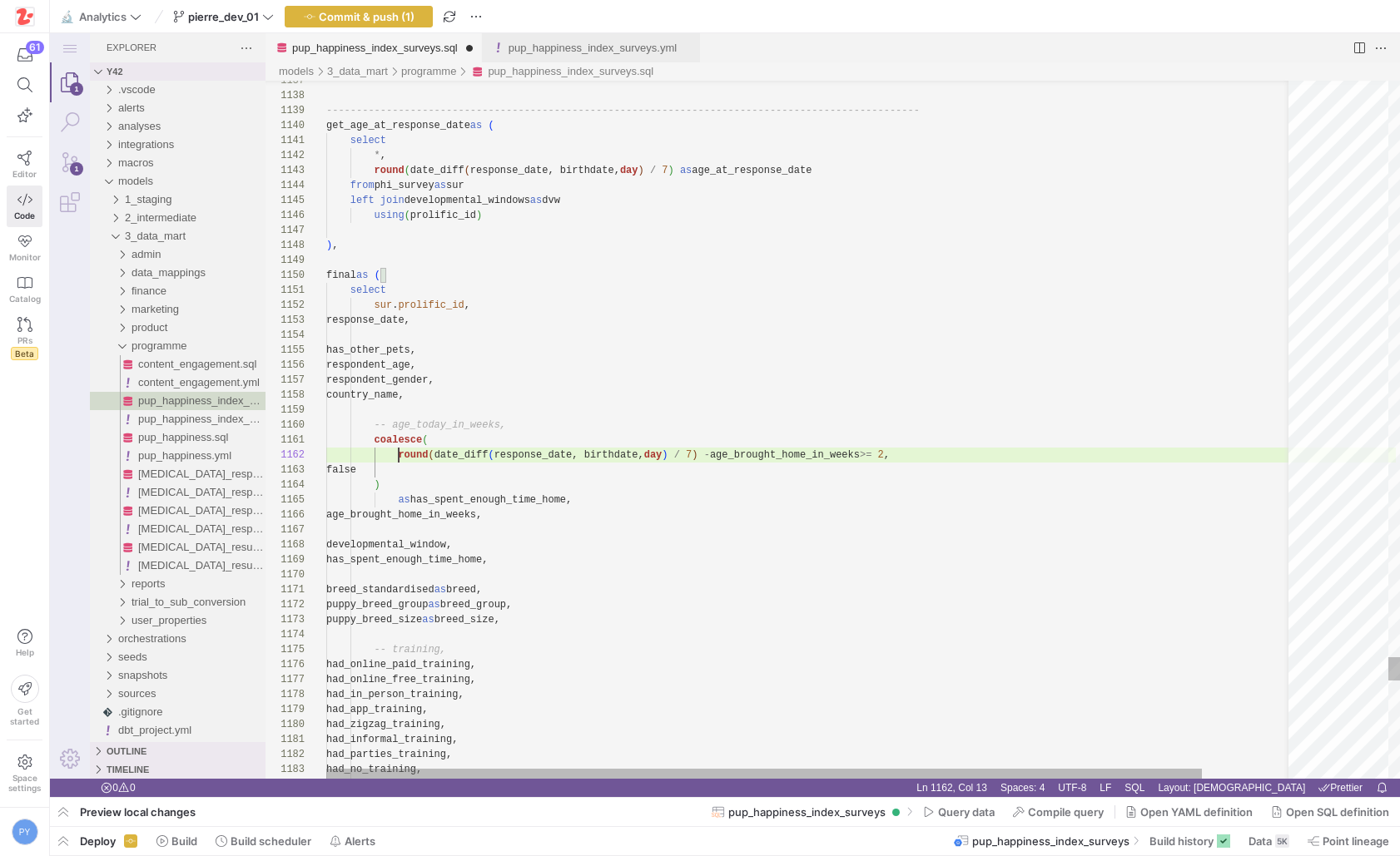
paste textarea "get_age_at_response_date"
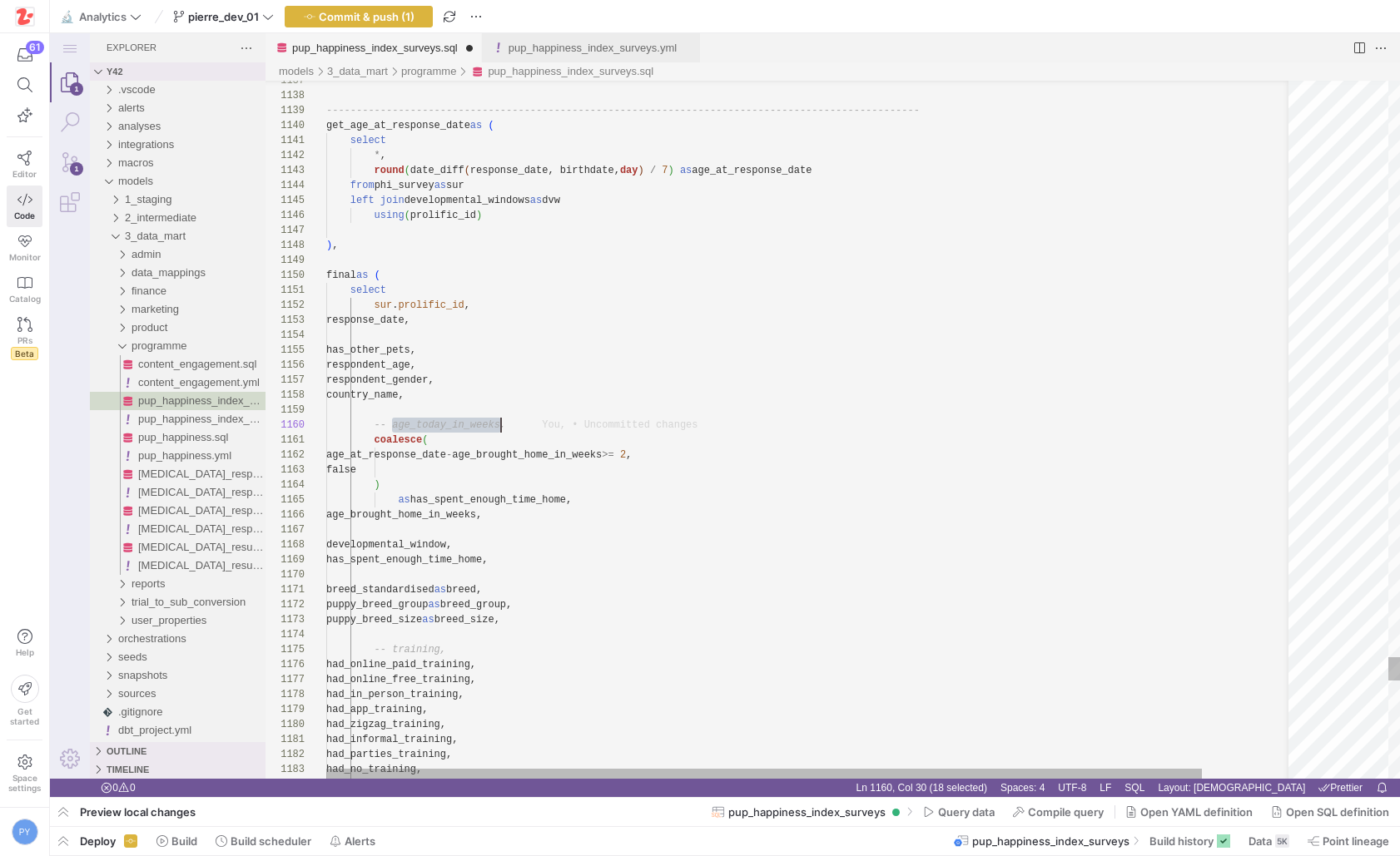
paste textarea "get_age_at_response_date"
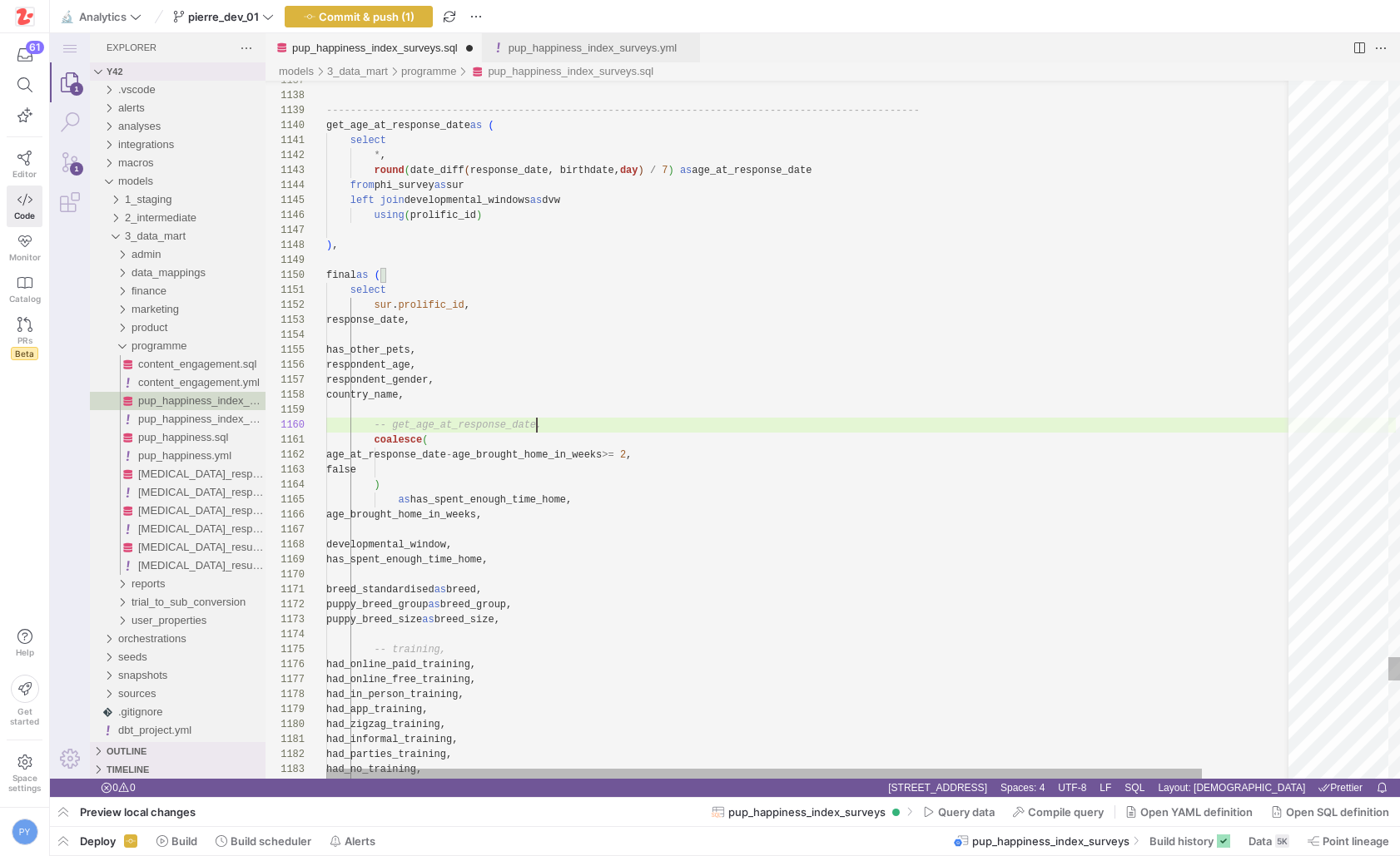
scroll to position [135, 193]
type textarea "select sur.prolific_id, response_date, has_other_pets, respondent_age, responde…"
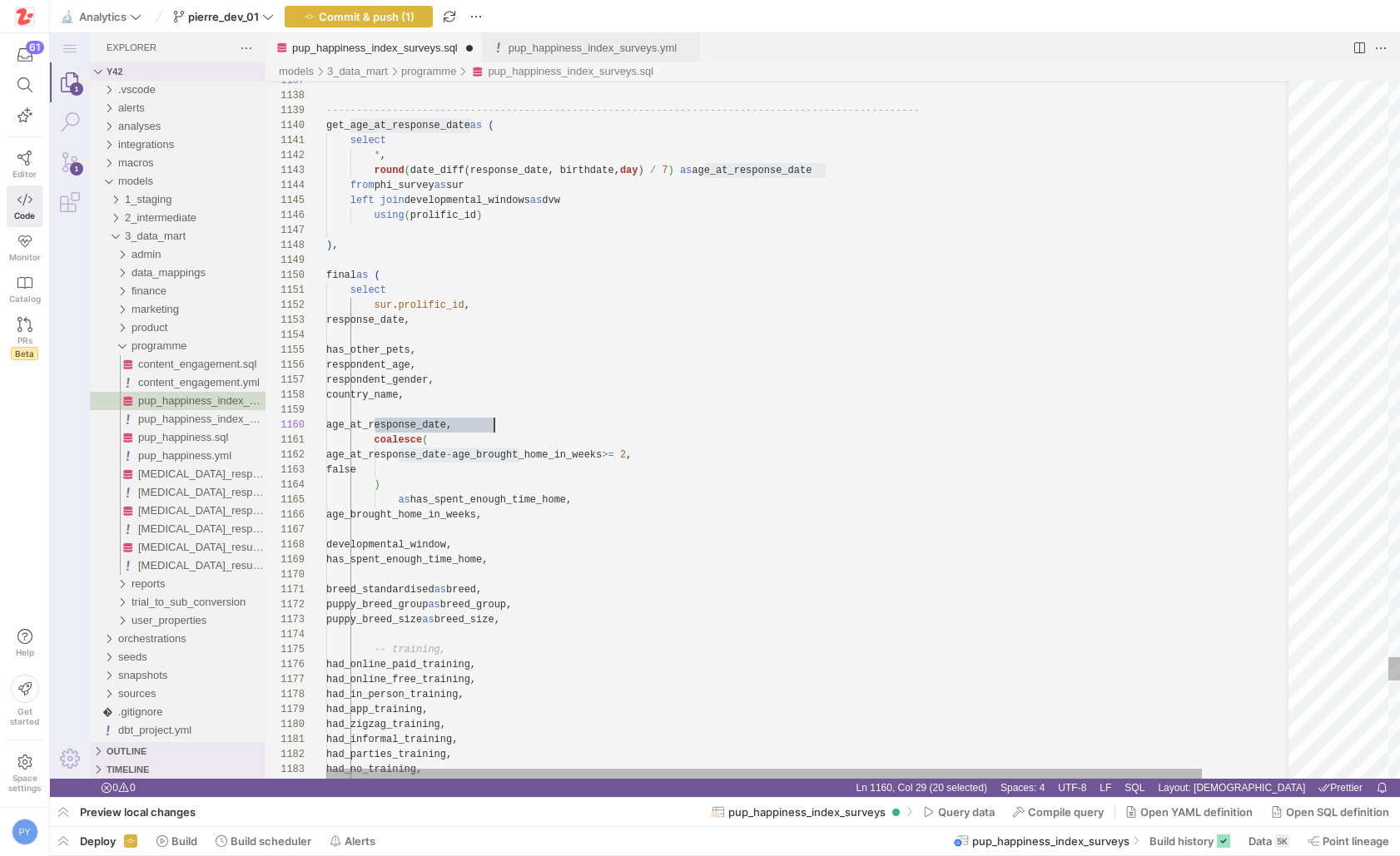
scroll to position [135, 168]
click at [554, 51] on link "pup_happiness_index_surveys.yml" at bounding box center [592, 47] width 168 height 12
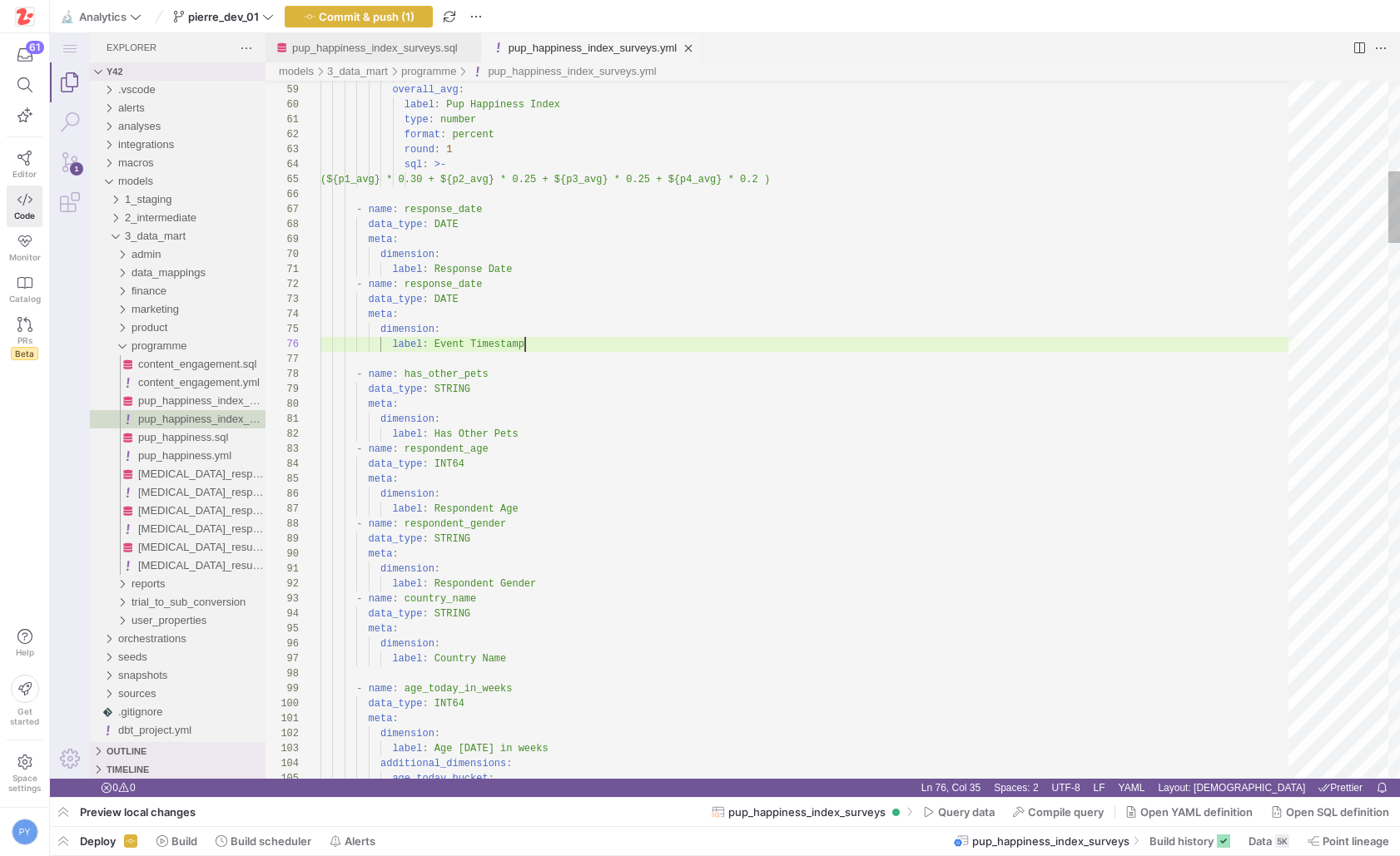
scroll to position [74, 204]
type textarea "a"
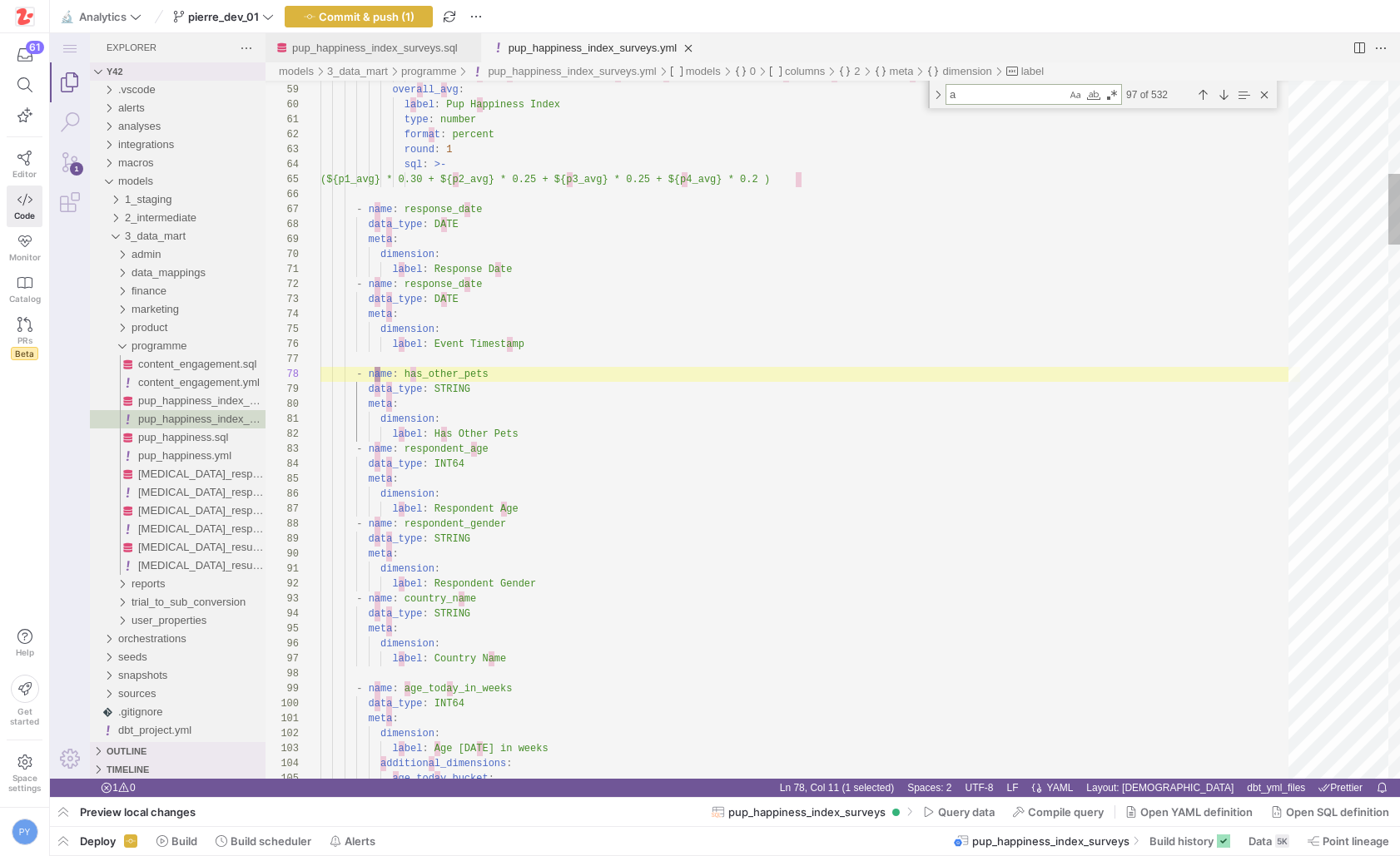
type textarea "dimension: label: Has Other Pets - name: respondent_age data_type: INT64 meta: …"
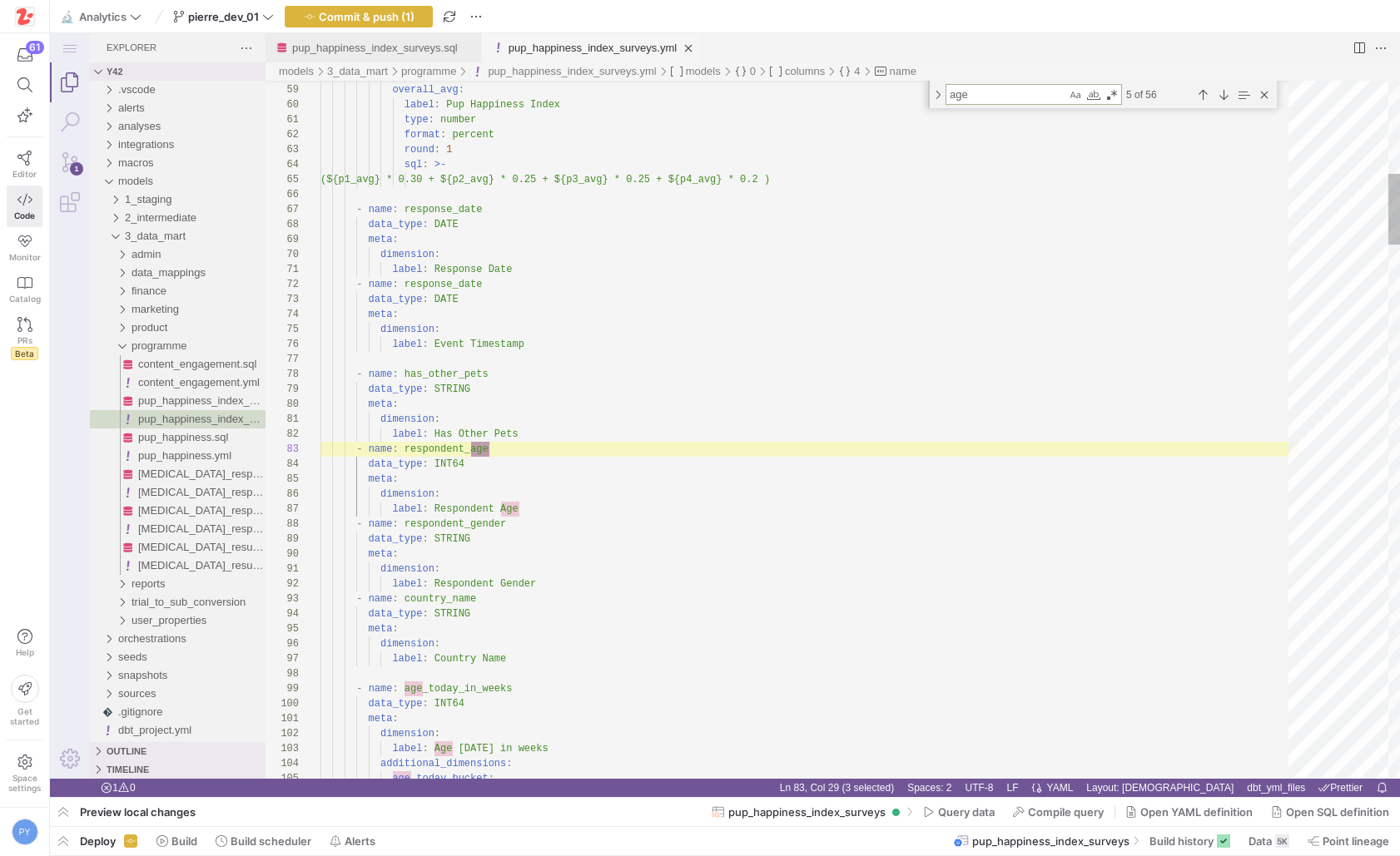
type textarea "age"
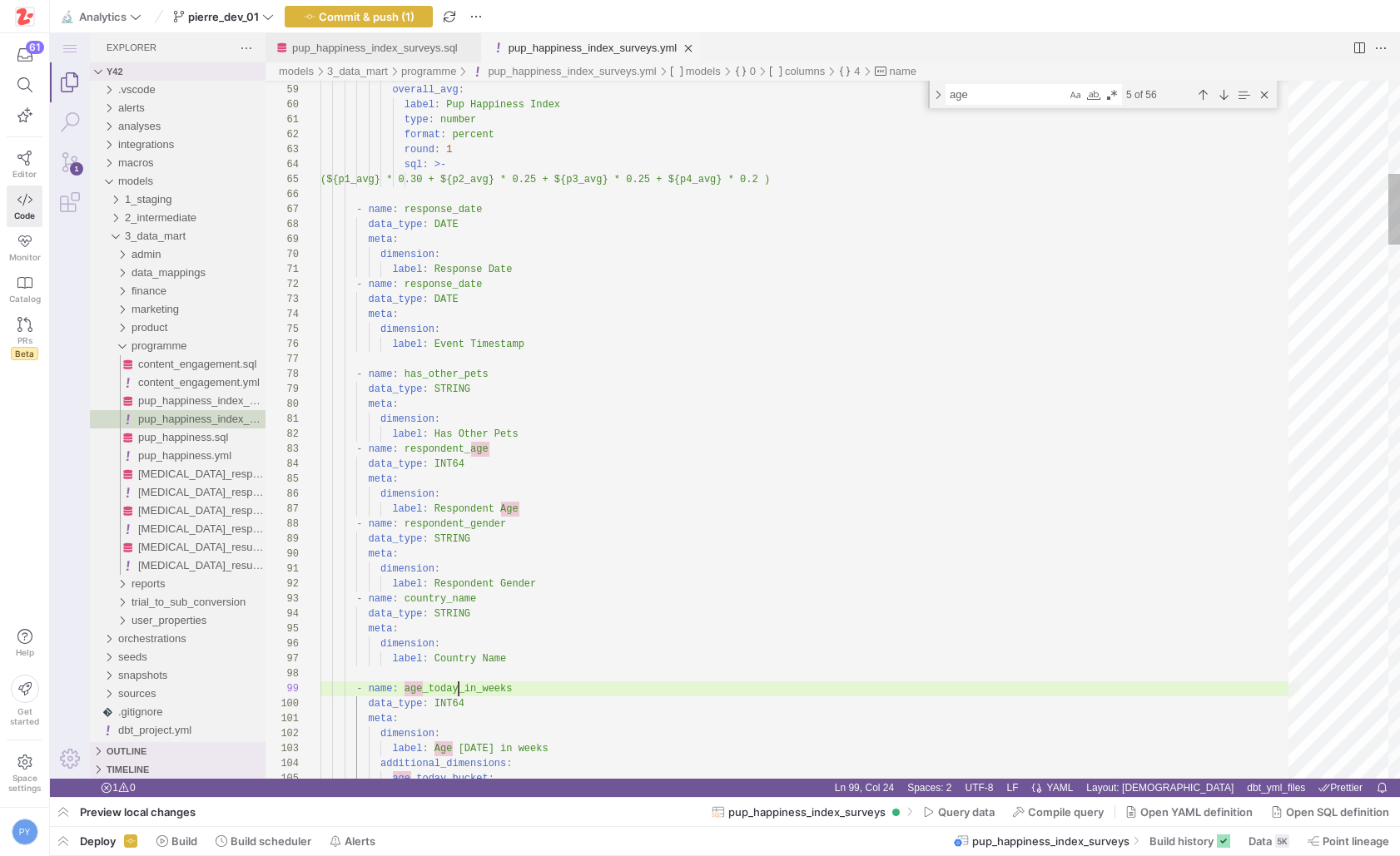
scroll to position [120, 193]
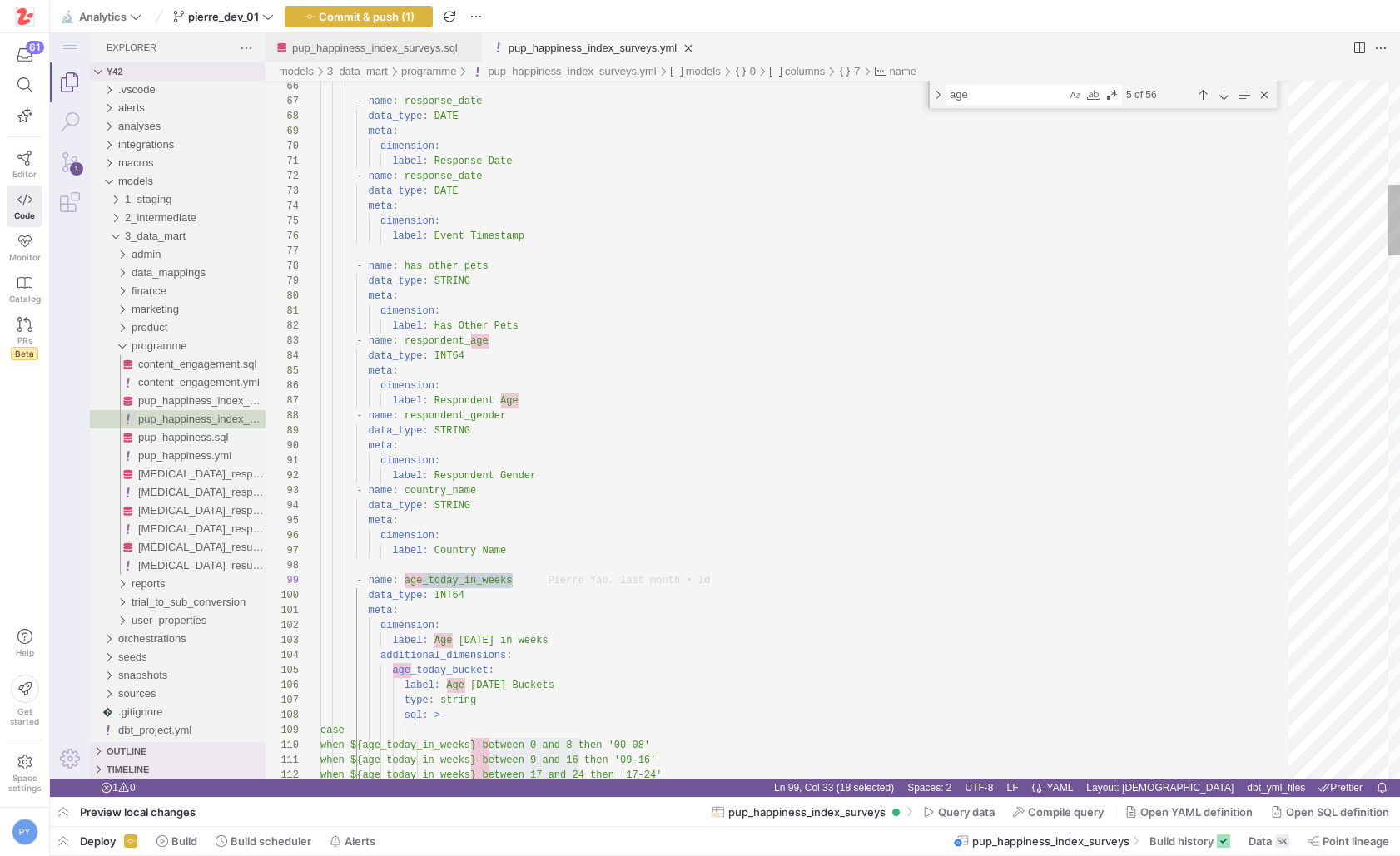
paste textarea "at_response_date"
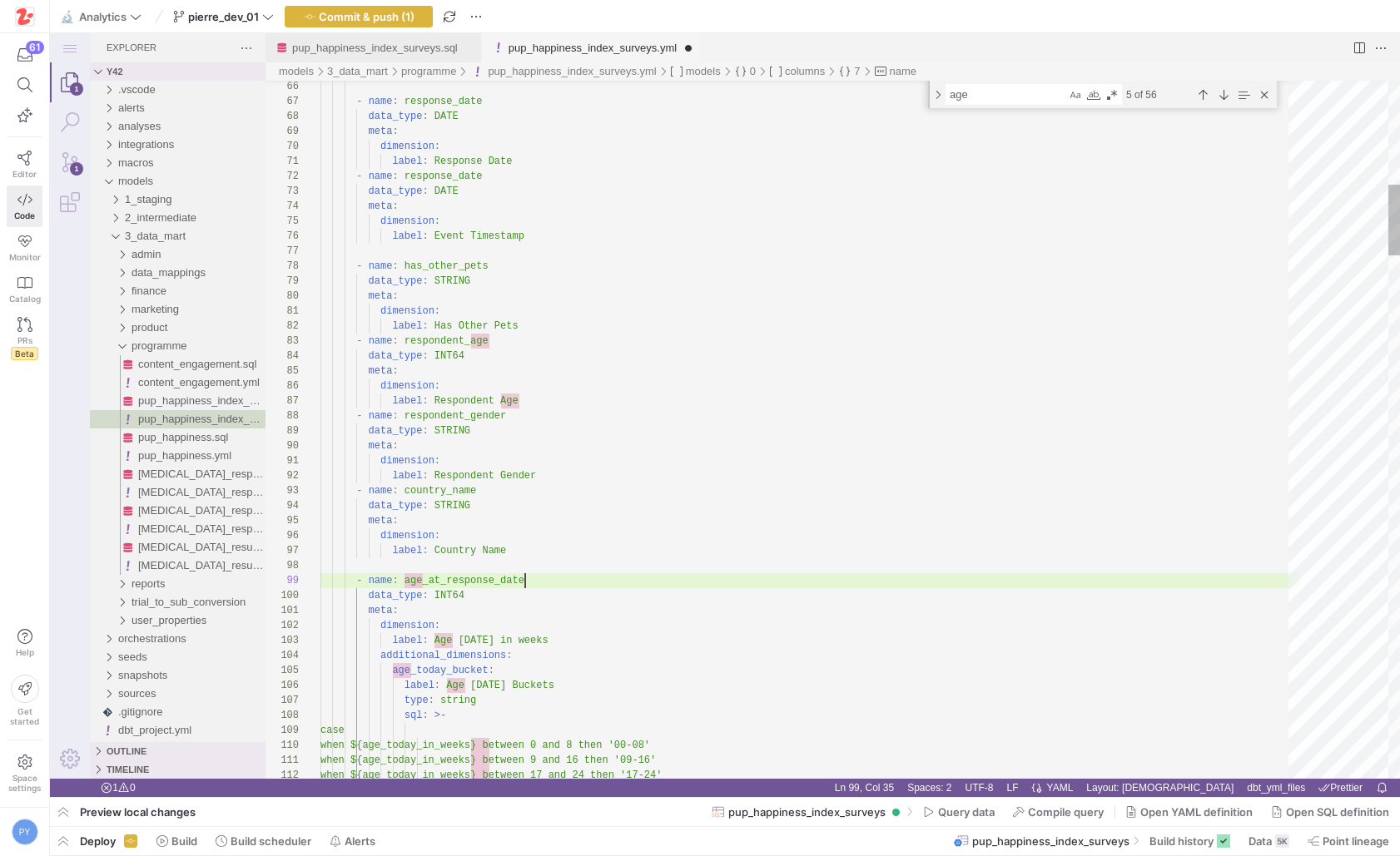
scroll to position [120, 205]
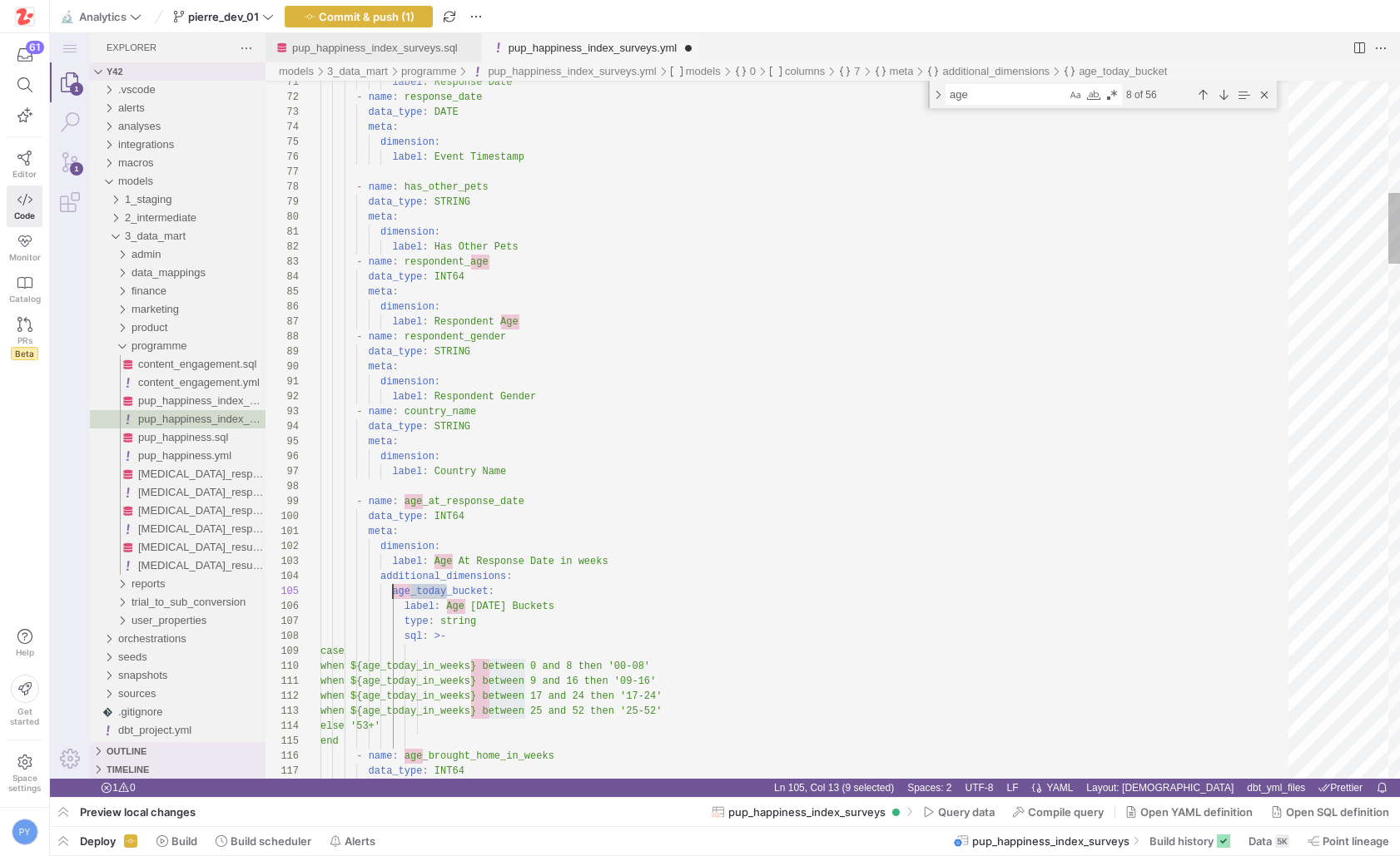
paste textarea "at_response_date"
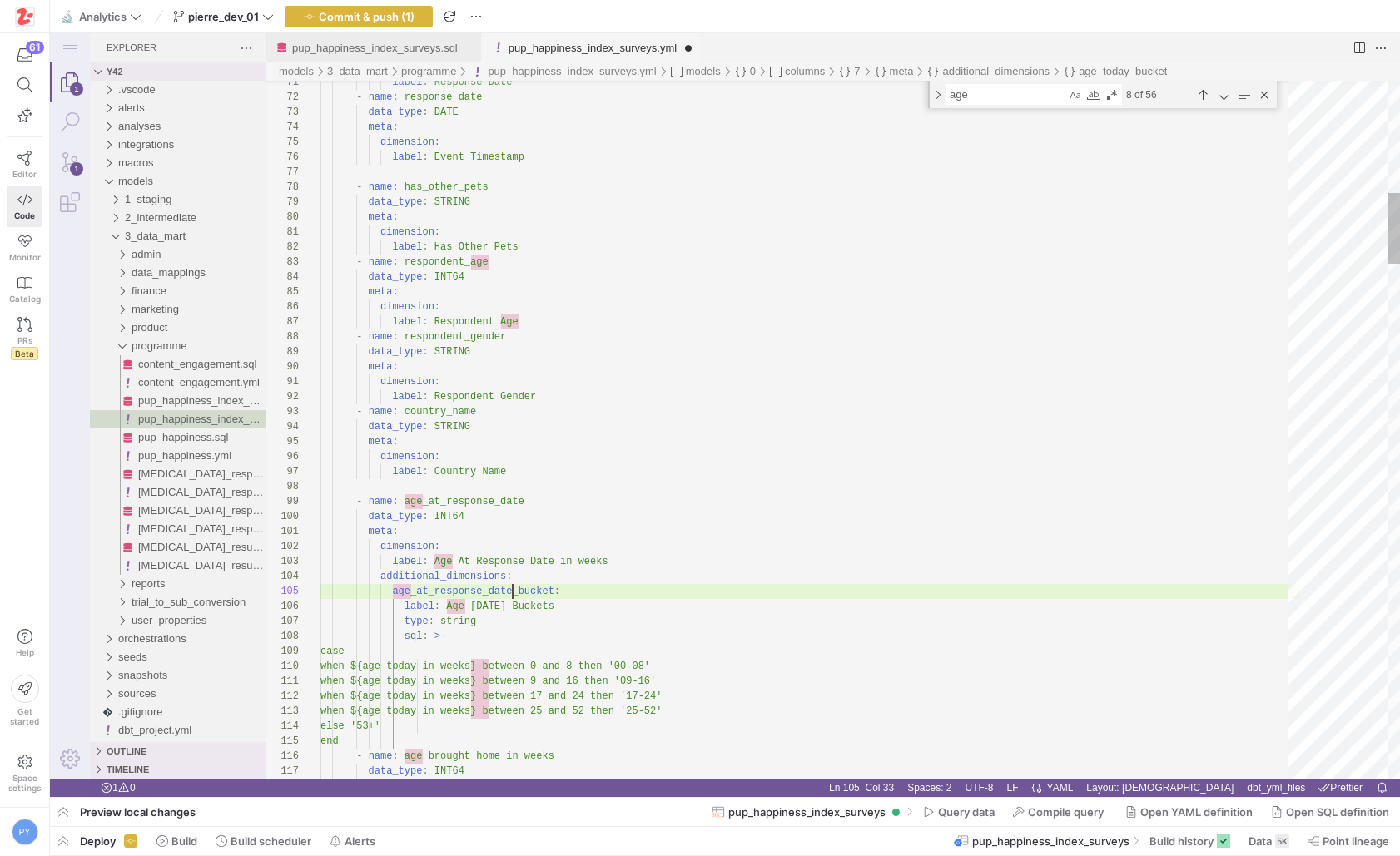
scroll to position [60, 193]
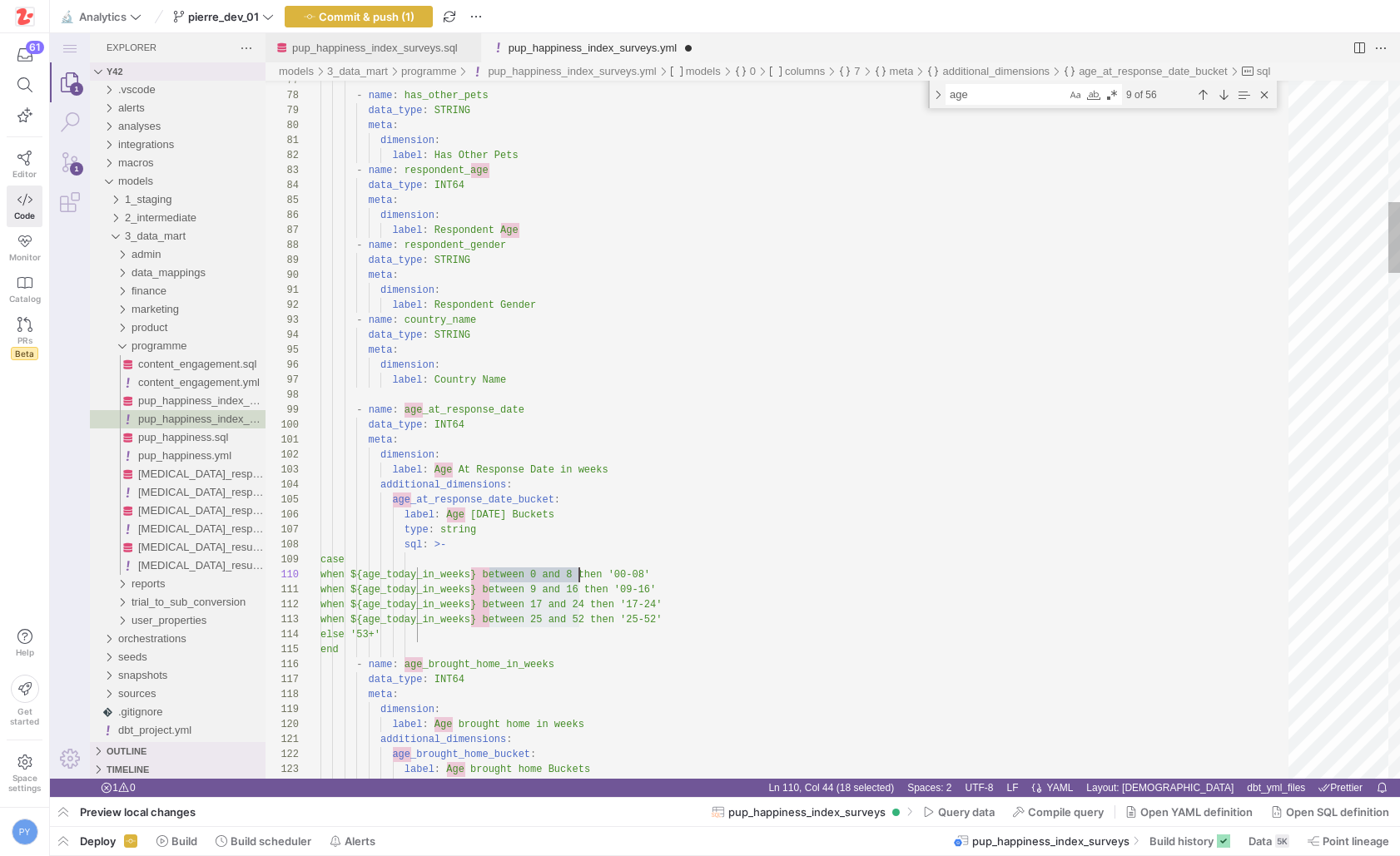
paste textarea "at_response_date"
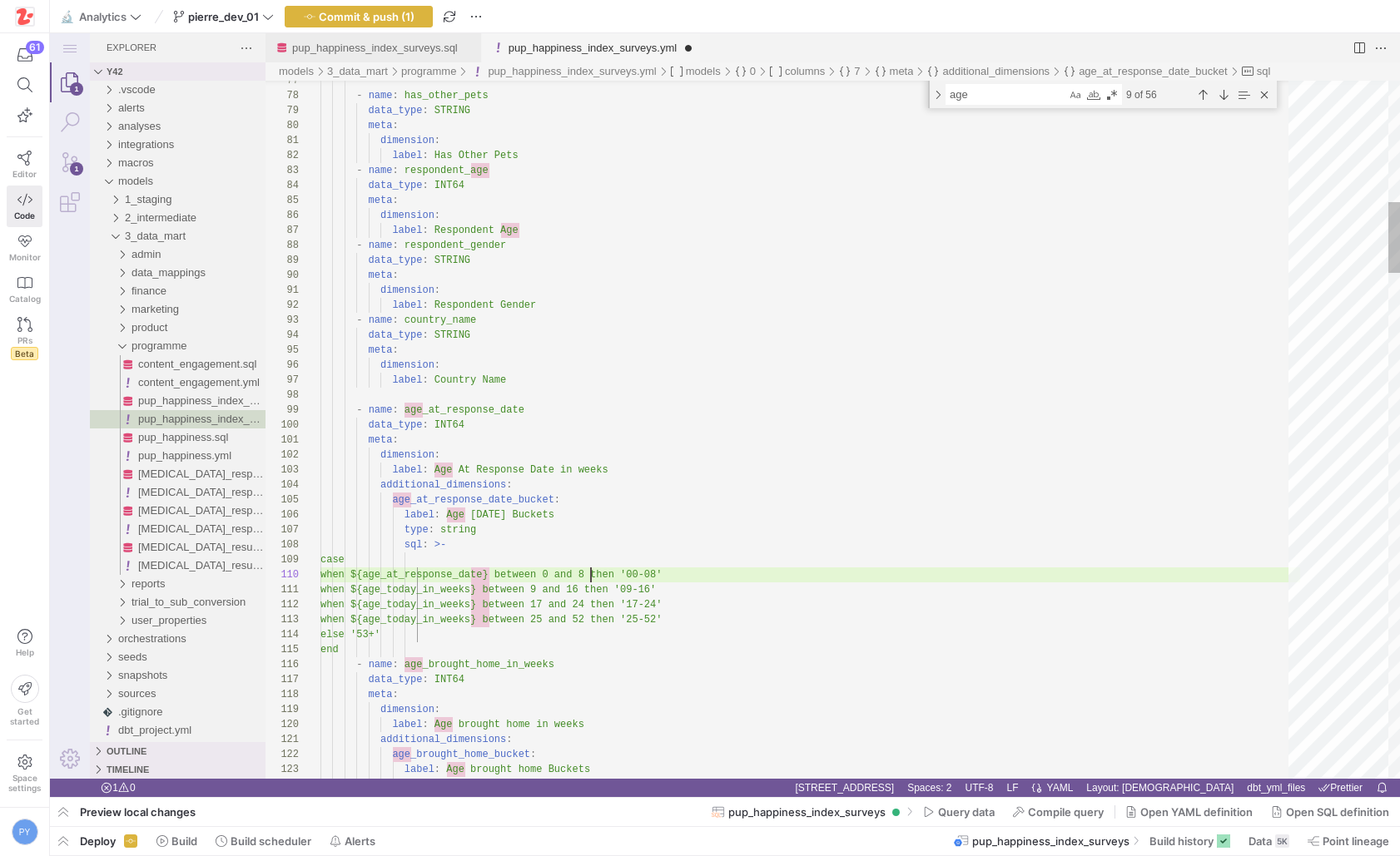
scroll to position [135, 271]
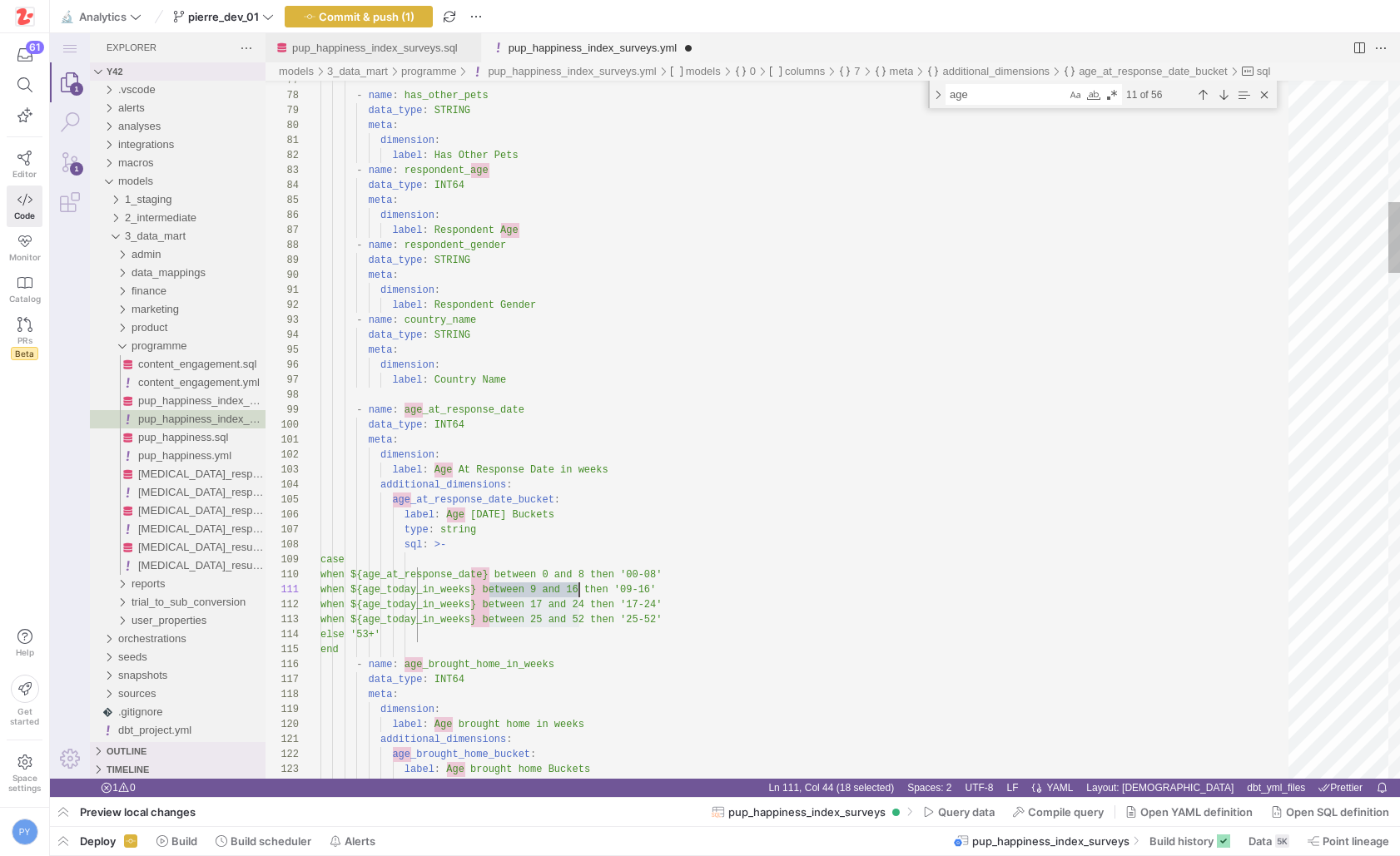
paste textarea "at_response_date"
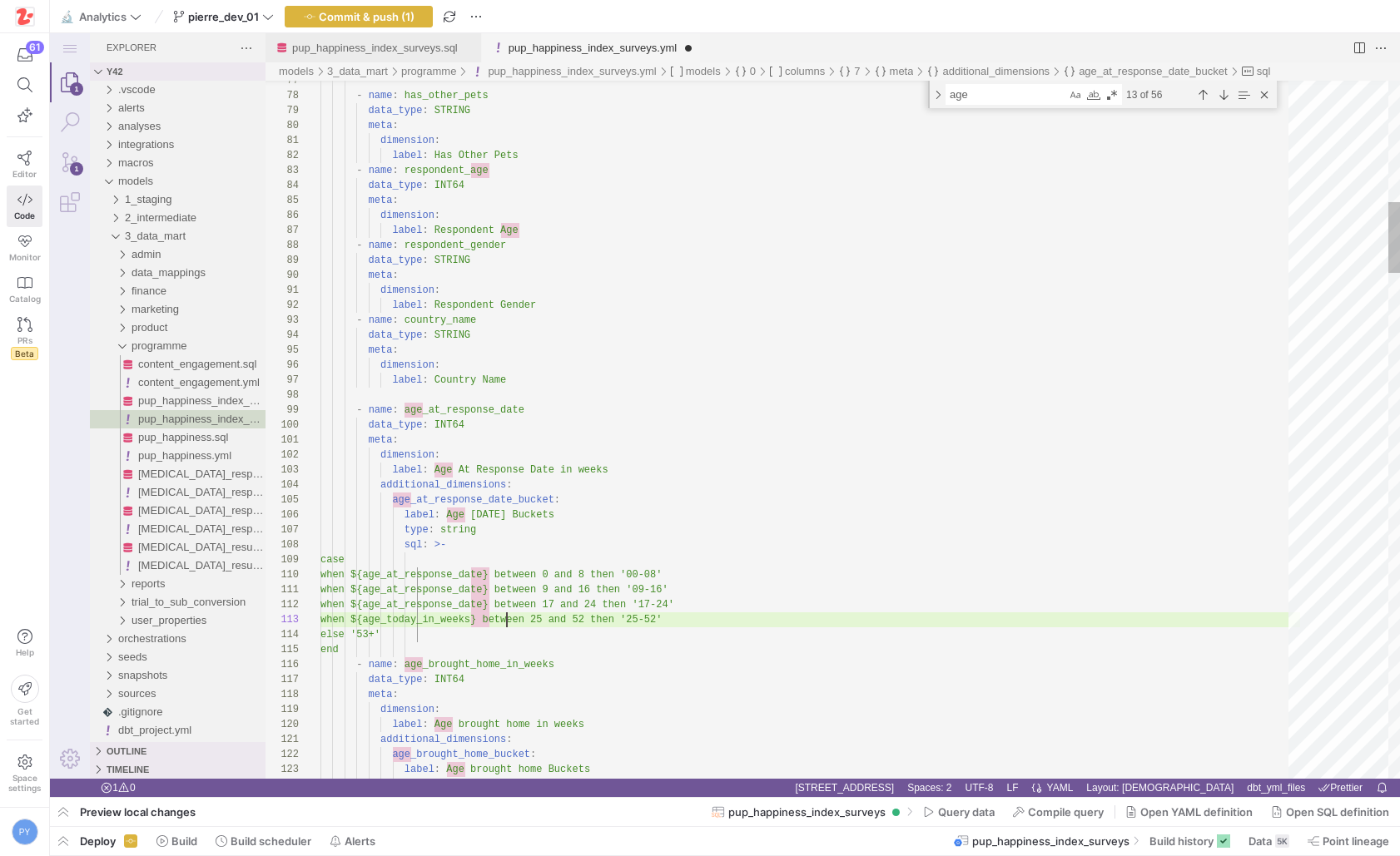
paste textarea "at_response_date"
type textarea "when ${age_at_response_date} between 9 and 16 then '09-16' when ${age_at_respon…"
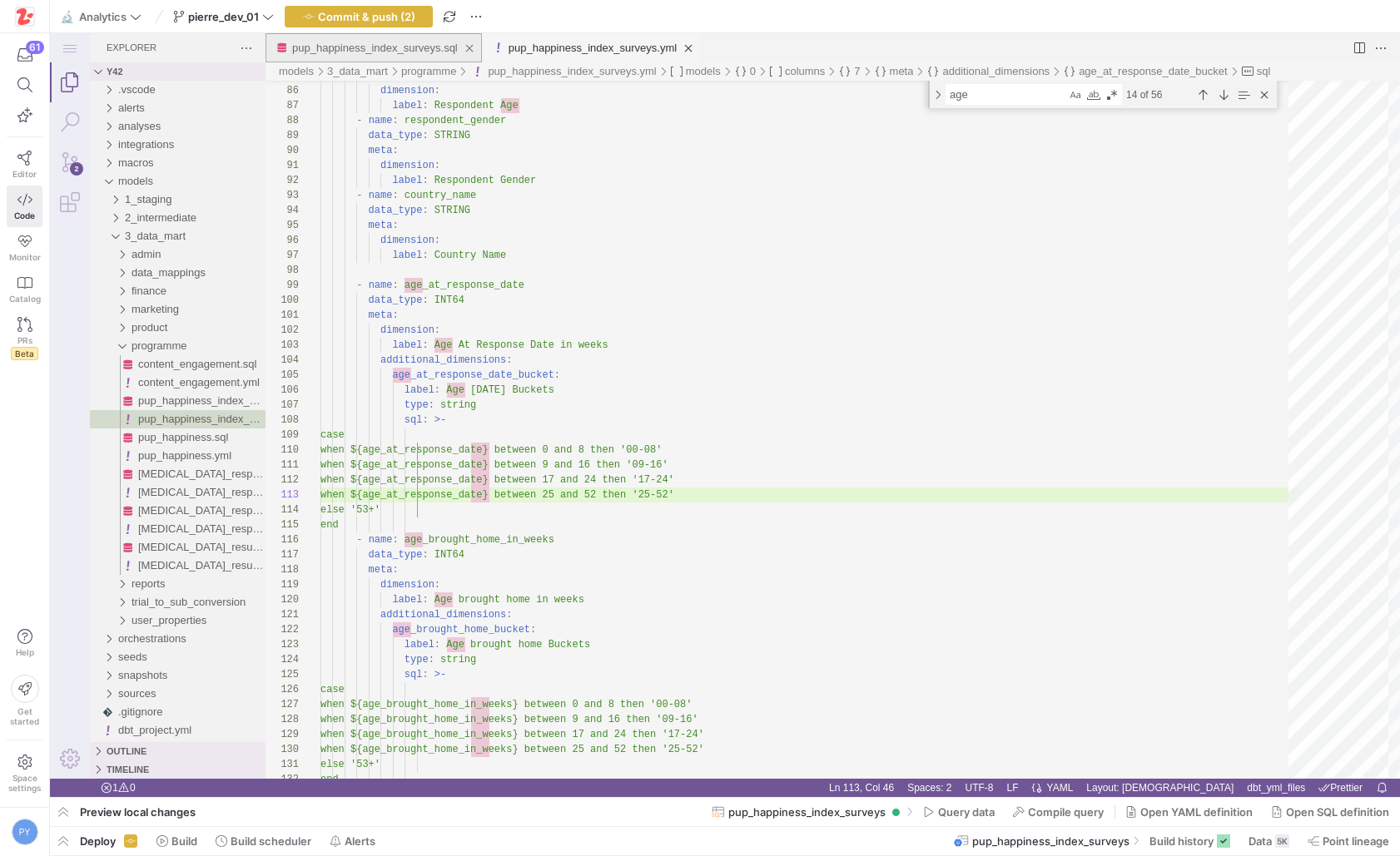
click at [427, 50] on link "pup_happiness_index_surveys.sql" at bounding box center [375, 47] width 166 height 12
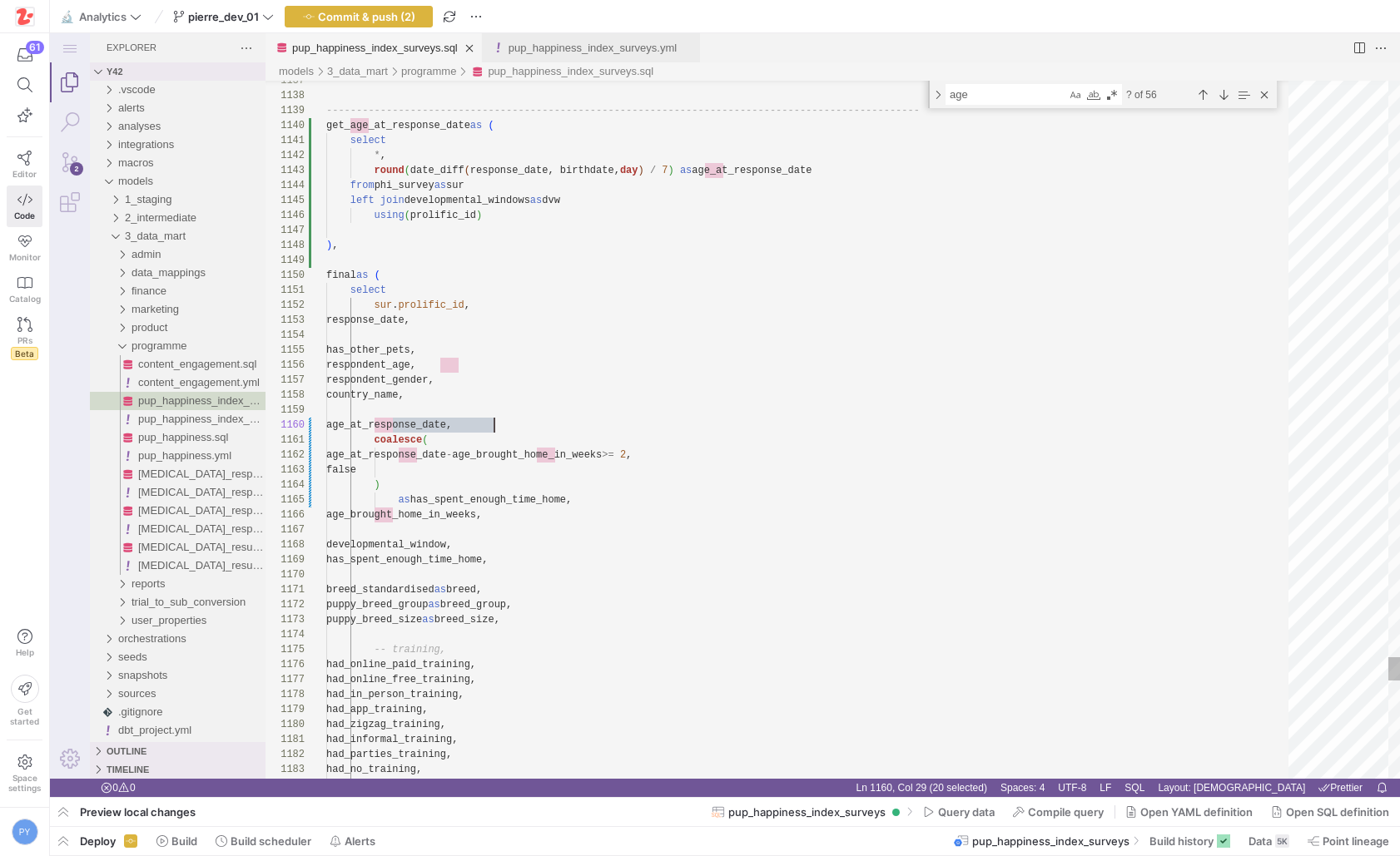
scroll to position [135, 168]
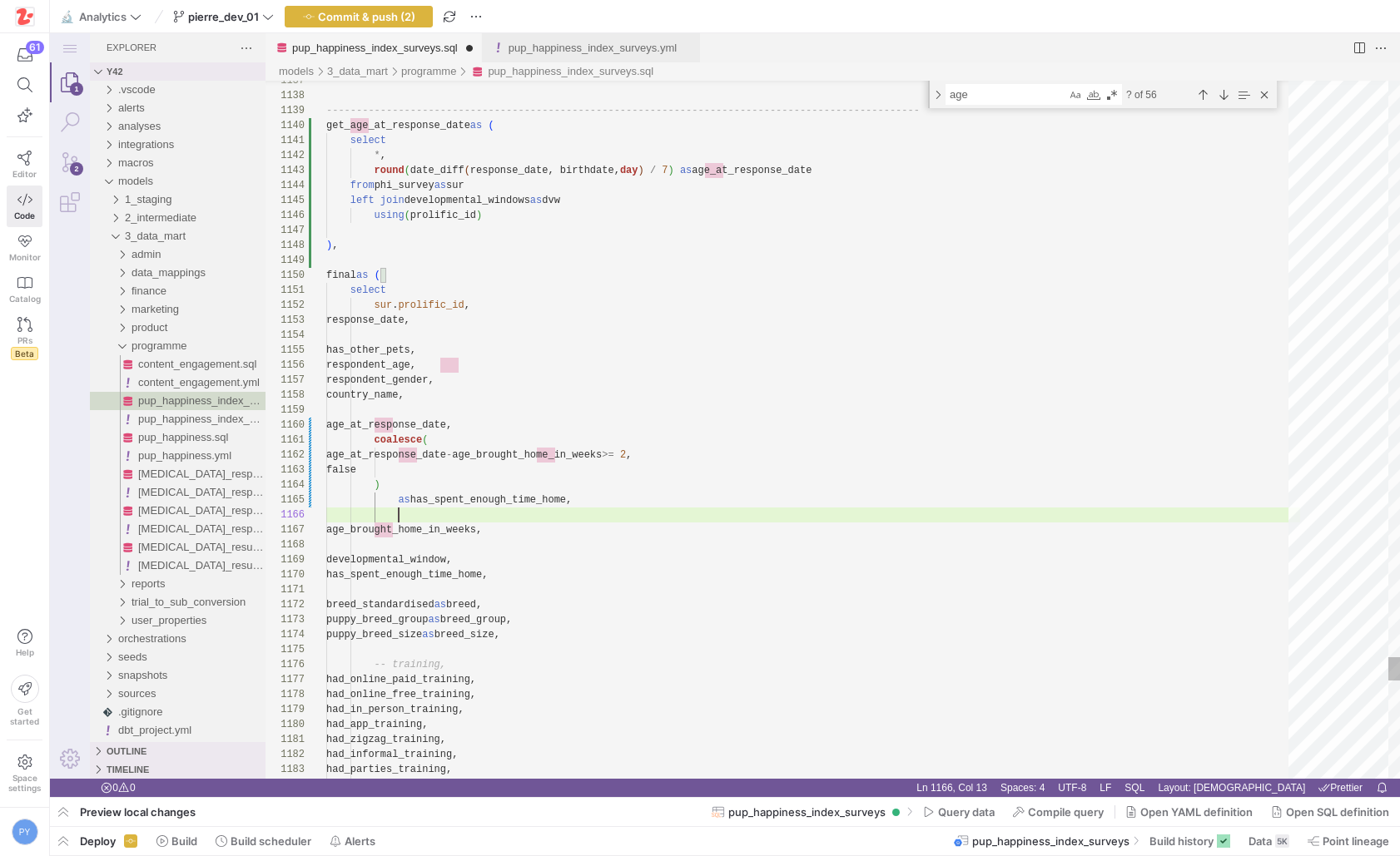
scroll to position [74, 73]
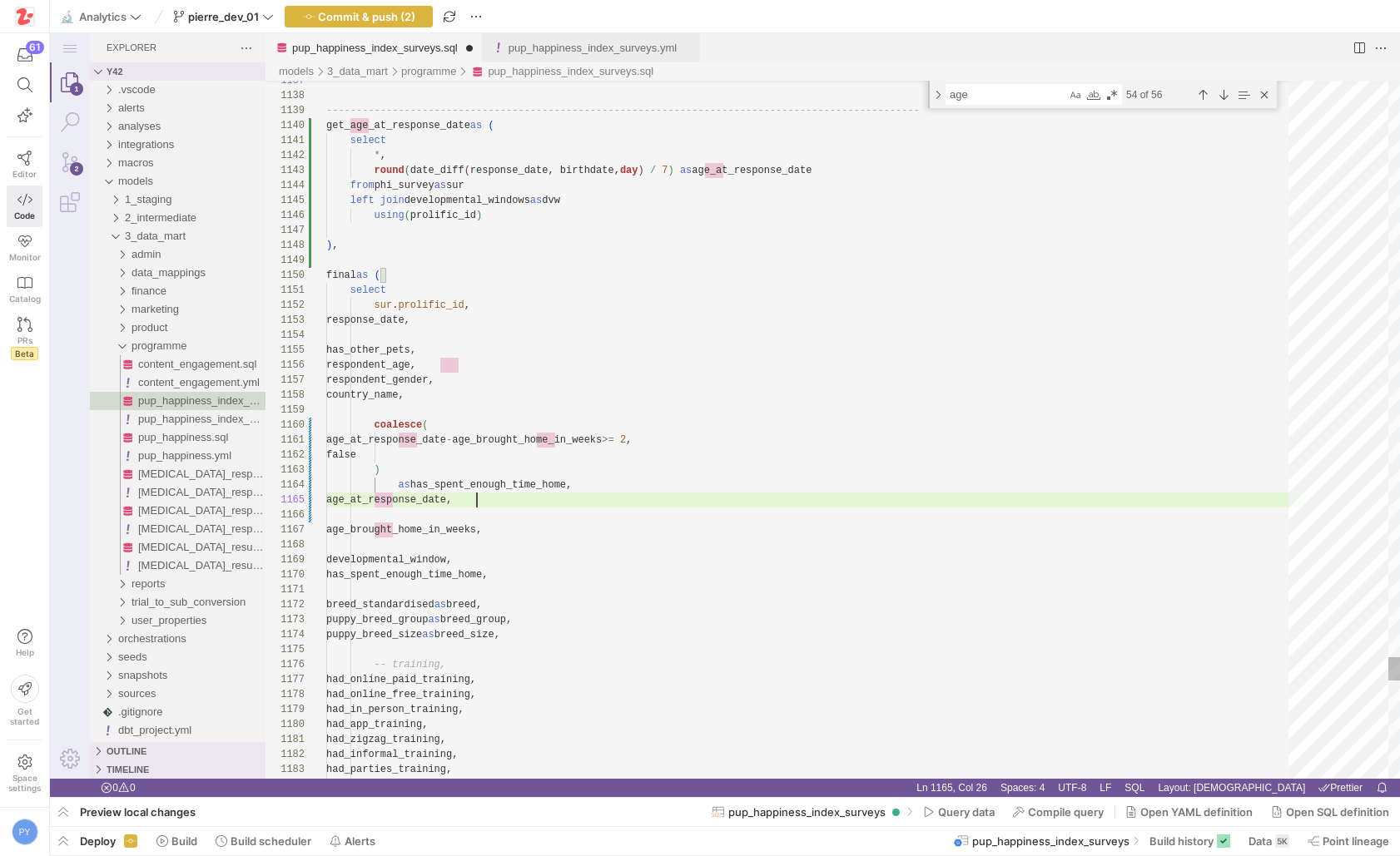
scroll to position [74, 151]
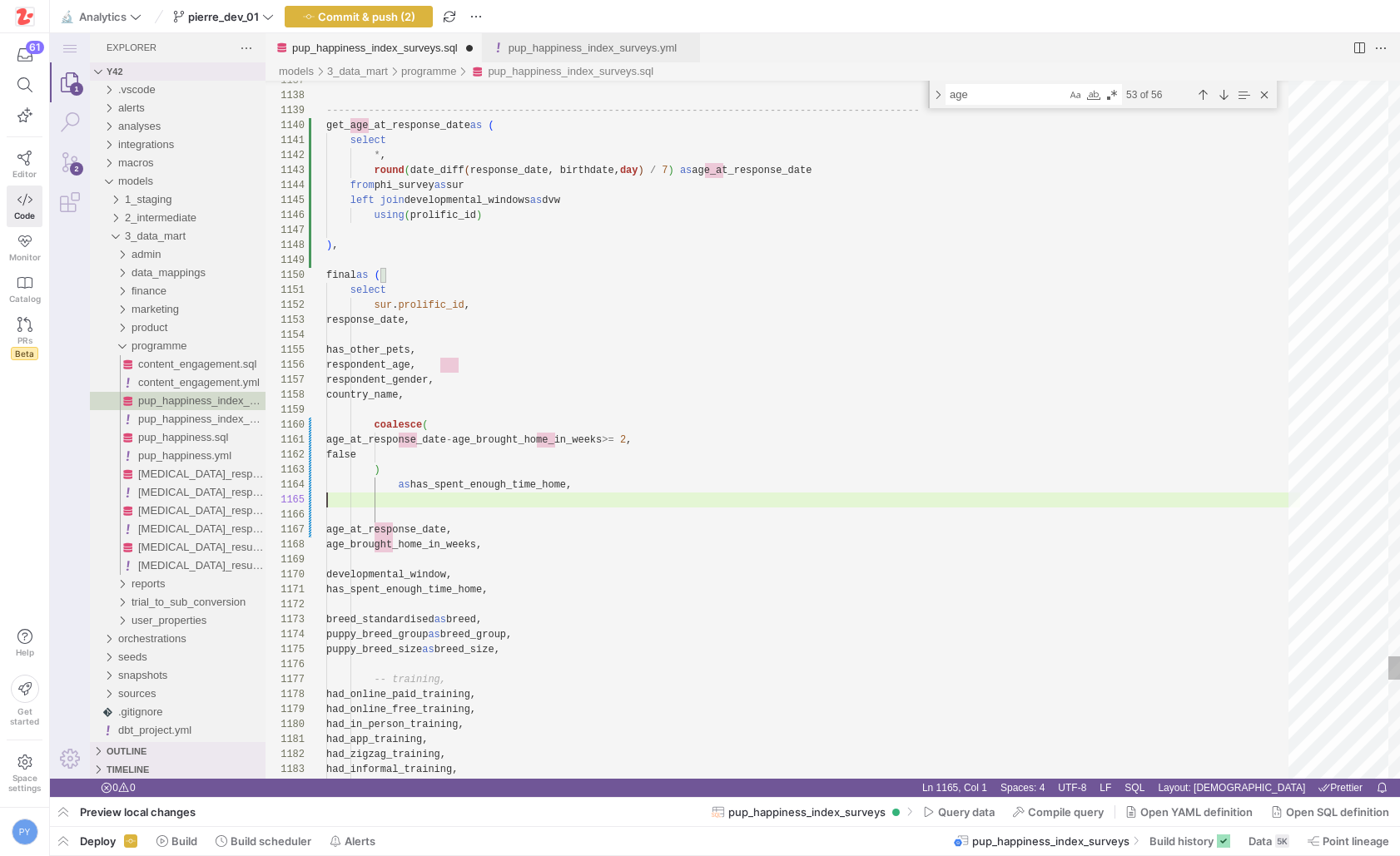
scroll to position [60, 0]
paste textarea "or (puppy_breed_size in ('Large', 'Giant') and age_today_in_weeks between 60 an…"
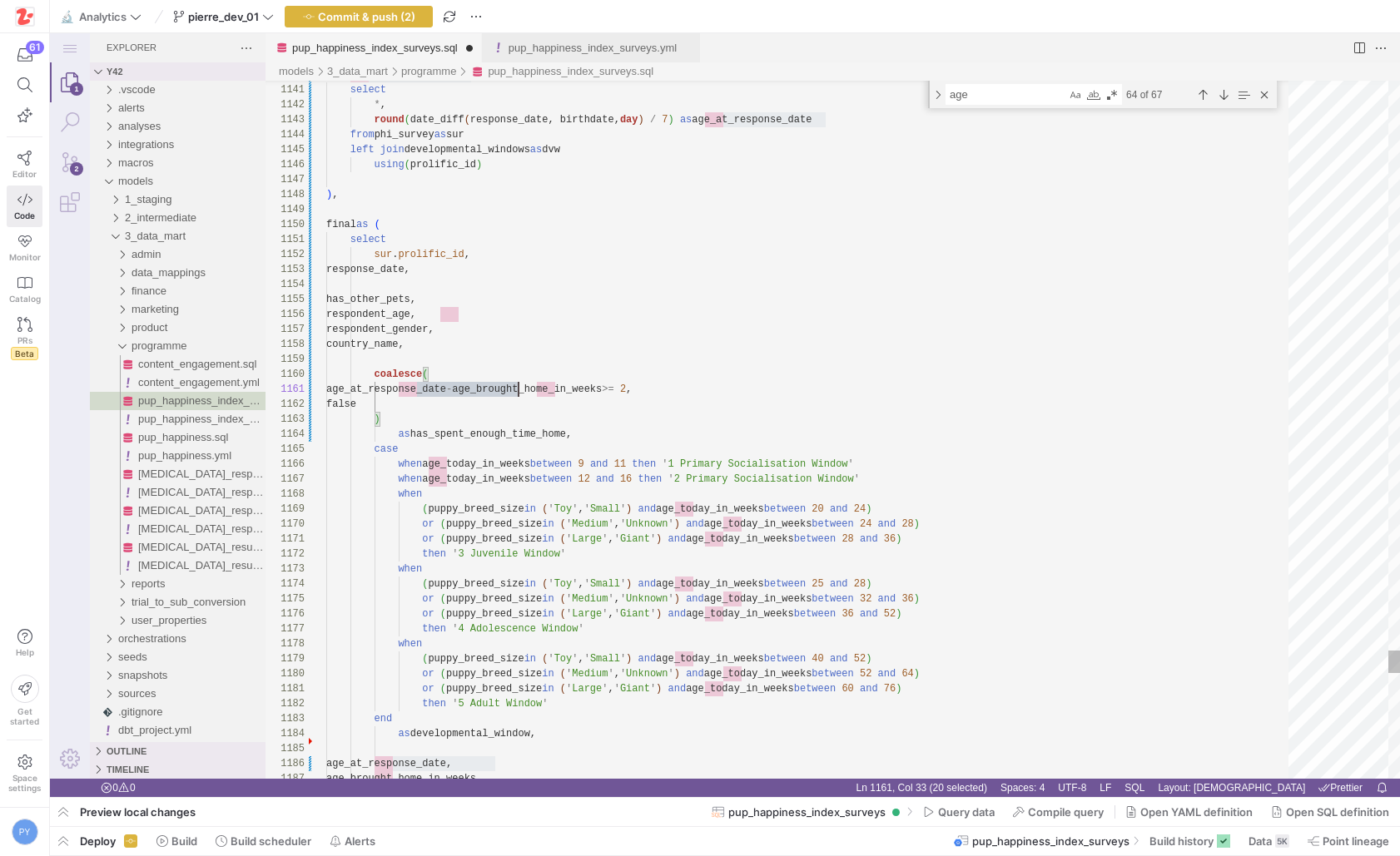
scroll to position [0, 193]
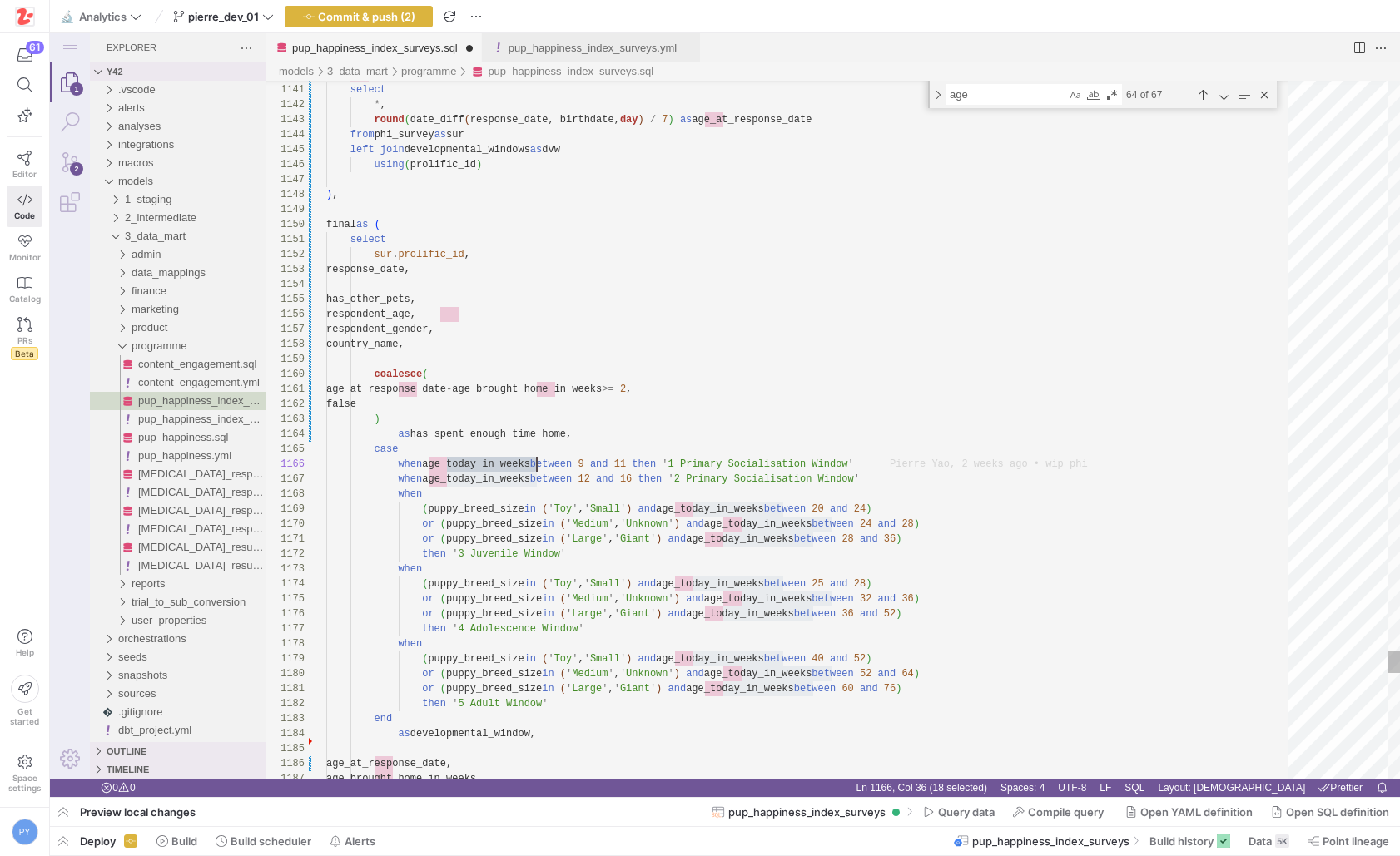
paste textarea "at_response_date"
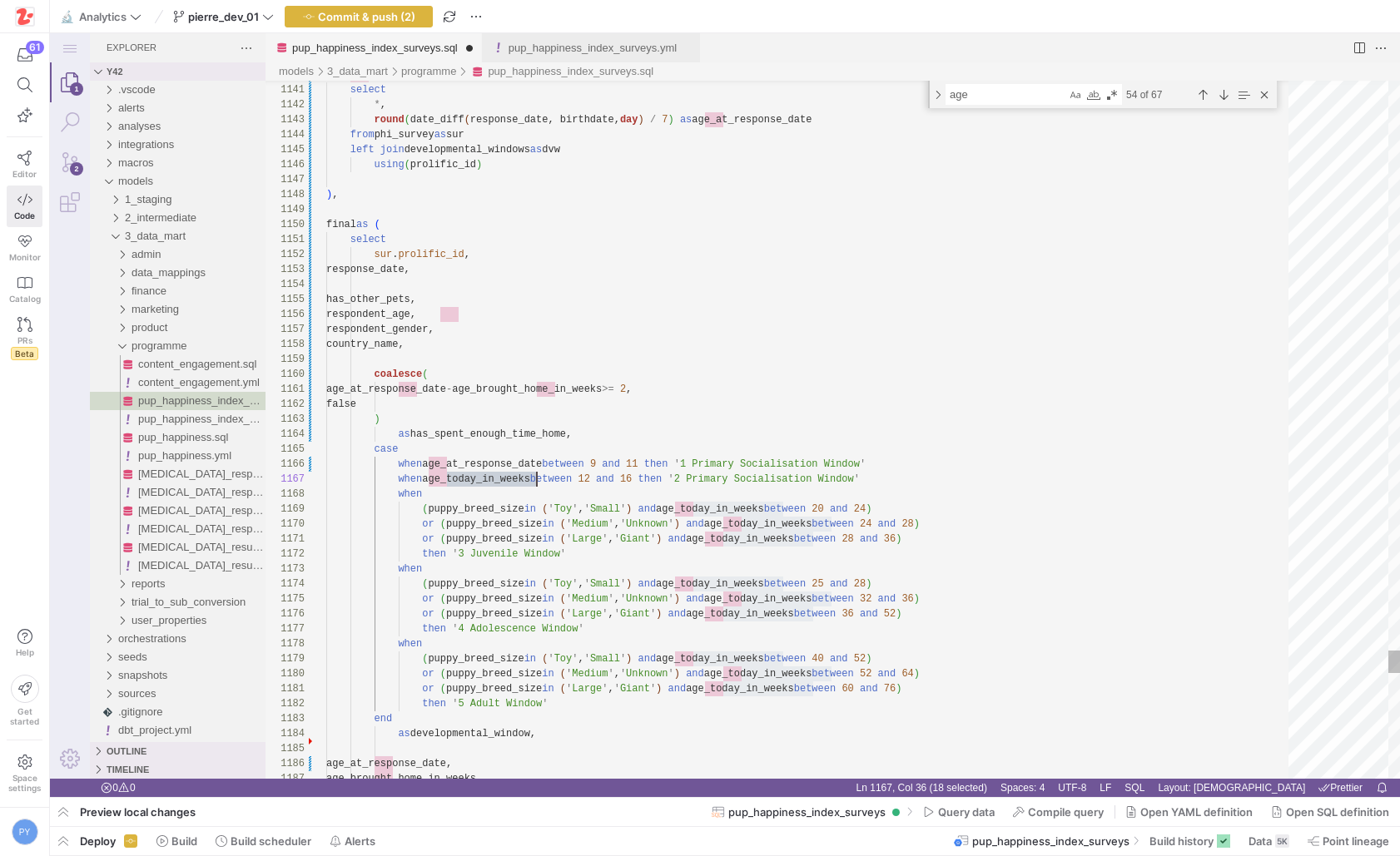
paste textarea "at_response_date"
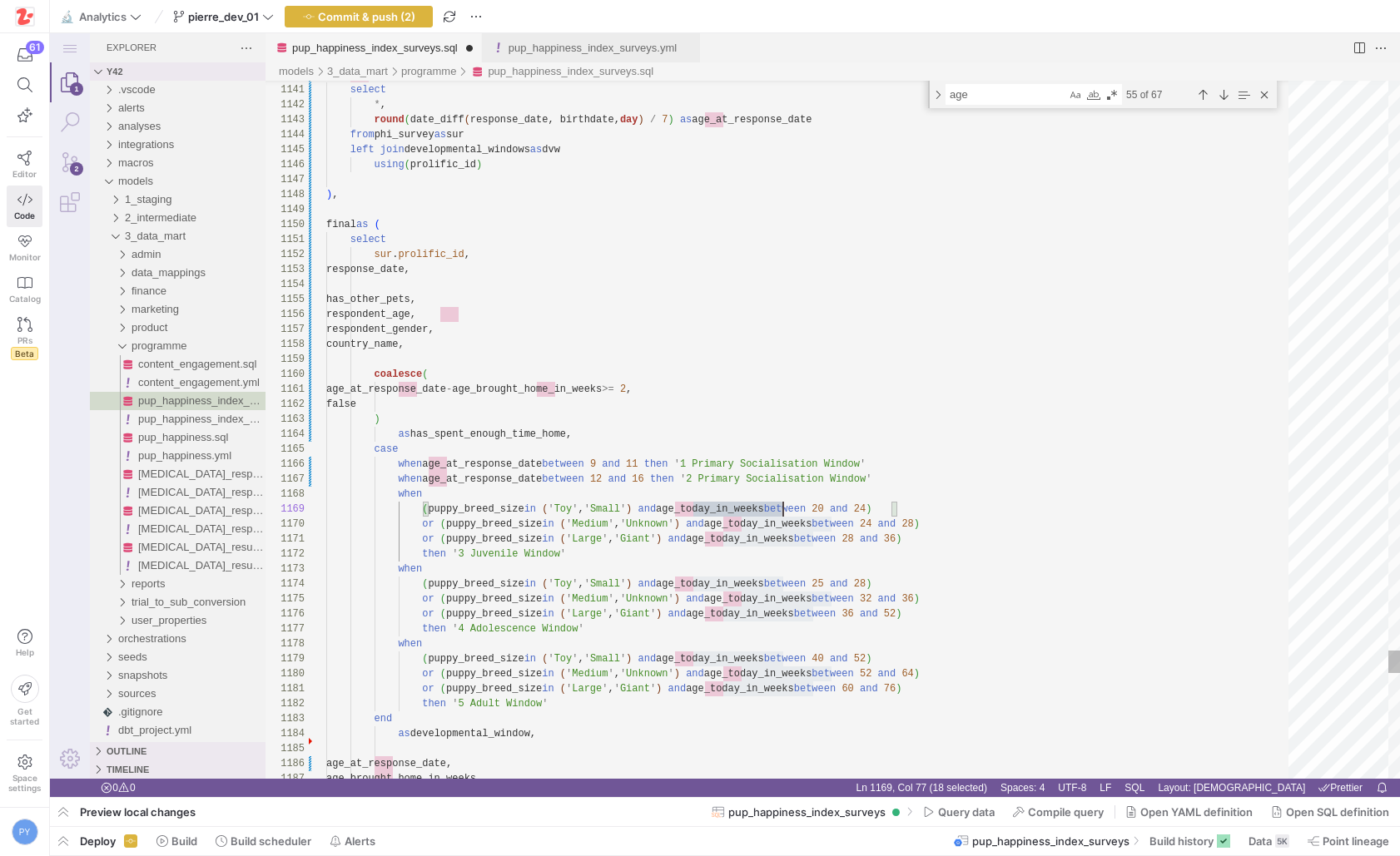
paste textarea "at_response_date"
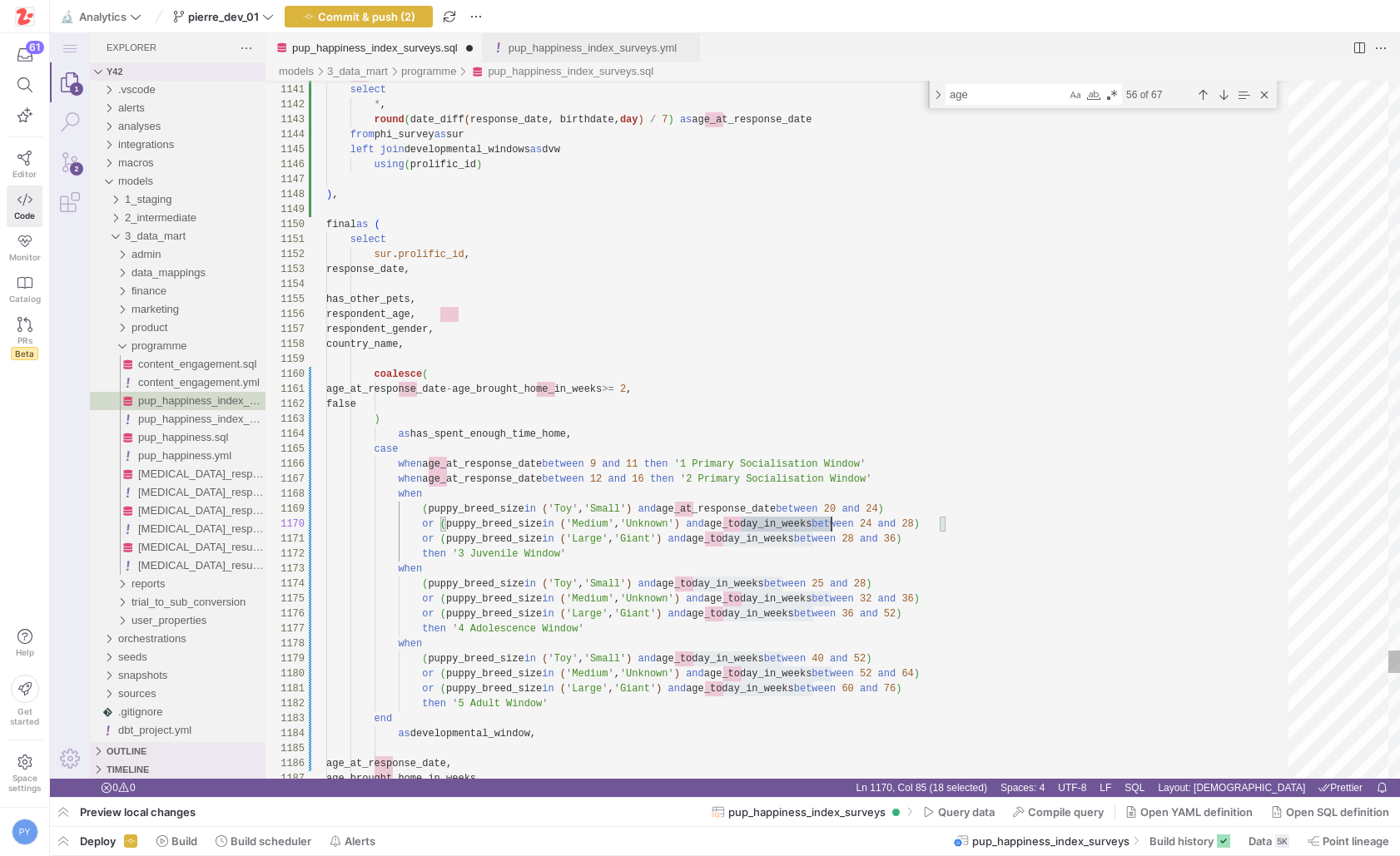
paste textarea "brought_home_in_weeks >= 2, false ) as has_spent_enough_time_home, case when ag…"
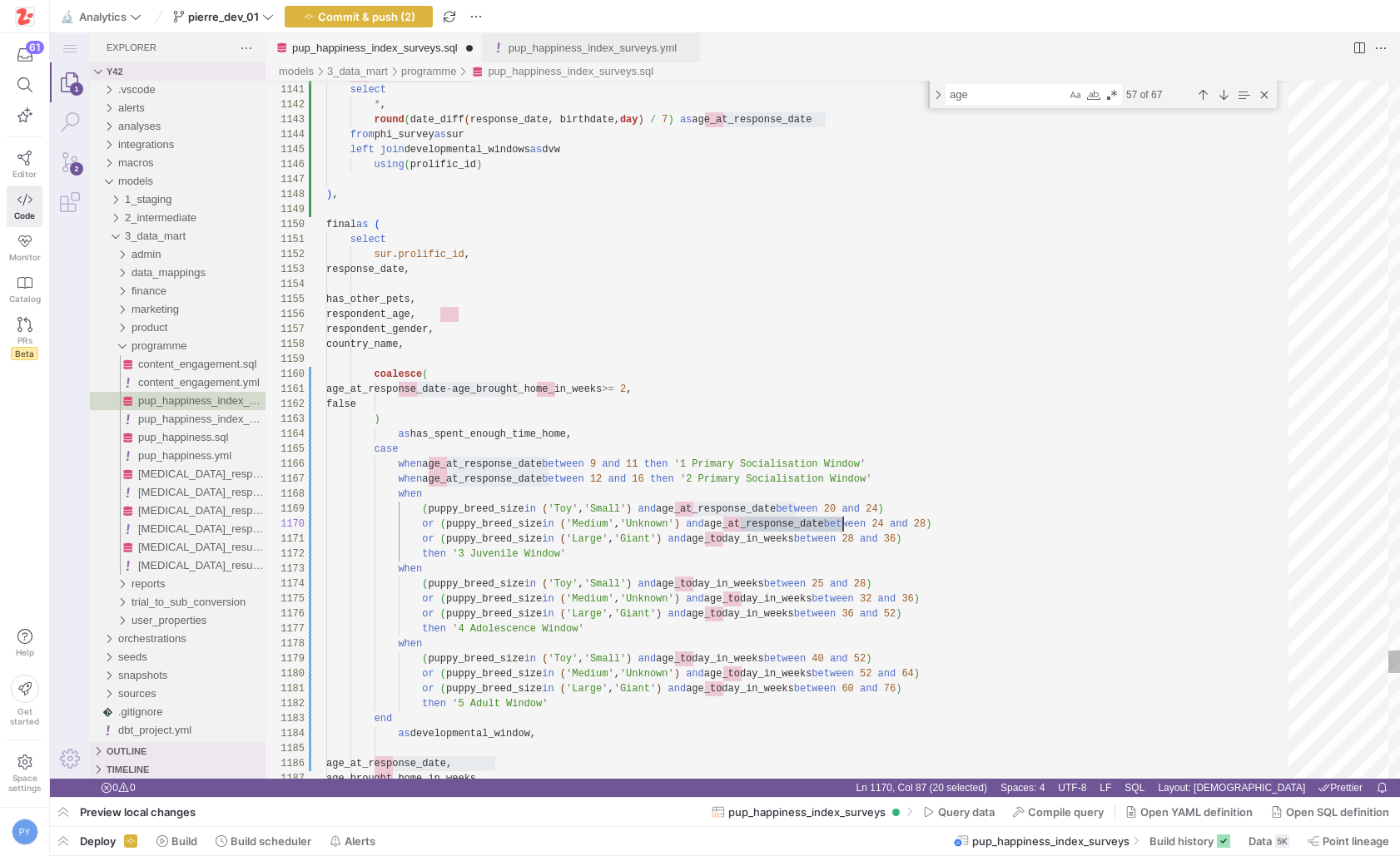
paste textarea "pup_happiness_index_surveys.sql"
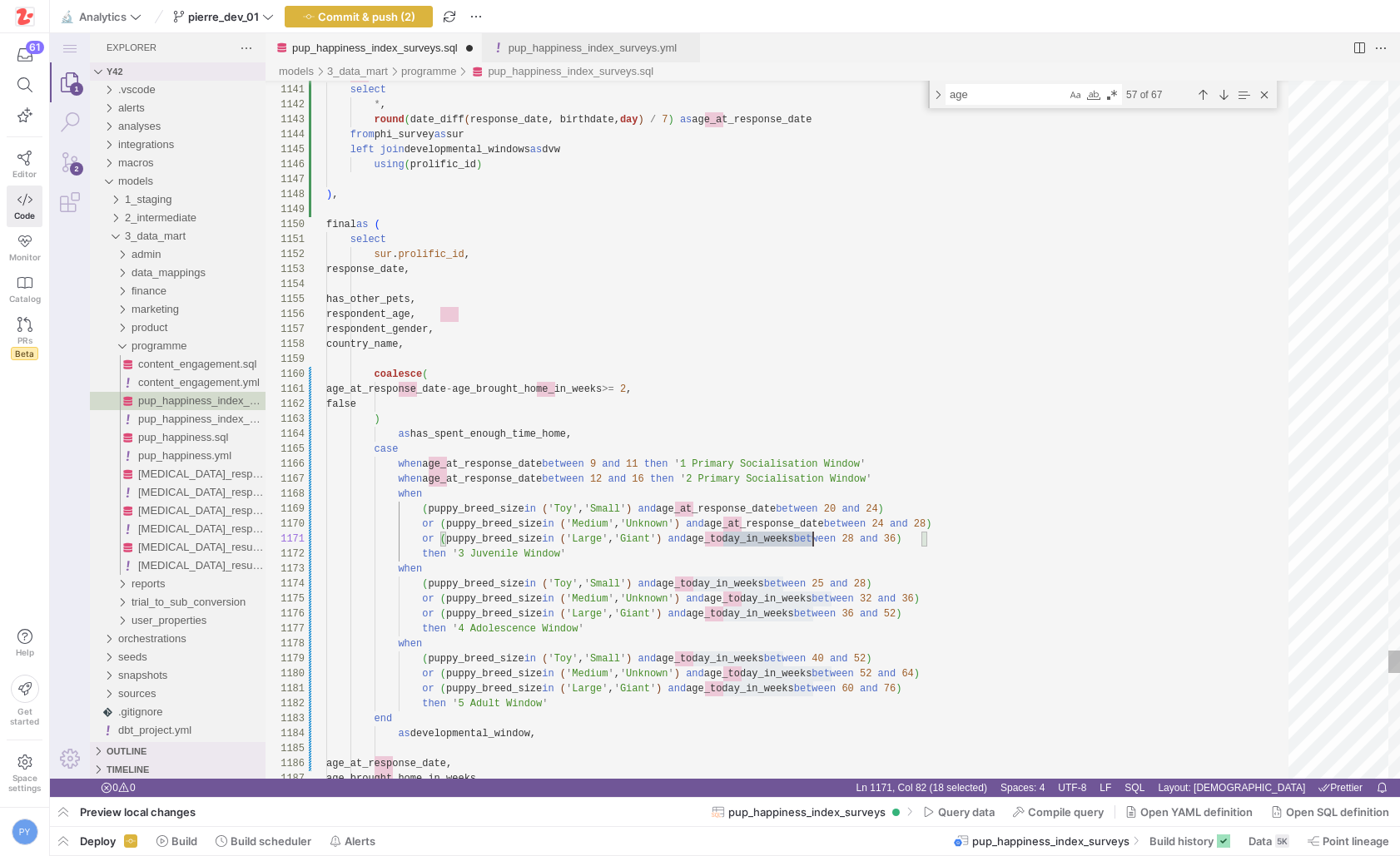
paste textarea "at_response_date"
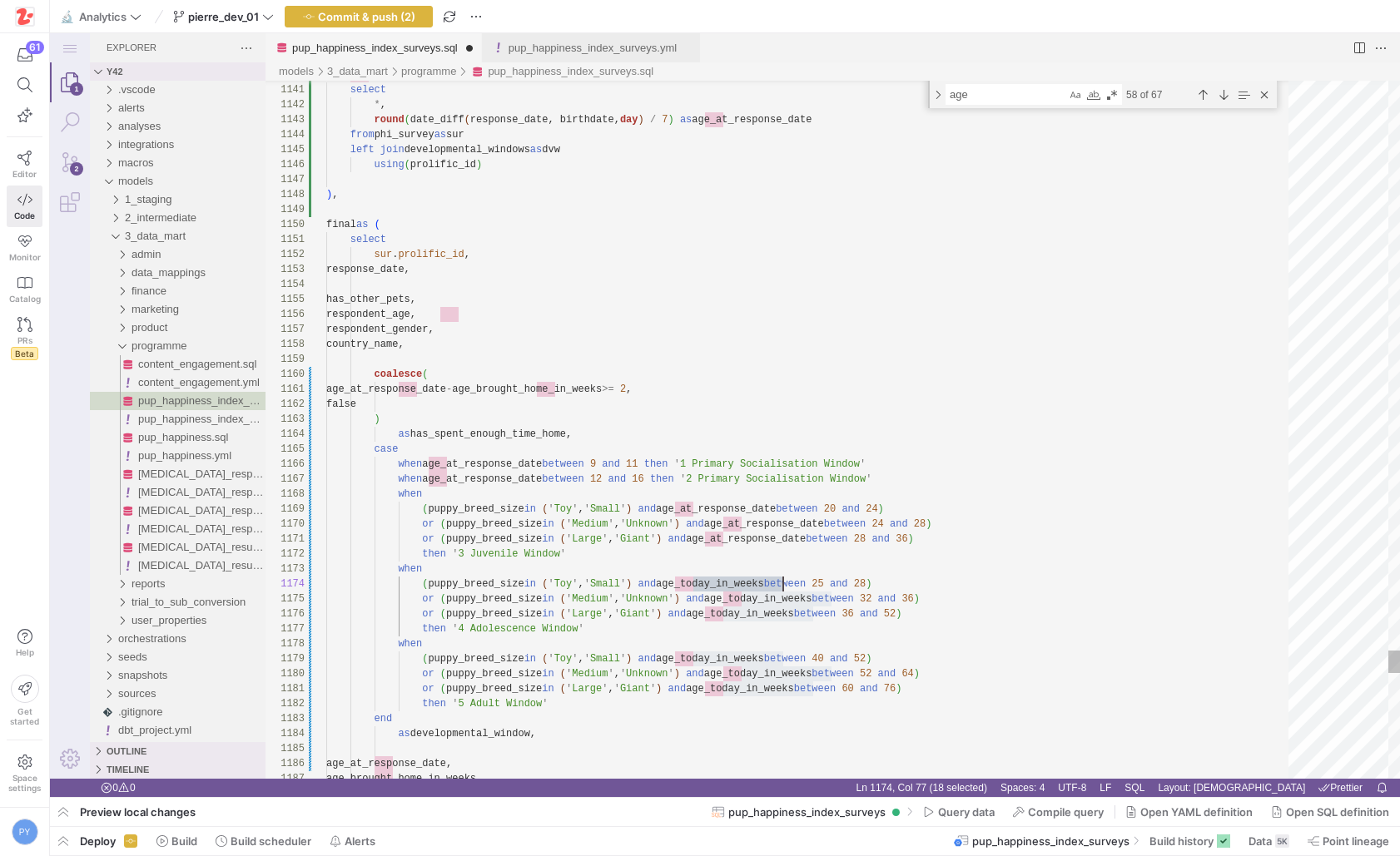
paste textarea "at_response_date"
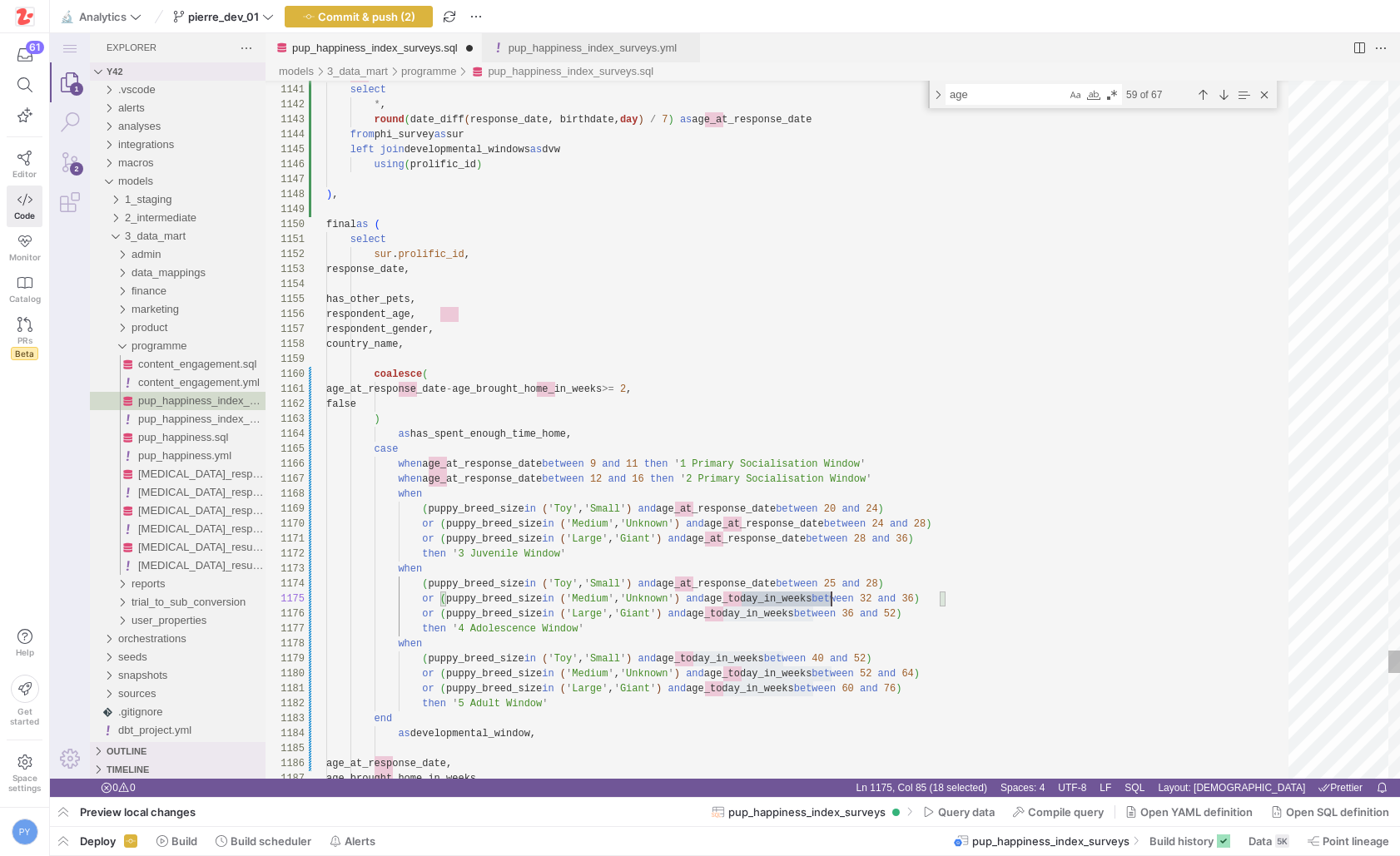
paste textarea "at_response_date"
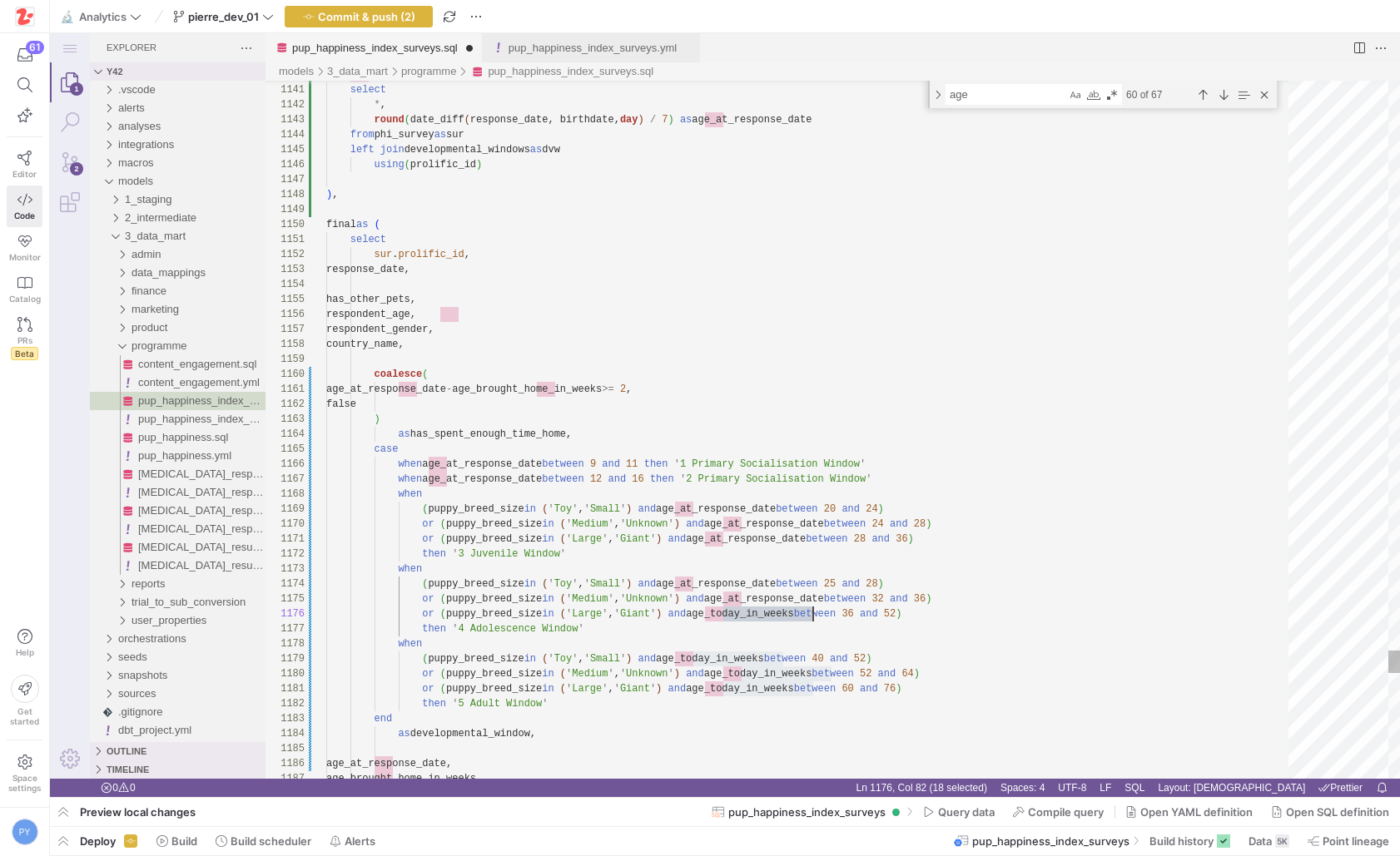
paste textarea "at_response_date"
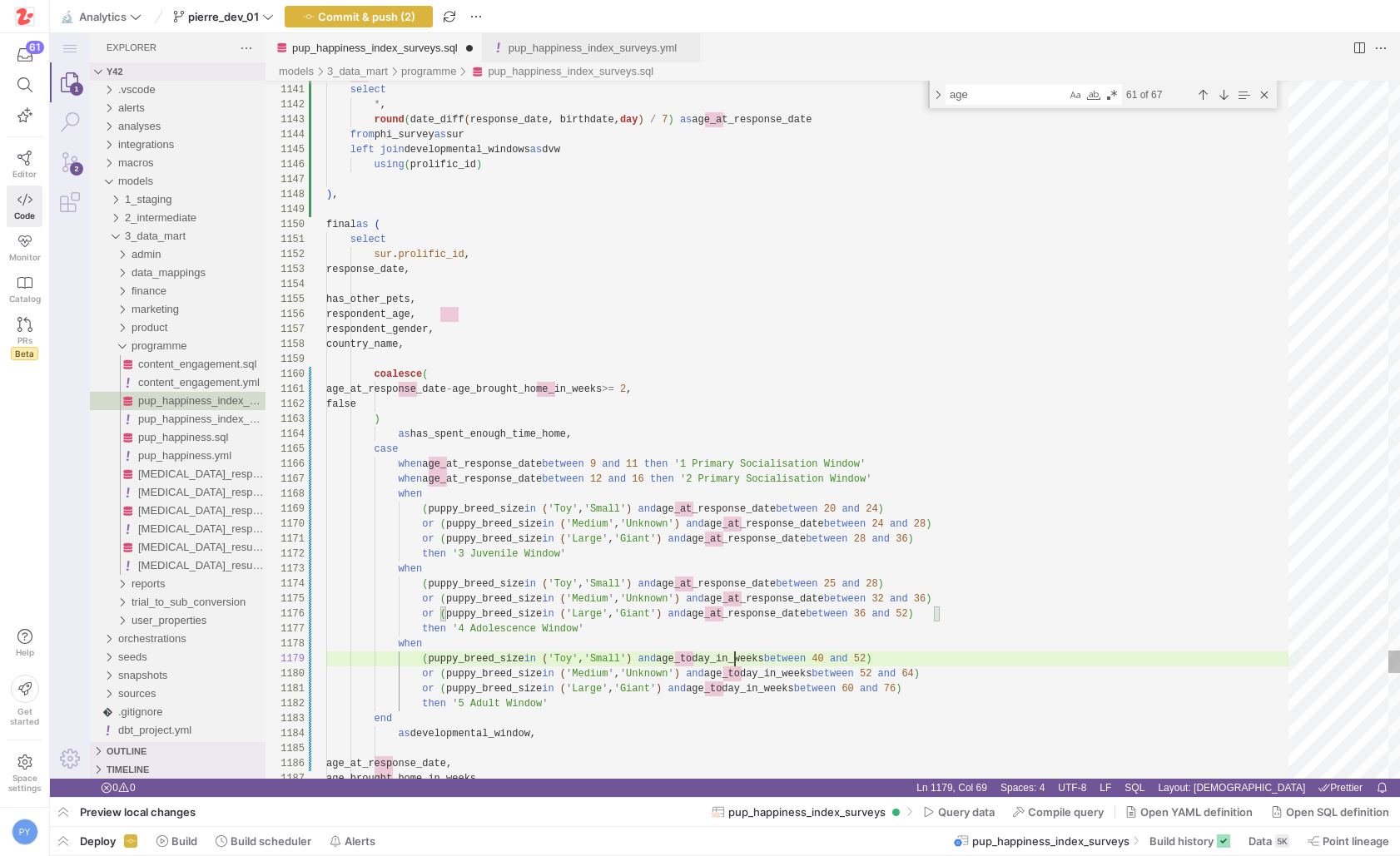
paste textarea "then '3 Juvenile Window' when (puppy_breed_size in ('Toy', 'Small') and age_at_…"
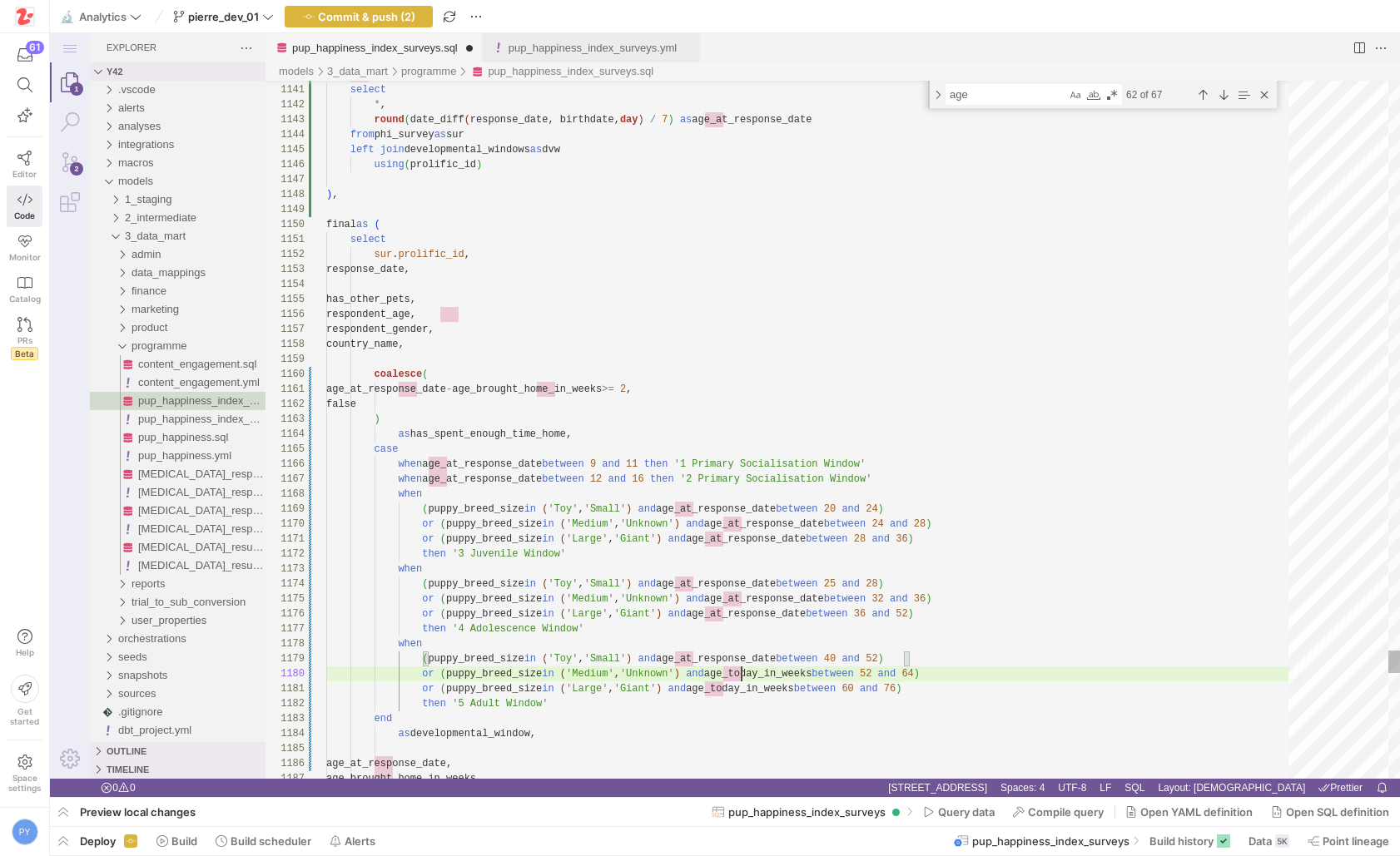
paste textarea ") and age_at_response_date between 25 and 28) or (puppy_breed_size in ('Medium'…"
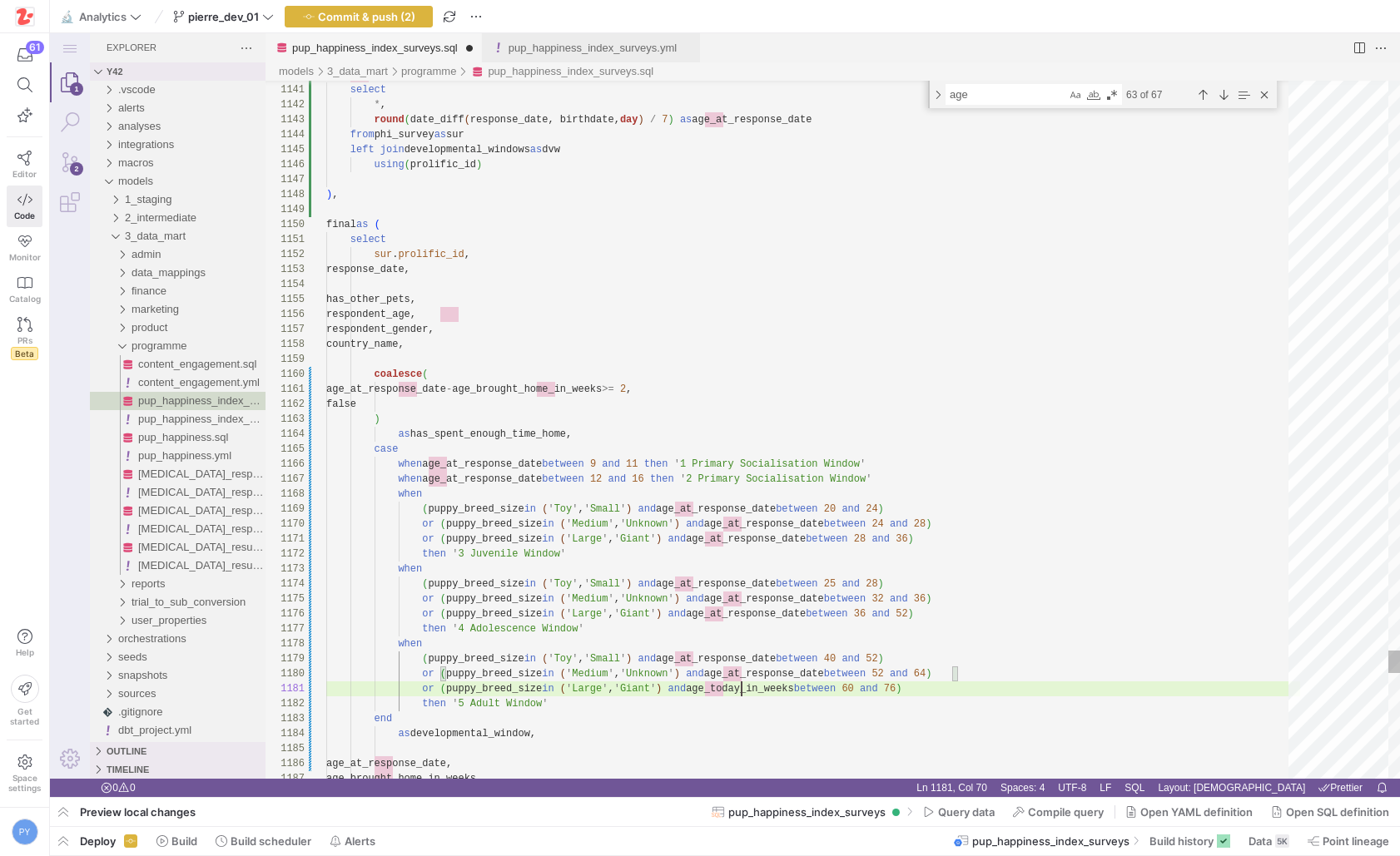
paste textarea "at_response_date"
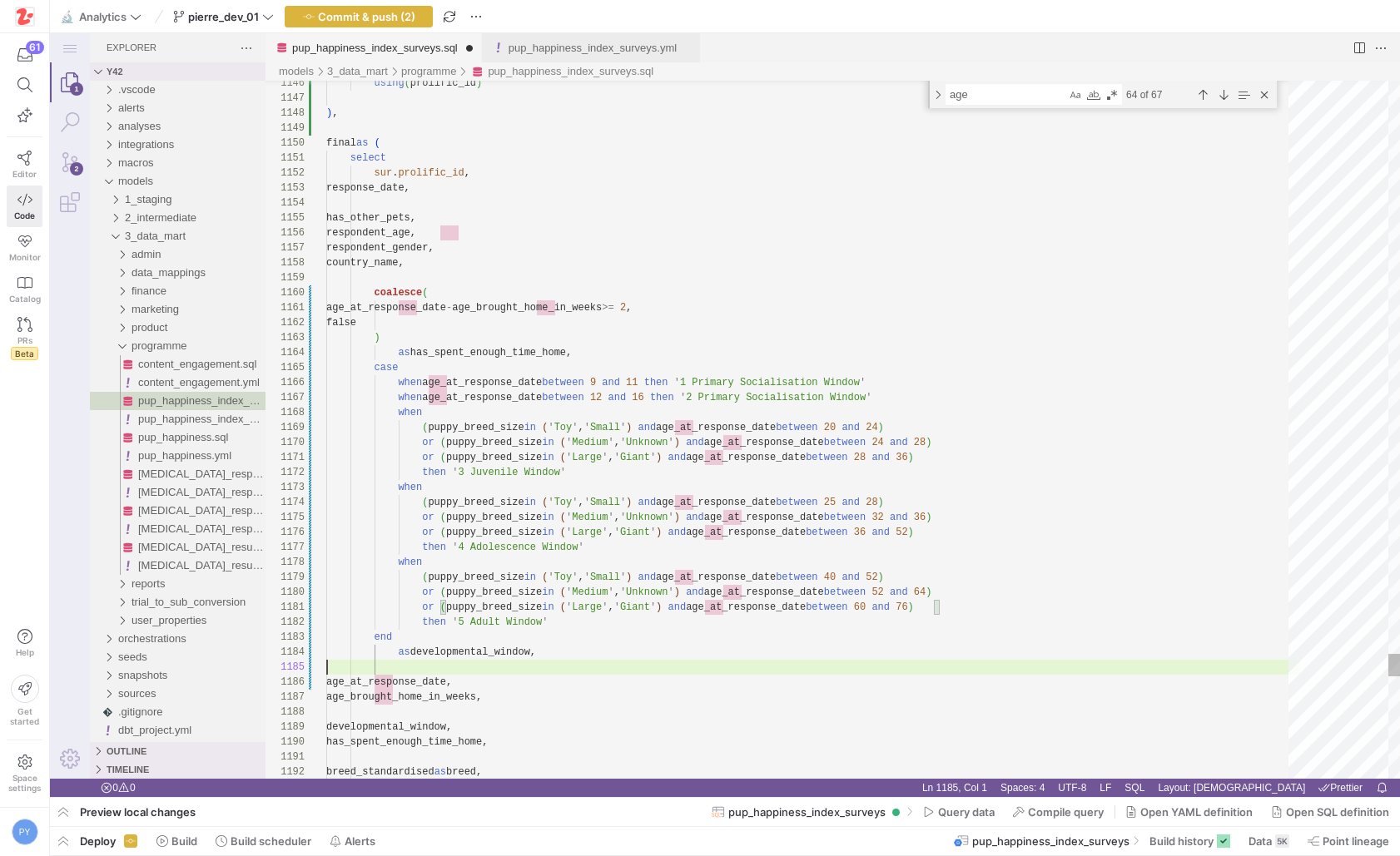
type textarea "or (puppy_breed_size in ('Large', 'Giant') and age_at_response_date between 60 …"
click at [401, 14] on span "Commit & push (2)" at bounding box center [367, 17] width 98 height 13
click at [1046, 802] on span at bounding box center [1058, 811] width 104 height 27
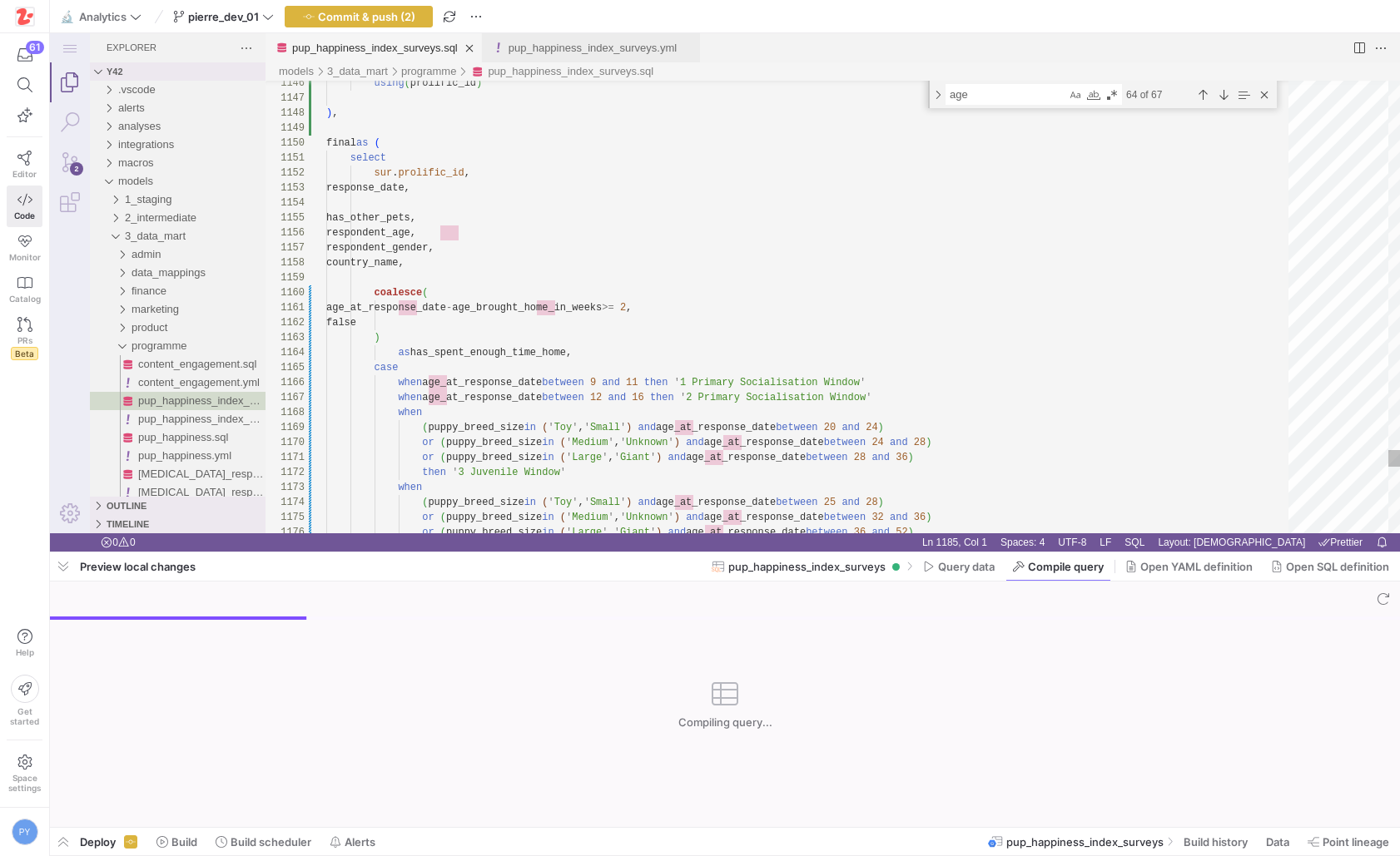
type textarea "age_at_response_date - age_brought_home_in_weeks >= 2, false ) as has_spent_eno…"
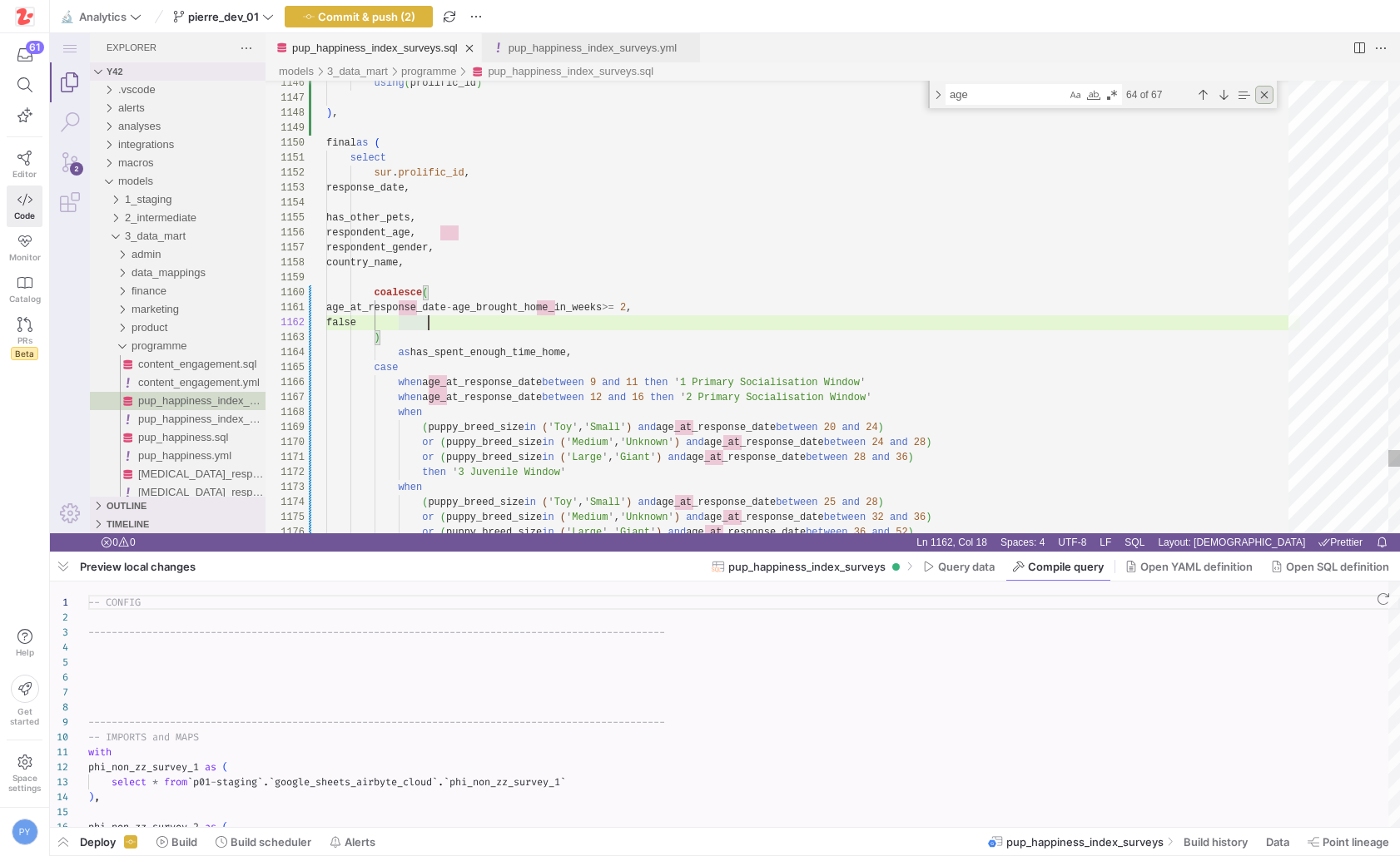
scroll to position [150, 0]
click at [1259, 90] on div "Close (Escape)" at bounding box center [1264, 95] width 19 height 19
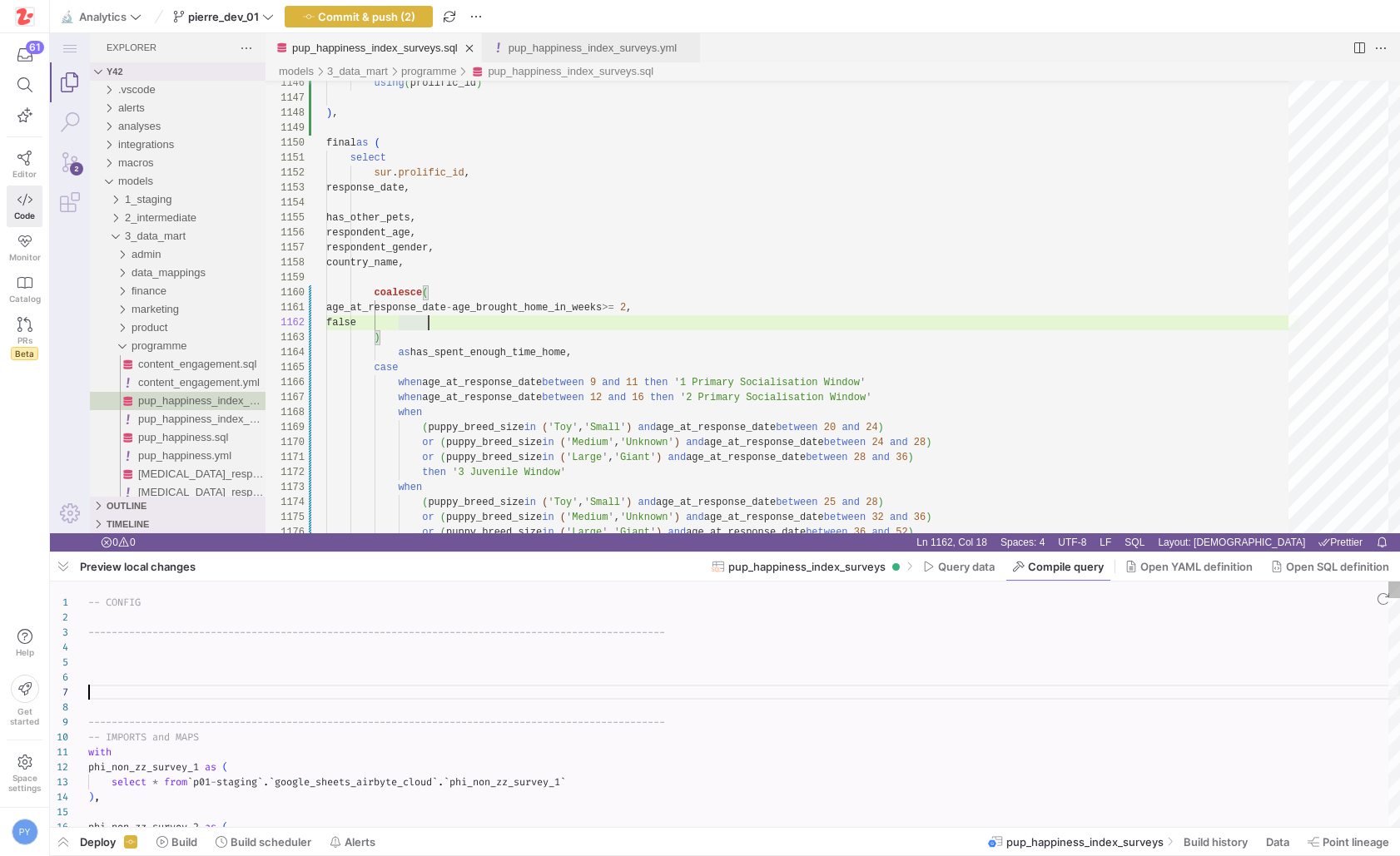
type textarea "-- CONFIG ---------------------------------------------------------------------…"
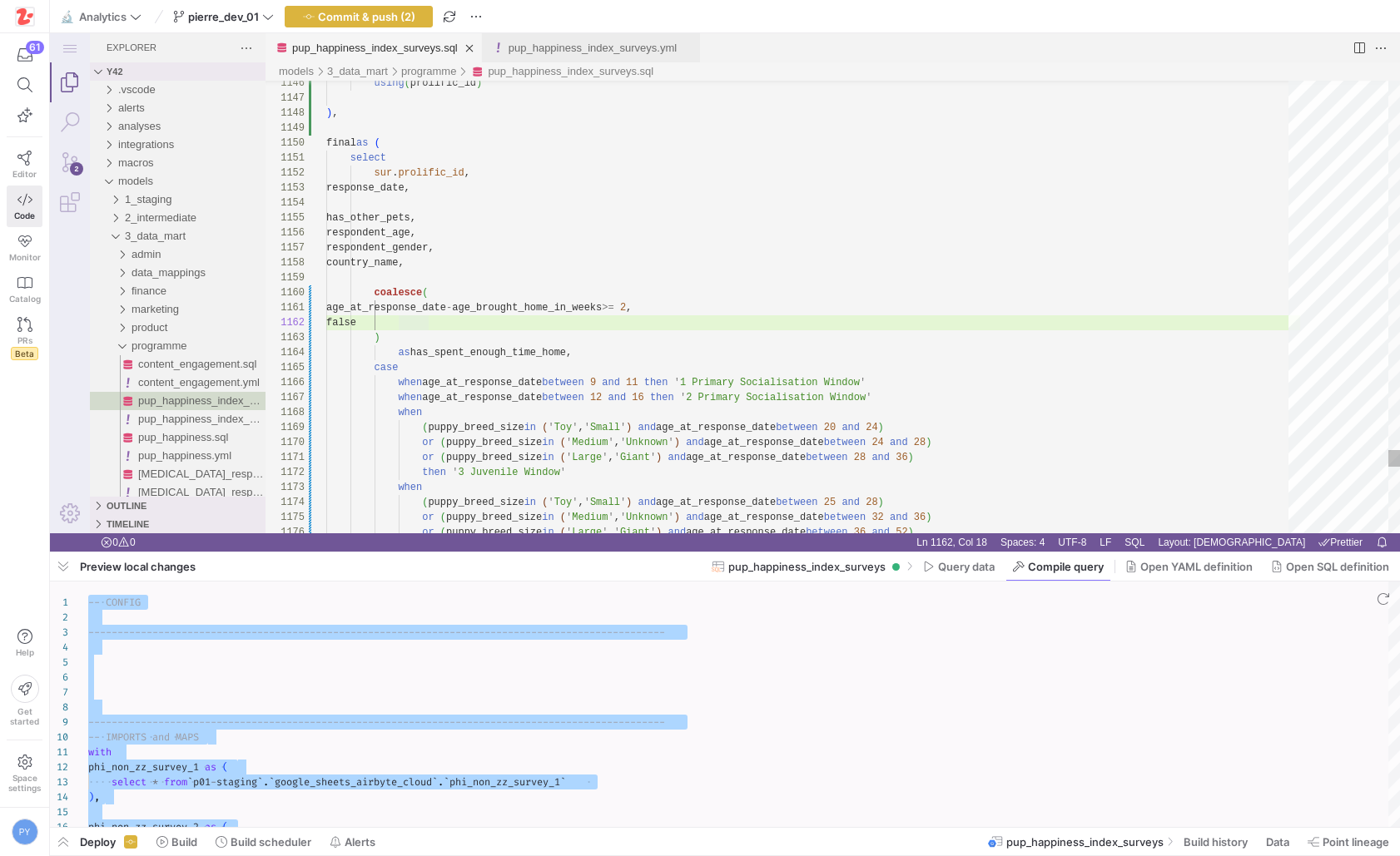
type textarea "or (puppy_breed_size in ('Large', 'Giant') and age_at_response_date between 28 …"
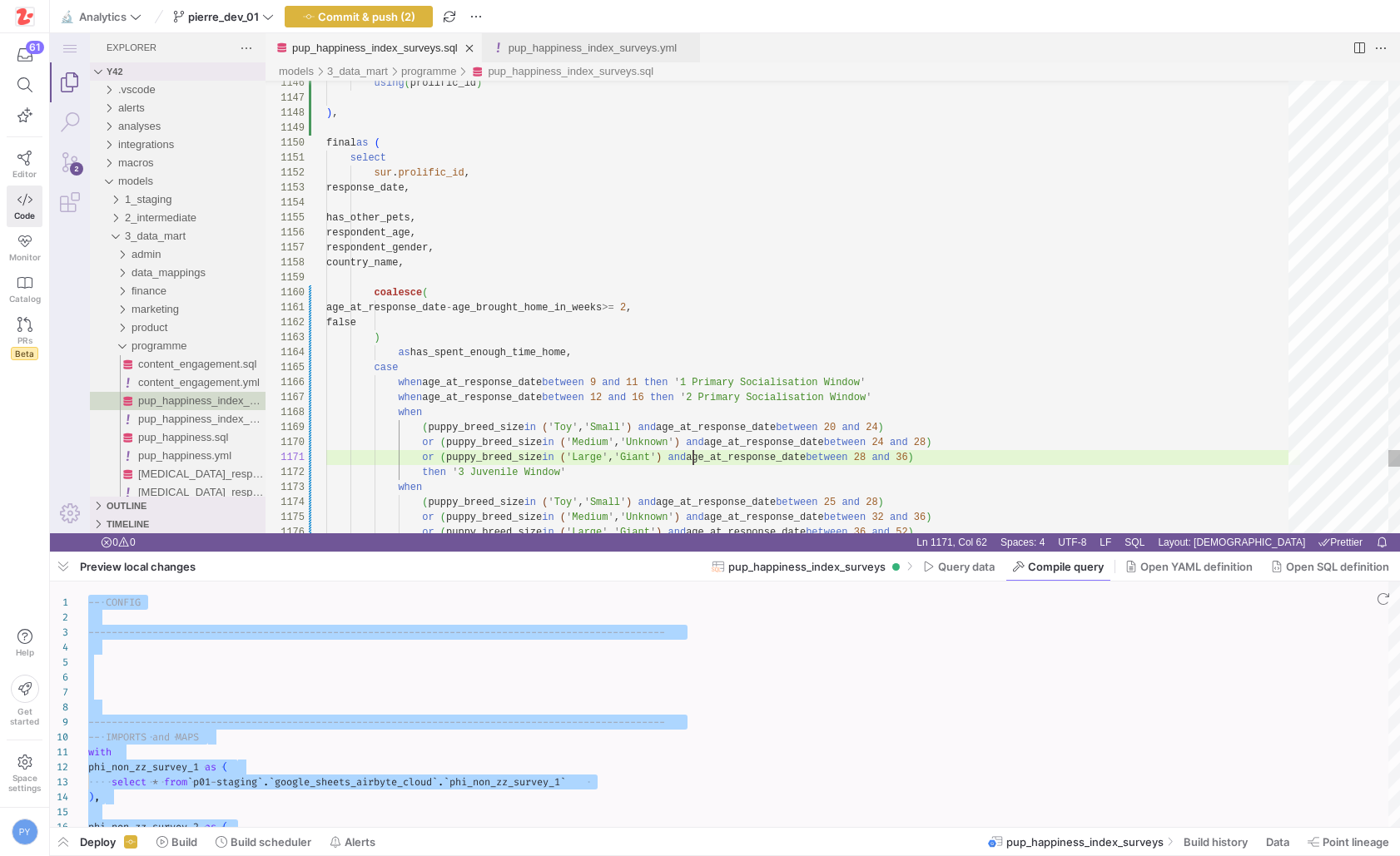
scroll to position [0, 367]
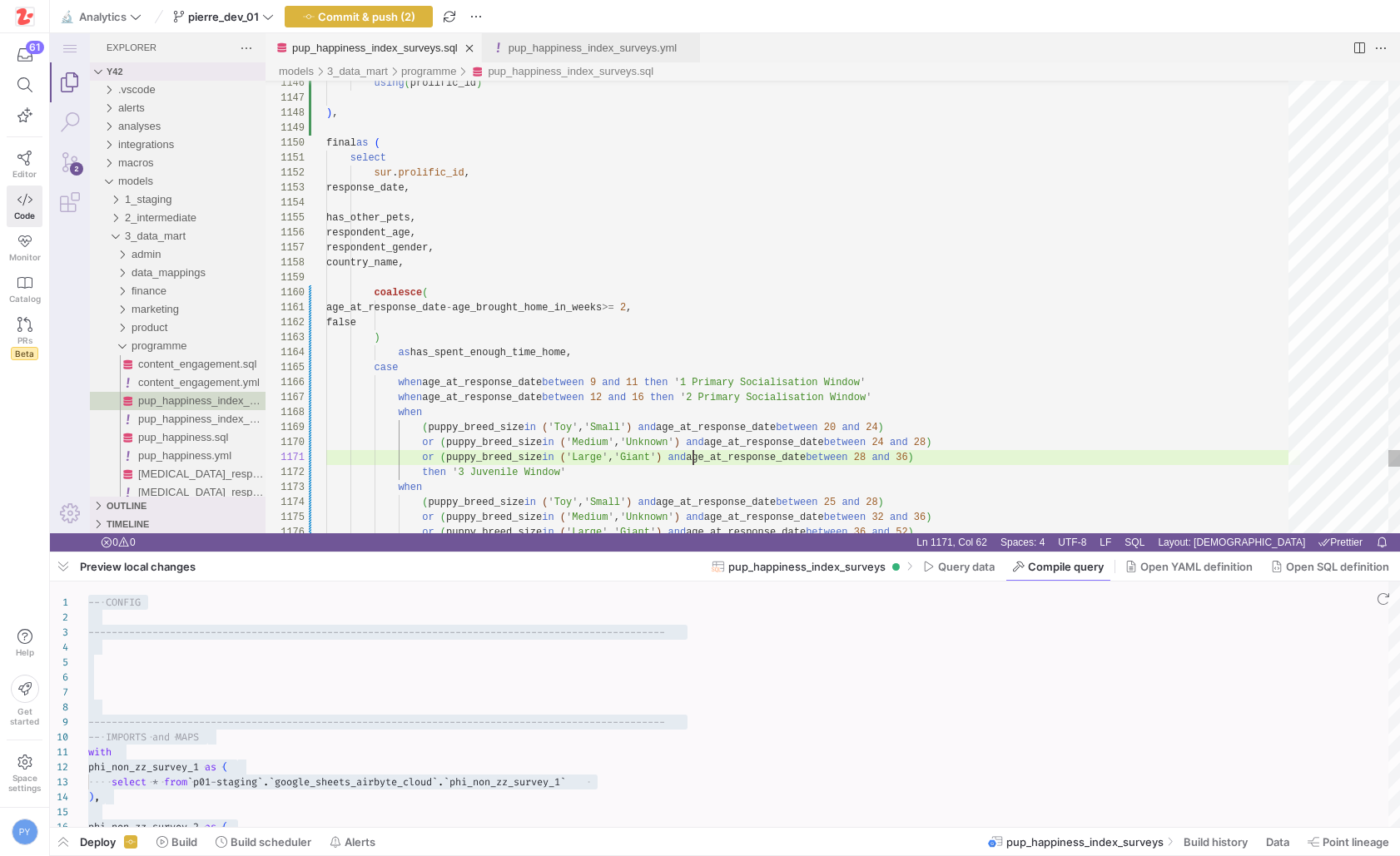
type textarea "and"
type textarea "or (puppy_breed_size in ('Large', 'Giant') and age_at_response_date between 28 …"
type textarea "t"
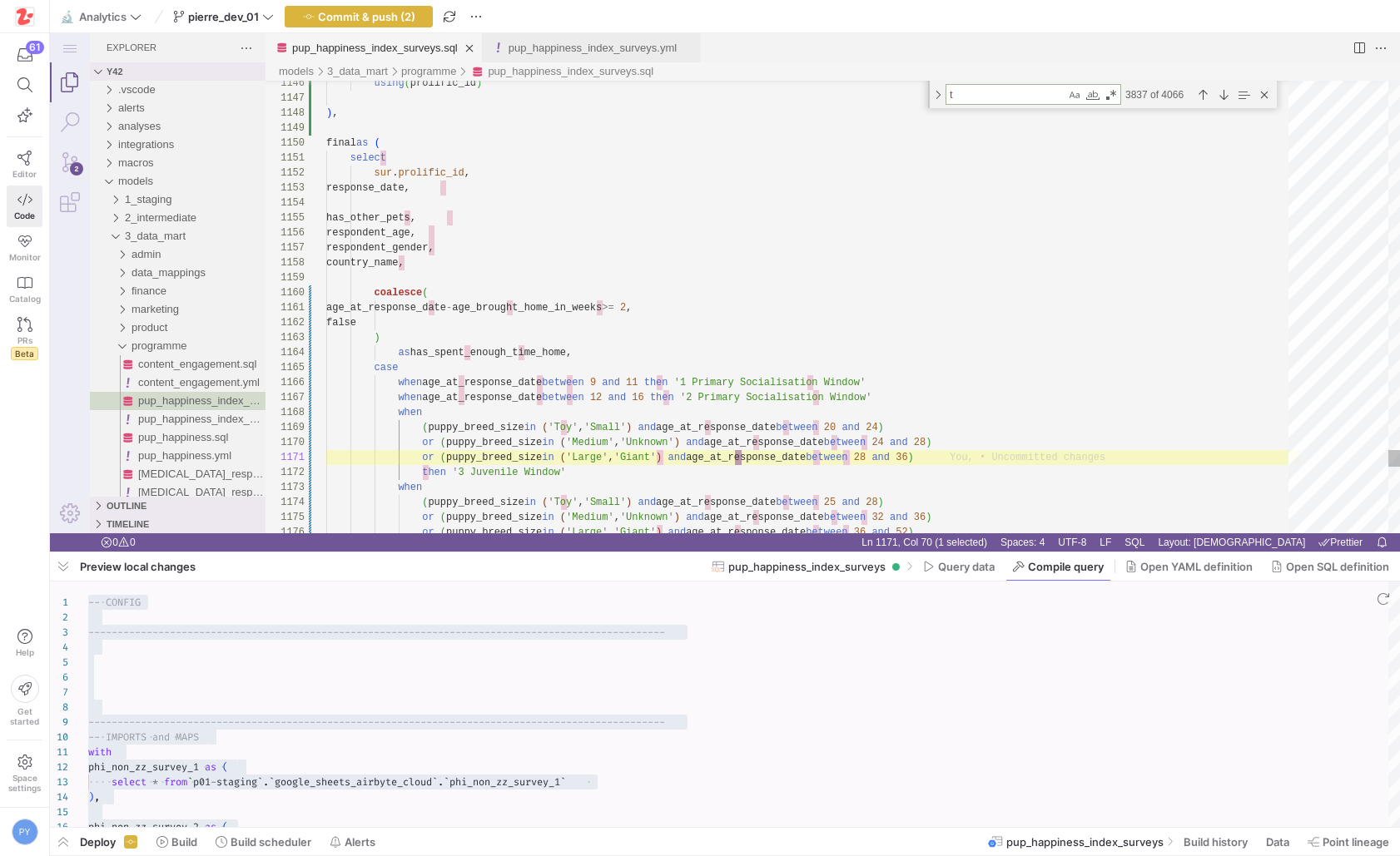
type textarea "-------------------------------------------------------------------------------…"
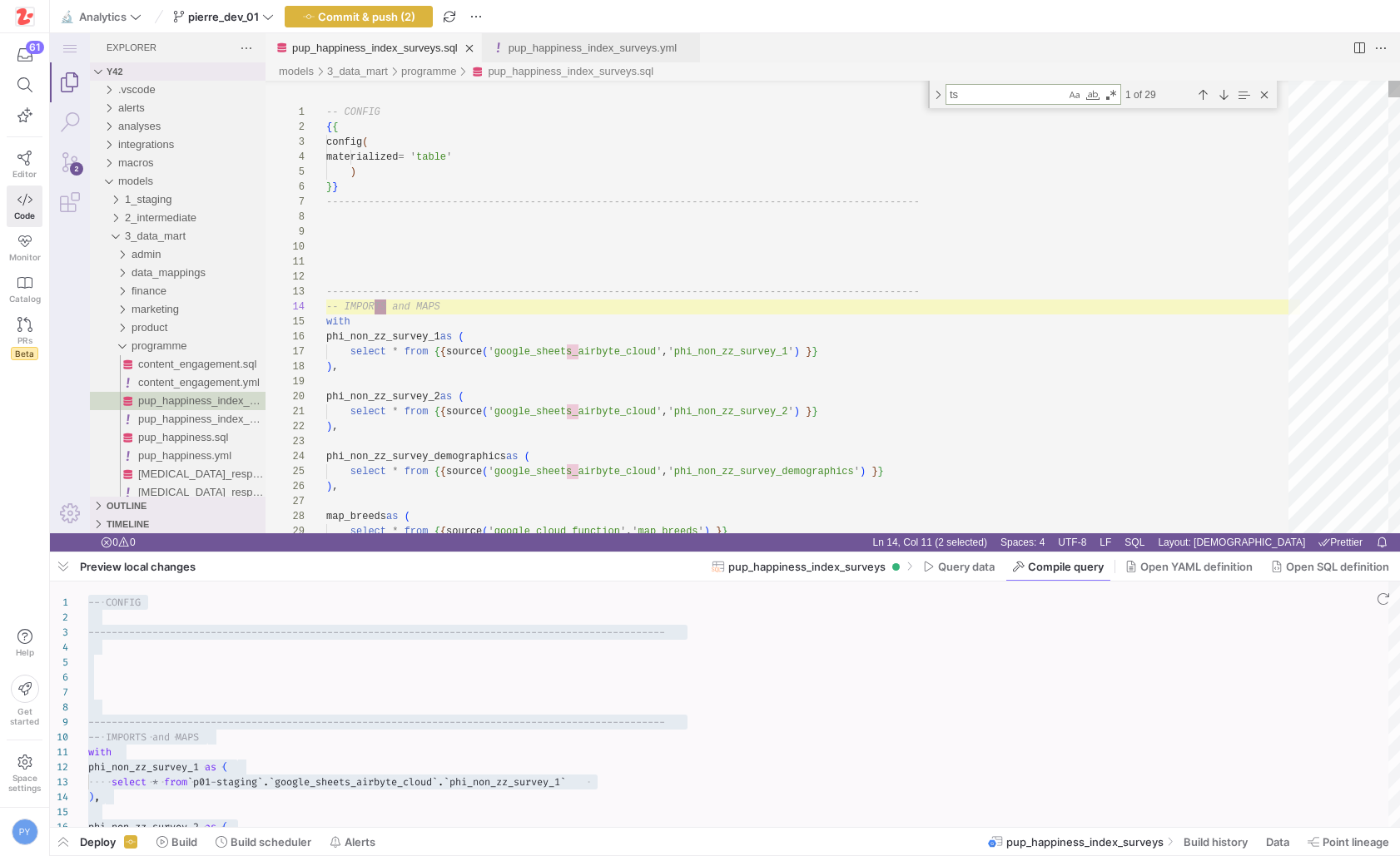
type textarea "ts_"
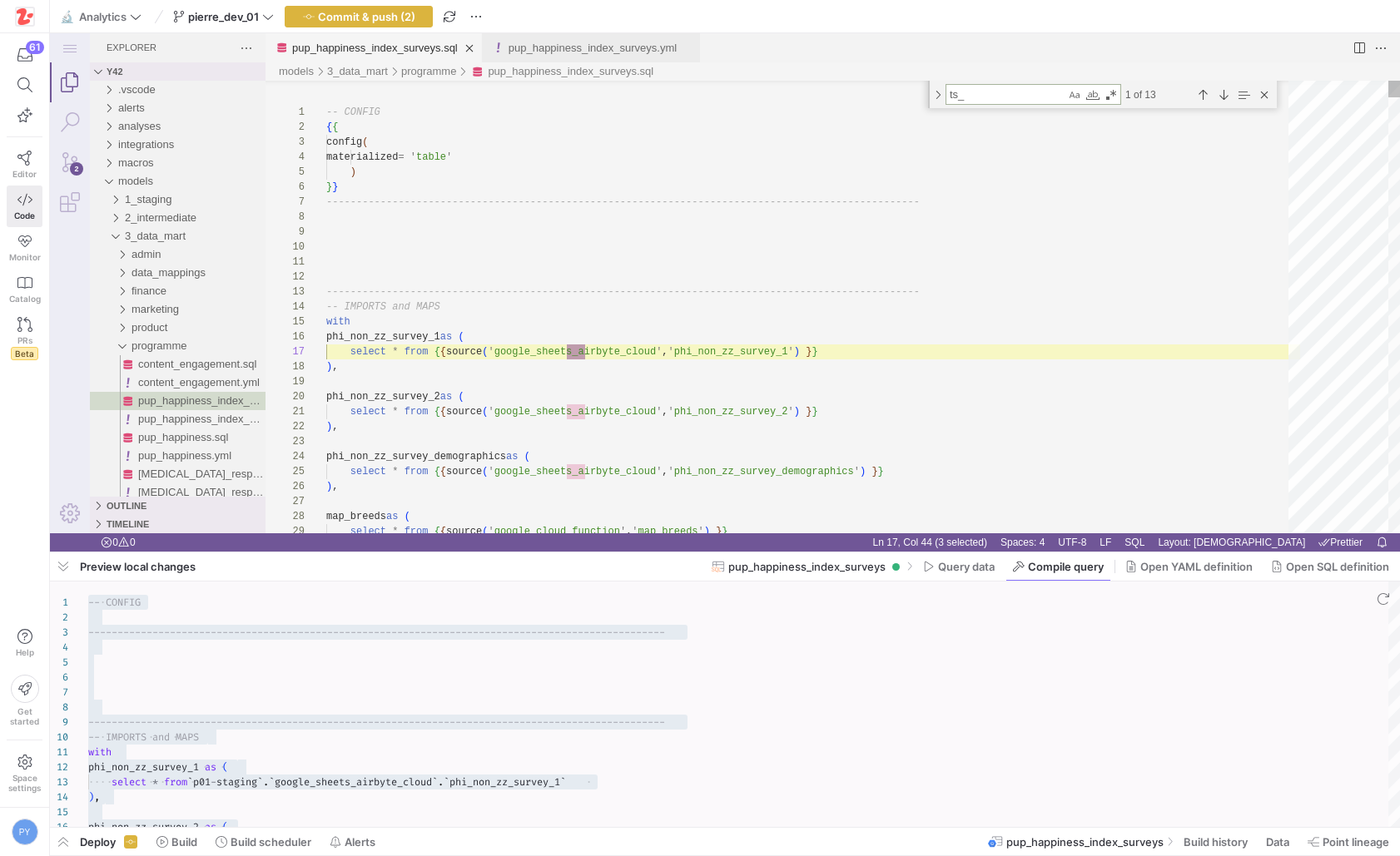
type textarea "-------------------------------------------------------------------------------…"
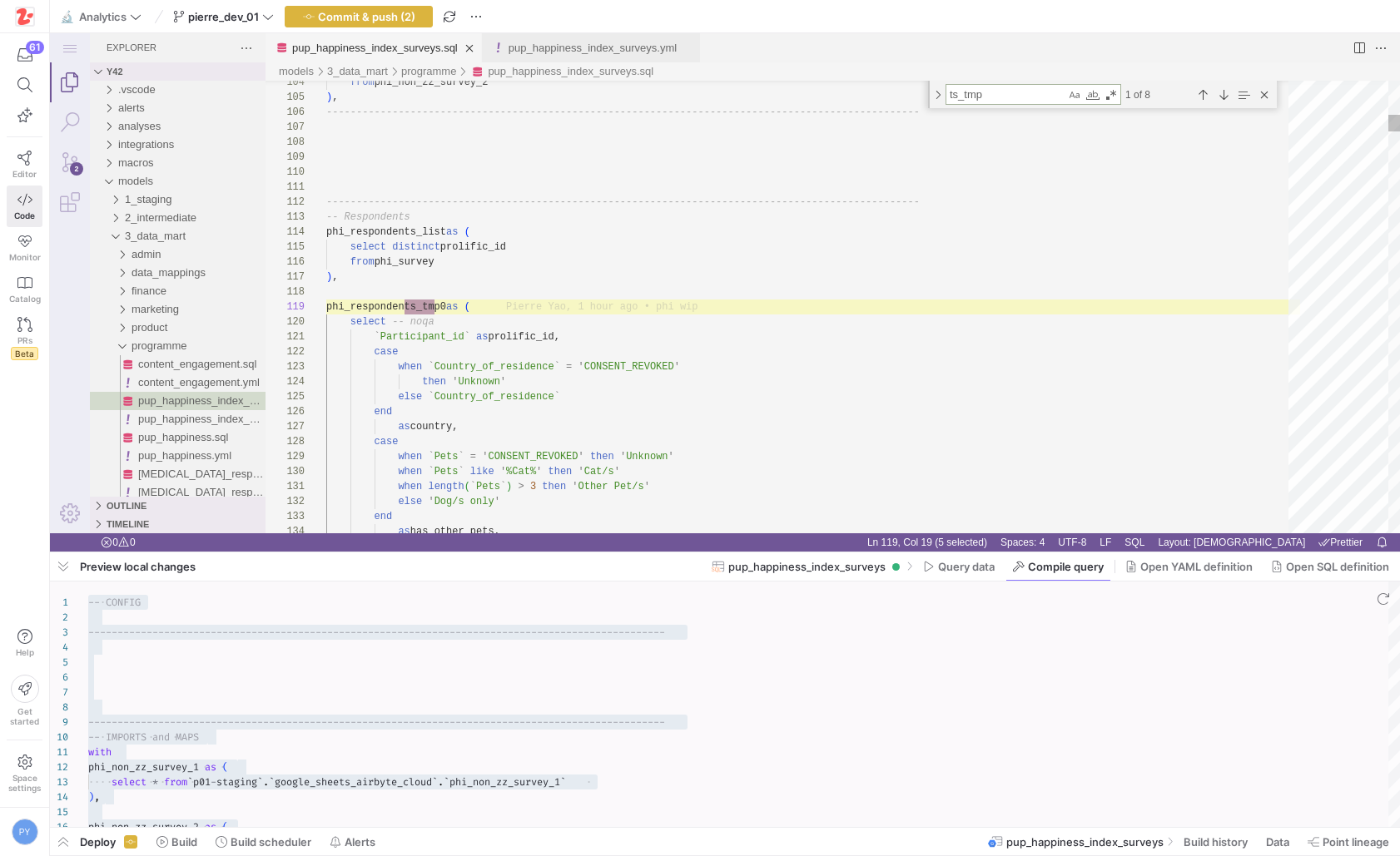
scroll to position [150, 114]
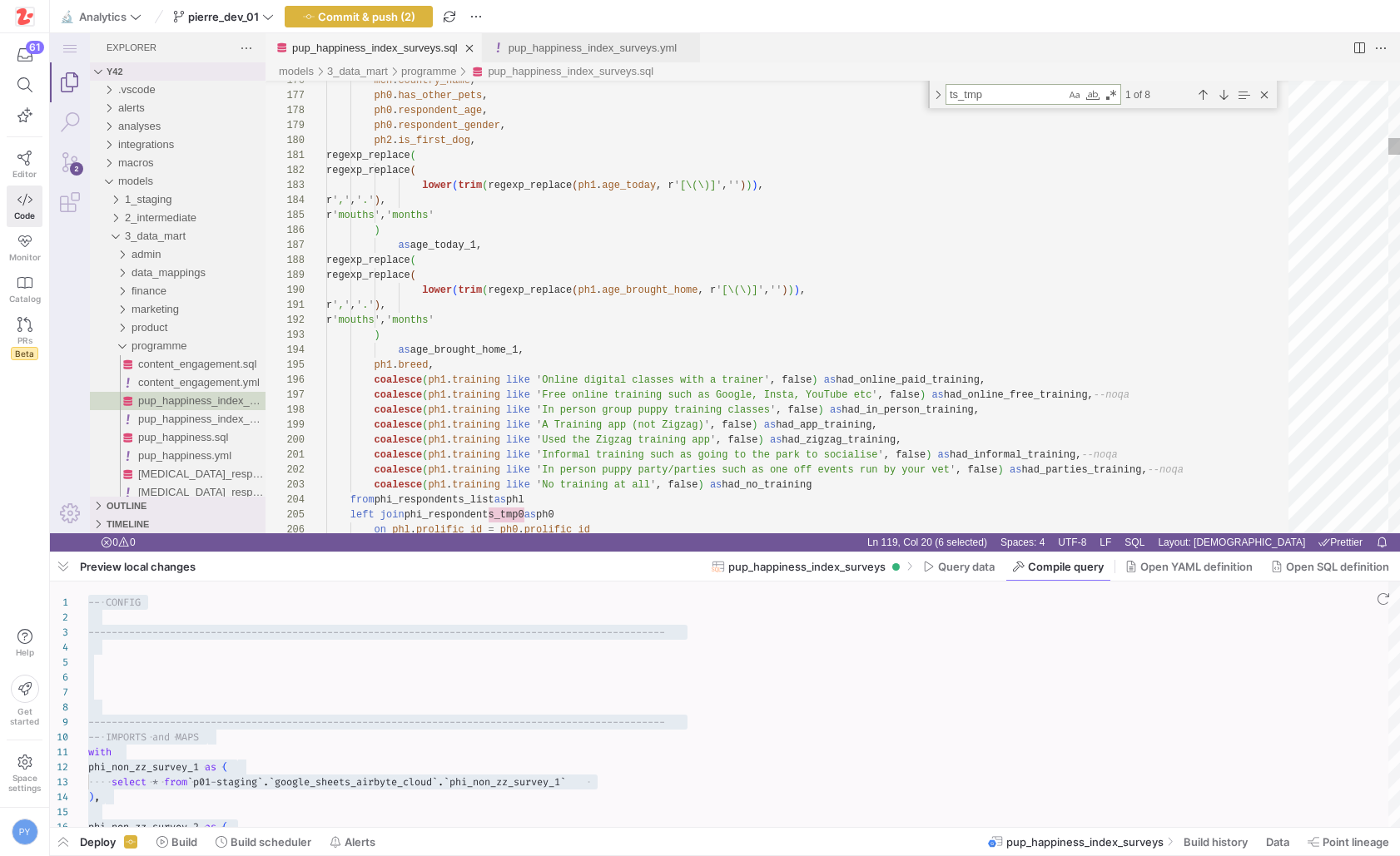
type textarea "ts_tmp"
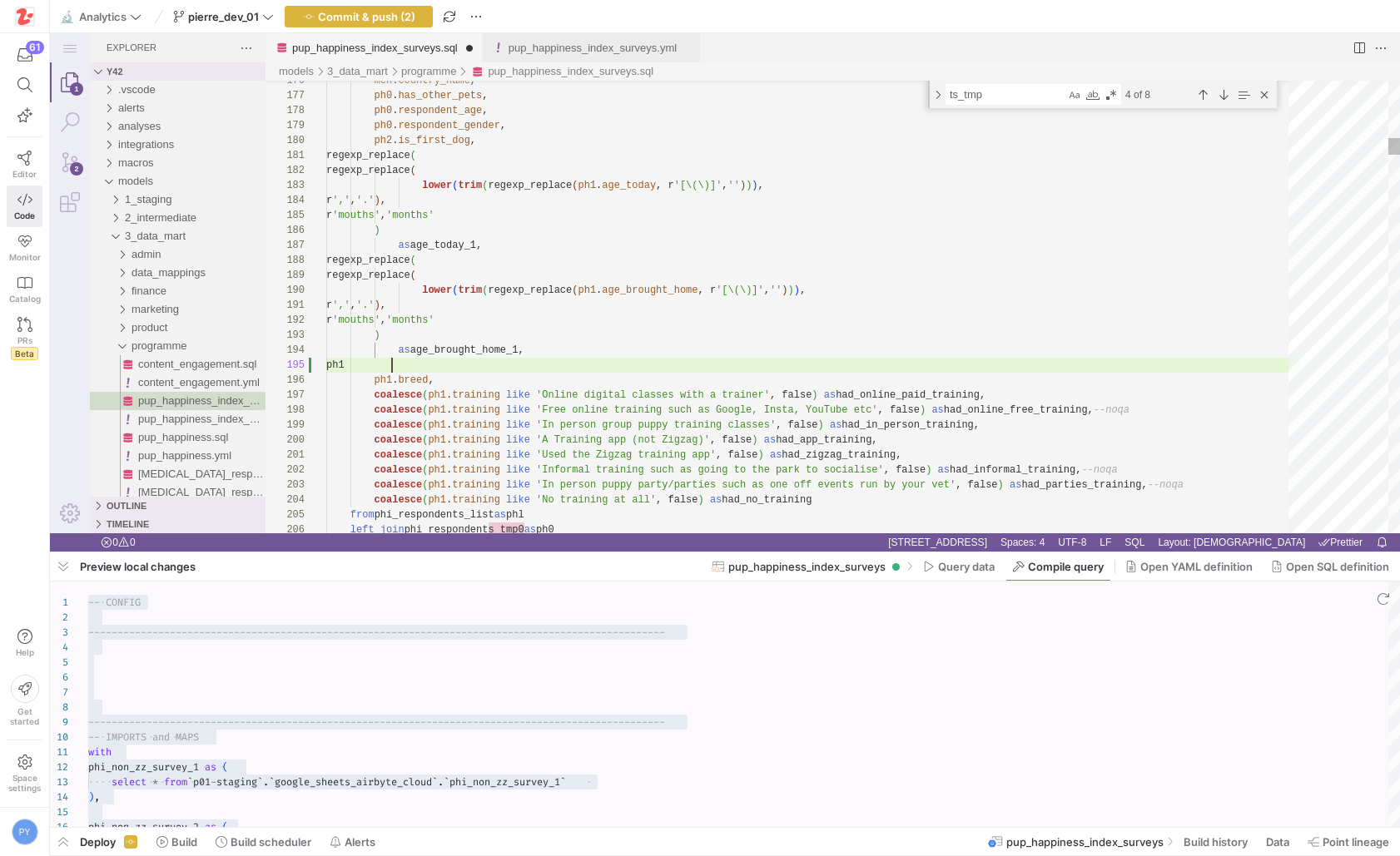
paste textarea "response_date"
click at [1042, 572] on span "Compile query" at bounding box center [1065, 567] width 75 height 13
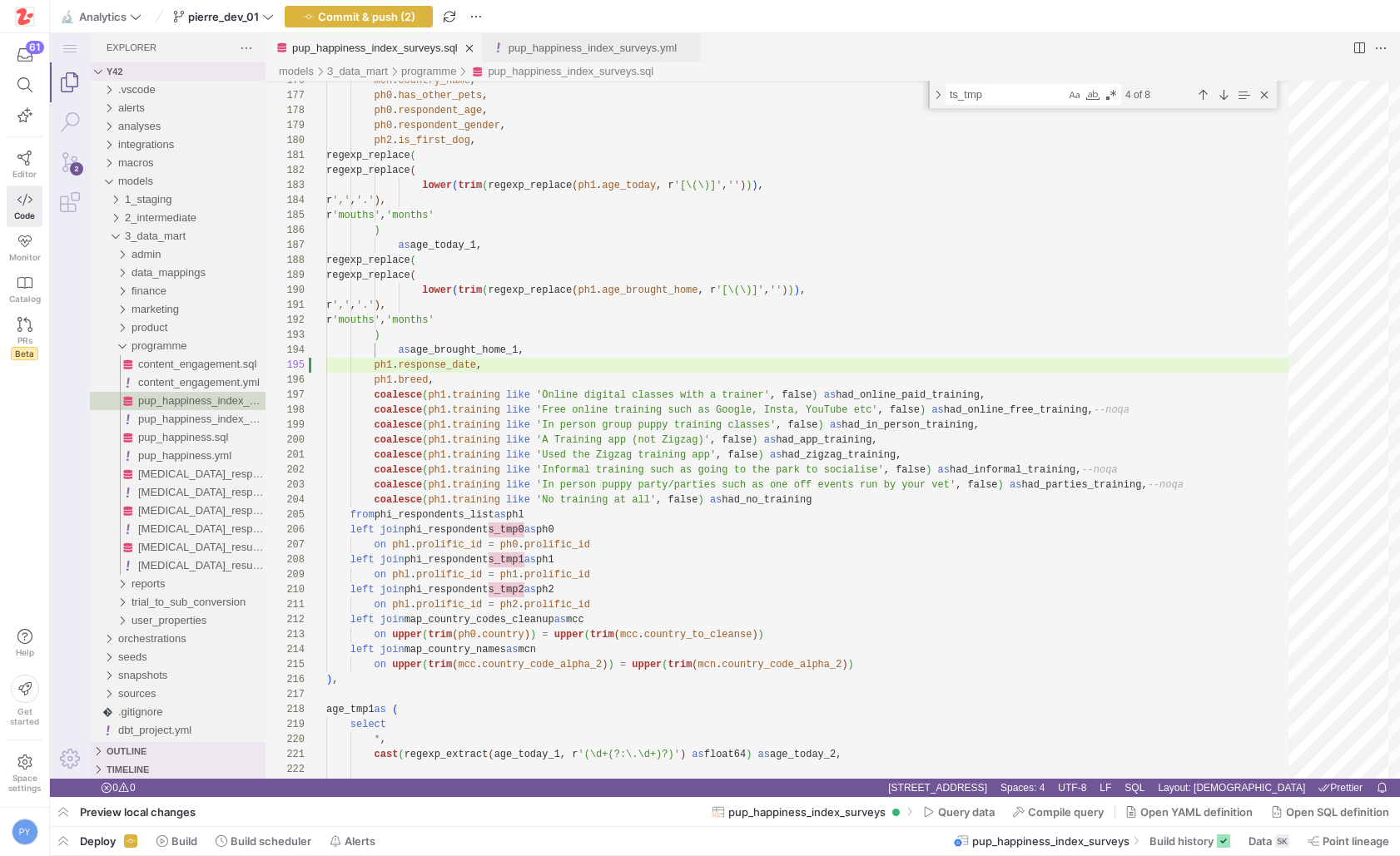
click at [1052, 827] on div "pup_happiness_index_surveys Build history Data 5K Point lineage" at bounding box center [1178, 841] width 447 height 28
click at [1052, 808] on span "Compile query" at bounding box center [1065, 811] width 75 height 13
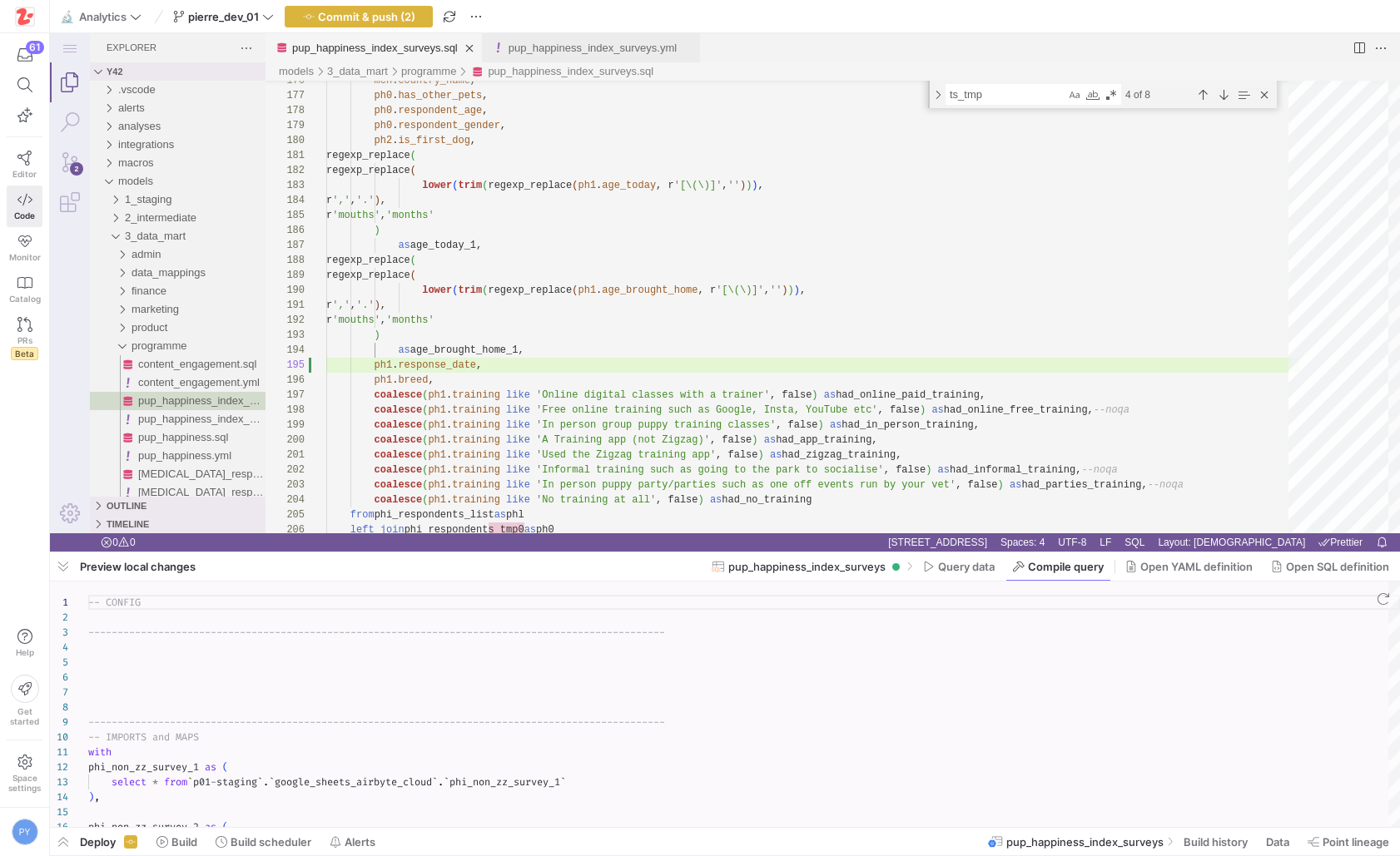
scroll to position [150, 0]
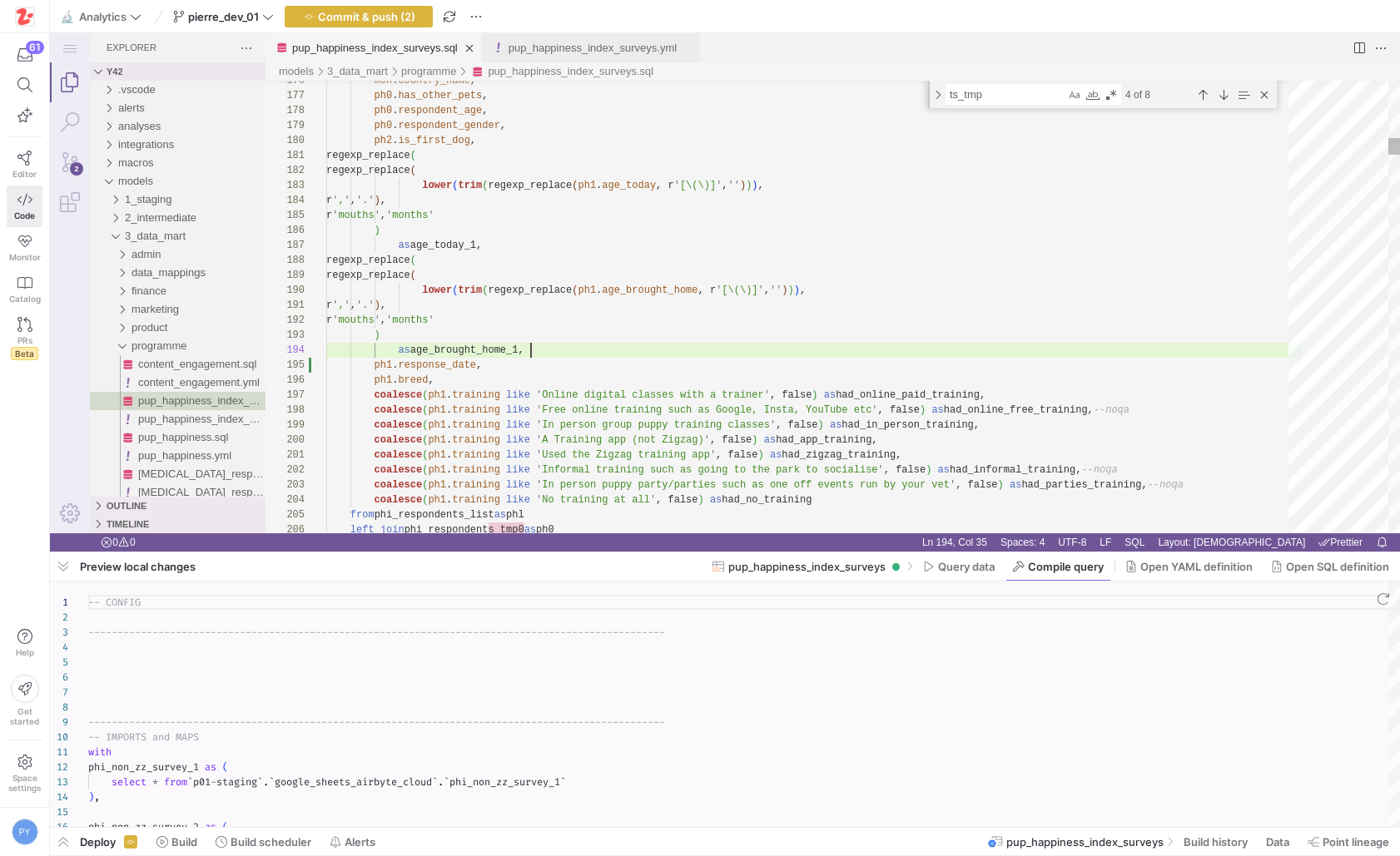
paste textarea "esponse_date, interval"
type textarea "developmental_windows as ( select prolific_id, country_name, has_other_pets, re…"
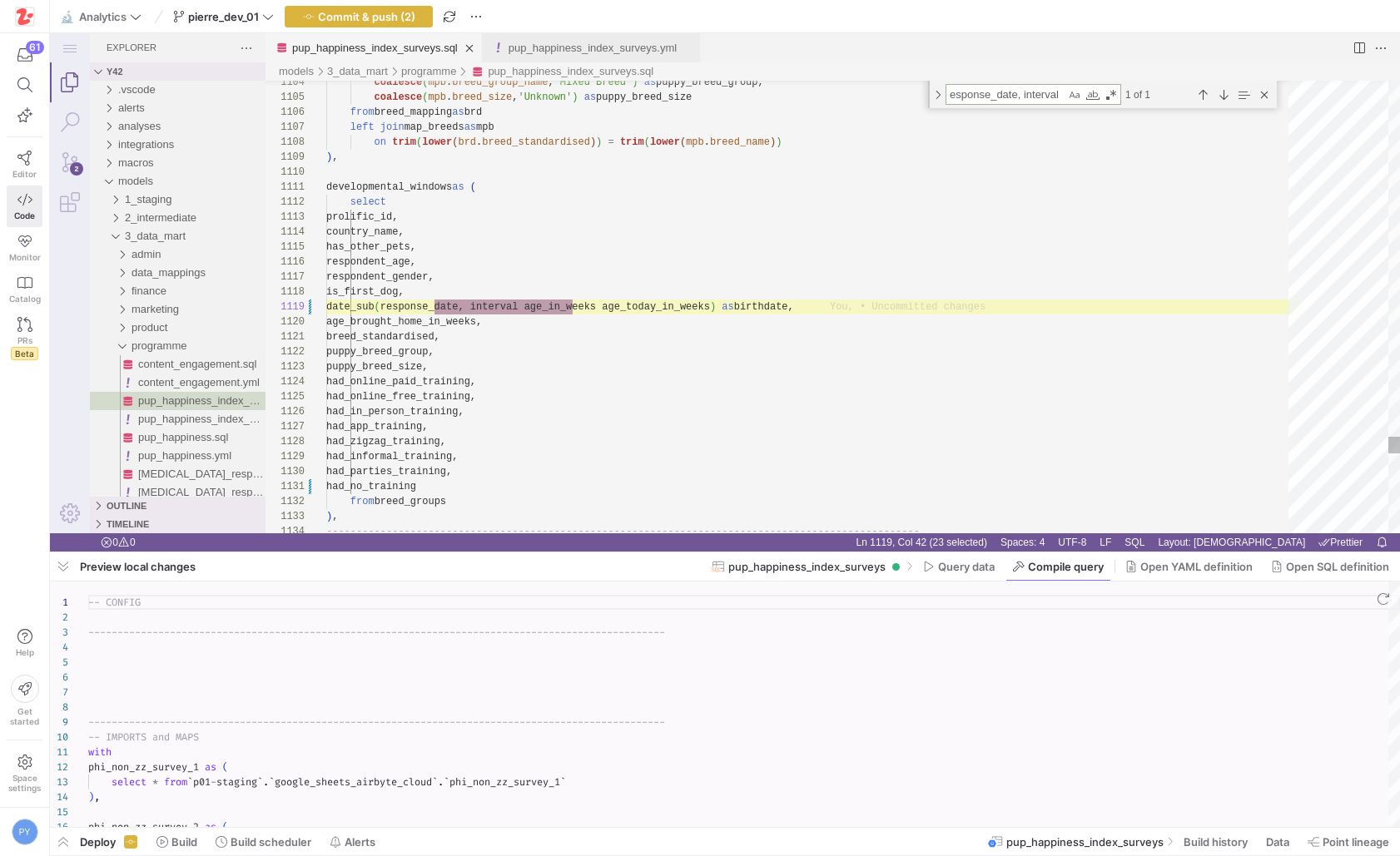
type textarea "esponse_date, interval"
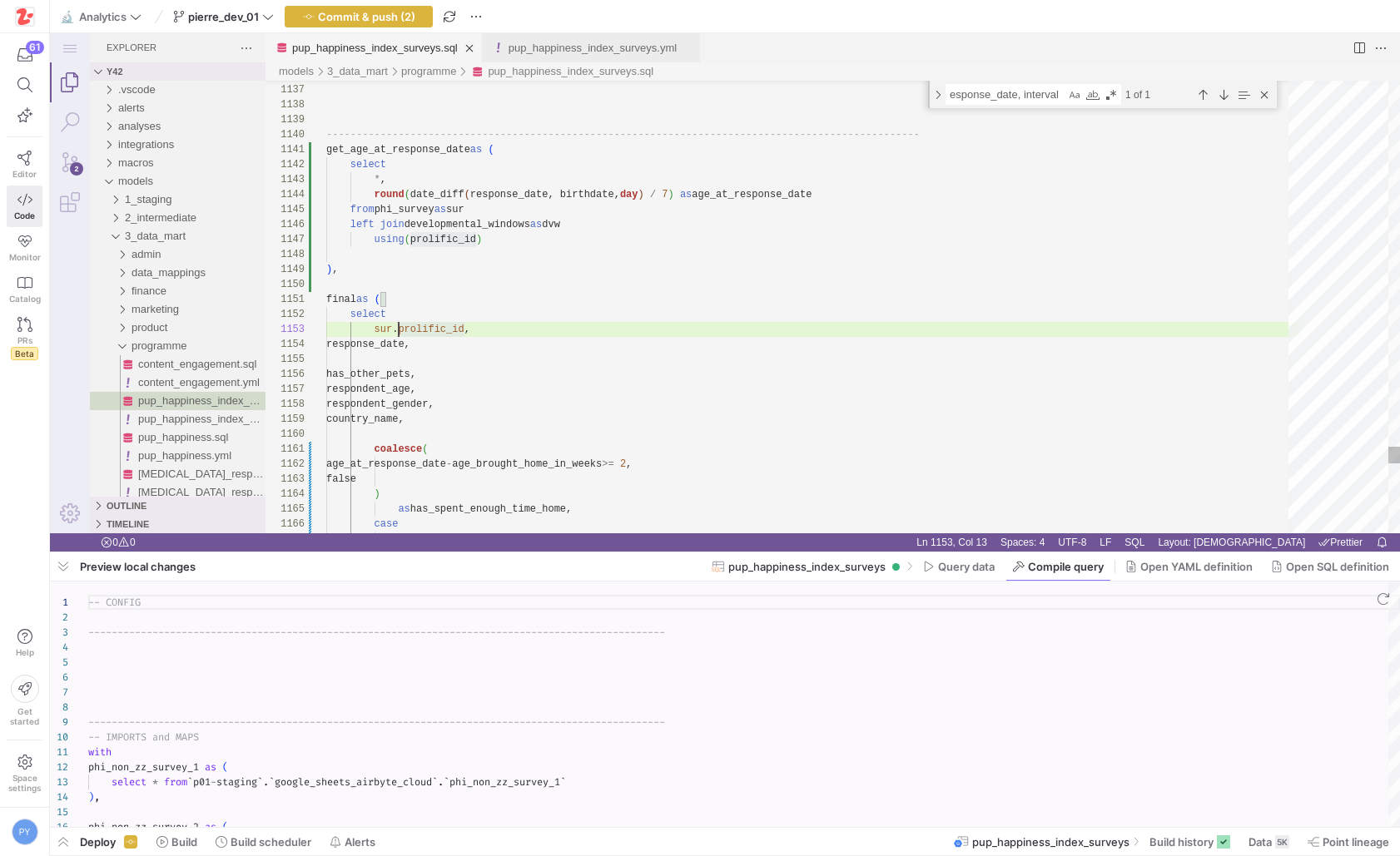
scroll to position [30, 48]
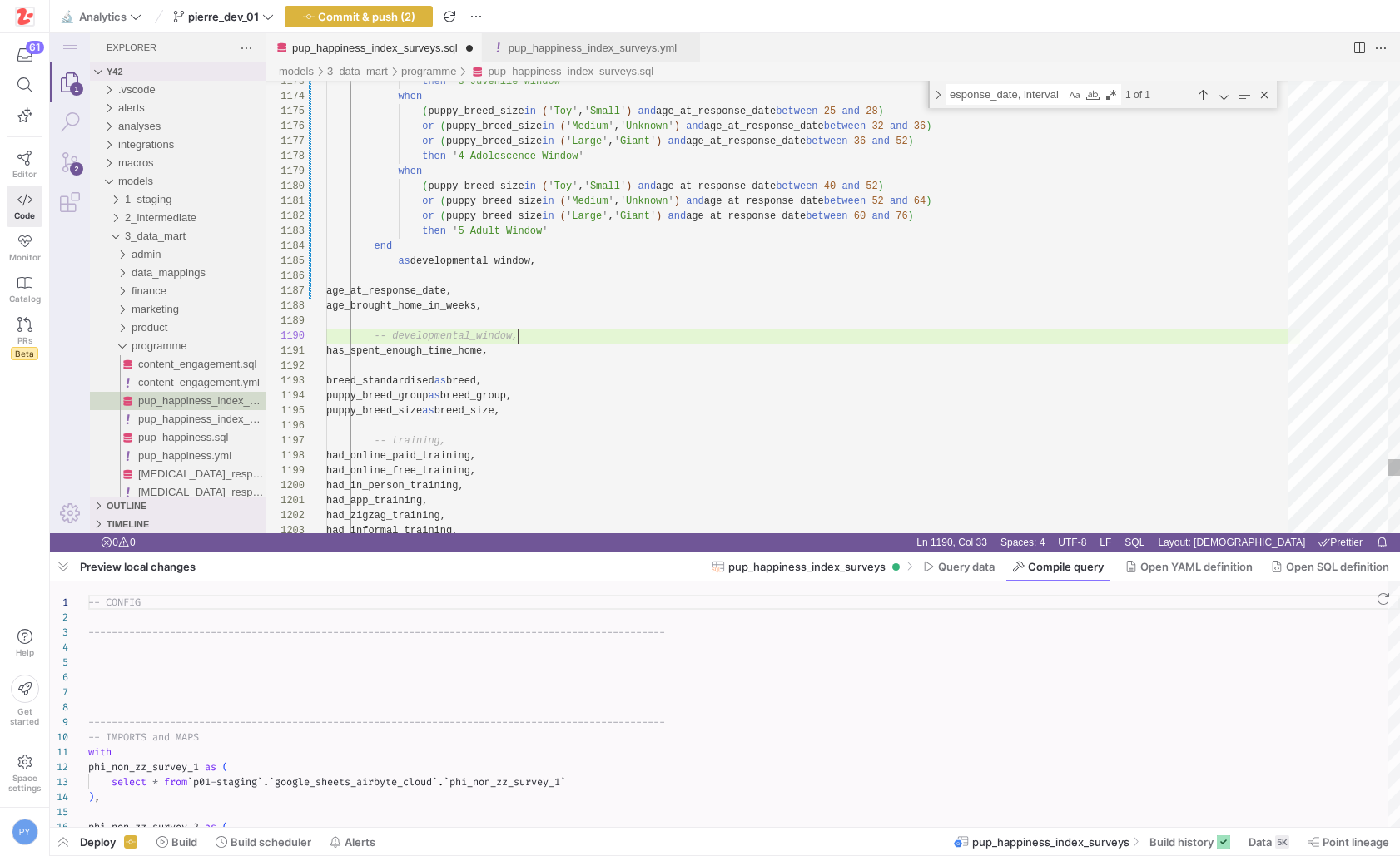
scroll to position [135, 193]
type textarea "-- has_spent_enough_time_home, breed_standardised as breed, puppy_breed_group a…"
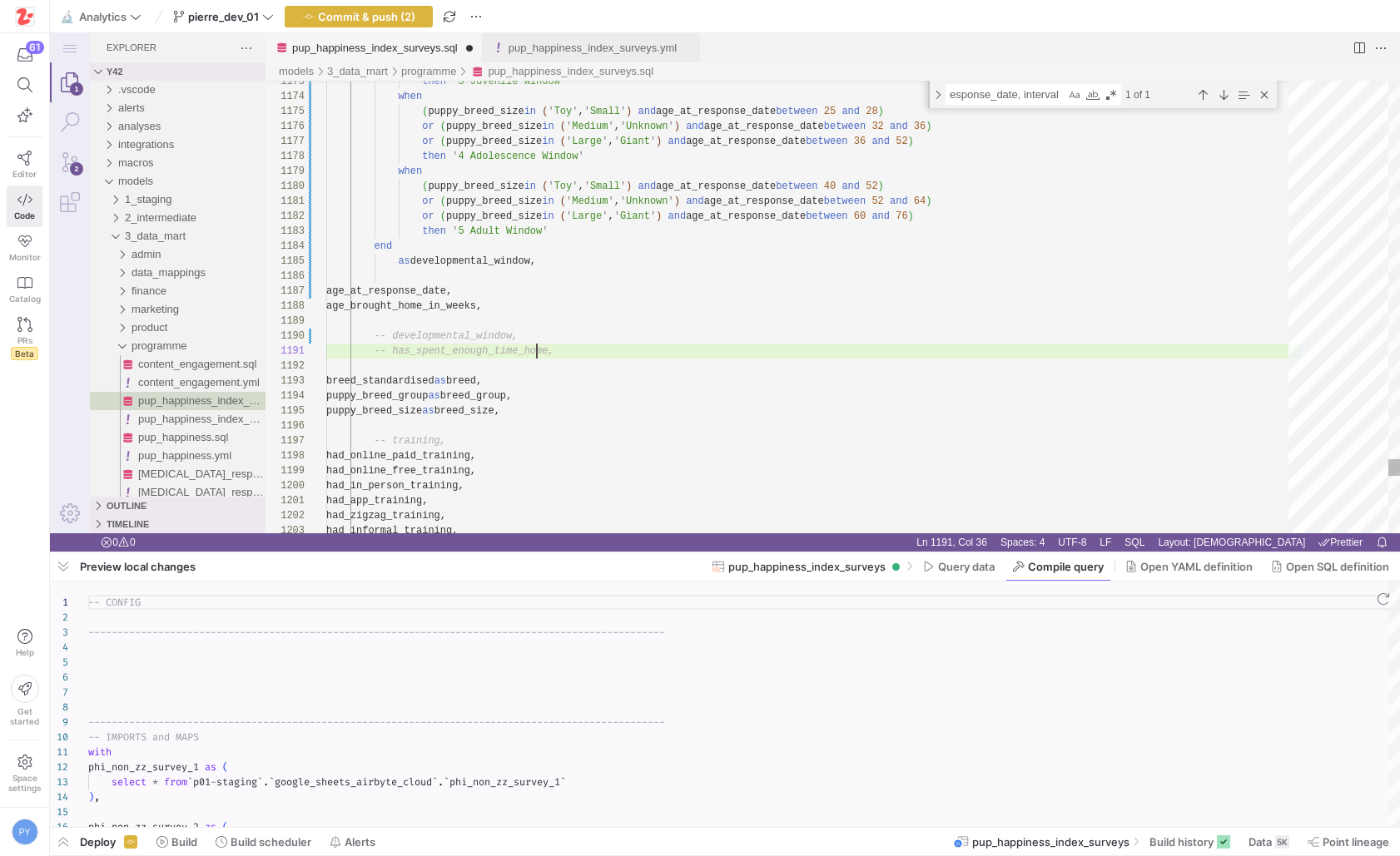
scroll to position [0, 210]
click at [357, 10] on span "Commit & push (2)" at bounding box center [367, 17] width 98 height 13
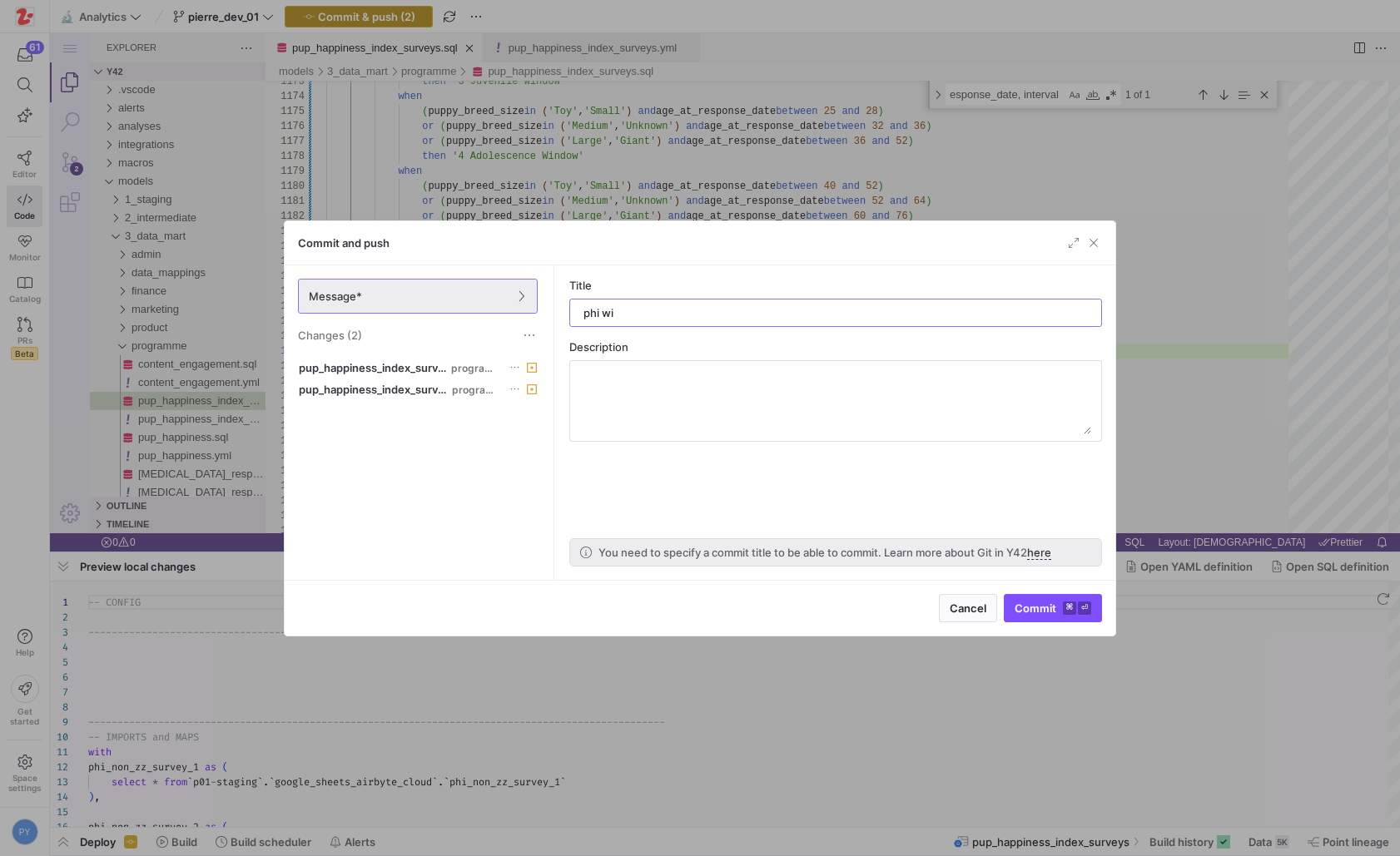
type input "phi wip"
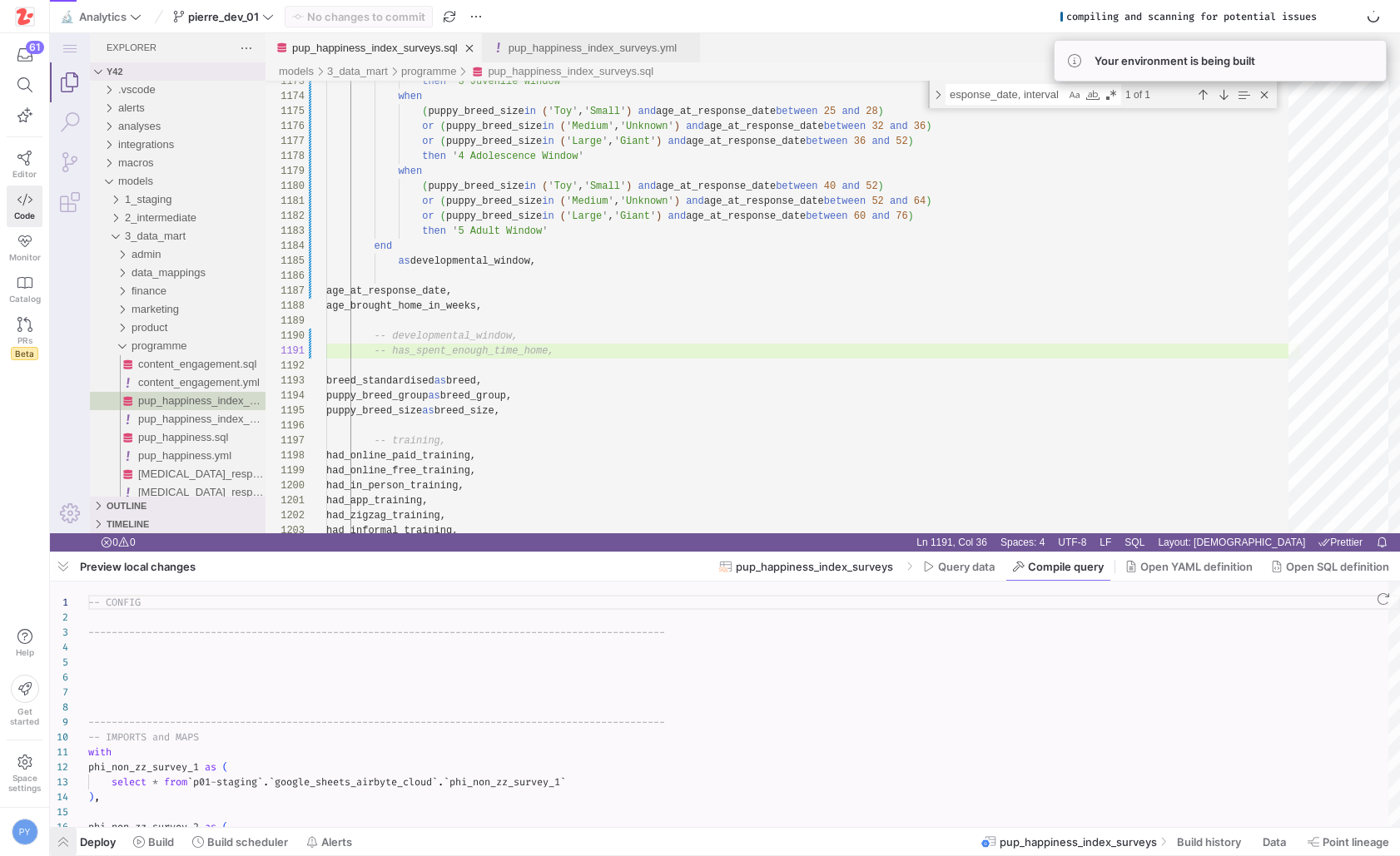
click at [68, 841] on span "button" at bounding box center [63, 842] width 27 height 28
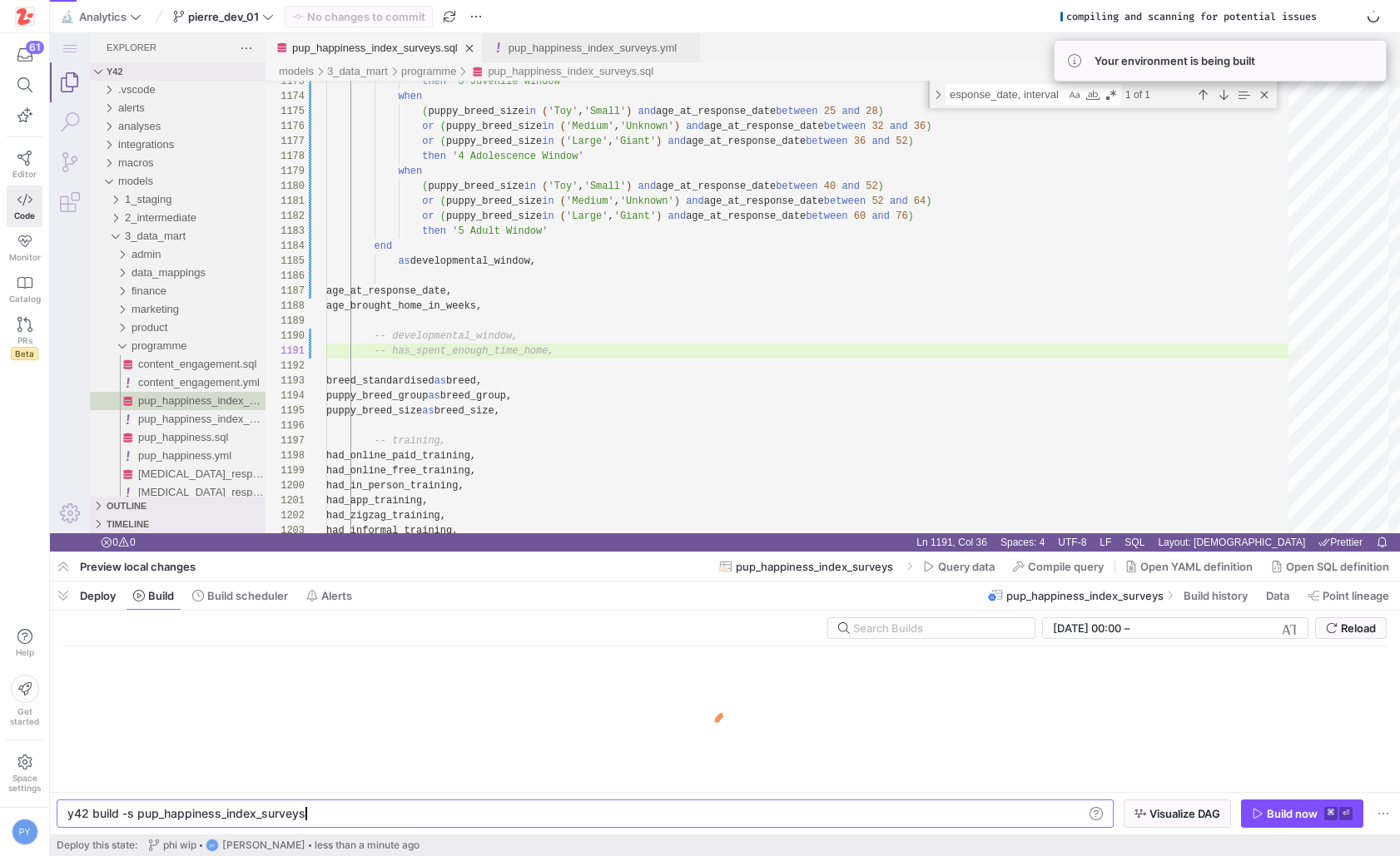
scroll to position [0, 234]
click at [1272, 816] on div "Build now" at bounding box center [1292, 813] width 51 height 13
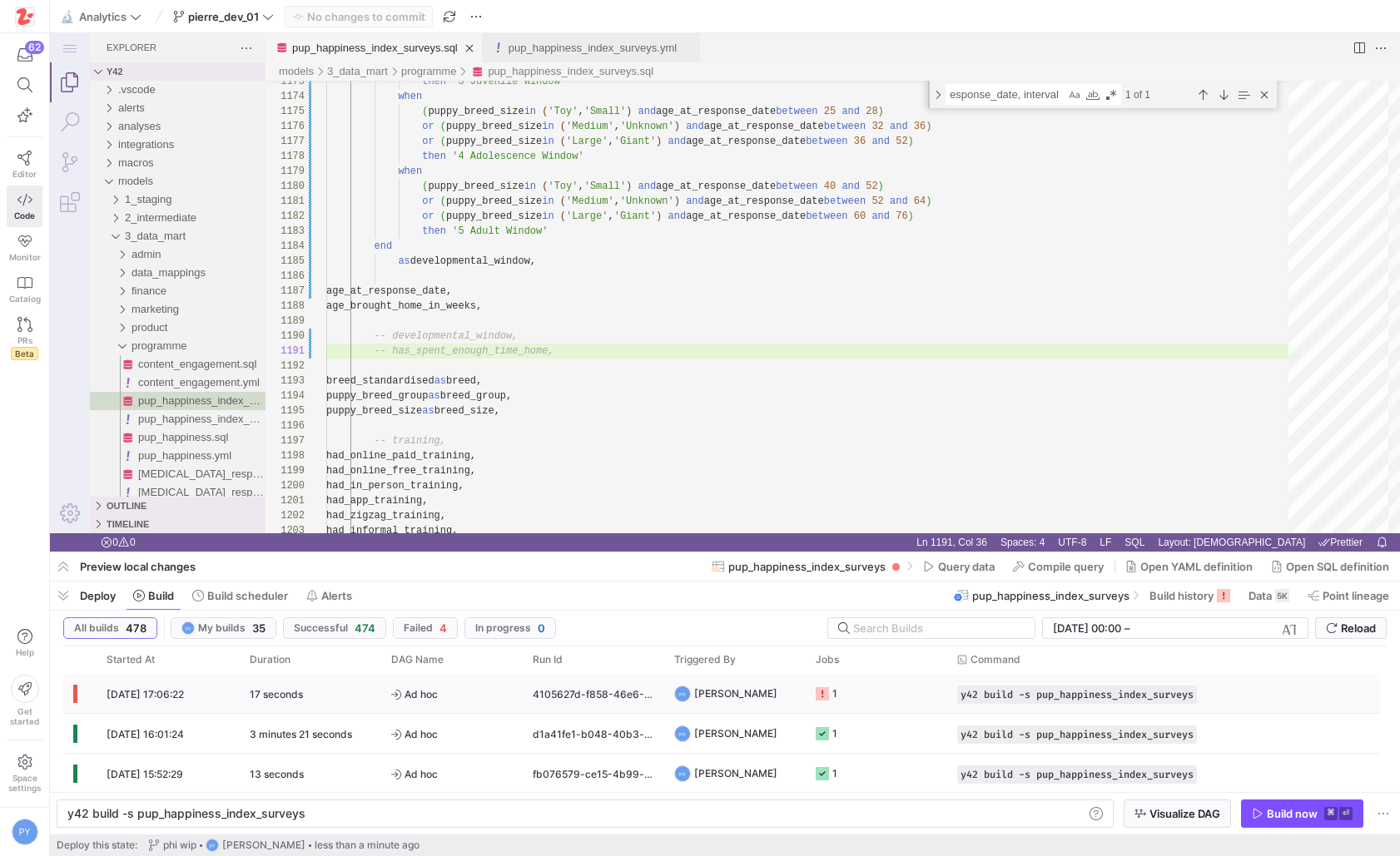
click at [474, 700] on span "Ad hoc" at bounding box center [451, 694] width 122 height 39
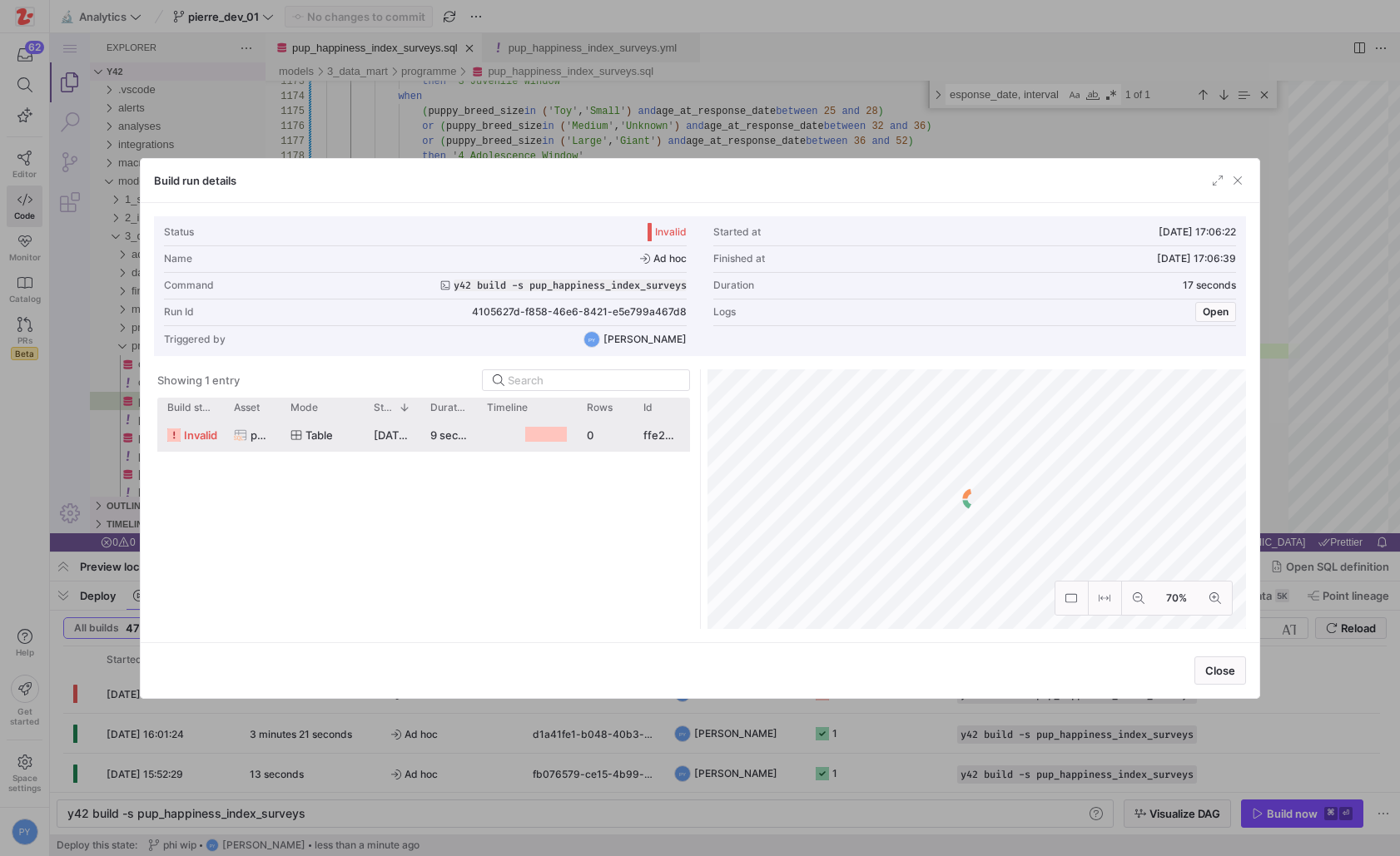
click at [525, 442] on y42-job-duration-timeline-cell-renderer at bounding box center [527, 435] width 80 height 31
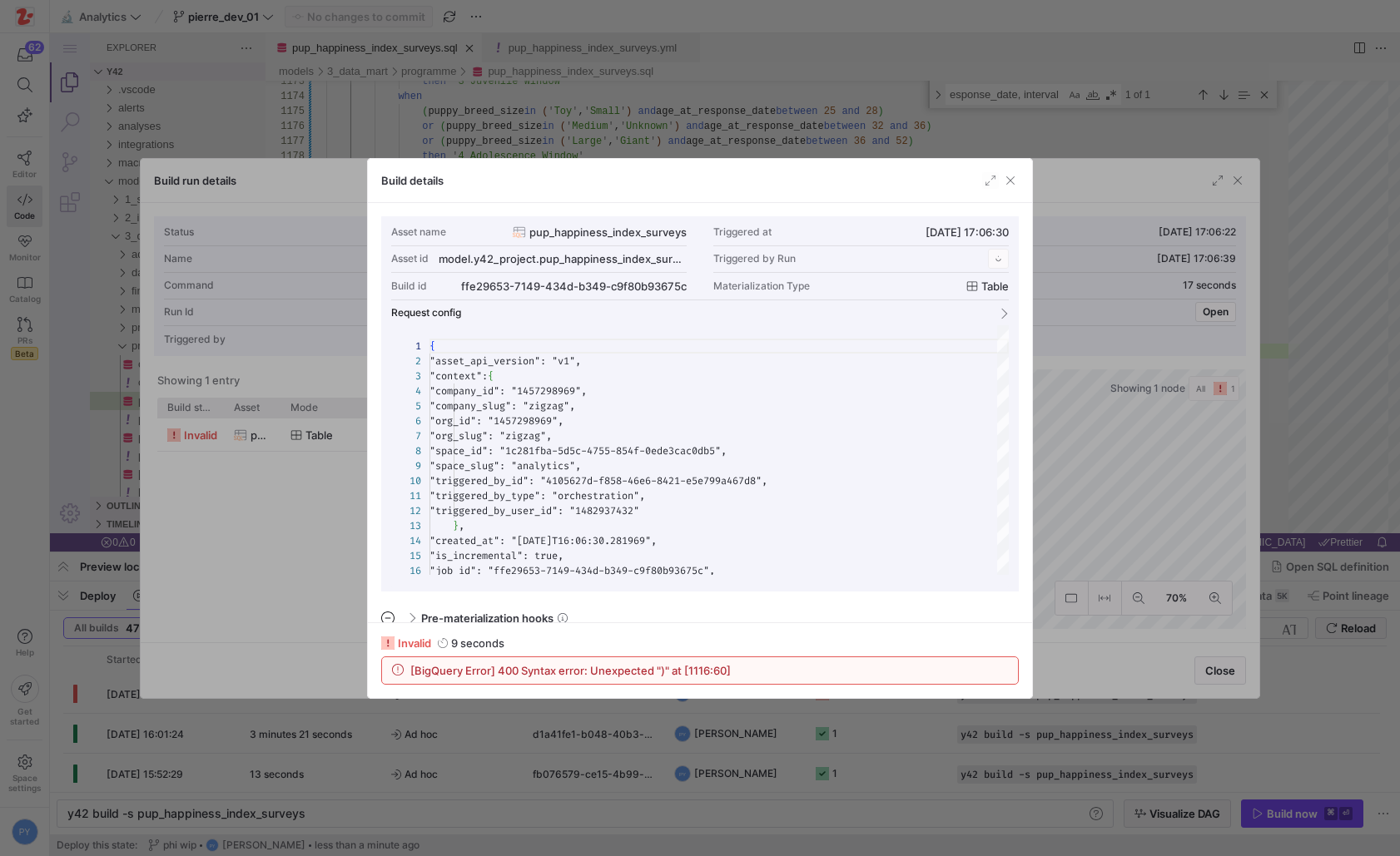
scroll to position [150, 0]
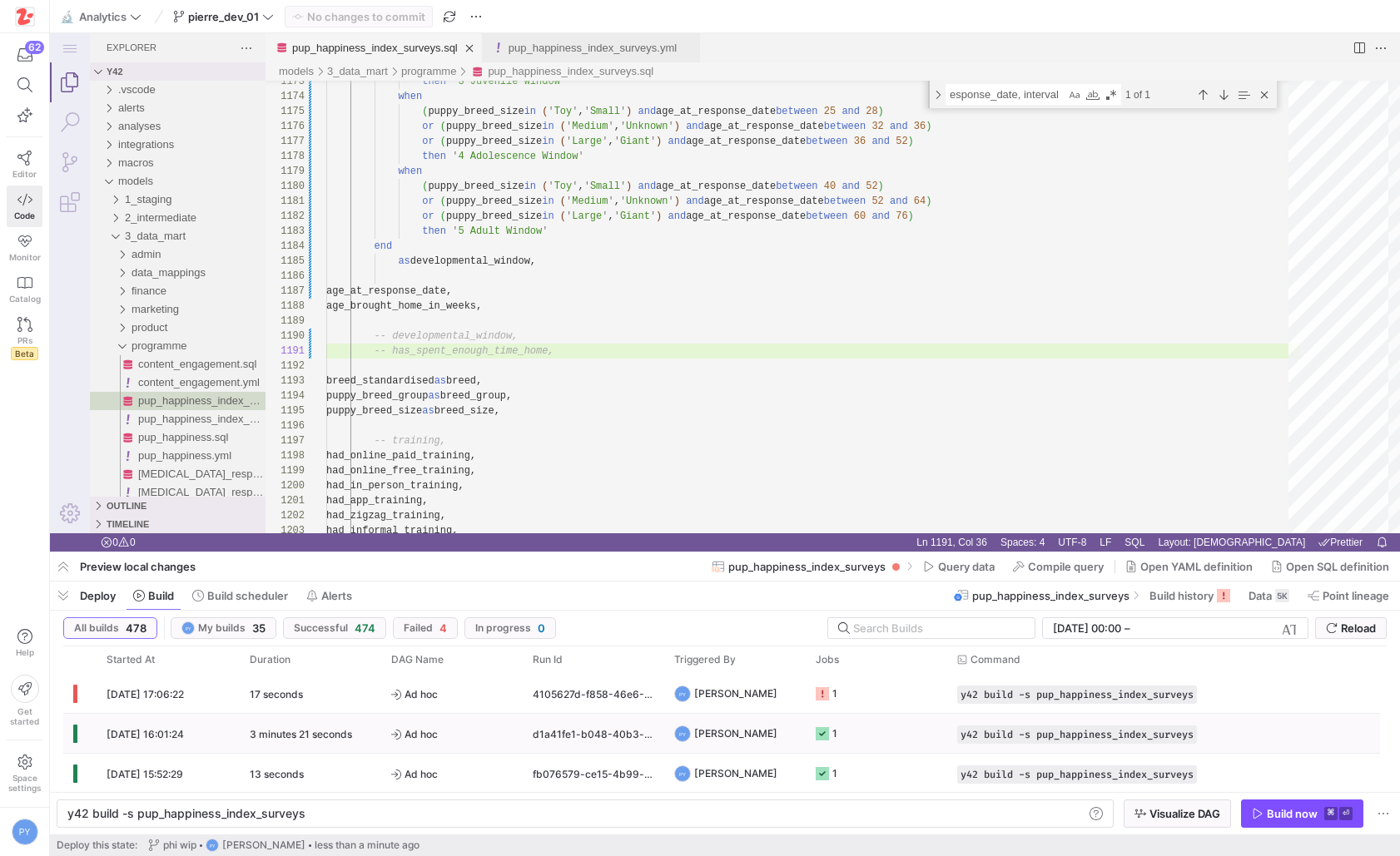
click at [811, 741] on div "1" at bounding box center [876, 733] width 141 height 39
click at [1032, 569] on span "Compile query" at bounding box center [1065, 567] width 75 height 13
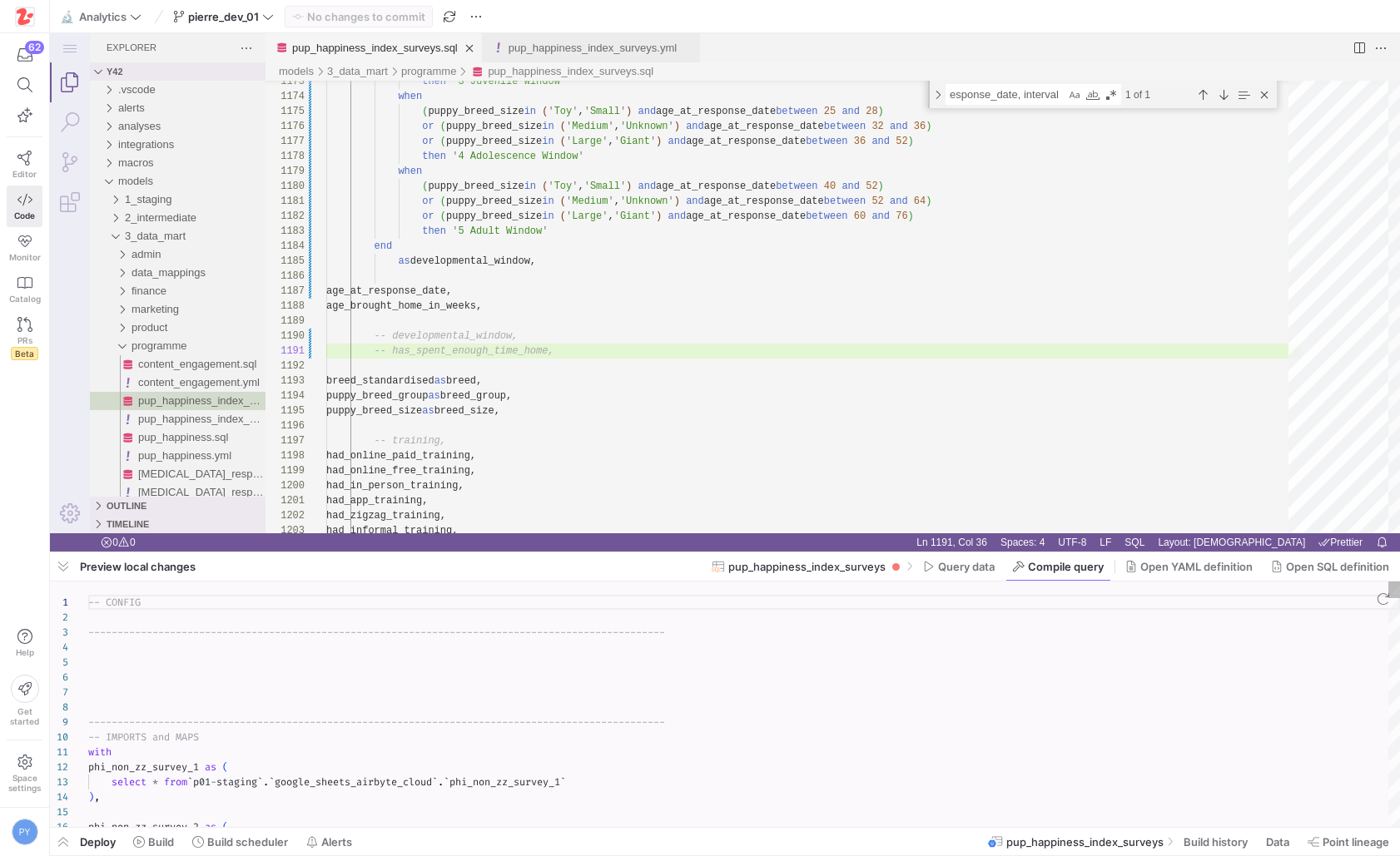
scroll to position [150, 0]
type textarea "-- CONFIG ---------------------------------------------------------------------…"
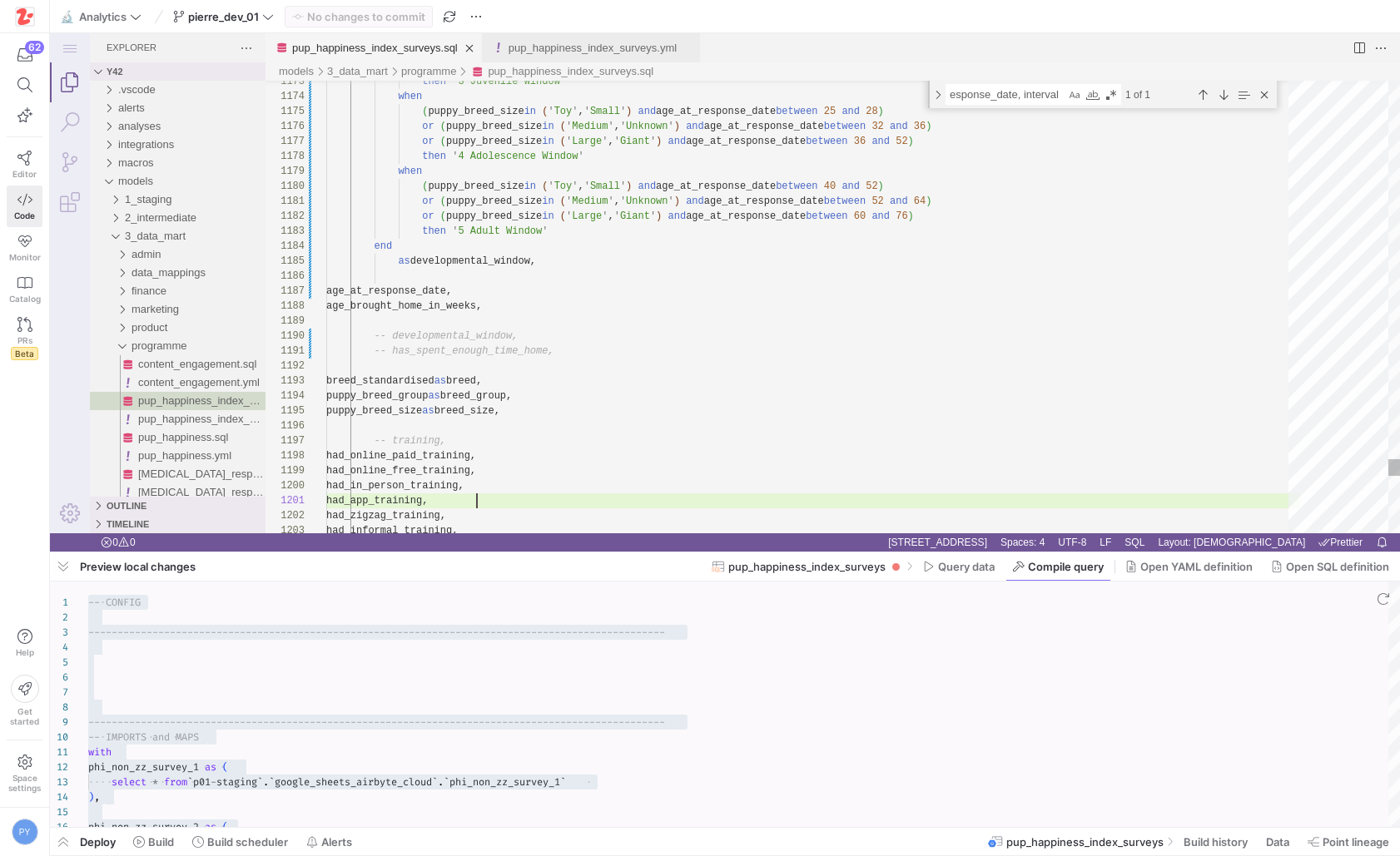
paste textarea "response_date, interval age_today_"
type textarea "developmental_windows as ( select prolific_id, country_name, has_other_pets, re…"
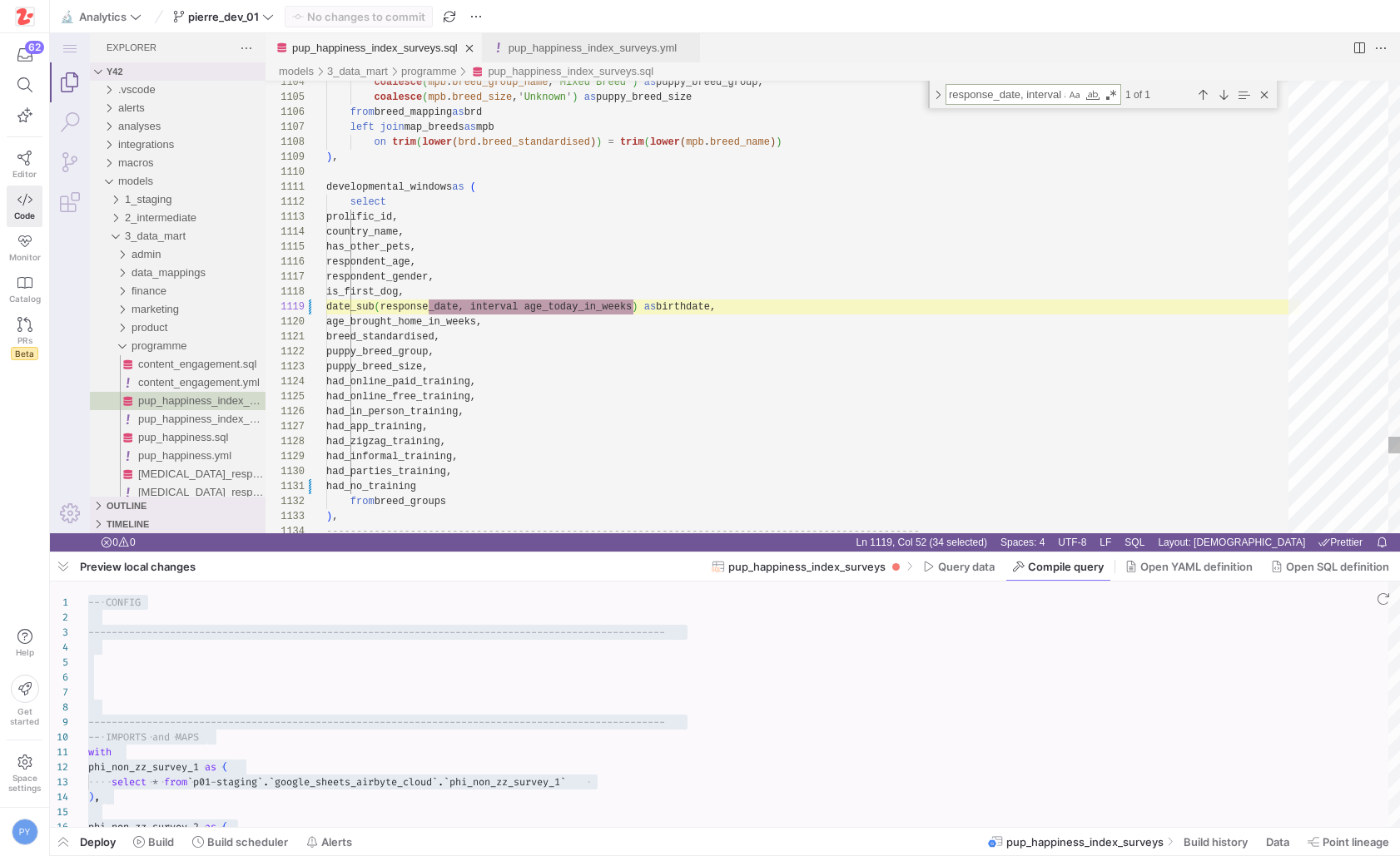
scroll to position [150, 307]
type textarea "response_date, interval age_today_"
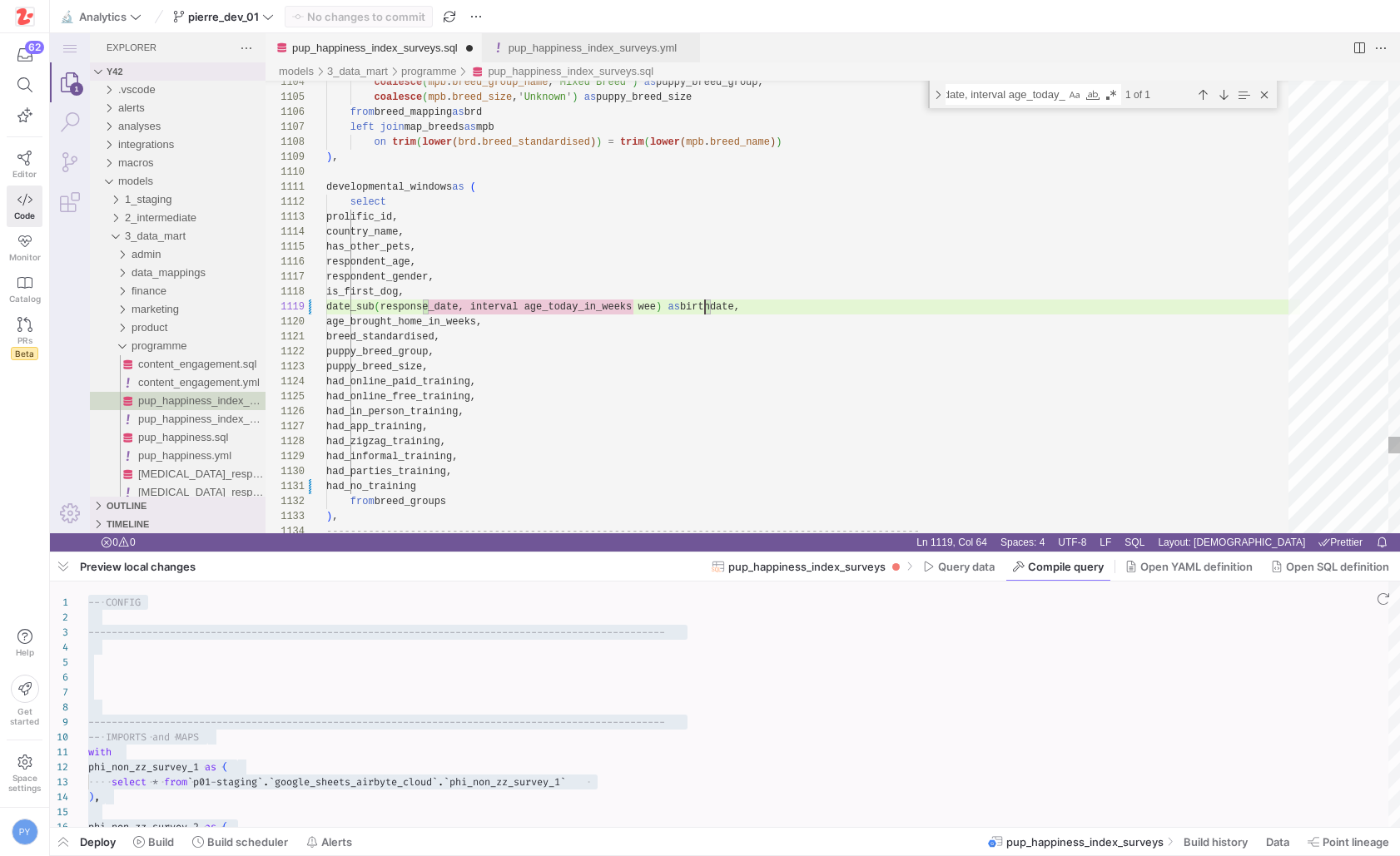
scroll to position [120, 385]
type textarea "developmental_windows as ( select prolific_id, country_name, has_other_pets, re…"
click at [411, 20] on span "Commit & push (1)" at bounding box center [366, 17] width 96 height 13
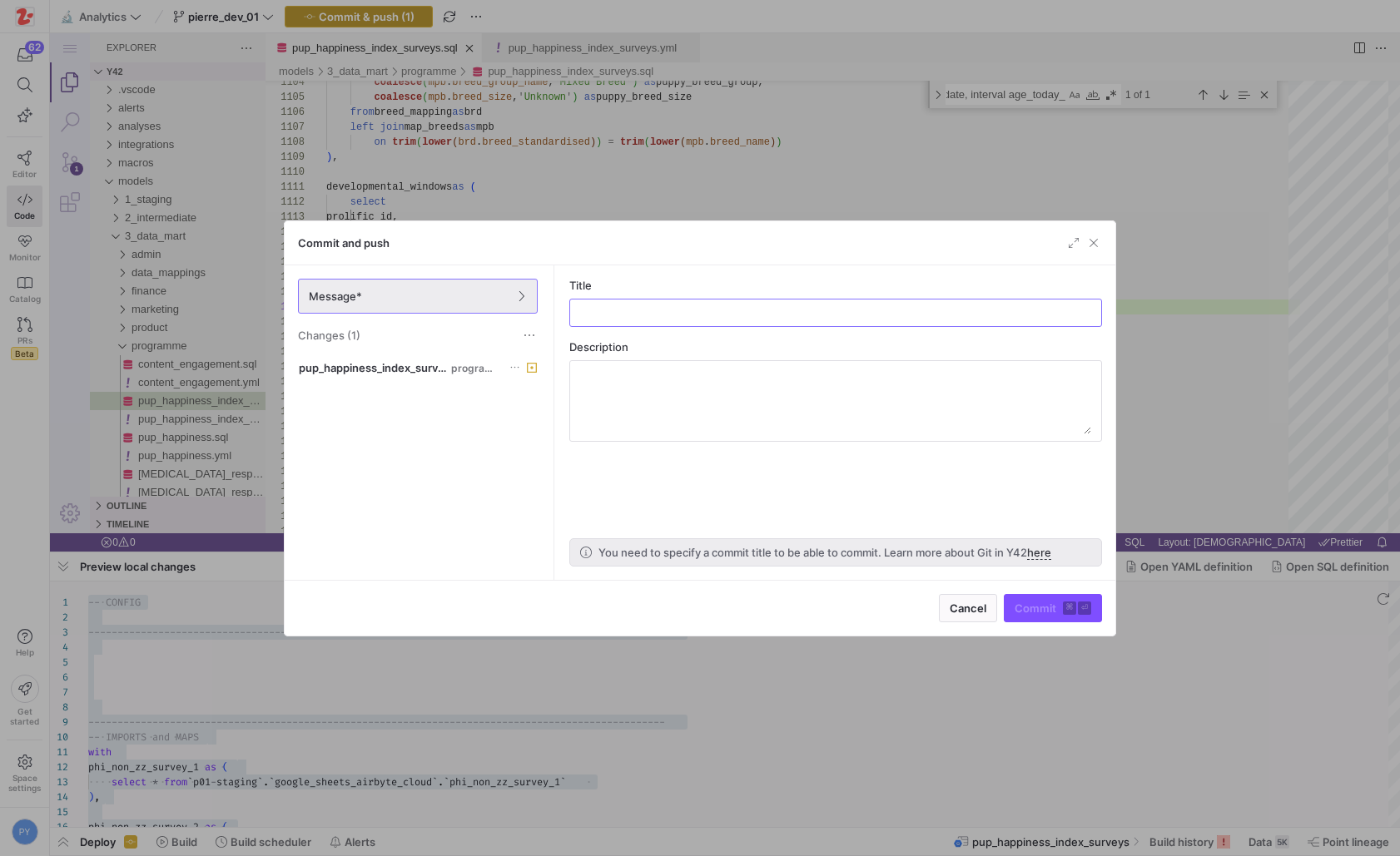
type input "w"
type input "phi wip"
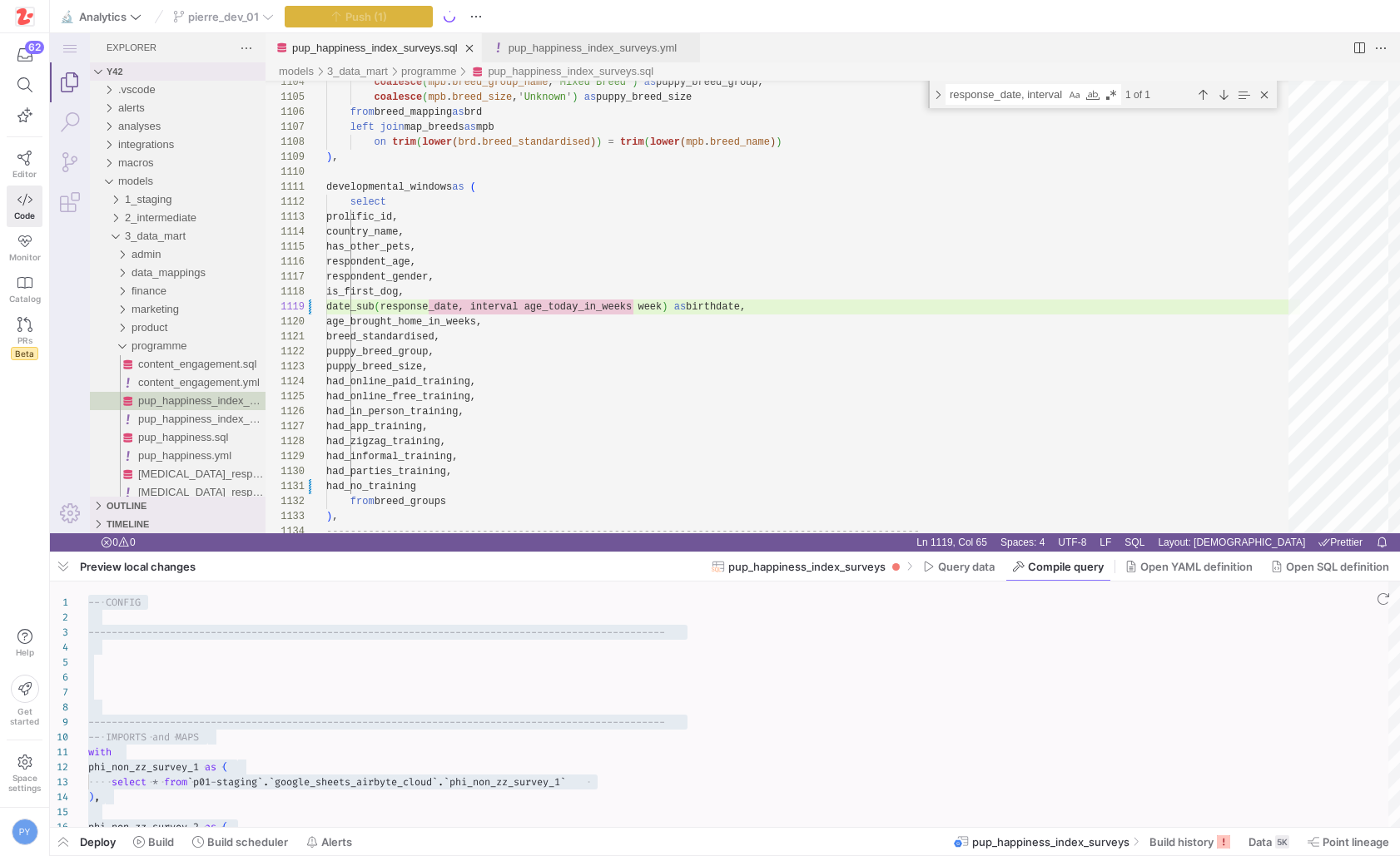
scroll to position [0, 62]
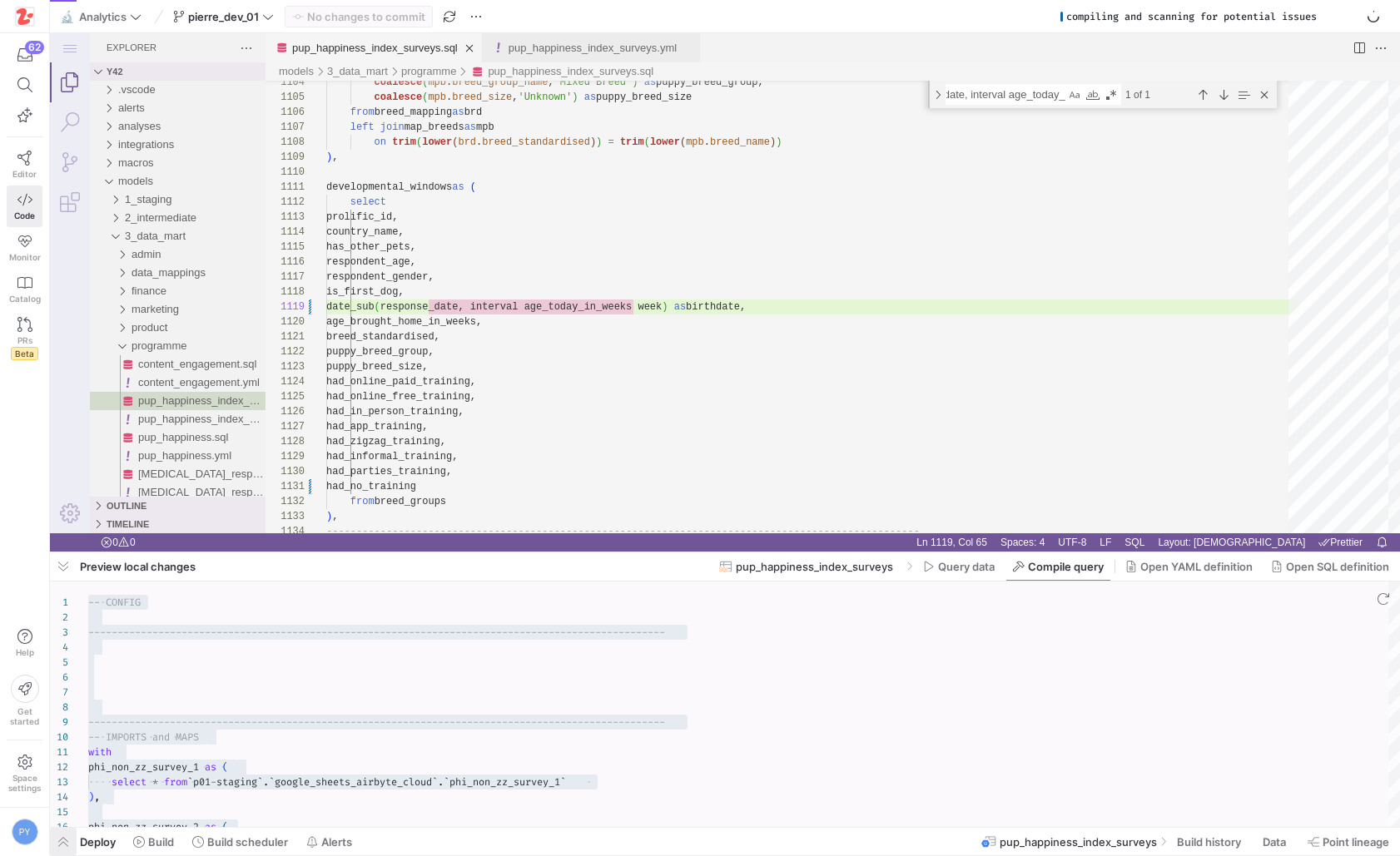
click at [59, 843] on span "button" at bounding box center [63, 842] width 27 height 28
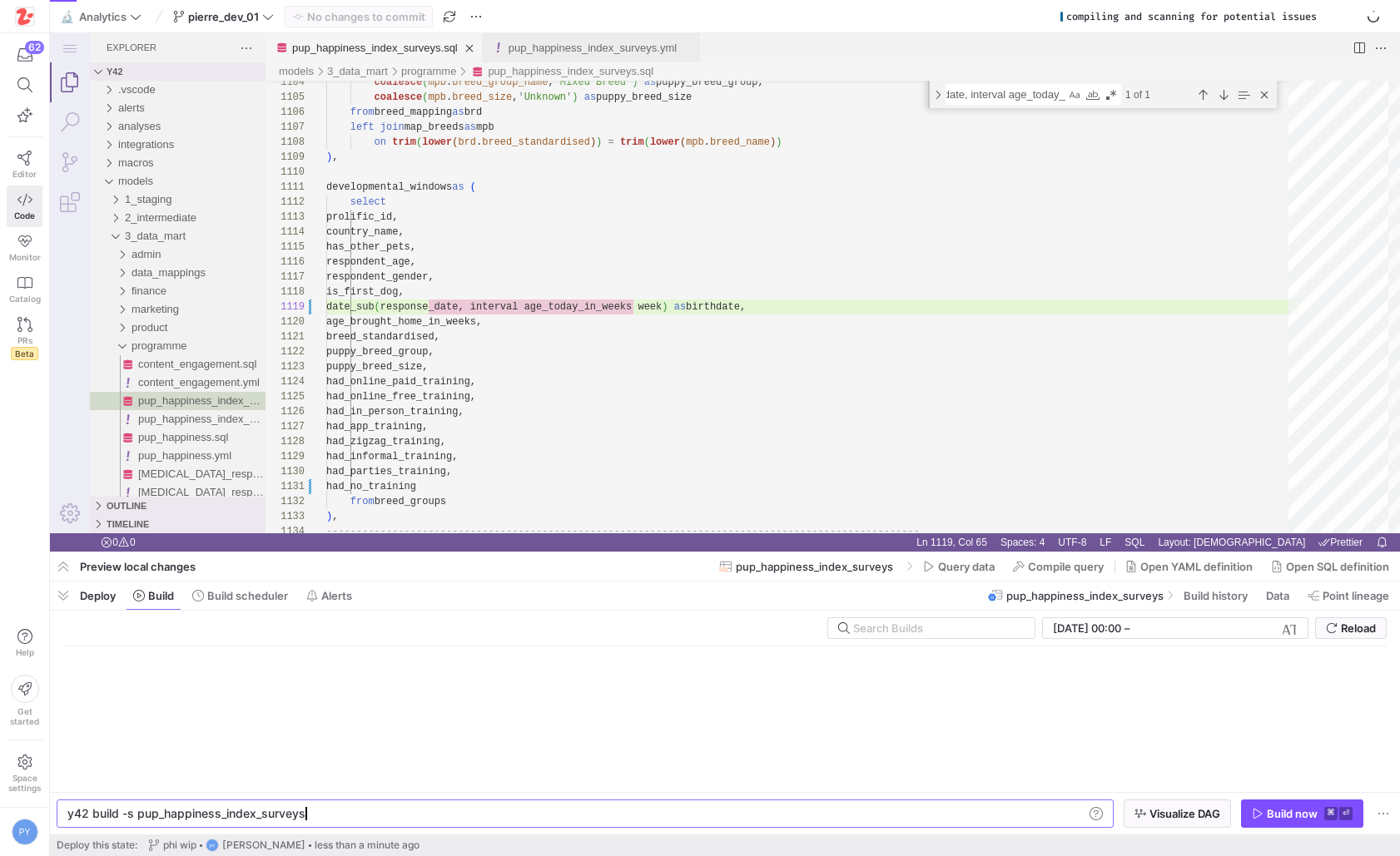
scroll to position [0, 234]
click at [1247, 815] on span "button" at bounding box center [1302, 813] width 121 height 27
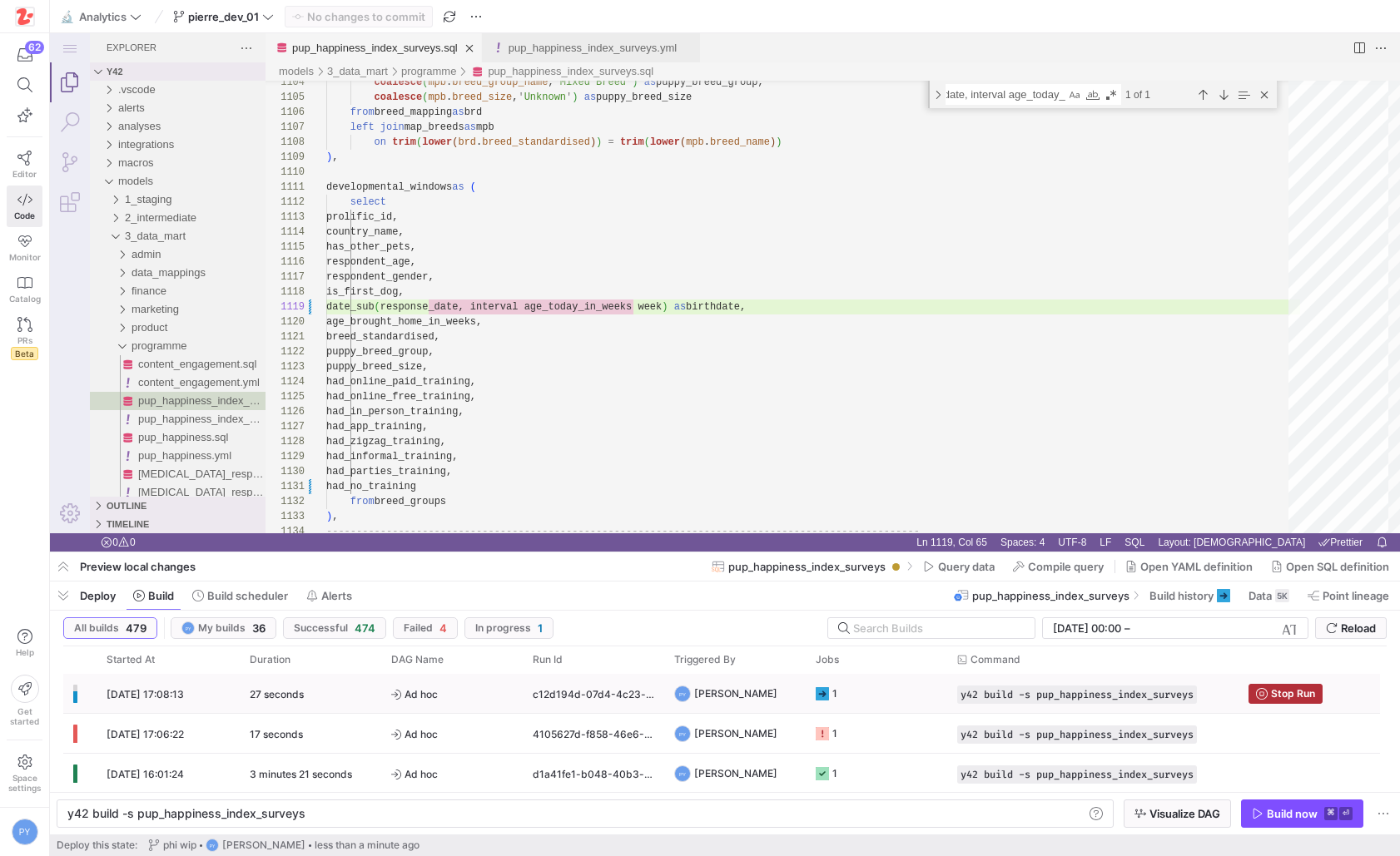
click at [420, 701] on span "Ad hoc" at bounding box center [451, 694] width 122 height 39
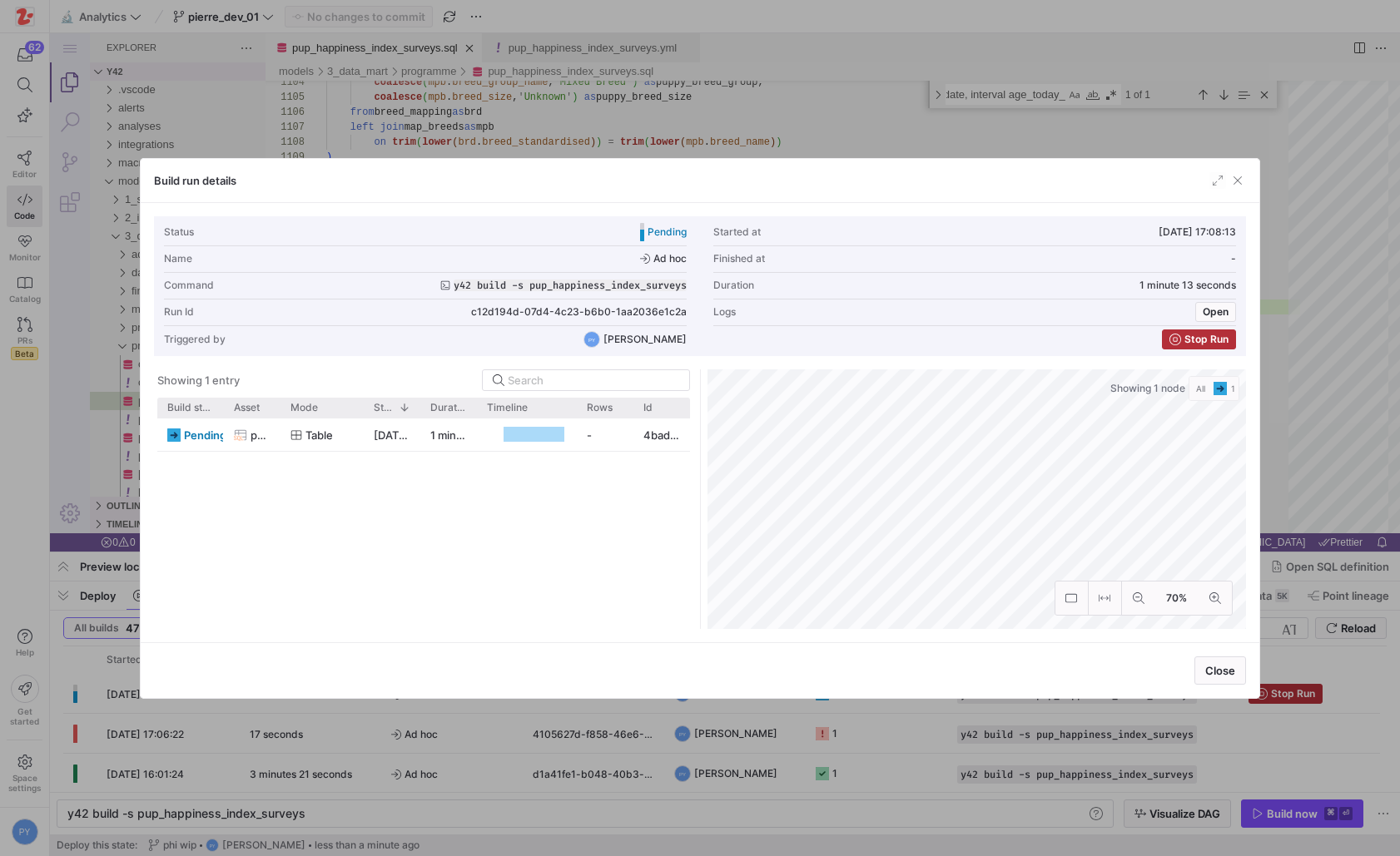
click at [360, 783] on div at bounding box center [700, 428] width 1400 height 856
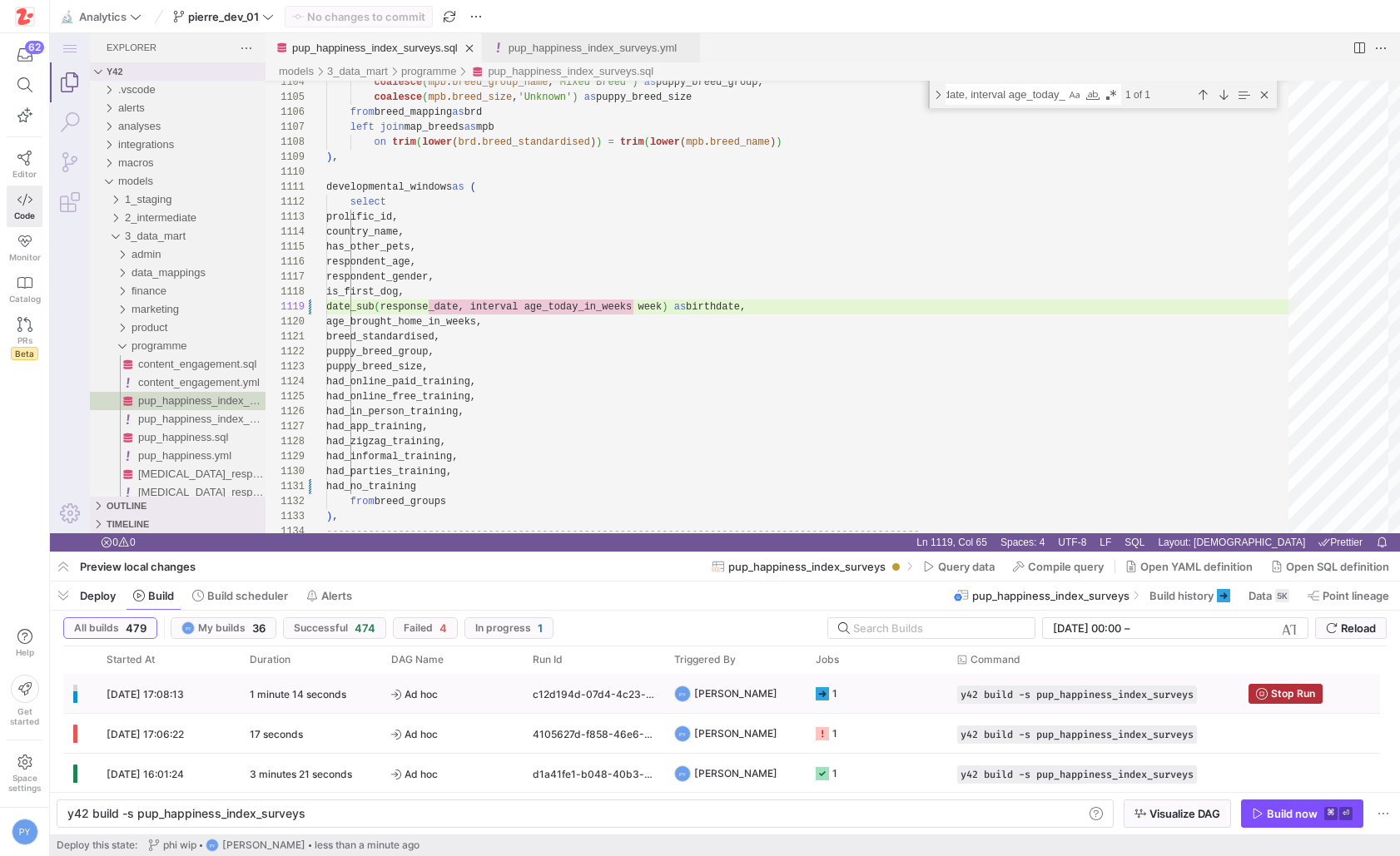
click at [315, 684] on div "1 minute 14 seconds" at bounding box center [310, 693] width 141 height 39
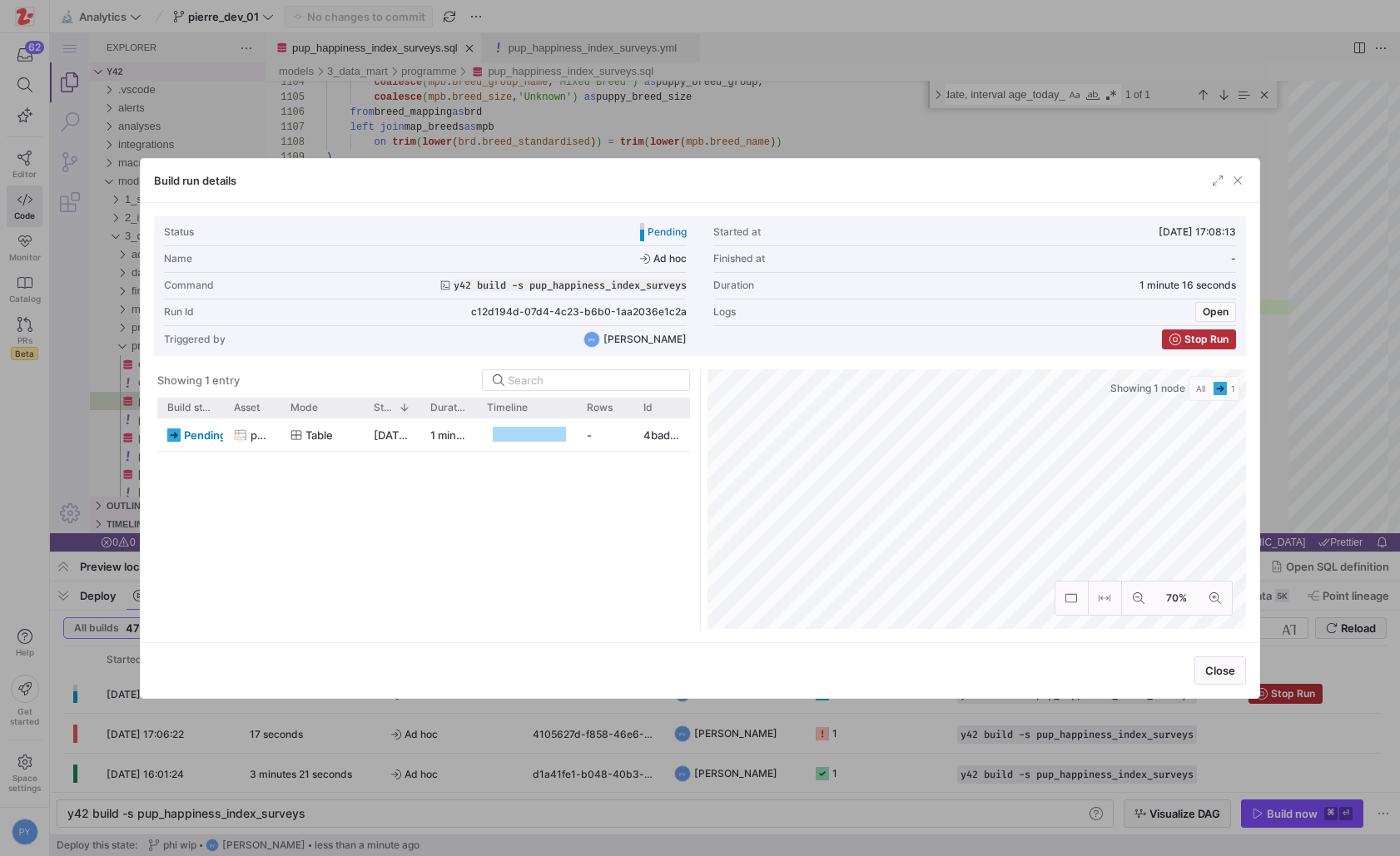
click at [521, 796] on div at bounding box center [700, 428] width 1400 height 856
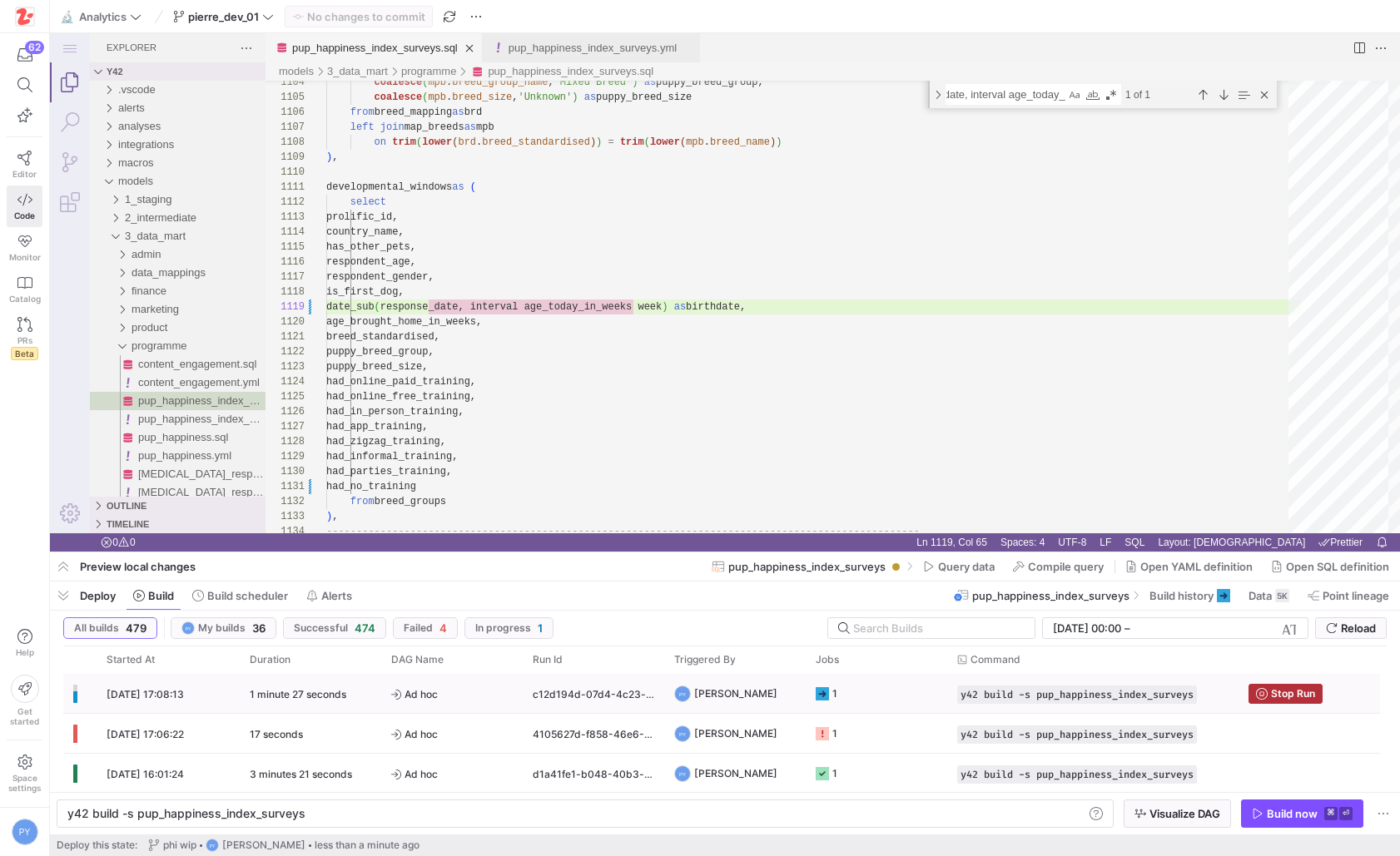
click at [497, 696] on span "Ad hoc" at bounding box center [451, 694] width 122 height 39
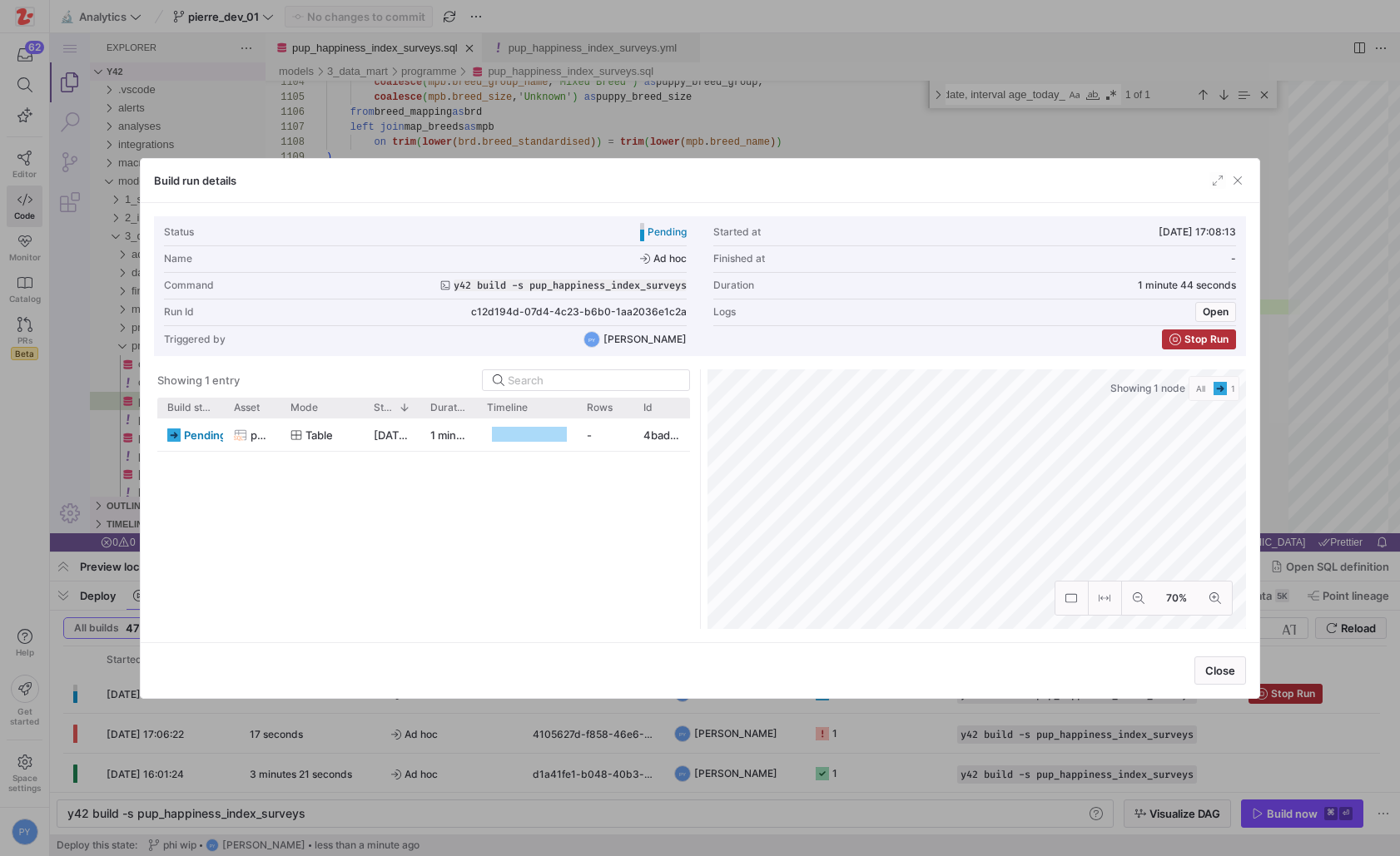
click at [460, 739] on div at bounding box center [700, 428] width 1400 height 856
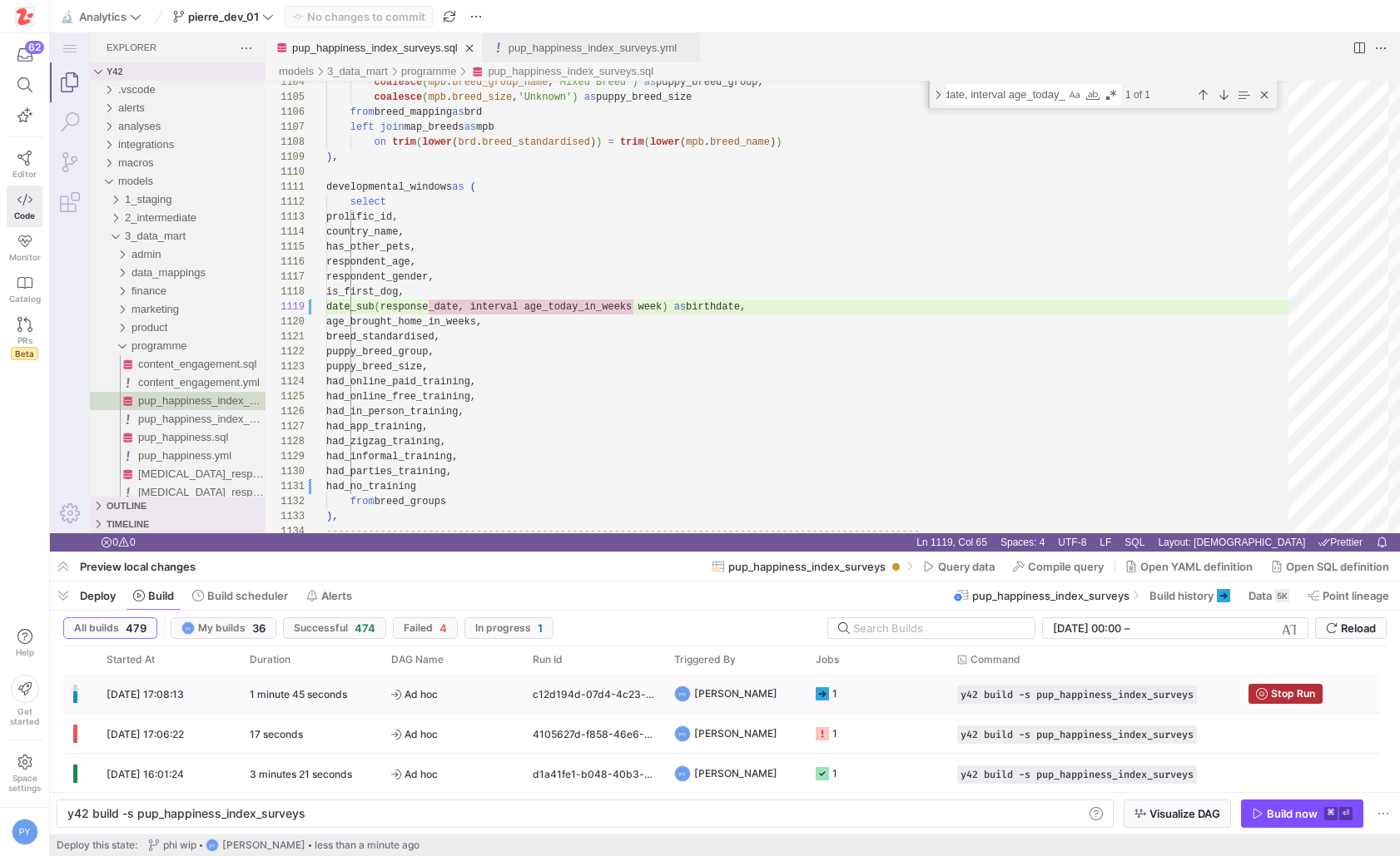
click at [425, 706] on span "Ad hoc" at bounding box center [451, 694] width 122 height 39
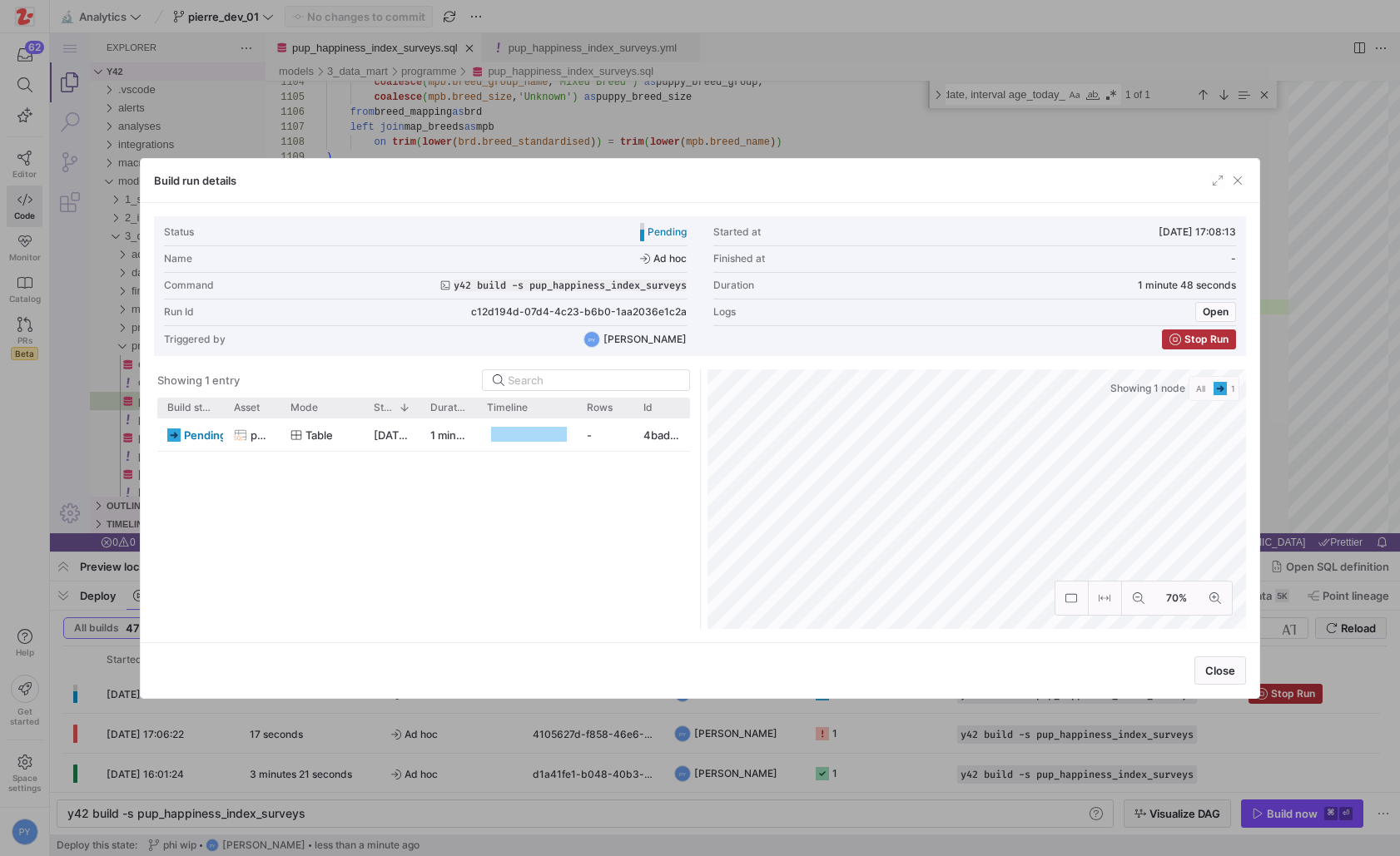
click at [75, 695] on div at bounding box center [700, 428] width 1400 height 856
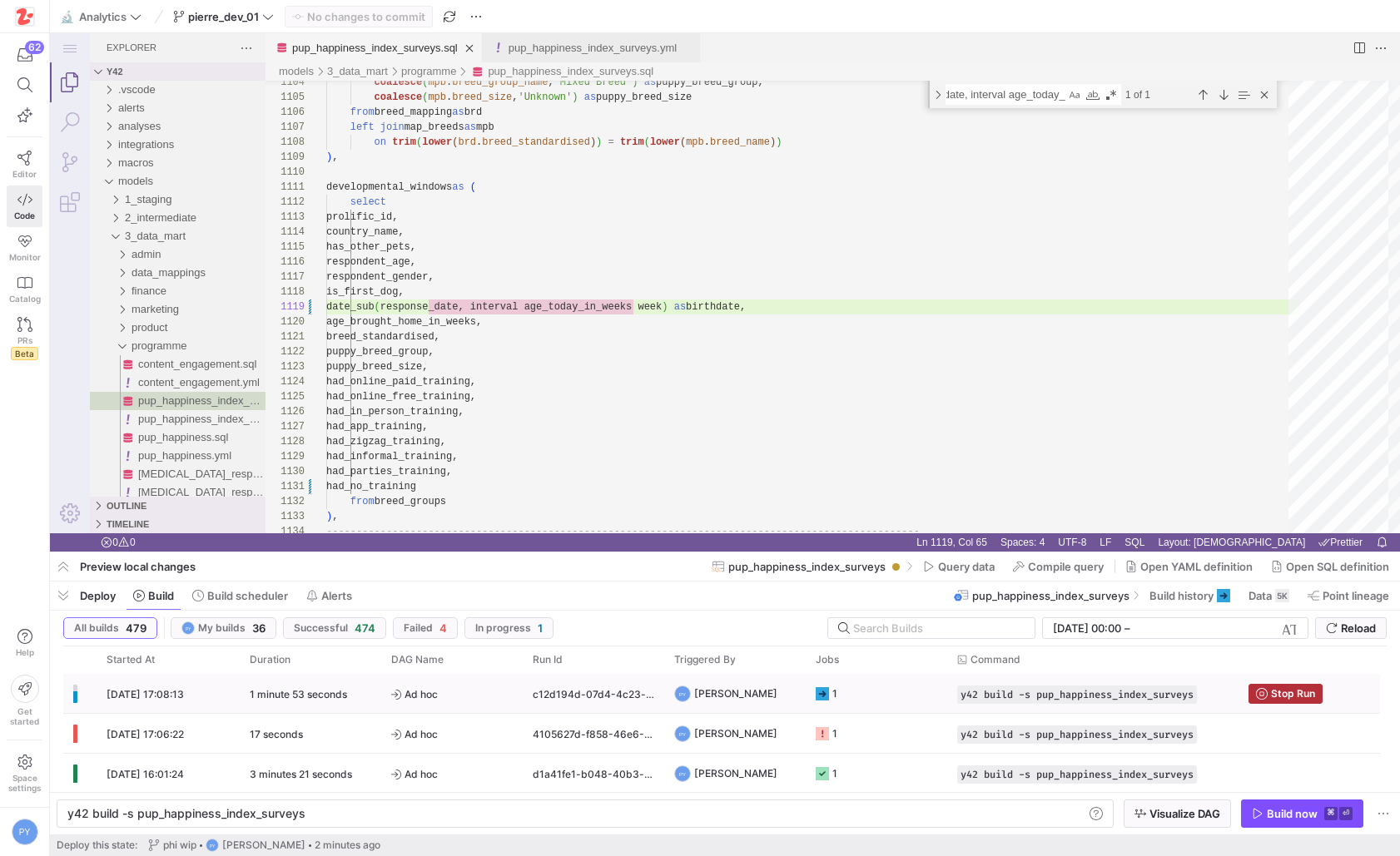
click at [295, 697] on y42-duration "1 minute 53 seconds" at bounding box center [298, 693] width 98 height 12
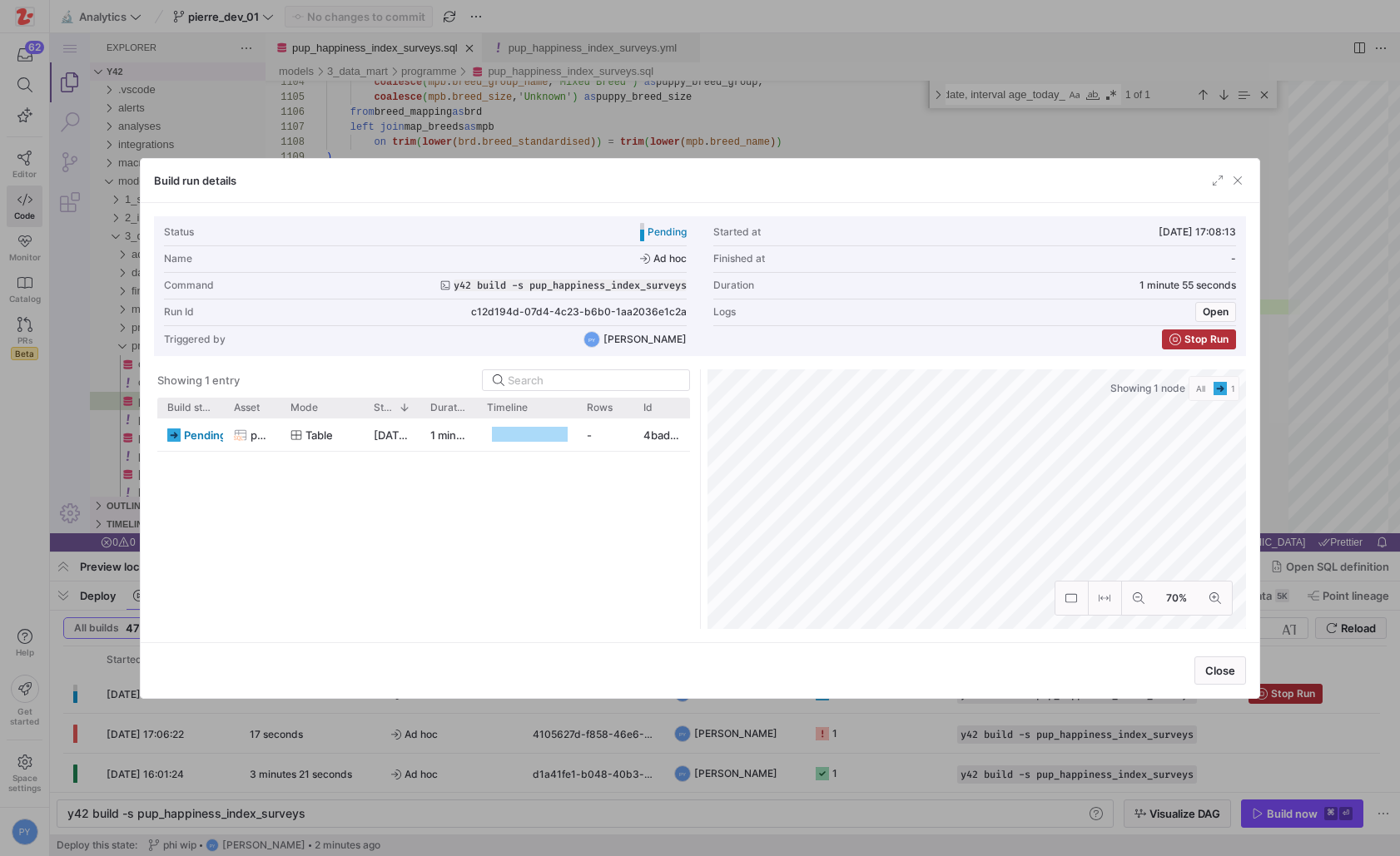
click at [474, 725] on div at bounding box center [700, 428] width 1400 height 856
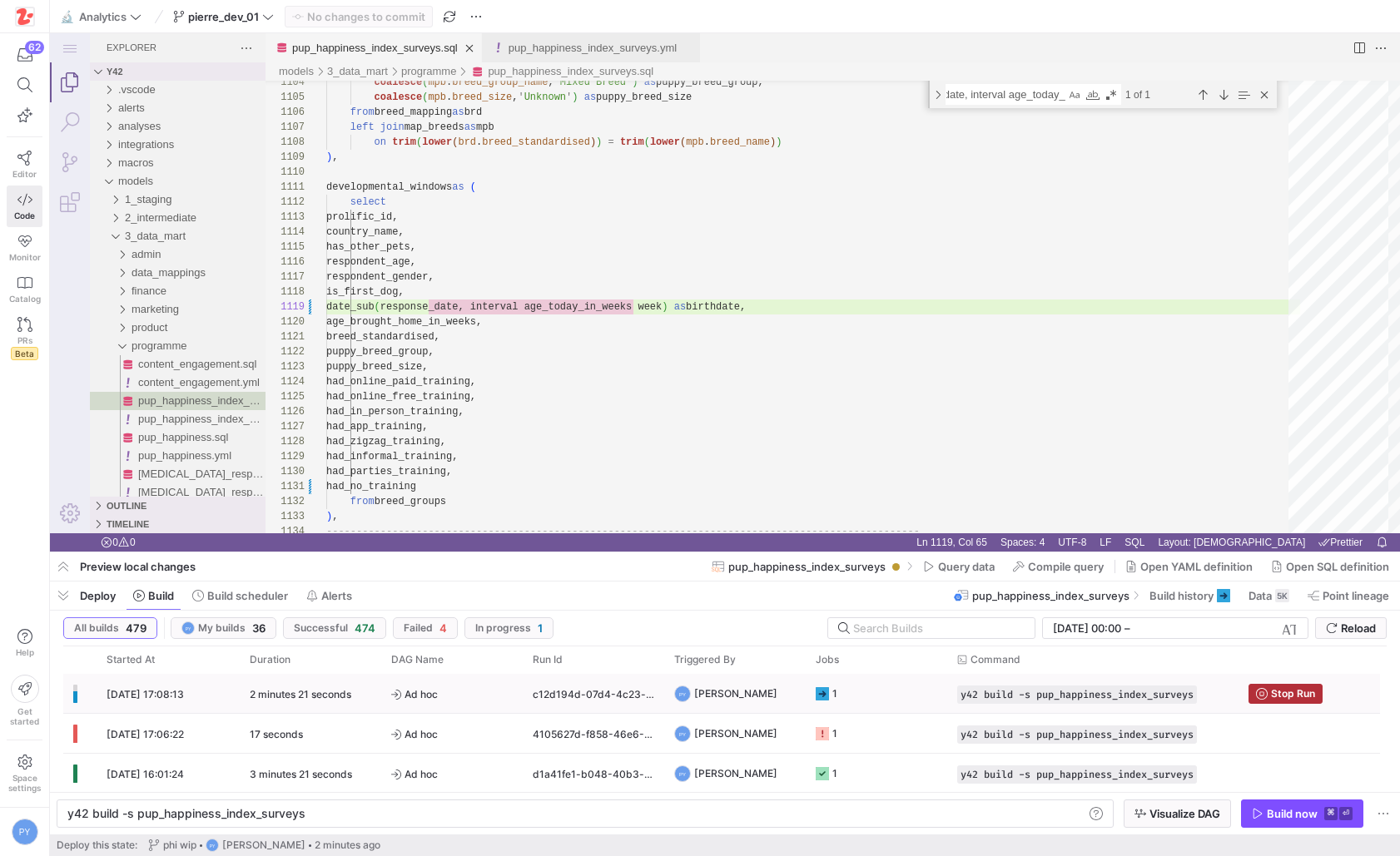
click at [397, 685] on span "Ad hoc" at bounding box center [451, 694] width 122 height 39
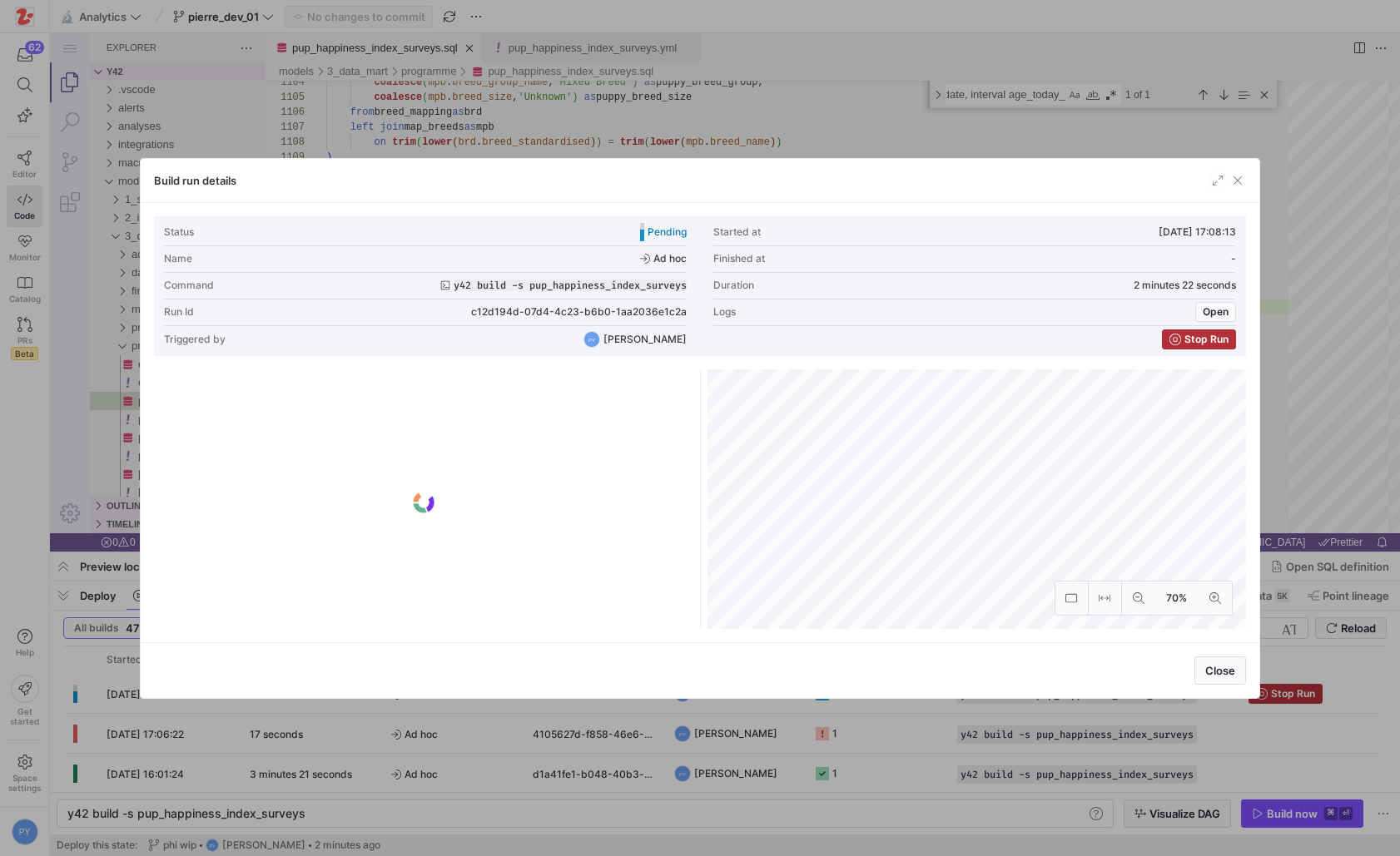
click at [378, 732] on div at bounding box center [700, 428] width 1400 height 856
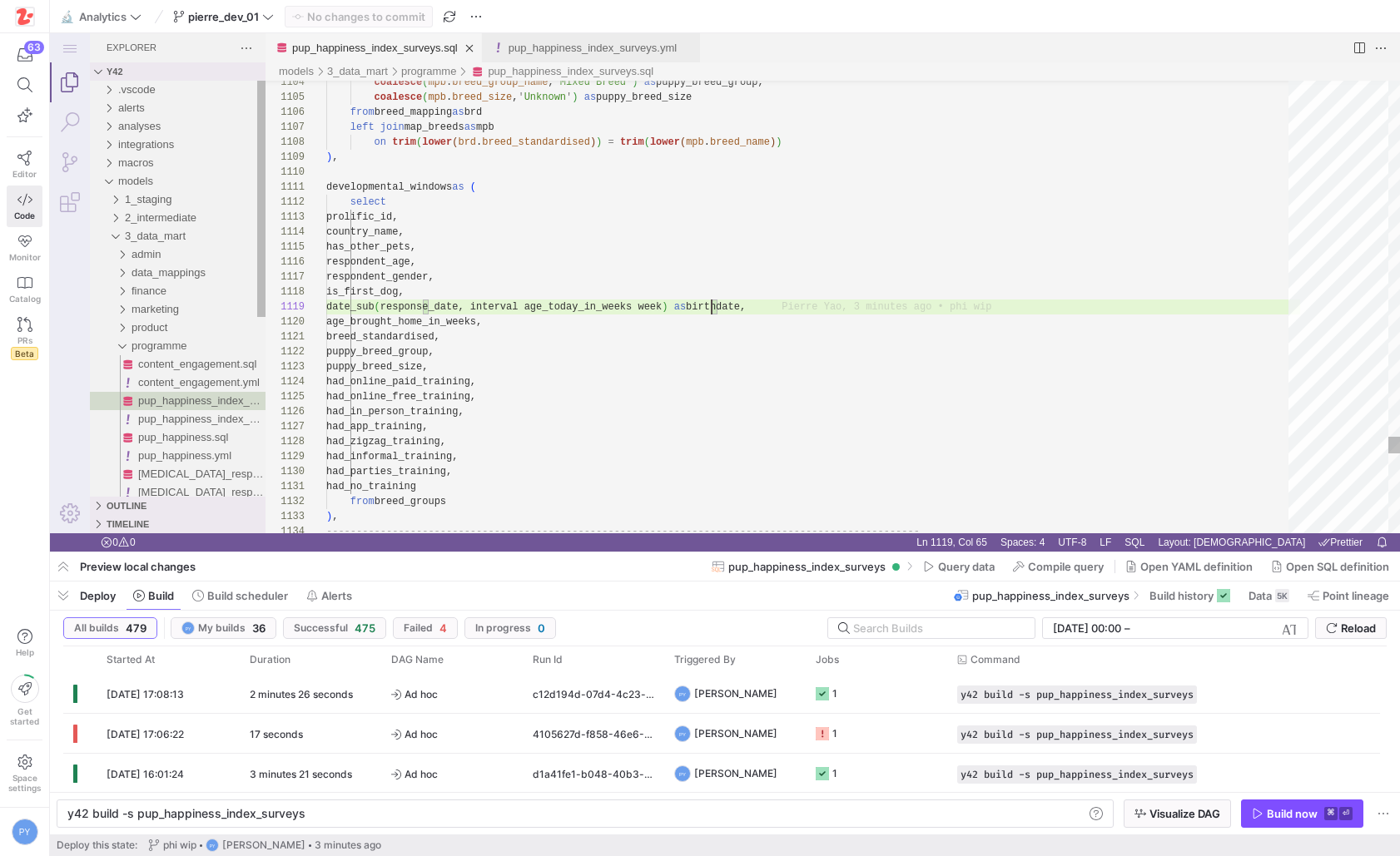
scroll to position [120, 385]
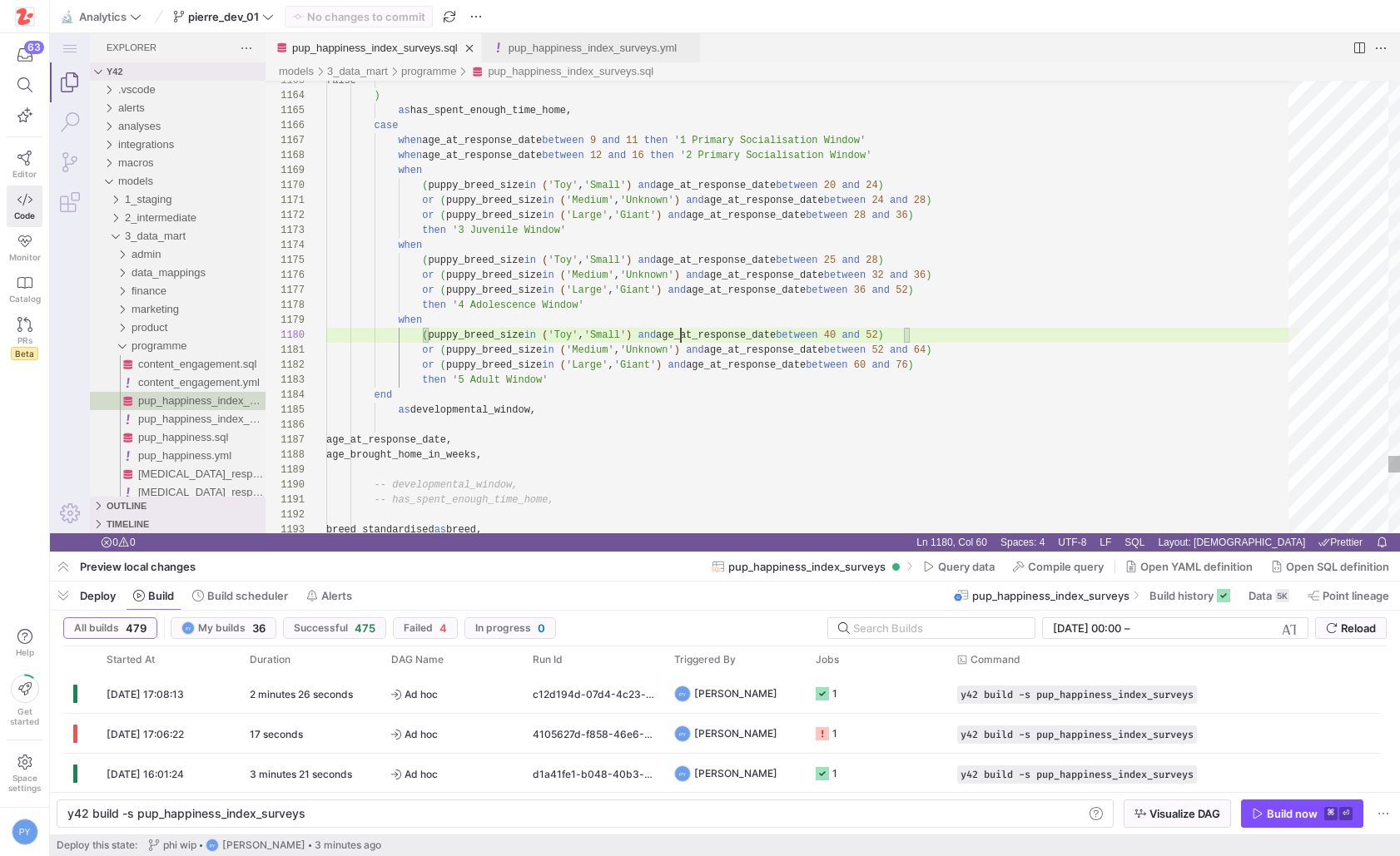
type textarea "ween 28 and 36) then '3 Juvenile Window' when (puppy_breed_size in ('Toy', 'Sma…"
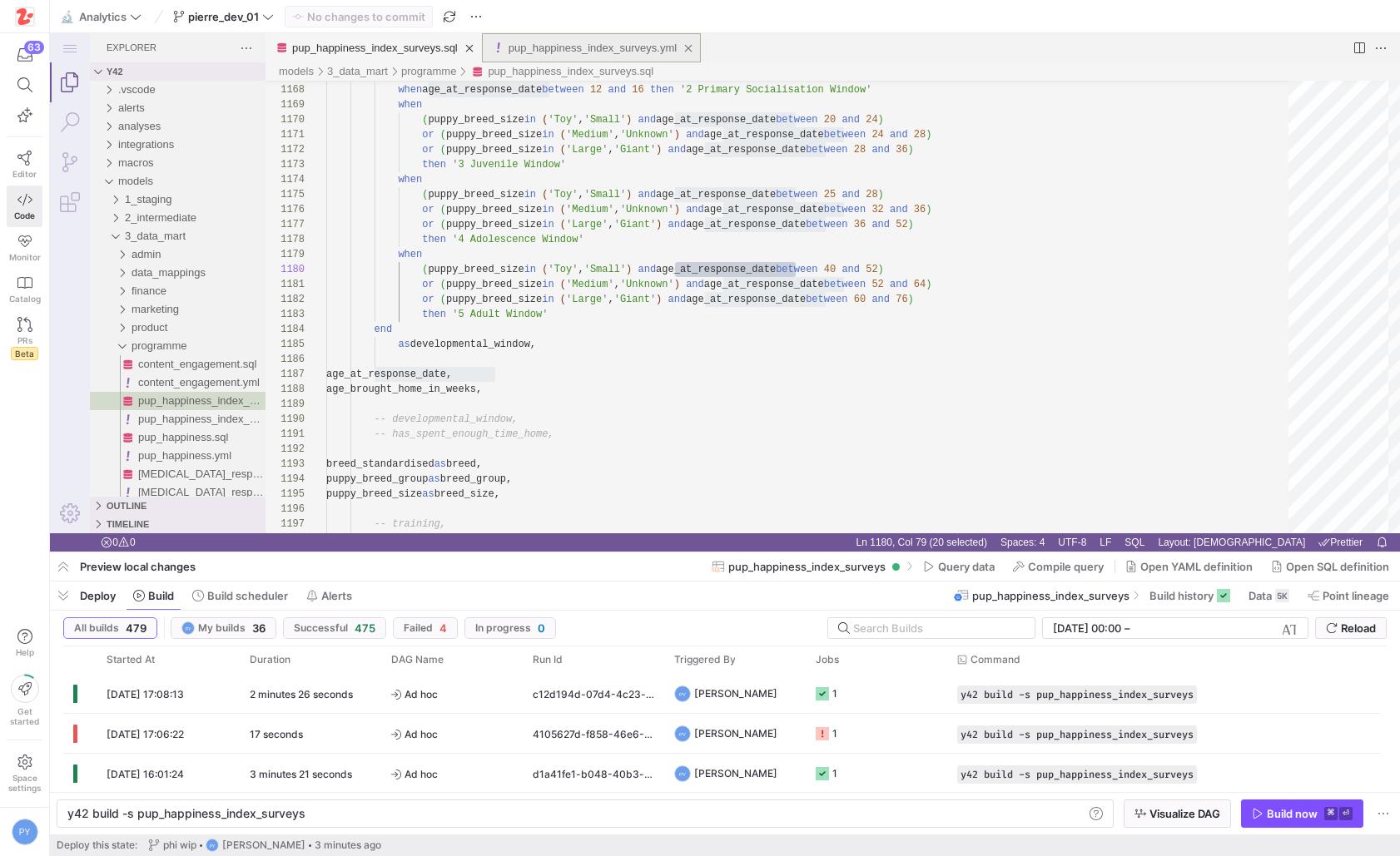
click at [559, 46] on link "pup_happiness_index_surveys.yml" at bounding box center [592, 47] width 168 height 12
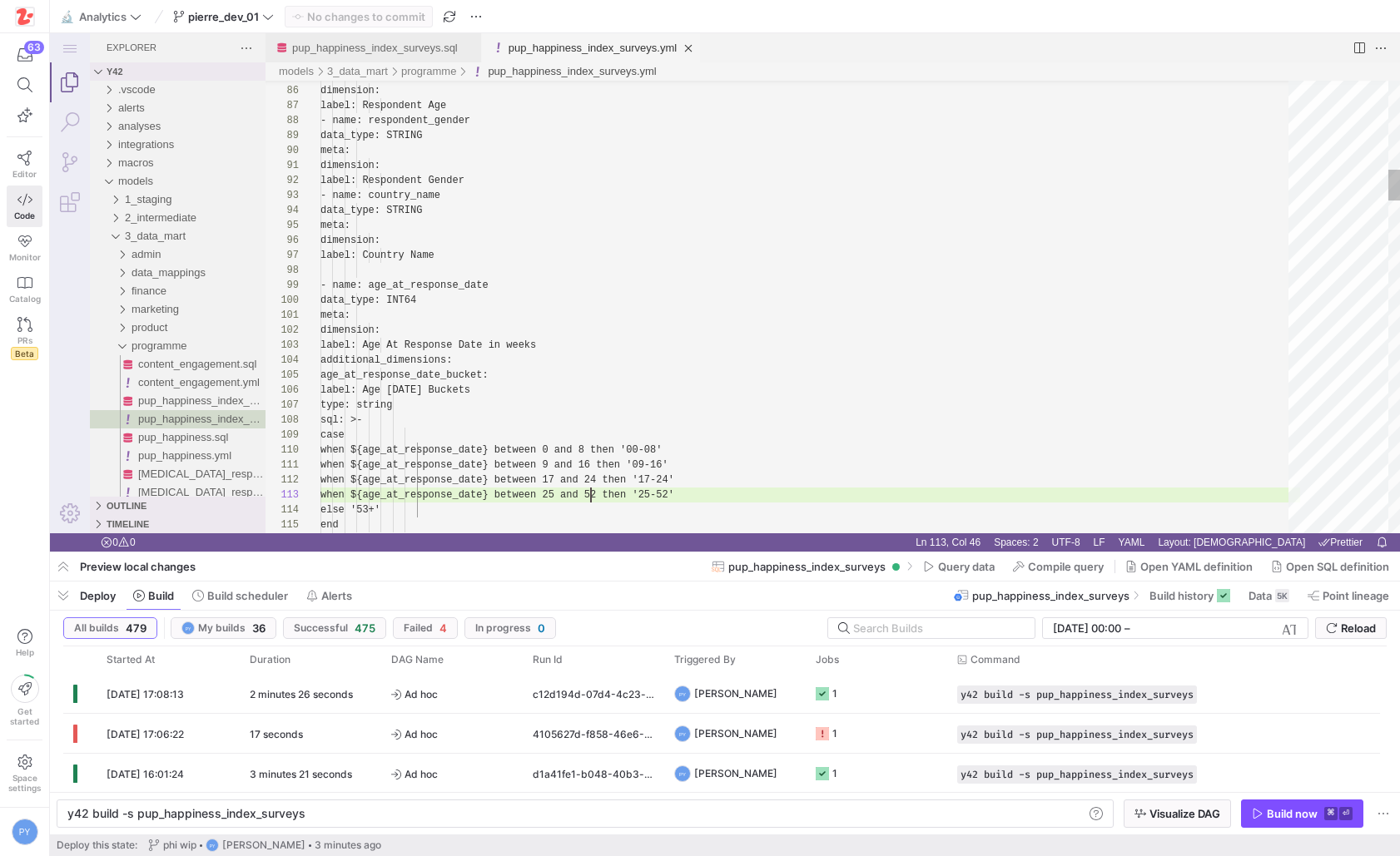
scroll to position [30, 271]
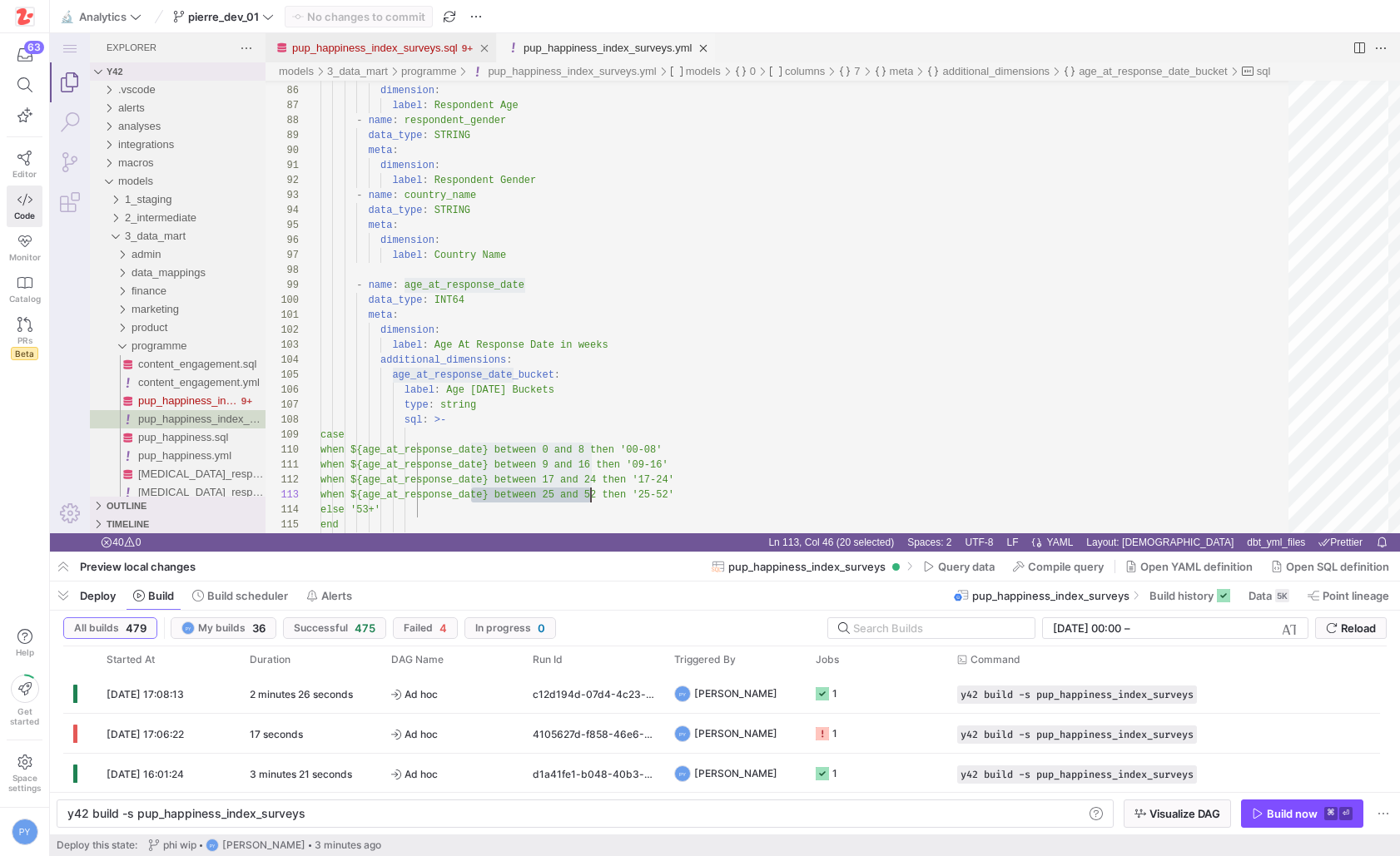
click at [422, 51] on link "pup_happiness_index_surveys.sql" at bounding box center [375, 47] width 166 height 12
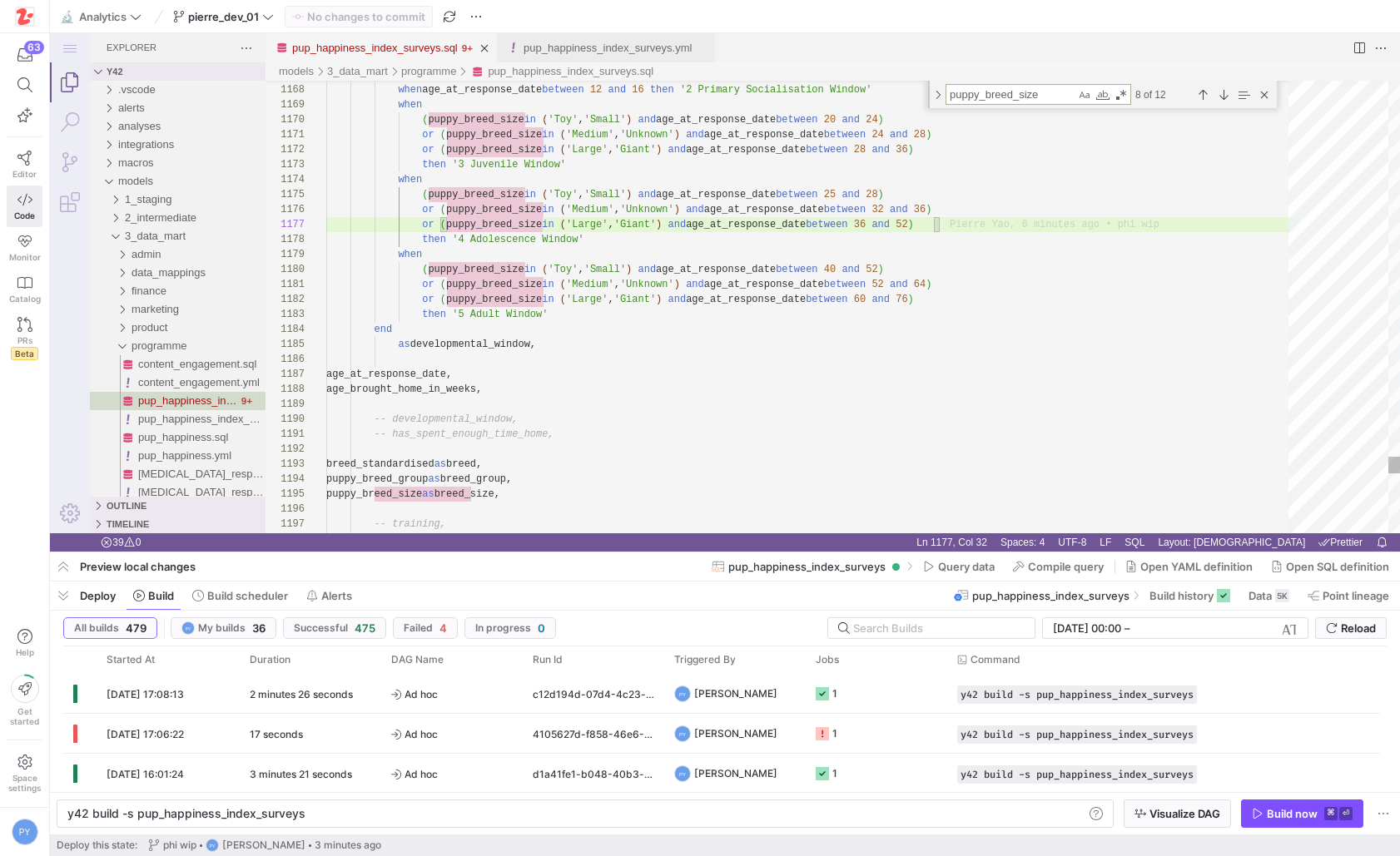
type textarea "ze in ('Medium', 'Unknown') and age_at_response_date between 24 and 28) or (pup…"
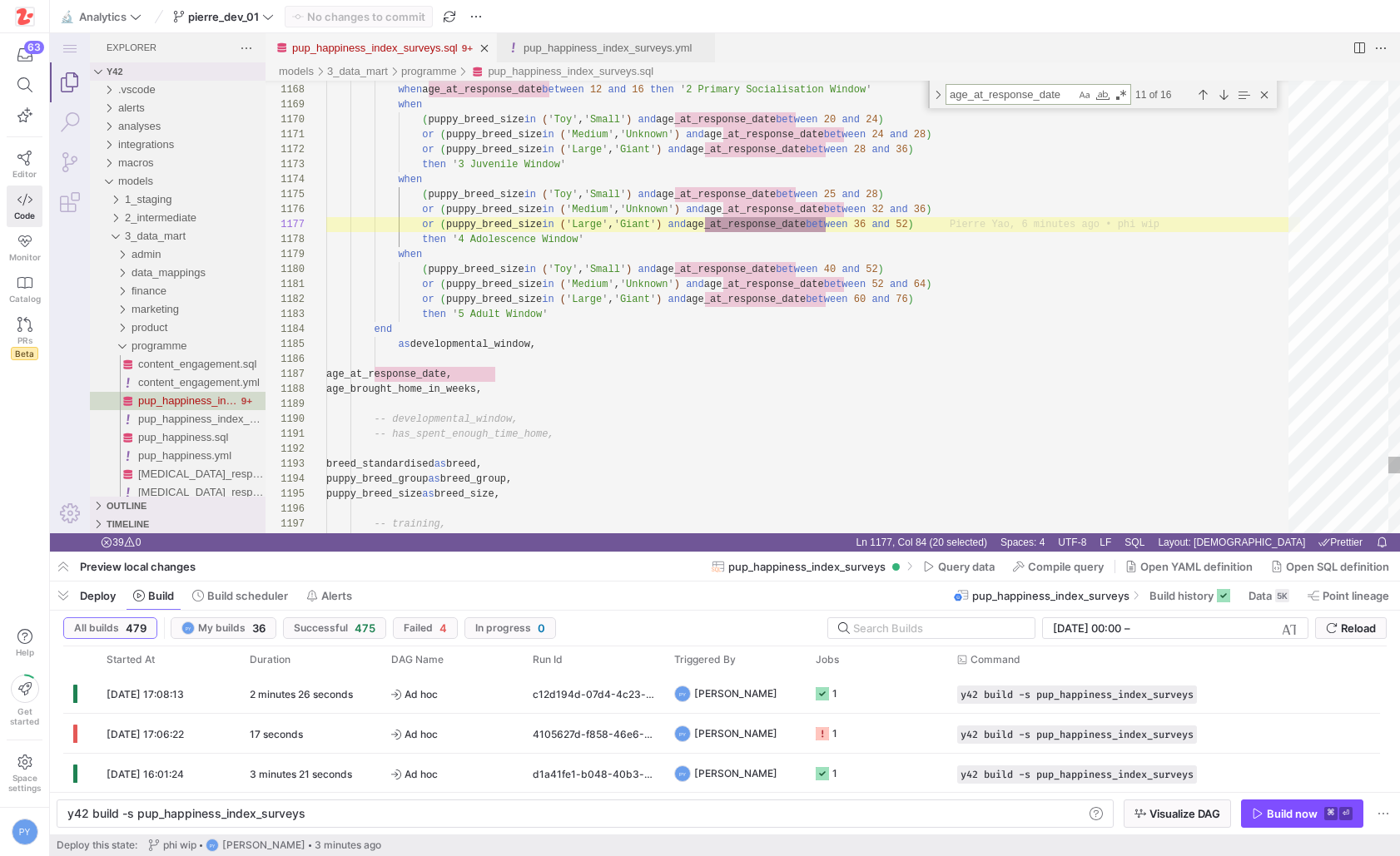
scroll to position [150, 499]
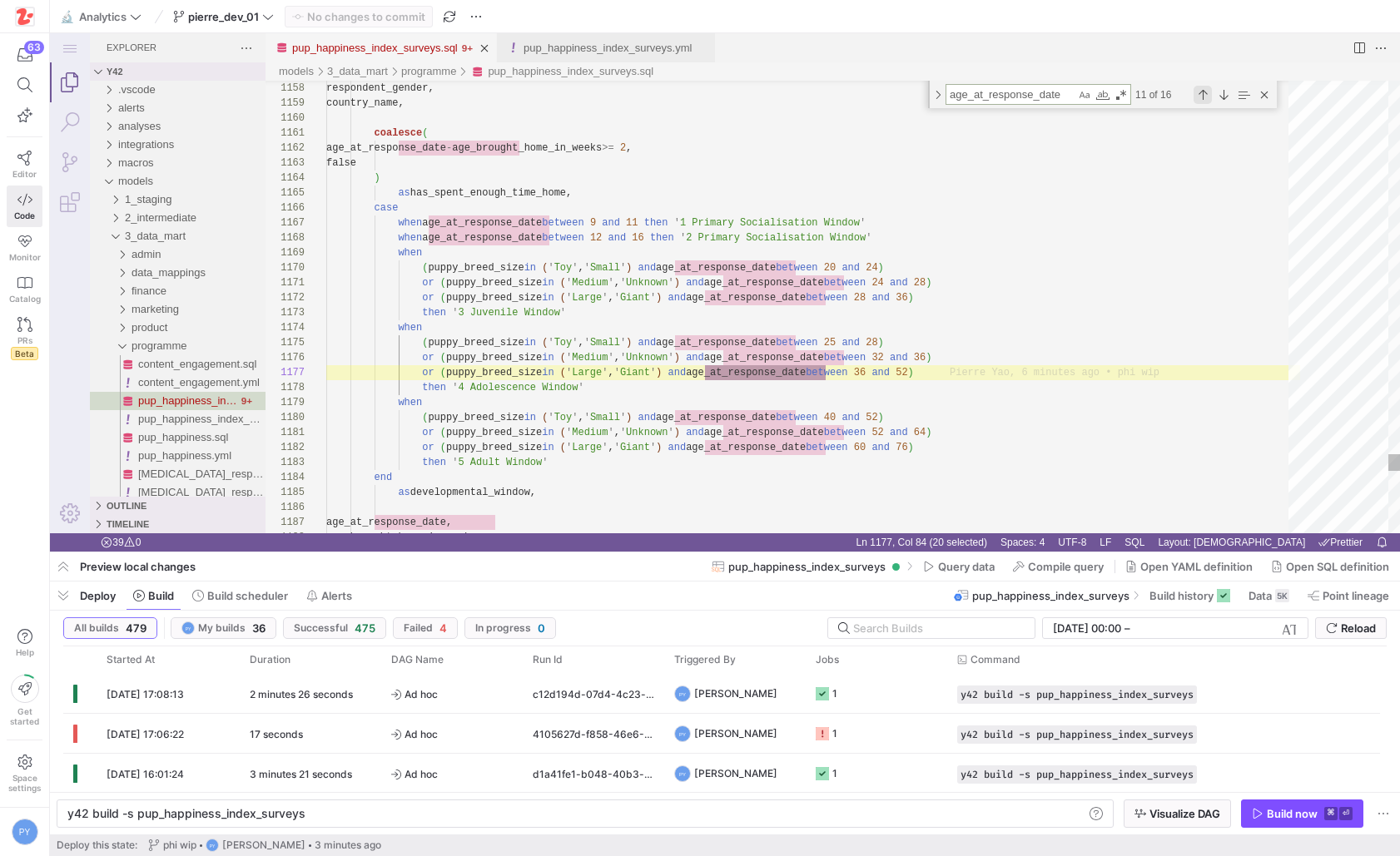
type textarea "age_at_response_date"
click at [1200, 92] on div "Previous Match (⇧Enter)" at bounding box center [1203, 95] width 19 height 19
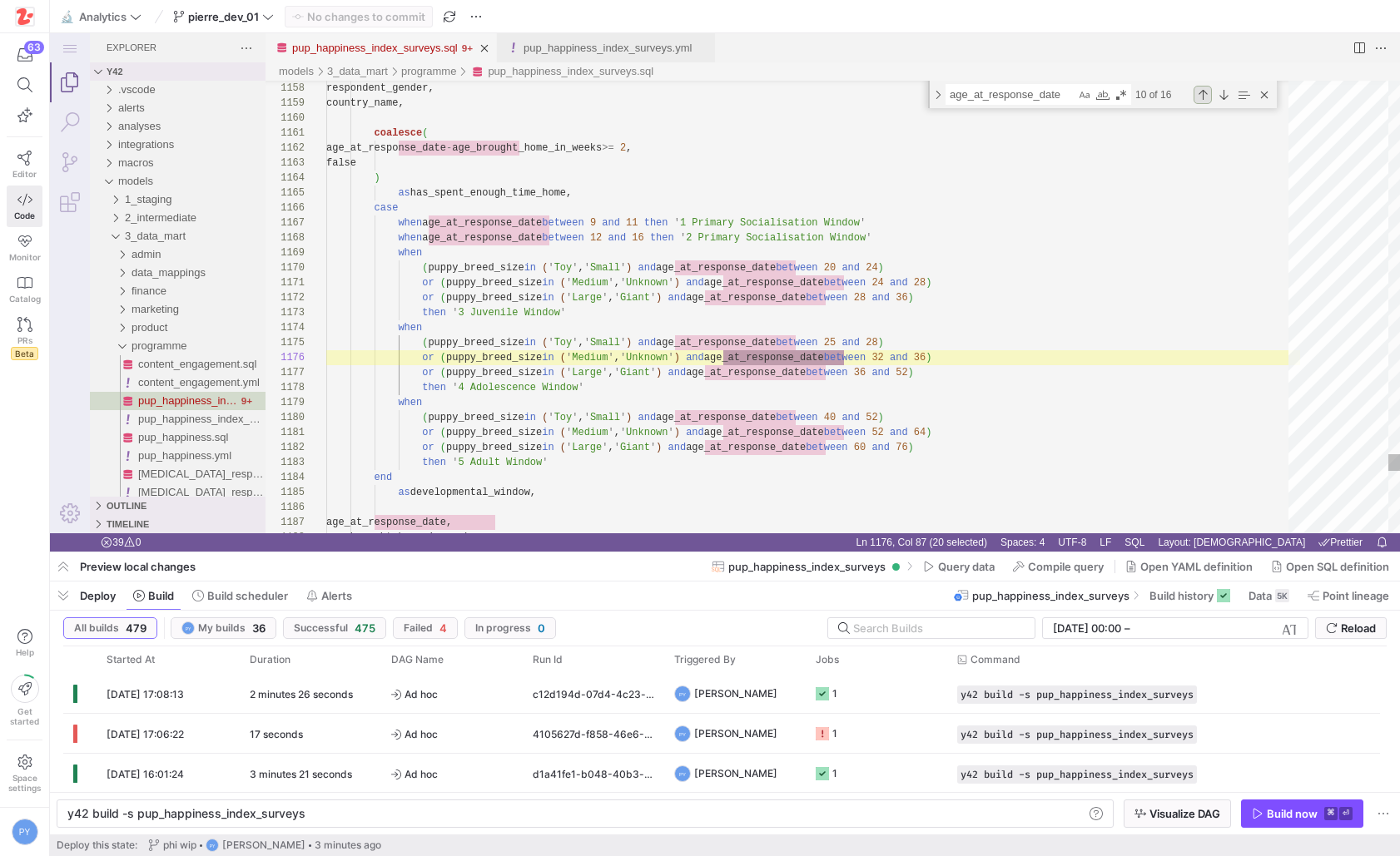
click at [1200, 92] on div "Previous Match (⇧Enter)" at bounding box center [1203, 95] width 19 height 19
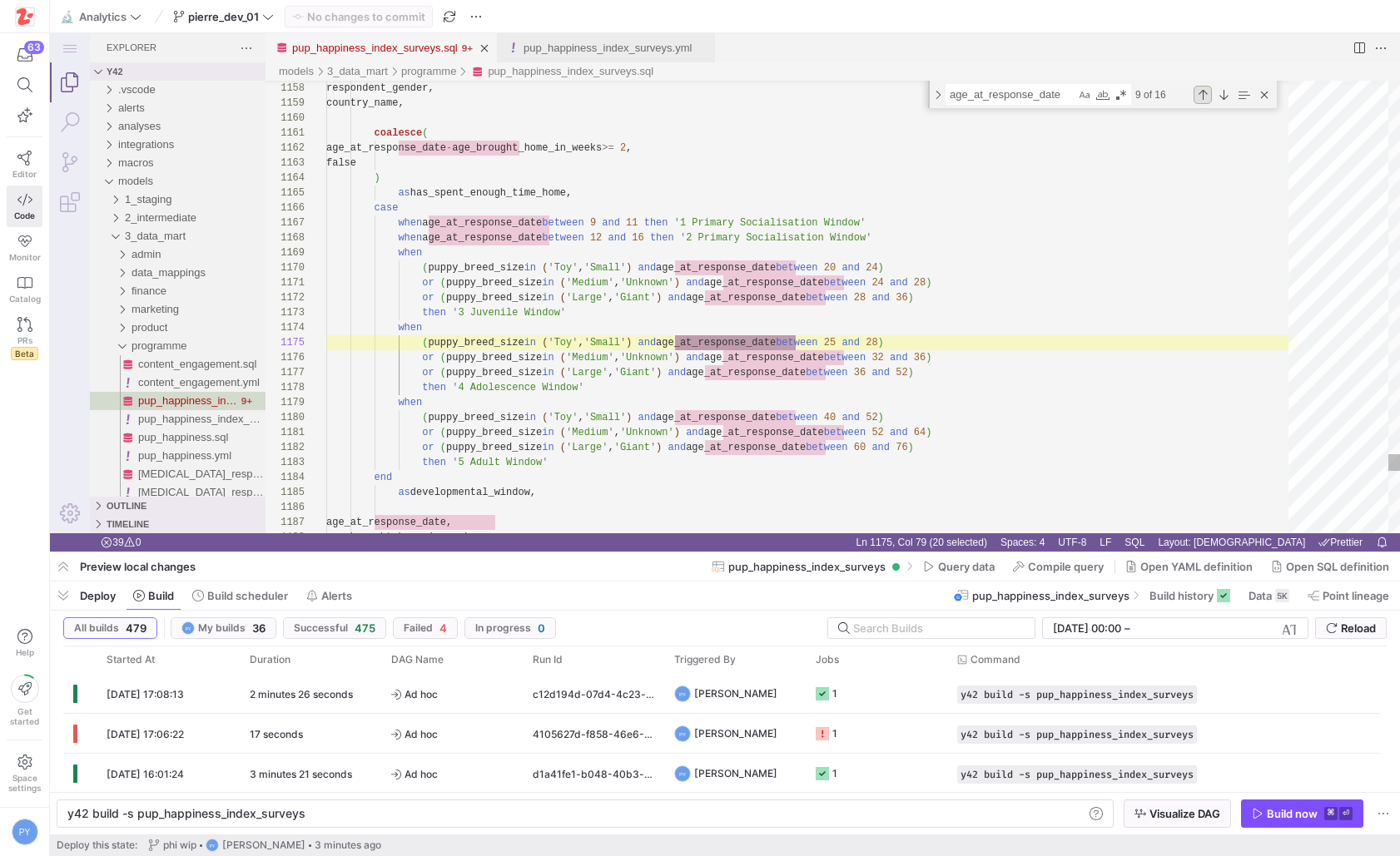
click at [1200, 92] on div "Previous Match (⇧Enter)" at bounding box center [1203, 95] width 19 height 19
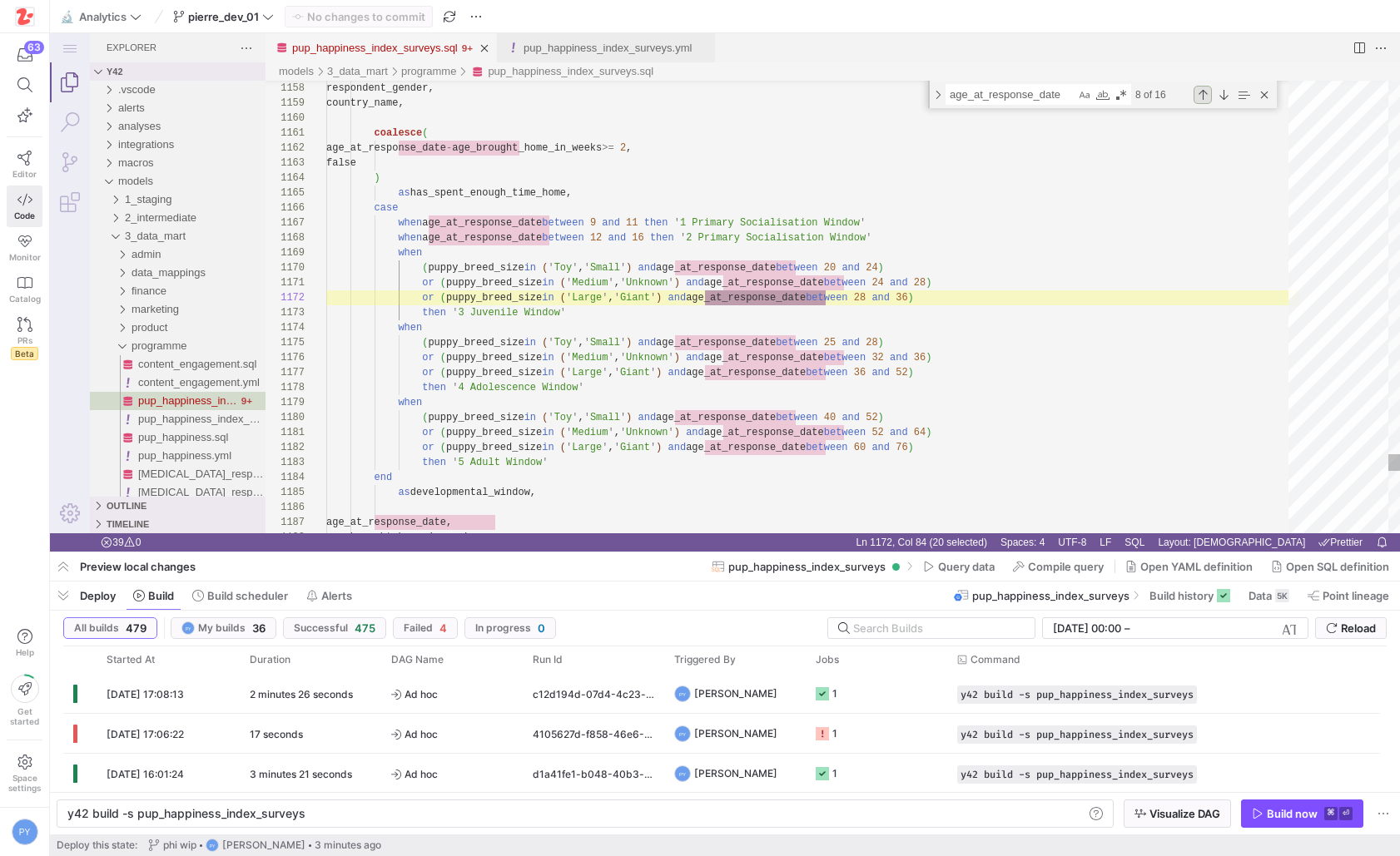
click at [1200, 92] on div "Previous Match (⇧Enter)" at bounding box center [1203, 95] width 19 height 19
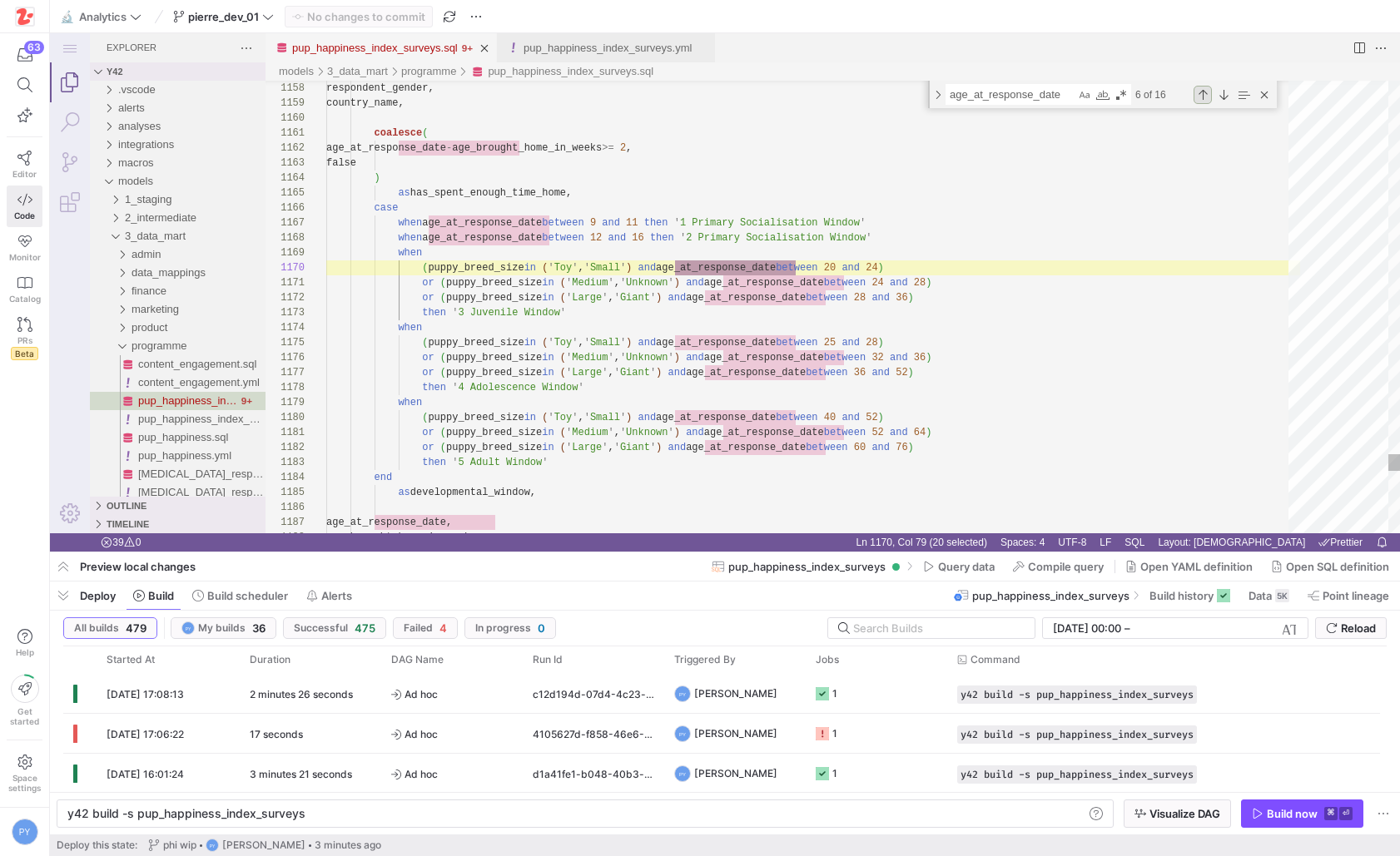
click at [1200, 92] on div "Previous Match (⇧Enter)" at bounding box center [1203, 95] width 19 height 19
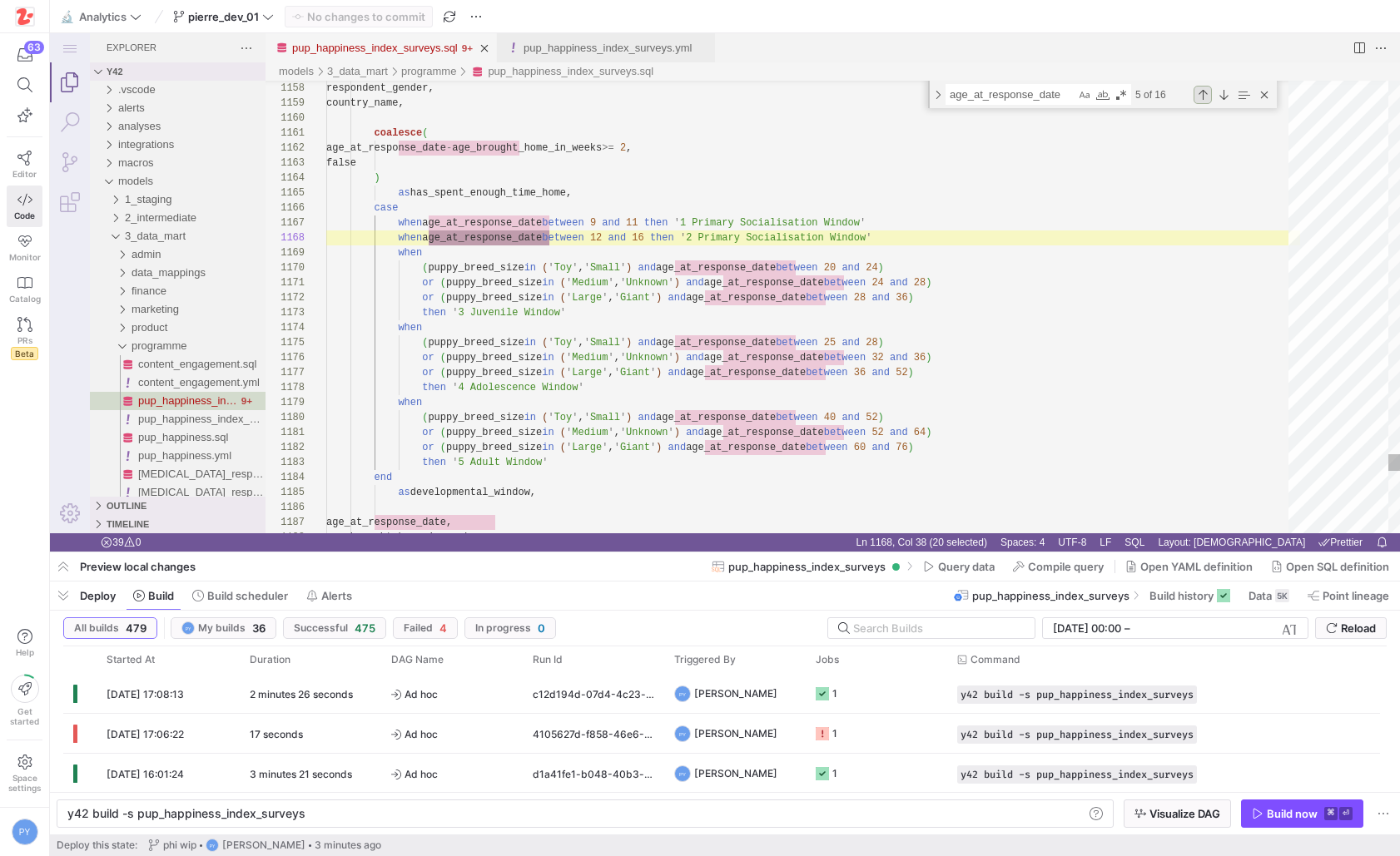
click at [1200, 92] on div "Previous Match (⇧Enter)" at bounding box center [1203, 95] width 19 height 19
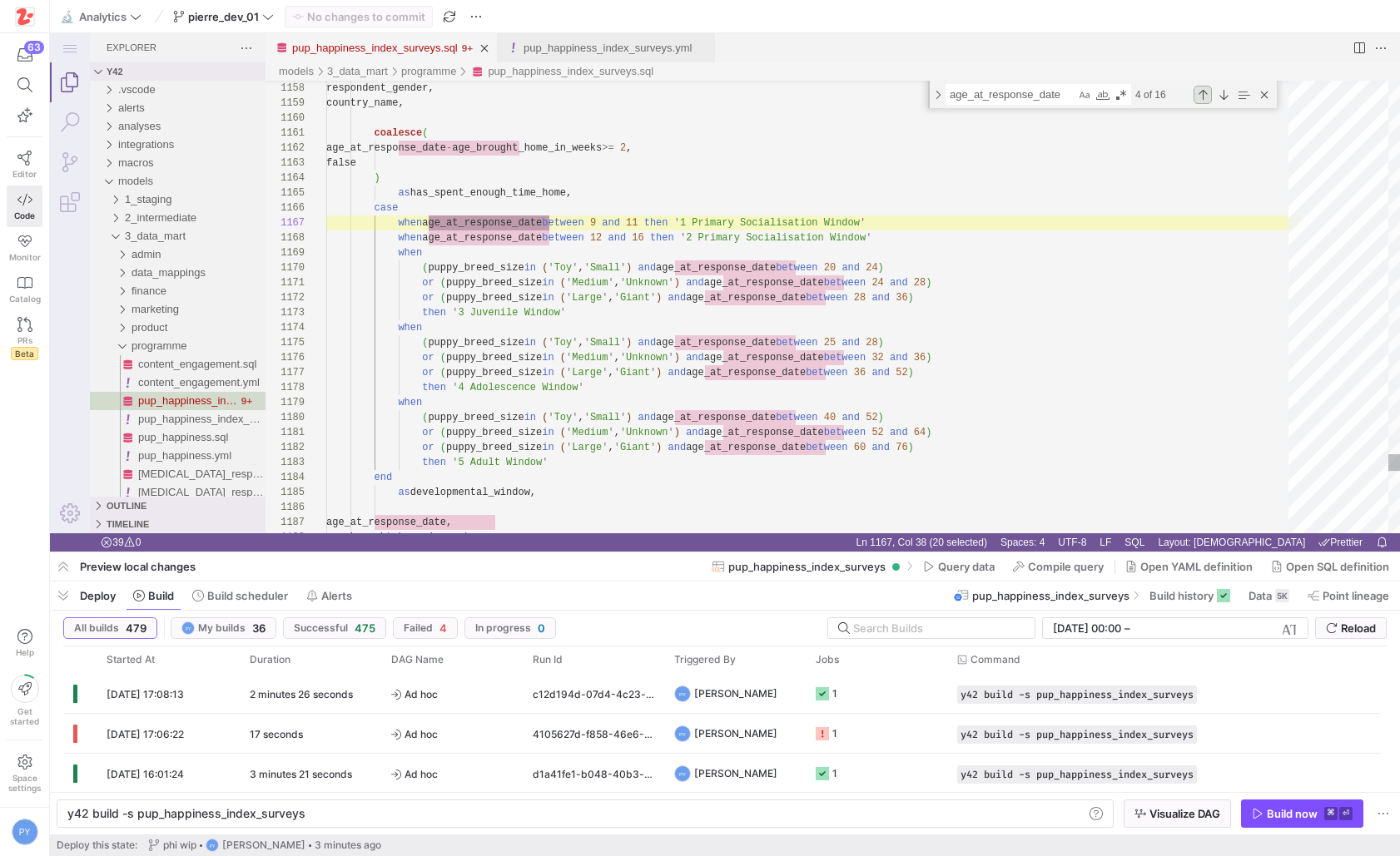
click at [1200, 92] on div "Previous Match (⇧Enter)" at bounding box center [1203, 95] width 19 height 19
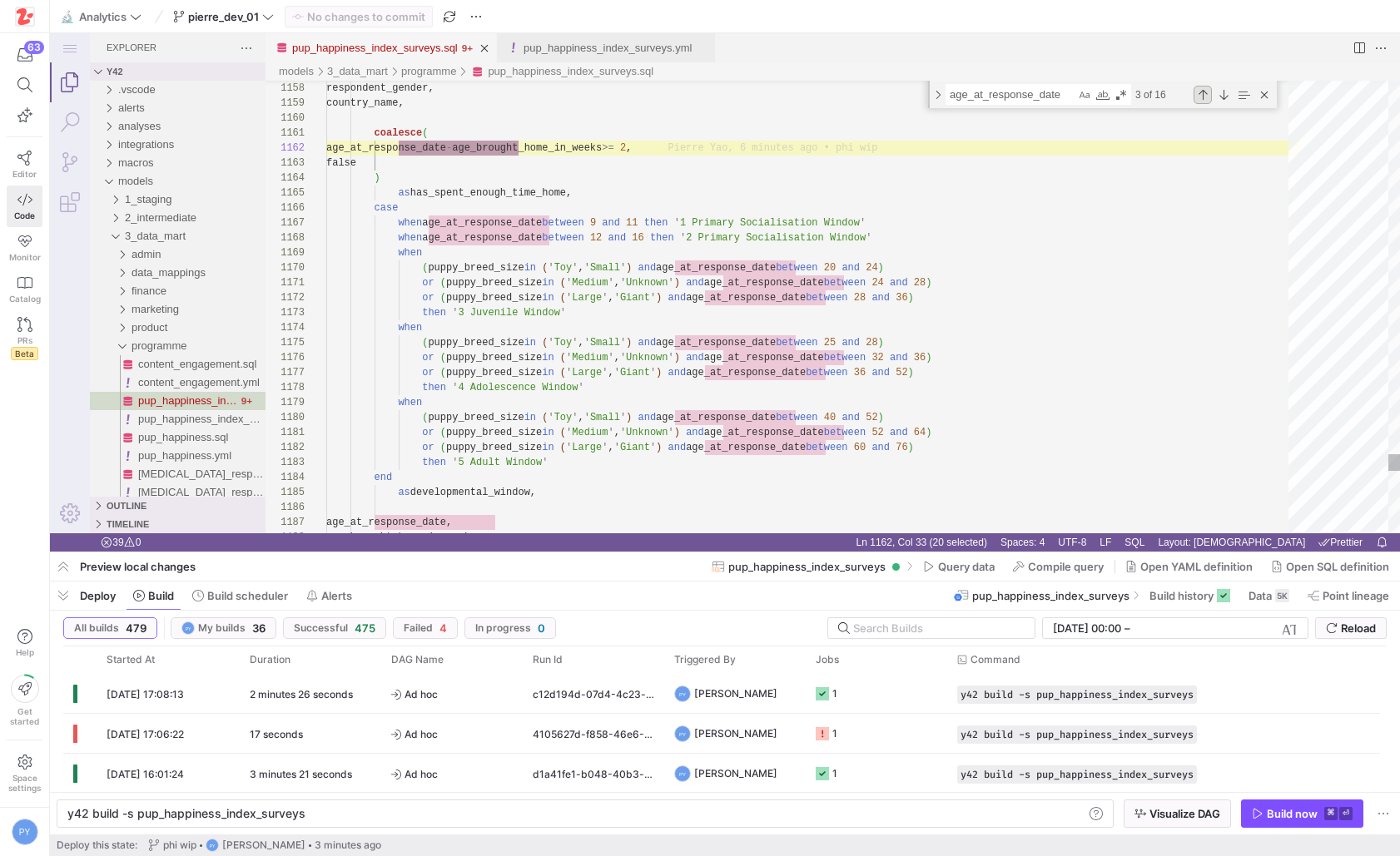
click at [1200, 92] on div "Previous Match (⇧Enter)" at bounding box center [1203, 95] width 19 height 19
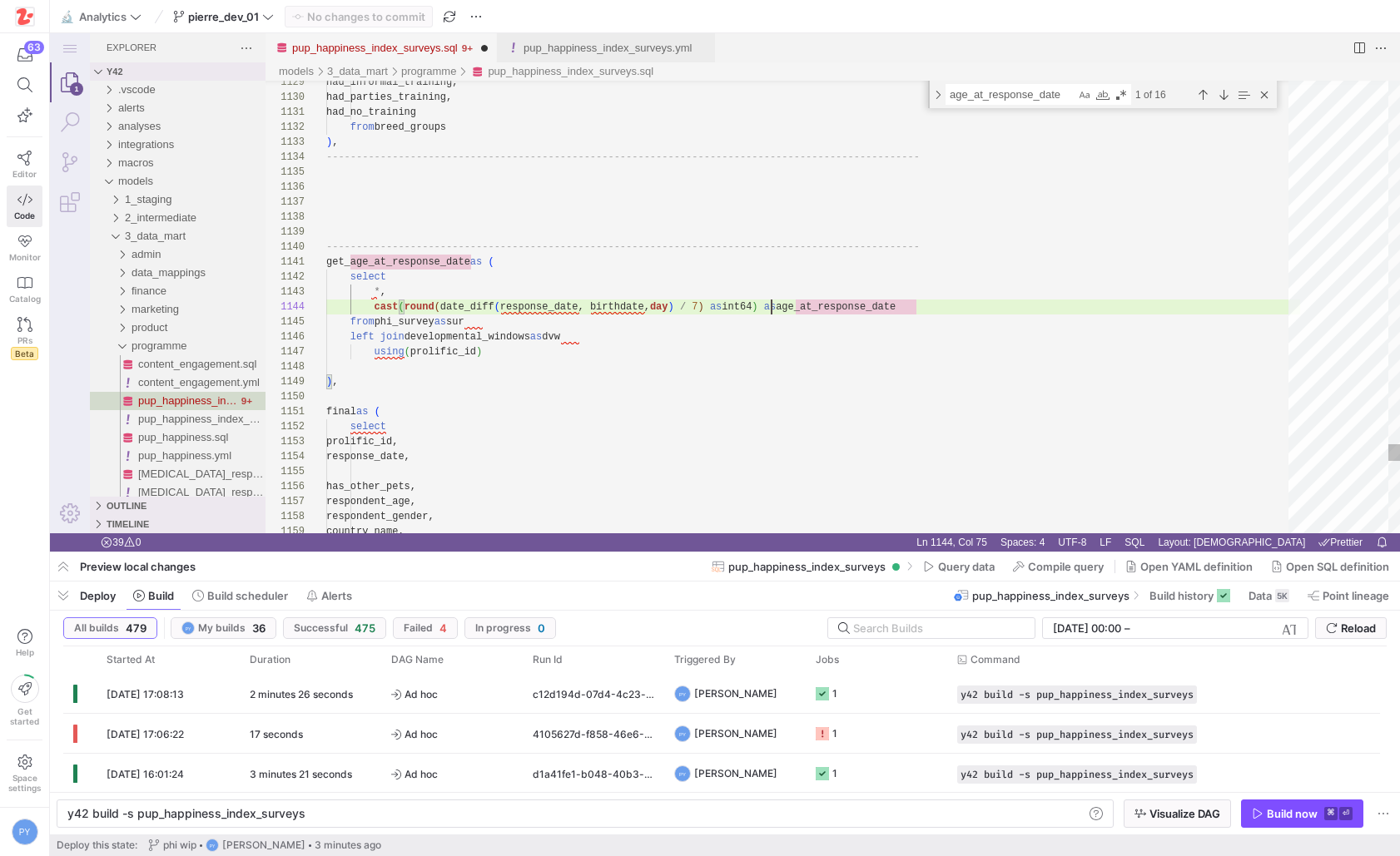
scroll to position [45, 445]
type textarea "get_age_at_response_date as ( select *, cast(round(date_diff(response_date, bir…"
click at [380, 12] on span "Commit & push (1)" at bounding box center [366, 17] width 96 height 13
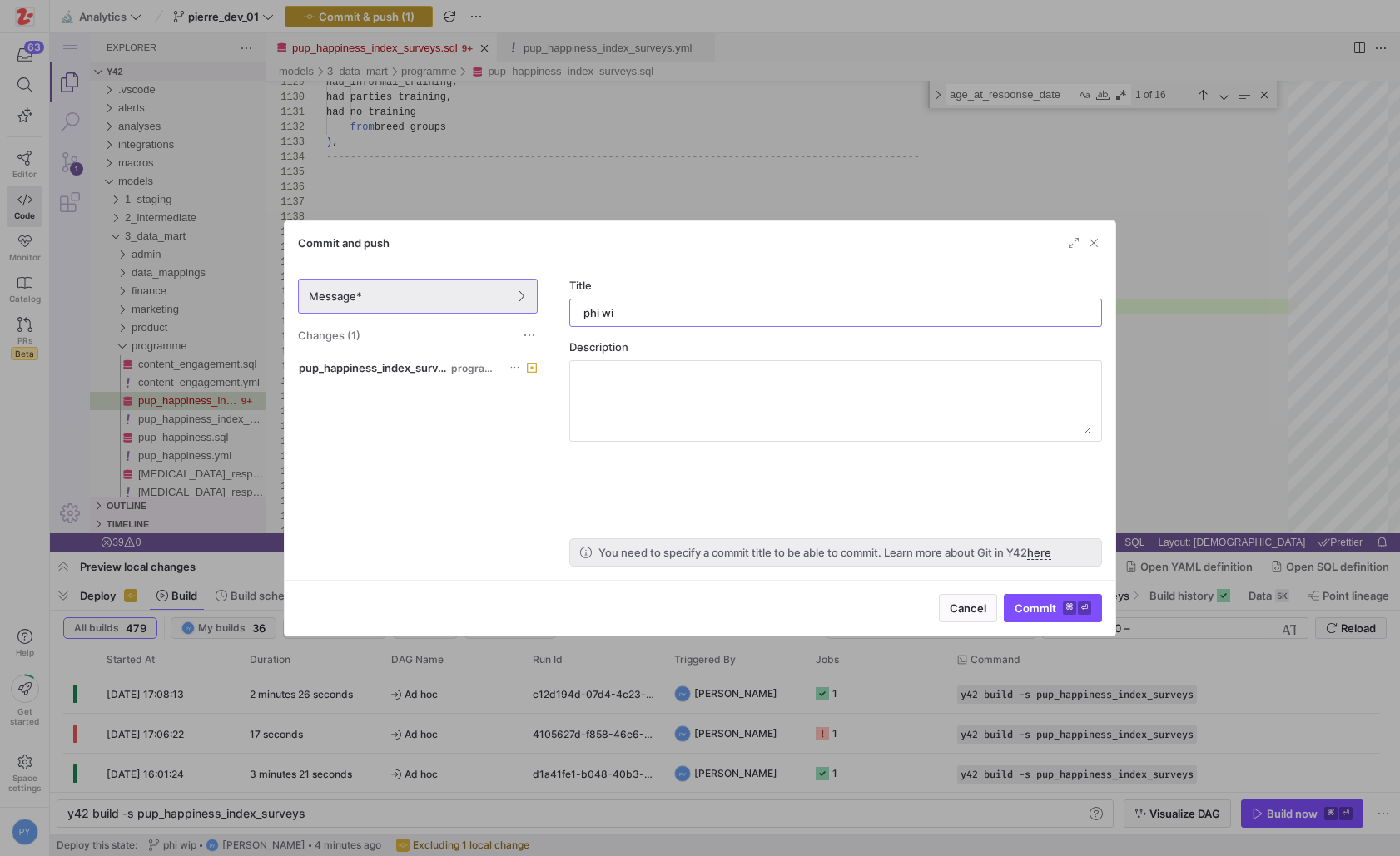
type input "phi wip"
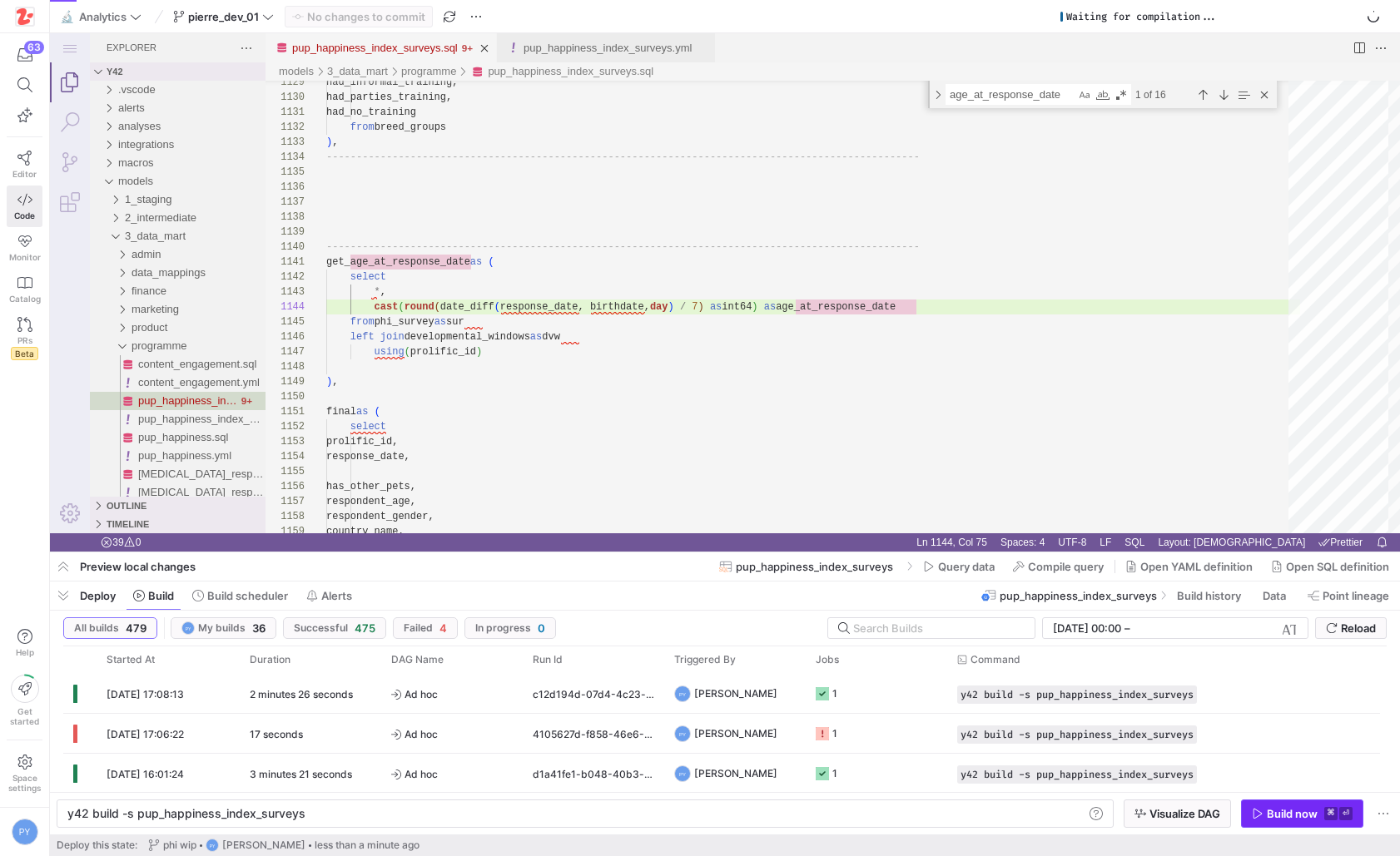
click at [1272, 821] on span "button" at bounding box center [1302, 813] width 121 height 27
type textarea "final as ( select prolific_id, response_date, has_other_pets, respondent_age, r…"
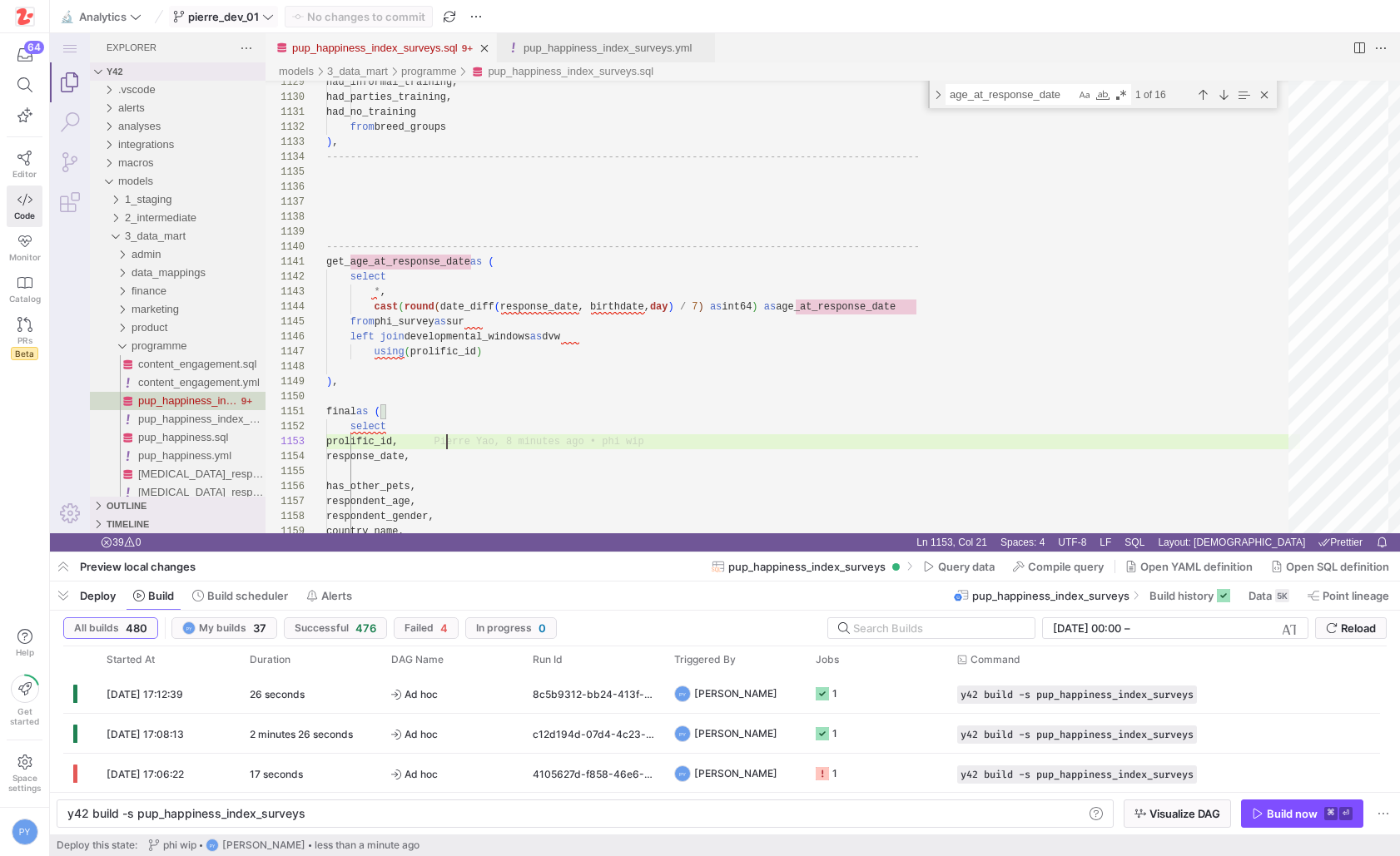
click at [248, 20] on span "pierre_dev_01" at bounding box center [223, 17] width 71 height 13
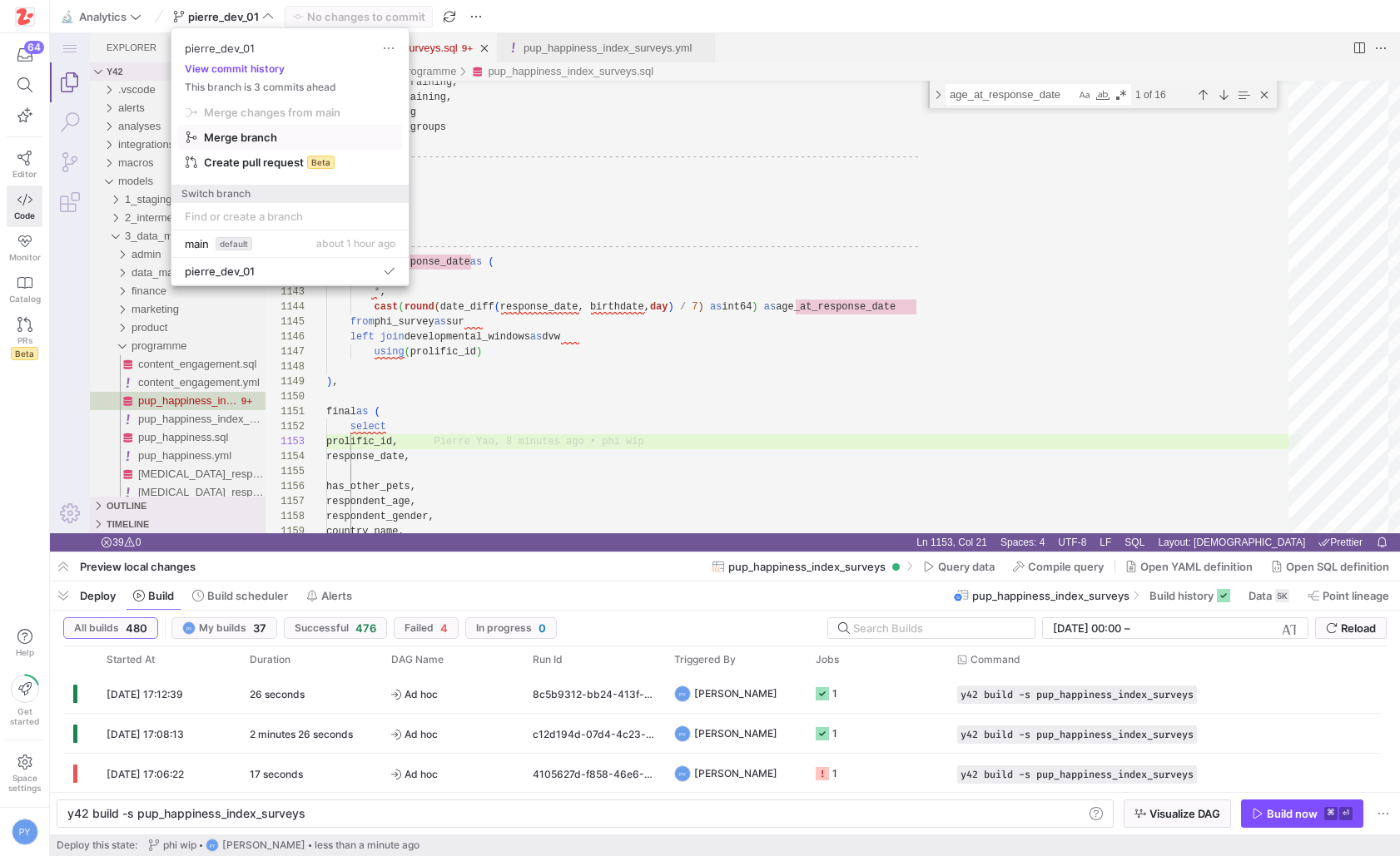
click at [305, 140] on span "Merge branch" at bounding box center [289, 137] width 209 height 13
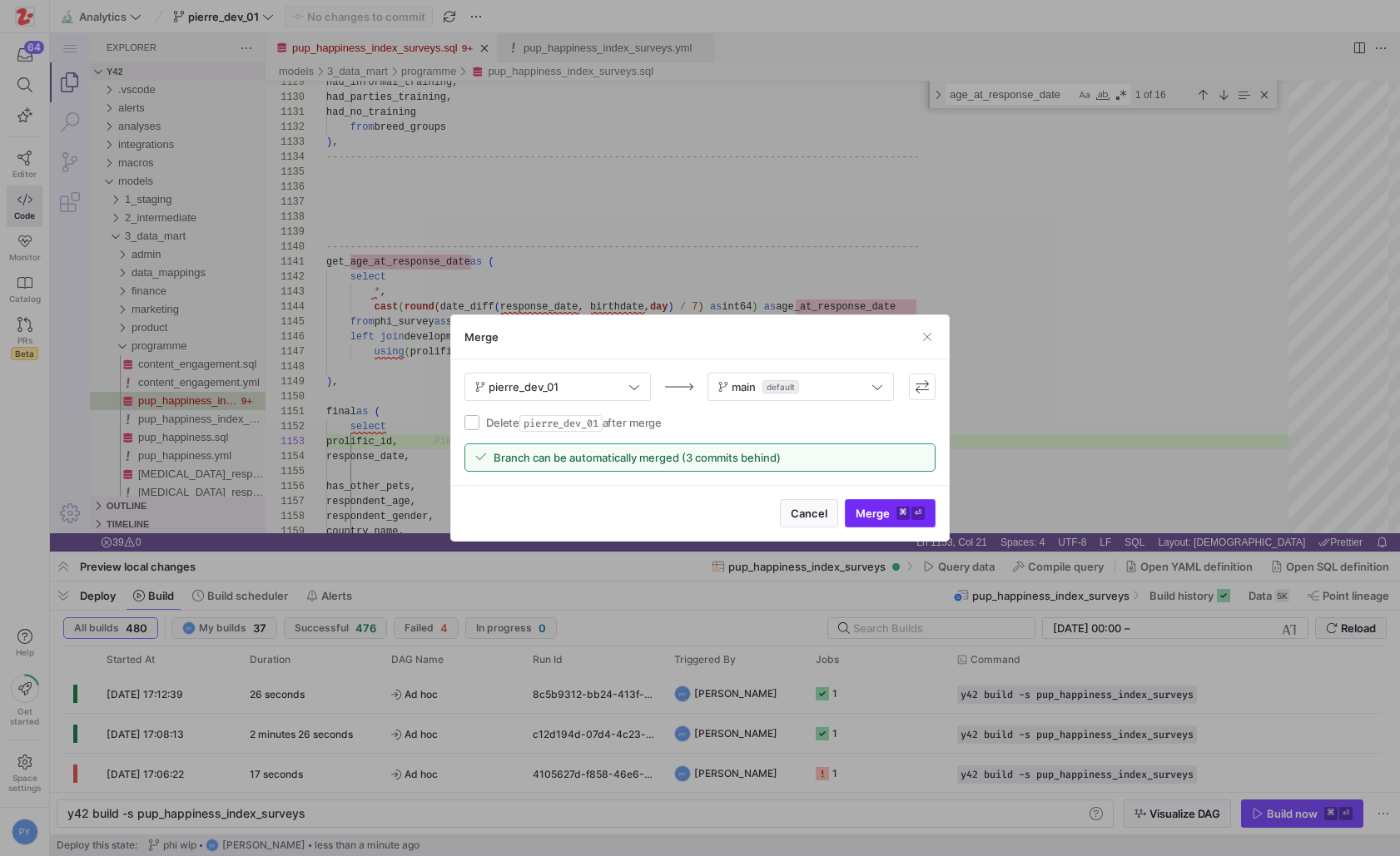
click at [867, 512] on span "Merge ⌘ ⏎" at bounding box center [890, 514] width 69 height 13
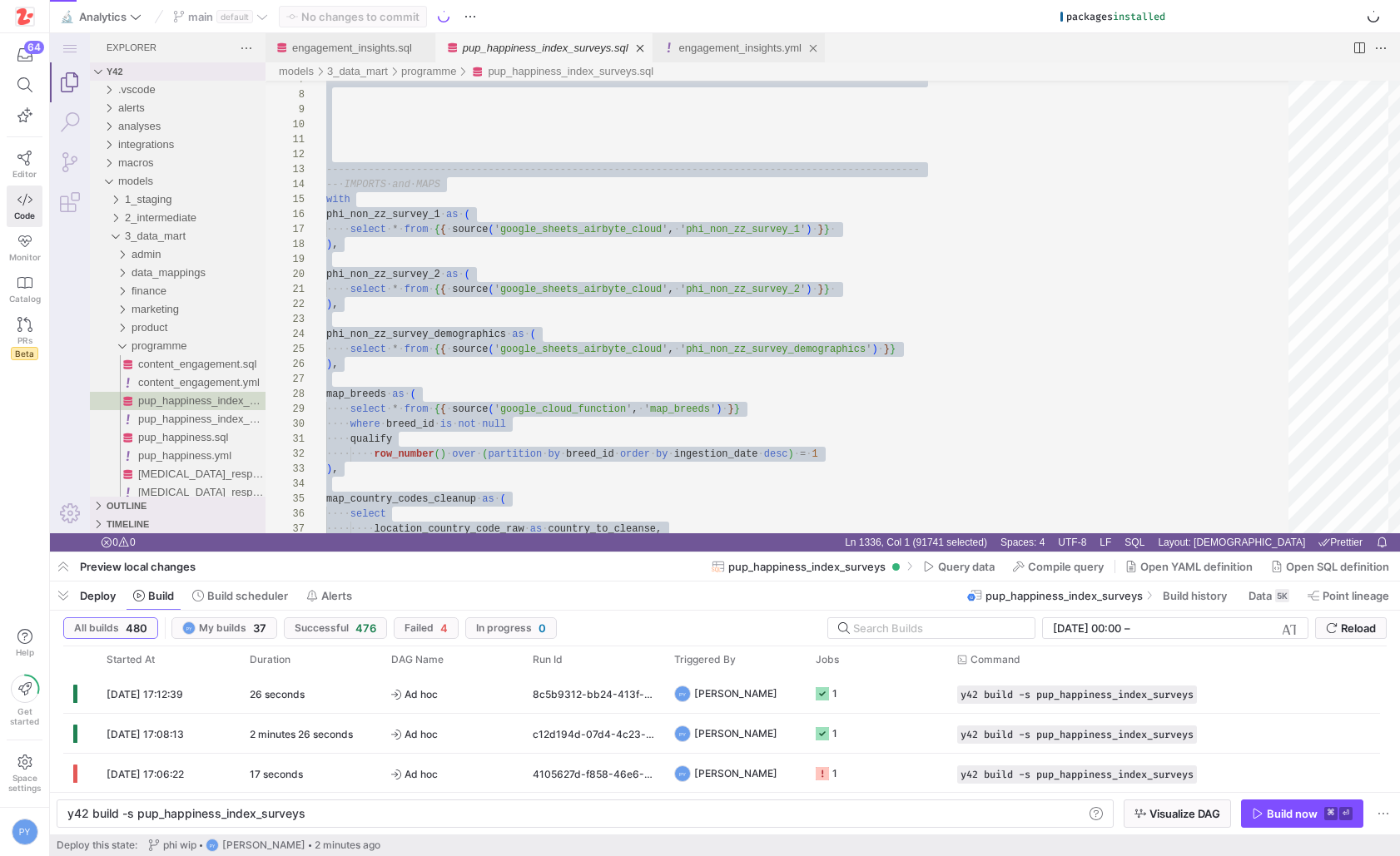
click at [708, 55] on div "engagement_insights.yml" at bounding box center [740, 47] width 122 height 29
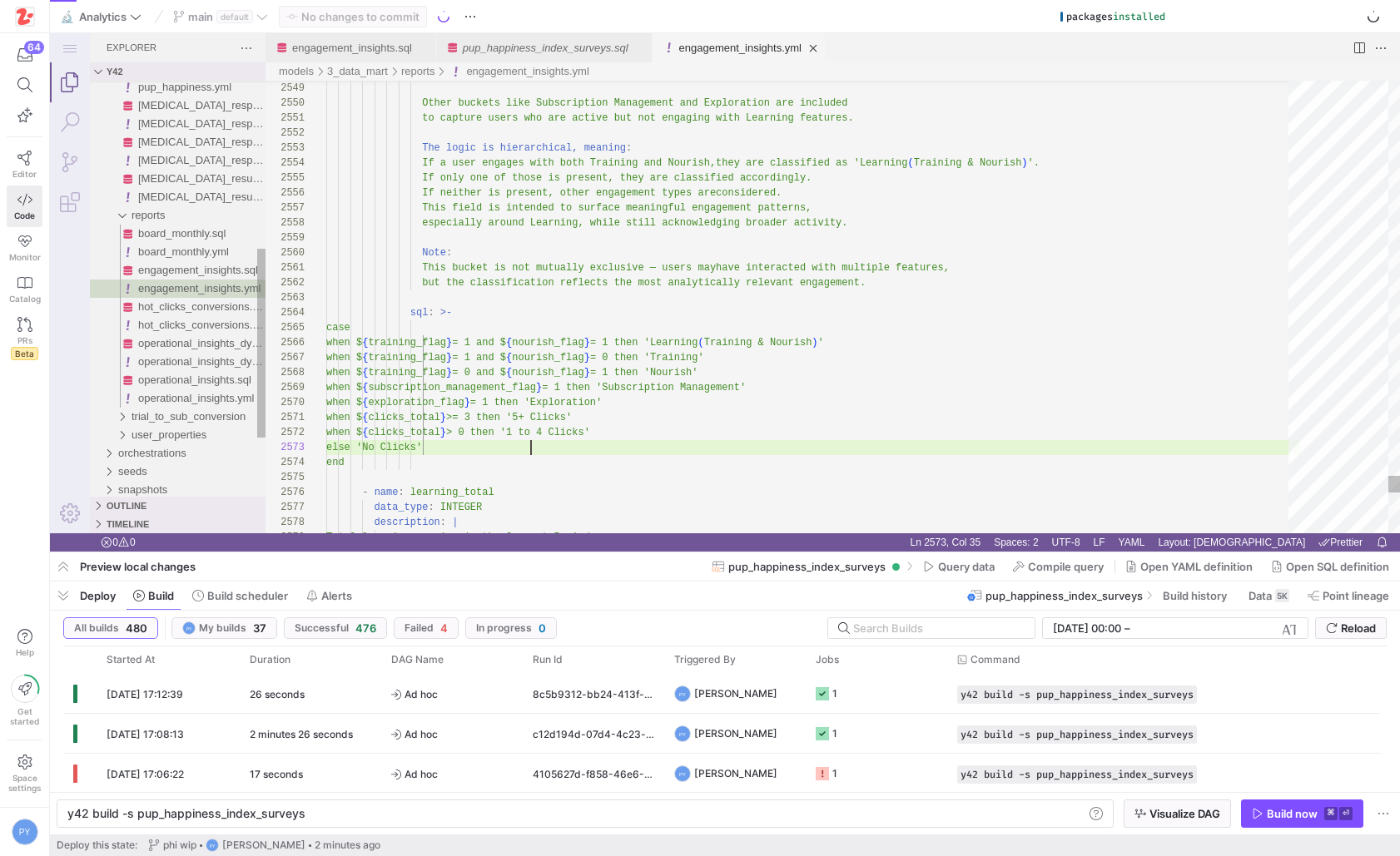
scroll to position [30, 205]
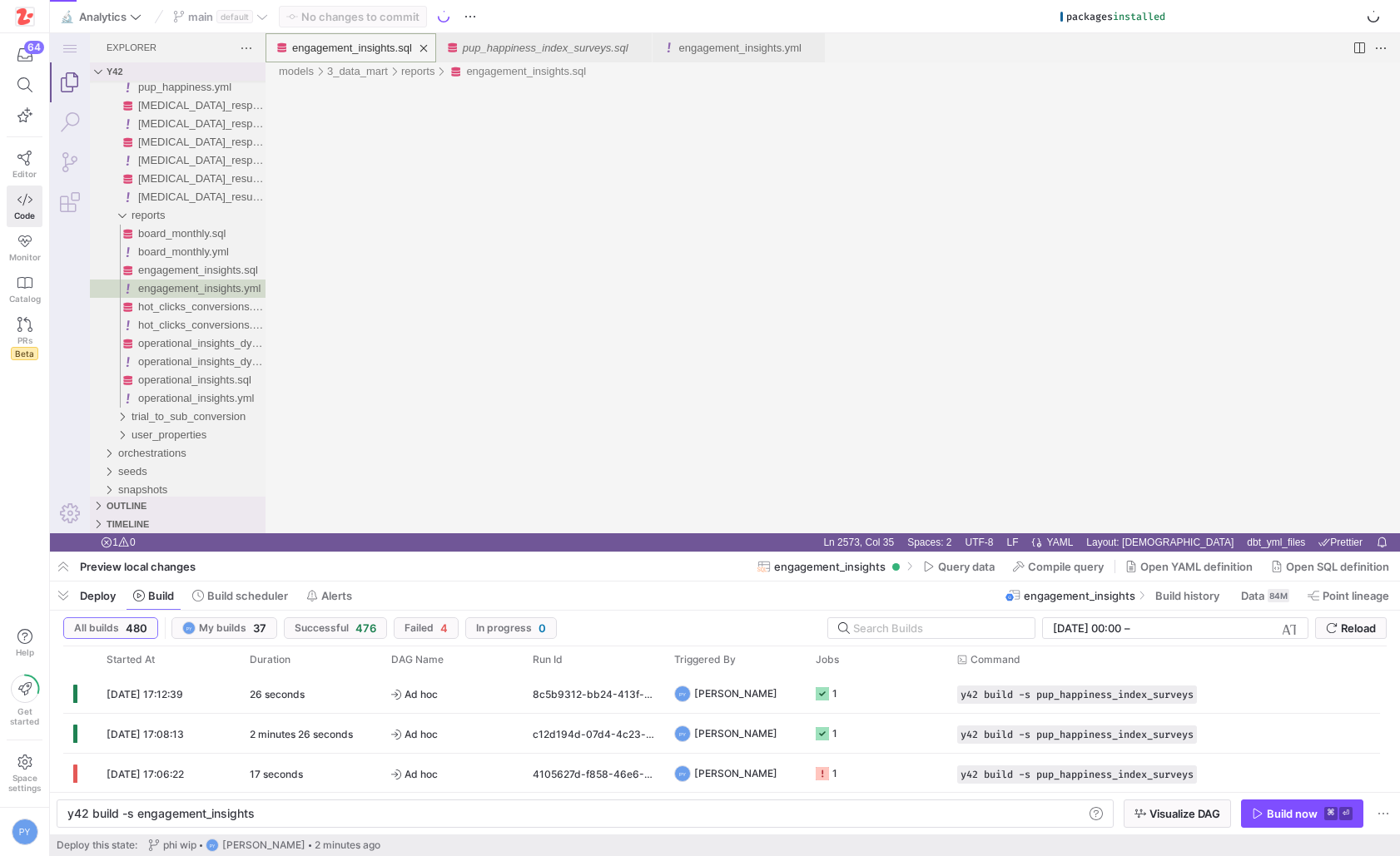
click at [333, 47] on link "engagement_insights.sql" at bounding box center [352, 47] width 120 height 12
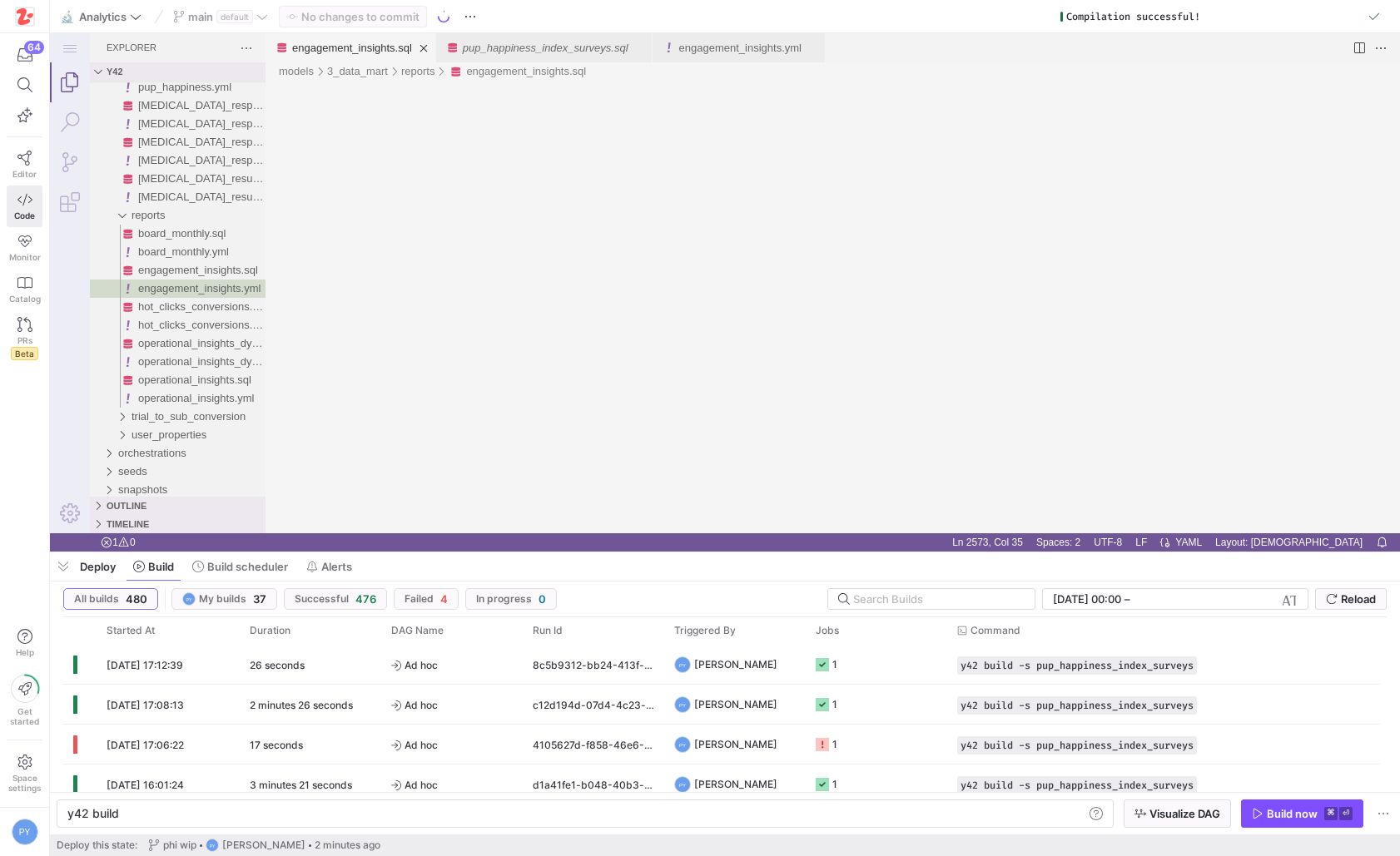
type textarea "y42 build -s engagement_insights"
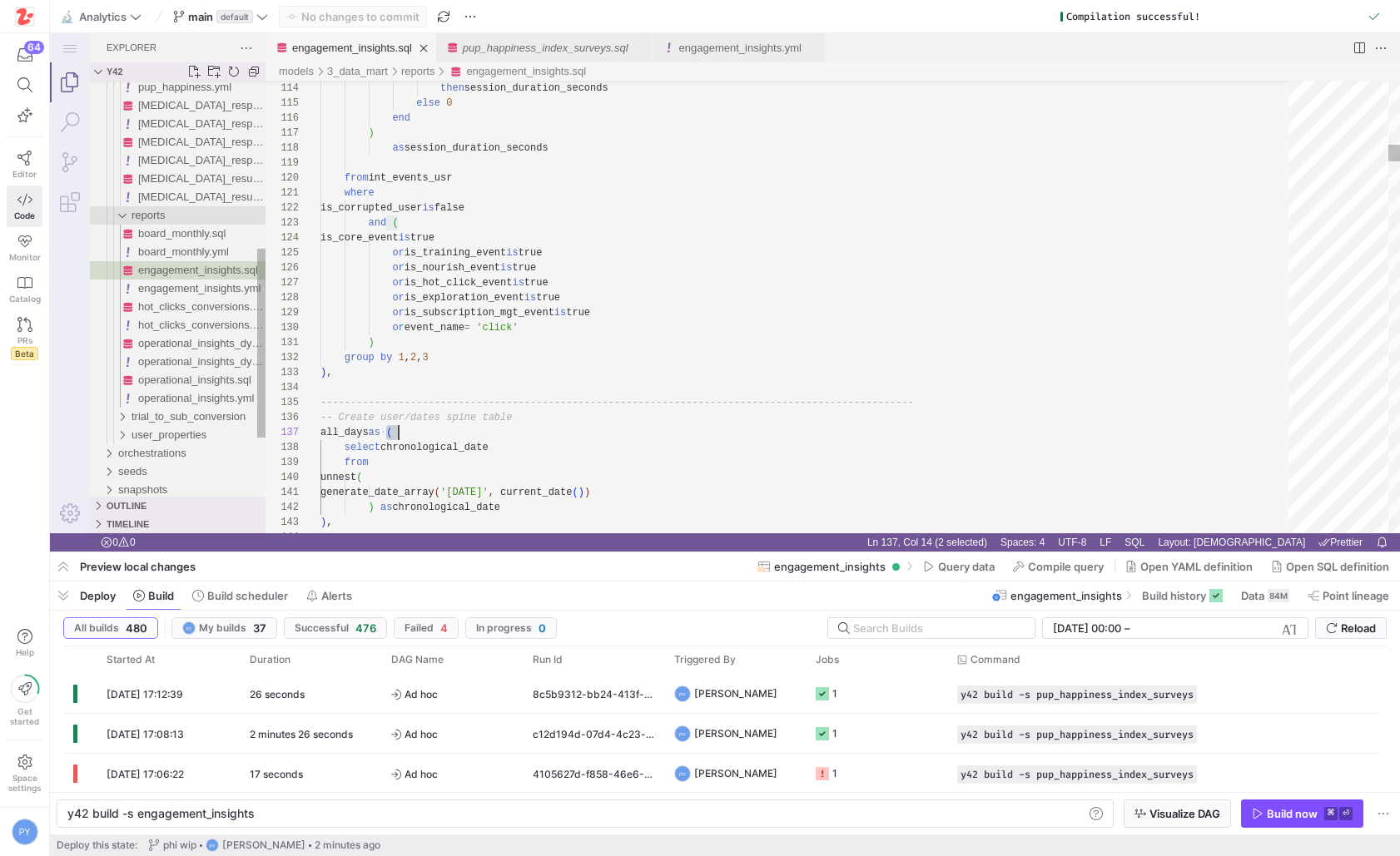
scroll to position [90, 78]
